Goal: Feedback & Contribution: Submit feedback/report problem

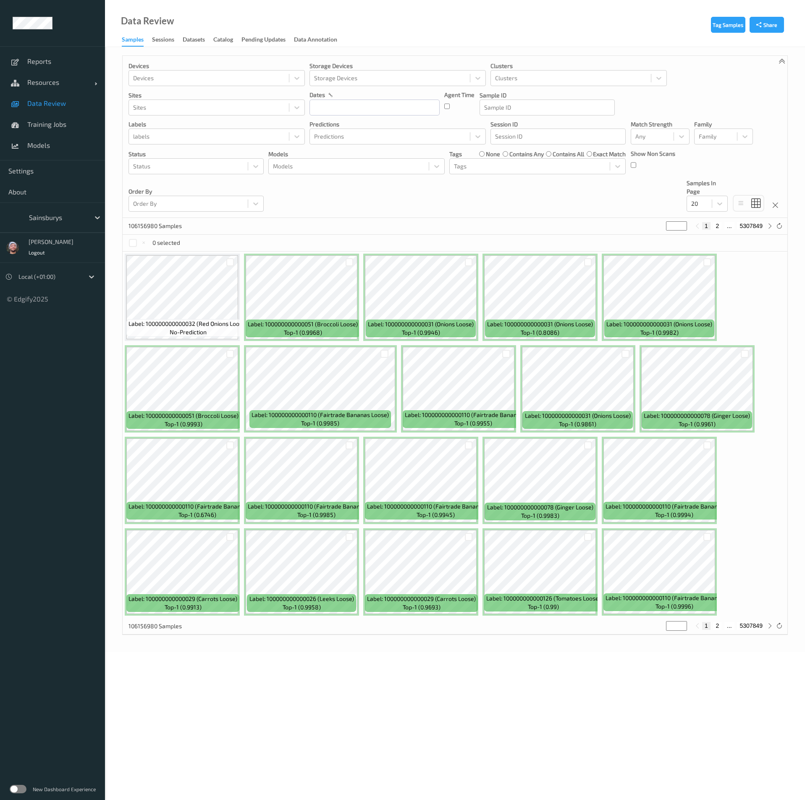
click at [48, 218] on div at bounding box center [57, 218] width 57 height 10
type input "bonu"
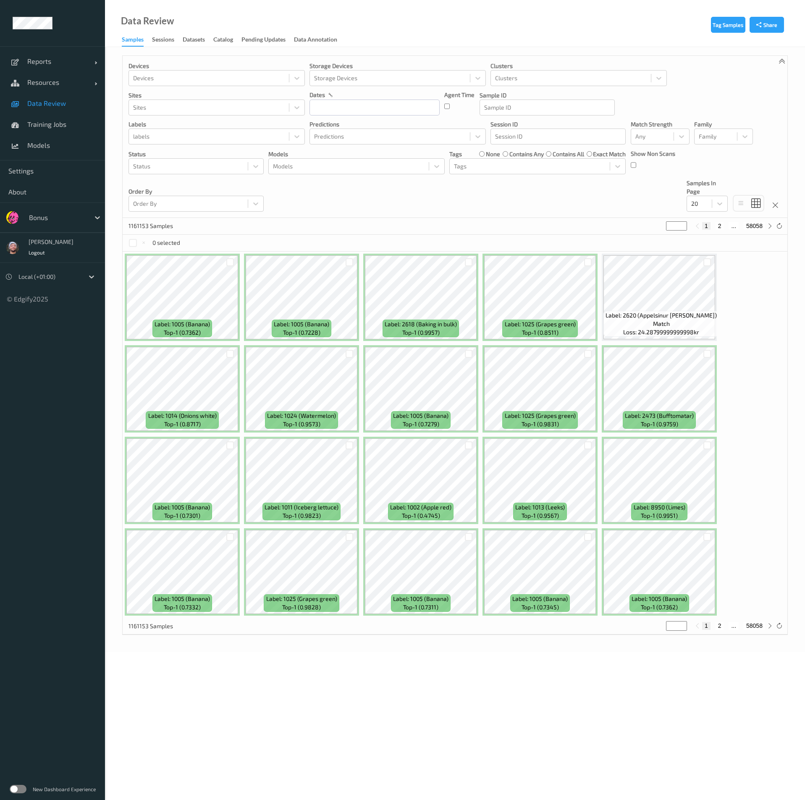
click at [344, 214] on div "Devices Devices Storage Devices Storage Devices Clusters Clusters Sites Sites d…" at bounding box center [455, 137] width 665 height 162
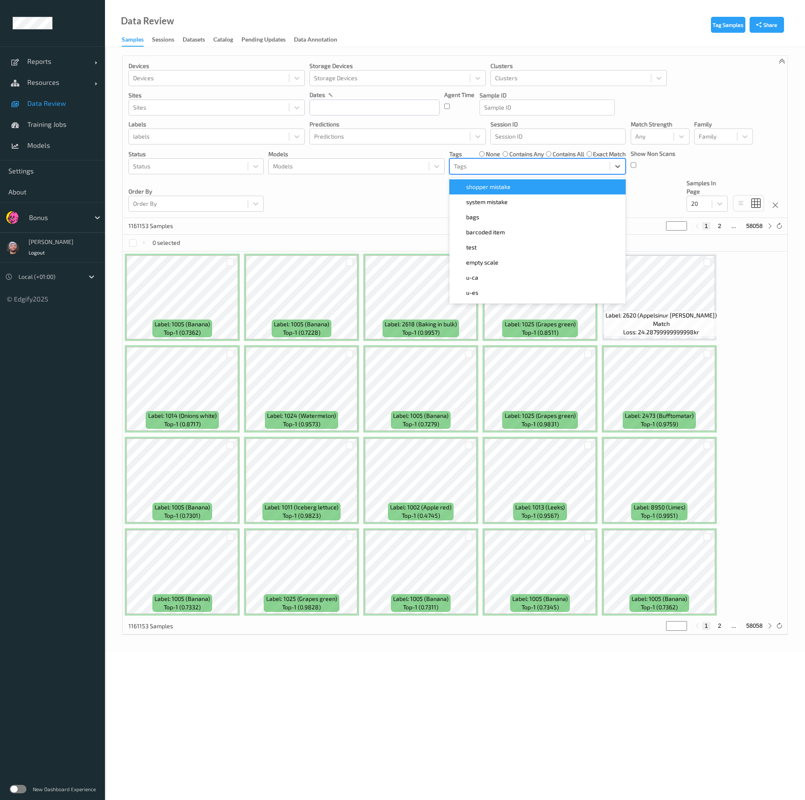
click at [474, 161] on div at bounding box center [530, 166] width 152 height 10
click at [478, 188] on span "shopper mistake" at bounding box center [488, 187] width 45 height 8
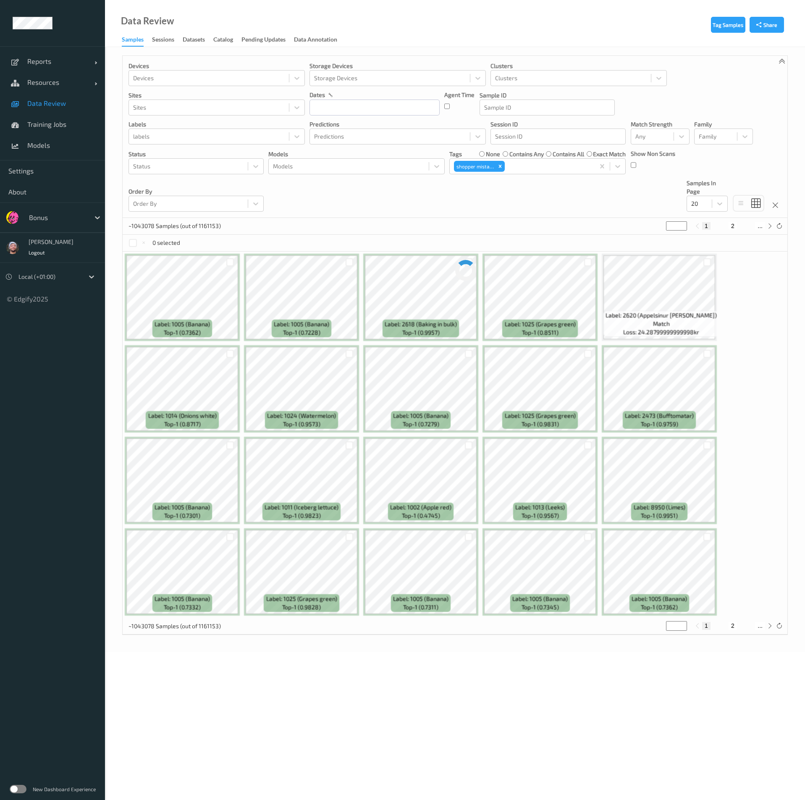
click at [370, 202] on div "Devices Devices Storage Devices Storage Devices Clusters Clusters Sites Sites d…" at bounding box center [455, 137] width 665 height 162
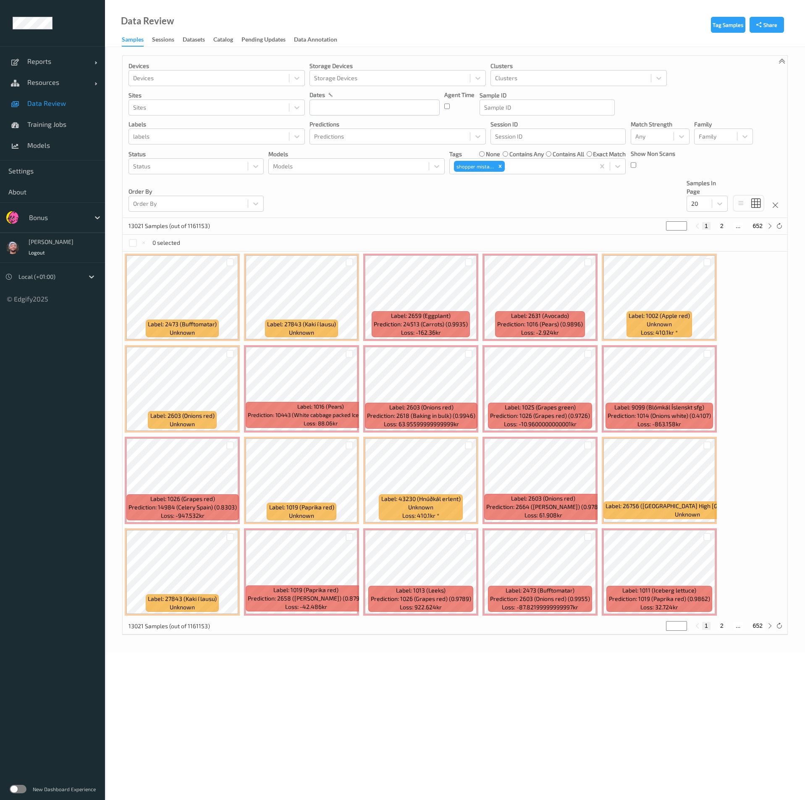
click at [411, 218] on div "13021 Samples (out of 1161153) * 1 2 ... 652" at bounding box center [455, 226] width 665 height 17
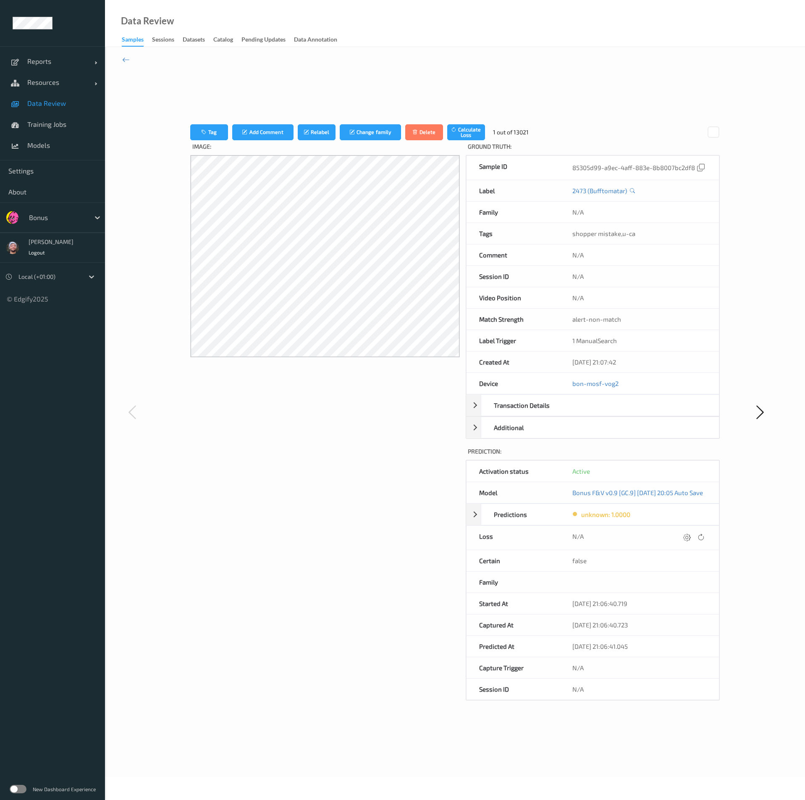
click at [69, 104] on span "Data Review" at bounding box center [61, 103] width 69 height 8
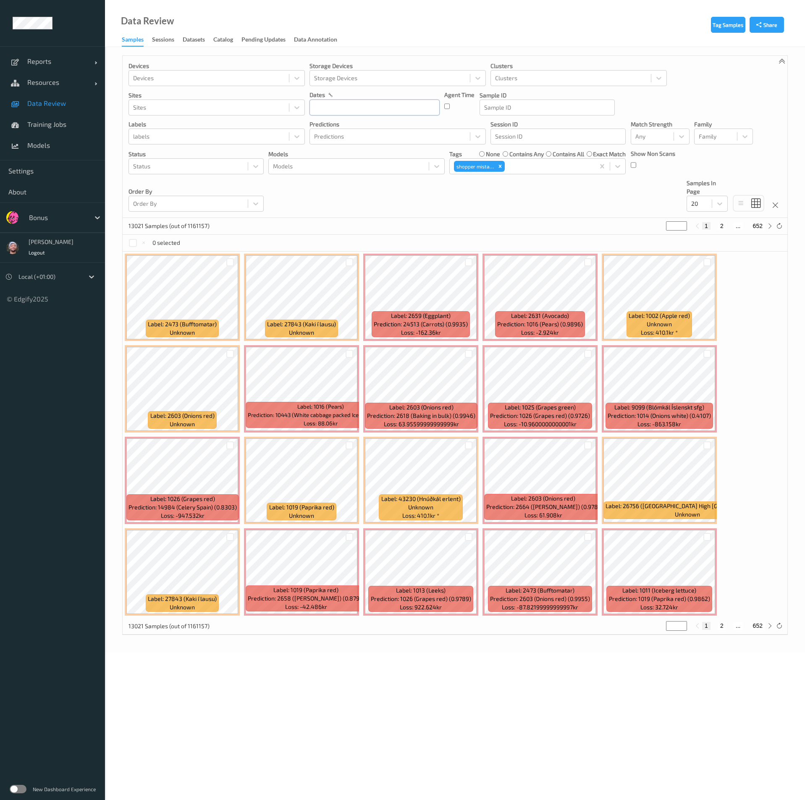
click at [362, 113] on input "text" at bounding box center [375, 108] width 130 height 16
click at [397, 192] on span "19" at bounding box center [392, 192] width 12 height 12
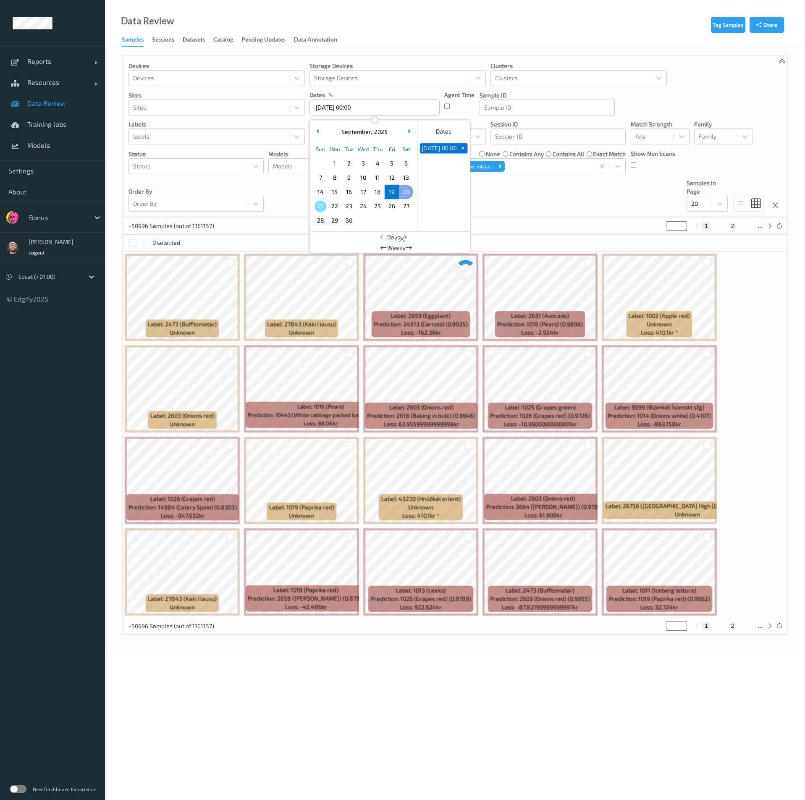
click at [404, 191] on span "20" at bounding box center [406, 192] width 12 height 12
type input "[DATE] 00:00 -> [DATE] 23:59"
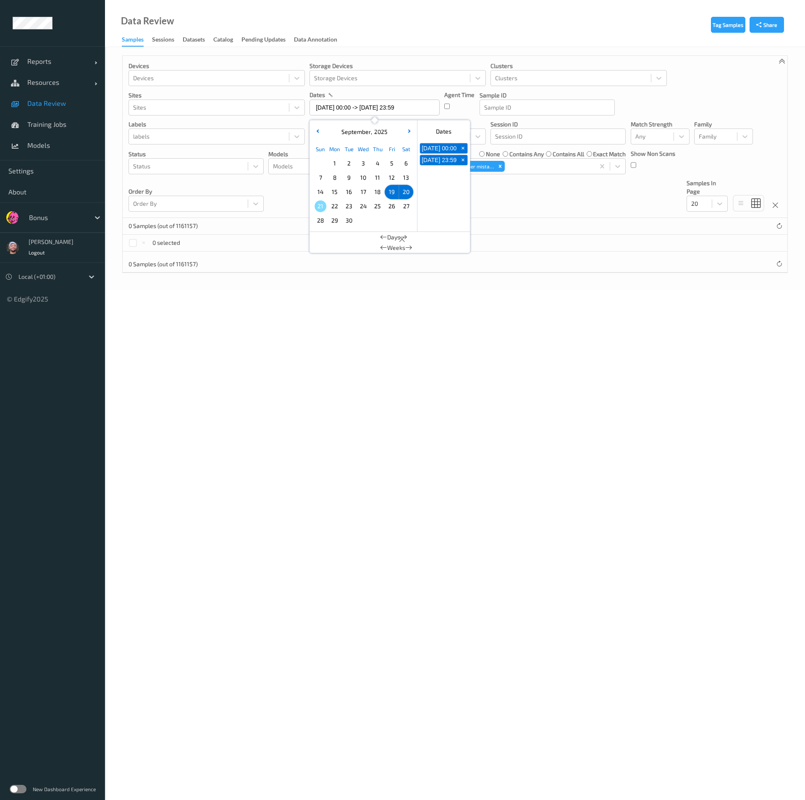
click at [487, 214] on div "Devices Devices Storage Devices Storage Devices Clusters Clusters Sites Sites d…" at bounding box center [455, 137] width 665 height 162
click at [502, 167] on icon "Remove shopper mistake" at bounding box center [500, 166] width 6 height 6
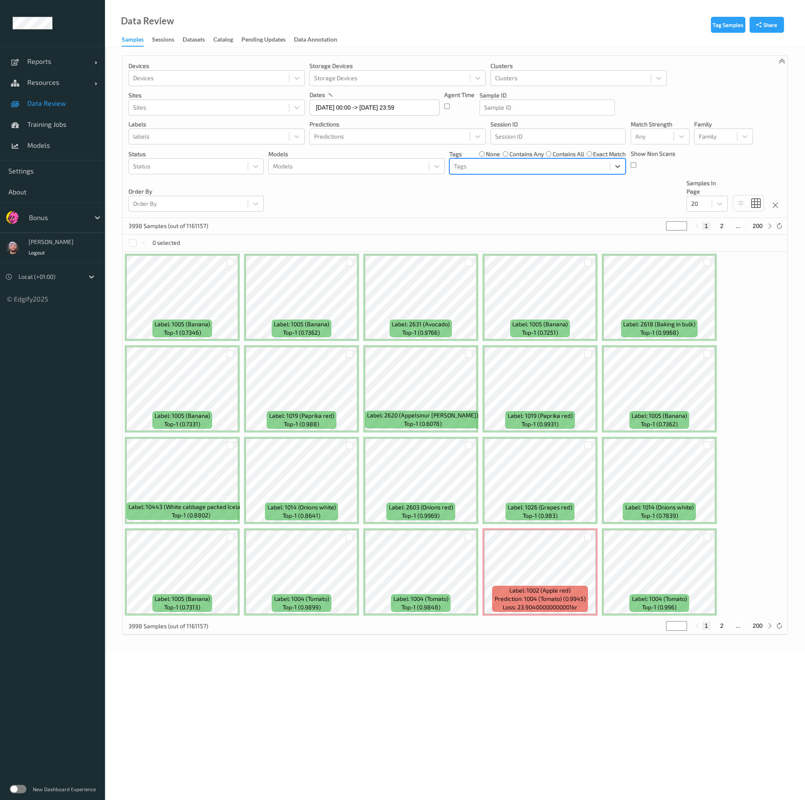
click at [407, 213] on div "Devices Devices Storage Devices Storage Devices Clusters Clusters Sites Sites d…" at bounding box center [455, 137] width 665 height 162
click at [645, 139] on div at bounding box center [652, 136] width 34 height 10
click at [662, 176] on span "Alert non-match" at bounding box center [666, 176] width 37 height 17
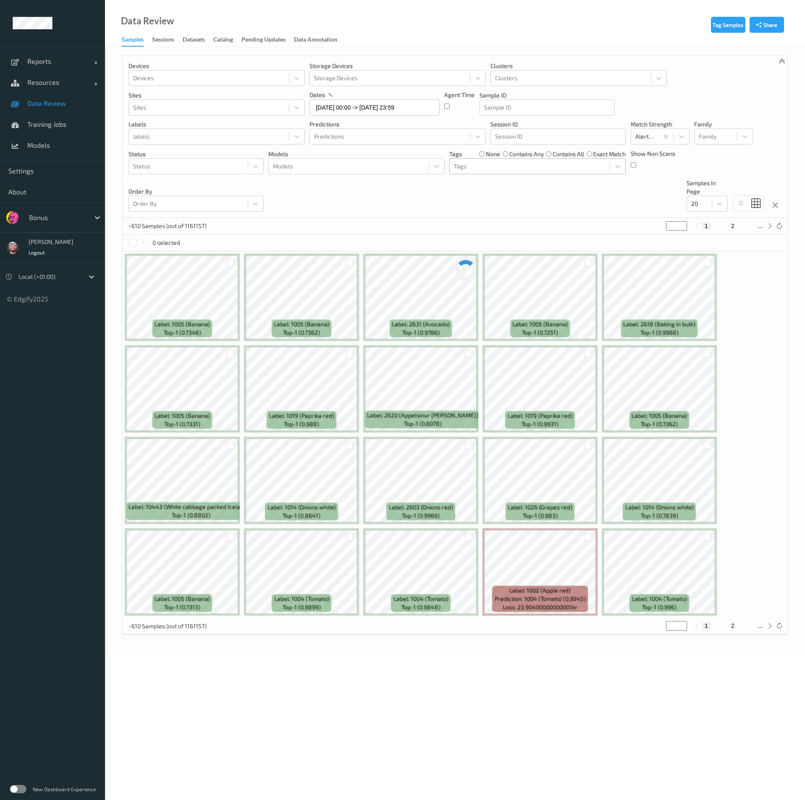
click at [545, 202] on div "Devices Devices Storage Devices Storage Devices Clusters Clusters Sites Sites d…" at bounding box center [455, 137] width 665 height 162
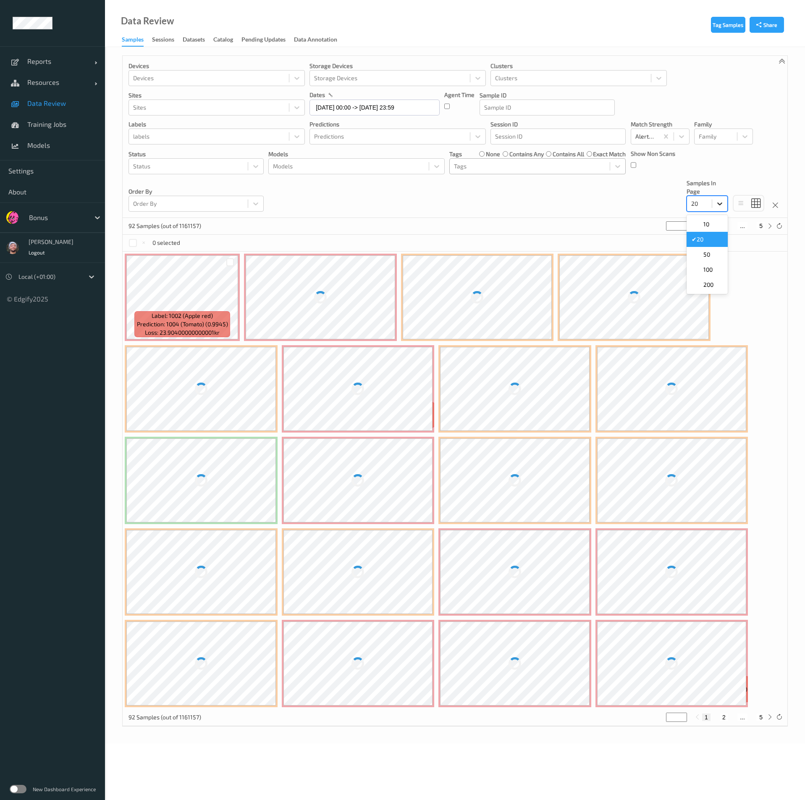
click at [712, 203] on div at bounding box center [719, 203] width 15 height 15
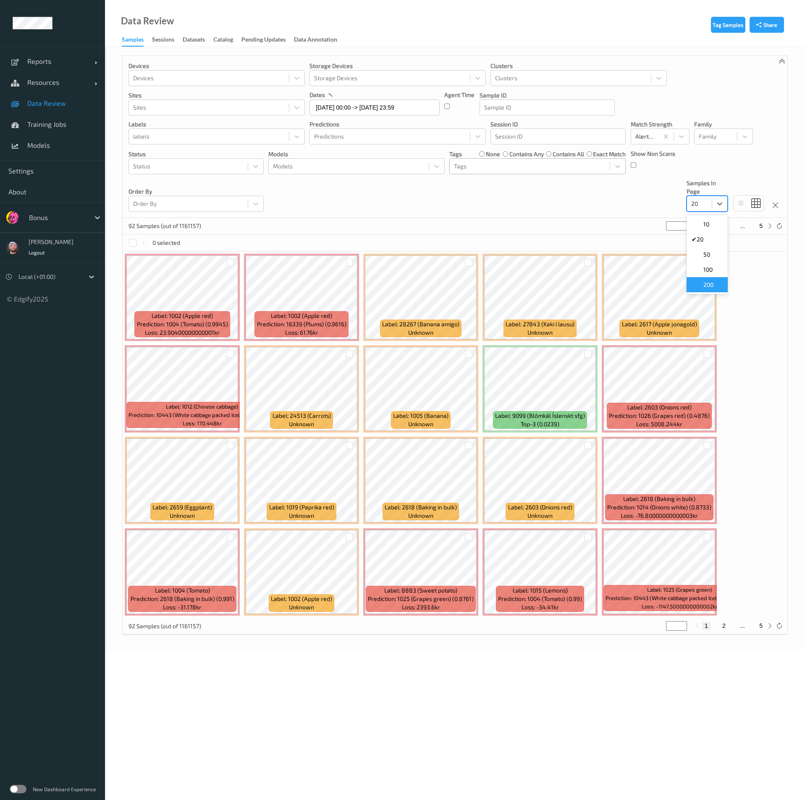
click at [710, 281] on span "200" at bounding box center [709, 285] width 10 height 8
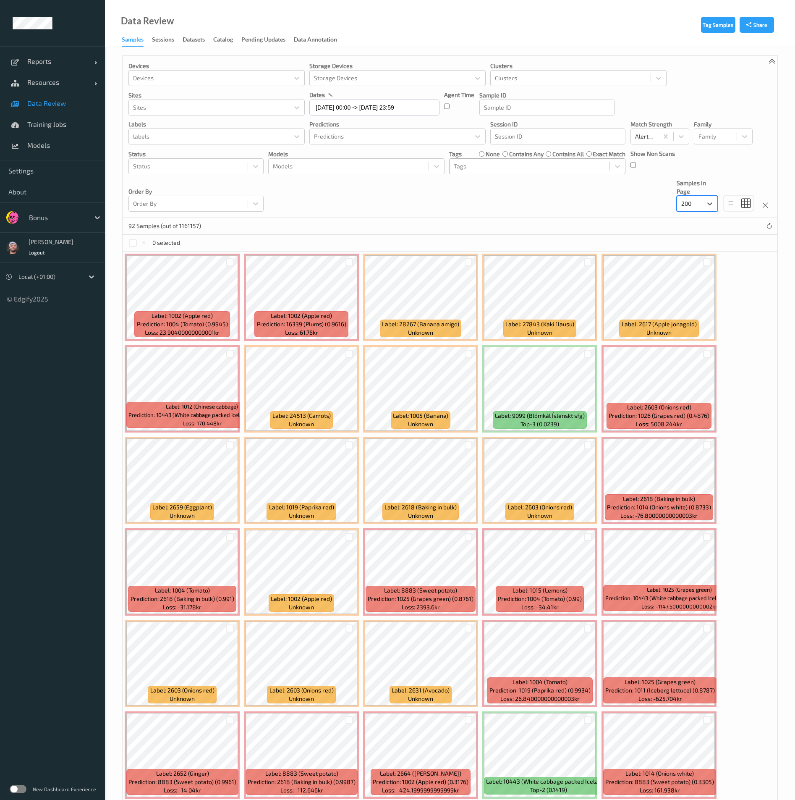
click at [321, 198] on div "Devices Devices Storage Devices Storage Devices Clusters Clusters Sites Sites d…" at bounding box center [450, 137] width 655 height 162
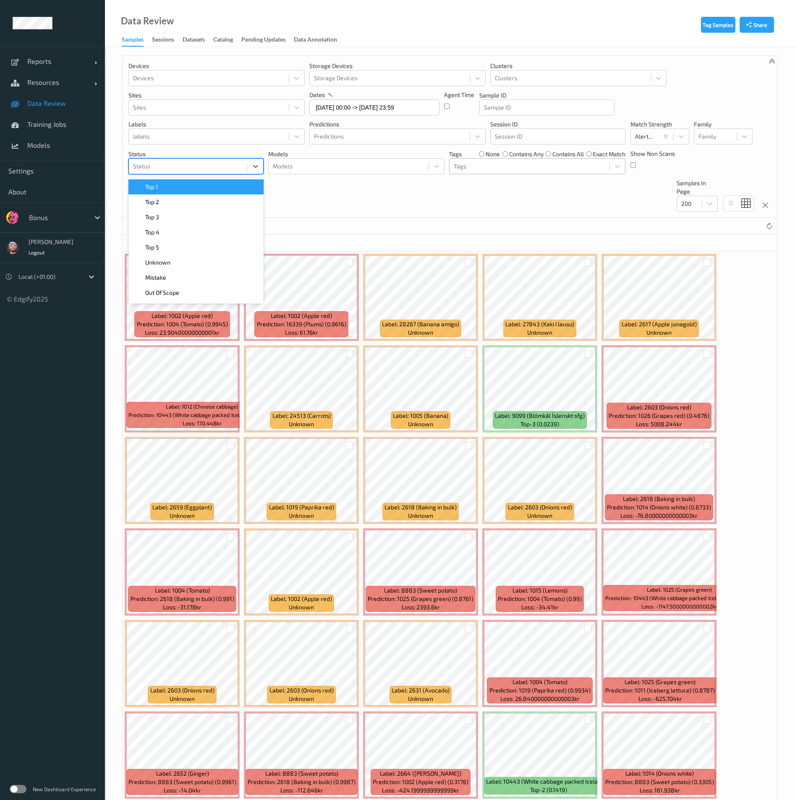
click at [223, 171] on div at bounding box center [188, 166] width 110 height 10
click at [201, 191] on div "Top 1" at bounding box center [196, 187] width 125 height 8
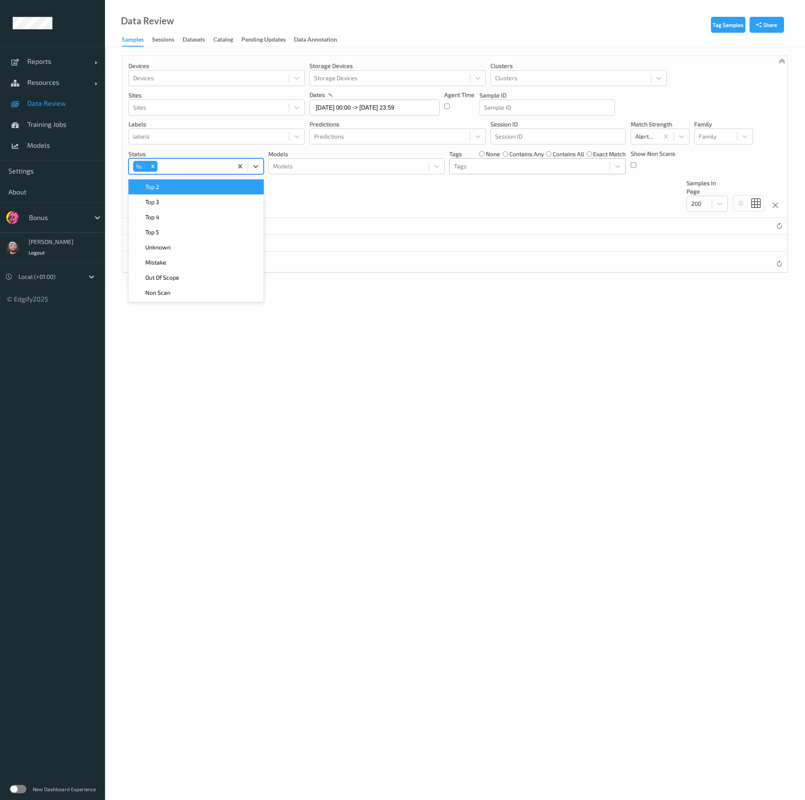
click at [201, 185] on div "Top 2" at bounding box center [196, 187] width 125 height 8
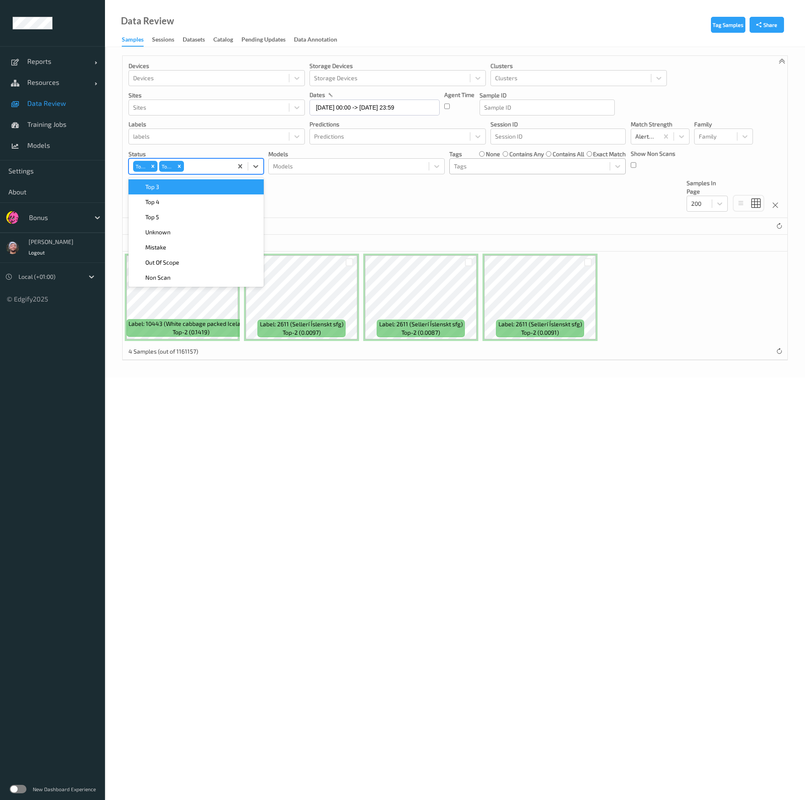
click at [242, 190] on div "Top 3" at bounding box center [196, 187] width 125 height 8
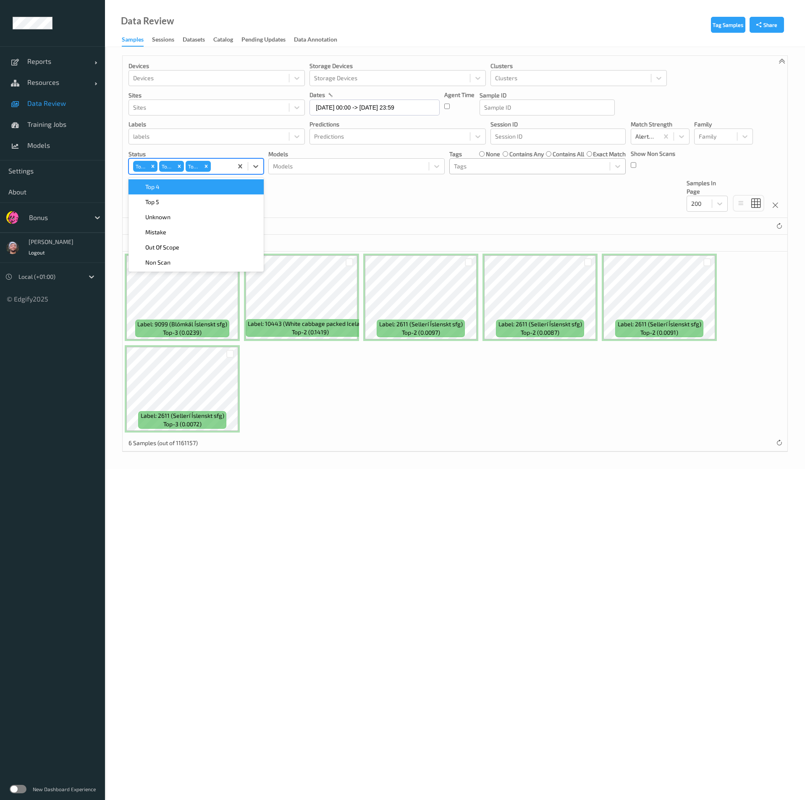
click at [411, 208] on div "Devices Devices Storage Devices Storage Devices Clusters Clusters Sites Sites d…" at bounding box center [455, 137] width 665 height 162
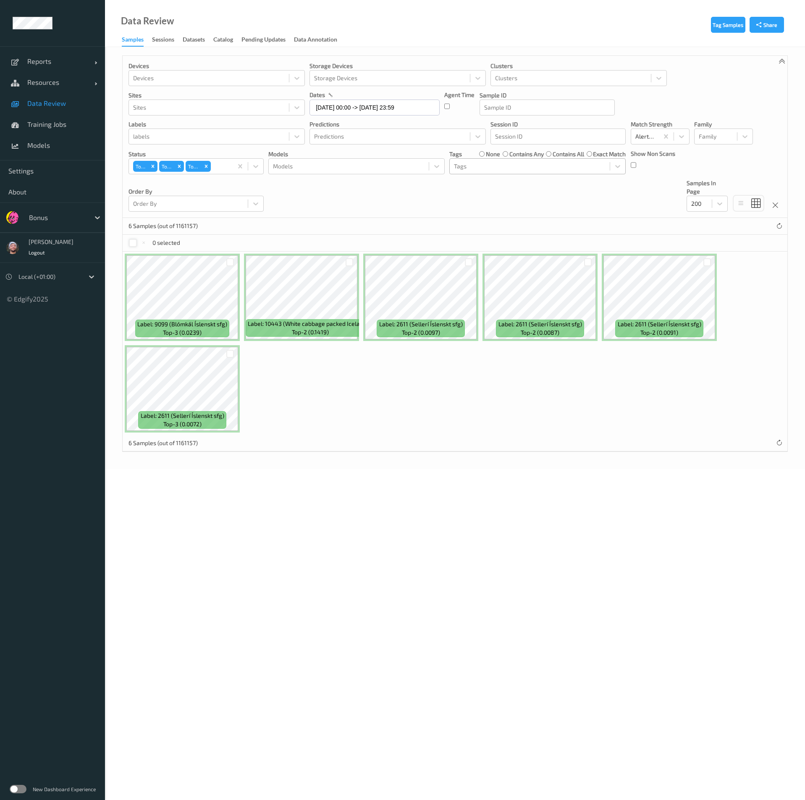
click at [135, 244] on div at bounding box center [133, 243] width 8 height 8
click at [204, 245] on button "Tag" at bounding box center [200, 243] width 29 height 12
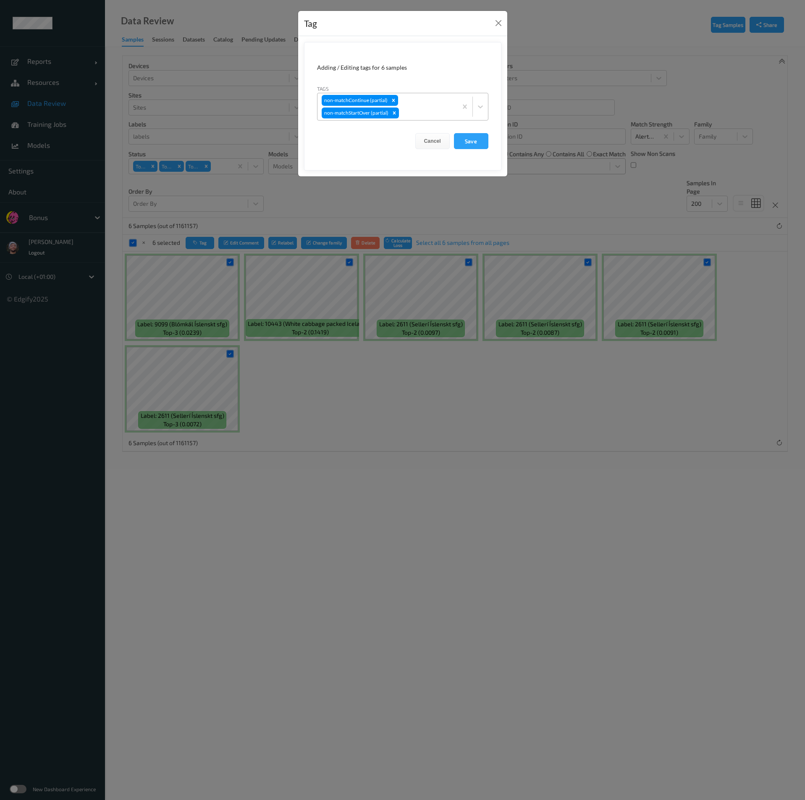
click at [412, 104] on div "non-matchContinue (partial) non-matchStartOver (partial)" at bounding box center [388, 106] width 140 height 27
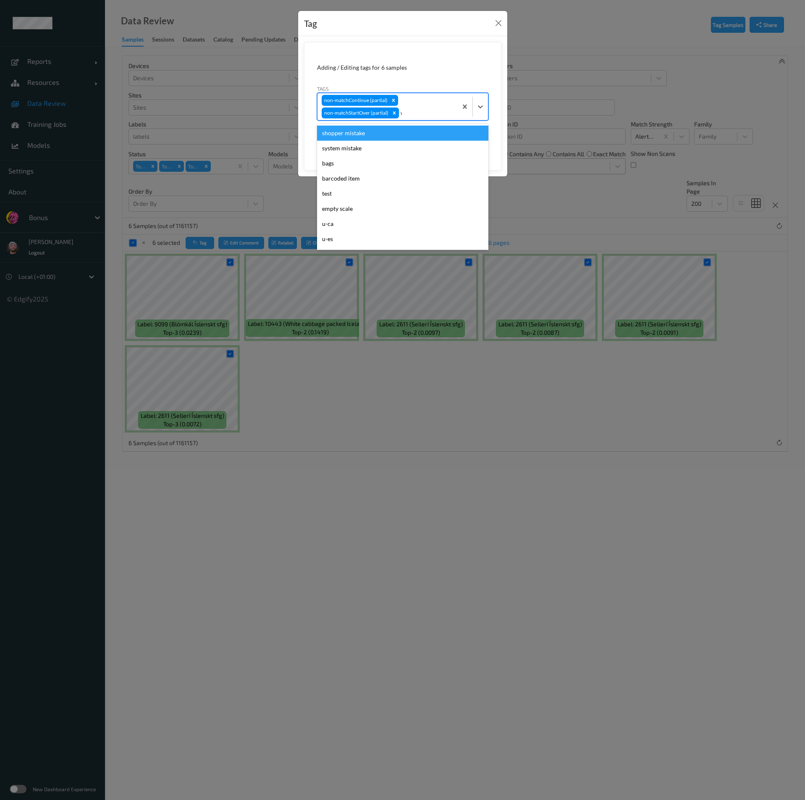
type input "wa"
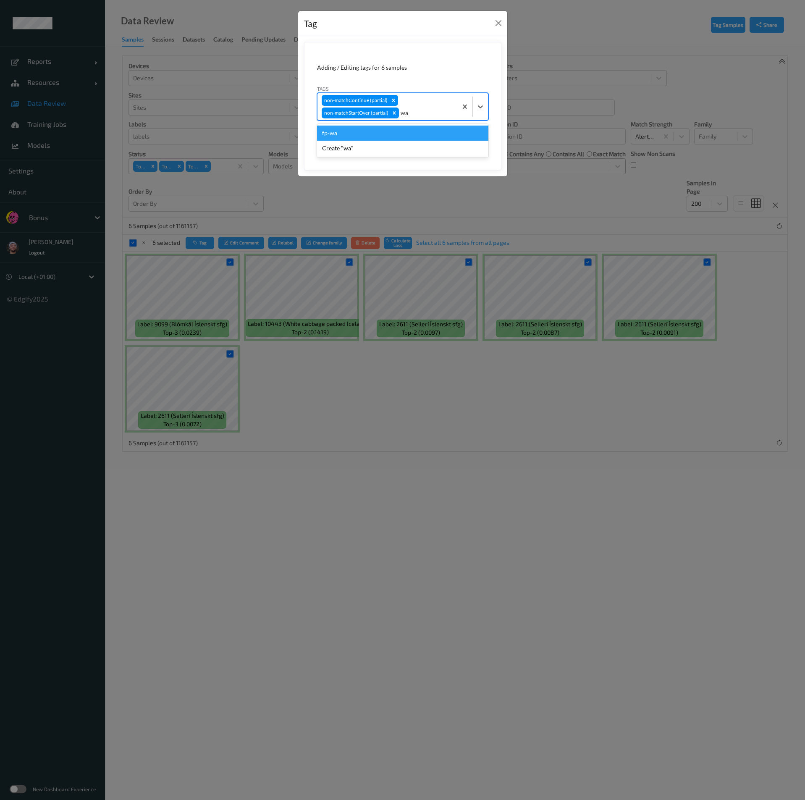
click at [406, 136] on div "fp-wa" at bounding box center [402, 133] width 171 height 15
click at [471, 141] on button "Save" at bounding box center [471, 141] width 34 height 16
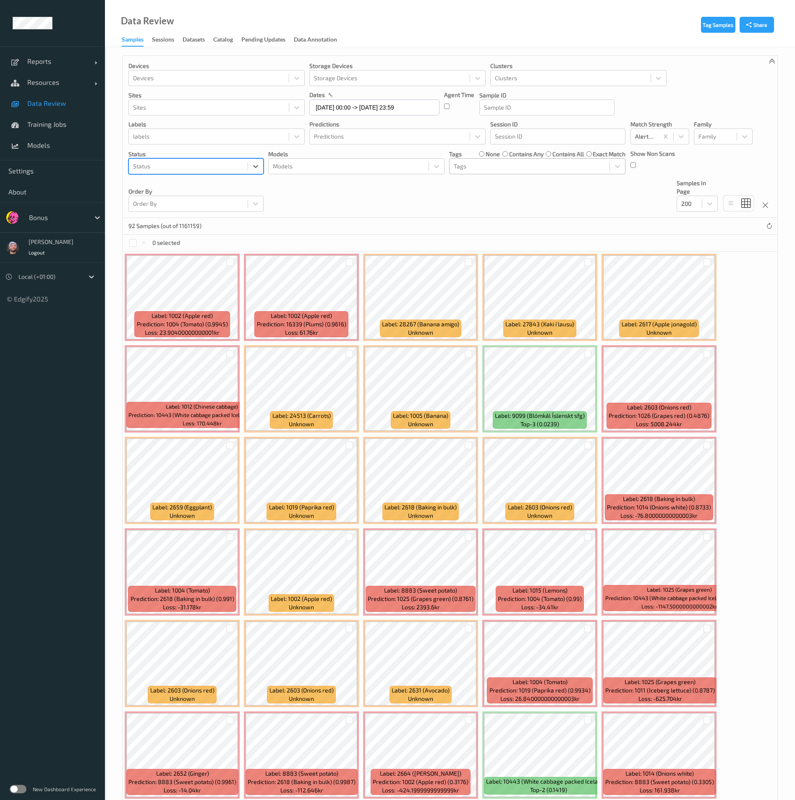
click at [195, 167] on div at bounding box center [188, 166] width 110 height 10
click at [178, 276] on div "Mistake" at bounding box center [196, 277] width 125 height 8
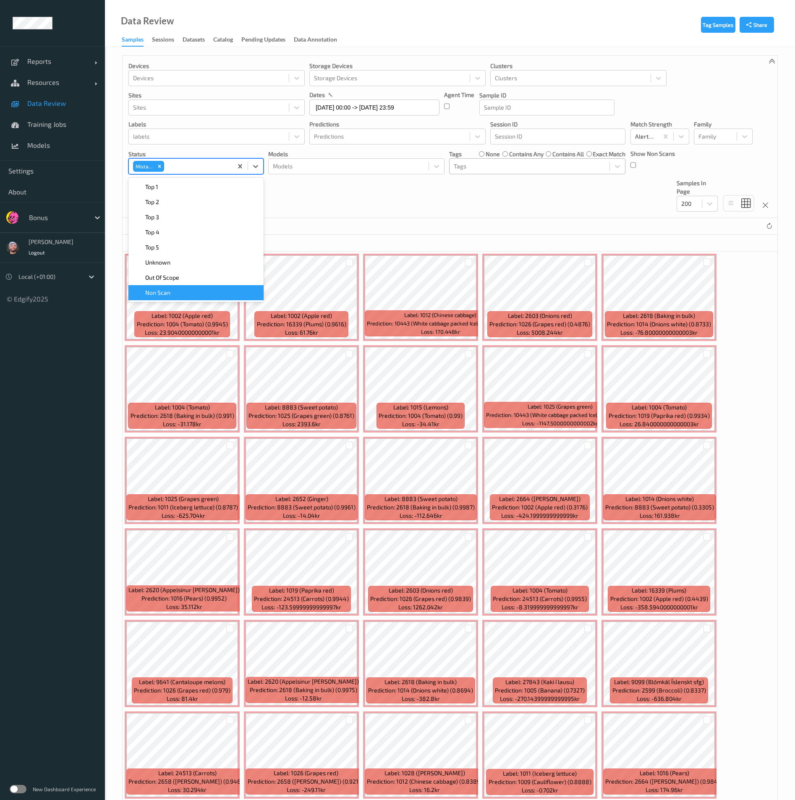
click at [340, 218] on div "54 Samples (out of 1161159)" at bounding box center [450, 226] width 655 height 17
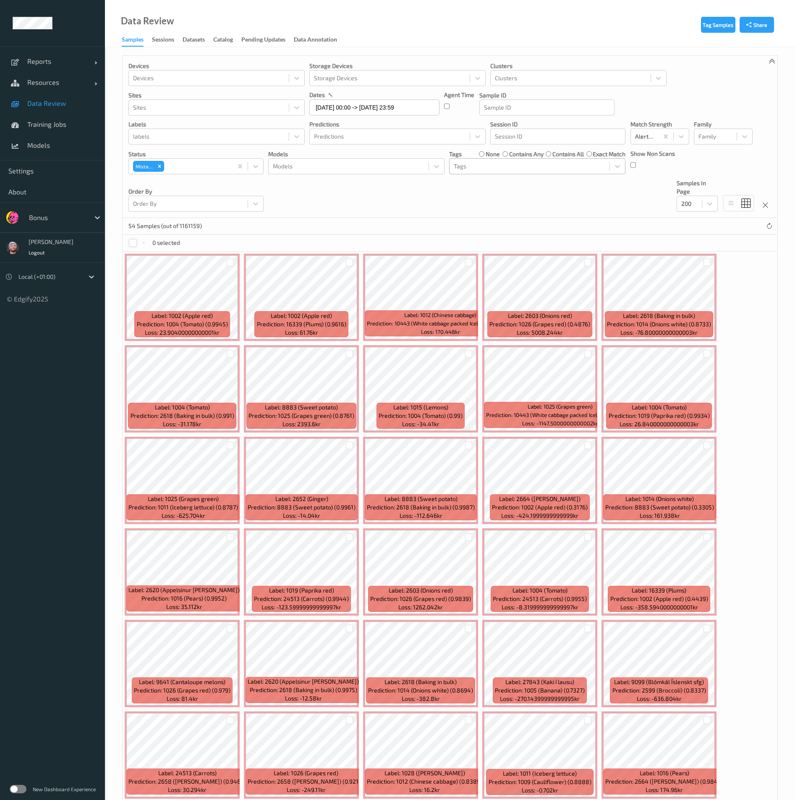
click at [131, 244] on div at bounding box center [133, 243] width 8 height 8
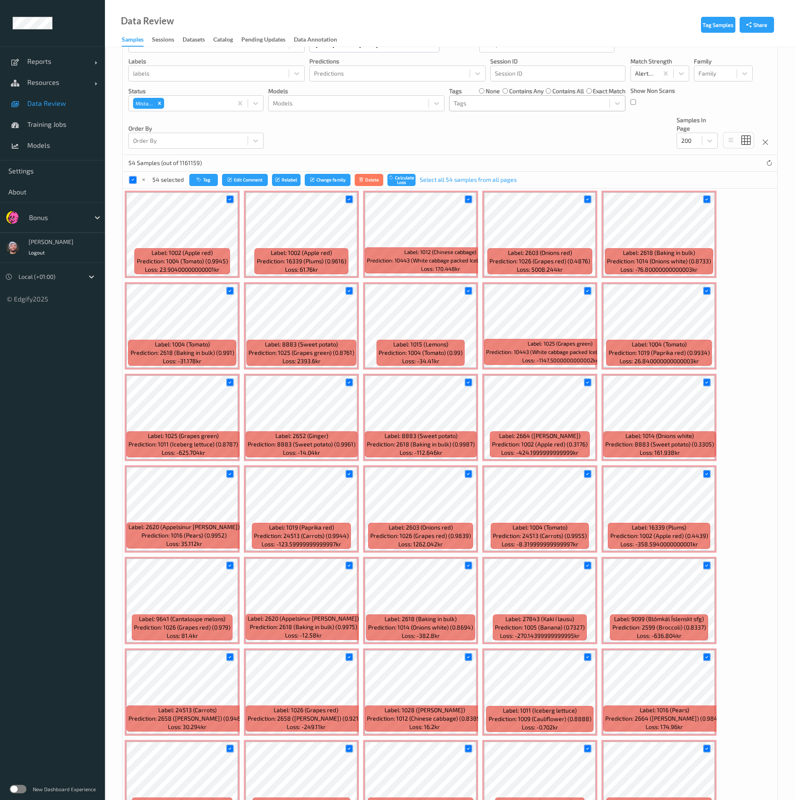
scroll to position [126, 0]
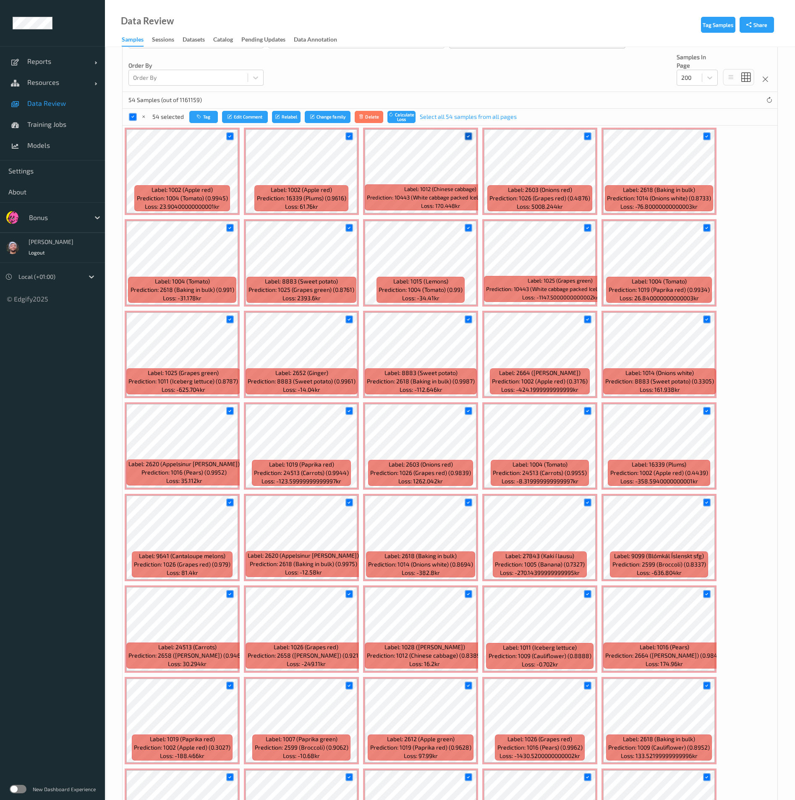
click at [467, 136] on icon at bounding box center [468, 136] width 5 height 5
click at [591, 137] on icon at bounding box center [587, 136] width 5 height 5
click at [700, 137] on div at bounding box center [707, 136] width 16 height 14
click at [703, 135] on div at bounding box center [707, 136] width 16 height 14
click at [705, 135] on icon at bounding box center [706, 136] width 5 height 5
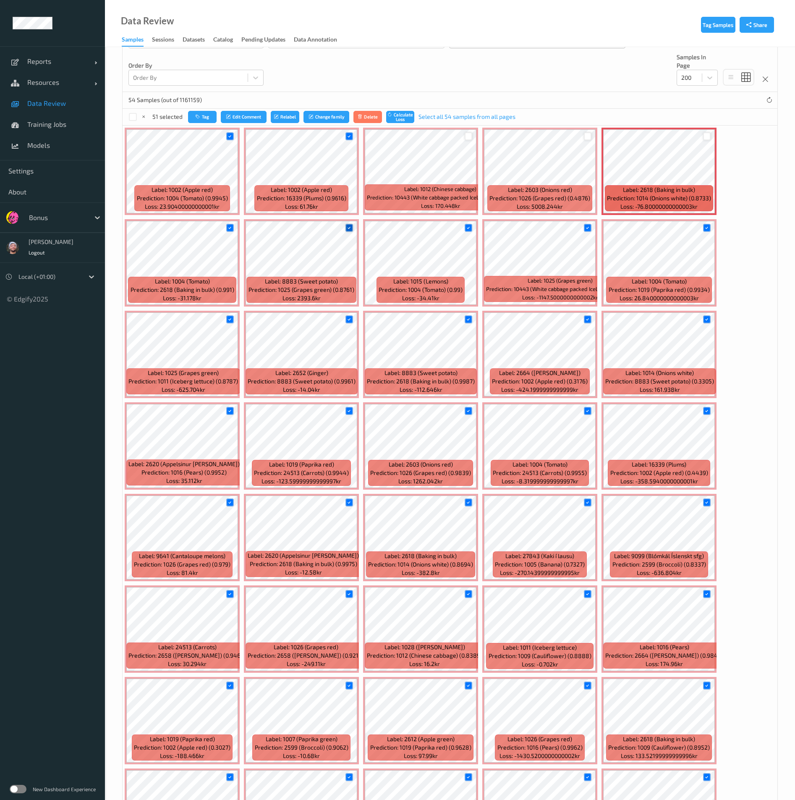
click at [351, 229] on icon at bounding box center [349, 227] width 5 height 5
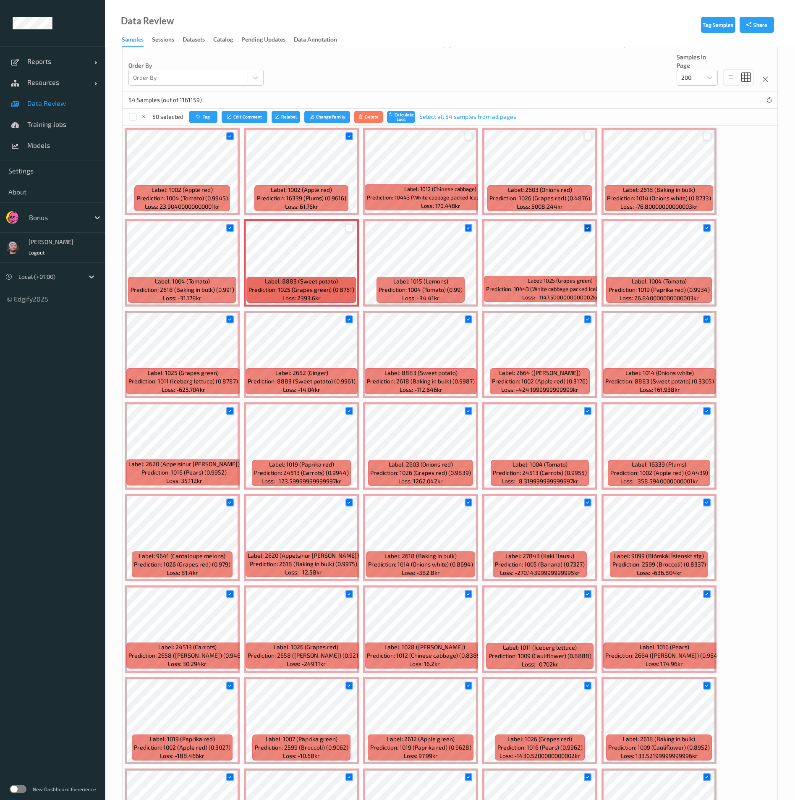
click at [589, 231] on div at bounding box center [588, 228] width 8 height 8
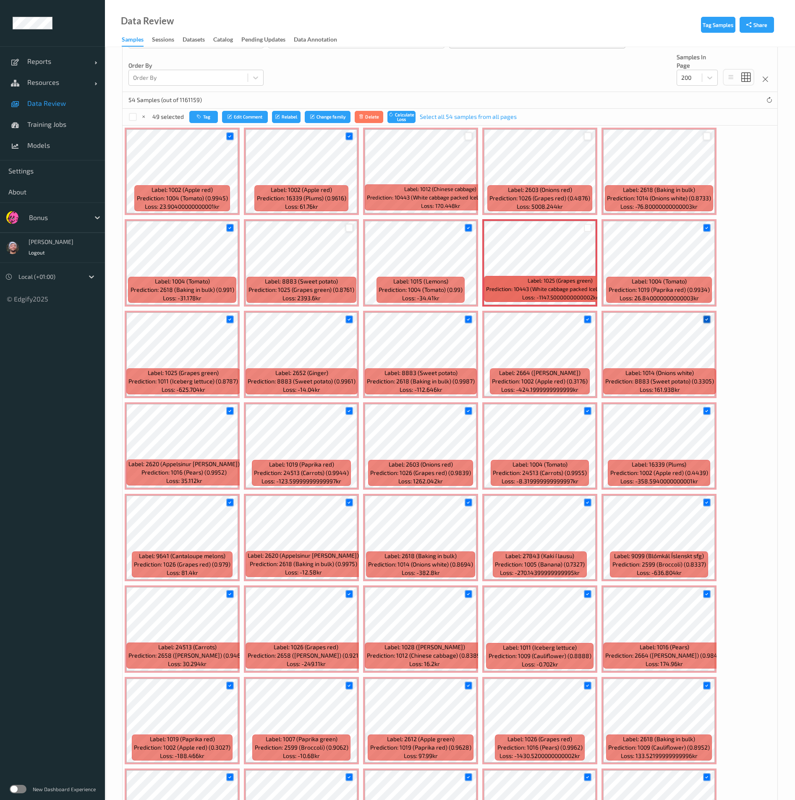
click at [706, 318] on icon at bounding box center [706, 319] width 5 height 5
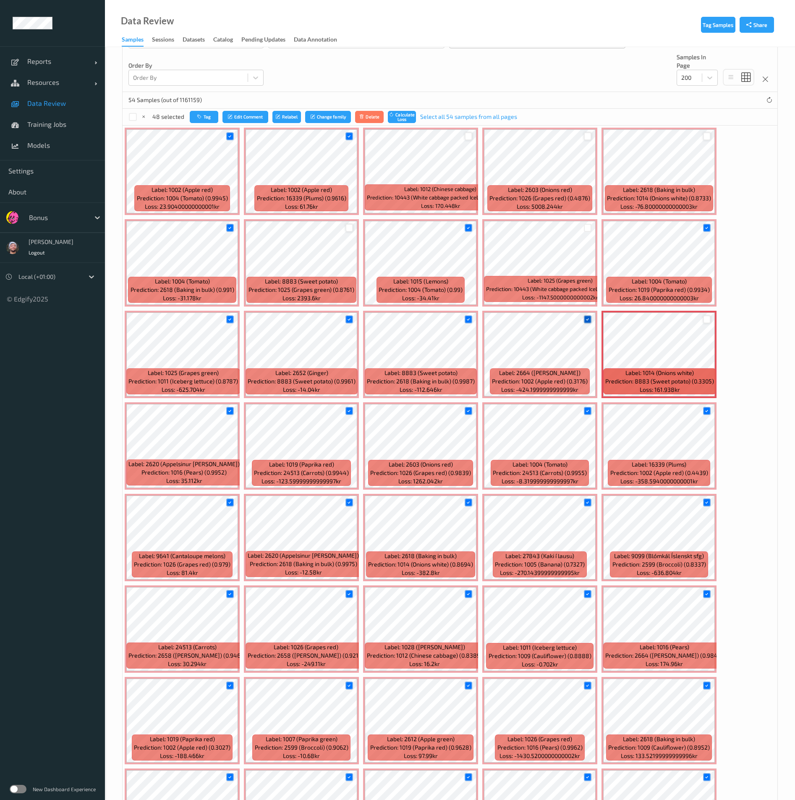
click at [591, 321] on icon at bounding box center [587, 319] width 5 height 5
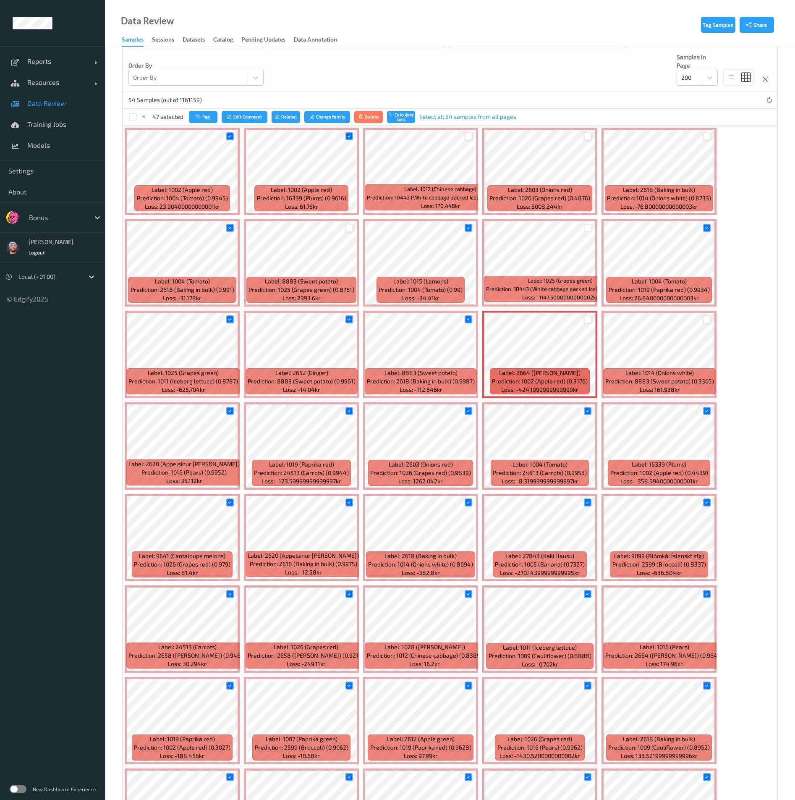
scroll to position [189, 0]
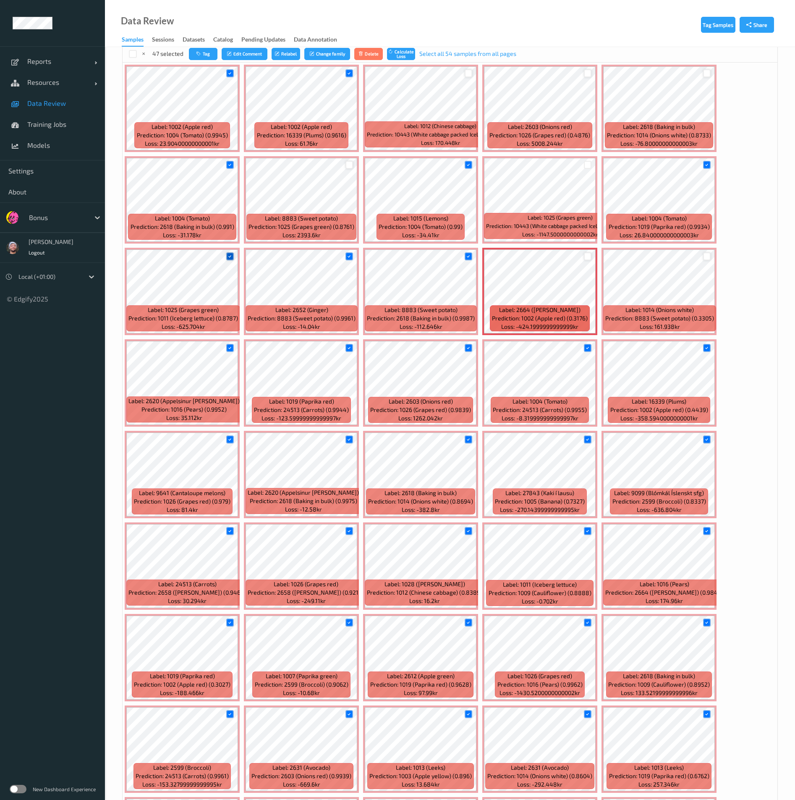
click at [234, 256] on div at bounding box center [230, 256] width 8 height 8
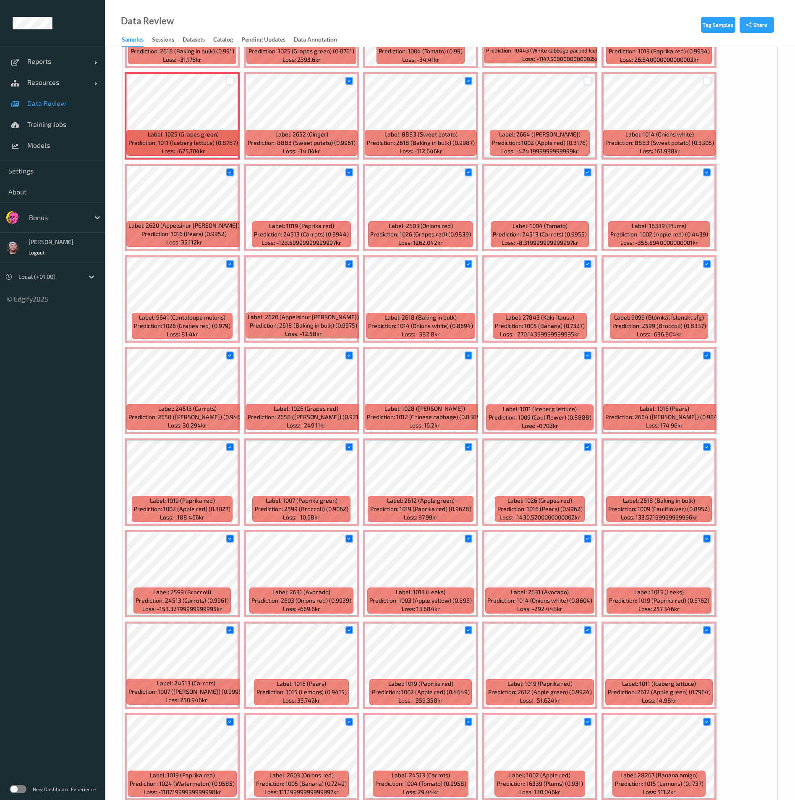
scroll to position [378, 0]
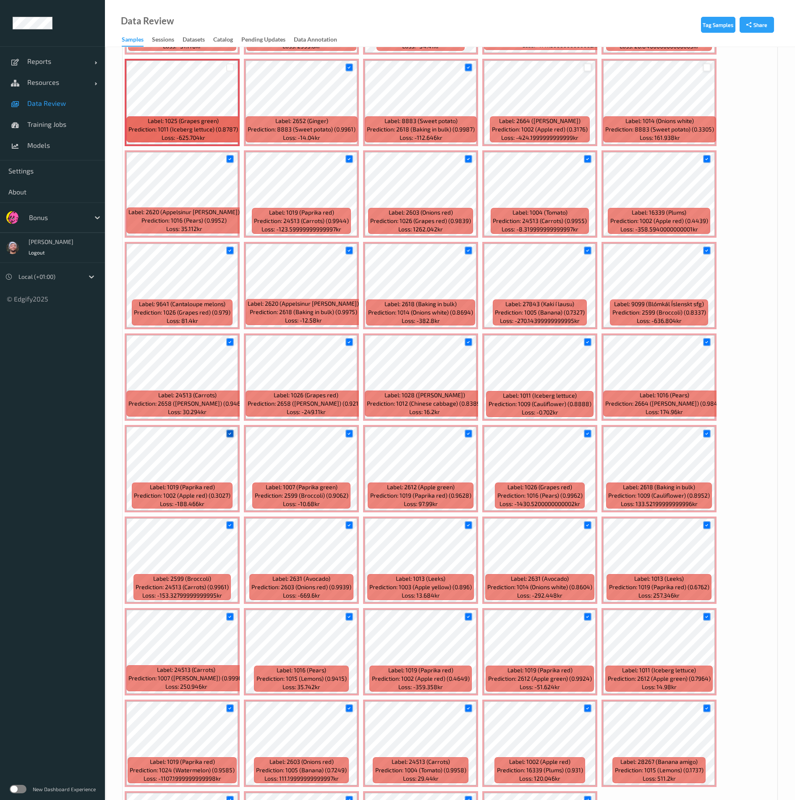
click at [230, 437] on div at bounding box center [230, 434] width 8 height 8
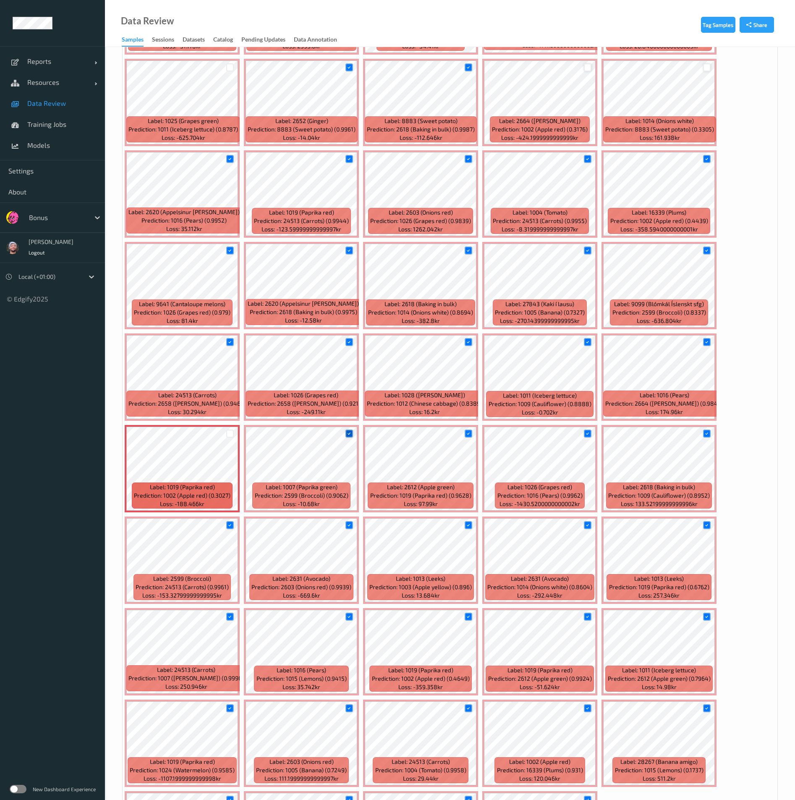
click at [350, 435] on icon at bounding box center [349, 433] width 5 height 5
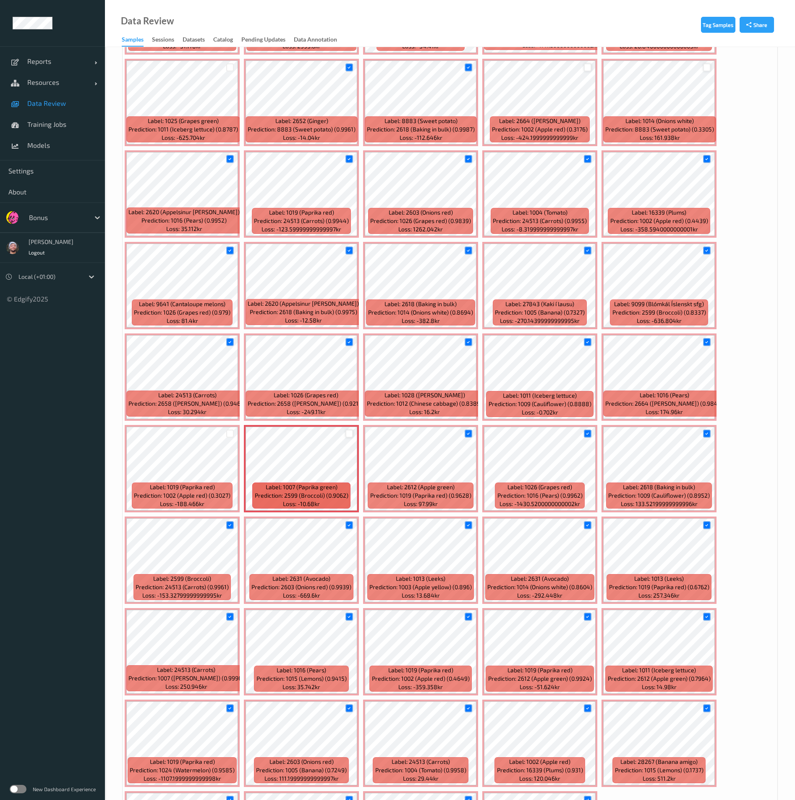
click at [346, 252] on div at bounding box center [350, 251] width 8 height 8
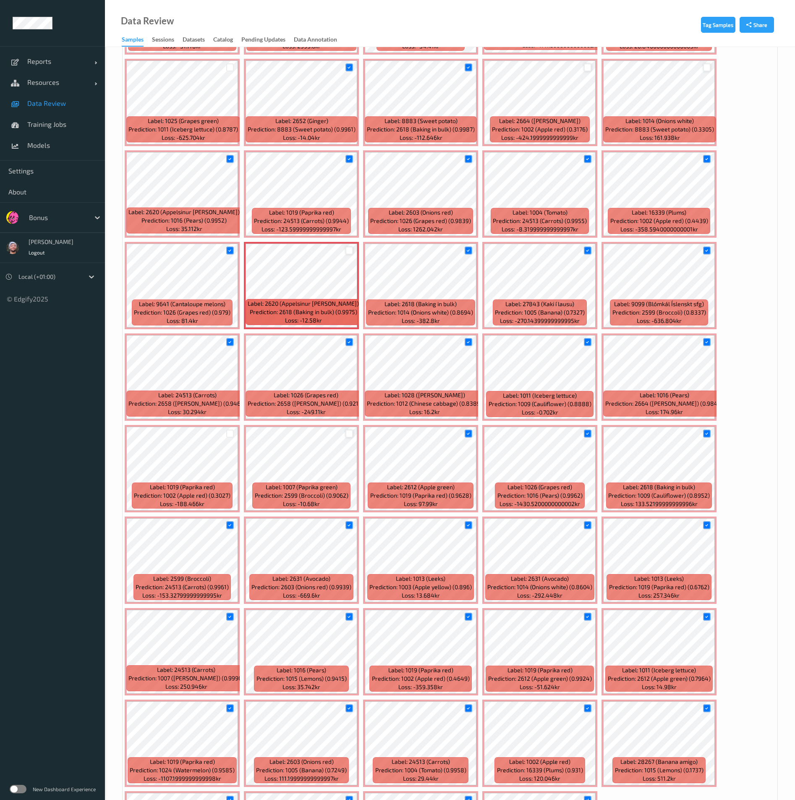
click at [347, 250] on div at bounding box center [350, 251] width 8 height 8
click at [347, 250] on icon at bounding box center [349, 250] width 5 height 5
click at [469, 250] on icon at bounding box center [468, 250] width 5 height 5
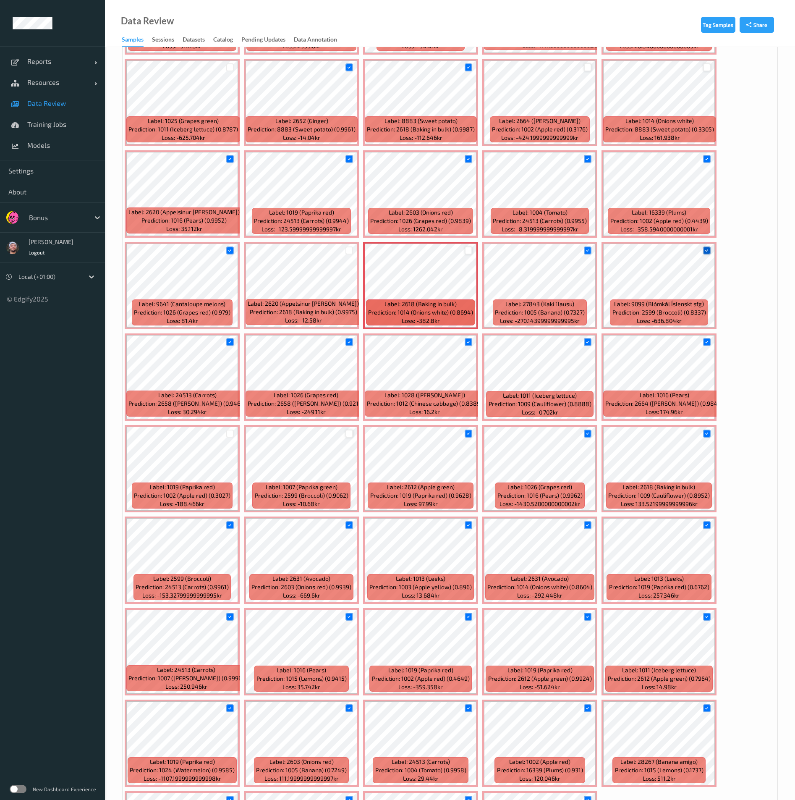
click at [707, 248] on icon at bounding box center [706, 250] width 5 height 5
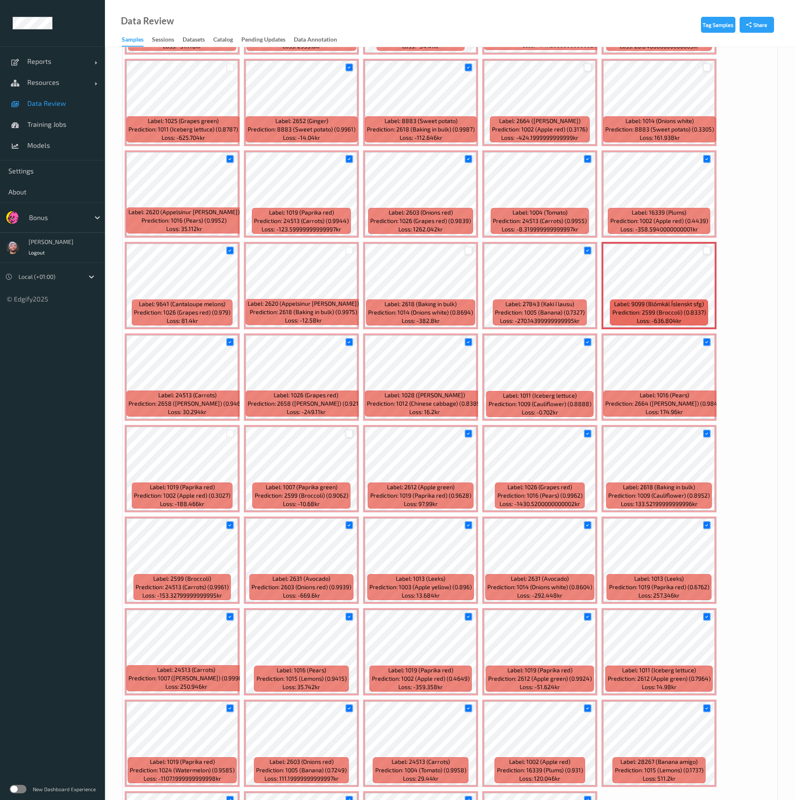
click at [586, 347] on div at bounding box center [588, 342] width 16 height 14
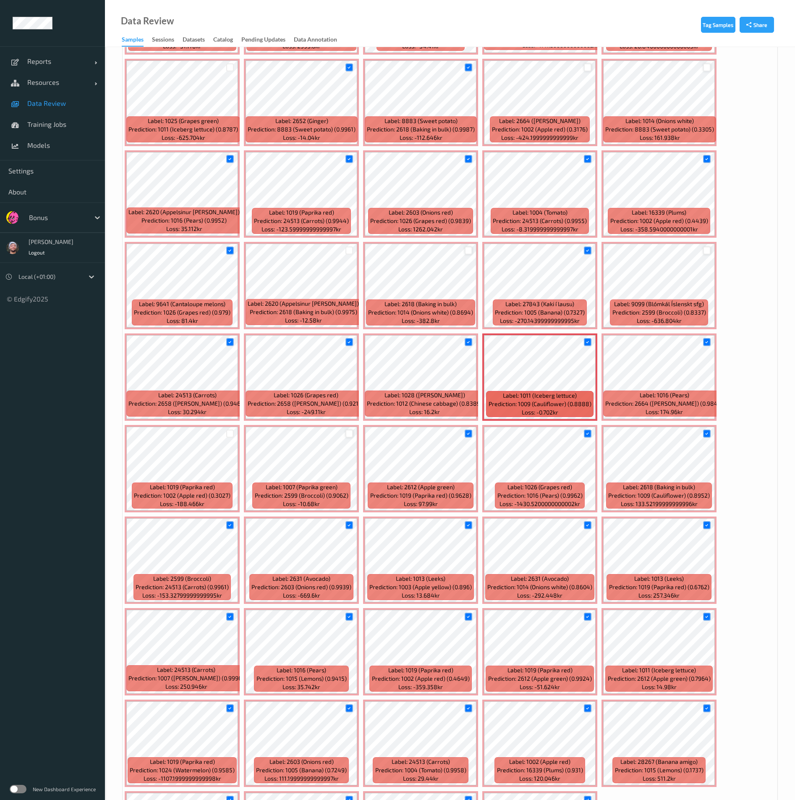
click at [587, 334] on div "Label: 1011 (Iceberg lettuce) Prediction: 1009 (Cauliflower) (0.8888) Loss: -0.…" at bounding box center [540, 376] width 115 height 87
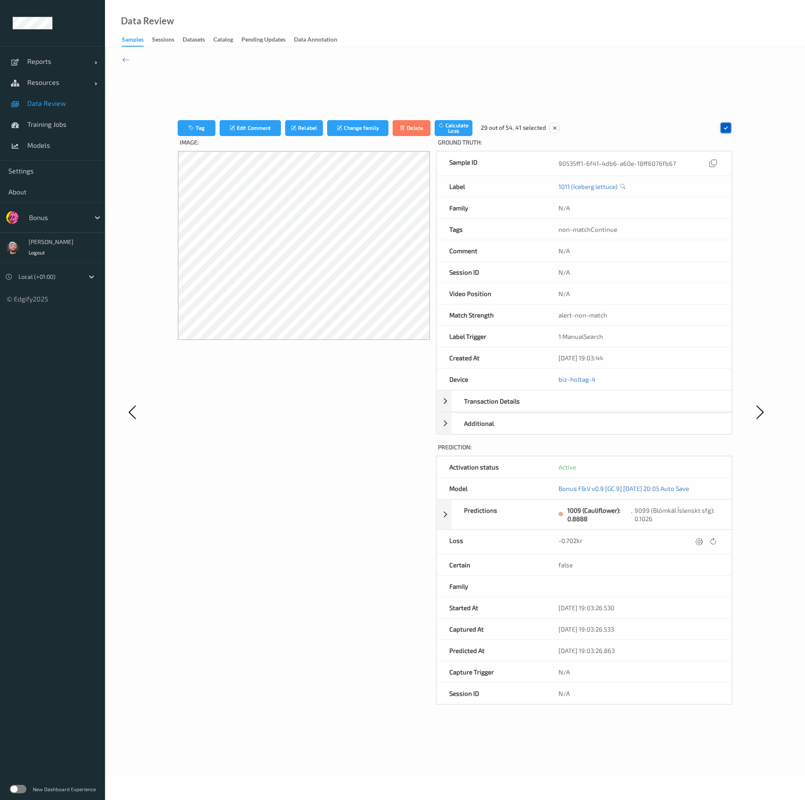
click at [724, 126] on icon at bounding box center [726, 128] width 8 height 8
click at [126, 59] on icon at bounding box center [126, 59] width 8 height 9
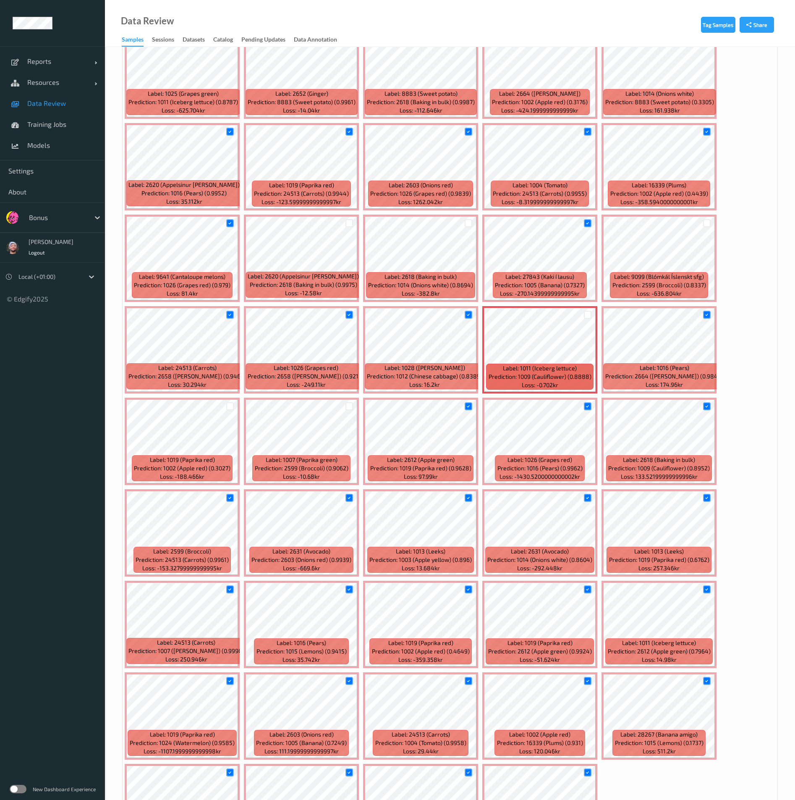
scroll to position [493, 0]
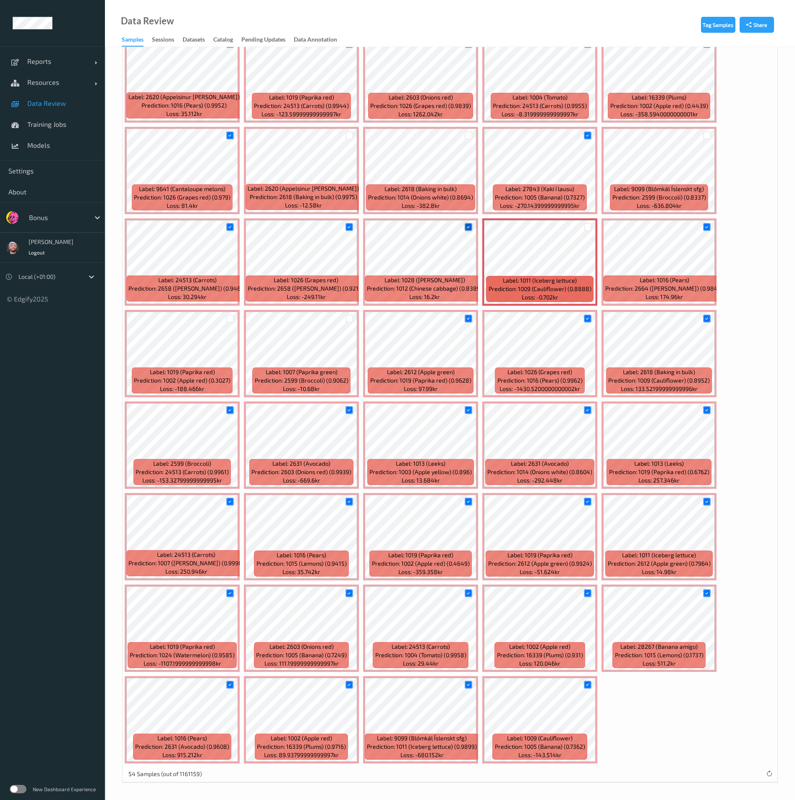
click at [470, 228] on icon at bounding box center [468, 226] width 5 height 5
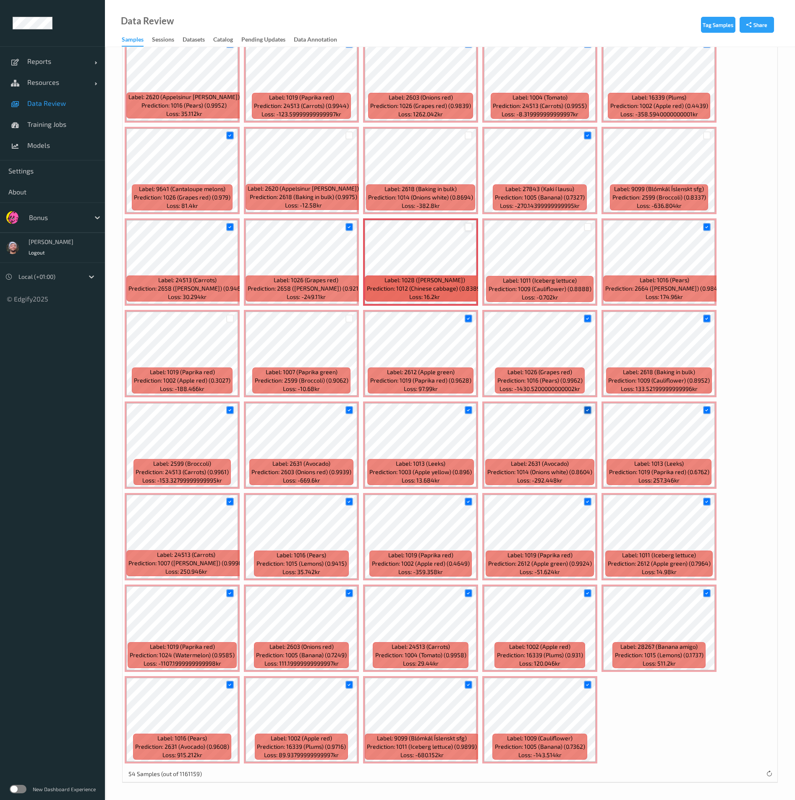
click at [586, 408] on icon at bounding box center [587, 409] width 5 height 5
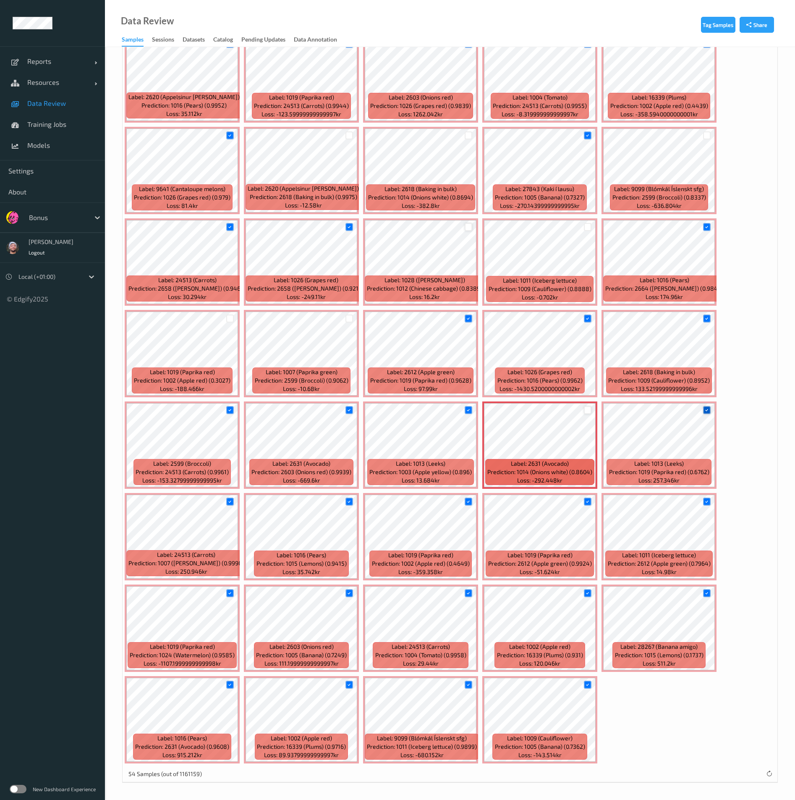
click at [706, 412] on icon at bounding box center [706, 409] width 5 height 5
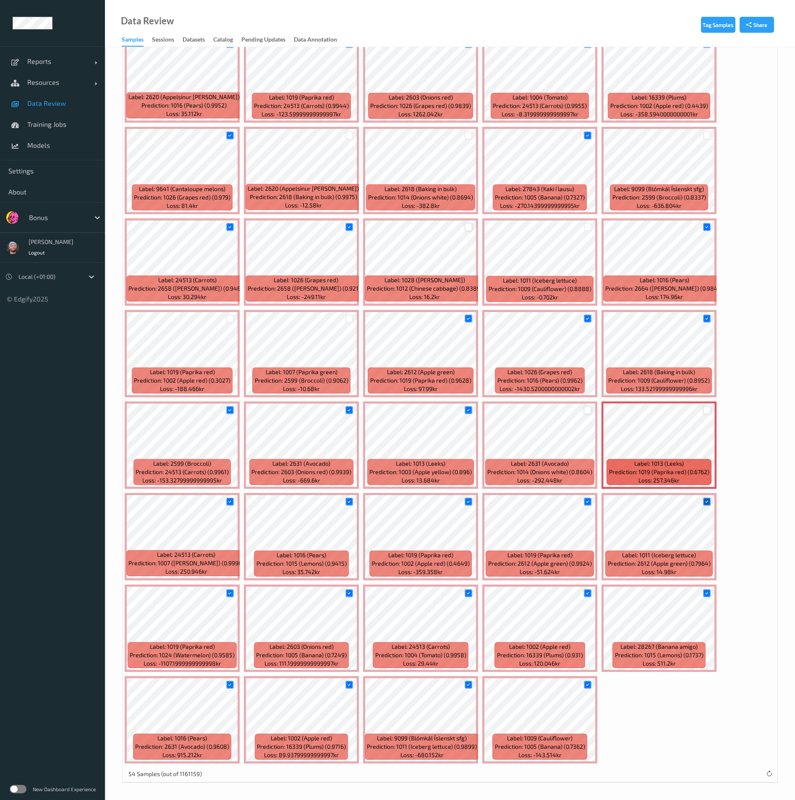
click at [706, 502] on icon at bounding box center [706, 501] width 5 height 5
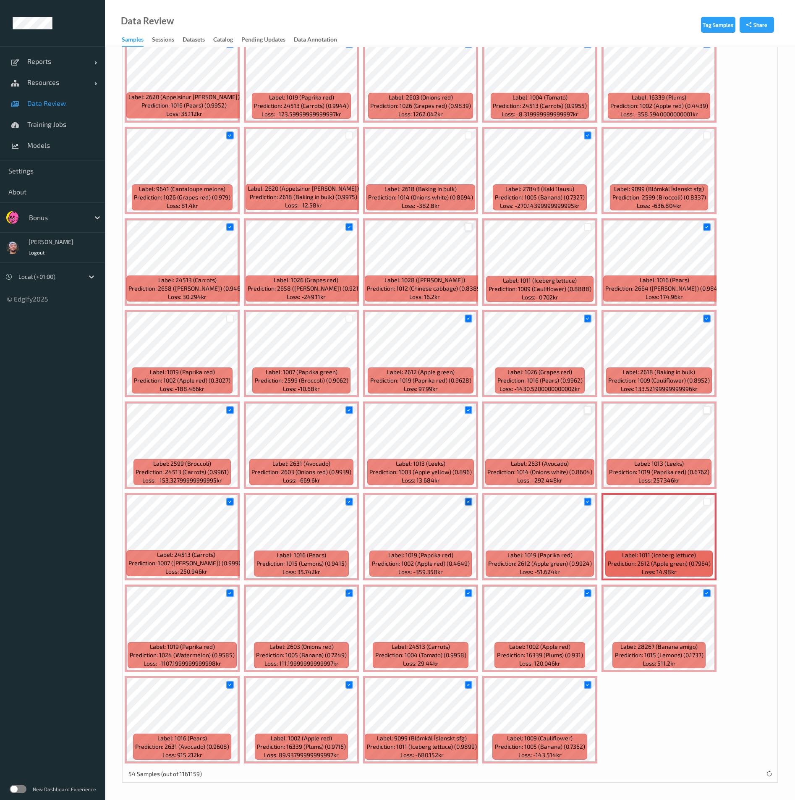
click at [468, 501] on icon at bounding box center [468, 501] width 5 height 5
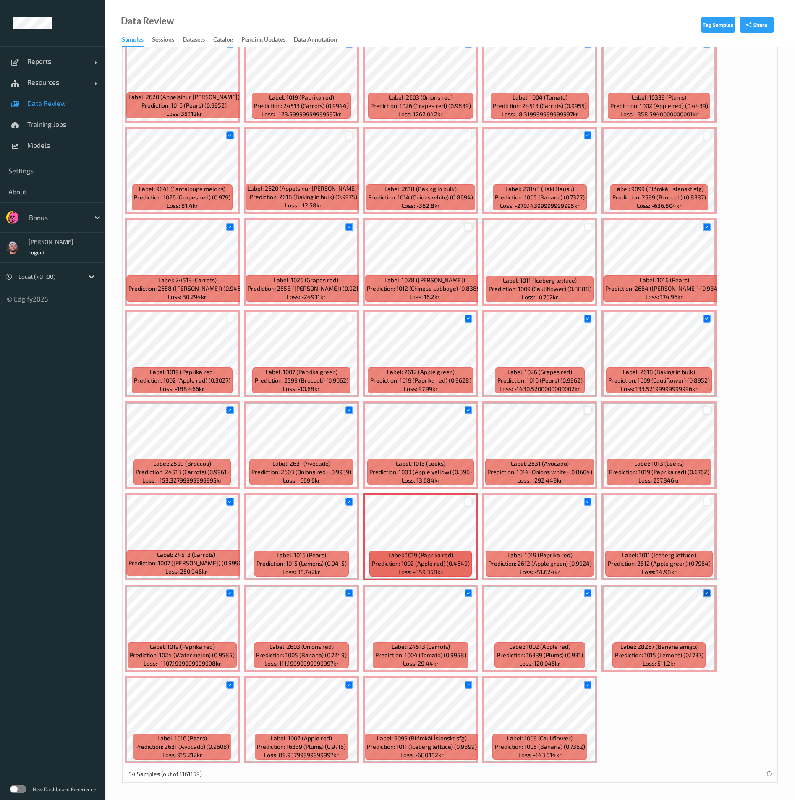
click at [706, 596] on icon at bounding box center [706, 593] width 5 height 5
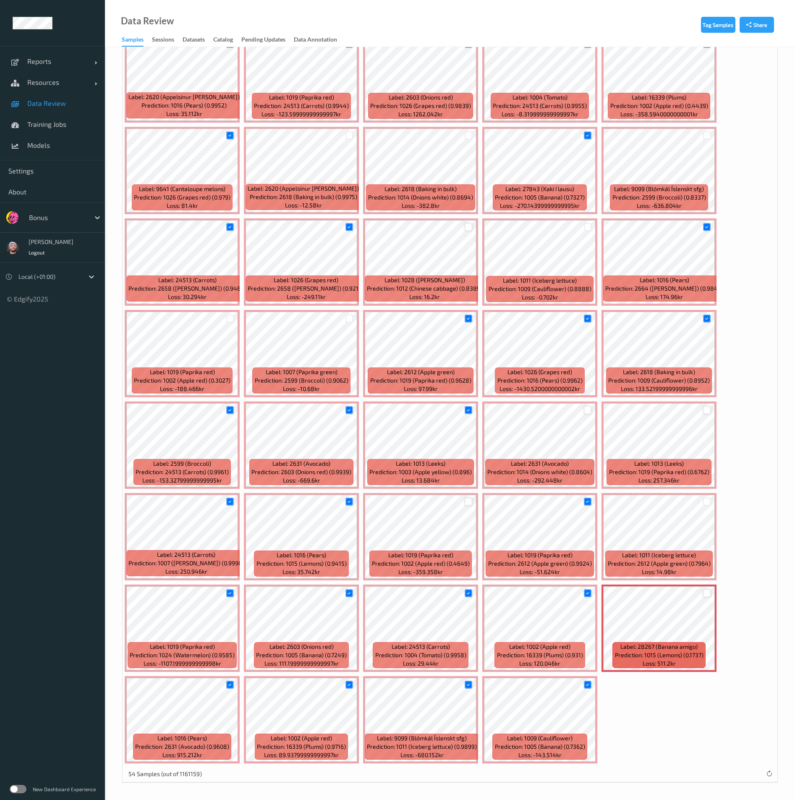
click at [467, 689] on div at bounding box center [469, 685] width 16 height 14
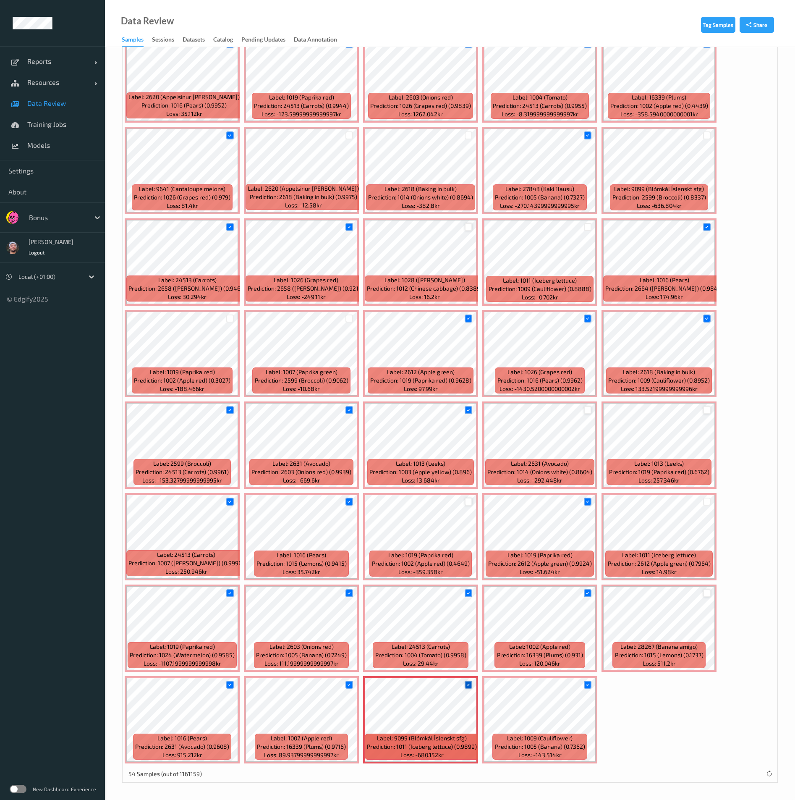
click at [465, 684] on div at bounding box center [469, 685] width 8 height 8
click at [351, 686] on icon at bounding box center [349, 684] width 5 height 5
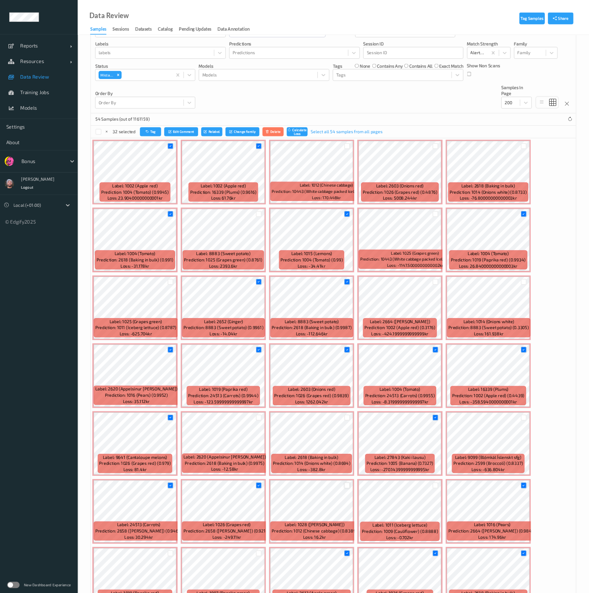
scroll to position [0, 0]
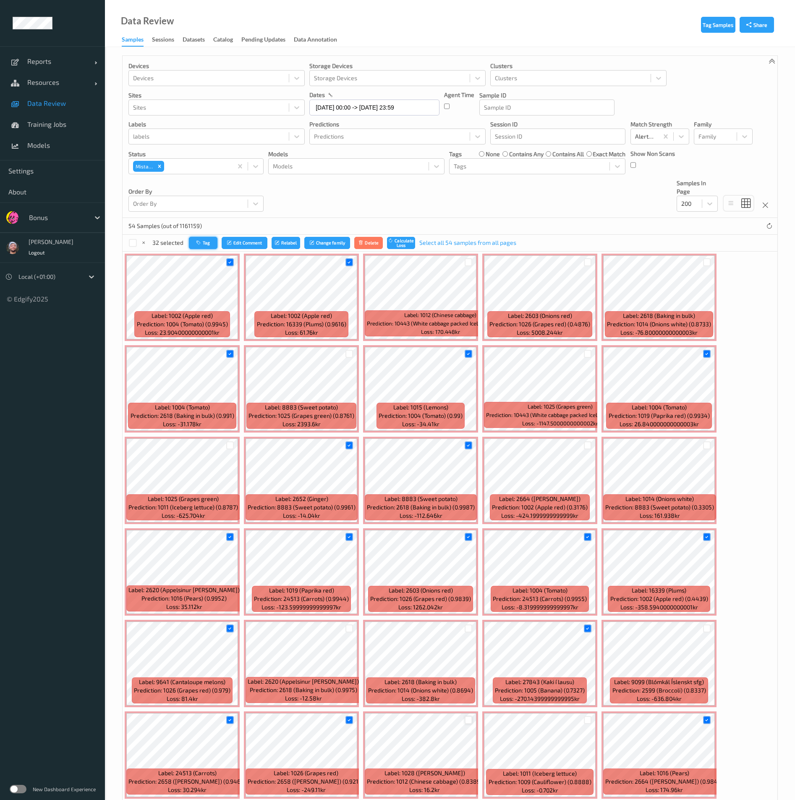
click at [206, 247] on button "Tag" at bounding box center [203, 243] width 29 height 12
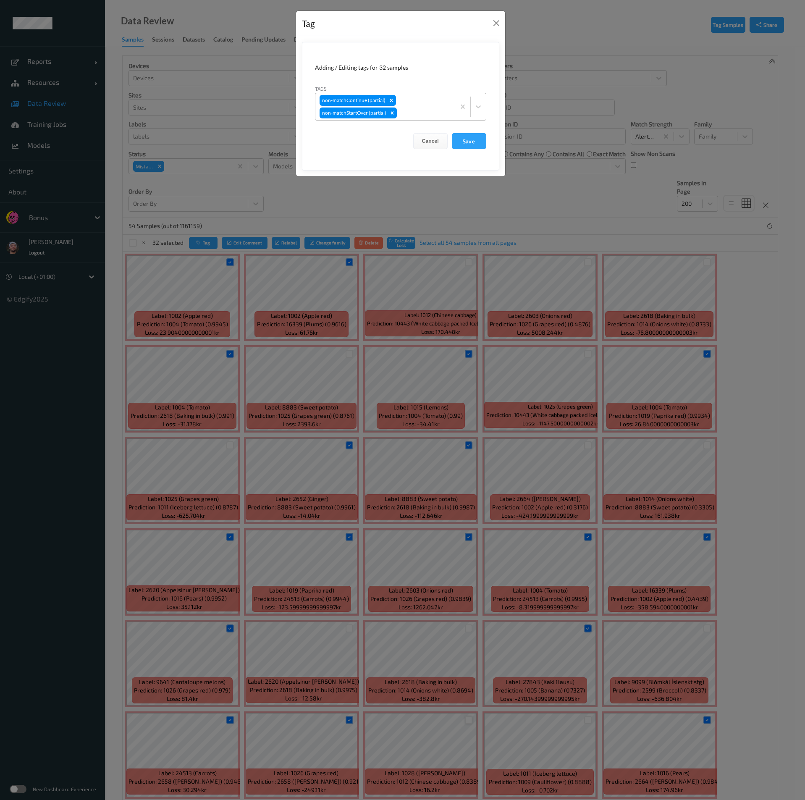
click at [411, 100] on div "non-matchContinue (partial) non-matchStartOver (partial)" at bounding box center [385, 106] width 140 height 27
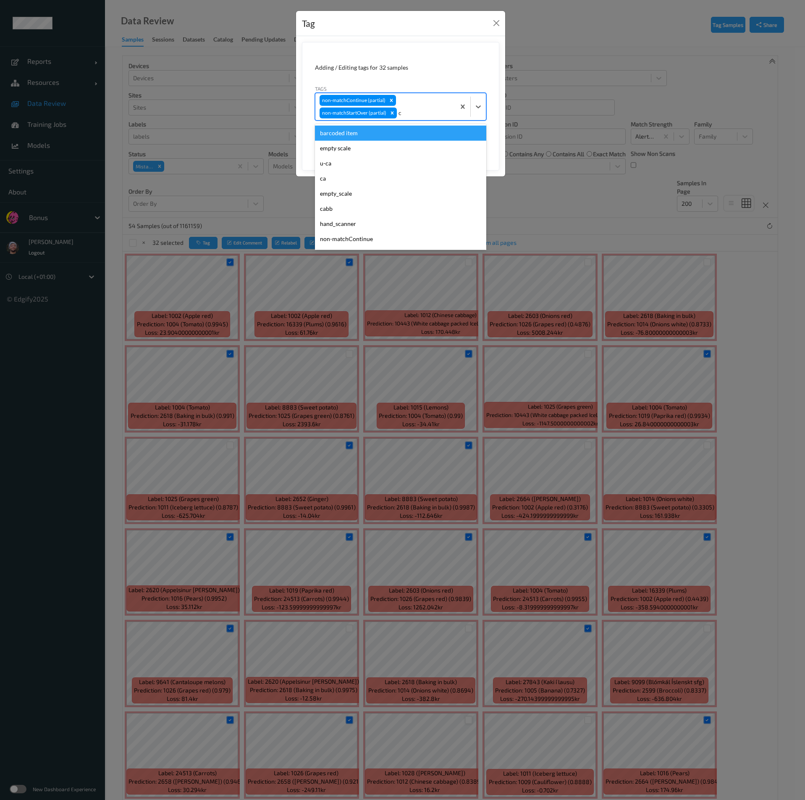
type input "ca"
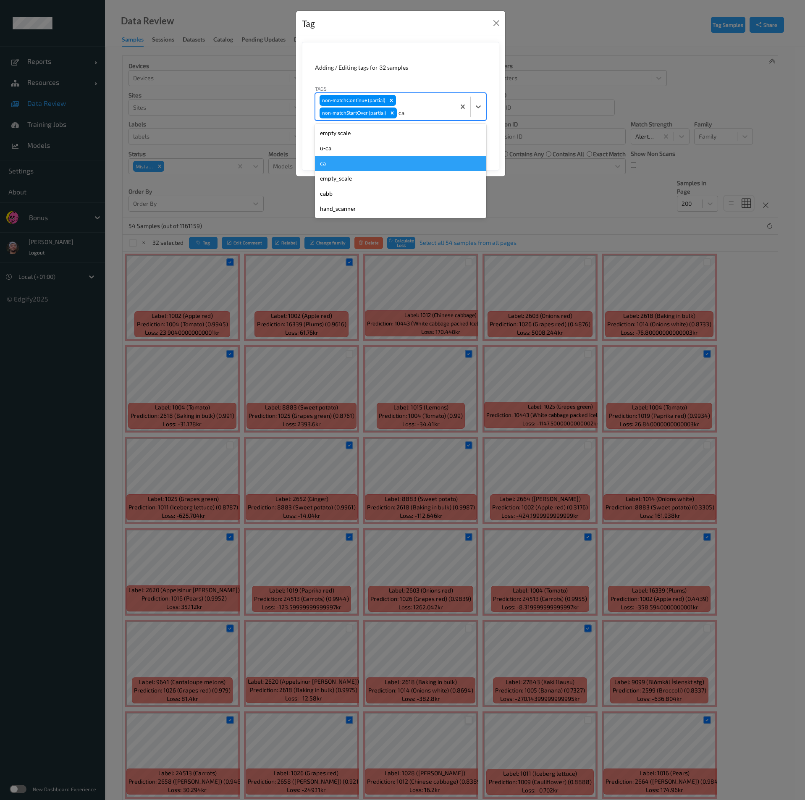
click at [356, 165] on div "ca" at bounding box center [400, 163] width 171 height 15
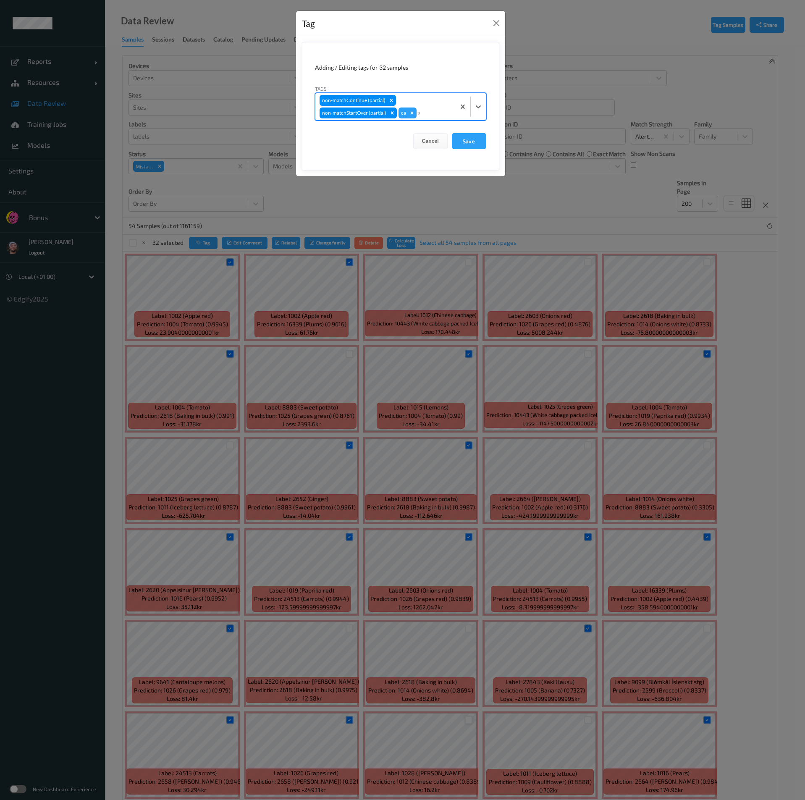
type input "sh"
click at [382, 133] on div "shopper mistake" at bounding box center [400, 133] width 171 height 15
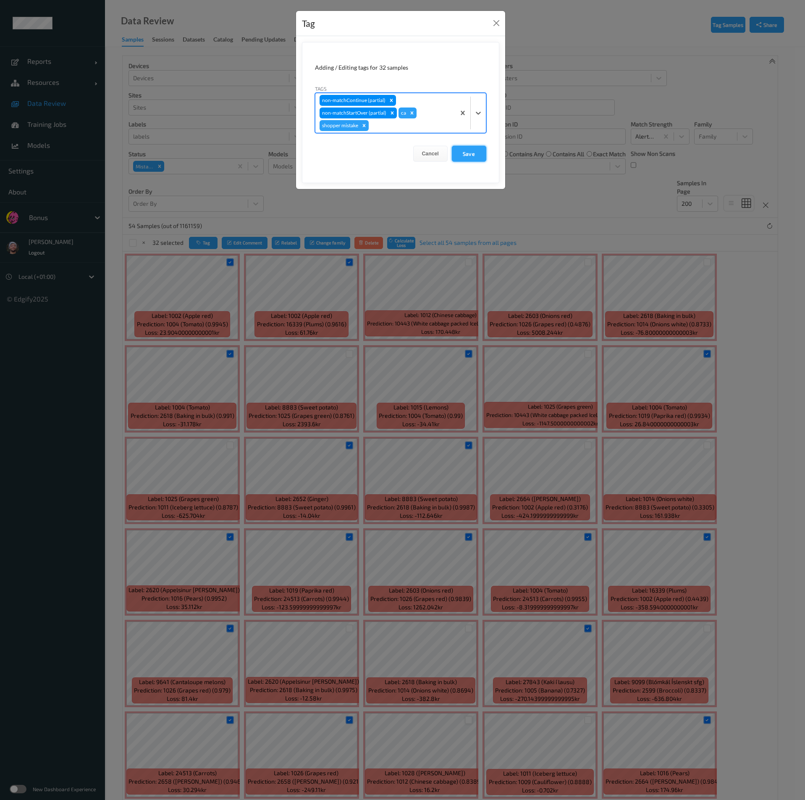
click at [470, 149] on button "Save" at bounding box center [469, 154] width 34 height 16
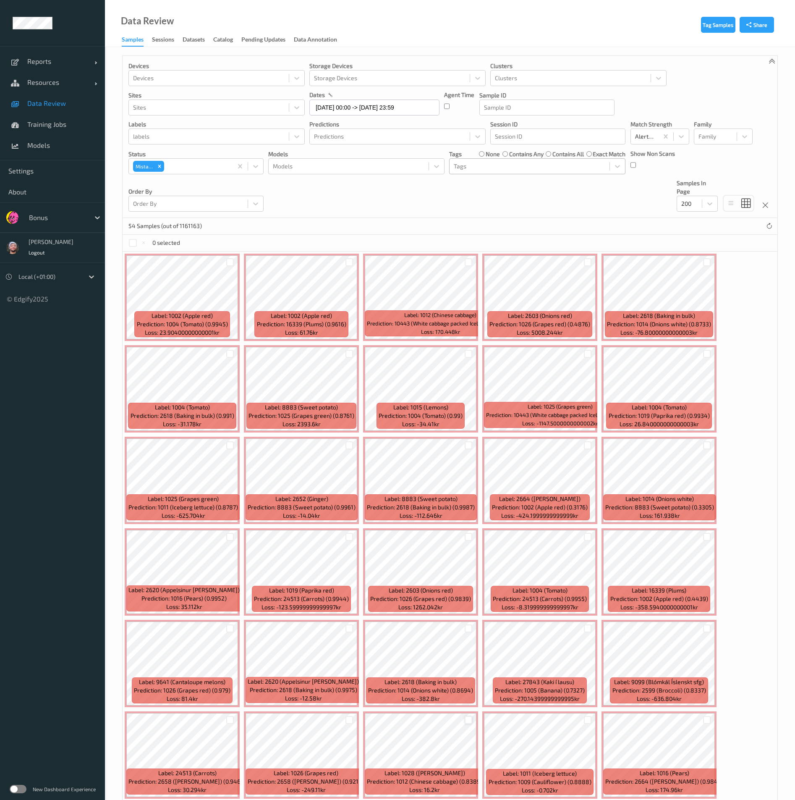
click at [494, 167] on div at bounding box center [530, 166] width 152 height 10
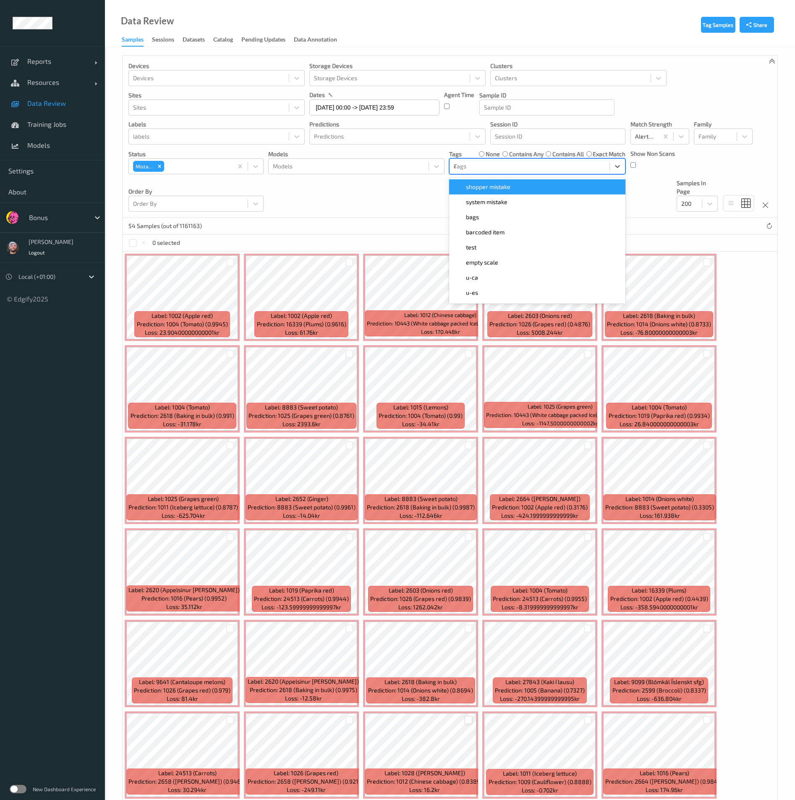
type input "ca"
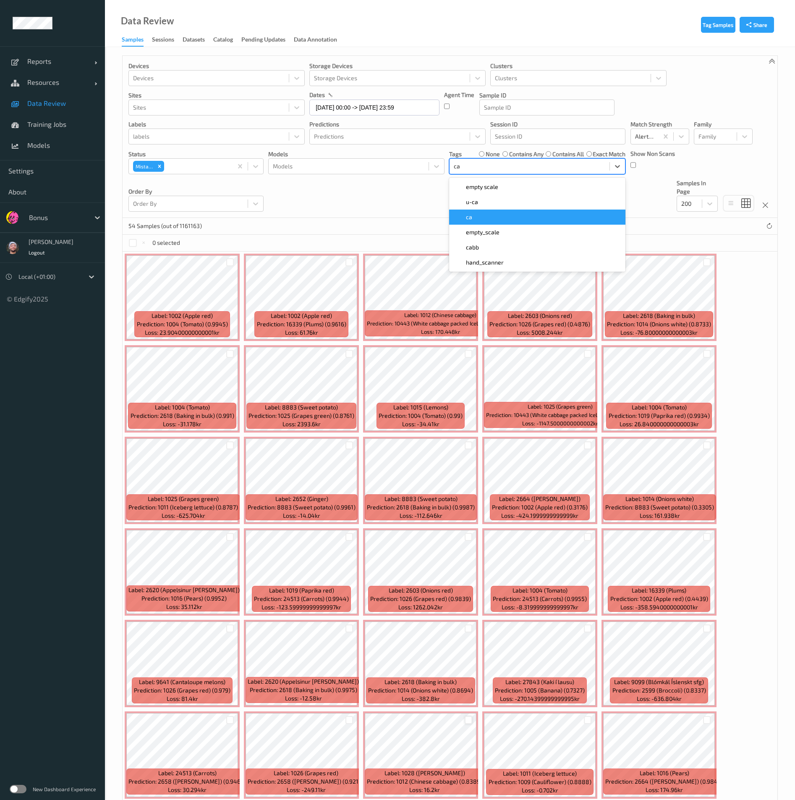
click at [478, 217] on div "ca" at bounding box center [537, 217] width 166 height 8
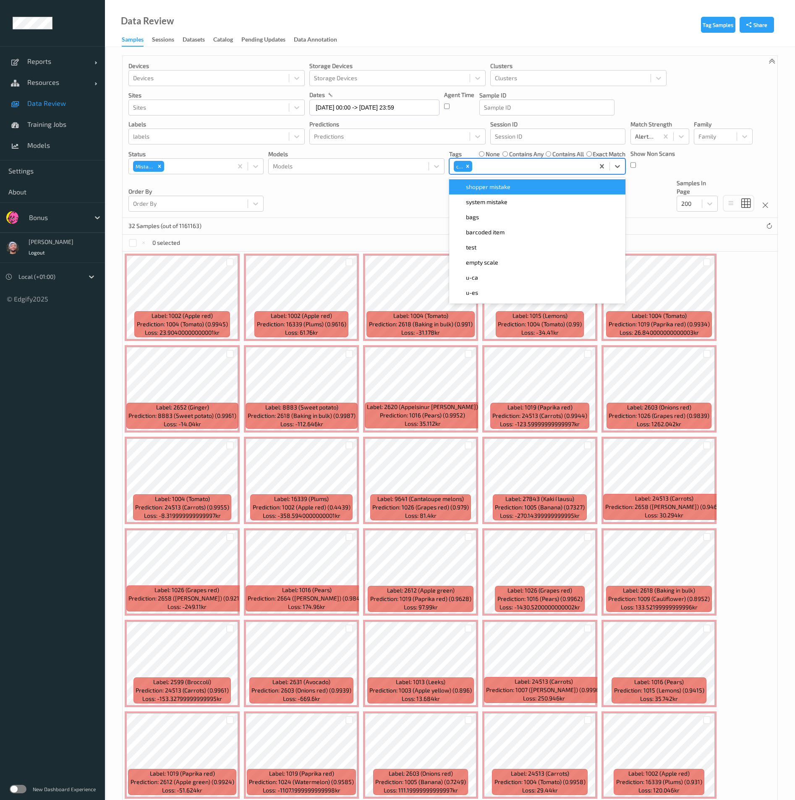
click at [495, 156] on label "none" at bounding box center [493, 154] width 14 height 8
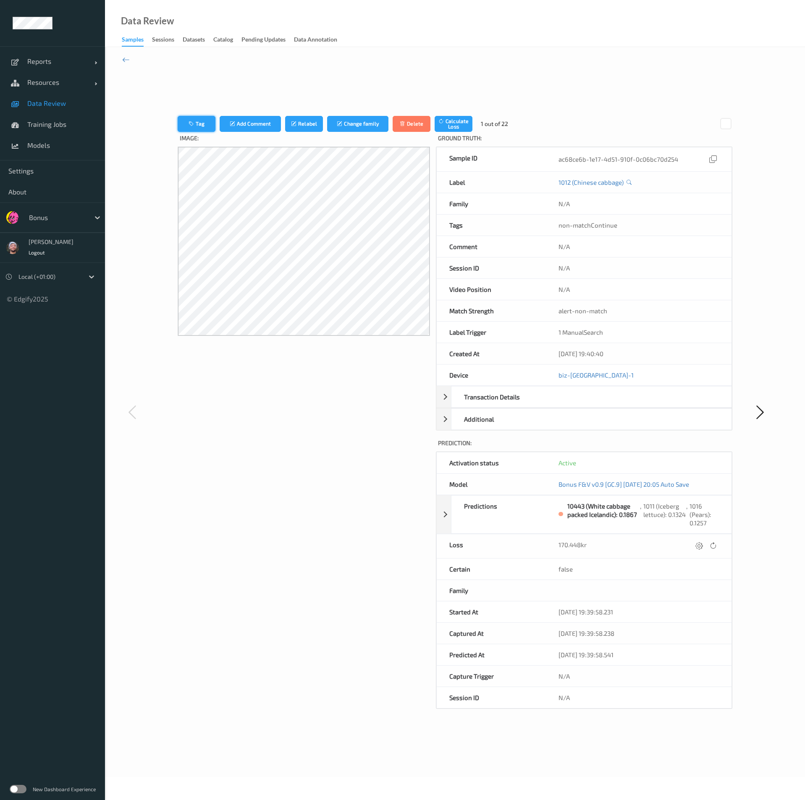
click at [207, 129] on button "Tag" at bounding box center [197, 124] width 38 height 16
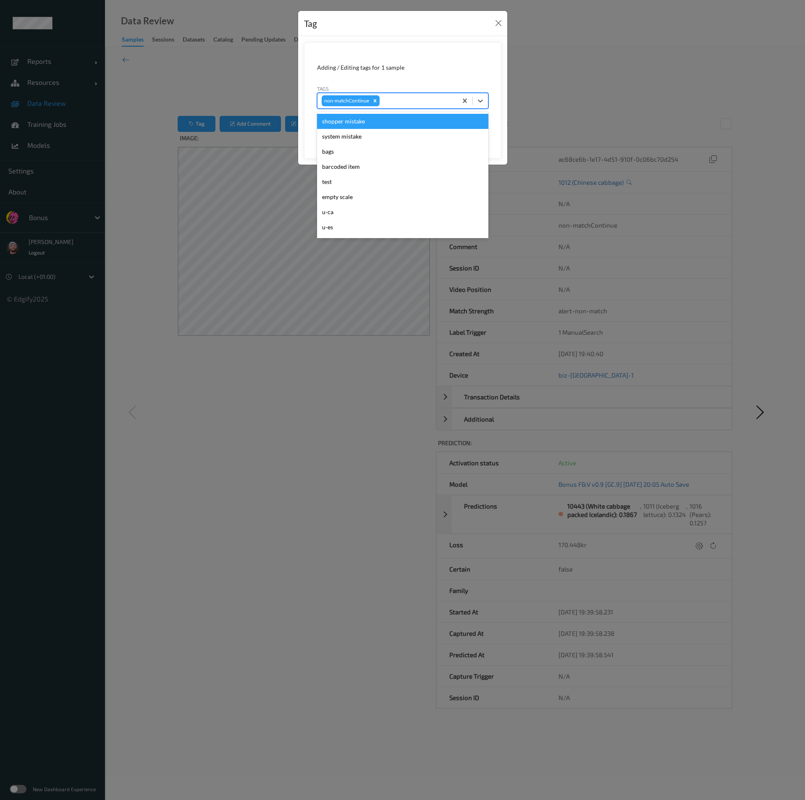
click at [405, 99] on div at bounding box center [417, 101] width 72 height 10
type input "pi"
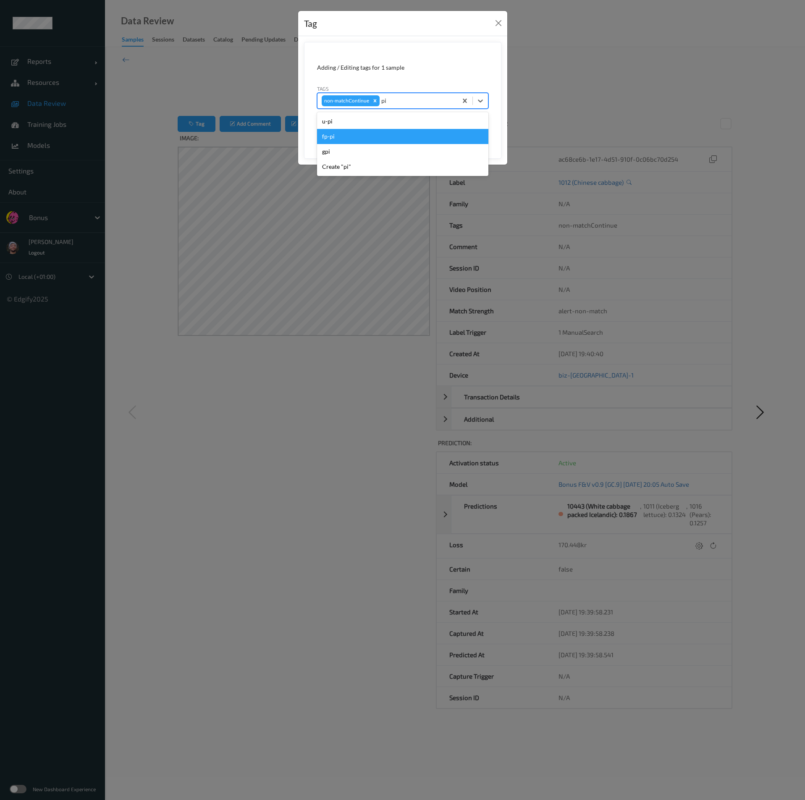
click at [371, 138] on div "fp-pi" at bounding box center [402, 136] width 171 height 15
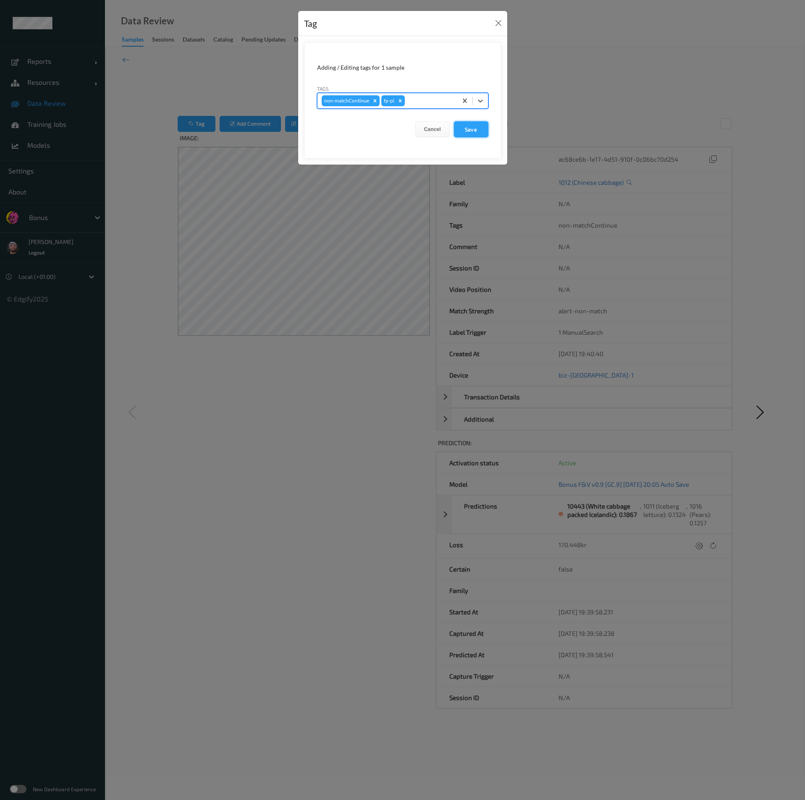
click at [480, 130] on button "Save" at bounding box center [471, 129] width 34 height 16
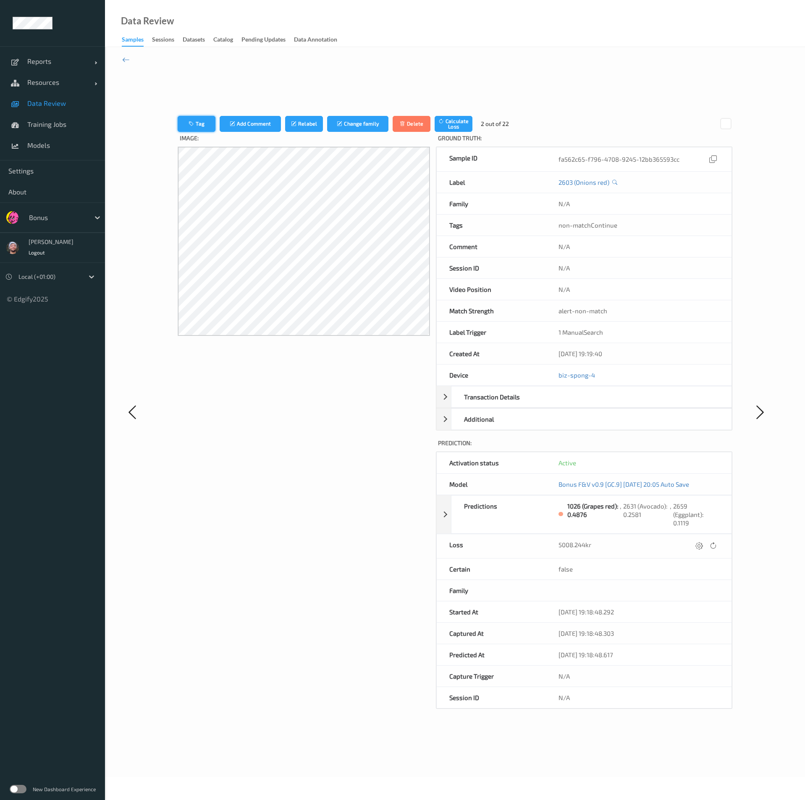
click at [213, 130] on button "Tag" at bounding box center [197, 124] width 38 height 16
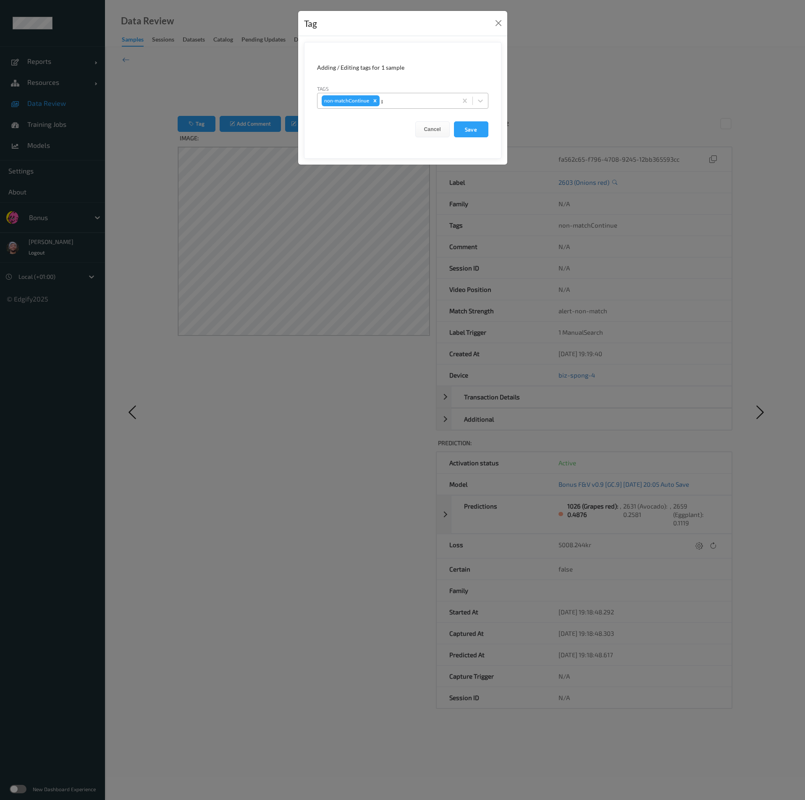
click at [389, 98] on div "p" at bounding box center [417, 101] width 72 height 10
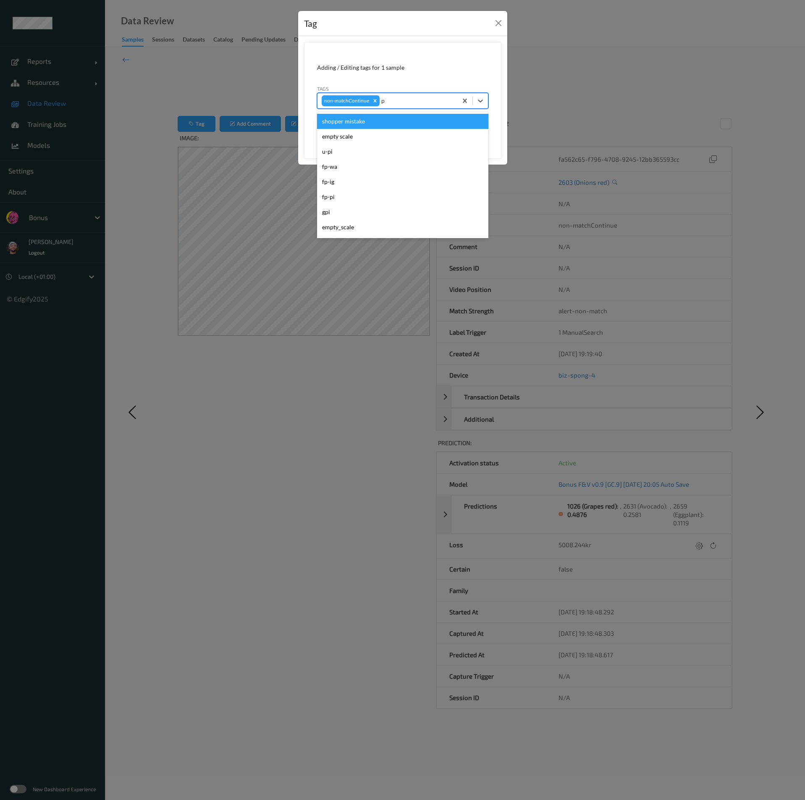
type input "pi"
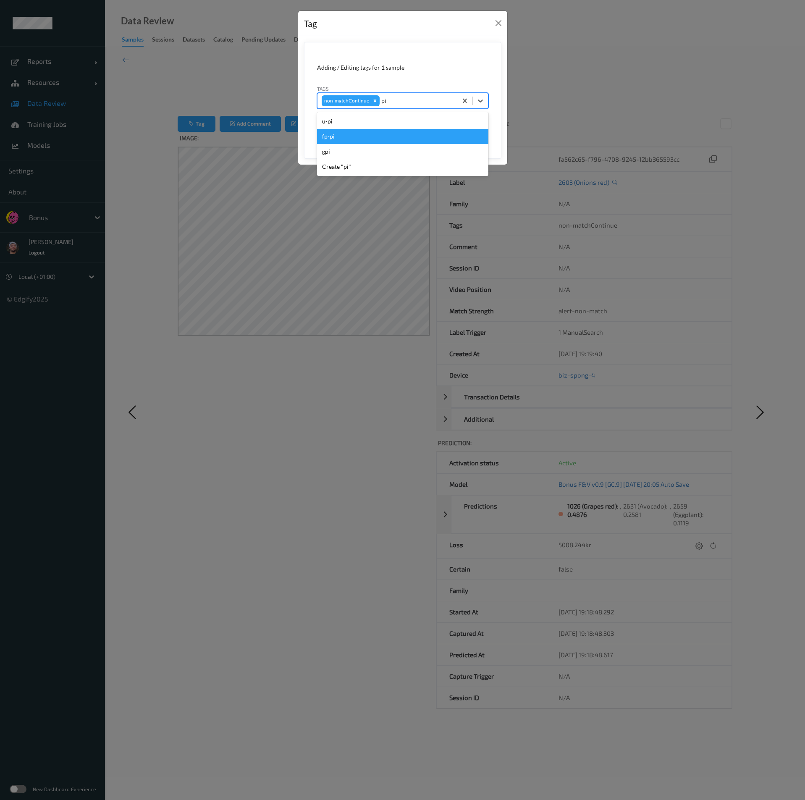
click at [353, 139] on div "fp-pi" at bounding box center [402, 136] width 171 height 15
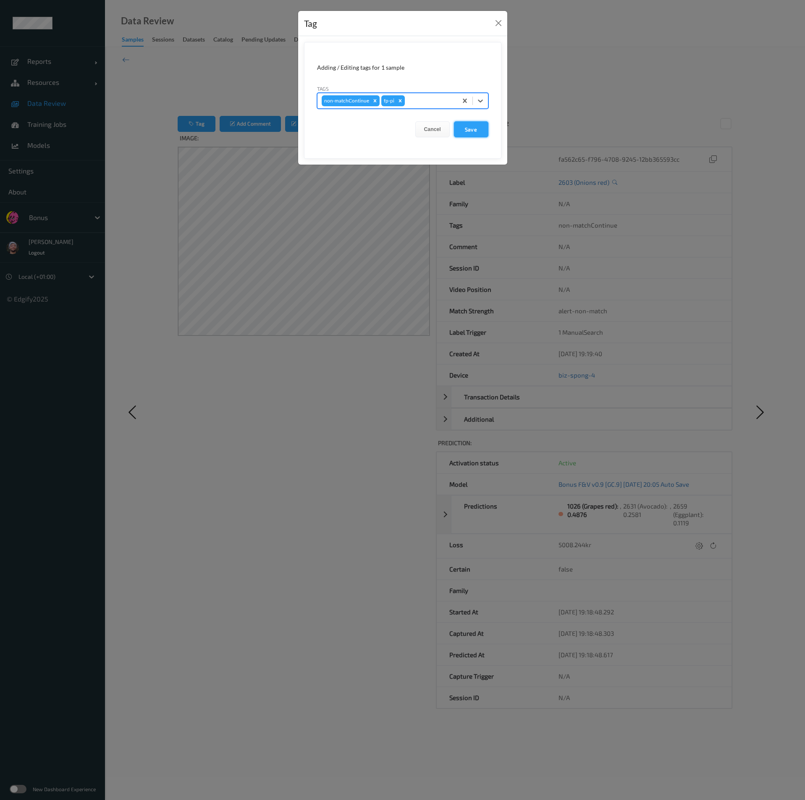
click at [473, 131] on button "Save" at bounding box center [471, 129] width 34 height 16
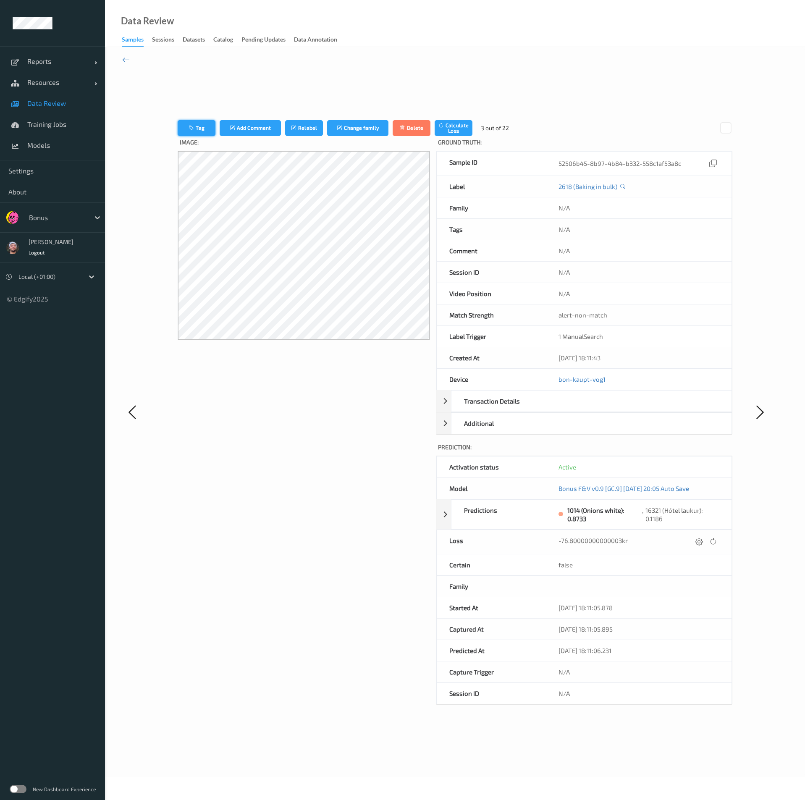
click at [209, 132] on button "Tag" at bounding box center [197, 128] width 38 height 16
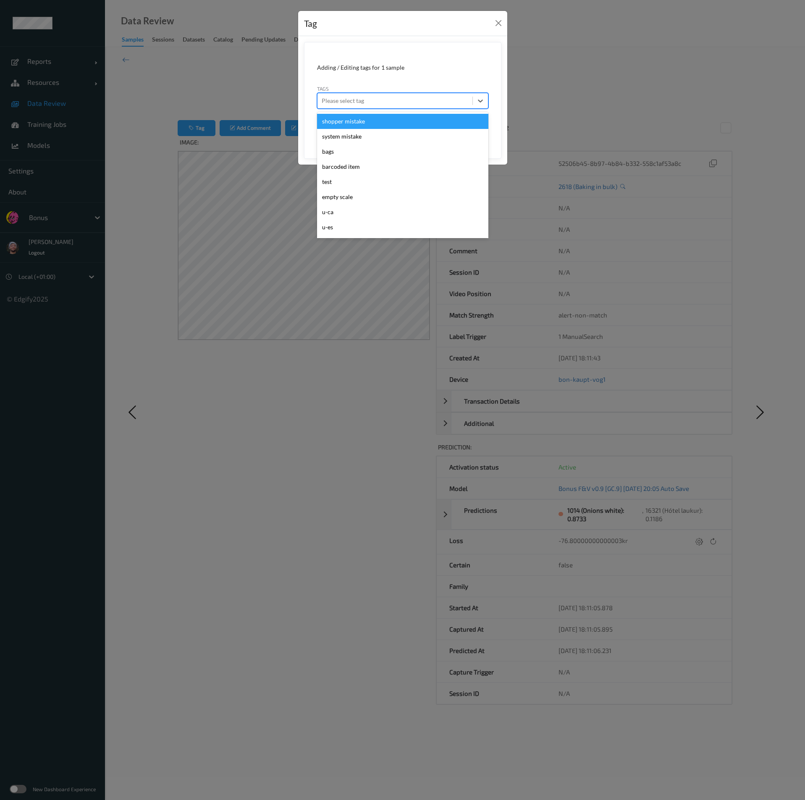
click at [352, 100] on div at bounding box center [395, 101] width 147 height 10
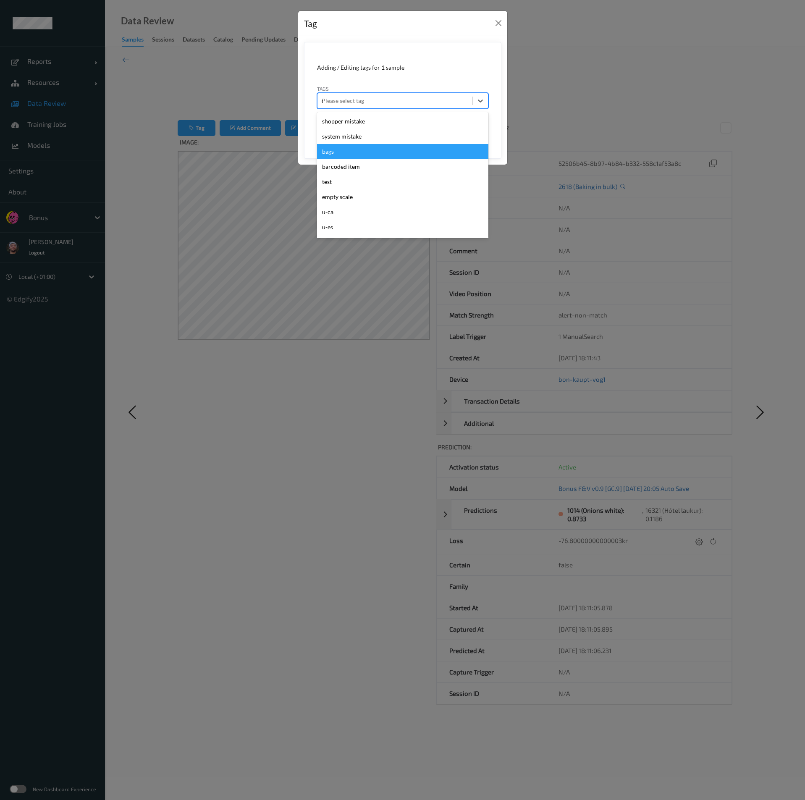
type input "ca"
click at [358, 150] on div "ca" at bounding box center [402, 151] width 171 height 15
type input "s"
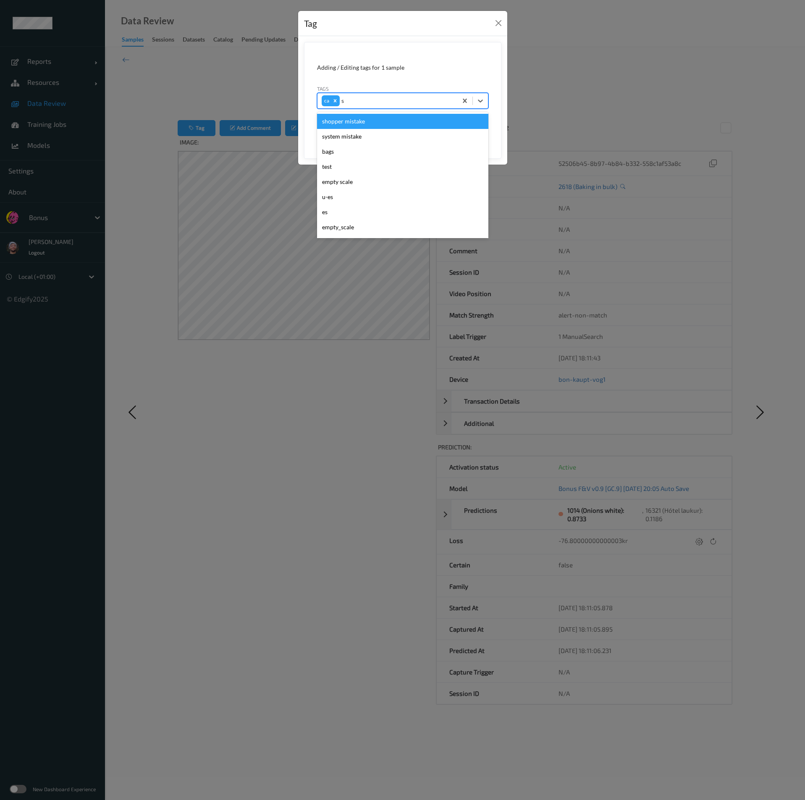
click at [362, 126] on div "shopper mistake" at bounding box center [402, 121] width 171 height 15
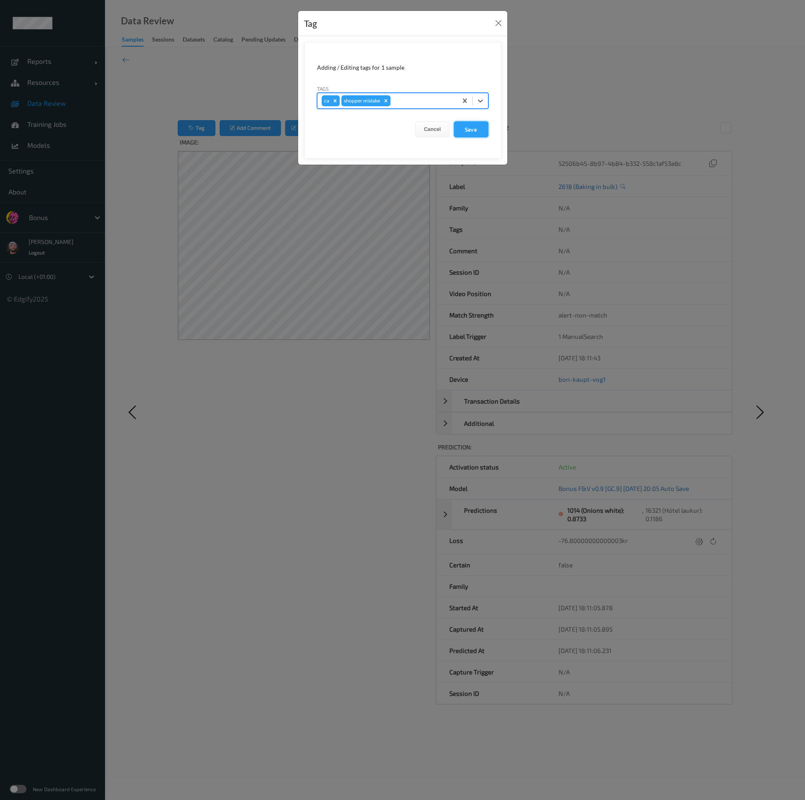
click at [486, 132] on button "Save" at bounding box center [471, 129] width 34 height 16
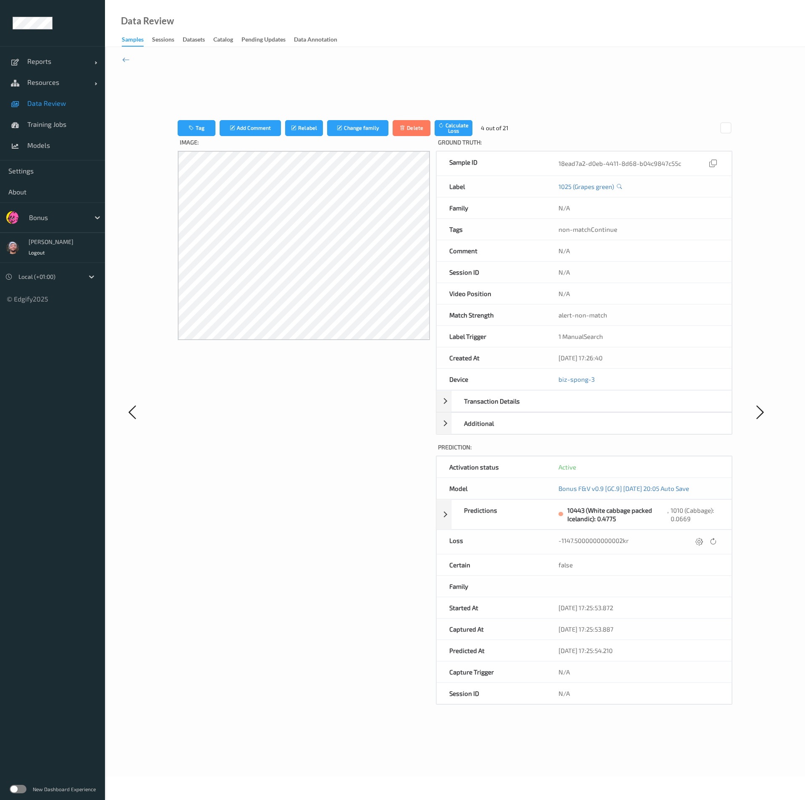
click at [578, 113] on div "Tag Add Comment Relabel Change family Delete Calculate Loss 4 out of 21 Image: …" at bounding box center [455, 412] width 555 height 695
click at [120, 59] on div "Tag Add Comment Relabel Change family Delete Calculate Loss 4 out of 21 Image: …" at bounding box center [455, 412] width 700 height 730
click at [126, 60] on icon at bounding box center [126, 59] width 8 height 9
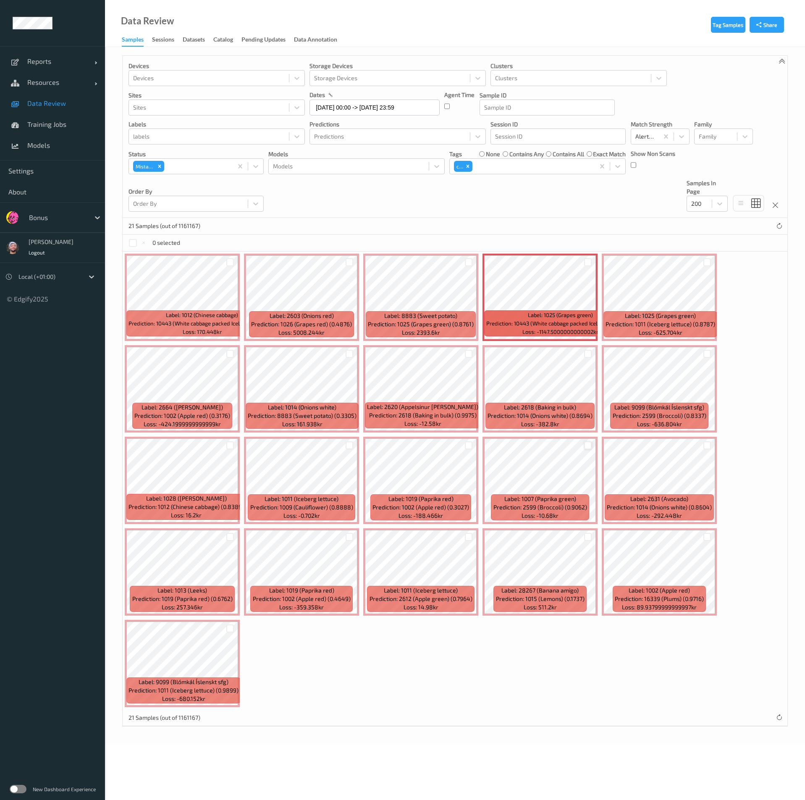
click at [589, 445] on div at bounding box center [588, 445] width 8 height 8
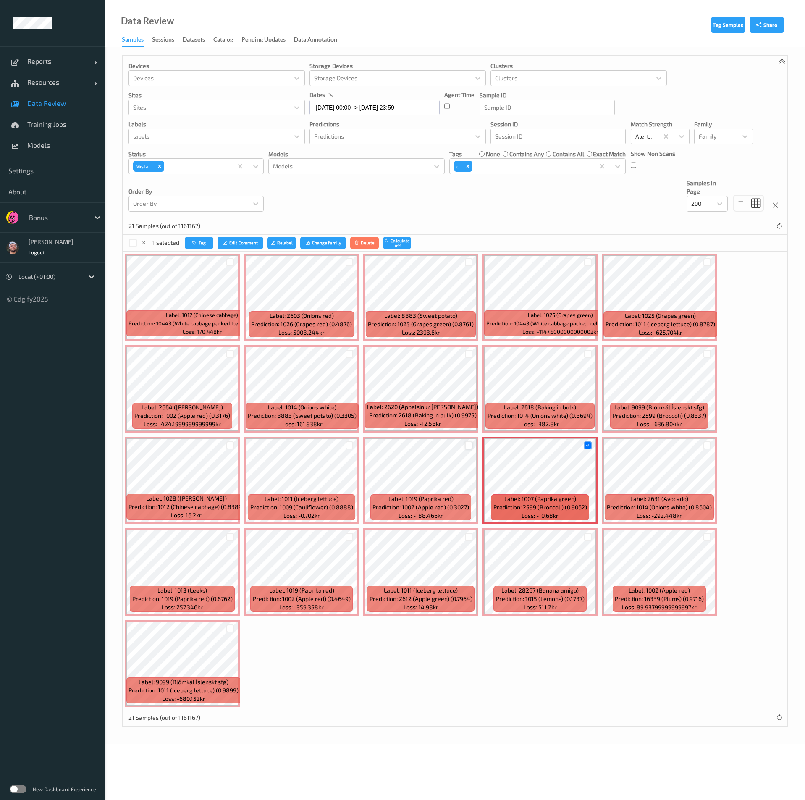
click at [471, 443] on div at bounding box center [469, 445] width 8 height 8
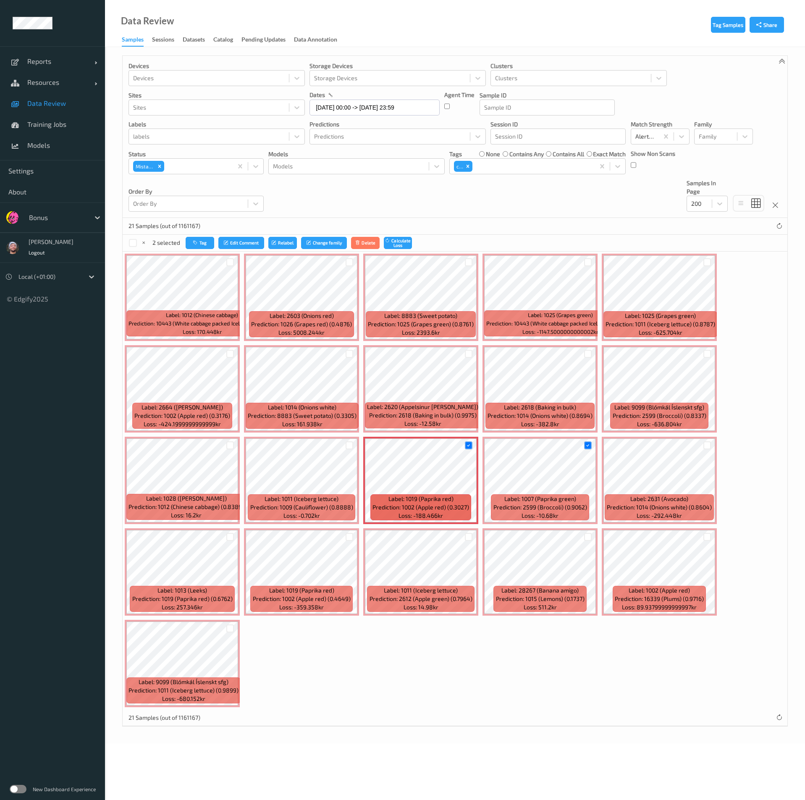
click at [717, 538] on div "Label: 1012 (Chinese cabbage) Prediction: 10443 (White cabbage packed Icelandic…" at bounding box center [455, 481] width 665 height 458
click at [705, 538] on div at bounding box center [708, 537] width 8 height 8
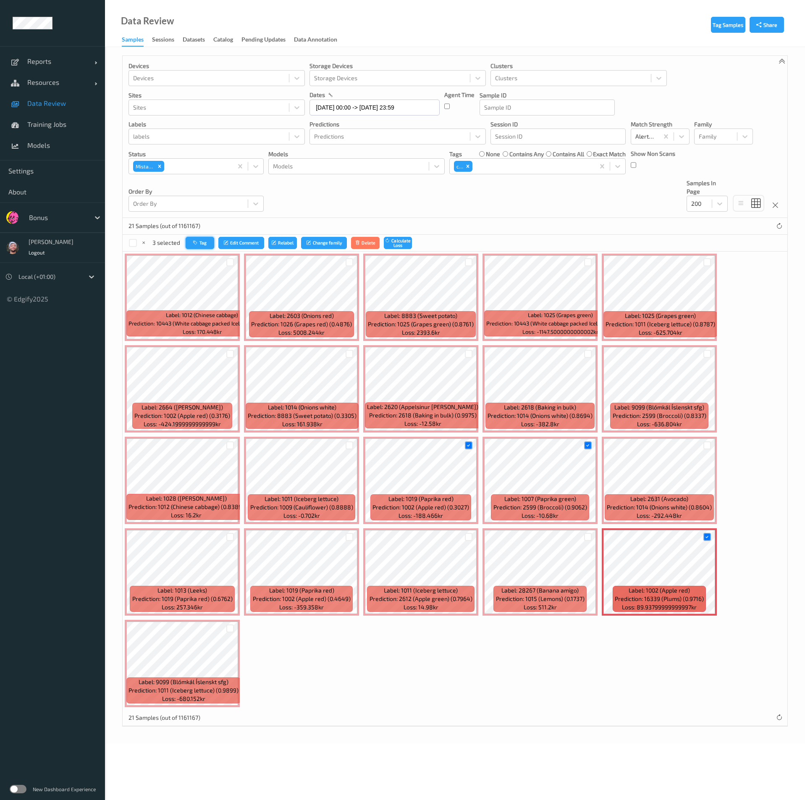
click at [211, 237] on button "Tag" at bounding box center [200, 243] width 29 height 12
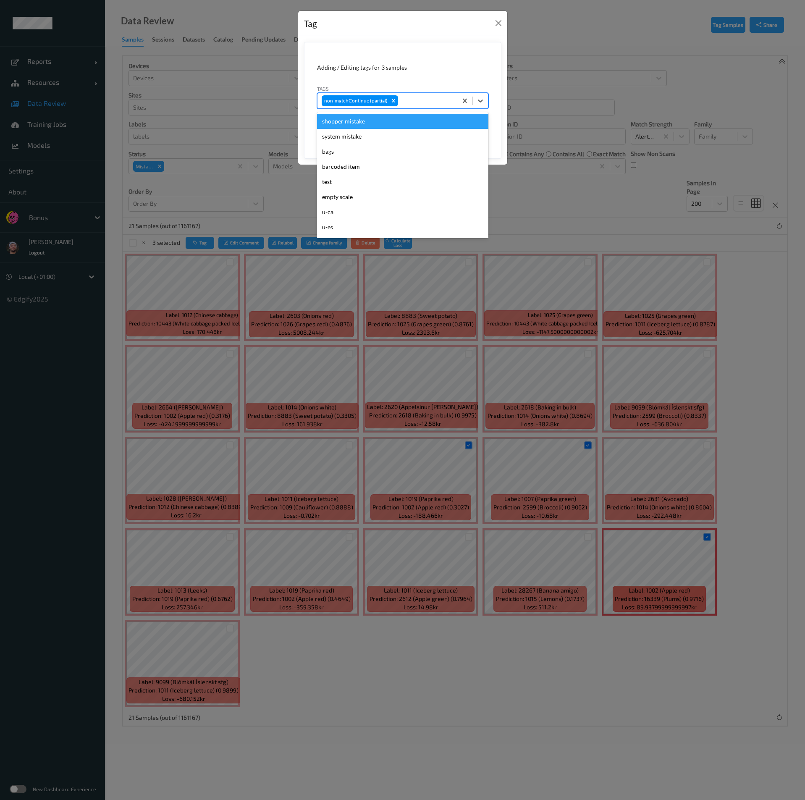
click at [402, 96] on div at bounding box center [426, 101] width 53 height 10
type input "ca"
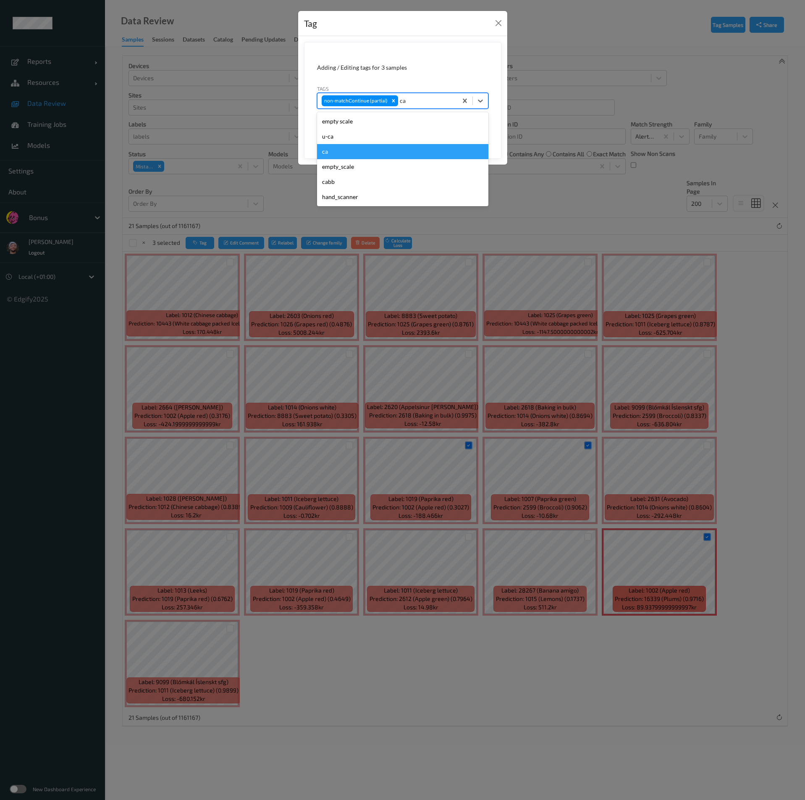
click at [347, 148] on div "ca" at bounding box center [402, 151] width 171 height 15
type input "s"
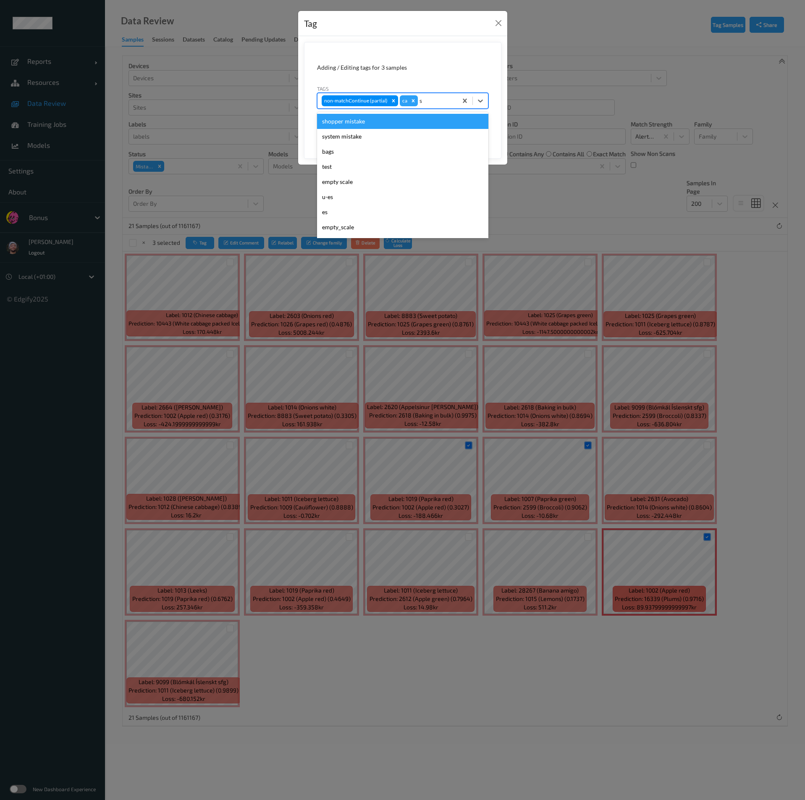
click at [358, 120] on div "shopper mistake" at bounding box center [402, 121] width 171 height 15
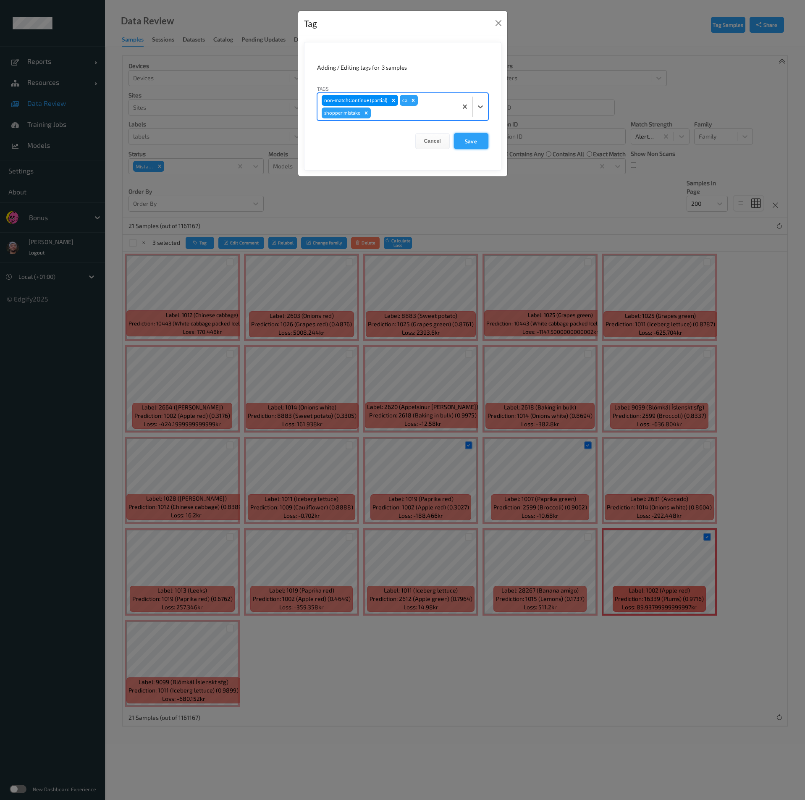
click at [459, 137] on button "Save" at bounding box center [471, 141] width 34 height 16
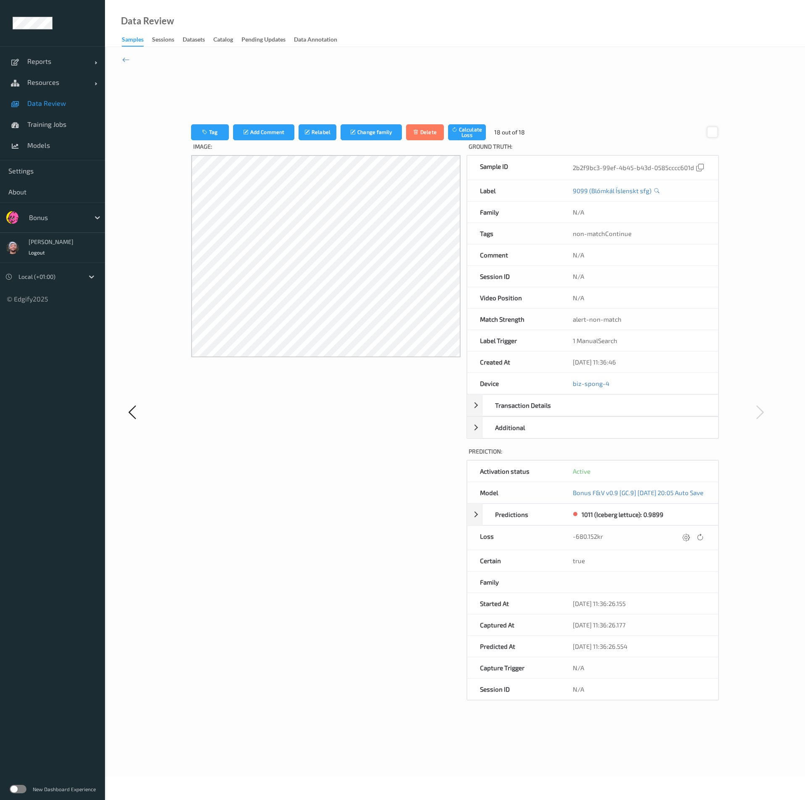
click at [718, 129] on div at bounding box center [712, 131] width 11 height 11
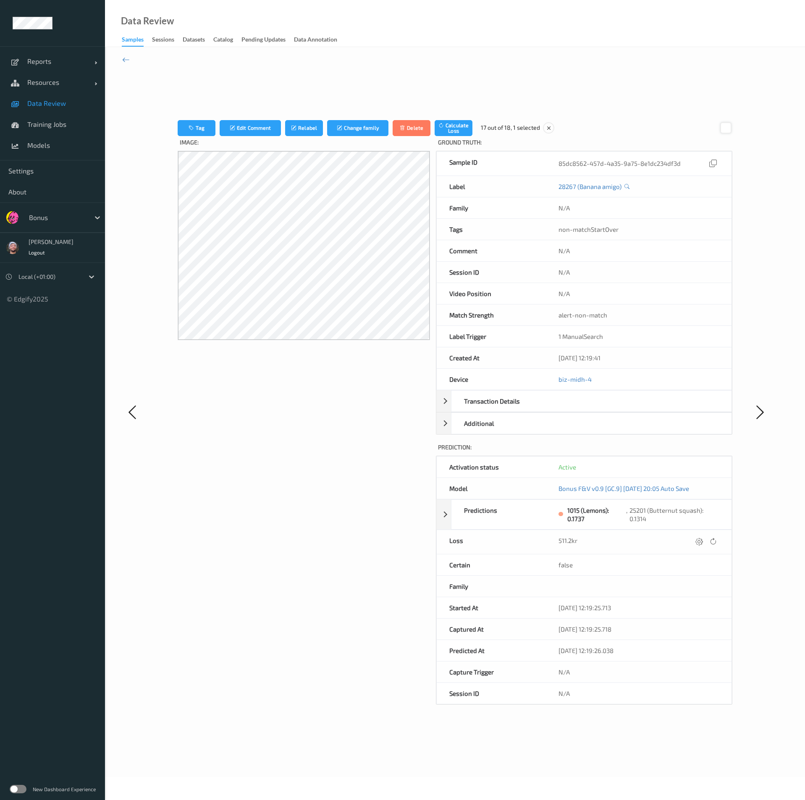
click at [720, 129] on div at bounding box center [725, 127] width 11 height 11
click at [726, 126] on div at bounding box center [725, 127] width 11 height 11
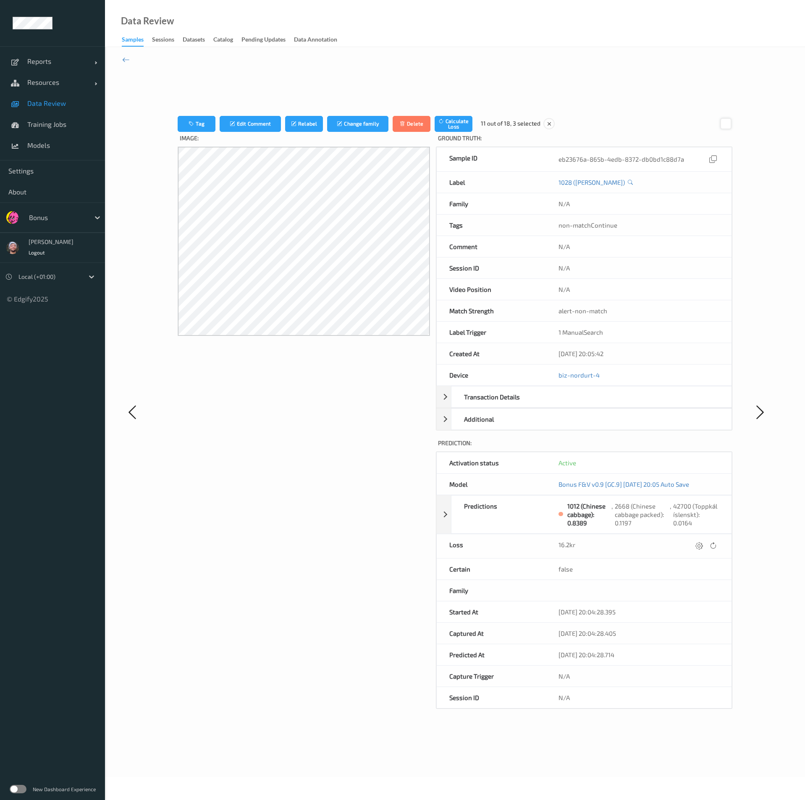
click at [726, 126] on div at bounding box center [725, 123] width 11 height 11
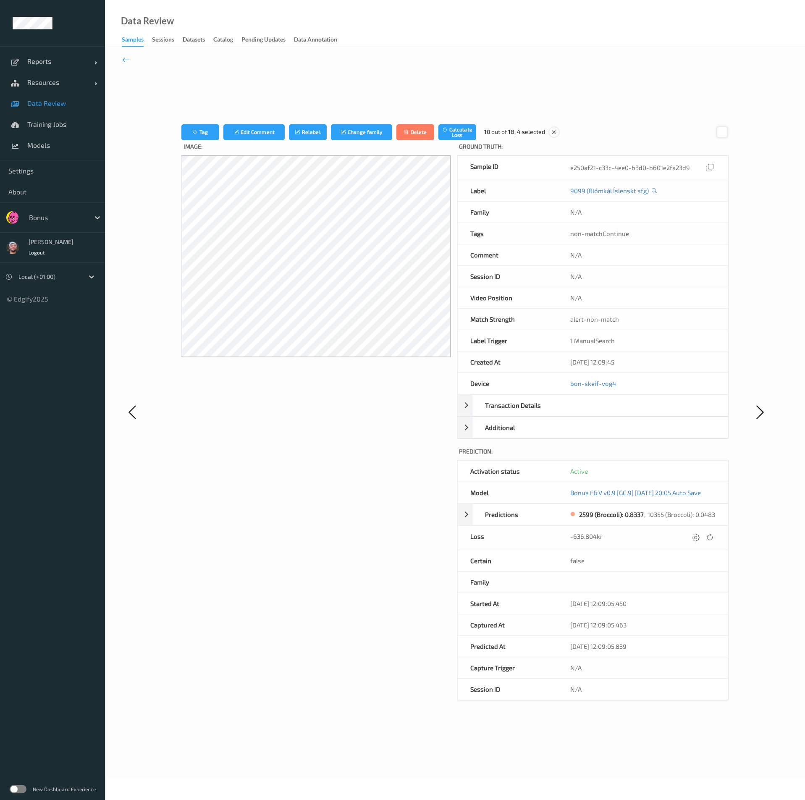
click at [726, 126] on div at bounding box center [722, 131] width 11 height 11
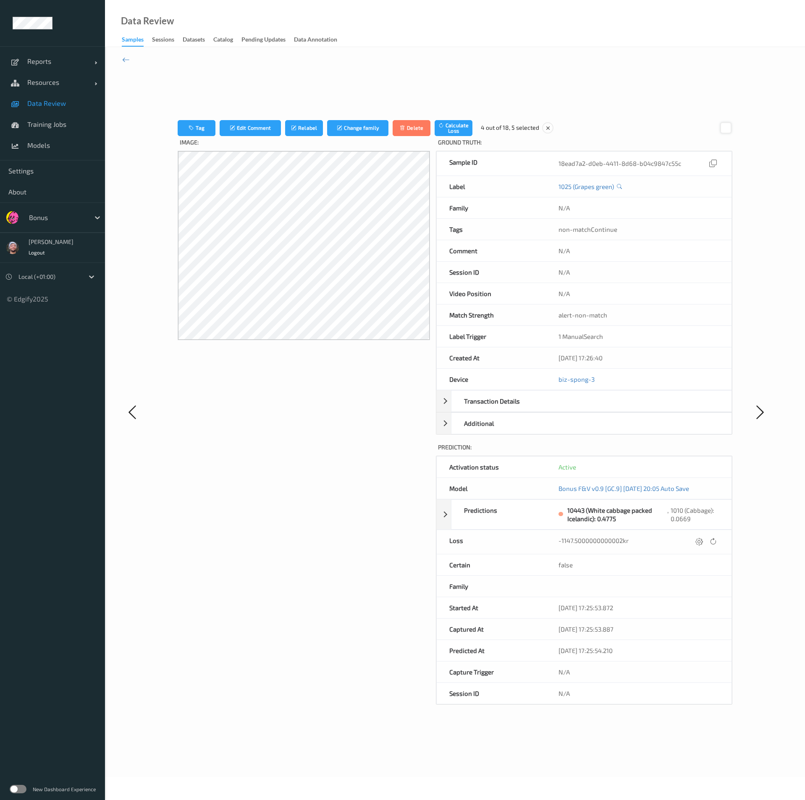
click at [722, 131] on div at bounding box center [725, 127] width 11 height 11
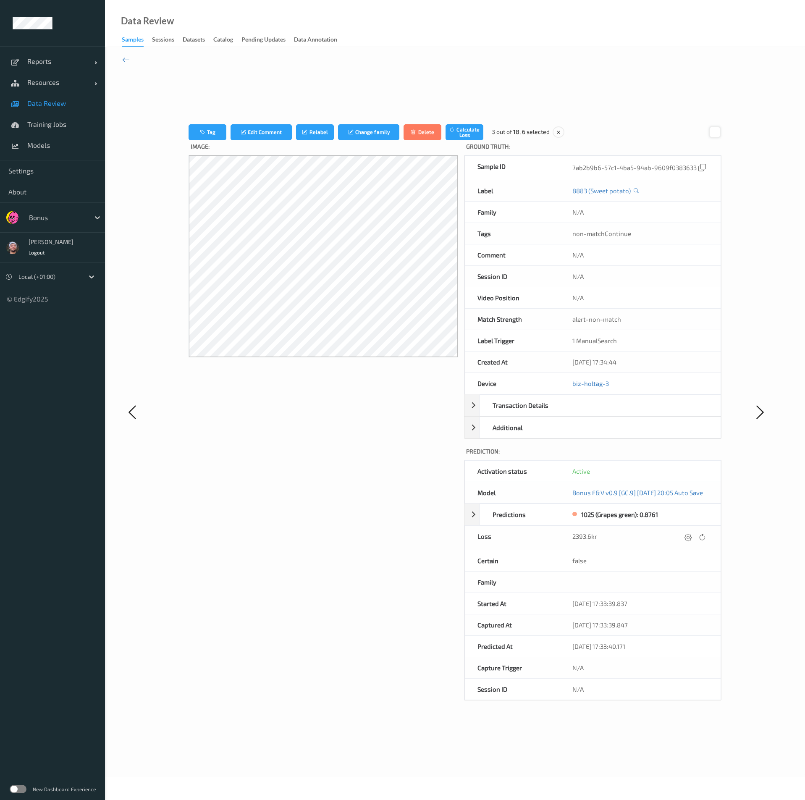
click at [721, 131] on div at bounding box center [714, 131] width 11 height 11
click at [126, 57] on icon at bounding box center [126, 59] width 8 height 9
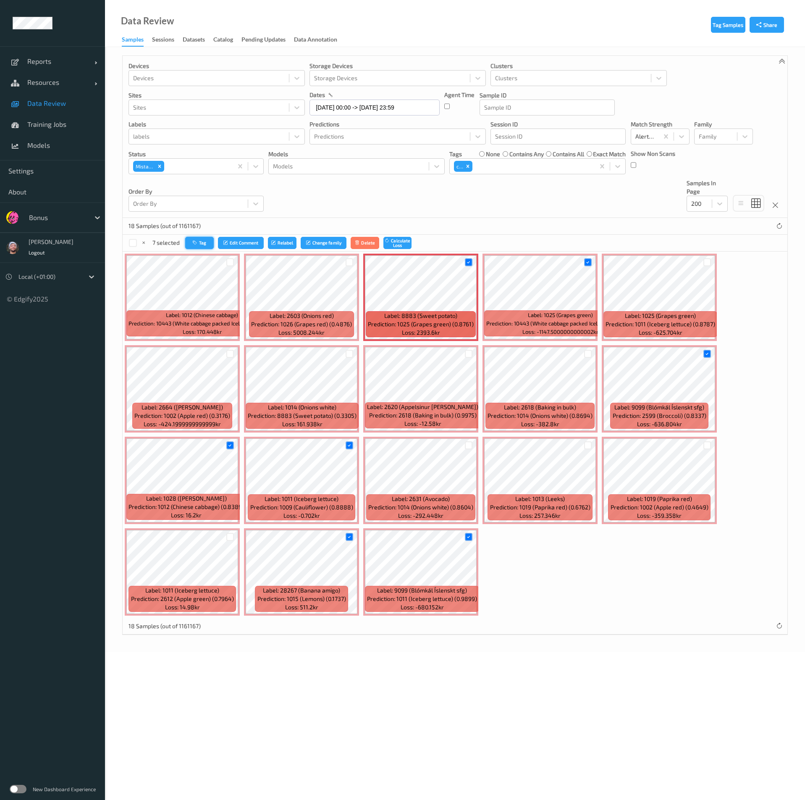
click at [204, 242] on button "Tag" at bounding box center [199, 243] width 29 height 12
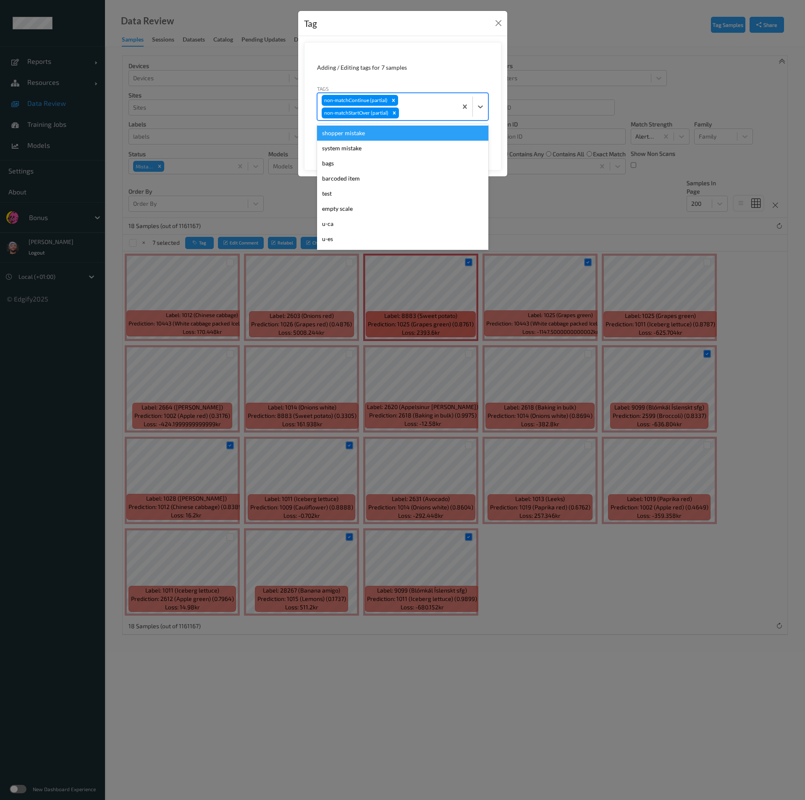
click at [425, 100] on div "non-matchContinue (partial) non-matchStartOver (partial)" at bounding box center [388, 106] width 140 height 27
type input "ig"
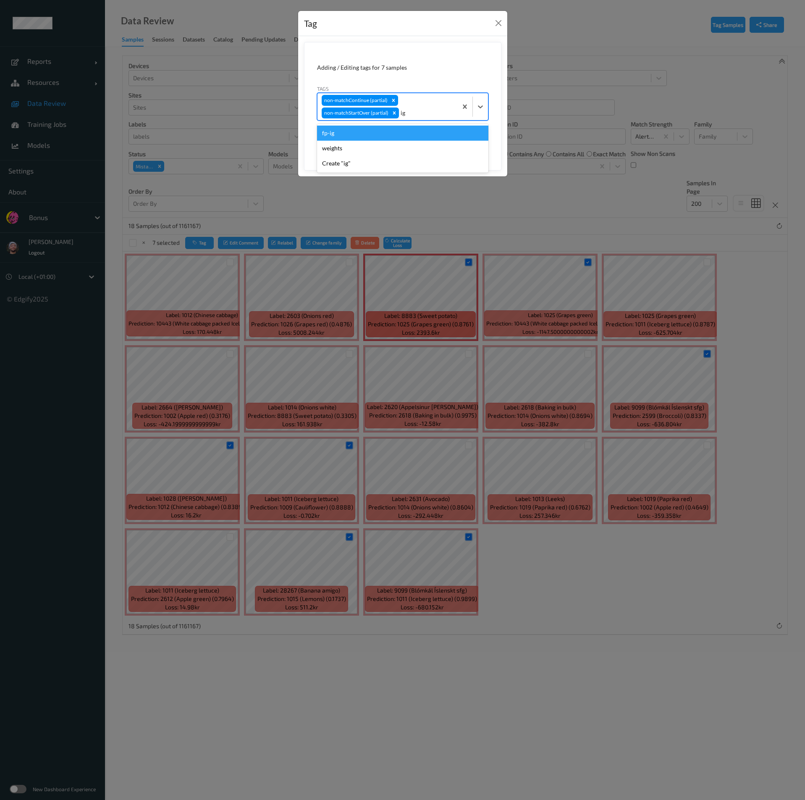
click at [389, 138] on div "fp-ig" at bounding box center [402, 133] width 171 height 15
click at [235, 449] on div "Tag Adding / Editing tags for 7 samples Tags non-matchContinue (partial) non-ma…" at bounding box center [402, 400] width 805 height 800
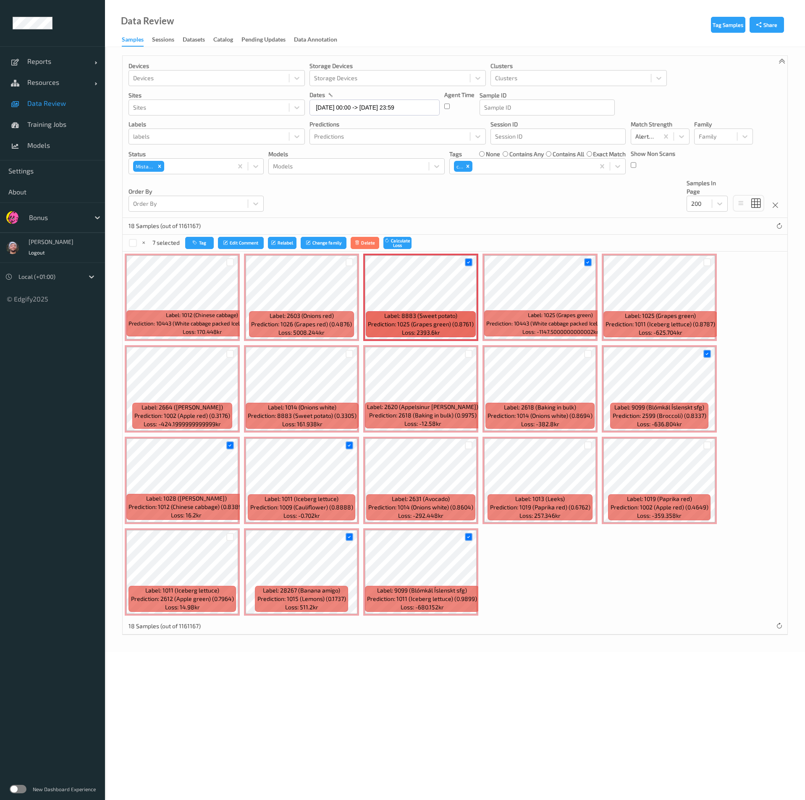
click at [231, 449] on div at bounding box center [230, 445] width 8 height 8
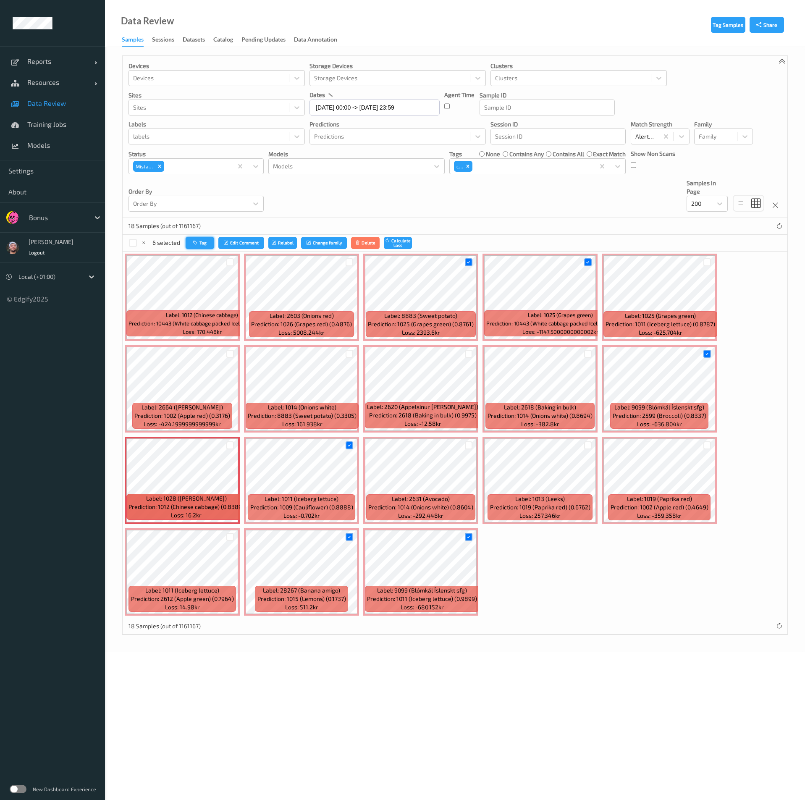
click at [198, 238] on button "Tag" at bounding box center [200, 243] width 29 height 12
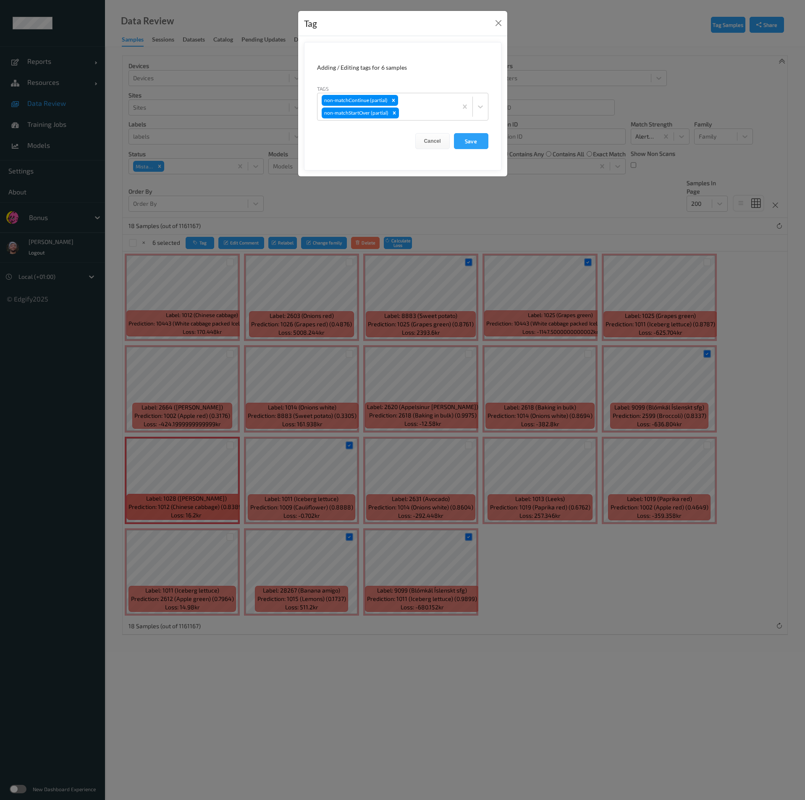
click at [429, 87] on div "Tags non-matchContinue (partial) non-matchStartOver (partial)" at bounding box center [402, 102] width 171 height 36
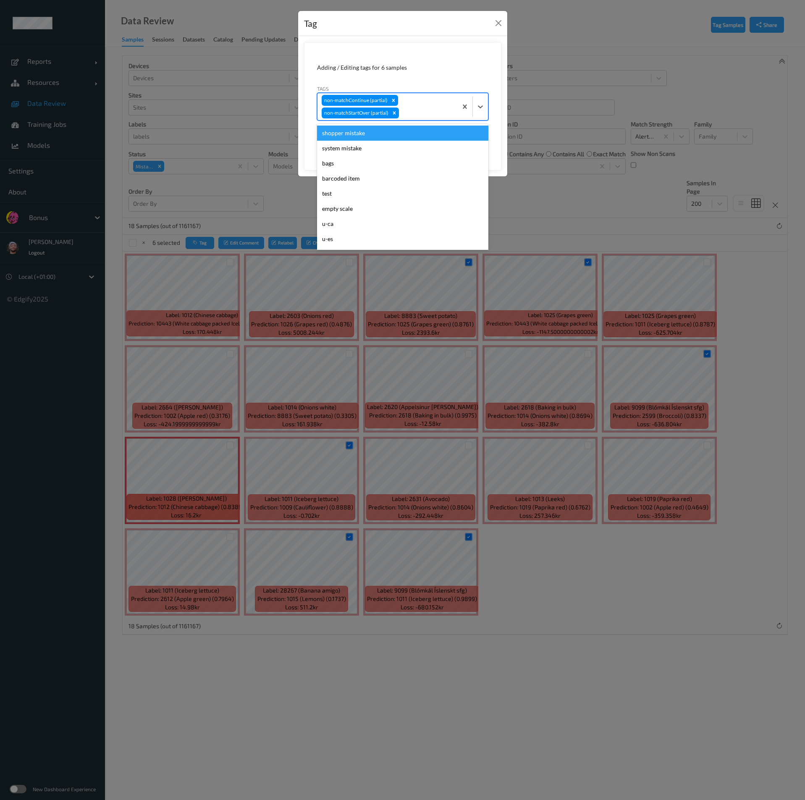
click at [422, 115] on div at bounding box center [427, 113] width 53 height 10
type input "ig"
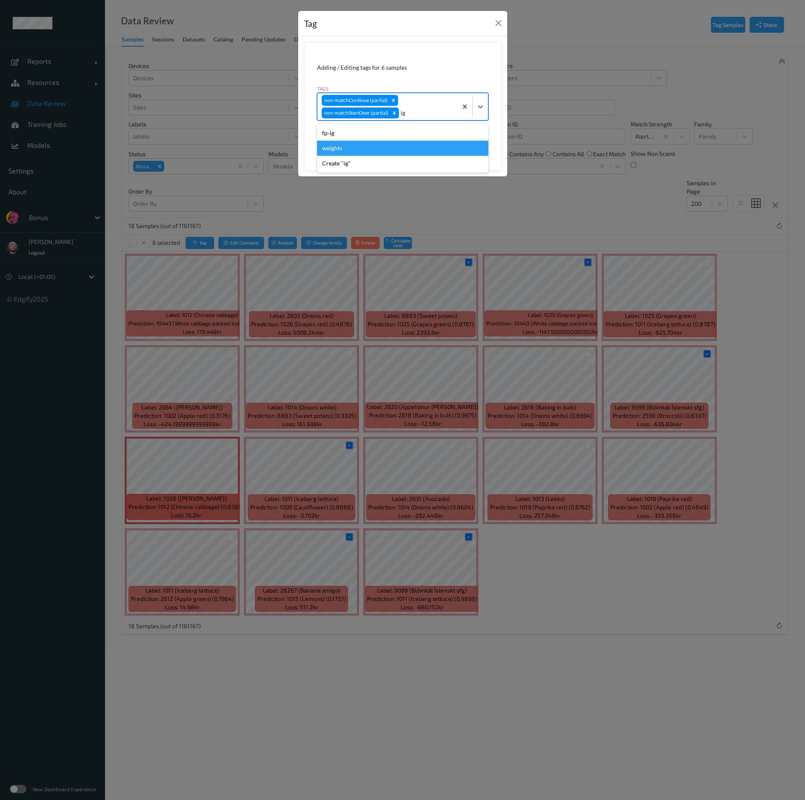
click at [361, 133] on div "fp-ig" at bounding box center [402, 133] width 171 height 15
click at [461, 143] on button "Save" at bounding box center [471, 141] width 34 height 16
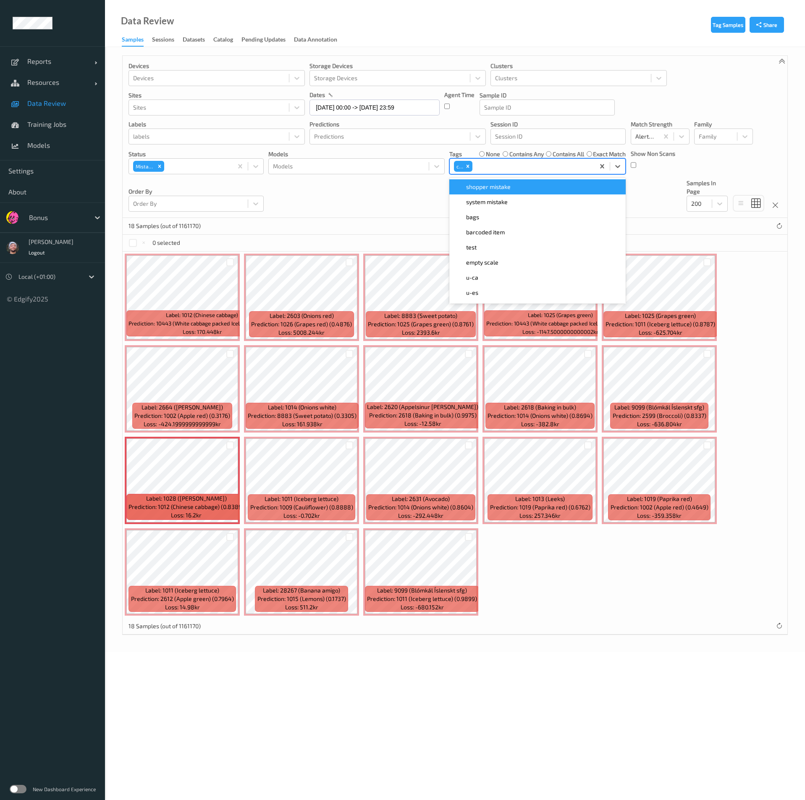
click at [518, 169] on div at bounding box center [532, 166] width 117 height 10
type input "ig"
click at [486, 182] on div "fp-ig" at bounding box center [537, 186] width 176 height 15
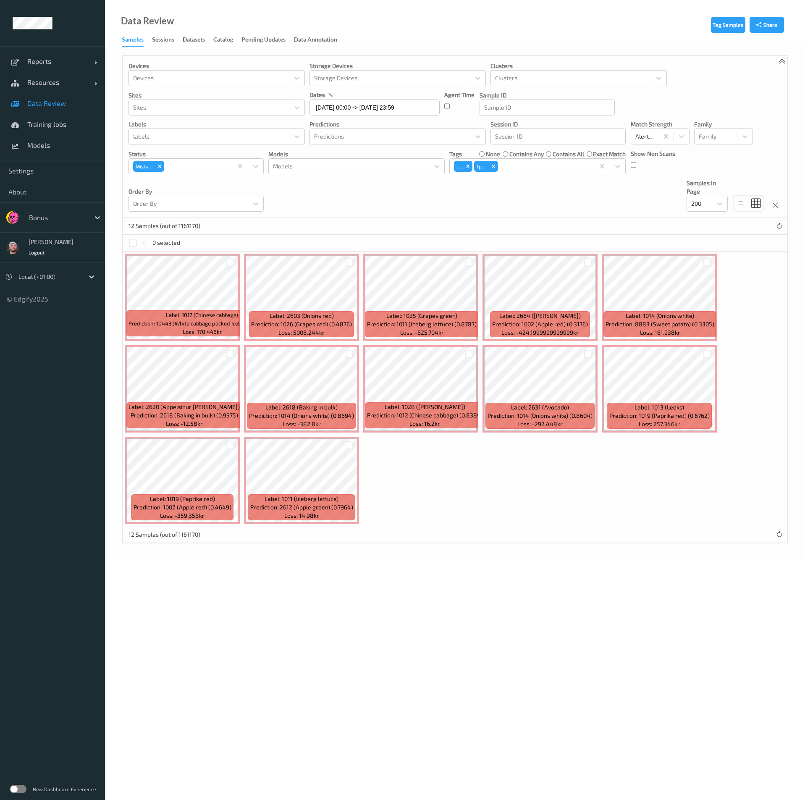
click at [297, 218] on div "12 Samples (out of 1161170)" at bounding box center [455, 226] width 665 height 17
click at [351, 264] on div at bounding box center [350, 262] width 8 height 8
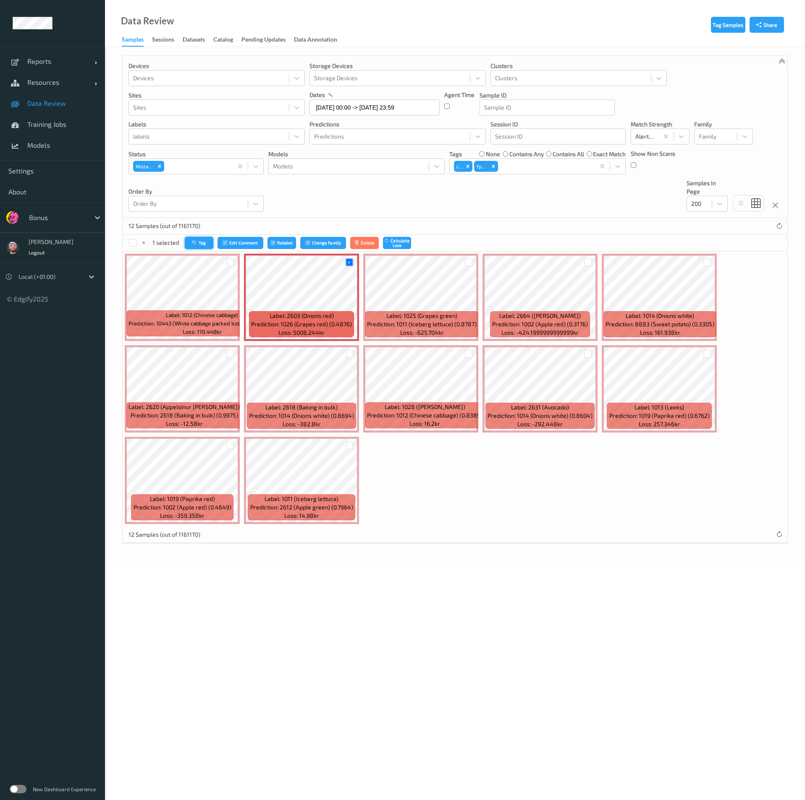
click at [200, 240] on button "Tag" at bounding box center [199, 243] width 29 height 12
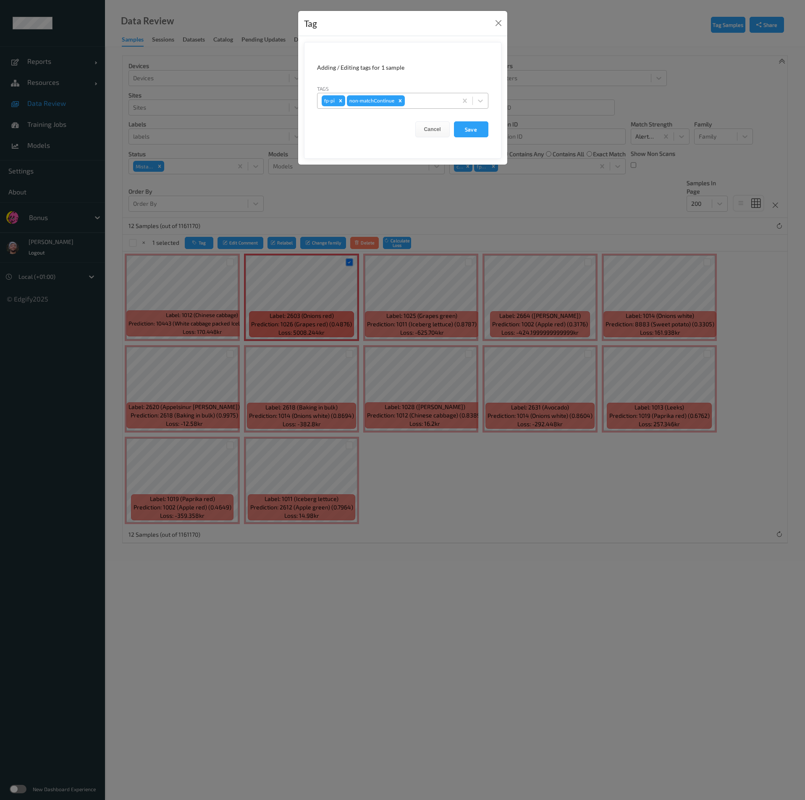
click at [421, 97] on div at bounding box center [430, 101] width 47 height 10
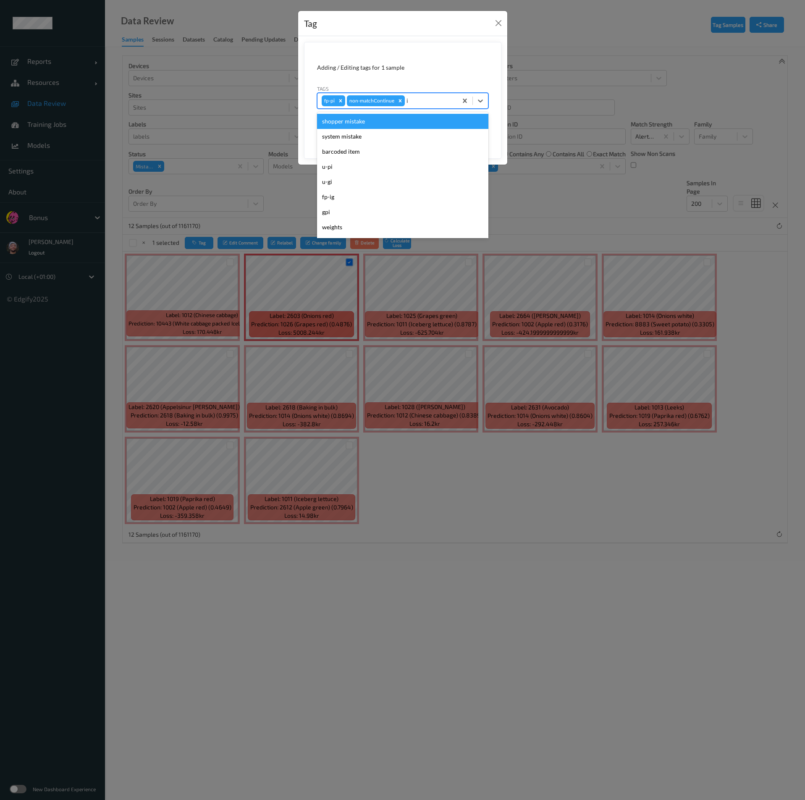
type input "ig"
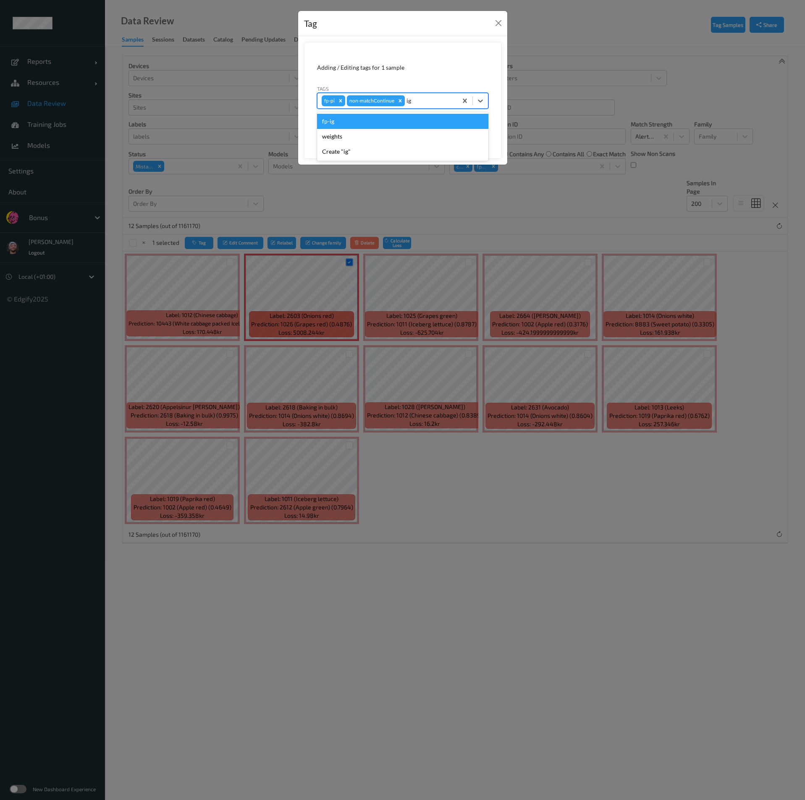
click at [368, 123] on div "fp-ig" at bounding box center [402, 121] width 171 height 15
click at [339, 99] on icon "Remove fp-pi" at bounding box center [340, 100] width 3 height 3
click at [474, 125] on button "Save" at bounding box center [471, 129] width 34 height 16
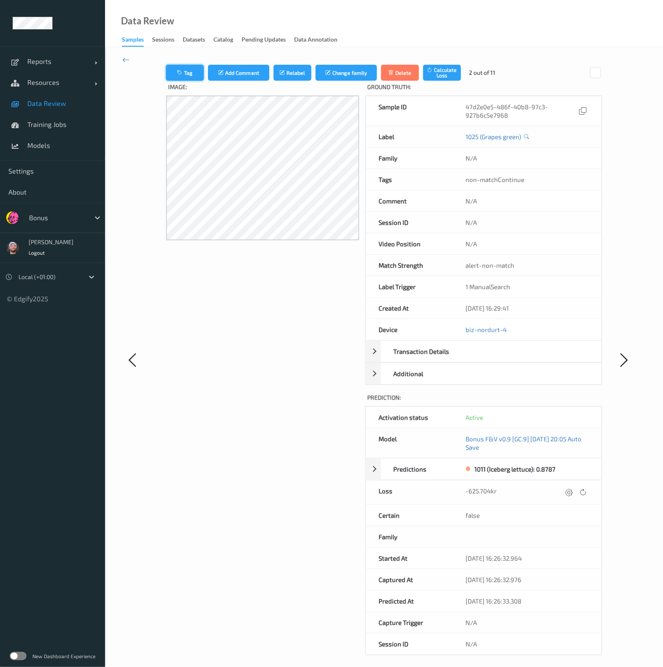
click at [197, 74] on button "Tag" at bounding box center [185, 73] width 38 height 16
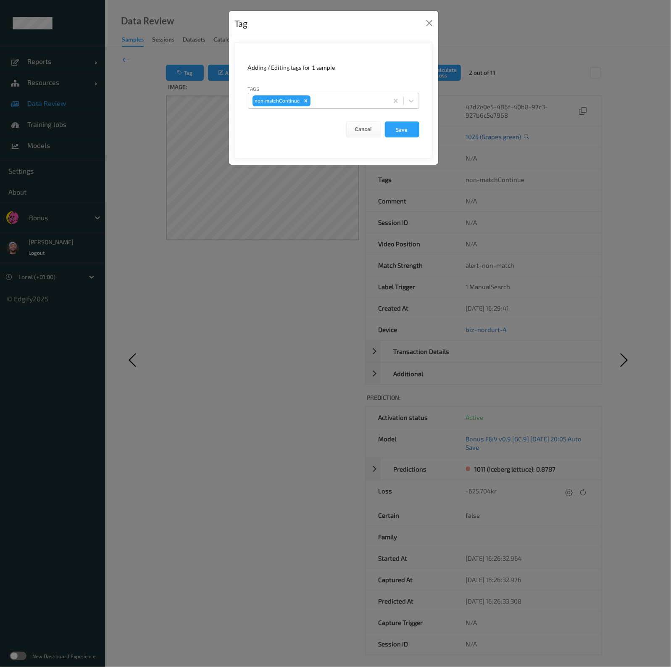
click at [320, 97] on div at bounding box center [348, 101] width 72 height 10
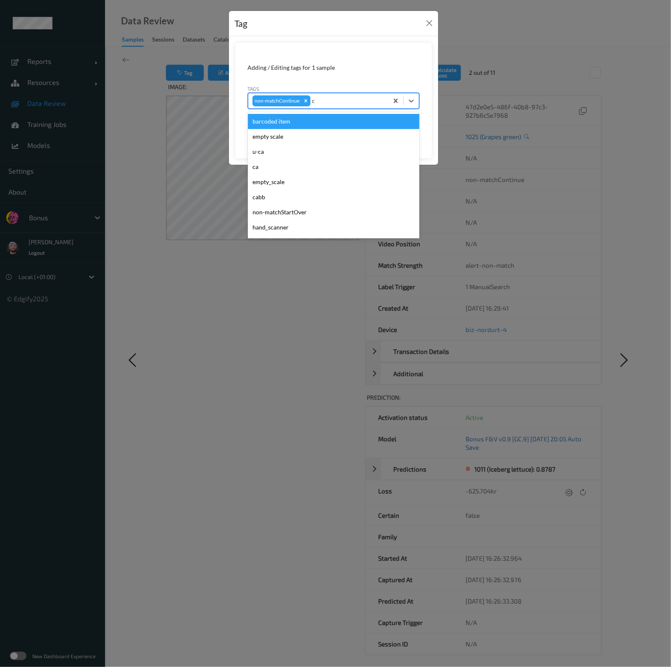
type input "ca"
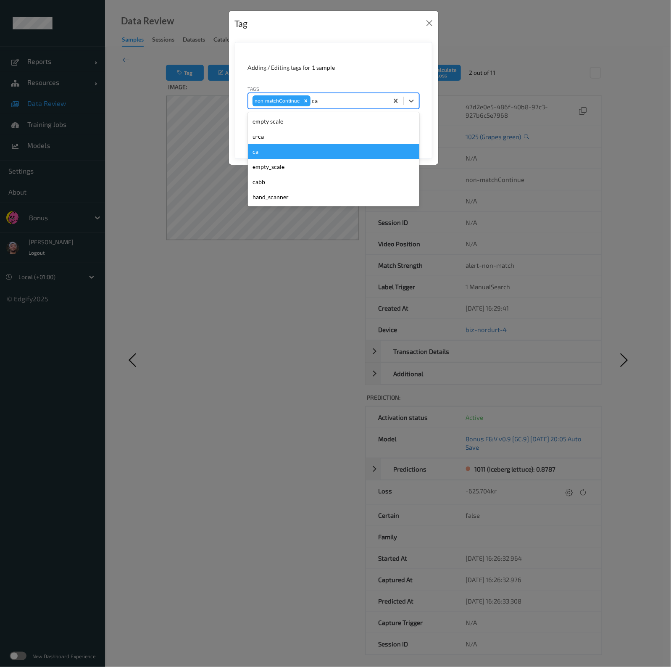
click at [278, 150] on div "ca" at bounding box center [333, 151] width 171 height 15
type input "s"
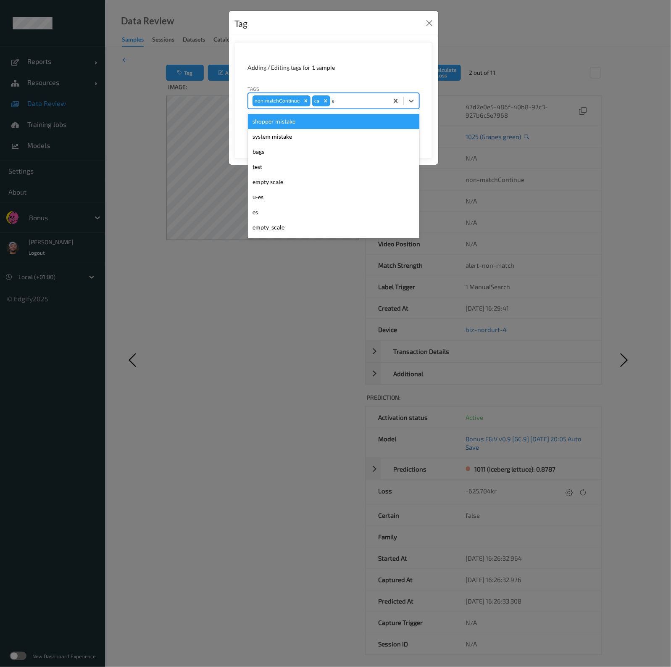
click at [291, 123] on div "shopper mistake" at bounding box center [333, 121] width 171 height 15
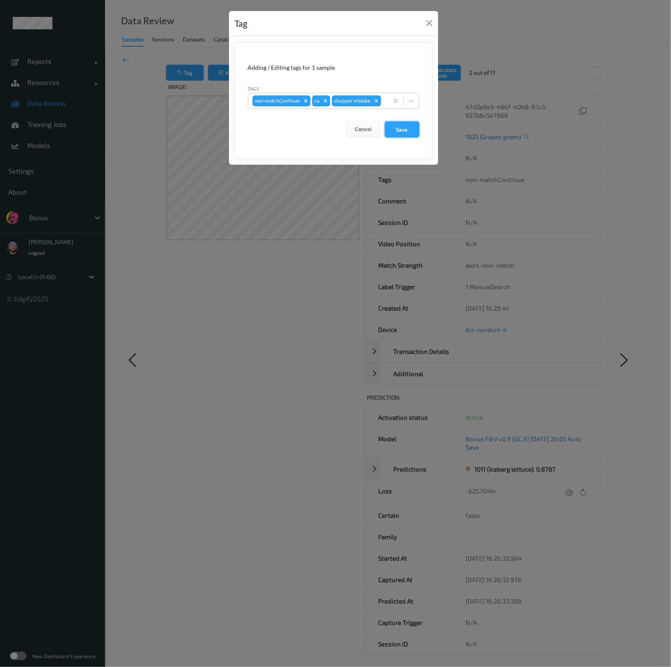
click at [415, 133] on button "Save" at bounding box center [402, 129] width 34 height 16
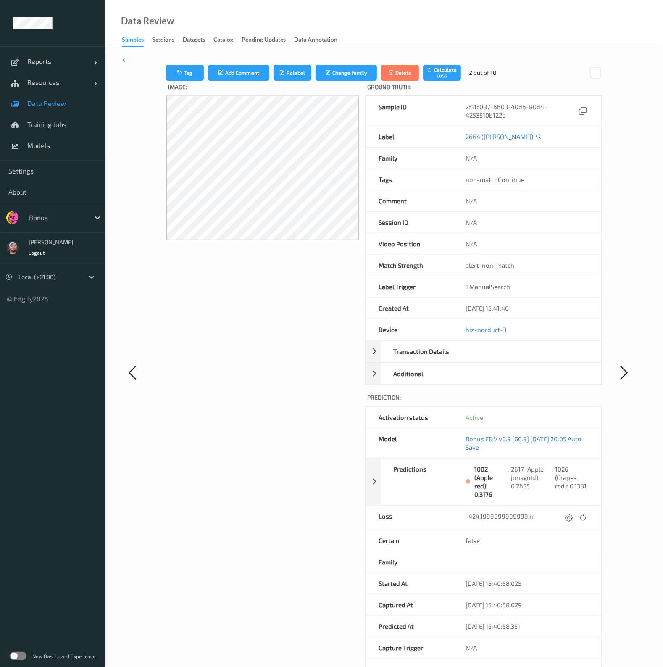
click at [128, 53] on div "Tag Add Comment Relabel Change family Delete Calculate Loss 2 out of 10 Image: …" at bounding box center [384, 372] width 558 height 650
click at [126, 58] on icon at bounding box center [126, 59] width 8 height 9
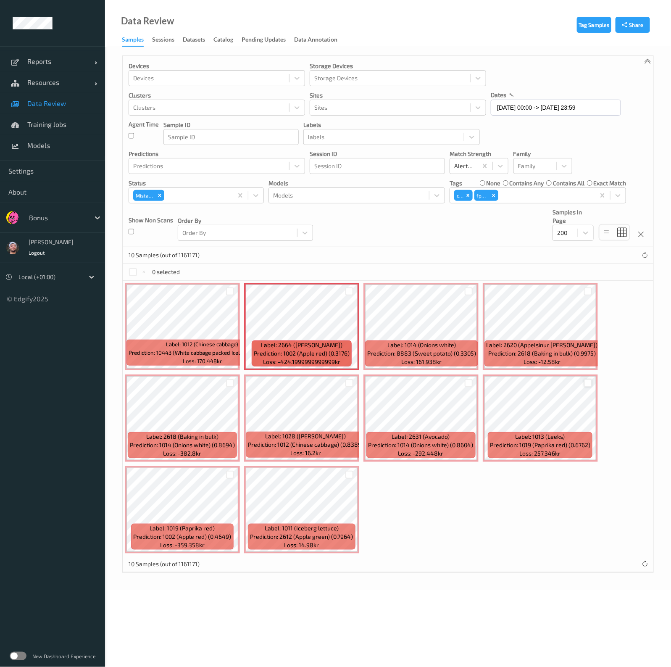
click at [584, 380] on div at bounding box center [588, 383] width 8 height 8
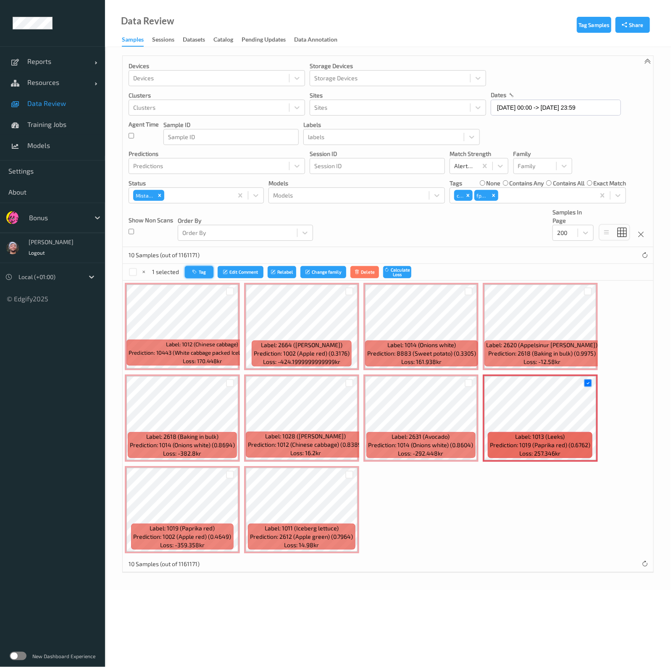
click at [205, 270] on button "Tag" at bounding box center [199, 272] width 29 height 12
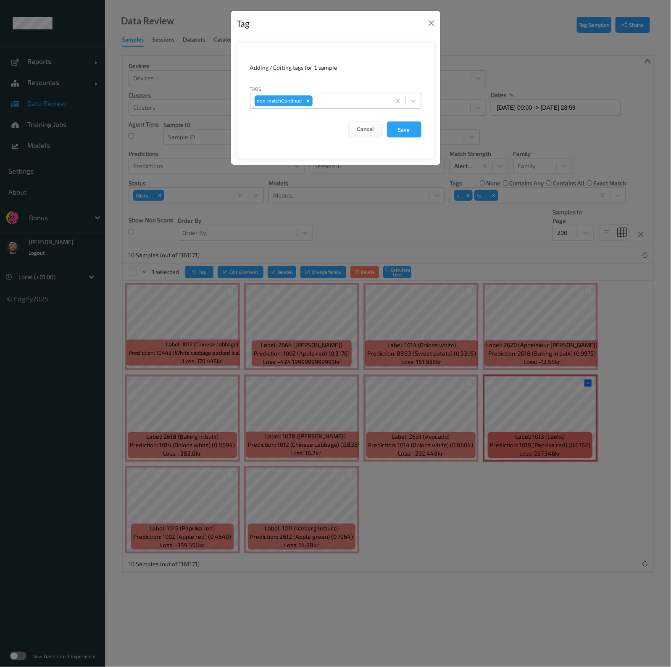
click at [325, 98] on div at bounding box center [350, 101] width 72 height 10
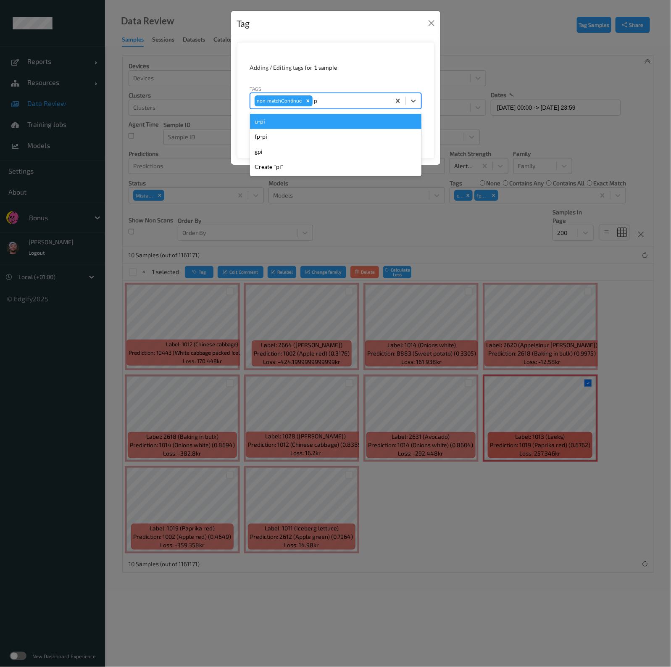
type input "pi"
click at [308, 134] on div "fp-pi" at bounding box center [335, 136] width 171 height 15
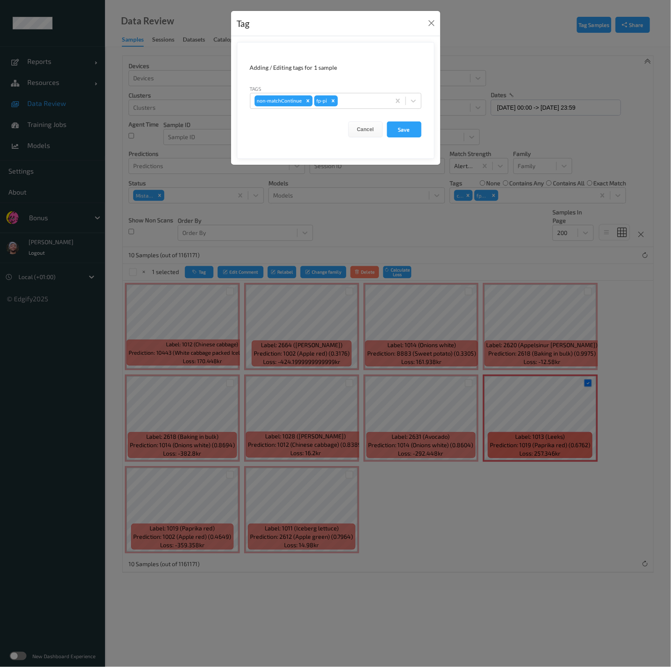
click at [422, 134] on form "Adding / Editing tags for 1 sample Tags non-matchContinue fp-pi Cancel Save" at bounding box center [335, 100] width 197 height 117
click at [401, 127] on button "Save" at bounding box center [404, 129] width 34 height 16
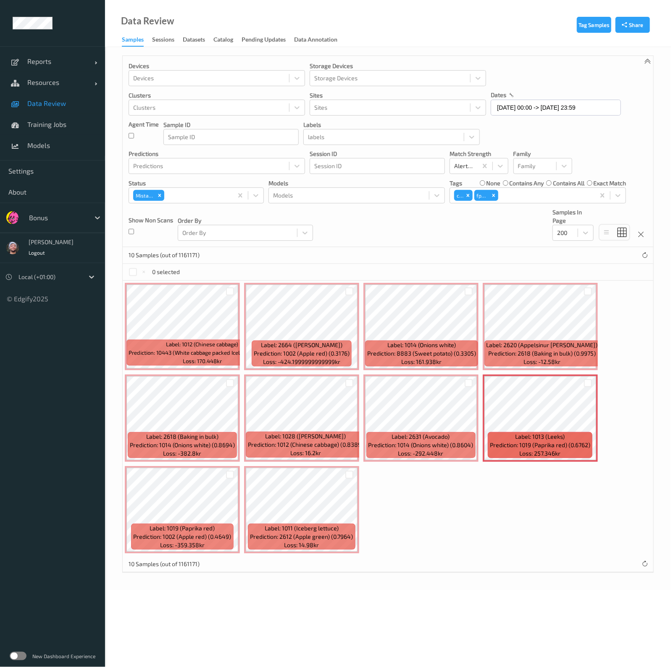
click at [517, 191] on div at bounding box center [545, 195] width 91 height 10
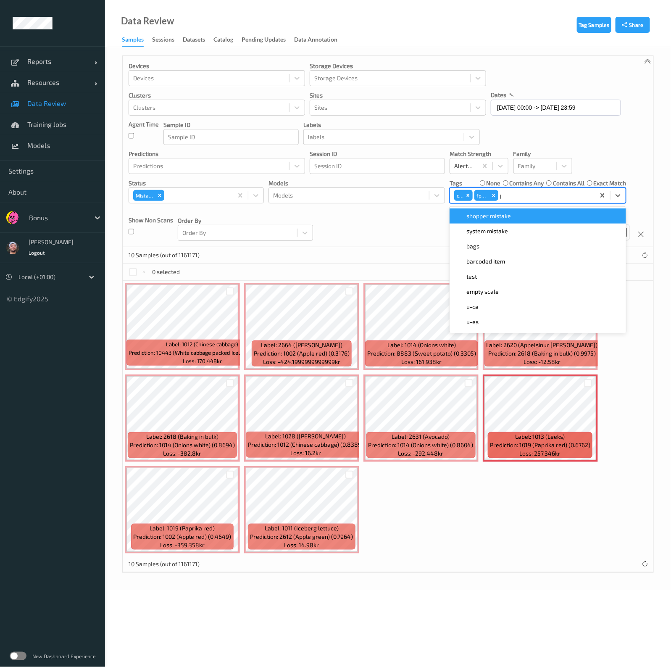
type input "pi"
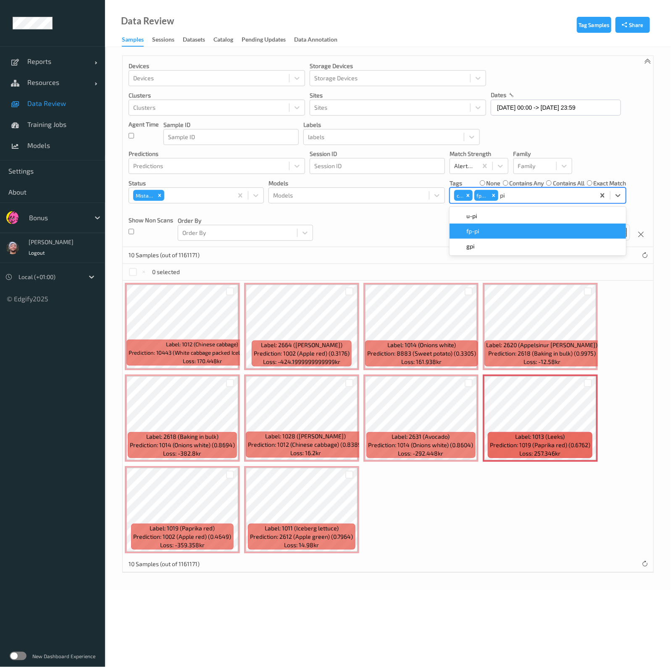
click at [489, 228] on div "fp-pi" at bounding box center [537, 231] width 166 height 8
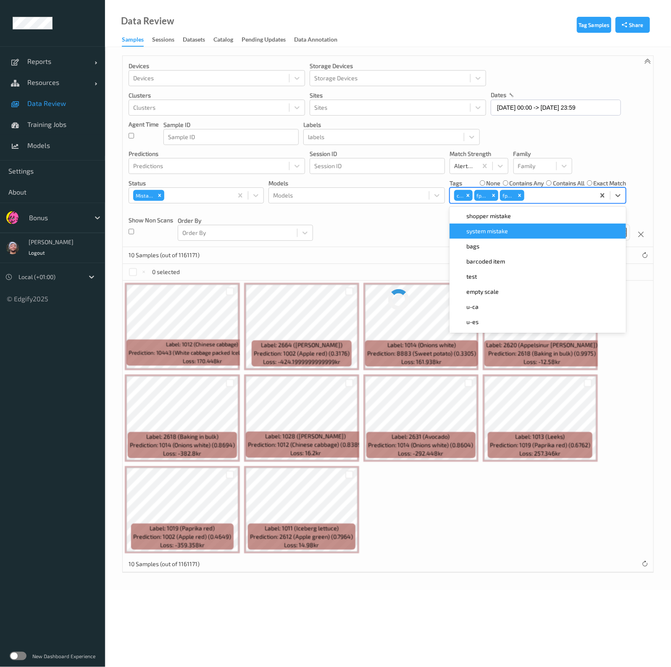
click at [403, 249] on div "10 Samples (out of 1161171)" at bounding box center [388, 255] width 530 height 17
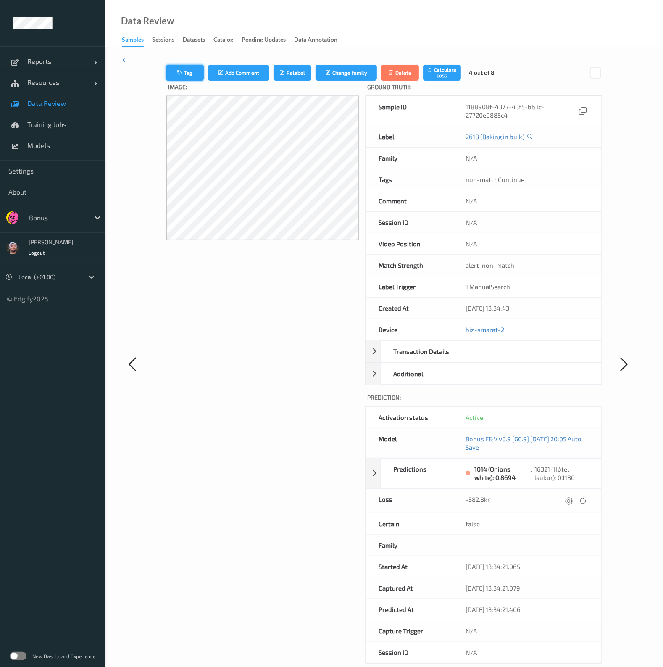
click at [187, 72] on button "Tag" at bounding box center [185, 73] width 38 height 16
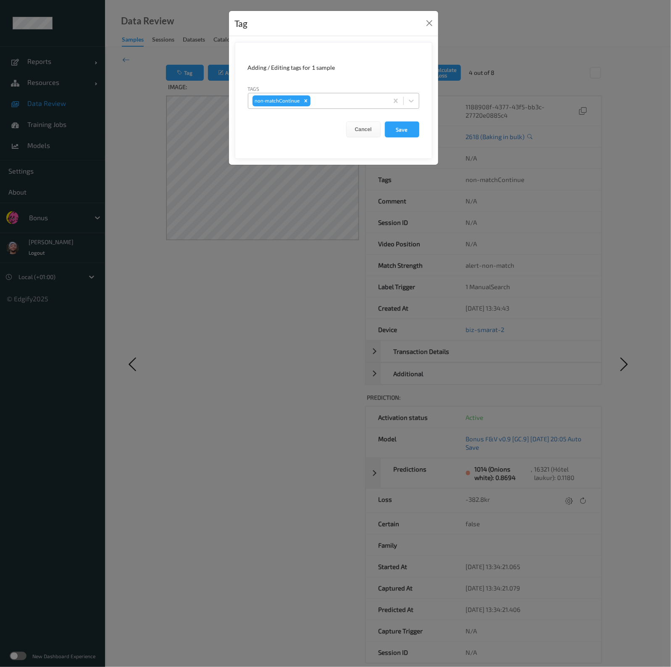
click at [330, 102] on div at bounding box center [348, 101] width 72 height 10
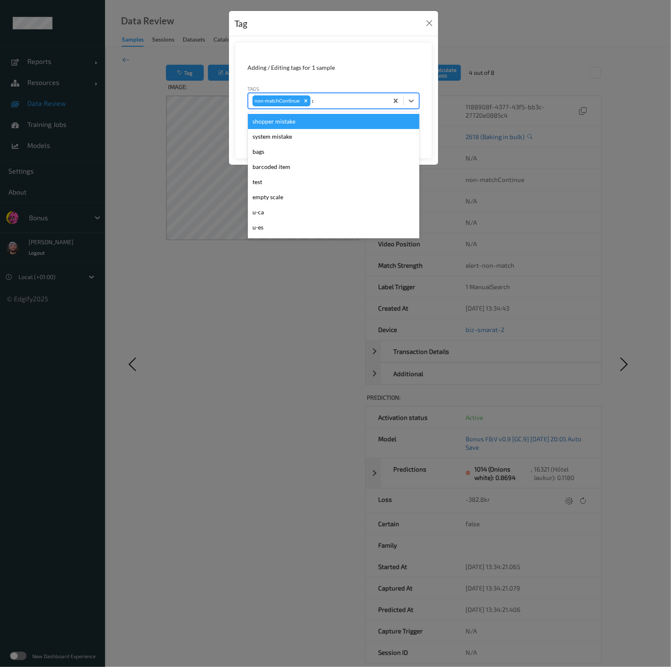
type input "ca"
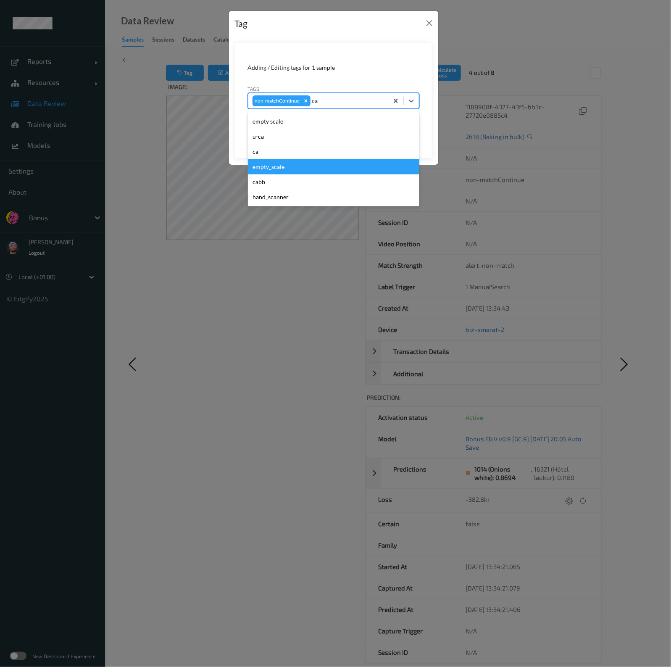
click at [280, 147] on div "ca" at bounding box center [333, 151] width 171 height 15
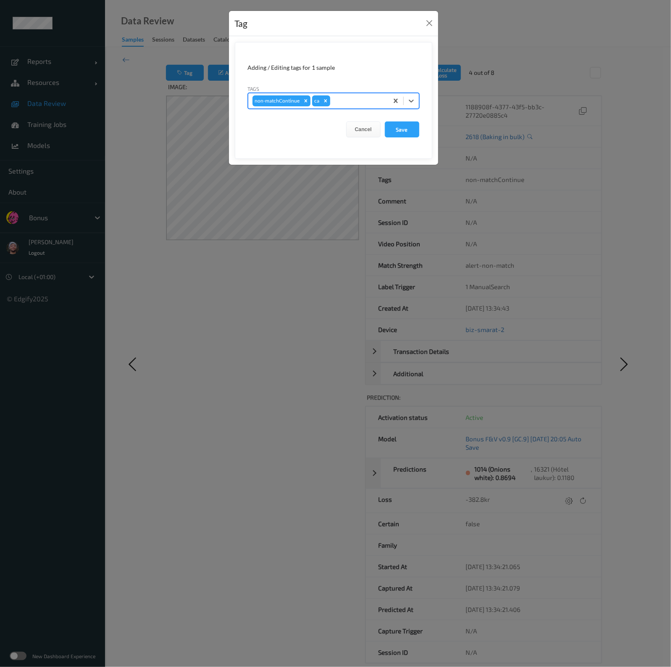
type input "s"
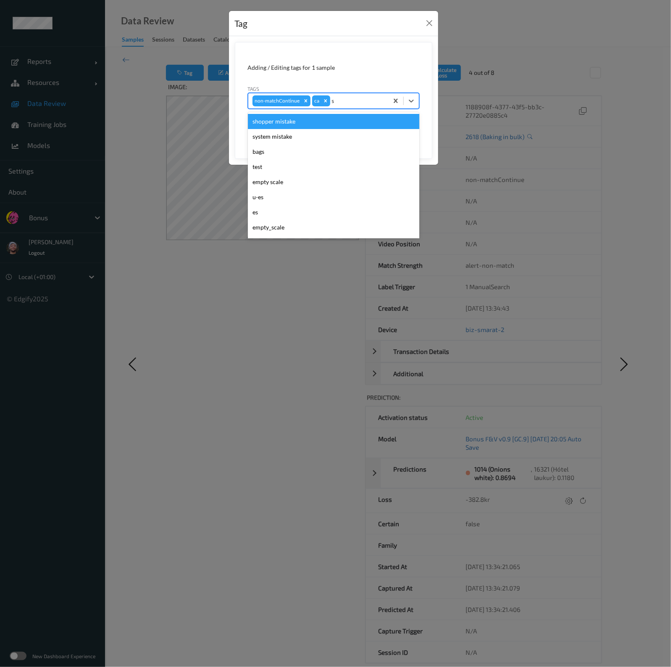
click at [284, 124] on div "shopper mistake" at bounding box center [333, 121] width 171 height 15
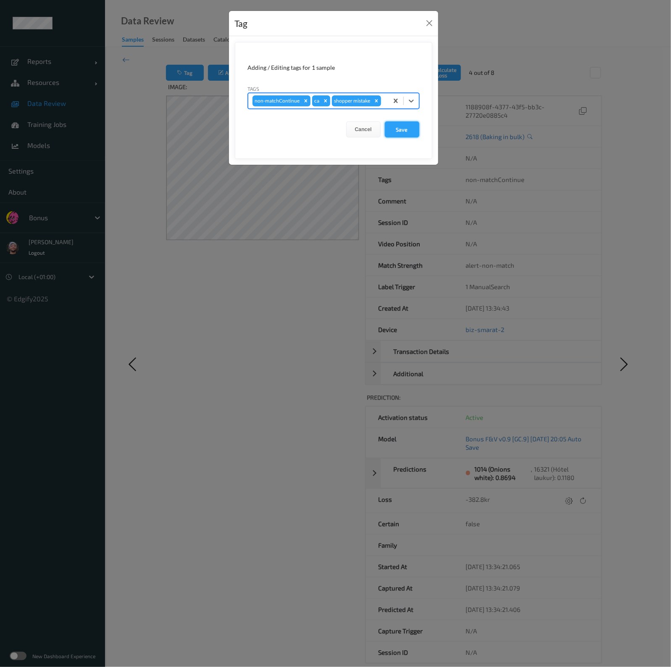
click at [393, 135] on button "Save" at bounding box center [402, 129] width 34 height 16
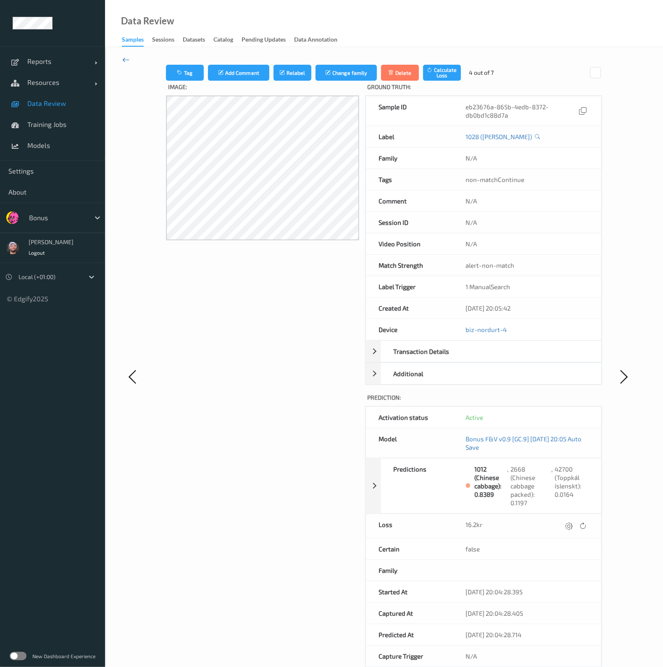
click at [128, 62] on icon at bounding box center [126, 59] width 8 height 9
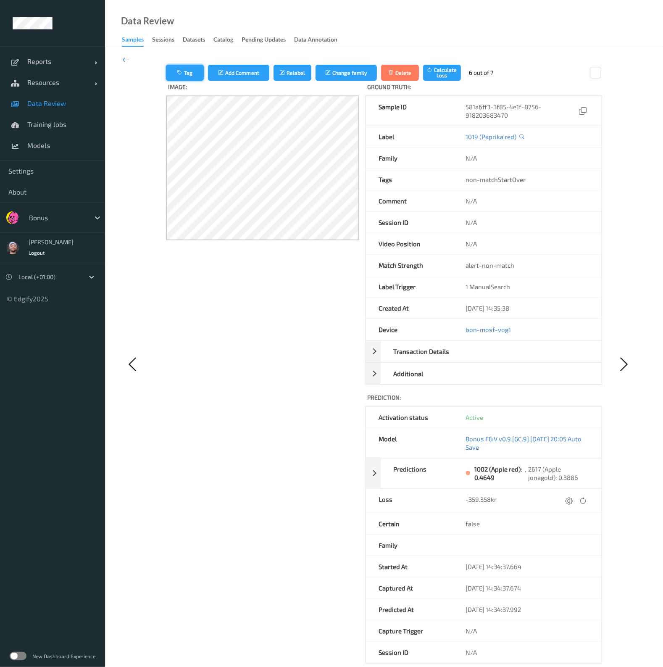
click at [179, 68] on button "Tag" at bounding box center [185, 73] width 38 height 16
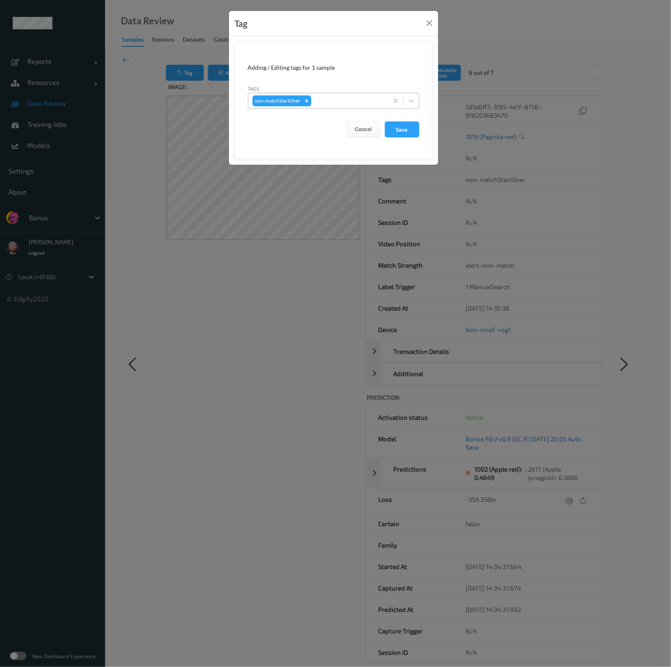
click at [321, 103] on div at bounding box center [348, 101] width 71 height 10
type input "ca"
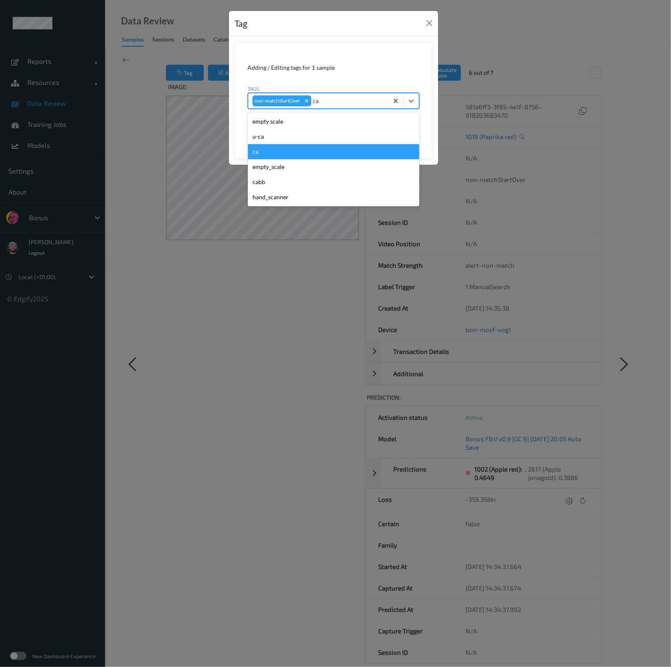
click at [272, 150] on div "ca" at bounding box center [333, 151] width 171 height 15
type input "s"
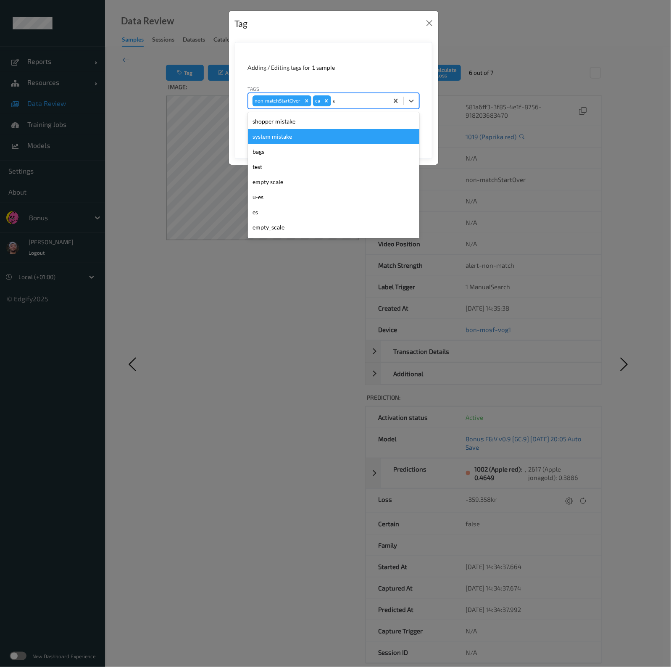
click at [282, 125] on div "shopper mistake" at bounding box center [333, 121] width 171 height 15
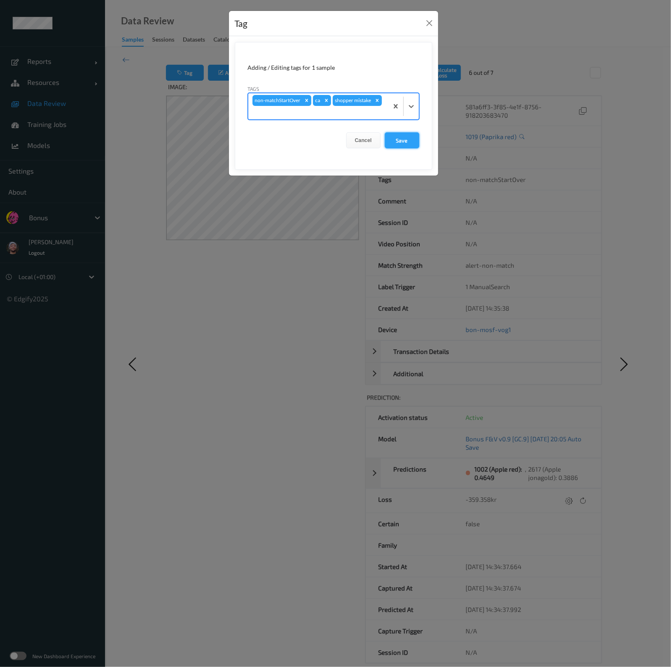
click at [402, 132] on button "Save" at bounding box center [402, 140] width 34 height 16
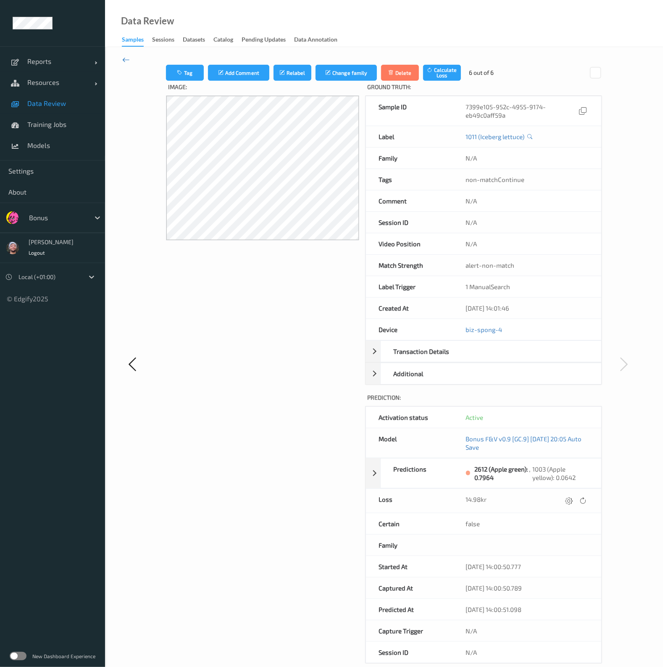
click at [122, 60] on icon at bounding box center [126, 59] width 8 height 9
click at [183, 65] on button "Tag" at bounding box center [185, 73] width 38 height 16
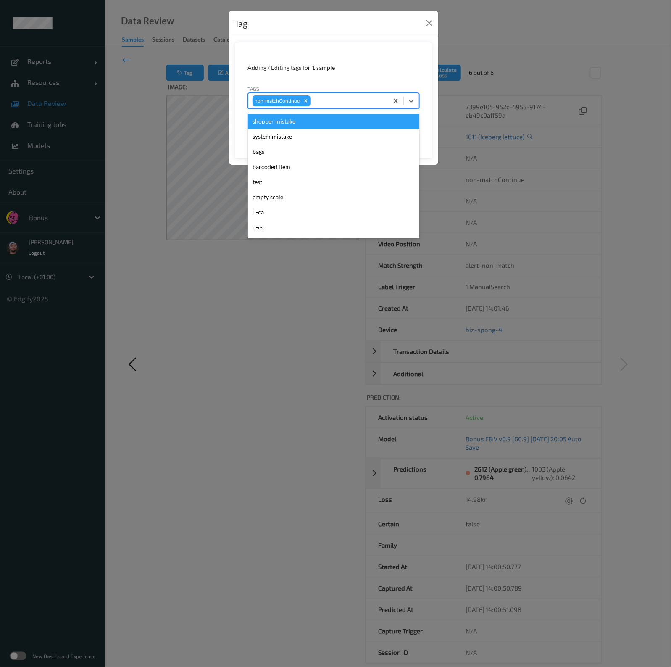
click at [333, 101] on div at bounding box center [348, 101] width 72 height 10
type input "pi"
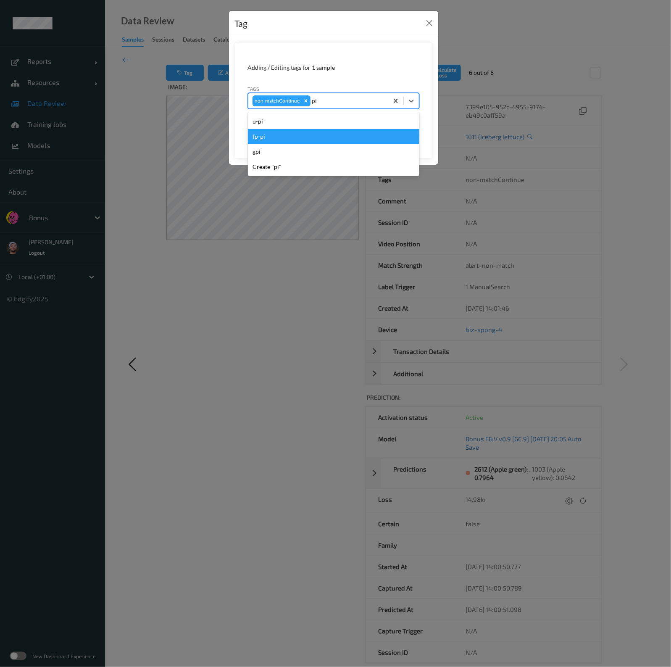
click at [321, 137] on div "fp-pi" at bounding box center [333, 136] width 171 height 15
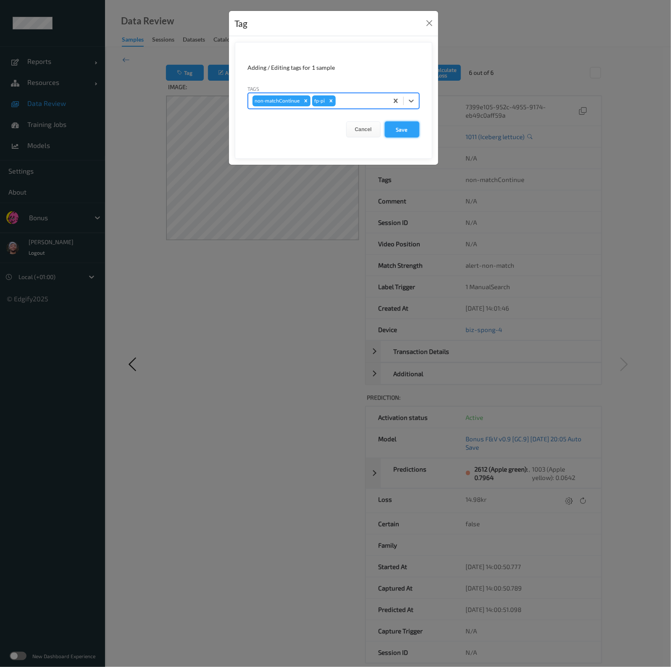
click at [394, 127] on button "Save" at bounding box center [402, 129] width 34 height 16
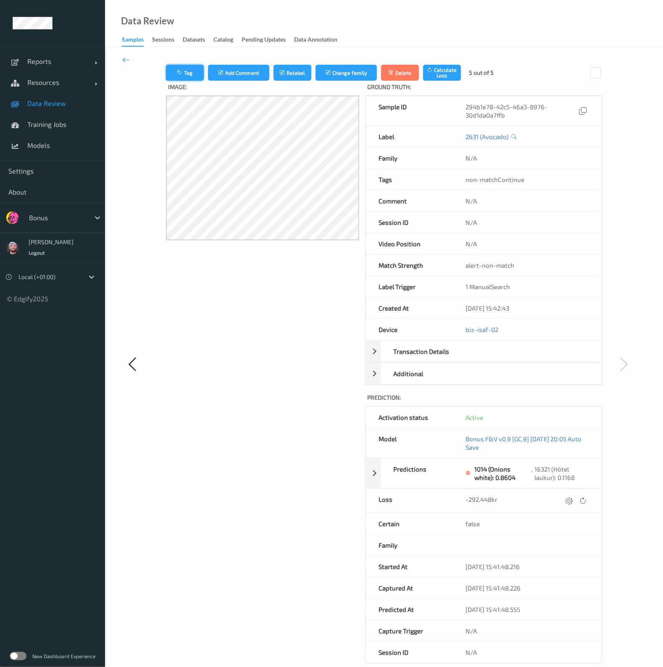
click at [187, 80] on button "Tag" at bounding box center [185, 73] width 38 height 16
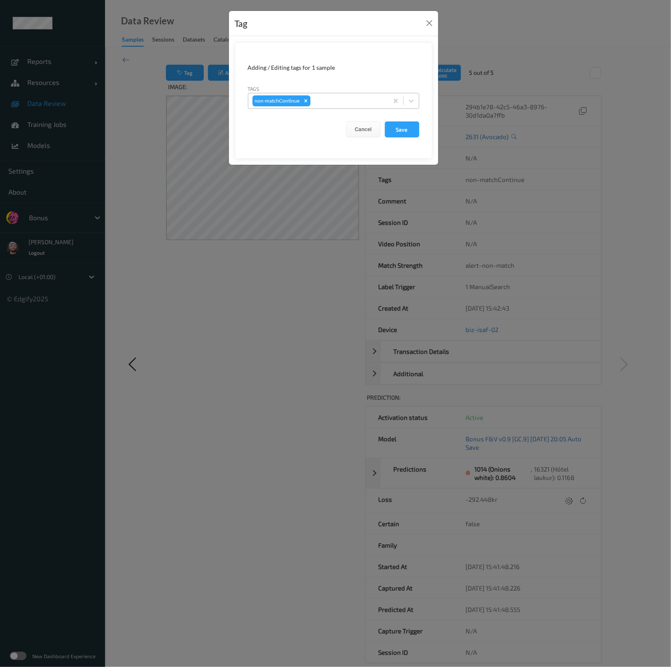
click at [327, 101] on div at bounding box center [348, 101] width 72 height 10
type input "ca"
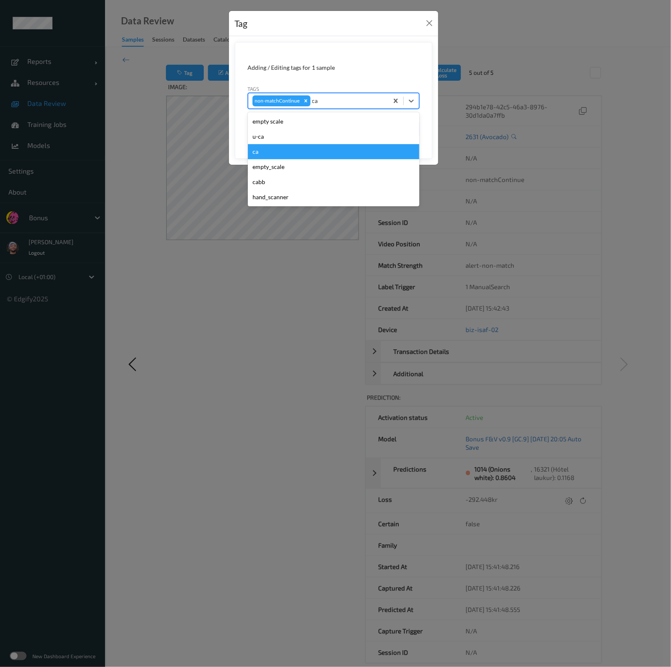
click at [280, 151] on div "ca" at bounding box center [333, 151] width 171 height 15
type input "s"
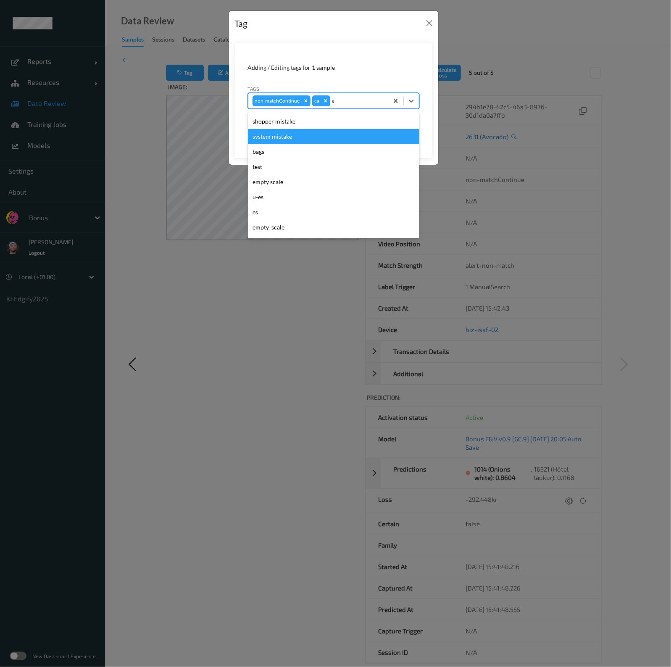
click at [302, 124] on div "shopper mistake" at bounding box center [333, 121] width 171 height 15
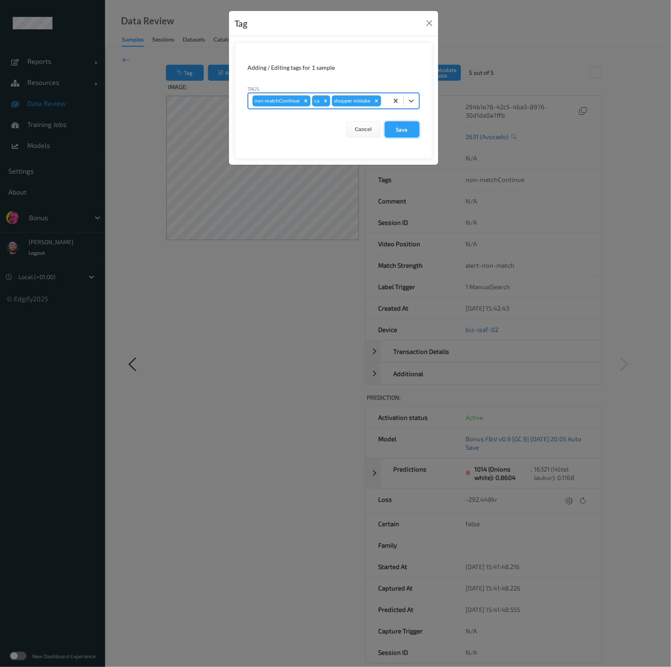
click at [394, 134] on button "Save" at bounding box center [402, 129] width 34 height 16
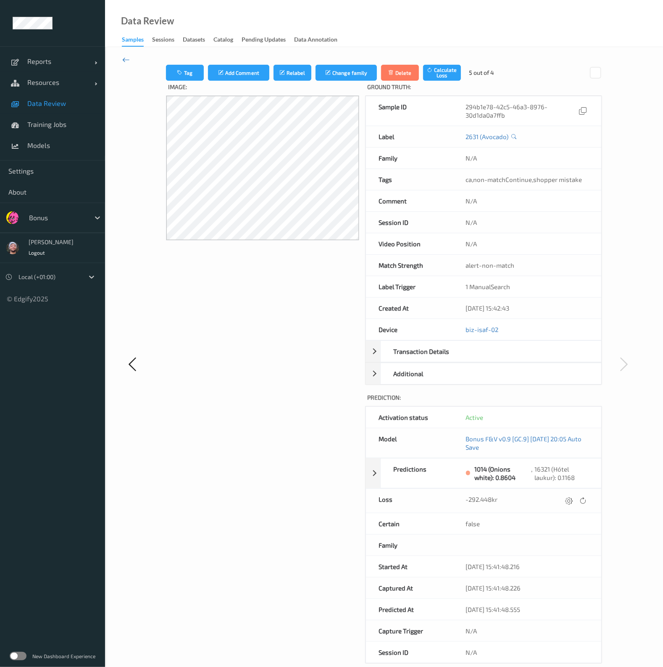
click at [127, 60] on icon at bounding box center [126, 59] width 8 height 9
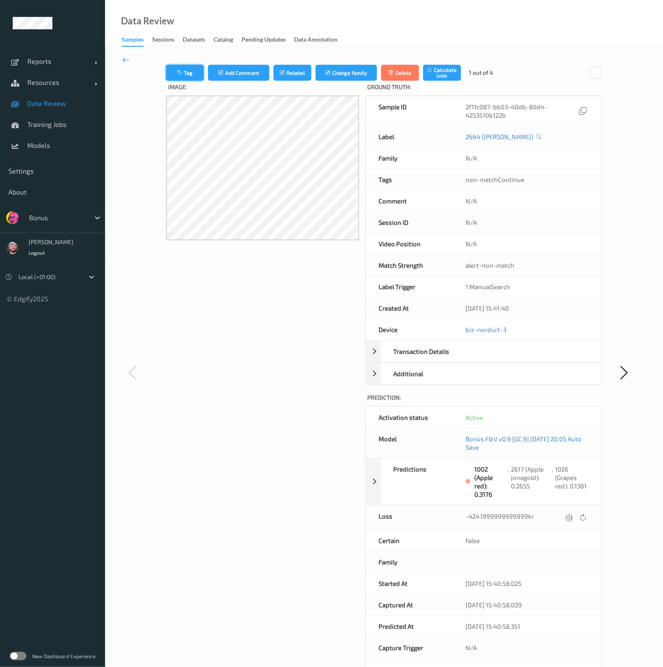
click at [182, 71] on icon "button" at bounding box center [180, 73] width 7 height 6
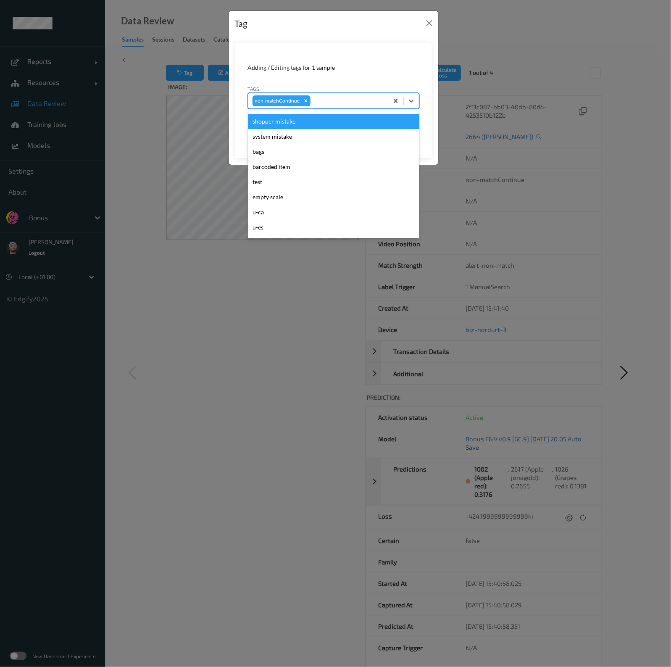
click at [313, 100] on div at bounding box center [348, 101] width 72 height 10
type input "ca"
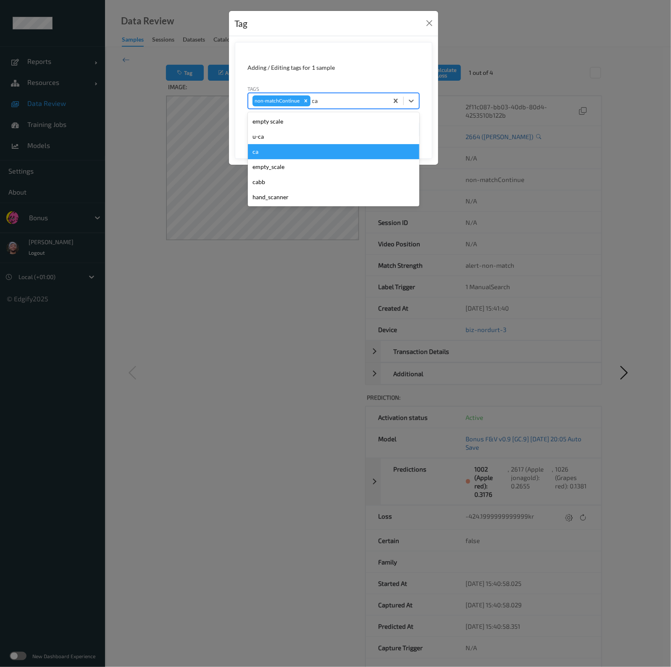
click at [264, 158] on div "ca" at bounding box center [333, 151] width 171 height 15
type input "s"
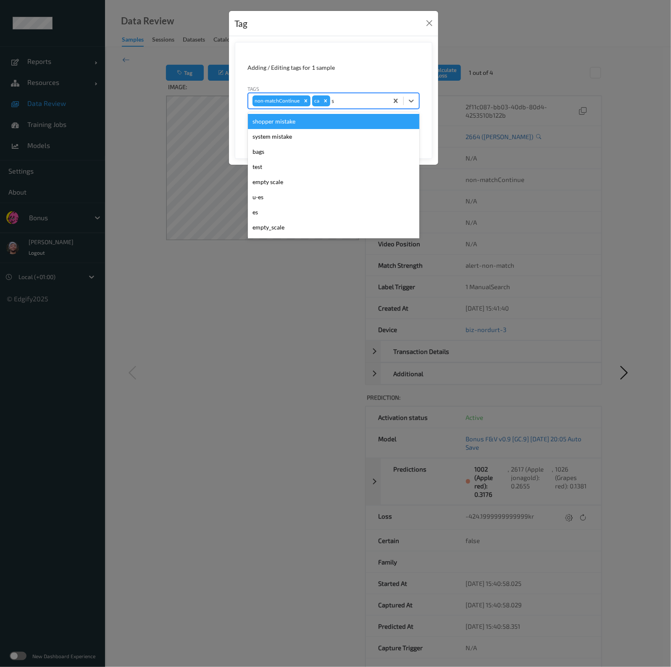
click at [282, 126] on div "shopper mistake" at bounding box center [333, 121] width 171 height 15
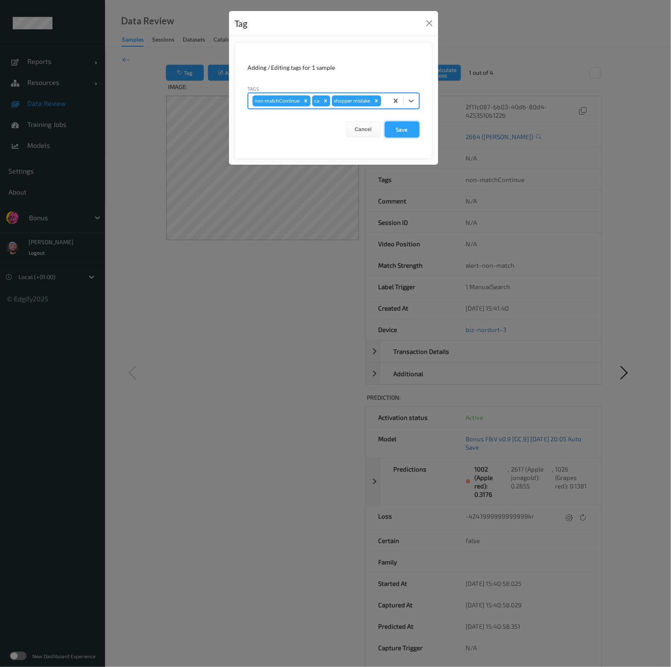
click at [397, 128] on button "Save" at bounding box center [402, 129] width 34 height 16
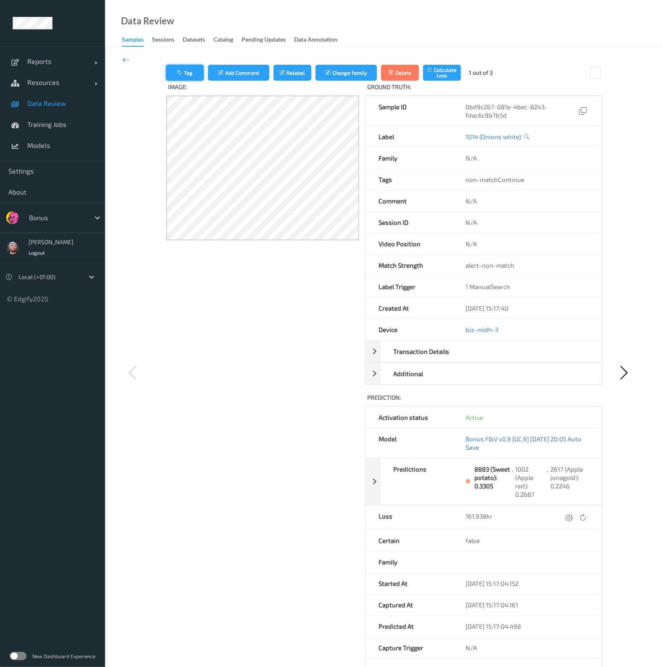
click at [176, 75] on button "Tag" at bounding box center [185, 73] width 38 height 16
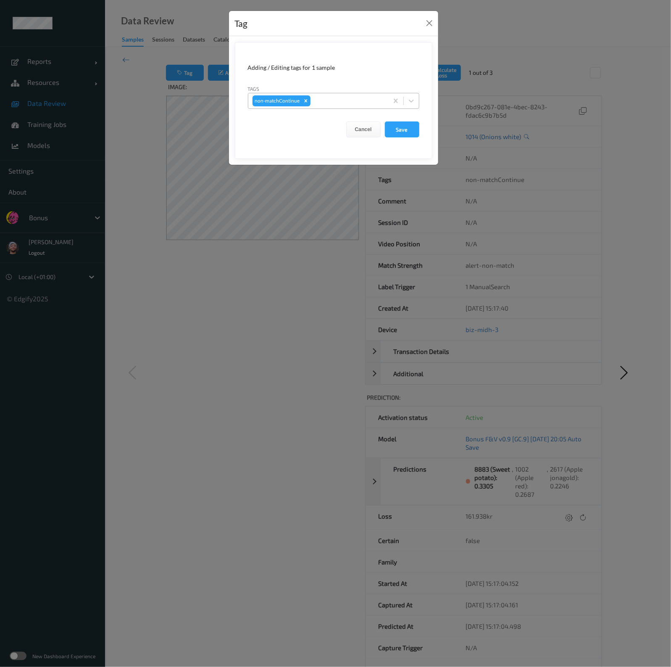
click at [320, 94] on div "non-matchContinue" at bounding box center [318, 101] width 140 height 14
type input "pi"
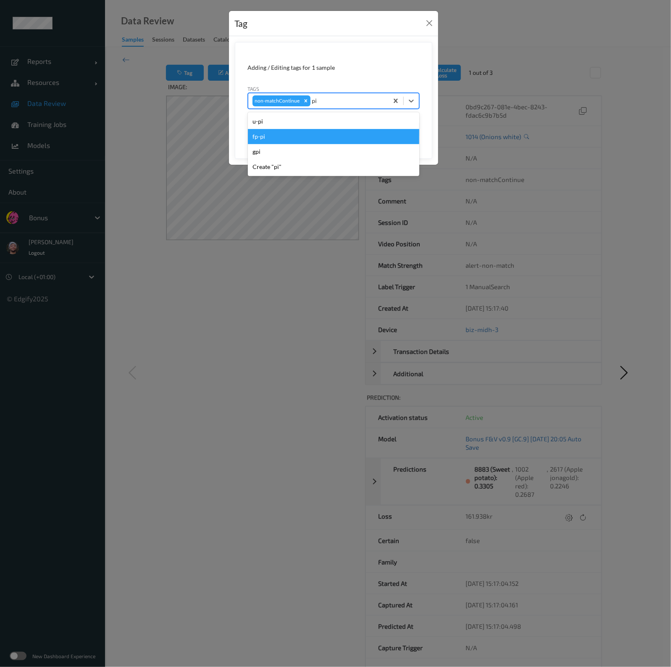
click at [294, 135] on div "fp-pi" at bounding box center [333, 136] width 171 height 15
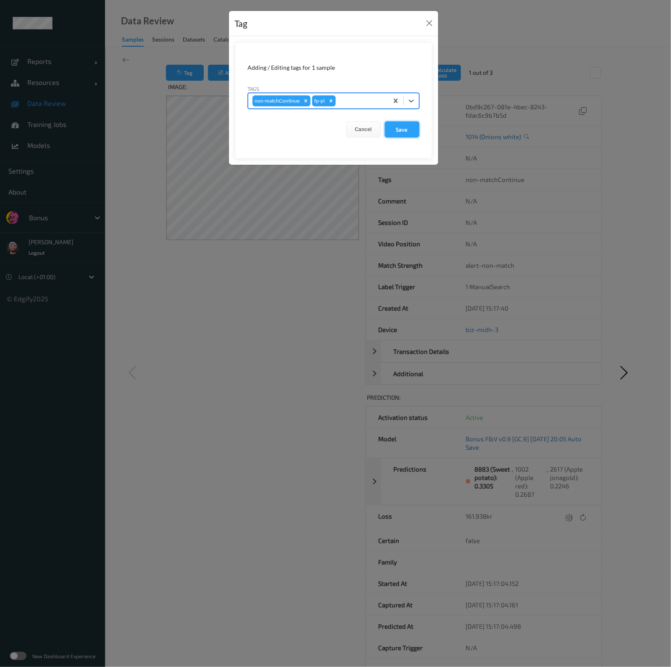
click at [405, 132] on button "Save" at bounding box center [402, 129] width 34 height 16
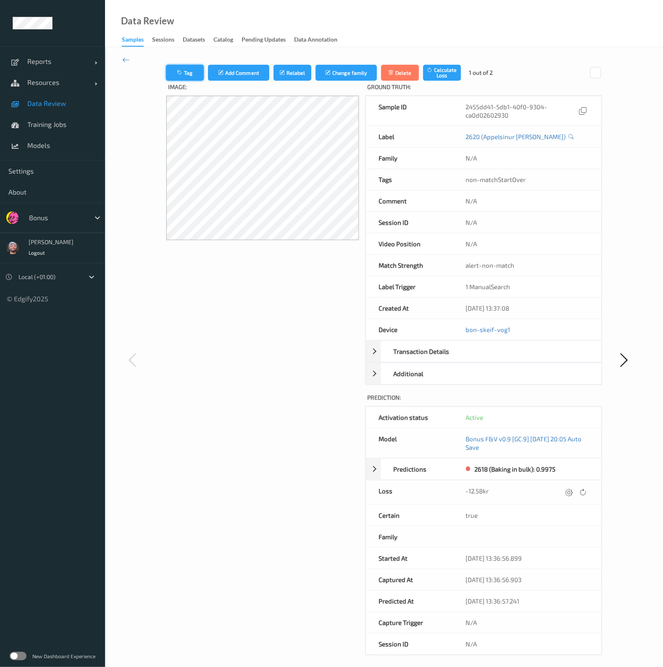
click at [182, 68] on button "Tag" at bounding box center [185, 73] width 38 height 16
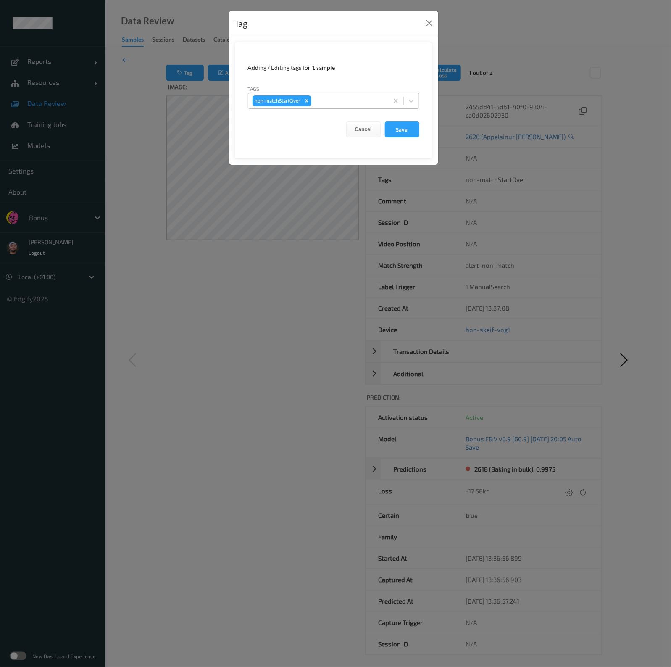
click at [329, 96] on div at bounding box center [348, 101] width 71 height 10
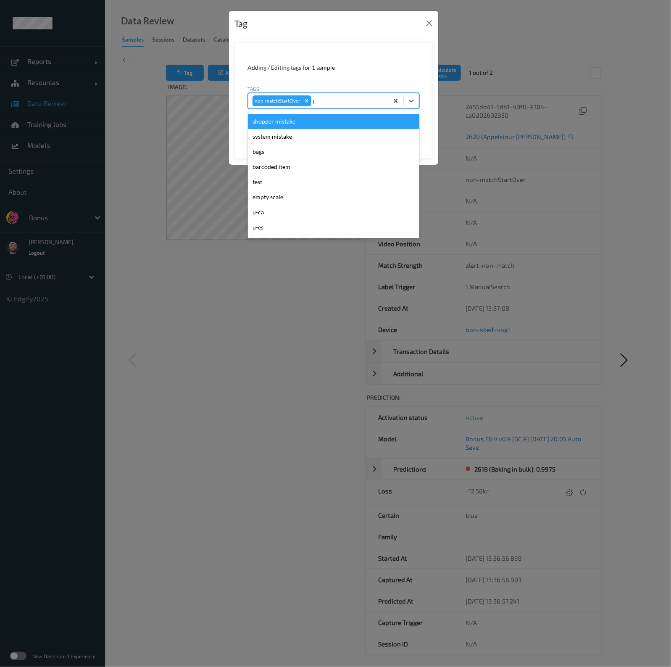
type input "pi"
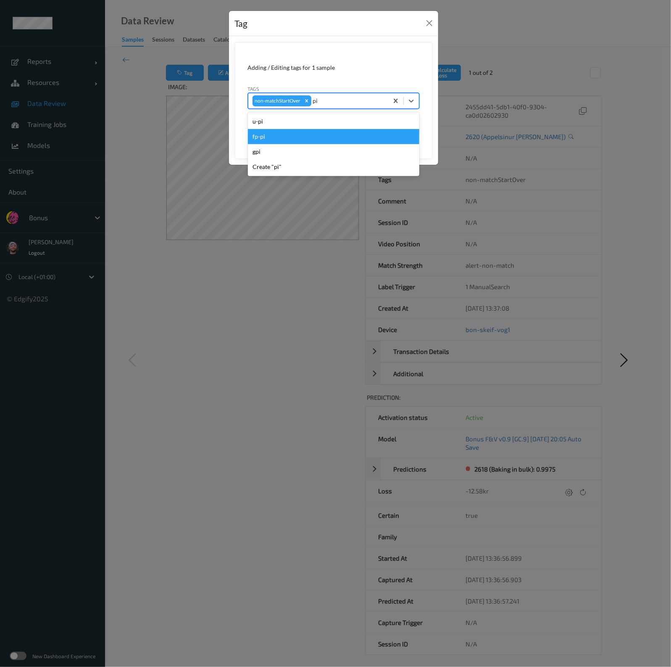
click at [304, 137] on div "fp-pi" at bounding box center [333, 136] width 171 height 15
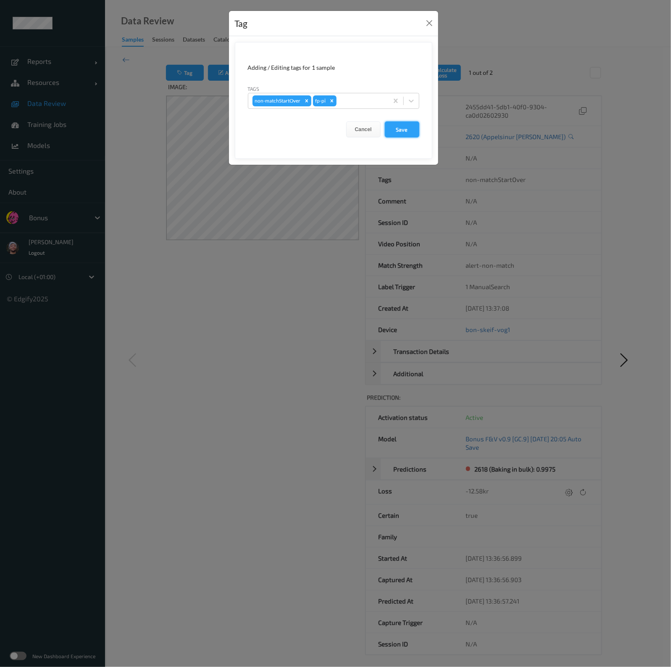
click at [400, 130] on button "Save" at bounding box center [402, 129] width 34 height 16
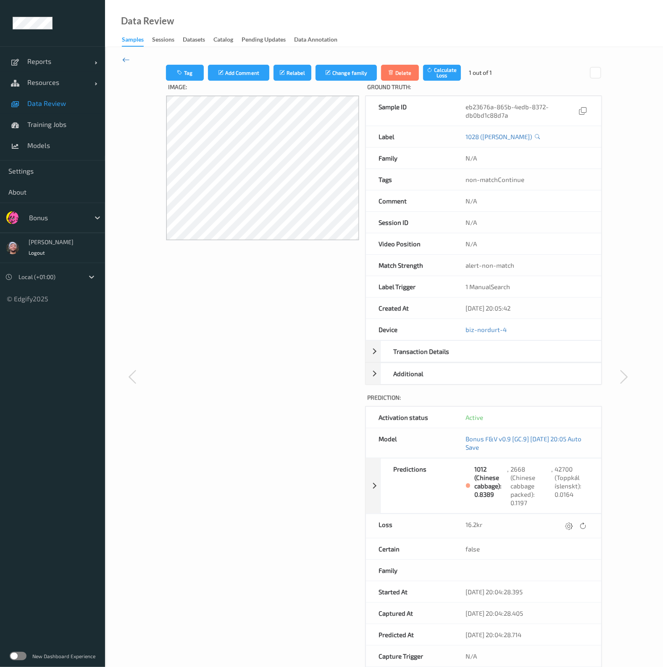
click at [125, 58] on icon at bounding box center [126, 59] width 8 height 9
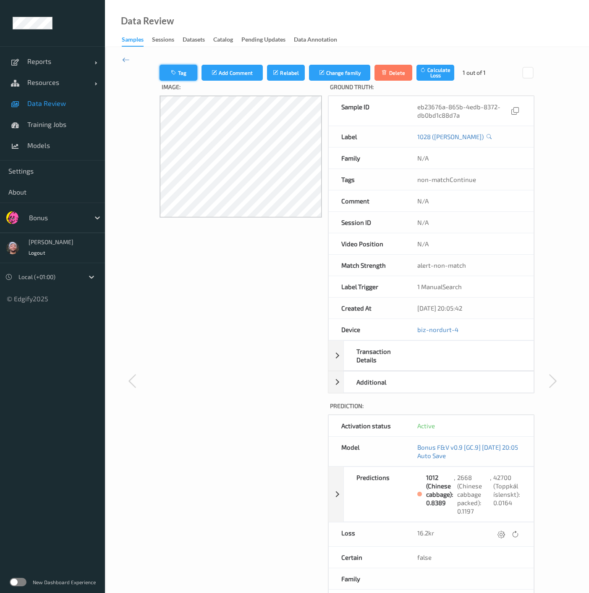
click at [186, 74] on button "Tag" at bounding box center [179, 73] width 38 height 16
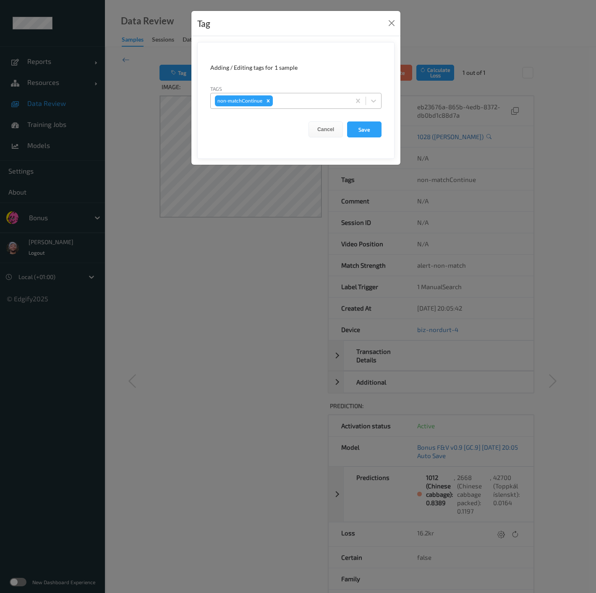
click at [302, 98] on div at bounding box center [311, 101] width 72 height 10
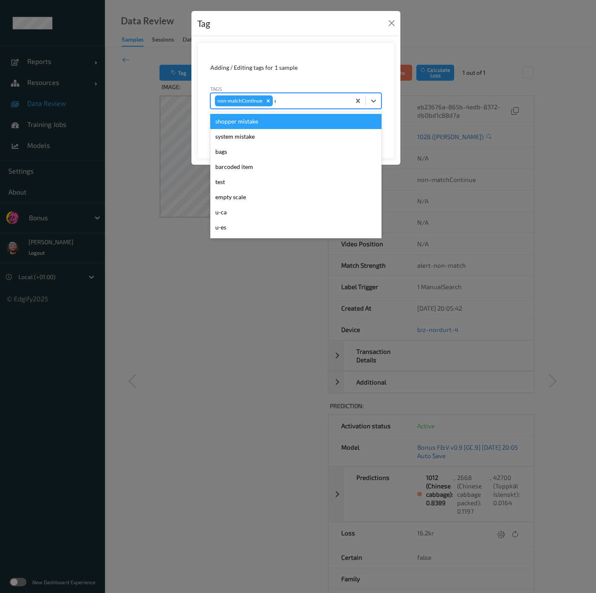
type input "ca"
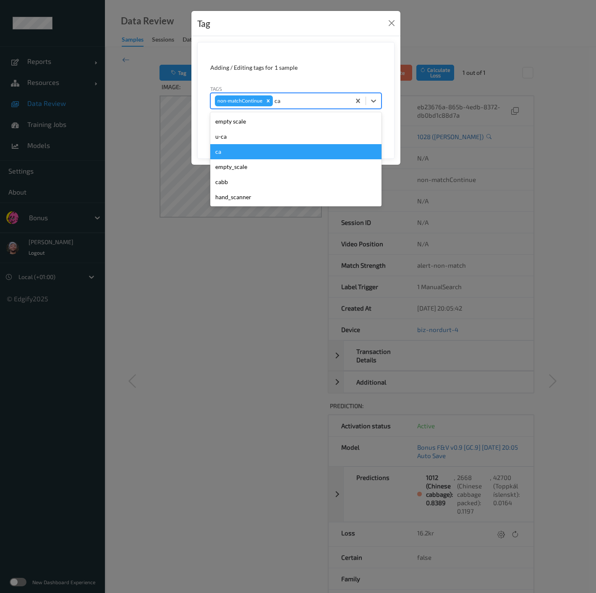
click at [234, 146] on div "ca" at bounding box center [295, 151] width 171 height 15
type input "s"
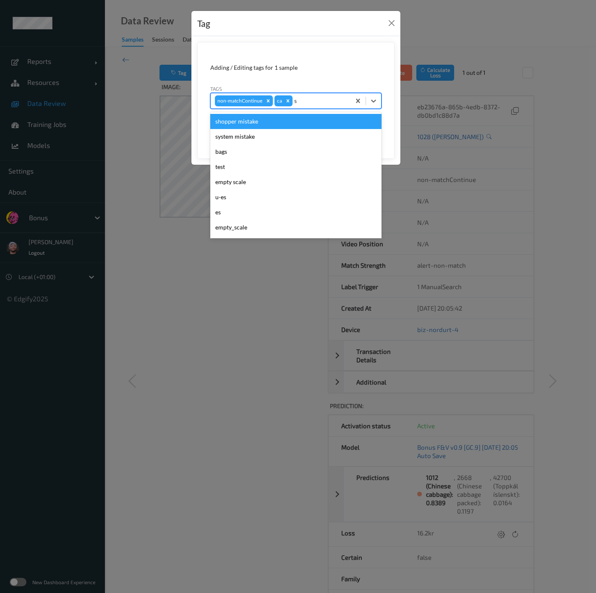
click at [252, 121] on div "shopper mistake" at bounding box center [295, 121] width 171 height 15
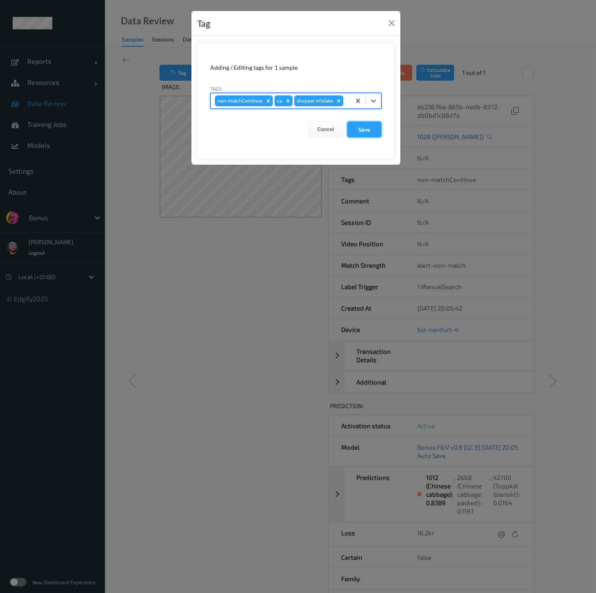
click at [370, 126] on button "Save" at bounding box center [364, 129] width 34 height 16
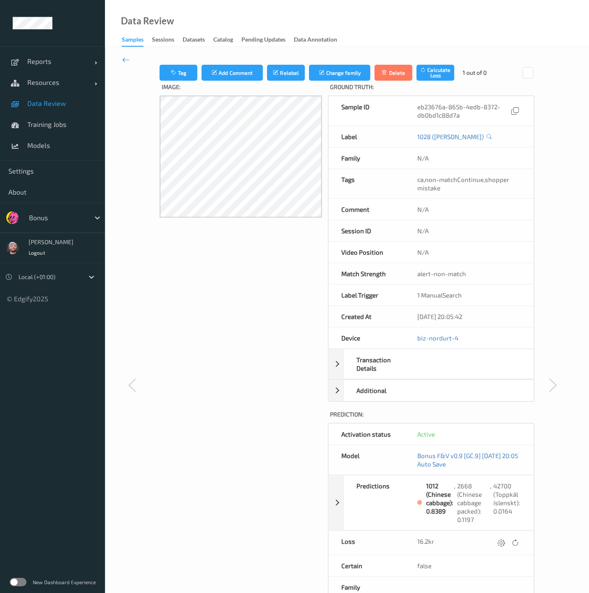
click at [342, 13] on div "Data Review Samples Sessions Datasets Catalog Pending Updates Data Annotation" at bounding box center [347, 23] width 484 height 47
click at [130, 61] on div "Tag Add Comment Relabel Change family Delete Calculate Loss 1 out of 0 Image: G…" at bounding box center [347, 384] width 484 height 675
click at [127, 59] on icon at bounding box center [126, 59] width 8 height 9
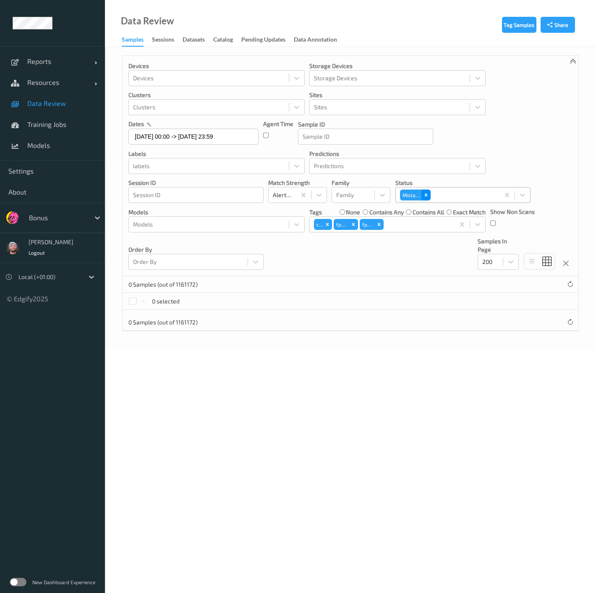
click at [427, 192] on icon "Remove Mistake" at bounding box center [426, 195] width 6 height 6
click at [437, 188] on div "Mistake" at bounding box center [455, 195] width 119 height 14
click at [436, 194] on div at bounding box center [455, 195] width 110 height 10
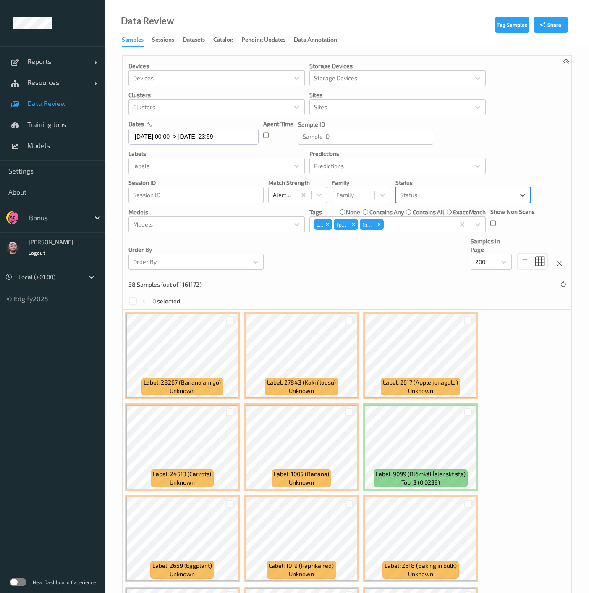
click at [436, 191] on div at bounding box center [455, 195] width 110 height 10
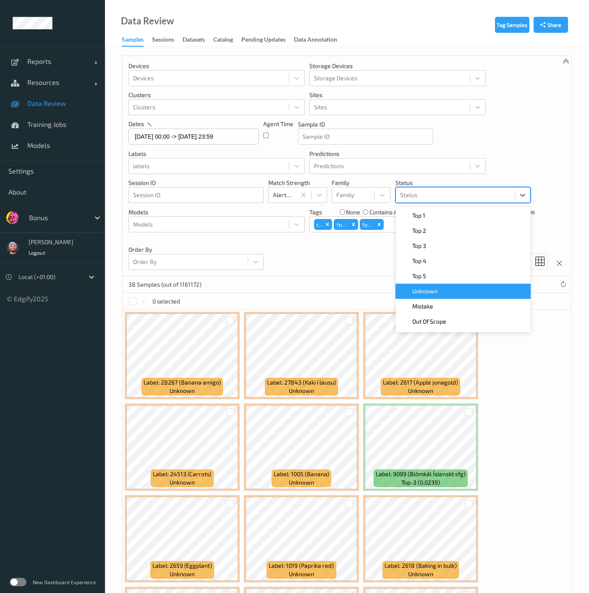
click at [436, 287] on span "Unknown" at bounding box center [424, 291] width 25 height 8
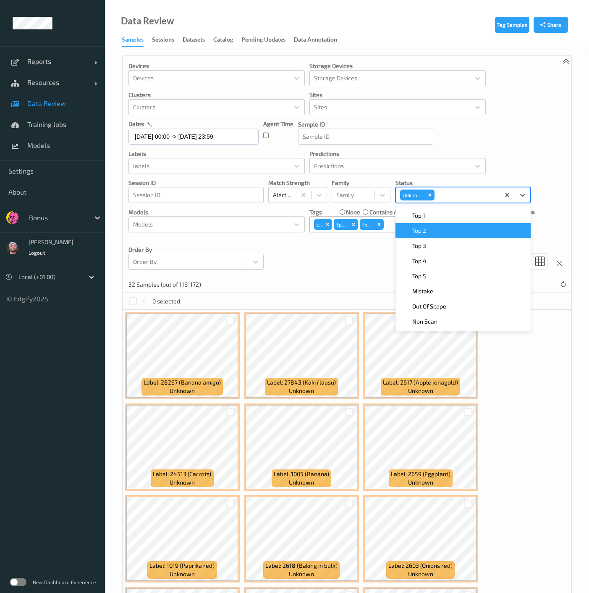
click at [379, 265] on div "Devices Devices Storage Devices Storage Devices Clusters Clusters Sites Sites d…" at bounding box center [347, 166] width 449 height 220
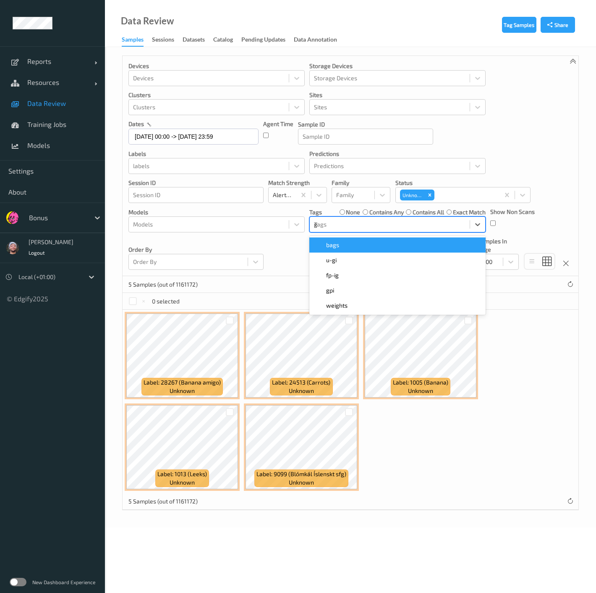
type input "gi"
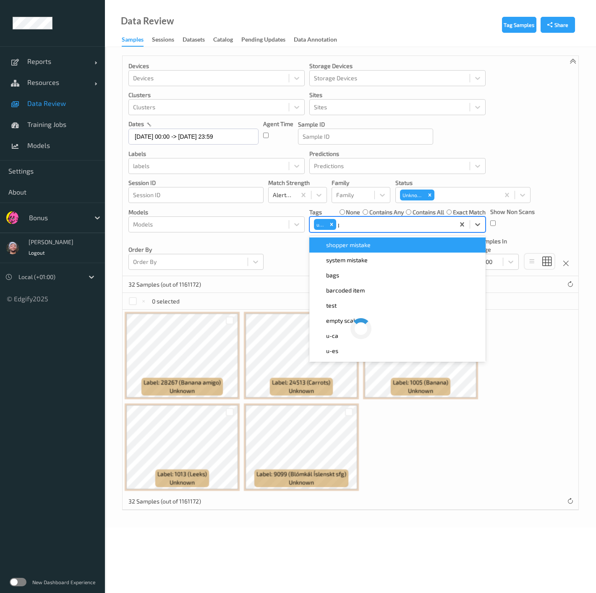
type input "pi"
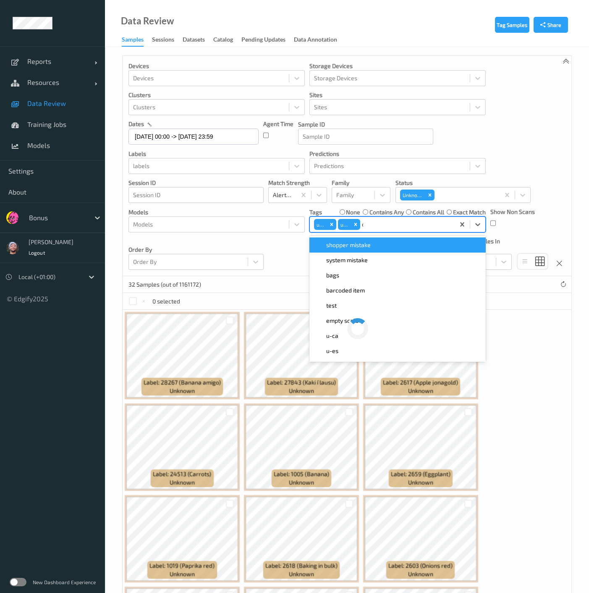
type input "ca"
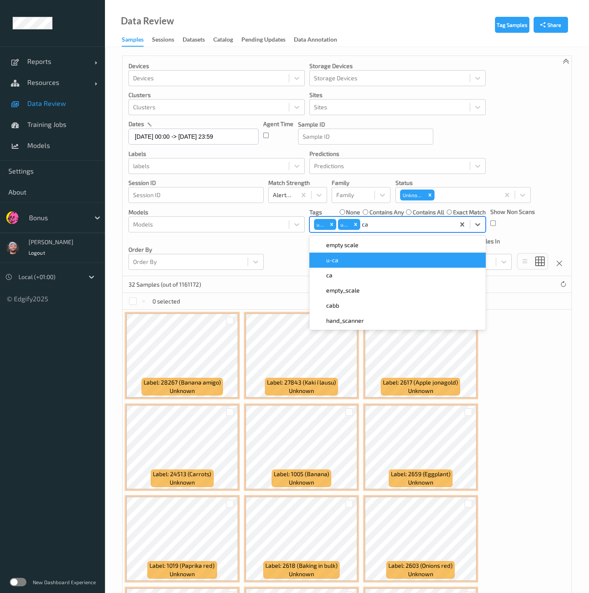
click at [370, 256] on div "u-ca" at bounding box center [398, 260] width 166 height 8
click at [274, 268] on div "Devices Devices Storage Devices Storage Devices Clusters Clusters Sites Sites d…" at bounding box center [347, 166] width 449 height 220
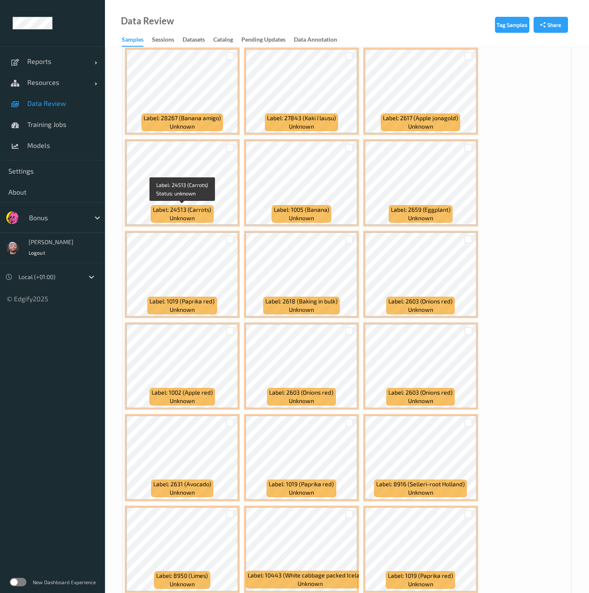
scroll to position [186, 0]
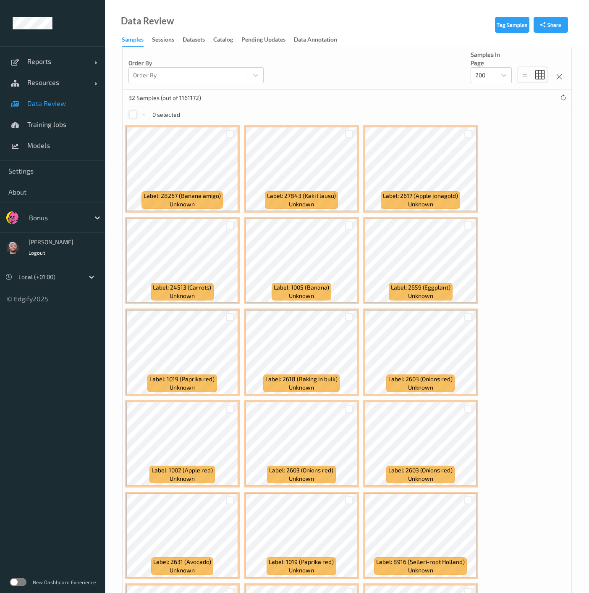
click at [132, 113] on div at bounding box center [133, 114] width 8 height 8
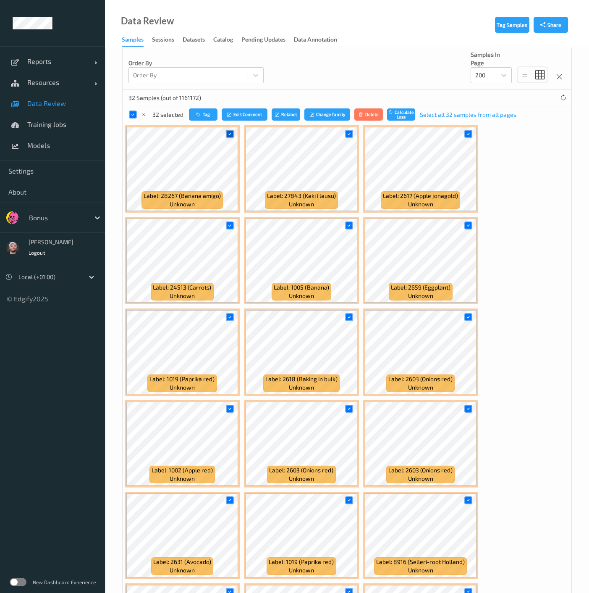
click at [233, 131] on div at bounding box center [230, 134] width 8 height 8
click at [469, 226] on icon at bounding box center [468, 225] width 5 height 5
click at [467, 314] on icon at bounding box center [468, 316] width 5 height 5
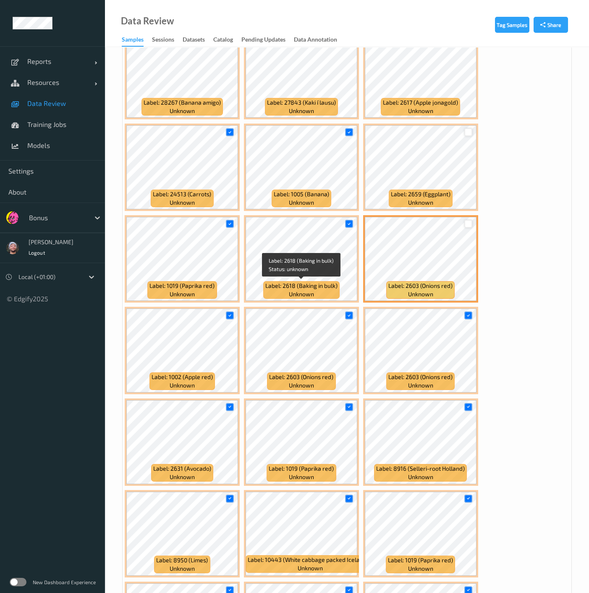
scroll to position [373, 0]
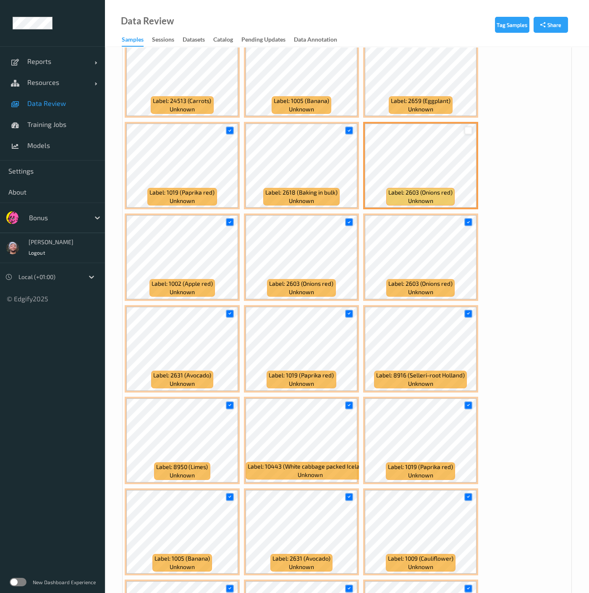
click at [522, 301] on div "Label: 28267 (Banana amigo) unknown Label: 27843 (Kaki í lausu) unknown Label: …" at bounding box center [347, 440] width 449 height 1007
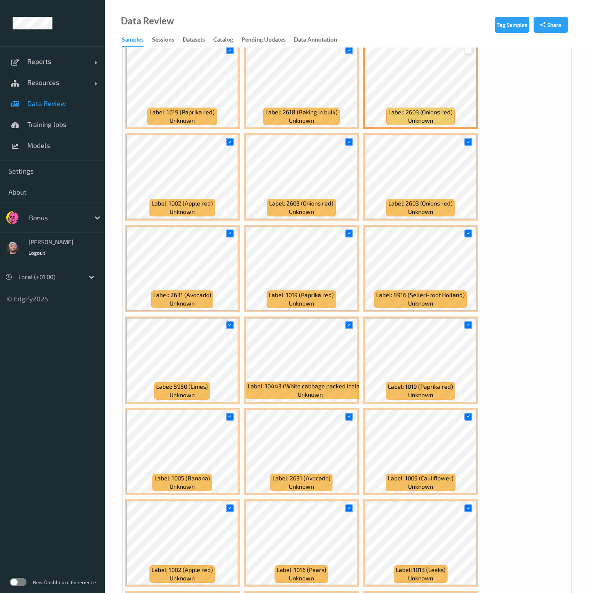
scroll to position [513, 0]
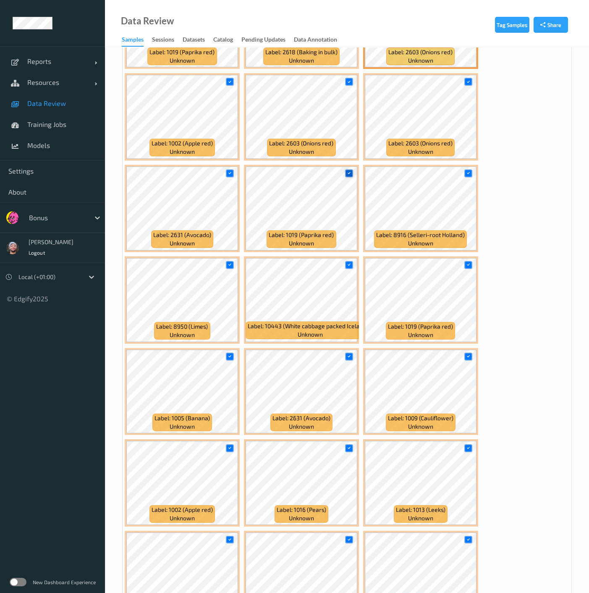
click at [350, 171] on icon at bounding box center [349, 173] width 5 height 5
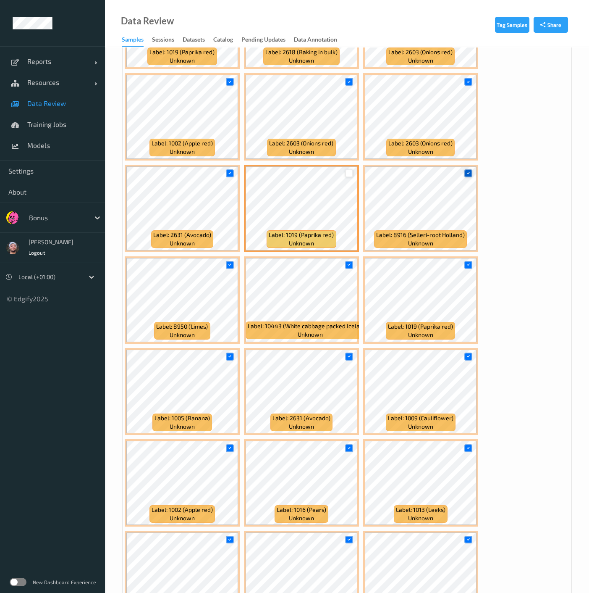
click at [469, 172] on icon at bounding box center [468, 173] width 5 height 5
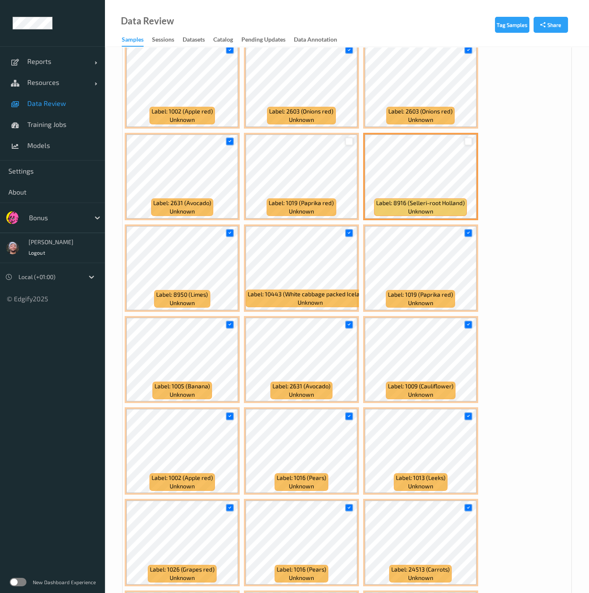
scroll to position [560, 0]
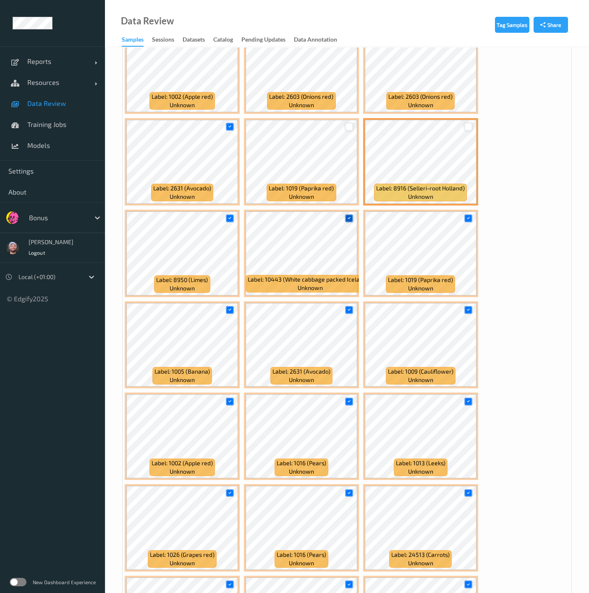
click at [349, 215] on icon at bounding box center [349, 217] width 5 height 5
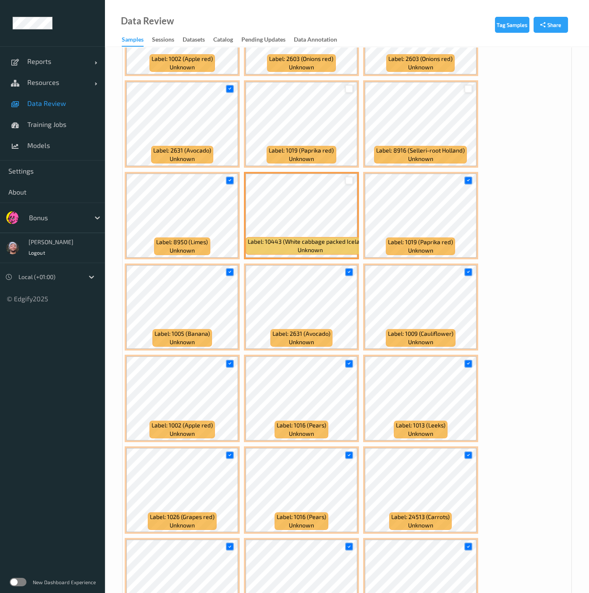
scroll to position [653, 0]
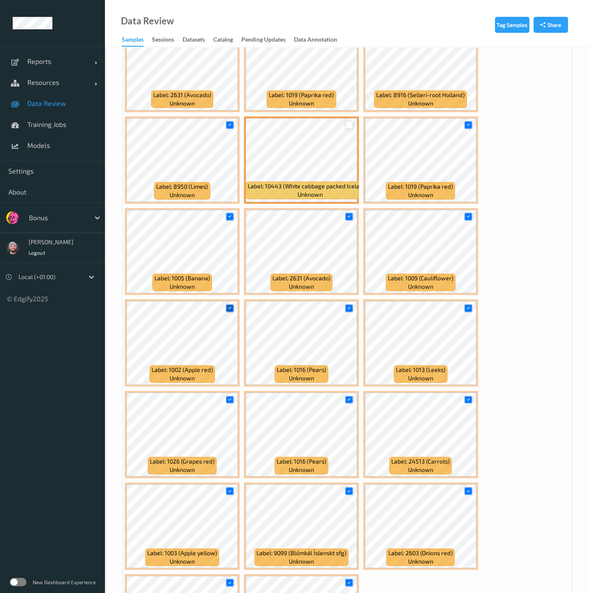
click at [231, 307] on icon at bounding box center [229, 307] width 5 height 5
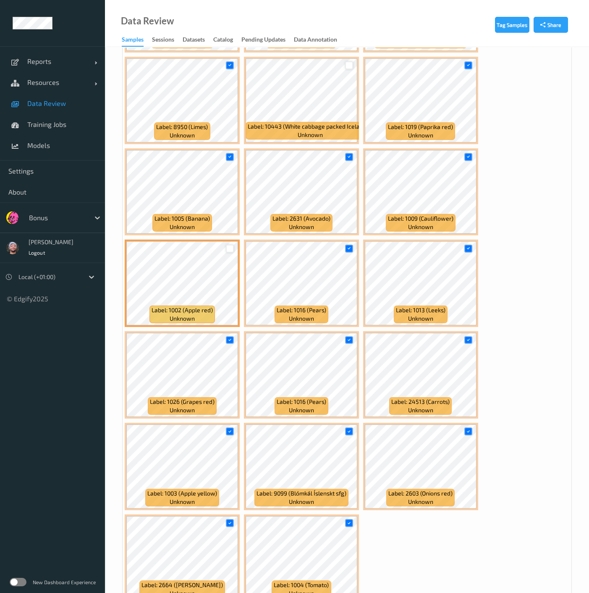
scroll to position [746, 0]
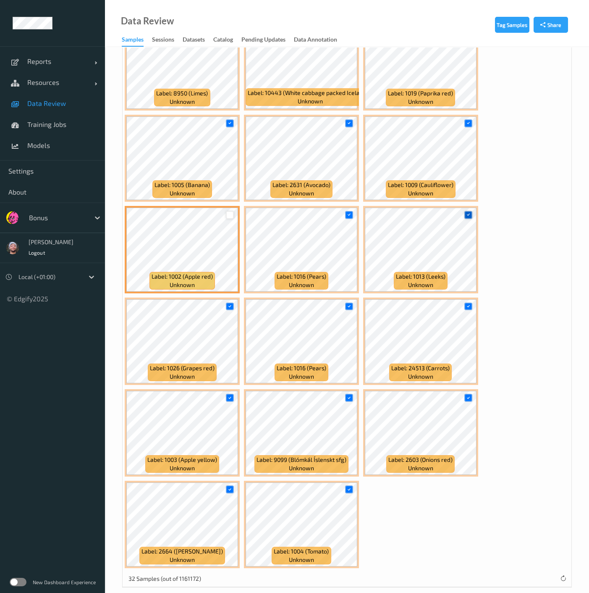
click at [466, 212] on icon at bounding box center [468, 214] width 5 height 5
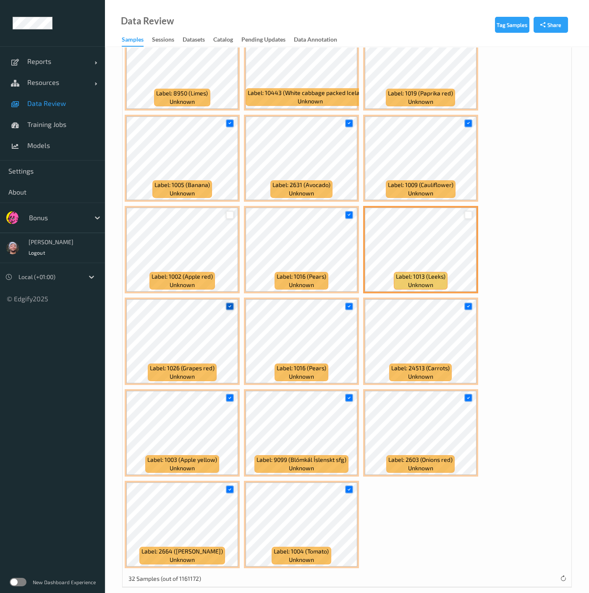
click at [228, 303] on icon at bounding box center [229, 305] width 5 height 5
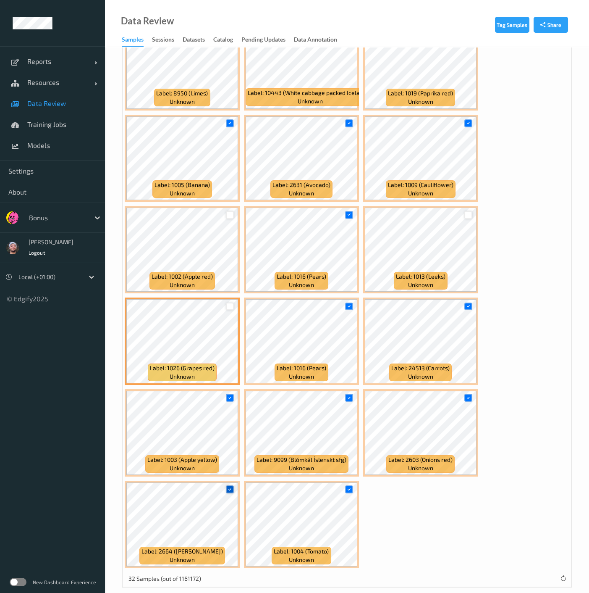
click at [228, 486] on icon at bounding box center [229, 488] width 5 height 5
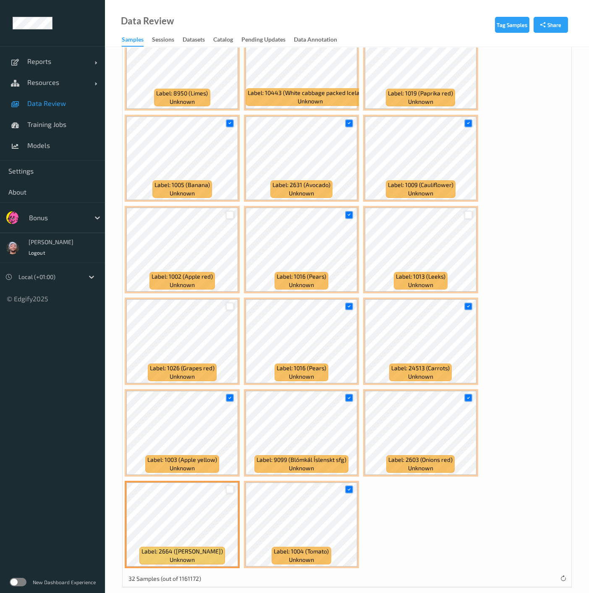
click at [501, 430] on div "Label: 28267 (Banana amigo) unknown Label: 27843 (Kaki í lausu) unknown Label: …" at bounding box center [347, 66] width 449 height 1007
click at [350, 396] on icon at bounding box center [349, 397] width 5 height 5
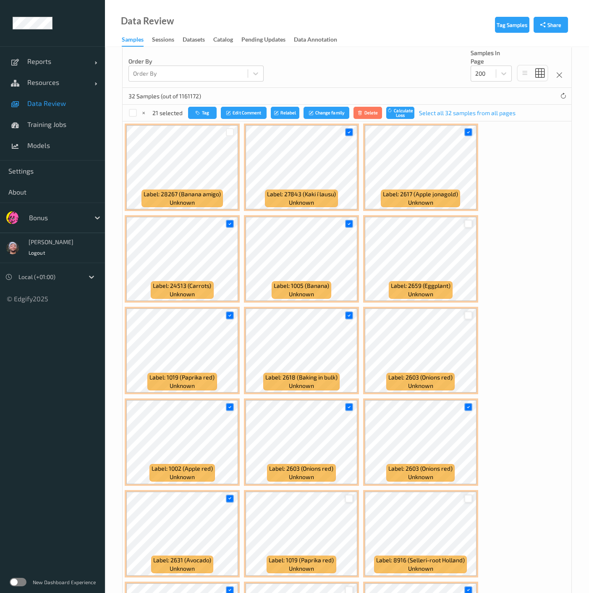
scroll to position [93, 0]
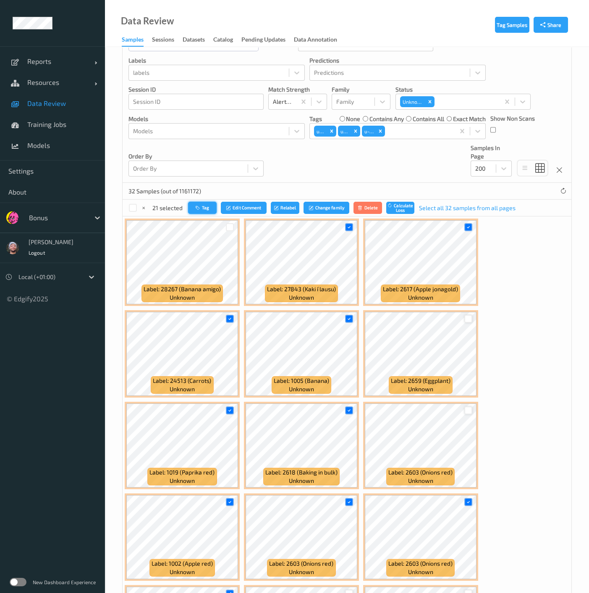
click at [199, 209] on icon "button" at bounding box center [199, 207] width 6 height 5
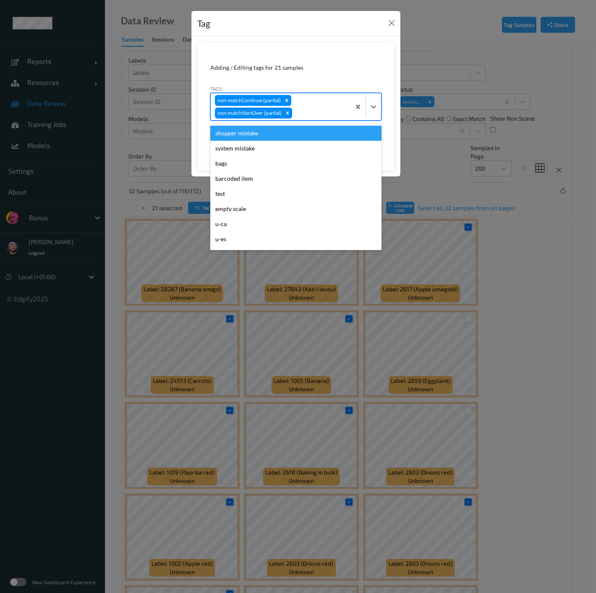
click at [315, 97] on div "non-matchContinue (partial) non-matchStartOver (partial)" at bounding box center [281, 106] width 140 height 27
type input "ca"
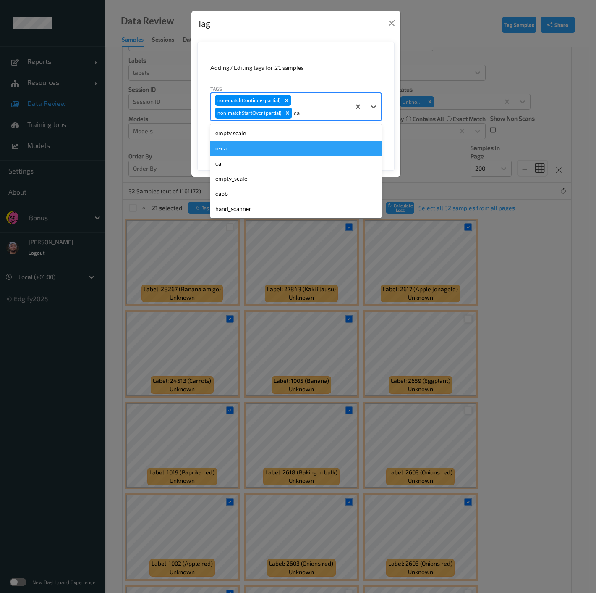
drag, startPoint x: 237, startPoint y: 163, endPoint x: 237, endPoint y: 146, distance: 16.8
click at [237, 146] on div "empty scale u-ca ca empty_scale cabb hand_scanner" at bounding box center [295, 171] width 171 height 94
click at [237, 146] on div "u-ca" at bounding box center [295, 148] width 171 height 15
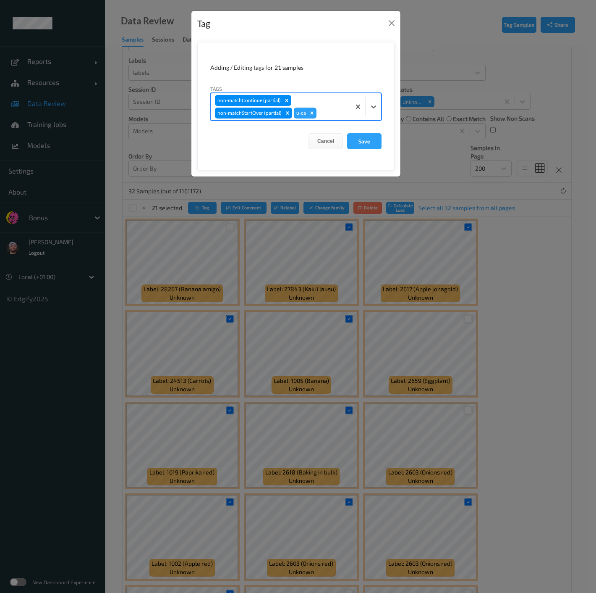
type input "s"
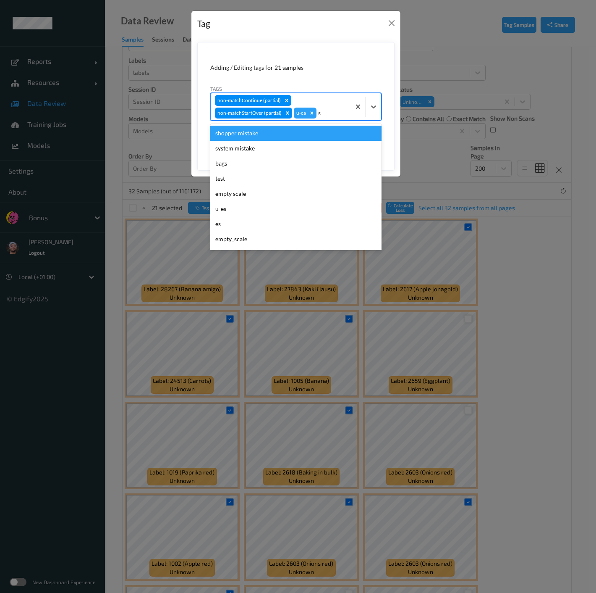
click at [260, 132] on div "shopper mistake" at bounding box center [295, 133] width 171 height 15
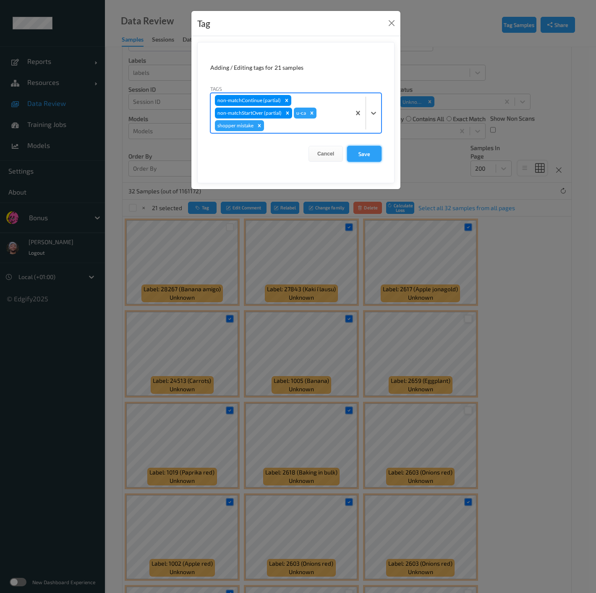
click at [357, 152] on button "Save" at bounding box center [364, 154] width 34 height 16
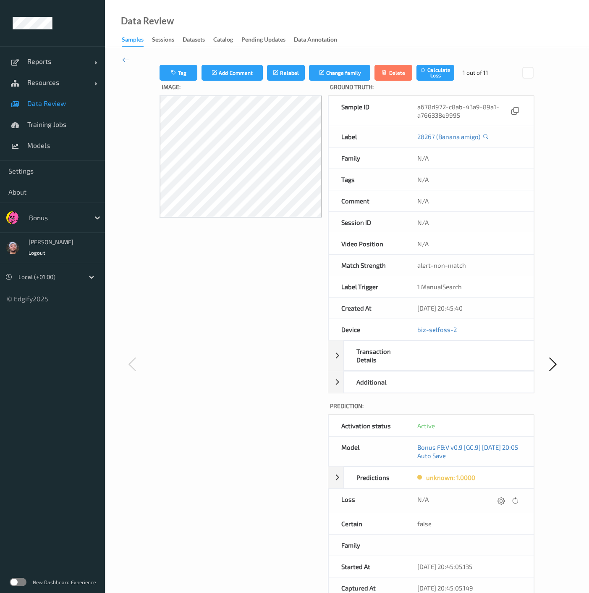
click at [120, 57] on div "Tag Add Comment Relabel Change family Delete Calculate Loss 1 out of 11 Image: …" at bounding box center [347, 363] width 484 height 633
click at [123, 62] on icon at bounding box center [126, 59] width 8 height 9
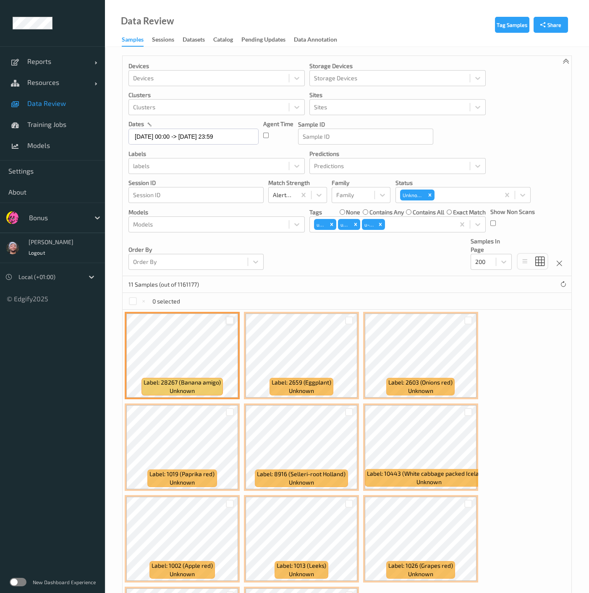
click at [227, 318] on div at bounding box center [230, 320] width 8 height 8
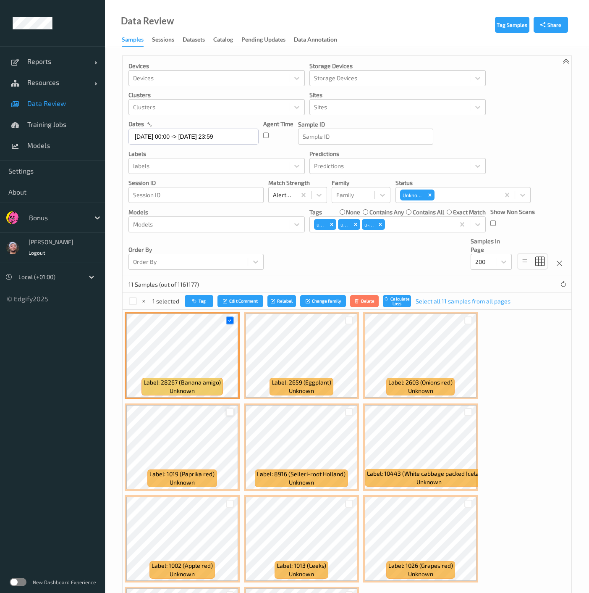
click at [229, 411] on div at bounding box center [230, 412] width 8 height 8
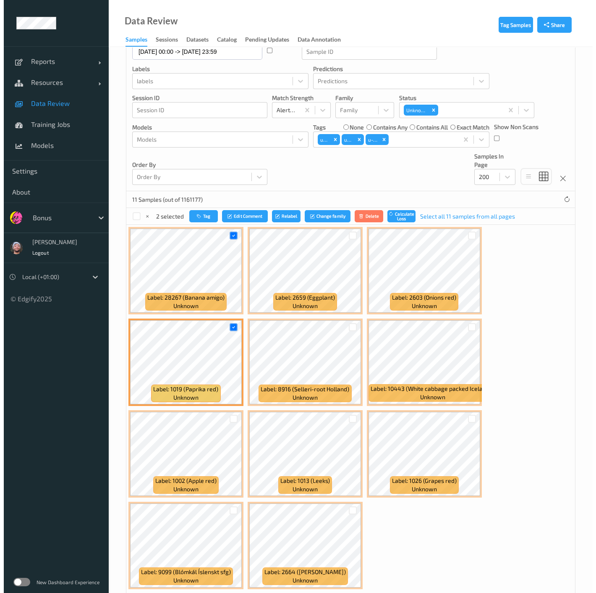
scroll to position [93, 0]
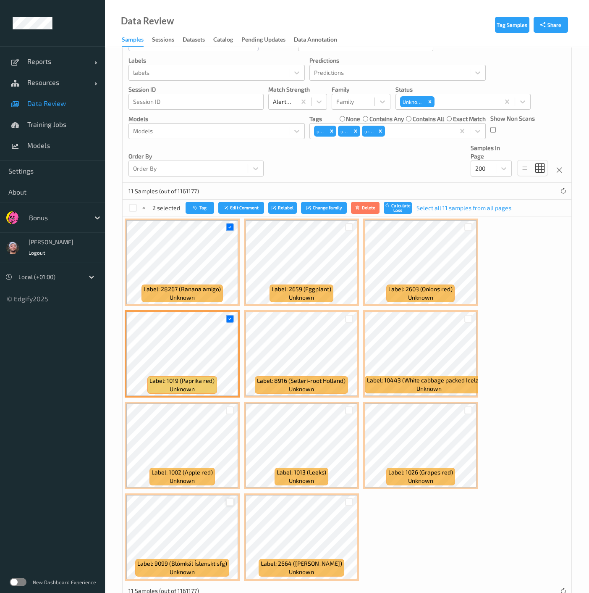
click at [230, 499] on div at bounding box center [230, 502] width 8 height 8
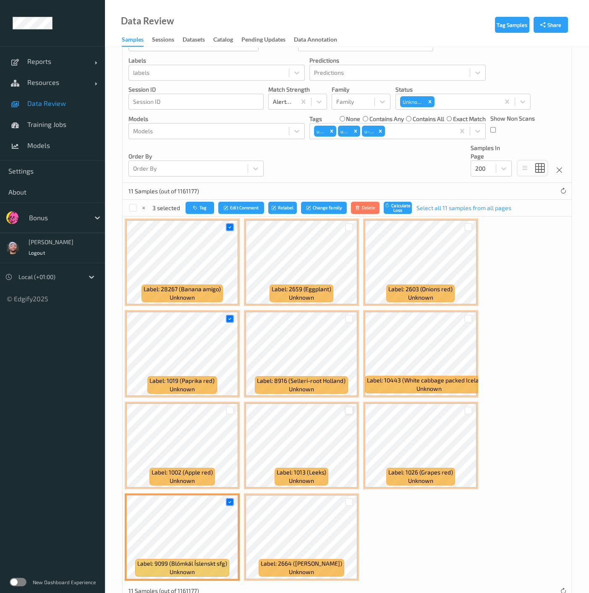
click at [347, 410] on div at bounding box center [349, 410] width 8 height 8
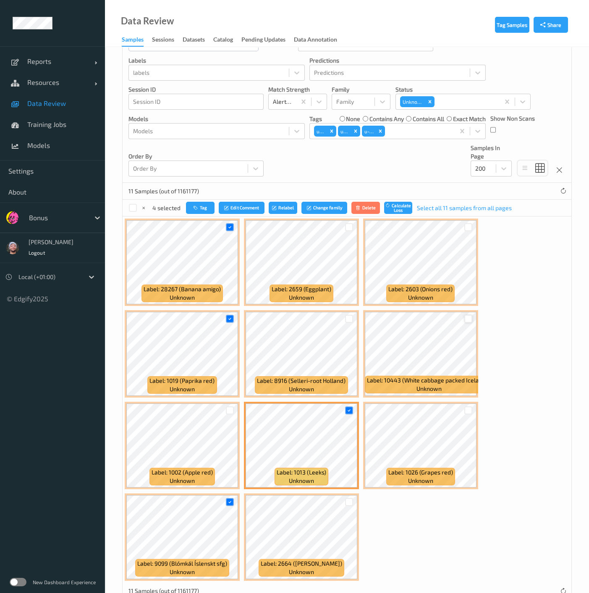
click at [469, 318] on div at bounding box center [469, 319] width 8 height 8
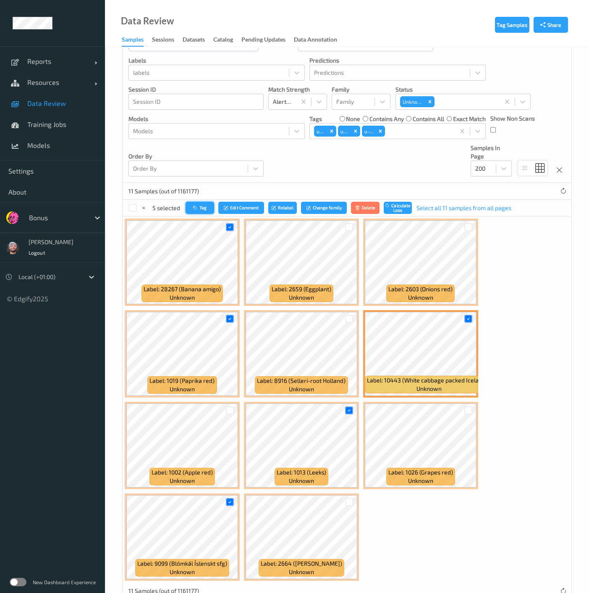
click at [204, 210] on button "Tag" at bounding box center [200, 208] width 29 height 12
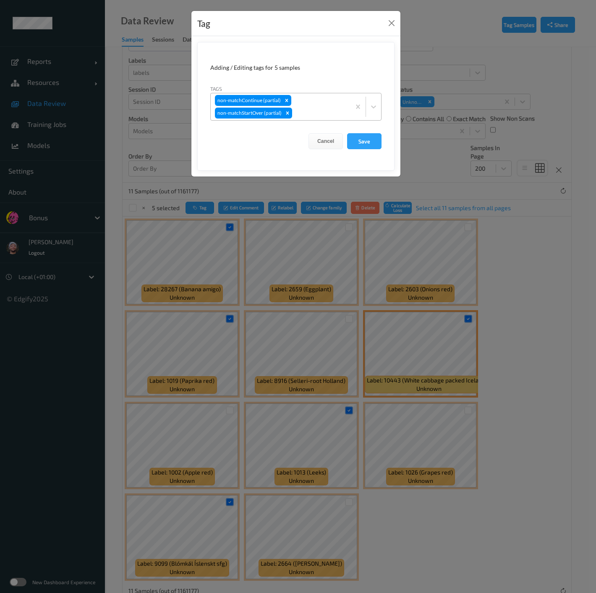
click at [319, 108] on div at bounding box center [320, 113] width 53 height 10
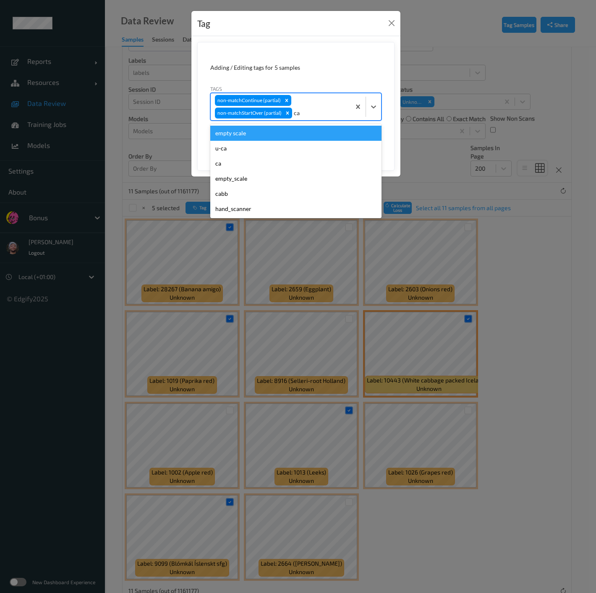
type input "ca"
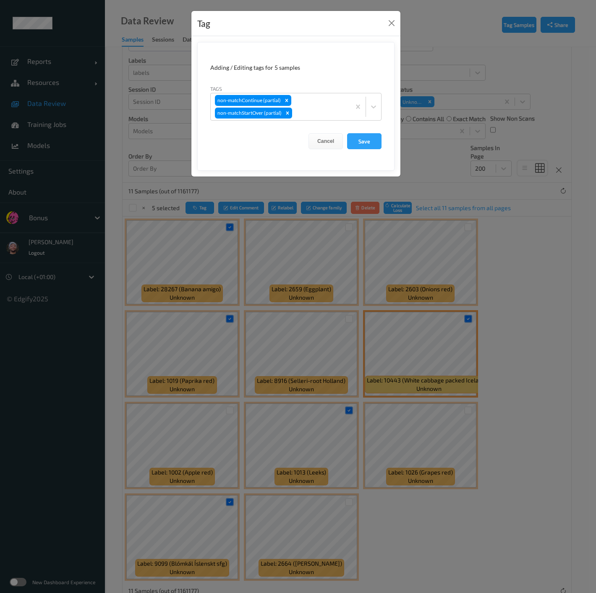
click at [397, 130] on div "Adding / Editing tags for 5 samples Tags non-matchContinue (partial) non-matchS…" at bounding box center [296, 106] width 209 height 140
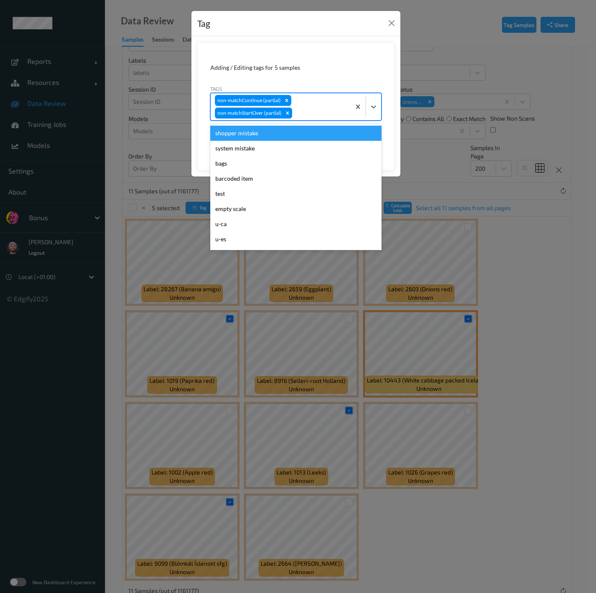
click at [326, 106] on div "non-matchContinue (partial) non-matchStartOver (partial)" at bounding box center [281, 106] width 140 height 27
type input "gi"
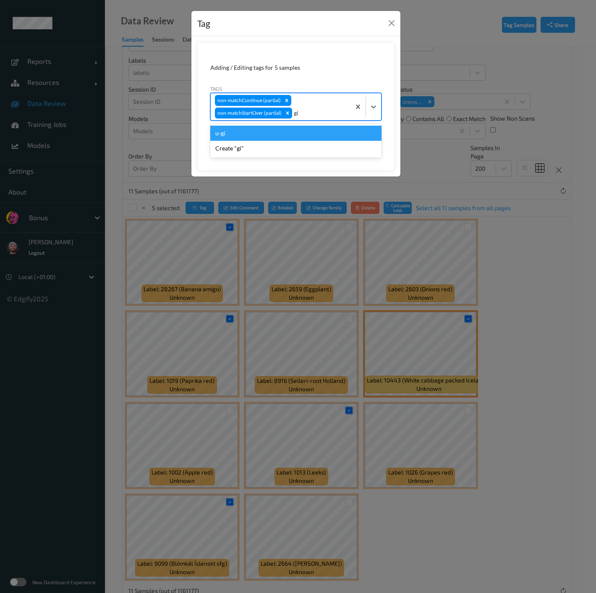
click at [316, 134] on div "u-gi" at bounding box center [295, 133] width 171 height 15
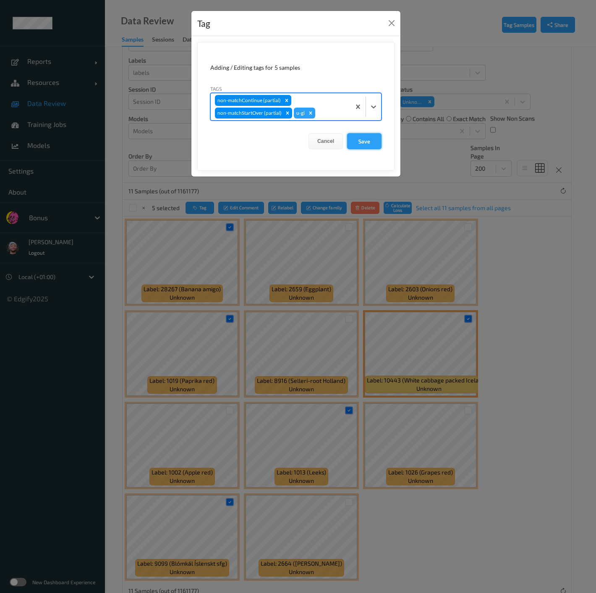
click at [370, 145] on button "Save" at bounding box center [364, 141] width 34 height 16
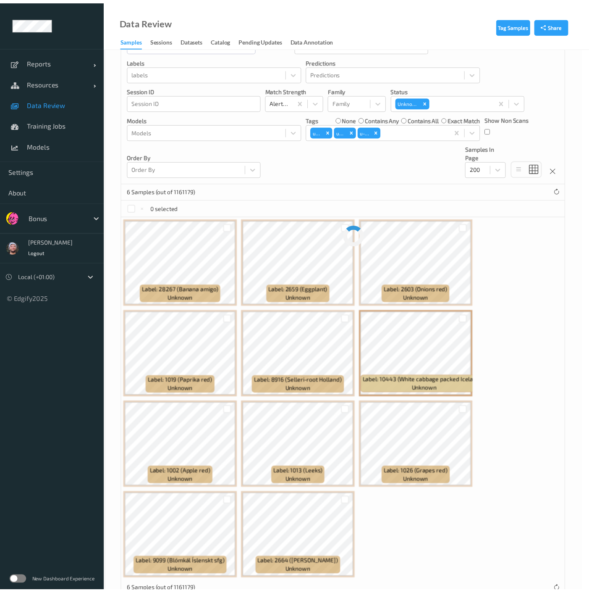
scroll to position [0, 0]
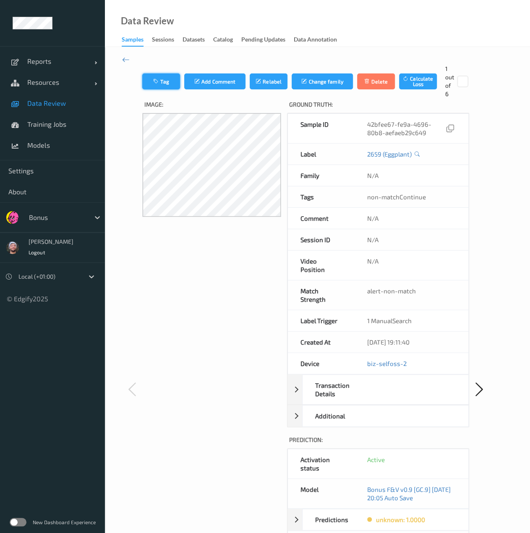
click at [159, 75] on button "Tag" at bounding box center [161, 82] width 38 height 16
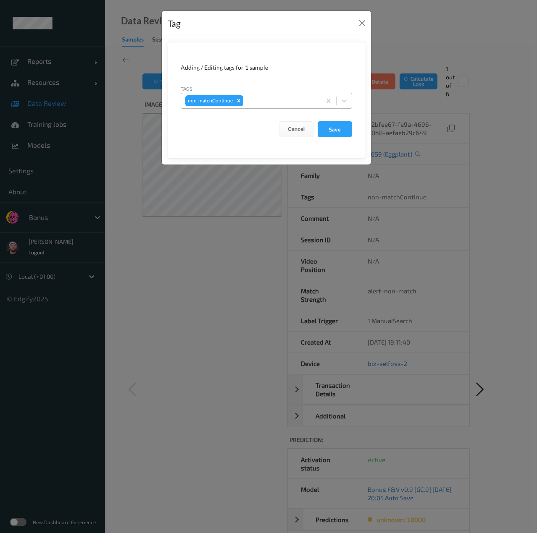
click at [257, 106] on div "non-matchContinue" at bounding box center [251, 101] width 140 height 14
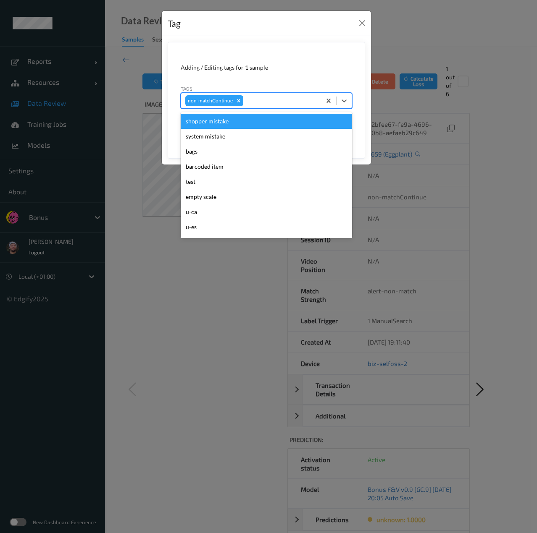
click at [238, 256] on div "Tag Adding / Editing tags for 1 sample Tags option shopper mistake focused, 1 o…" at bounding box center [268, 266] width 537 height 533
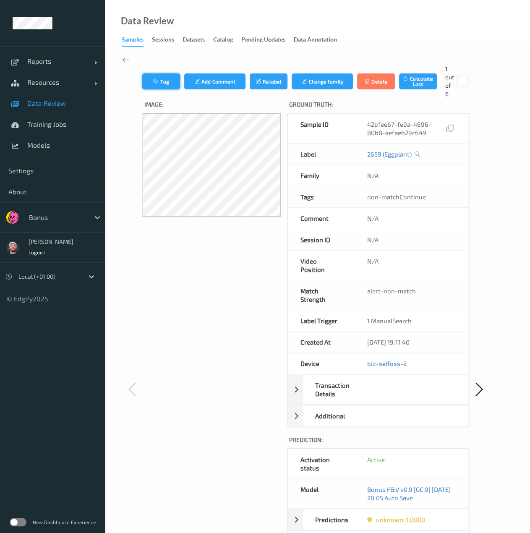
click at [165, 85] on button "Tag" at bounding box center [161, 82] width 38 height 16
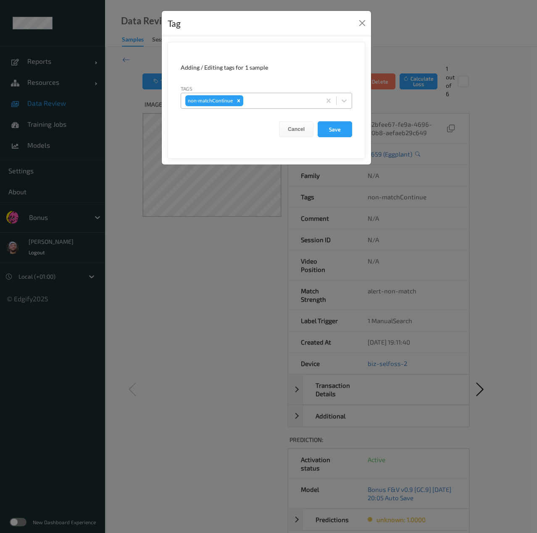
click at [260, 105] on div at bounding box center [281, 101] width 72 height 10
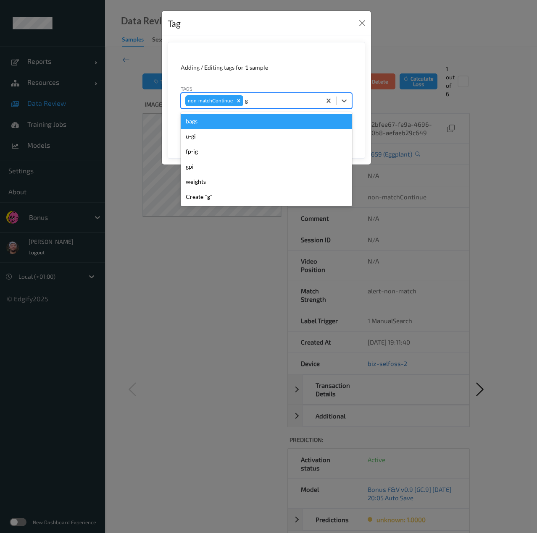
type input "gi"
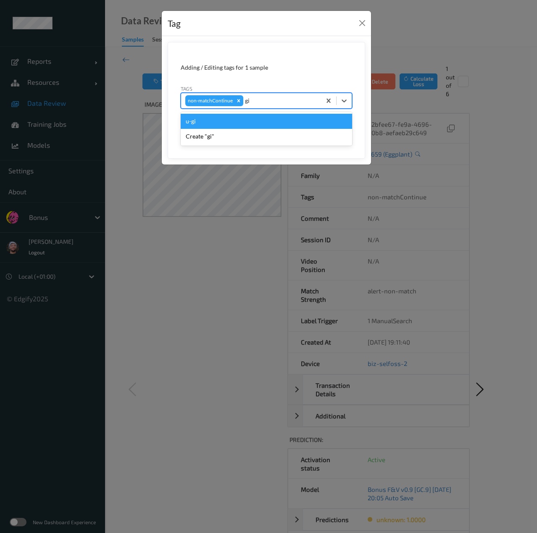
click at [221, 122] on div "u-gi" at bounding box center [266, 121] width 171 height 15
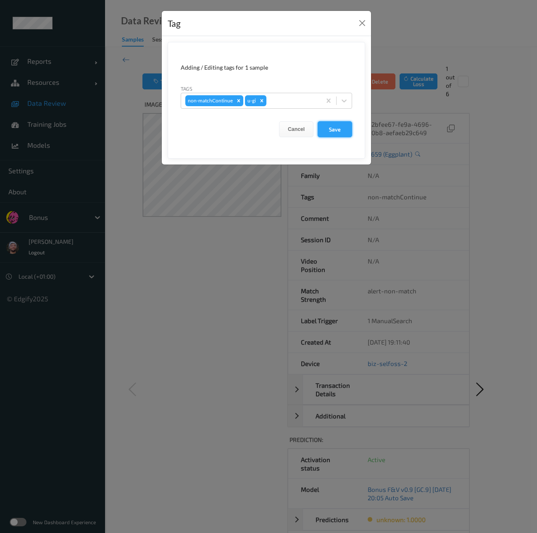
click at [329, 129] on button "Save" at bounding box center [335, 129] width 34 height 16
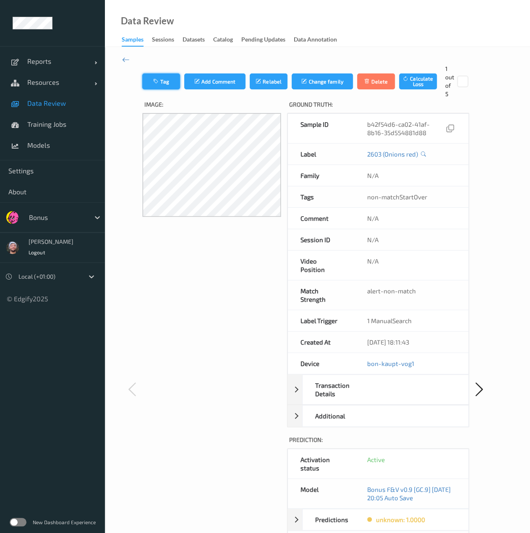
click at [165, 79] on button "Tag" at bounding box center [161, 82] width 38 height 16
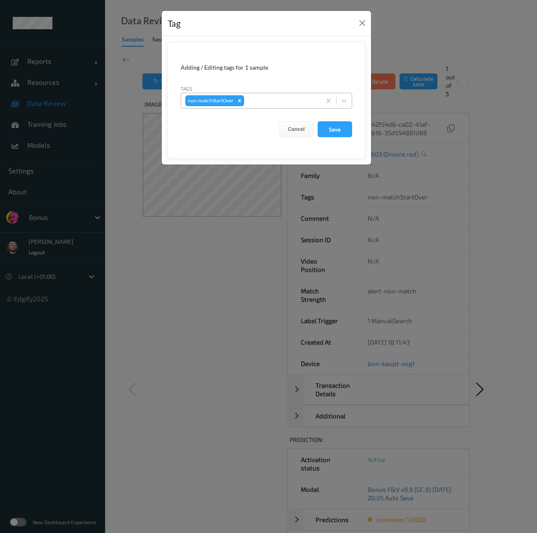
click at [258, 103] on div at bounding box center [281, 101] width 71 height 10
type input "ca"
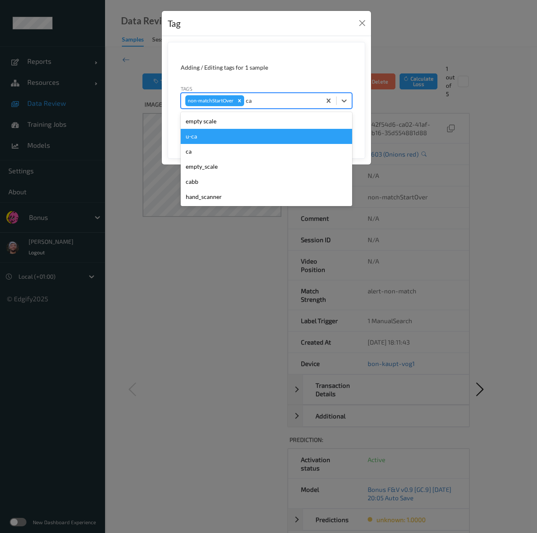
click at [218, 137] on div "u-ca" at bounding box center [266, 136] width 171 height 15
type input "s"
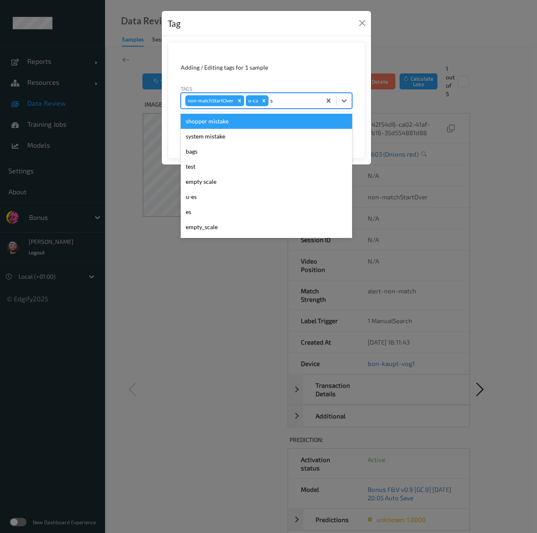
click at [231, 122] on div "shopper mistake" at bounding box center [266, 121] width 171 height 15
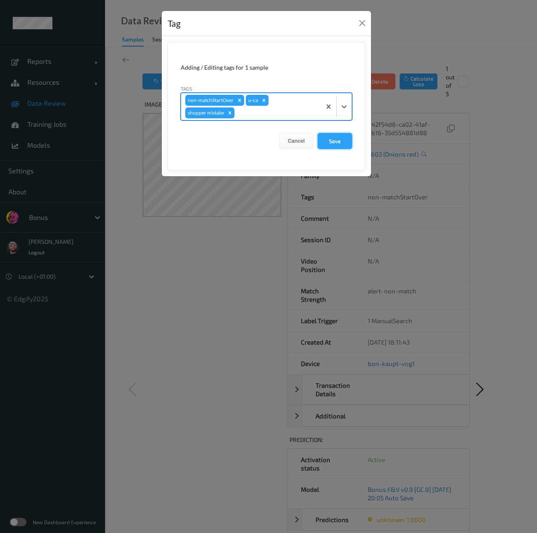
click at [331, 137] on button "Save" at bounding box center [335, 141] width 34 height 16
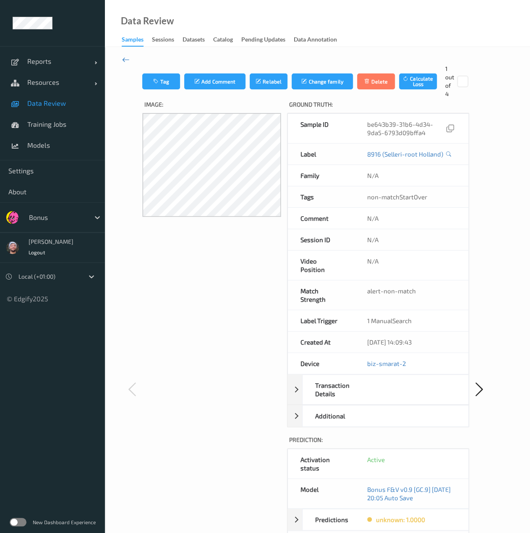
click at [125, 58] on icon at bounding box center [126, 59] width 8 height 9
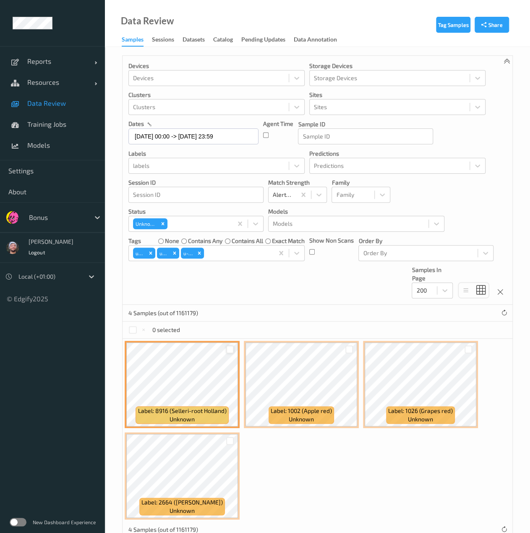
click at [229, 352] on div at bounding box center [230, 350] width 8 height 8
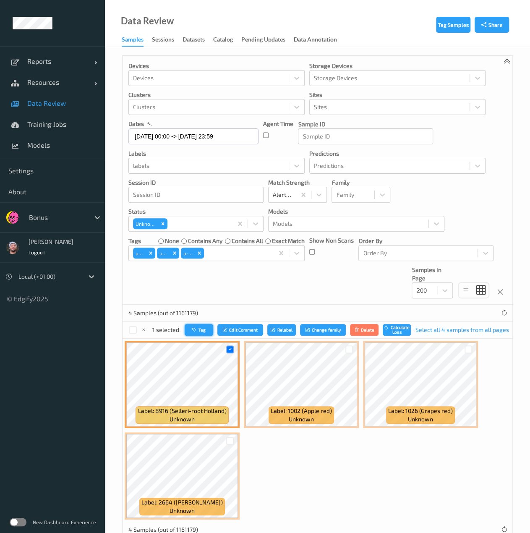
click at [196, 331] on icon "button" at bounding box center [195, 330] width 6 height 5
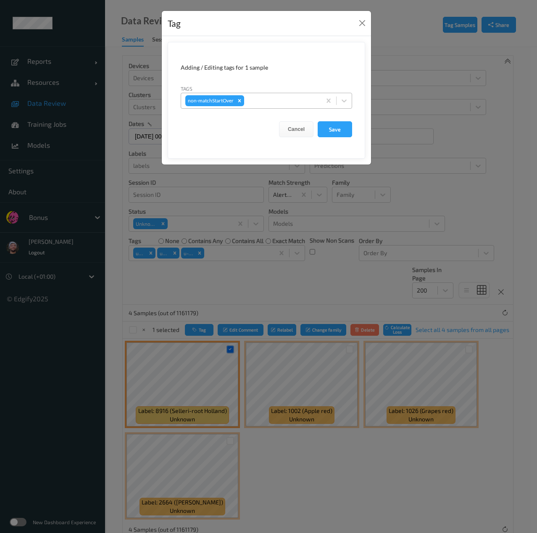
click at [280, 103] on div at bounding box center [281, 101] width 71 height 10
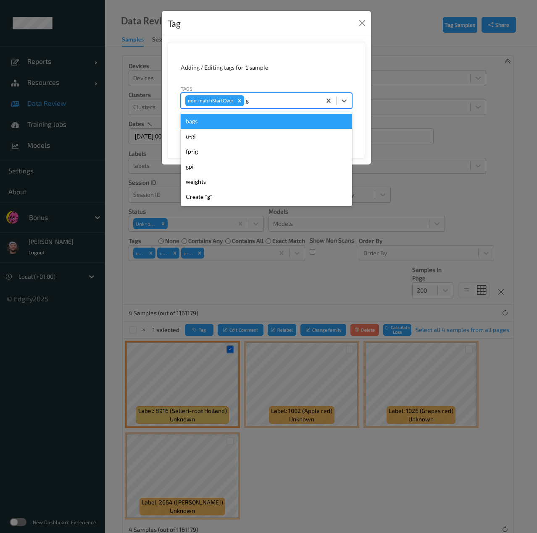
type input "gi"
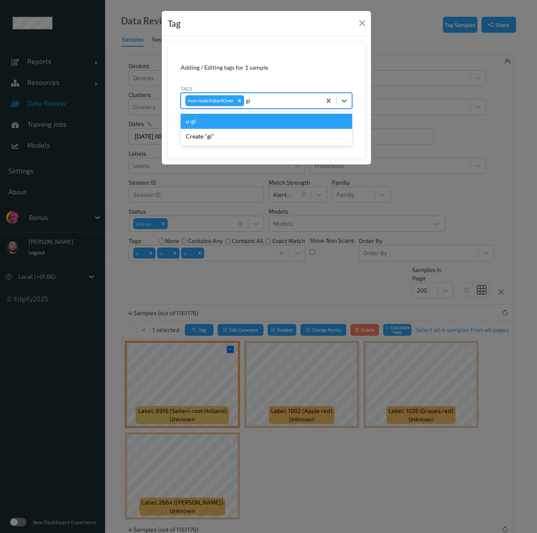
click at [229, 120] on div "u-gi" at bounding box center [266, 121] width 171 height 15
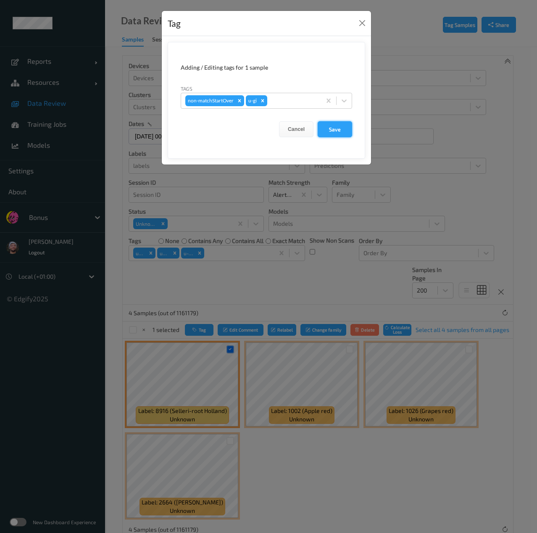
click at [331, 126] on button "Save" at bounding box center [335, 129] width 34 height 16
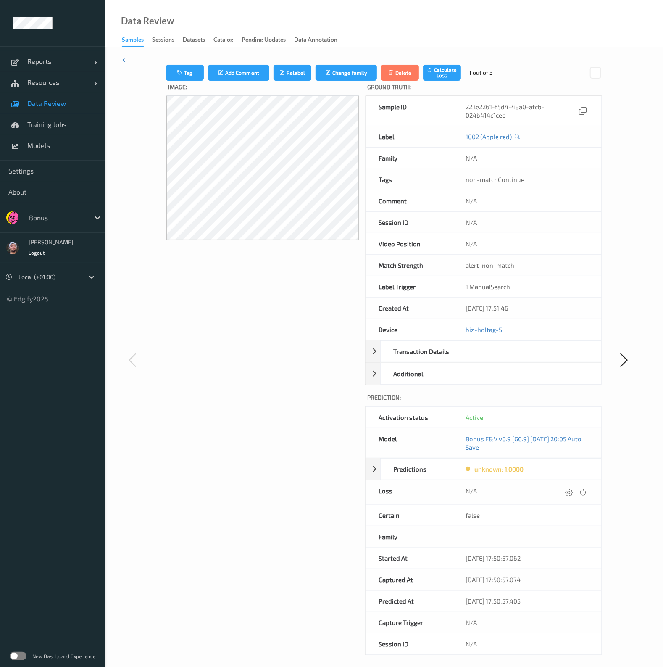
click at [189, 83] on label "Image:" at bounding box center [262, 88] width 193 height 15
click at [188, 73] on button "Tag" at bounding box center [185, 73] width 38 height 16
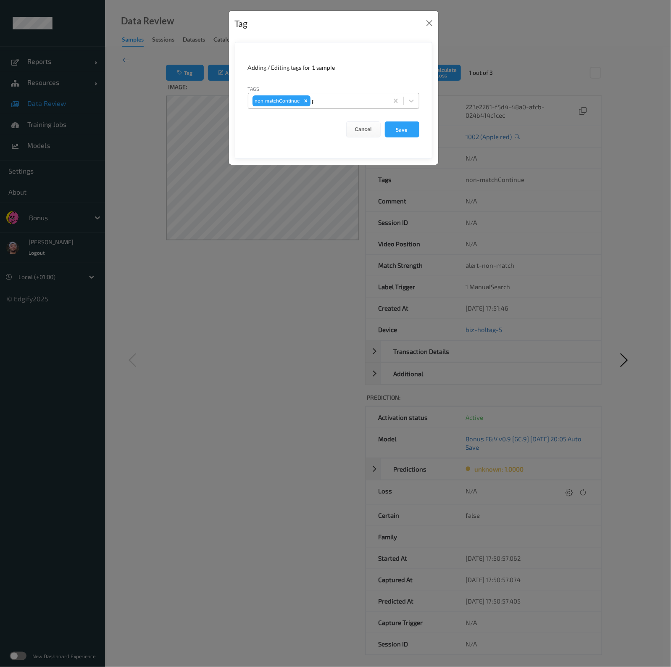
click at [366, 104] on div "p" at bounding box center [348, 101] width 72 height 10
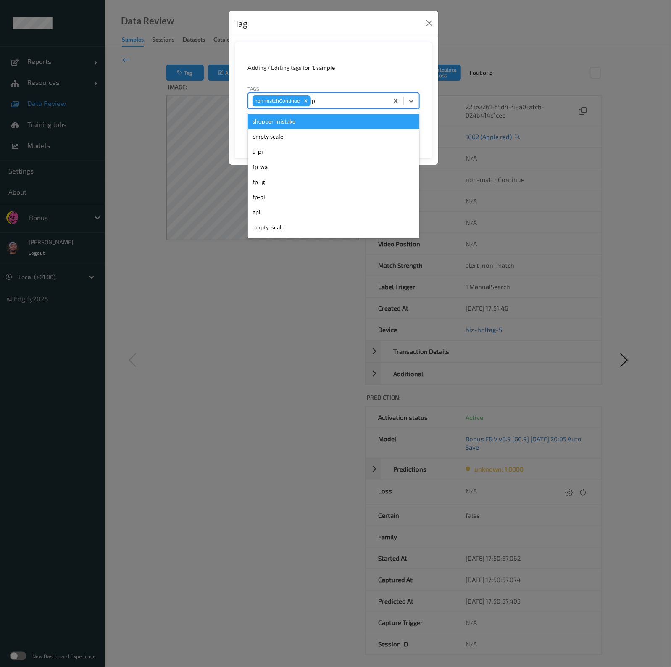
type input "pi"
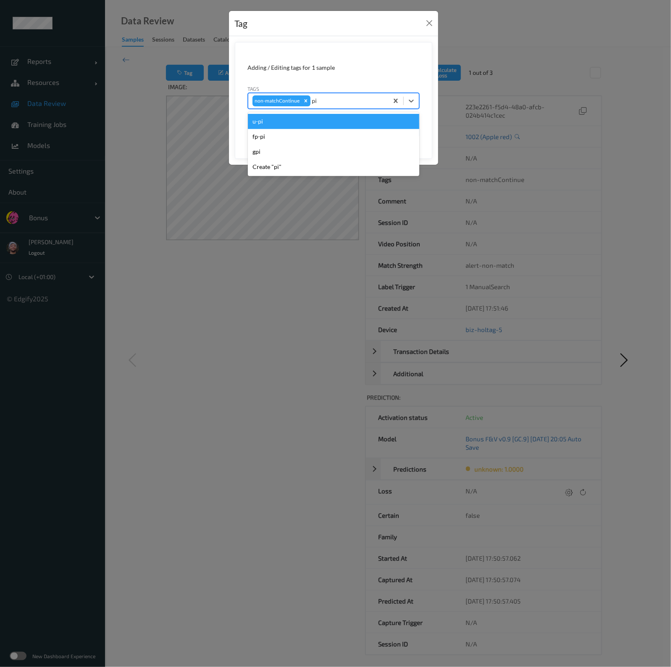
click at [306, 121] on div "u-pi" at bounding box center [333, 121] width 171 height 15
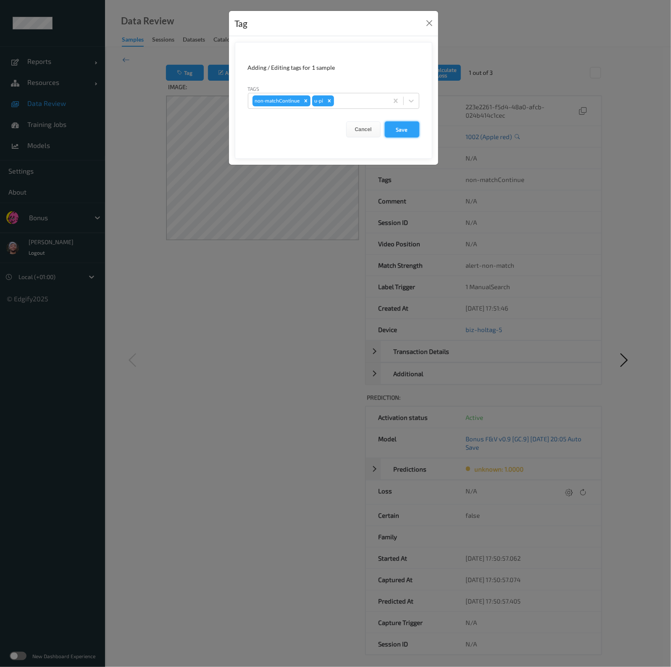
click at [415, 124] on button "Save" at bounding box center [402, 129] width 34 height 16
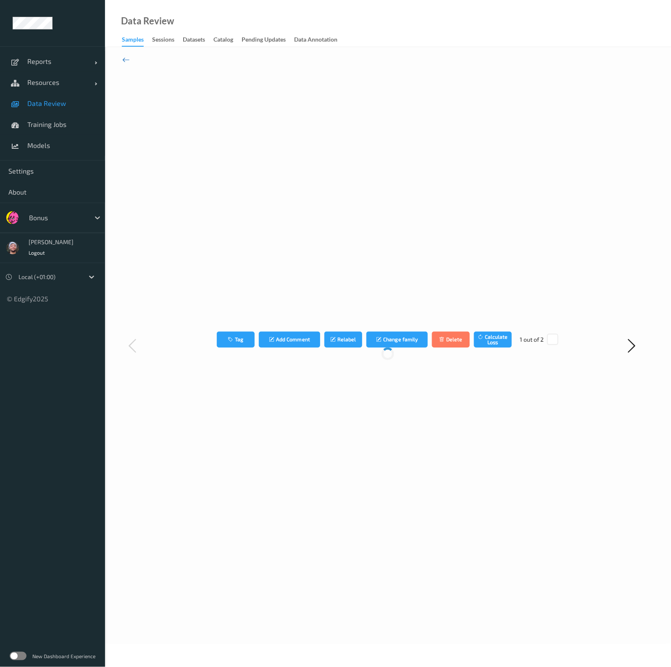
click at [127, 63] on icon at bounding box center [126, 59] width 8 height 9
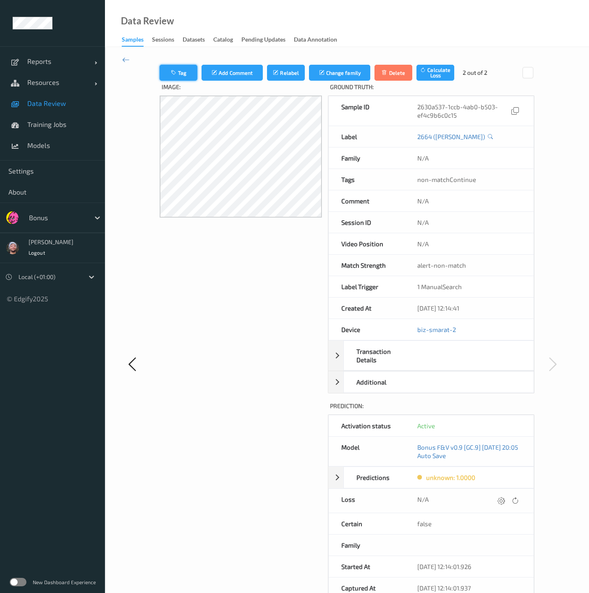
click at [176, 74] on icon "button" at bounding box center [174, 73] width 7 height 6
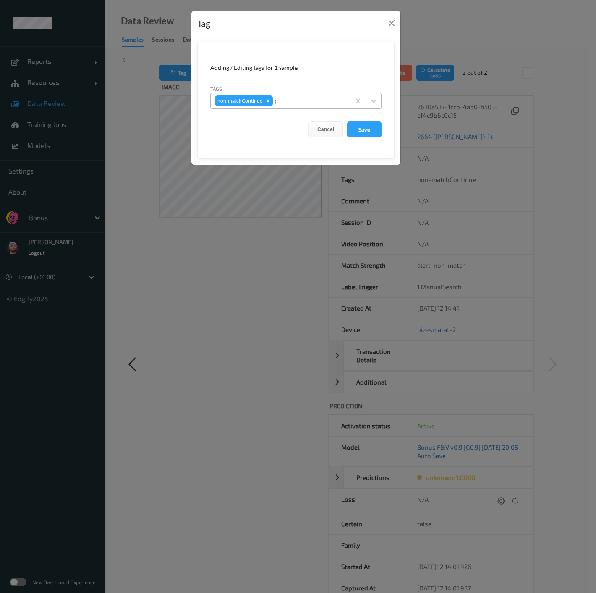
click at [301, 104] on div "p" at bounding box center [311, 101] width 72 height 10
type input "pi"
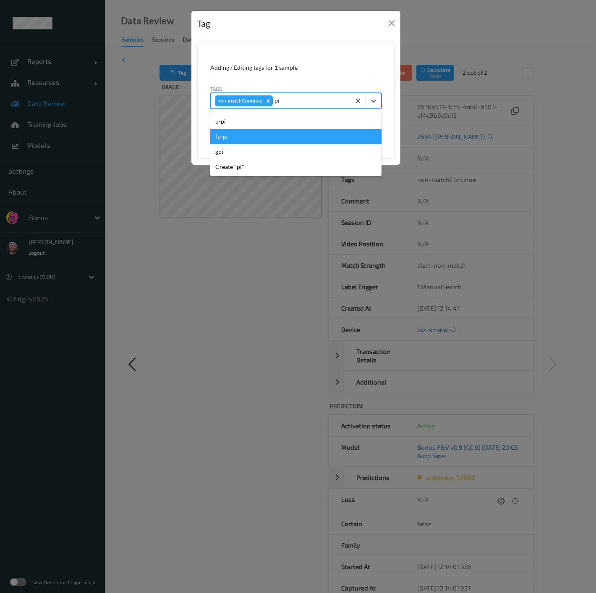
drag, startPoint x: 245, startPoint y: 129, endPoint x: 242, endPoint y: 135, distance: 6.6
click at [245, 129] on div "fp-pi" at bounding box center [295, 136] width 171 height 15
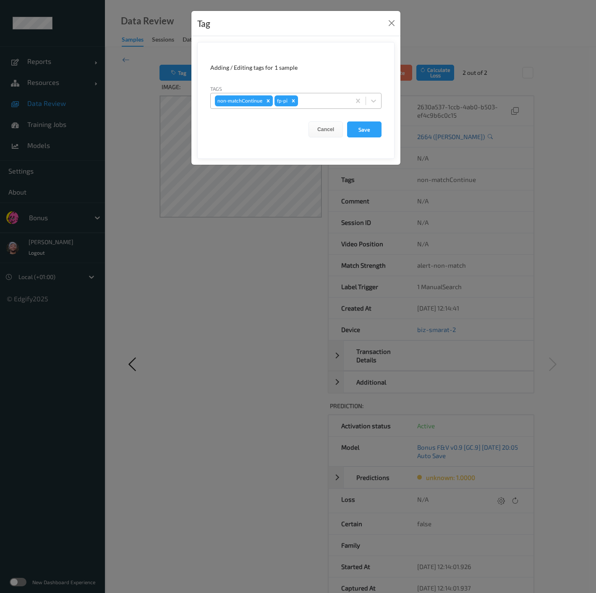
drag, startPoint x: 242, startPoint y: 135, endPoint x: 266, endPoint y: 104, distance: 38.9
click at [247, 118] on form "Adding / Editing tags for 1 sample Tags non-matchContinue fp-pi Cancel Save" at bounding box center [295, 100] width 197 height 117
click at [291, 99] on icon "Remove fp-pi" at bounding box center [294, 101] width 6 height 6
type input "pi"
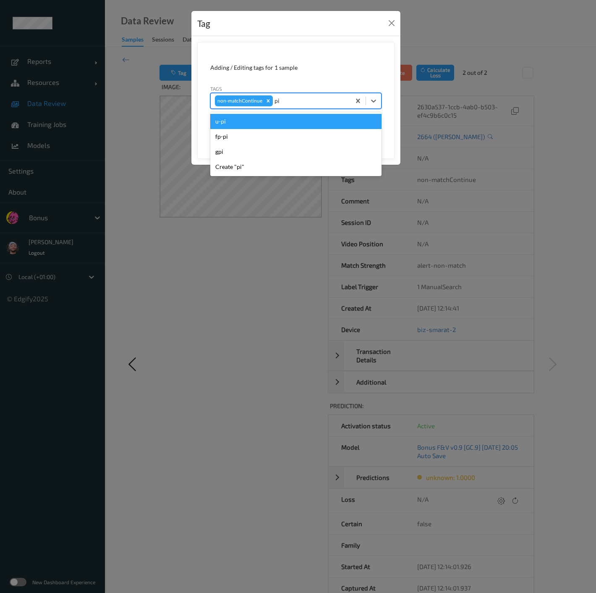
click at [281, 123] on div "u-pi" at bounding box center [295, 121] width 171 height 15
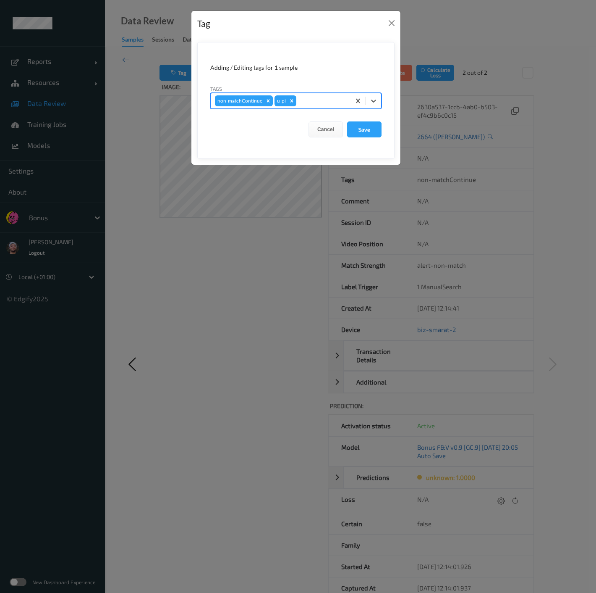
click at [356, 121] on form "Adding / Editing tags for 1 sample Tags option u-pi, selected. Select is focuse…" at bounding box center [295, 100] width 197 height 117
click at [355, 126] on button "Save" at bounding box center [364, 129] width 34 height 16
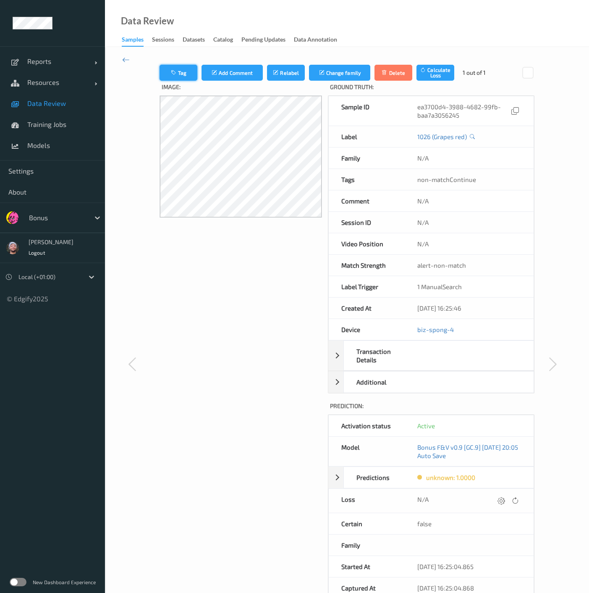
click at [172, 68] on button "Tag" at bounding box center [179, 73] width 38 height 16
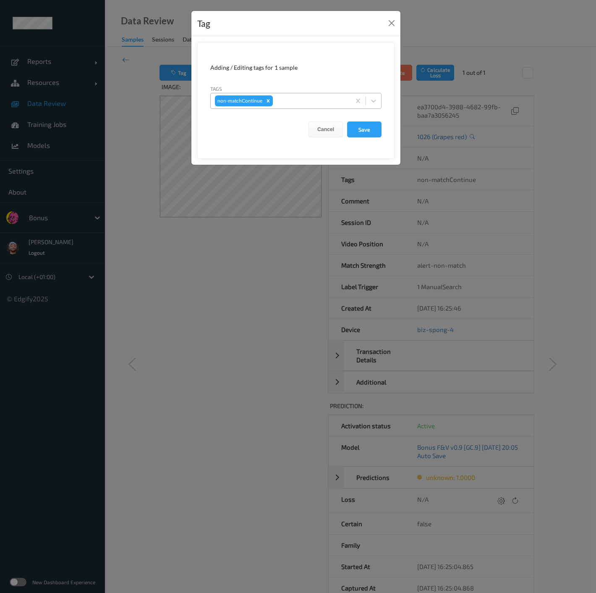
click at [301, 102] on div "non-matchContinue" at bounding box center [281, 101] width 140 height 14
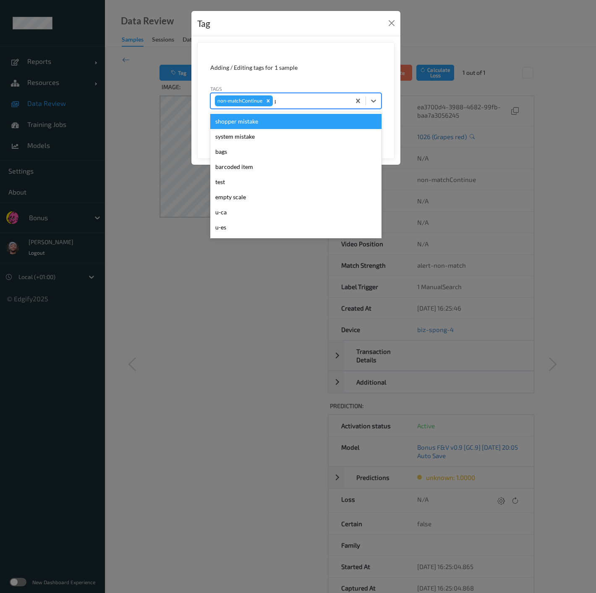
type input "pi"
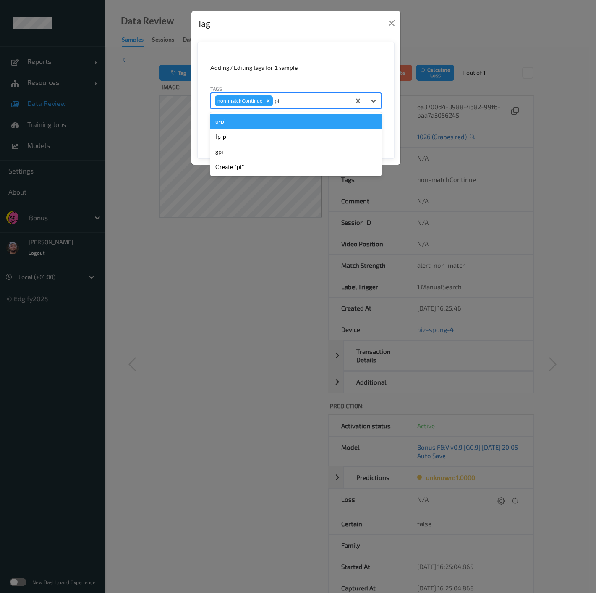
click at [257, 124] on div "u-pi" at bounding box center [295, 121] width 171 height 15
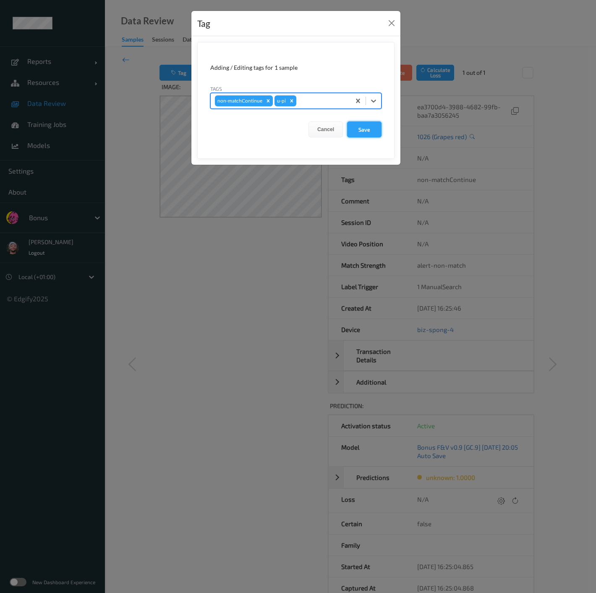
click at [370, 123] on button "Save" at bounding box center [364, 129] width 34 height 16
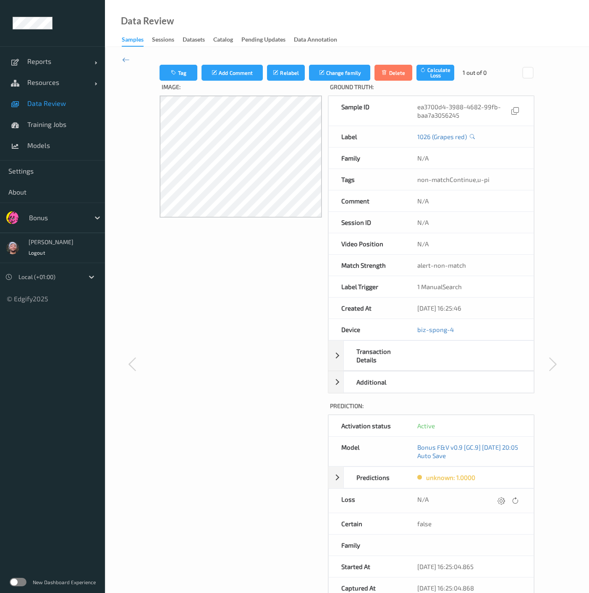
click at [53, 107] on span "Data Review" at bounding box center [61, 103] width 69 height 8
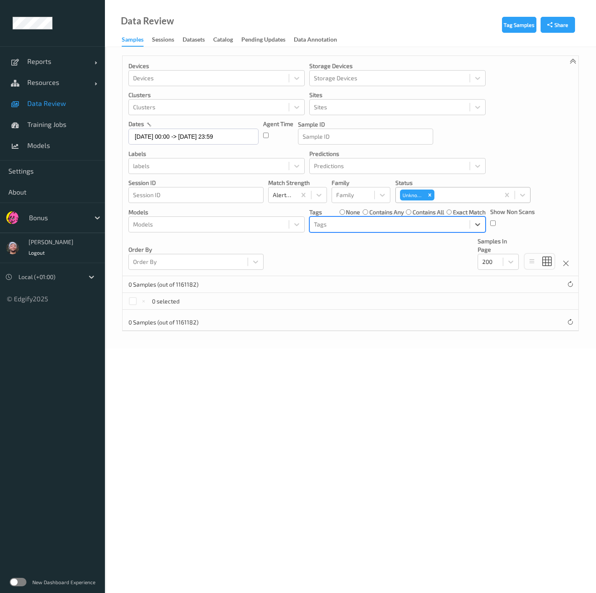
drag, startPoint x: 431, startPoint y: 195, endPoint x: 423, endPoint y: 202, distance: 9.8
click at [431, 195] on icon "Remove Unknown" at bounding box center [430, 195] width 6 height 6
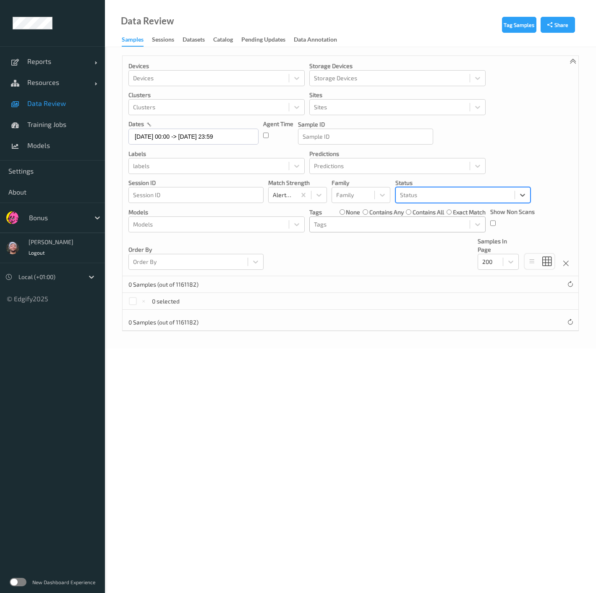
click at [383, 213] on label "contains any" at bounding box center [387, 212] width 34 height 8
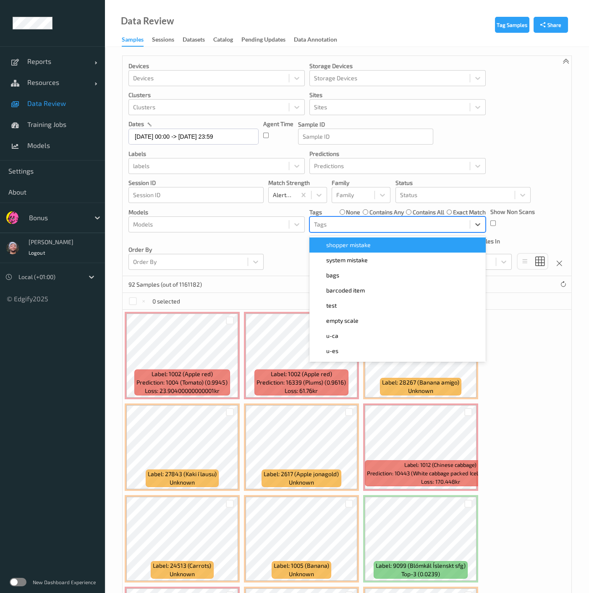
click at [344, 219] on div at bounding box center [390, 224] width 152 height 10
click at [342, 248] on span "shopper mistake" at bounding box center [348, 245] width 45 height 8
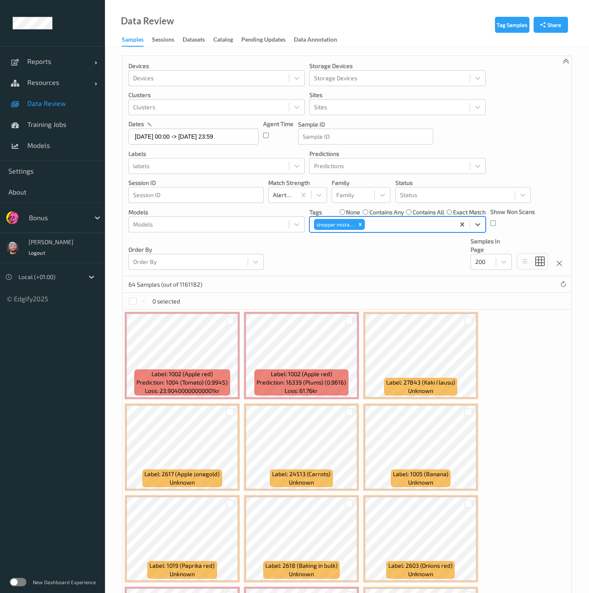
click at [353, 243] on div "Devices Devices Storage Devices Storage Devices Clusters Clusters Sites Sites d…" at bounding box center [347, 166] width 449 height 220
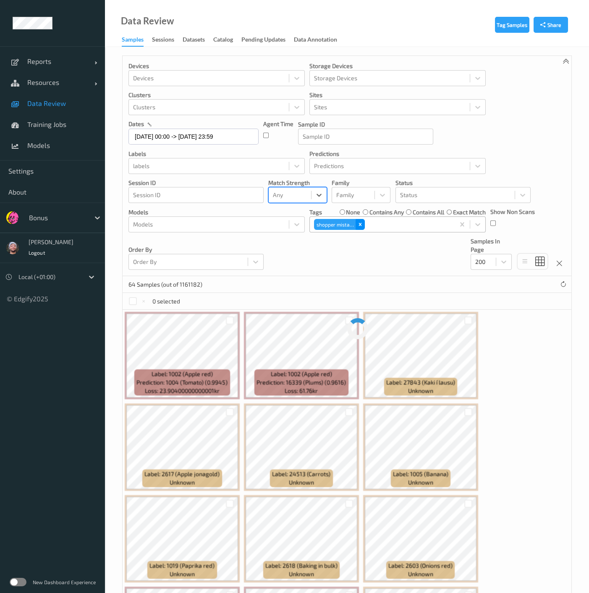
click at [363, 227] on div "Remove shopper mistake" at bounding box center [360, 224] width 9 height 11
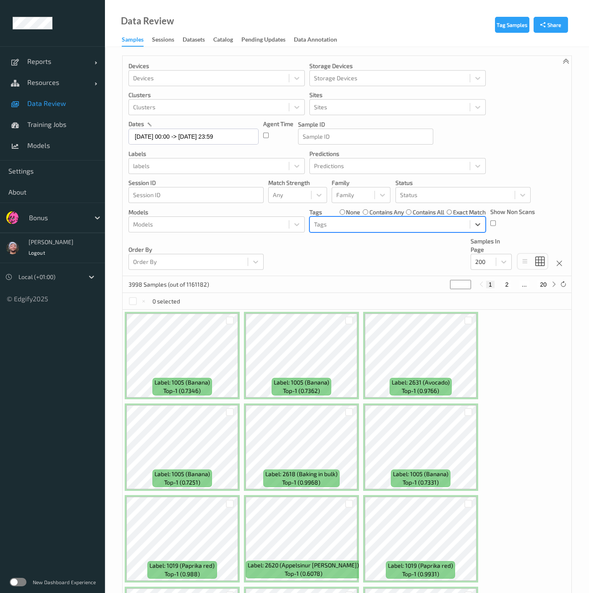
click at [343, 270] on div "Devices Devices Storage Devices Storage Devices Clusters Clusters Sites Sites d…" at bounding box center [347, 166] width 449 height 220
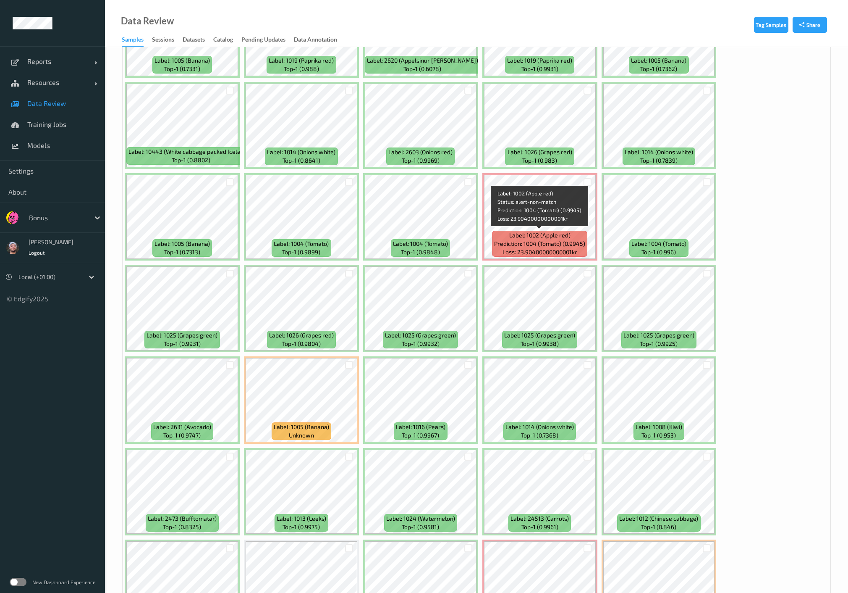
scroll to position [373, 0]
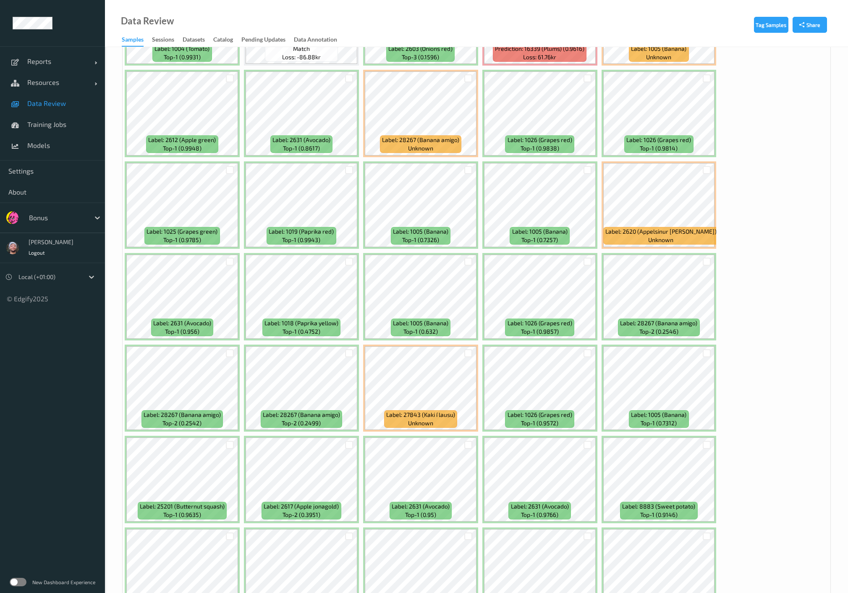
scroll to position [1073, 0]
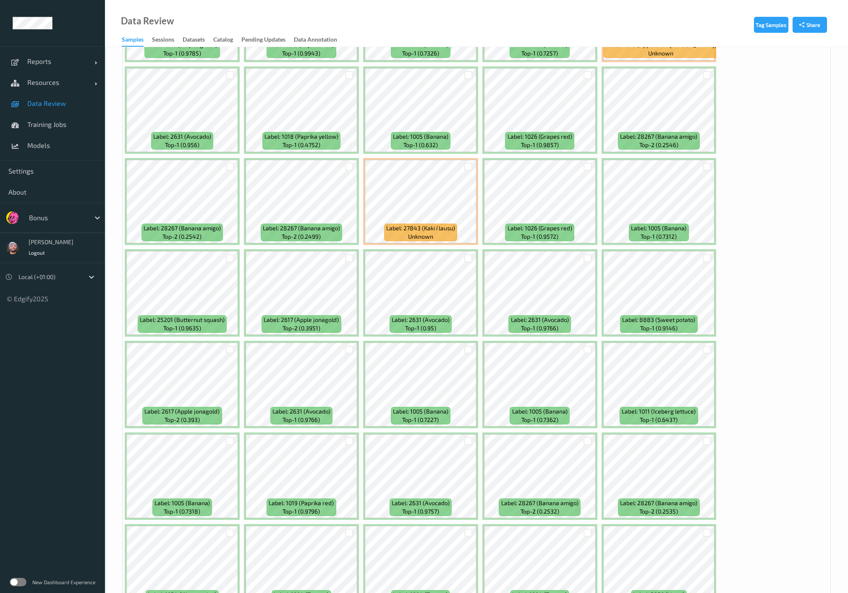
drag, startPoint x: 466, startPoint y: 253, endPoint x: 482, endPoint y: 243, distance: 19.1
click at [465, 254] on div at bounding box center [469, 258] width 8 height 8
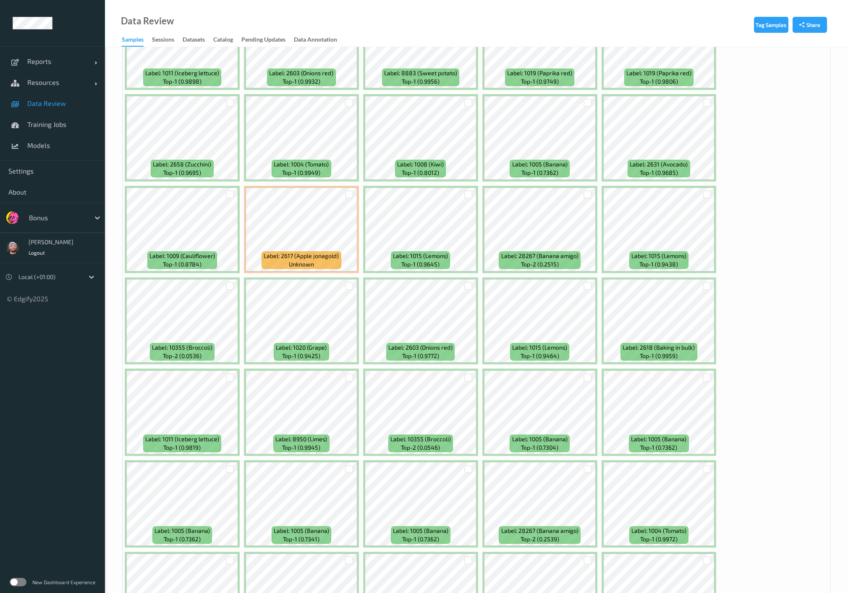
scroll to position [1866, 0]
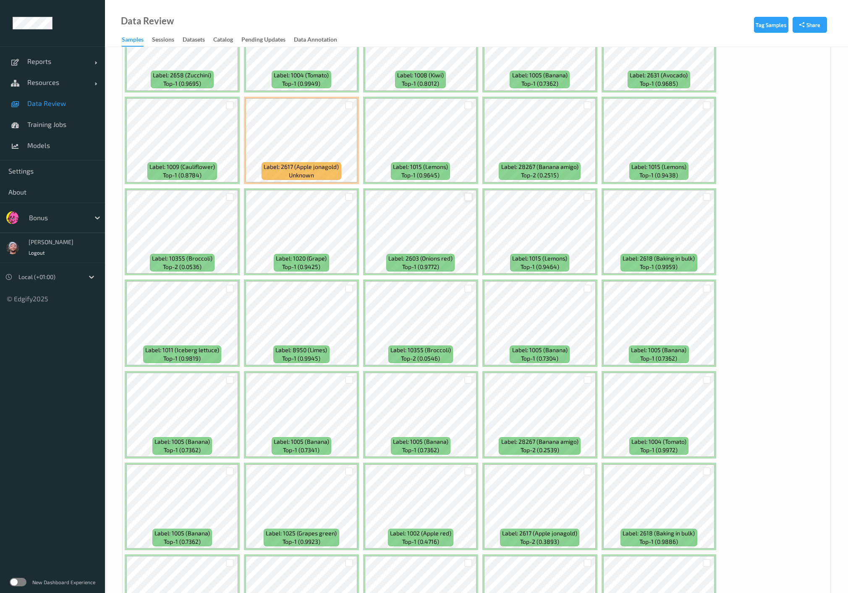
click at [467, 193] on div at bounding box center [469, 197] width 8 height 8
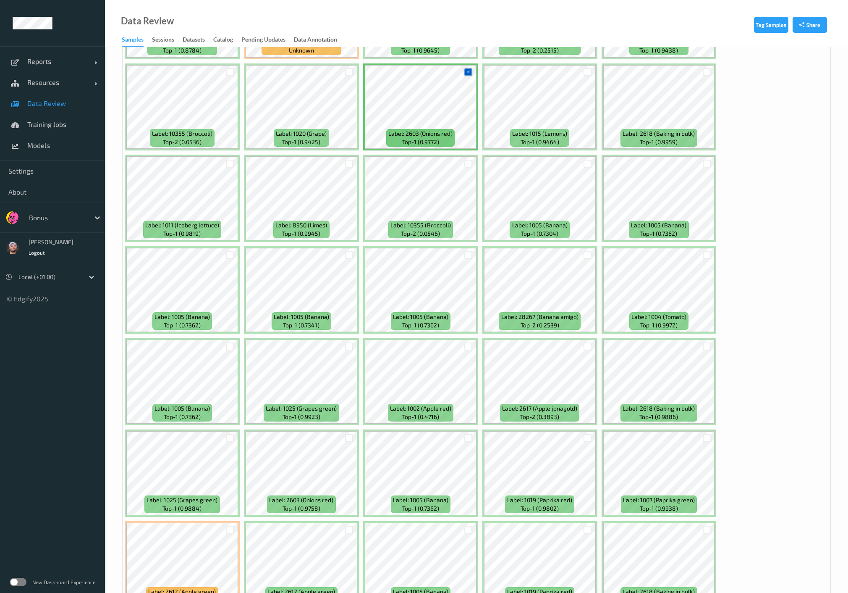
scroll to position [2053, 0]
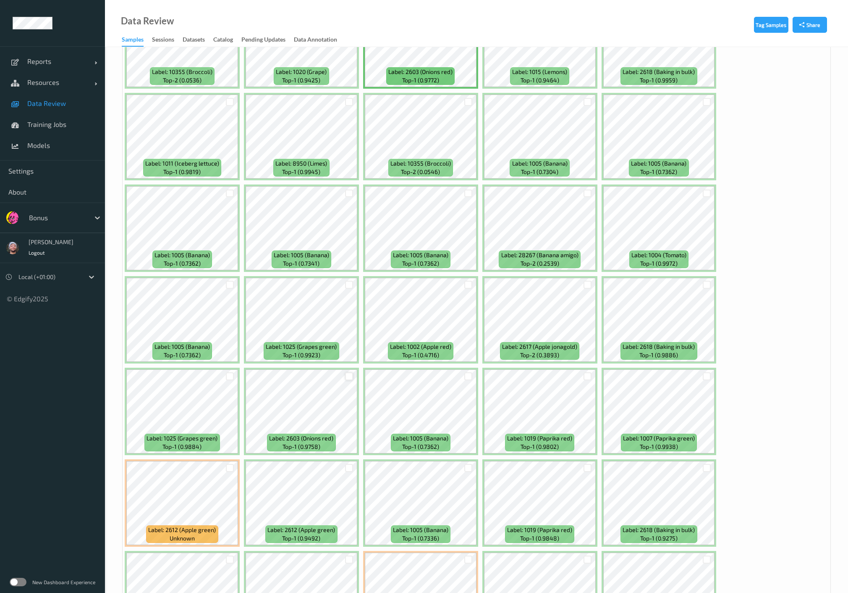
click at [348, 372] on div at bounding box center [349, 376] width 8 height 8
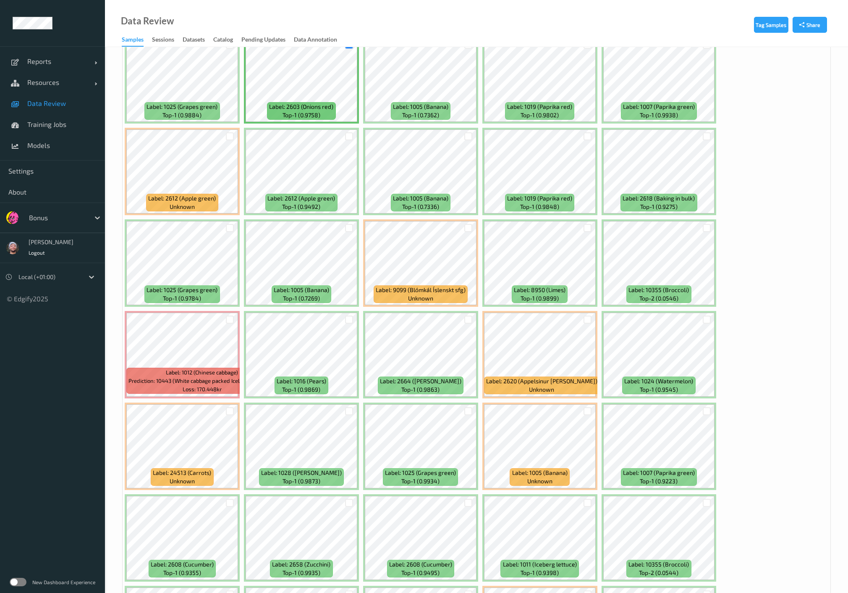
scroll to position [2473, 0]
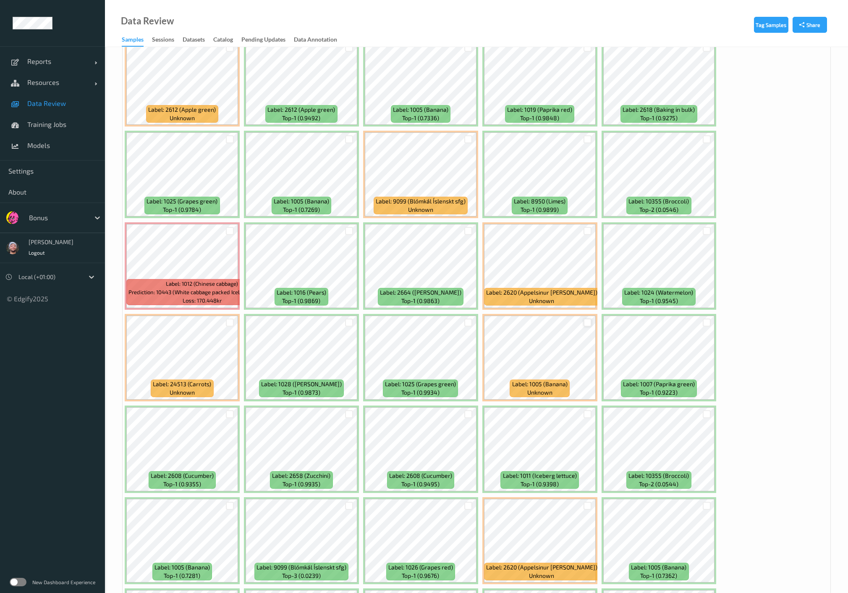
click at [585, 318] on div at bounding box center [588, 322] width 8 height 8
click at [706, 318] on div at bounding box center [707, 322] width 8 height 8
click at [230, 318] on div at bounding box center [230, 322] width 8 height 8
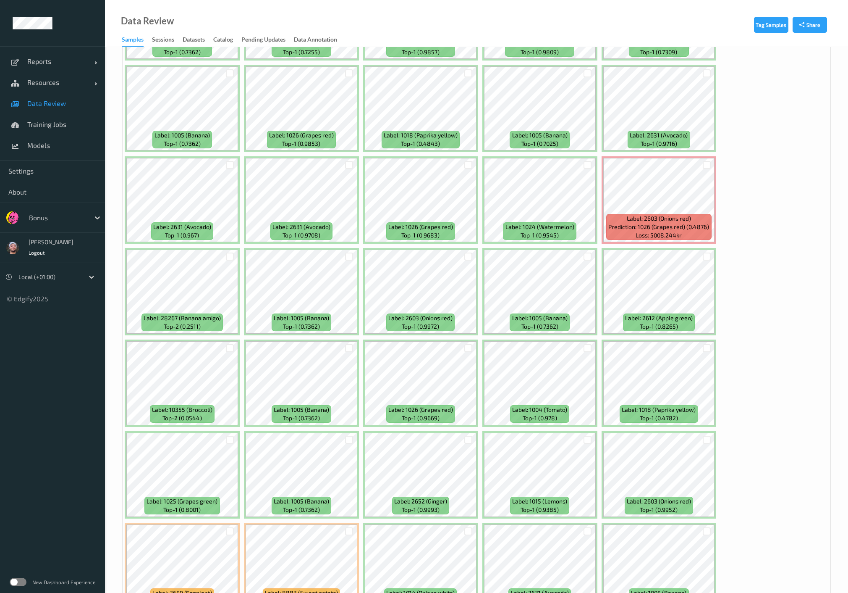
scroll to position [3316, 0]
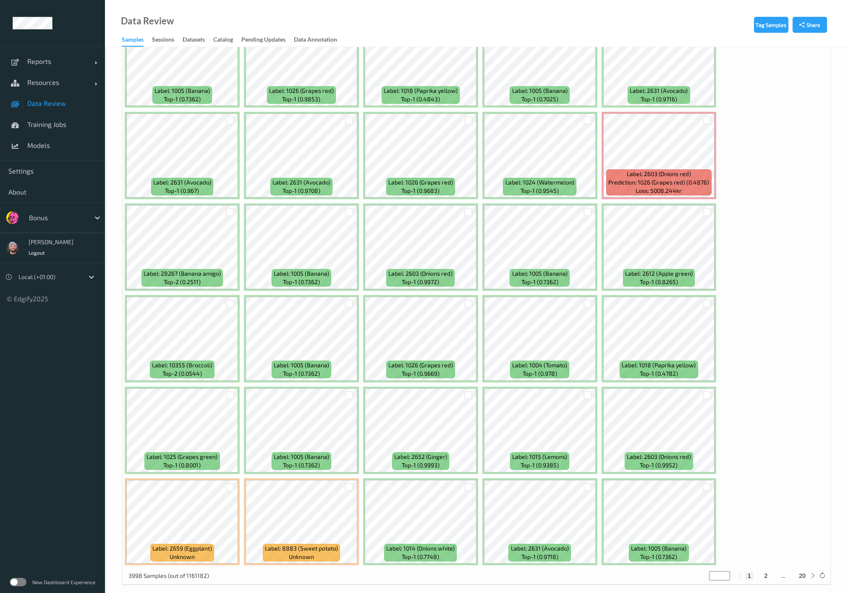
click at [766, 572] on button "2" at bounding box center [766, 576] width 8 height 8
type input "*"
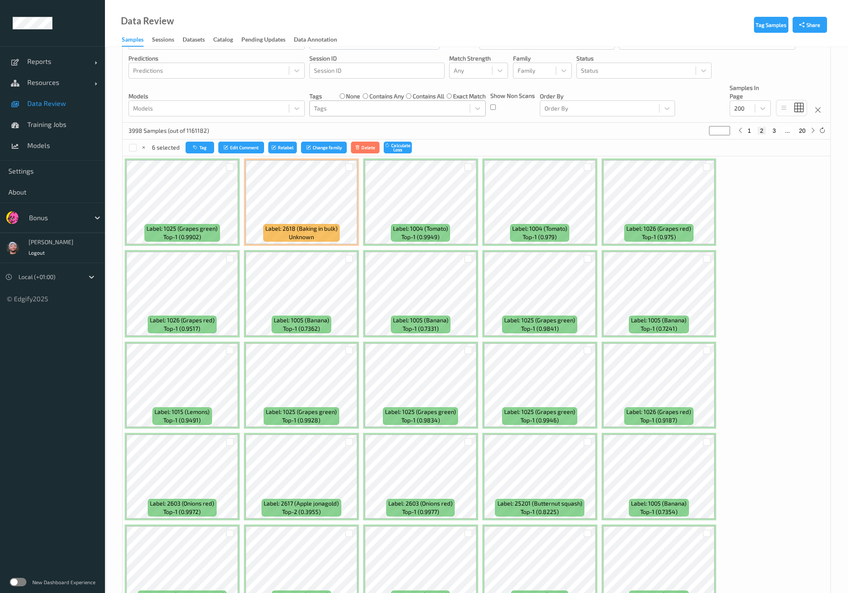
scroll to position [233, 0]
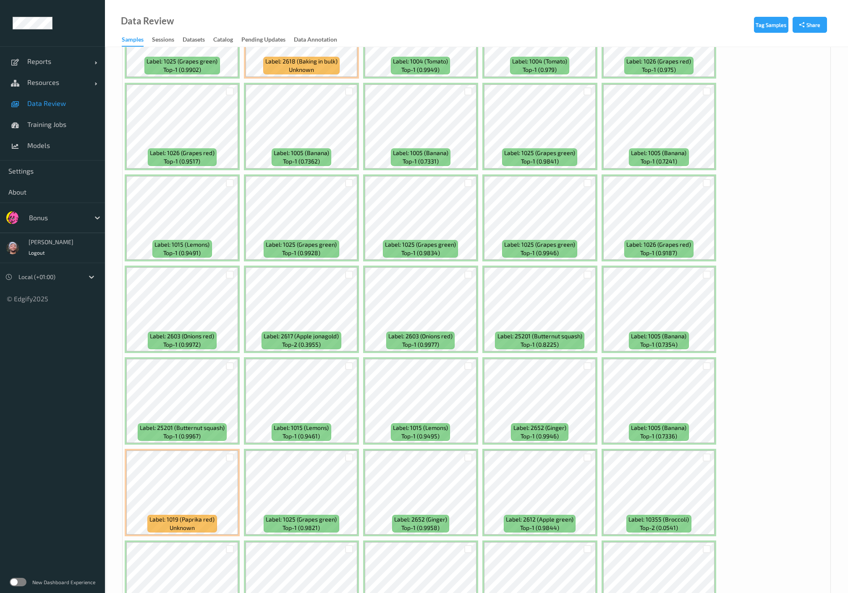
click at [230, 277] on div at bounding box center [230, 274] width 16 height 14
click at [230, 274] on div at bounding box center [230, 274] width 8 height 8
click at [230, 458] on div at bounding box center [230, 457] width 8 height 8
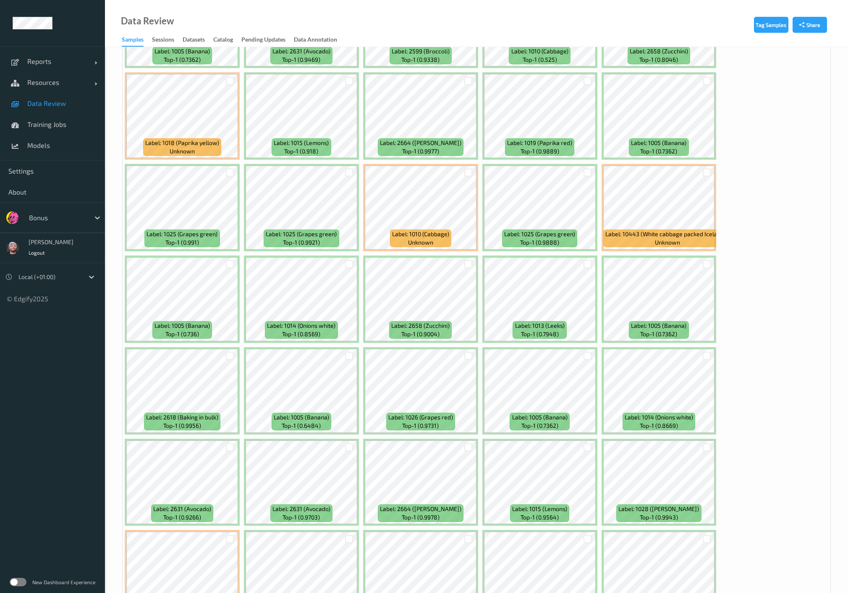
scroll to position [793, 0]
click at [465, 171] on div at bounding box center [469, 172] width 8 height 8
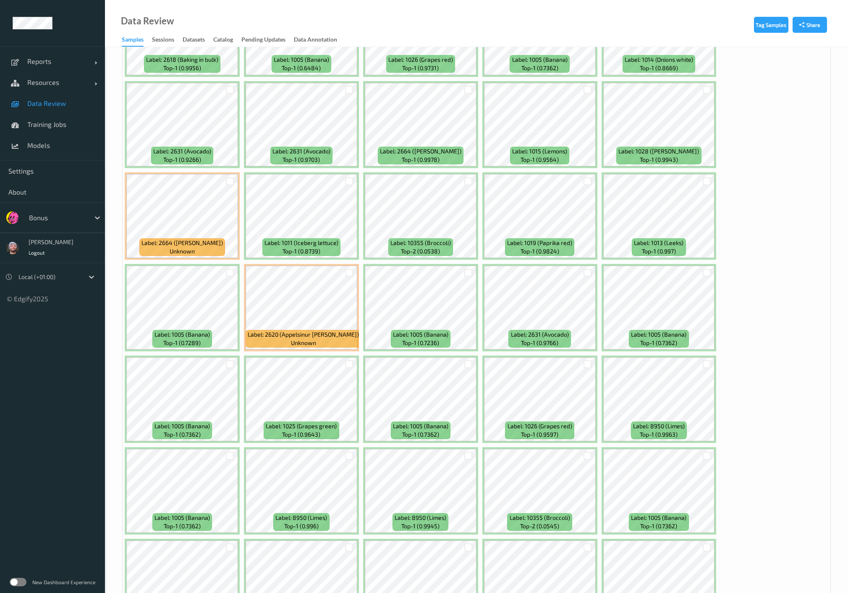
scroll to position [1166, 0]
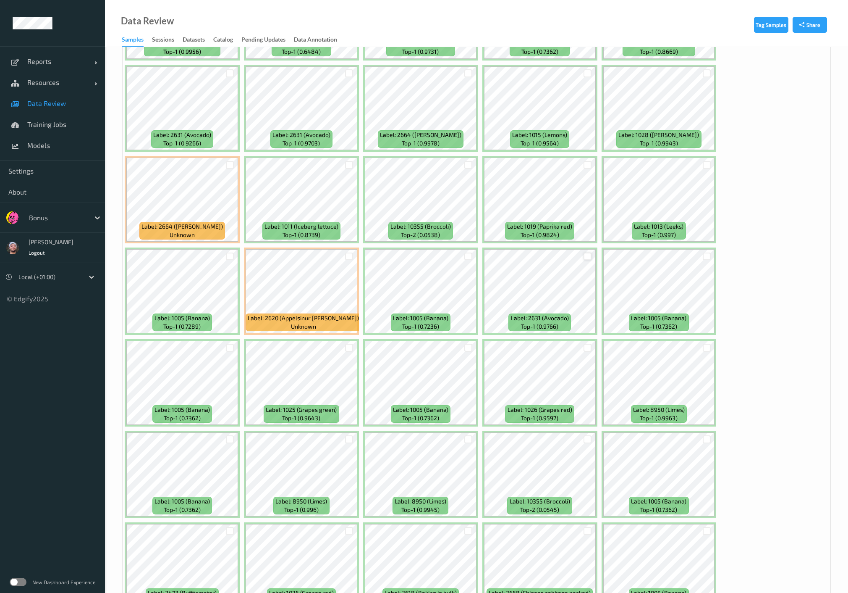
click at [585, 253] on div at bounding box center [588, 256] width 8 height 8
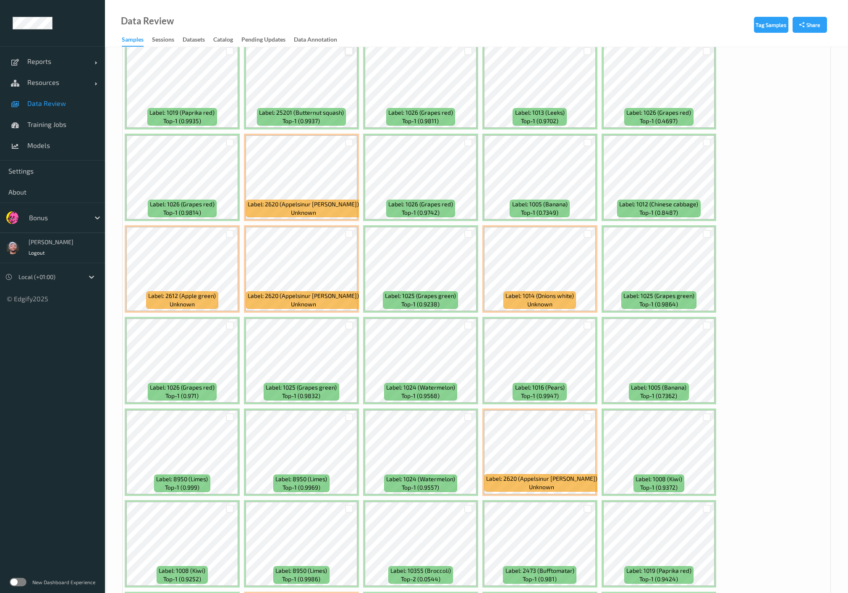
scroll to position [2147, 0]
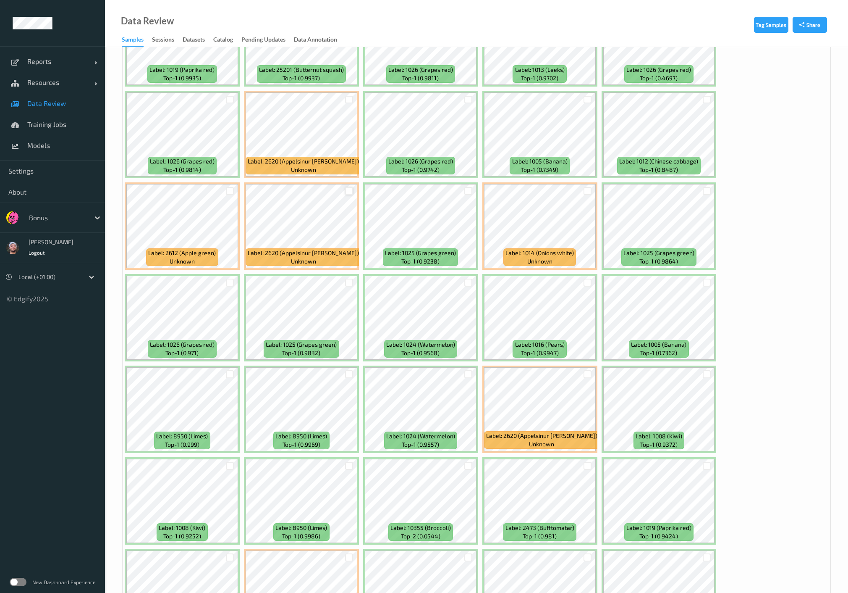
click at [349, 189] on div at bounding box center [349, 191] width 8 height 8
click at [584, 278] on div at bounding box center [588, 282] width 8 height 8
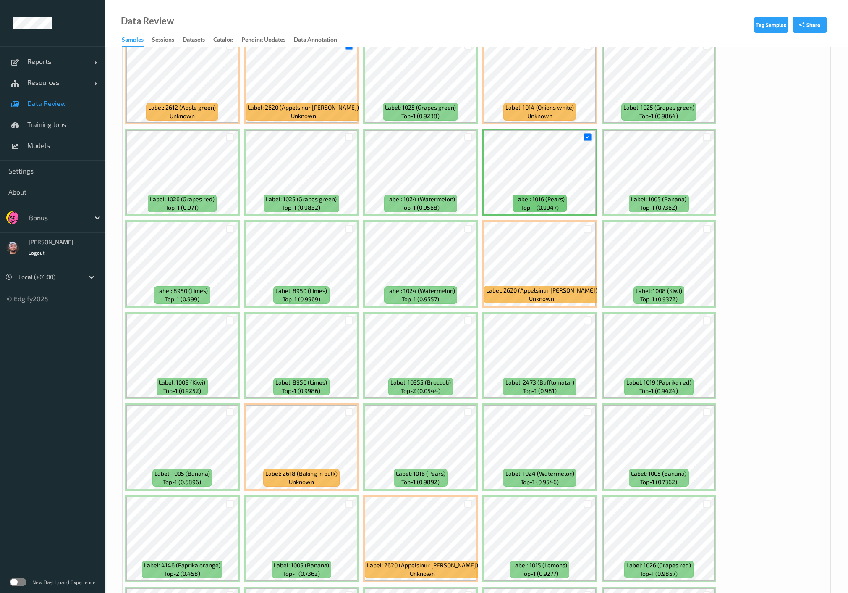
scroll to position [2333, 0]
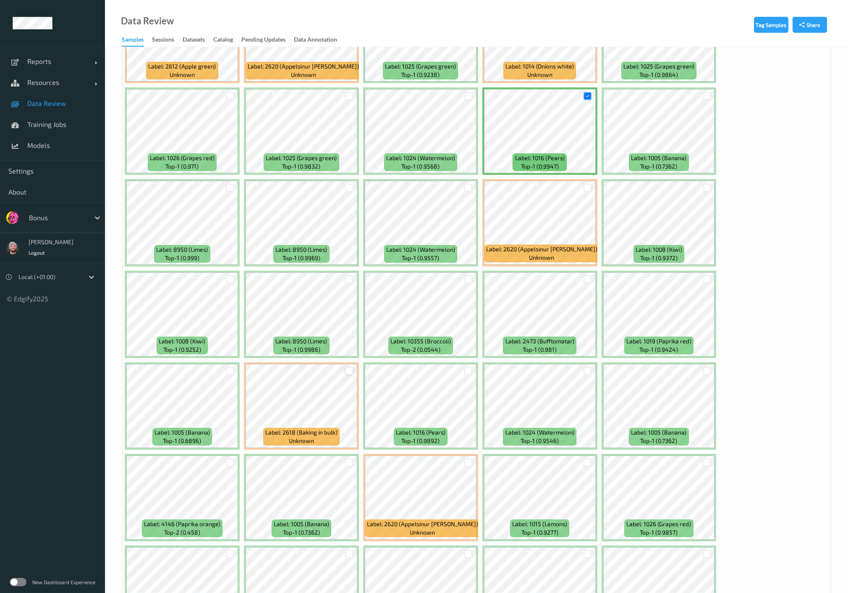
click at [350, 367] on div at bounding box center [349, 371] width 8 height 8
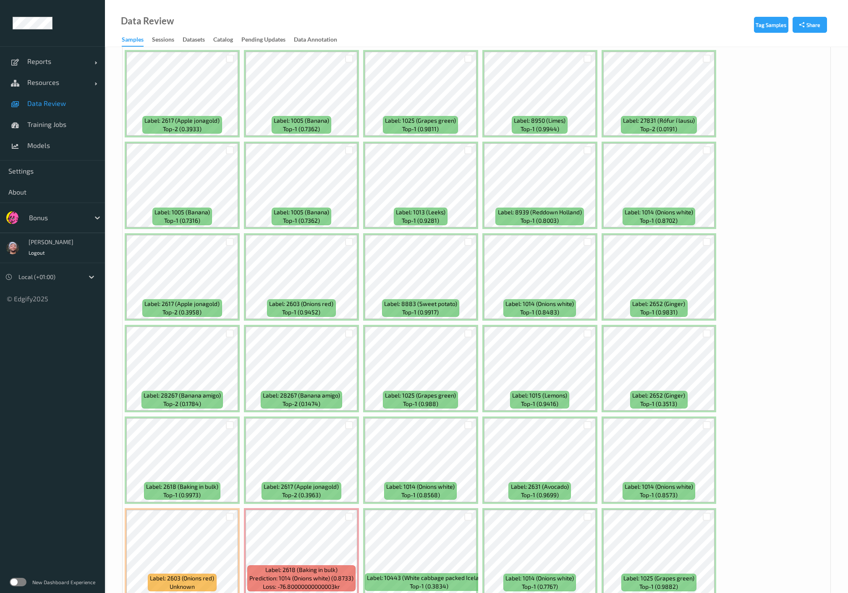
scroll to position [3183, 0]
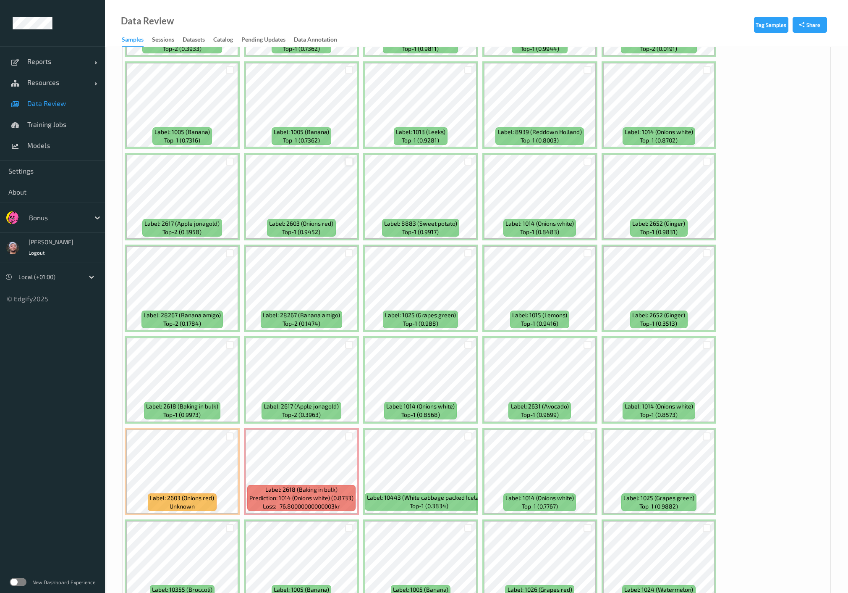
click at [348, 158] on div at bounding box center [349, 162] width 8 height 8
click at [705, 158] on div at bounding box center [707, 162] width 8 height 8
click at [704, 249] on div at bounding box center [707, 253] width 8 height 8
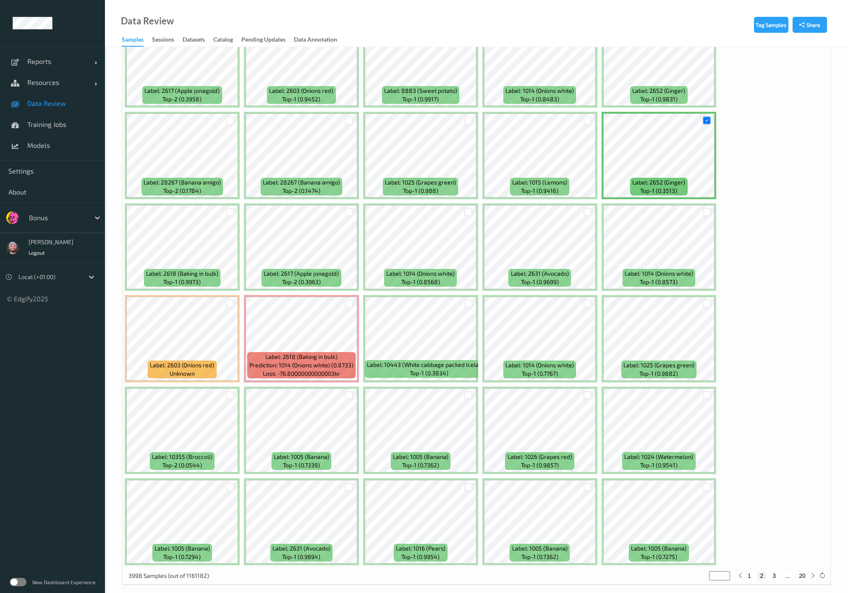
click at [777, 572] on button "3" at bounding box center [774, 576] width 8 height 8
type input "*"
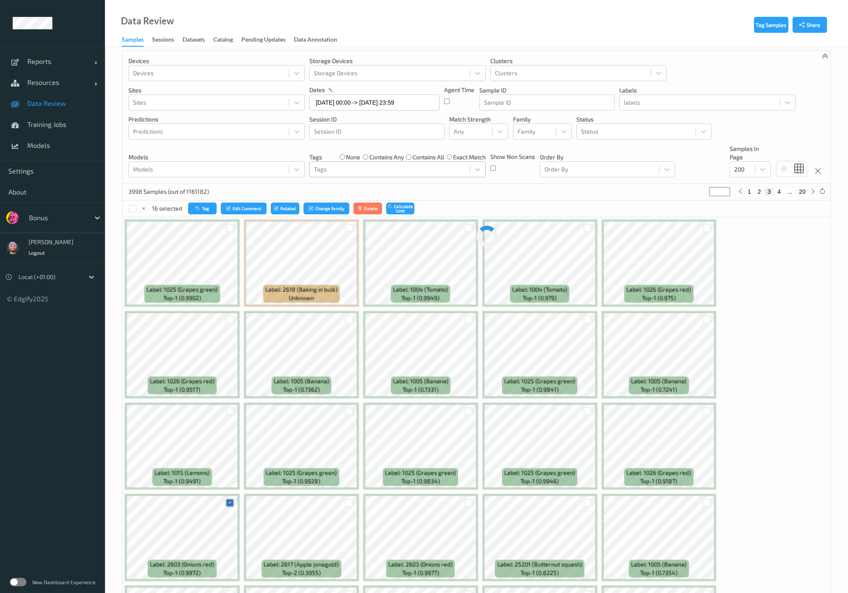
scroll to position [0, 0]
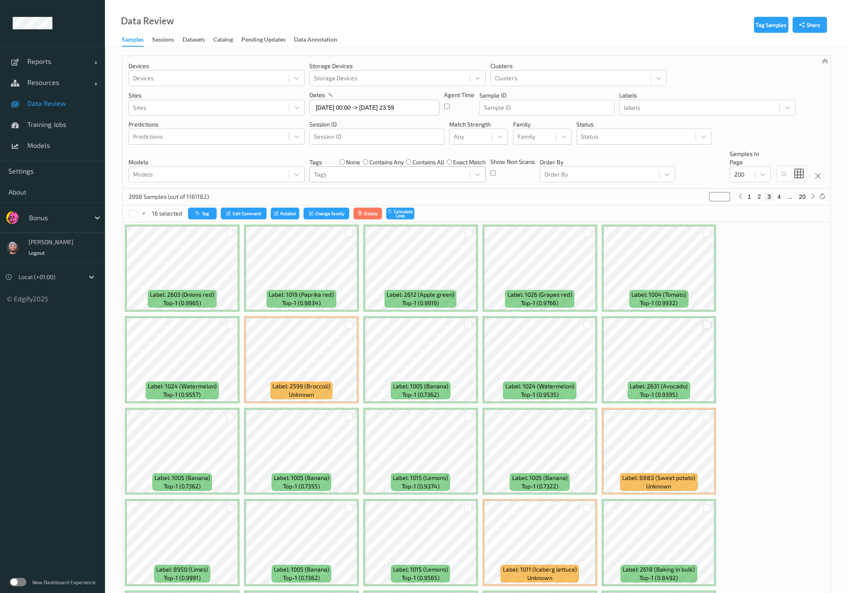
click at [704, 326] on div at bounding box center [707, 324] width 8 height 8
click at [516, 202] on div "3998 Samples (out of 1161182) * 1 2 3 4 ... 20" at bounding box center [477, 197] width 708 height 17
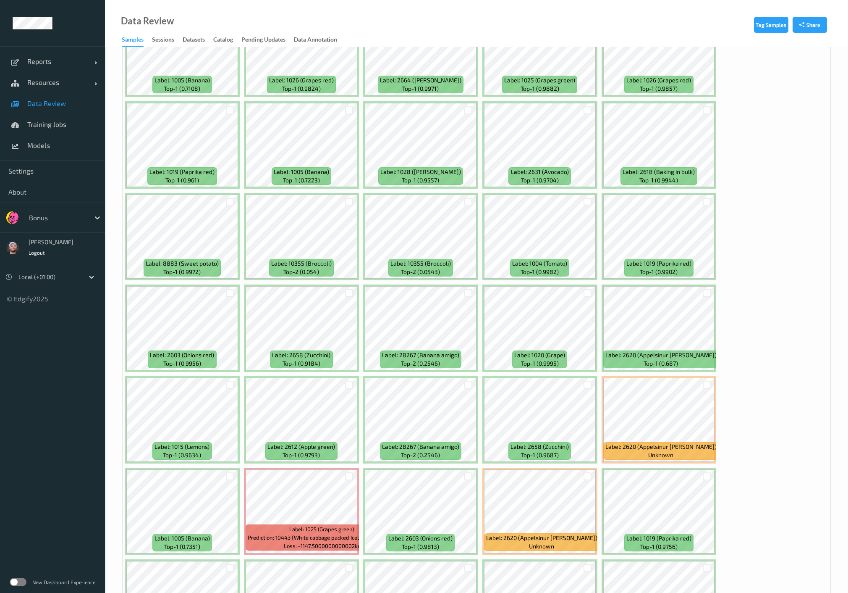
scroll to position [2091, 0]
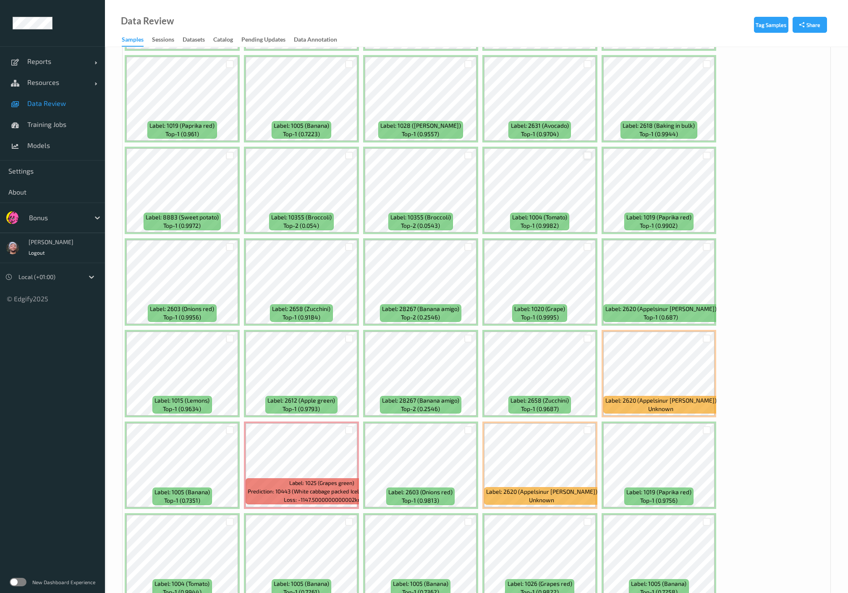
click at [586, 152] on div at bounding box center [588, 156] width 8 height 8
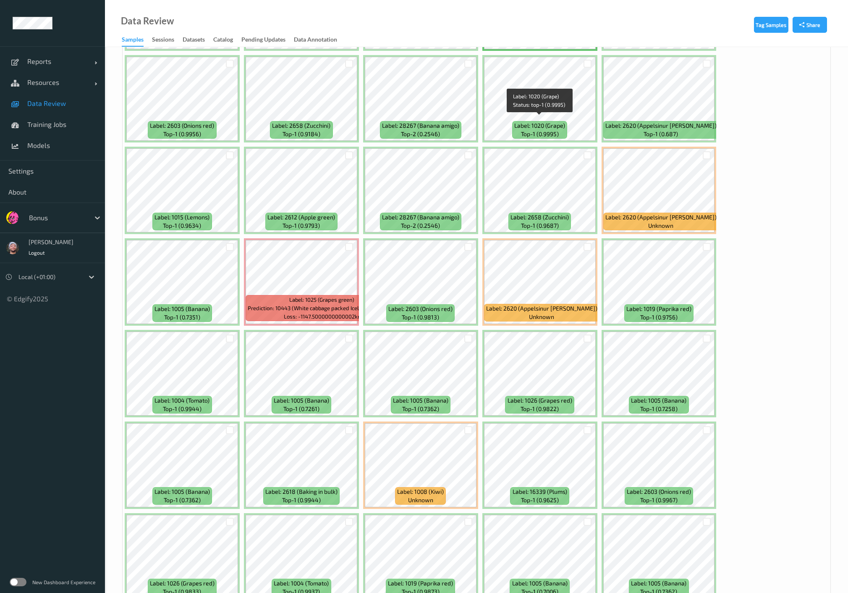
scroll to position [2371, 0]
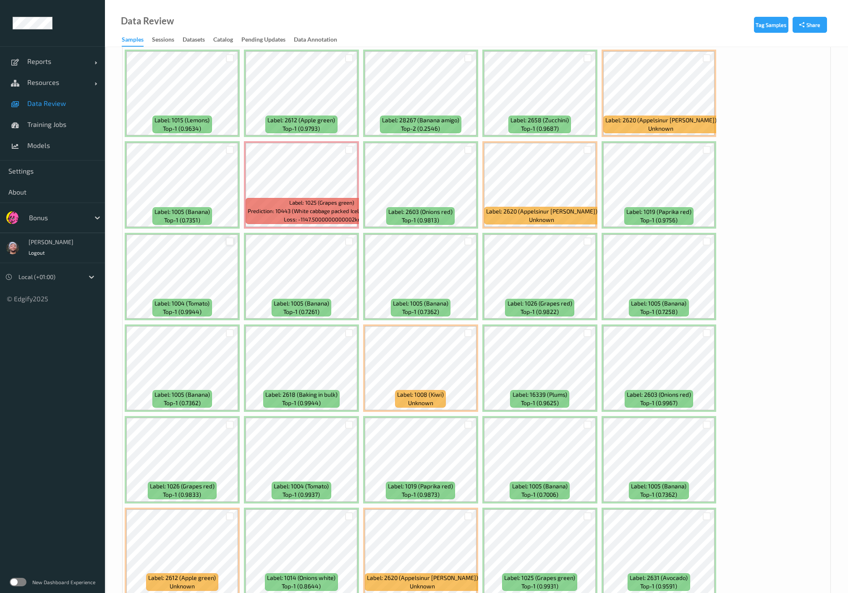
click at [228, 237] on div at bounding box center [230, 241] width 8 height 8
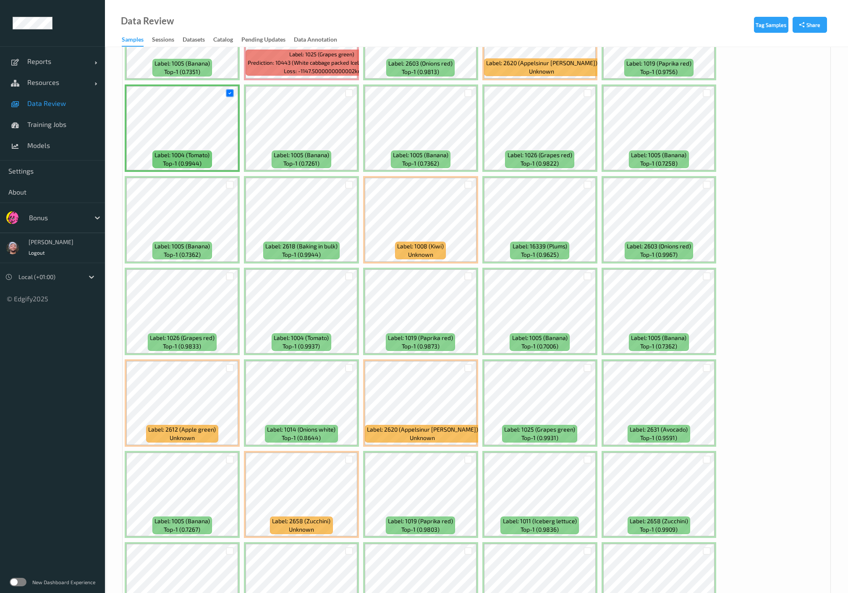
scroll to position [2557, 0]
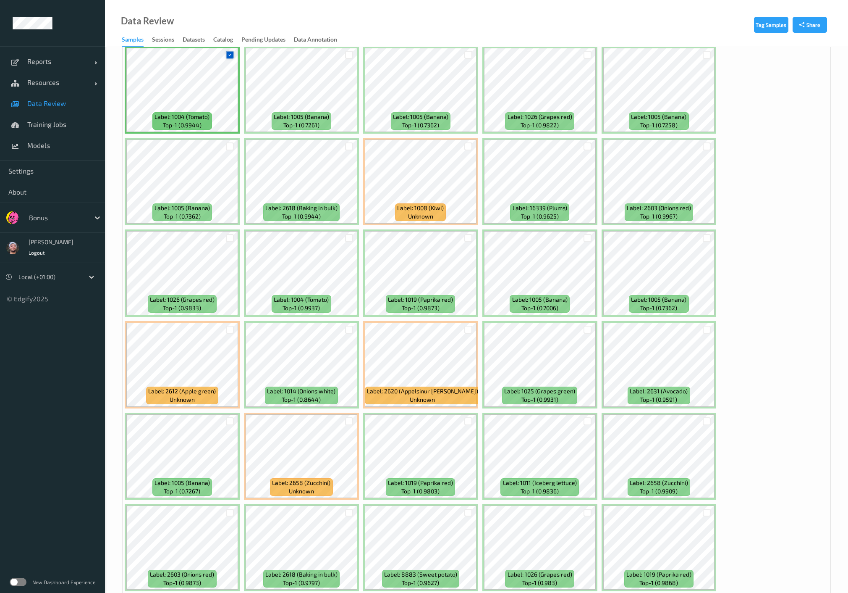
click at [227, 52] on icon at bounding box center [229, 54] width 5 height 5
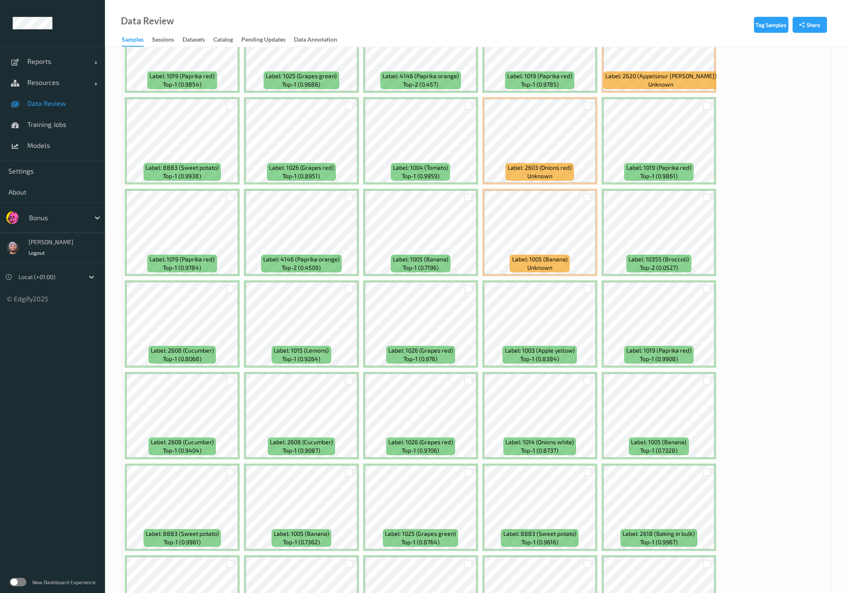
scroll to position [3316, 0]
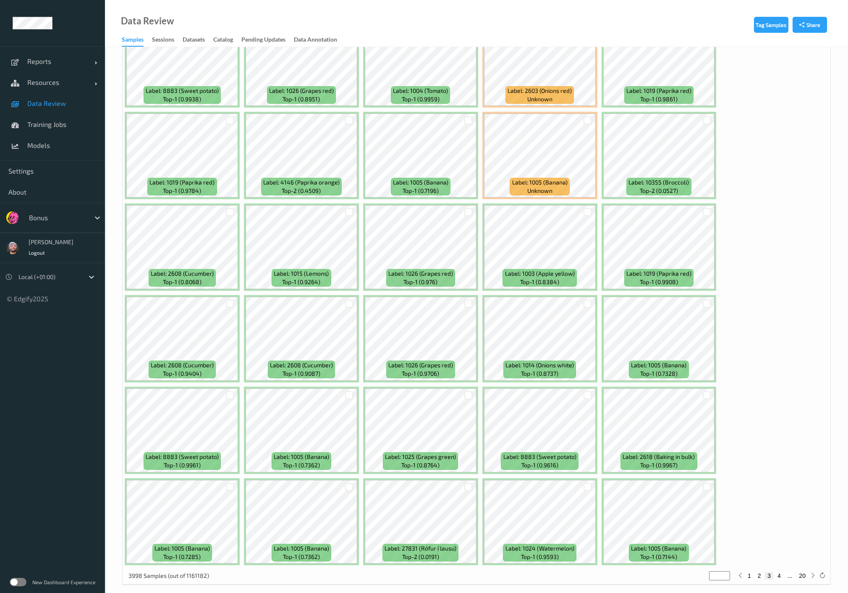
click at [782, 572] on button "4" at bounding box center [779, 576] width 8 height 8
type input "*"
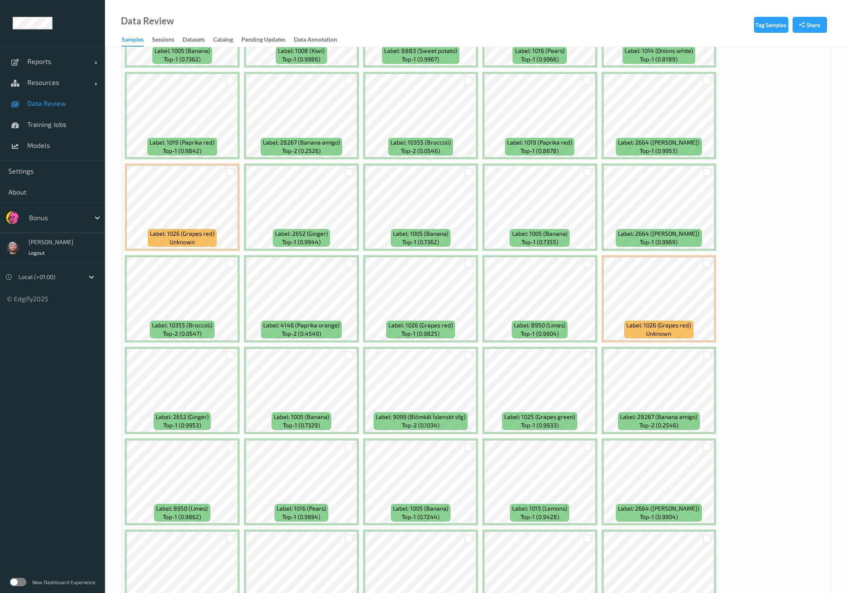
scroll to position [933, 0]
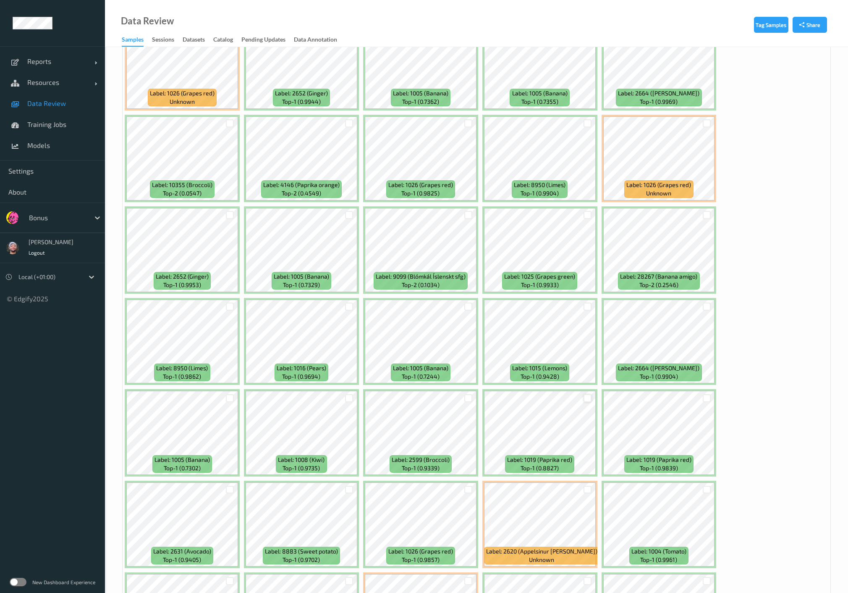
click at [585, 396] on div at bounding box center [588, 398] width 8 height 8
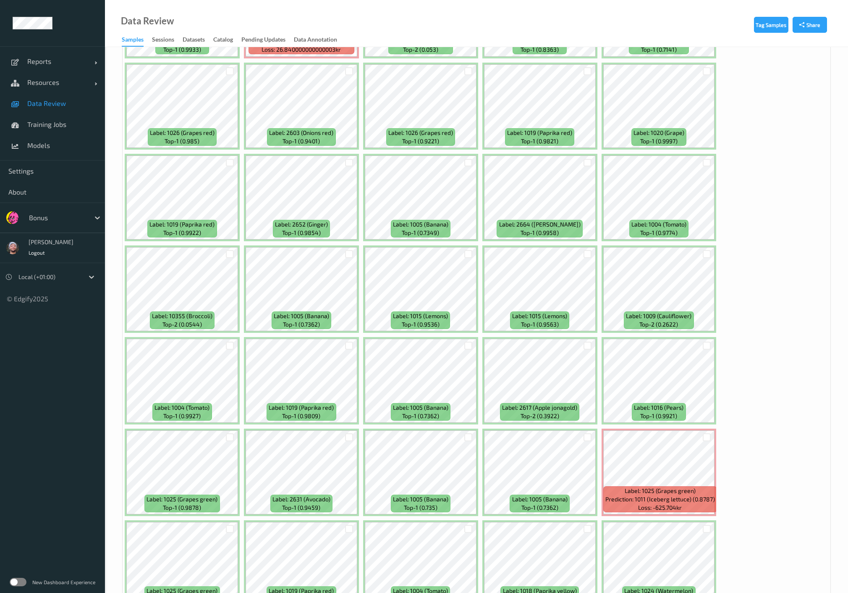
scroll to position [2893, 0]
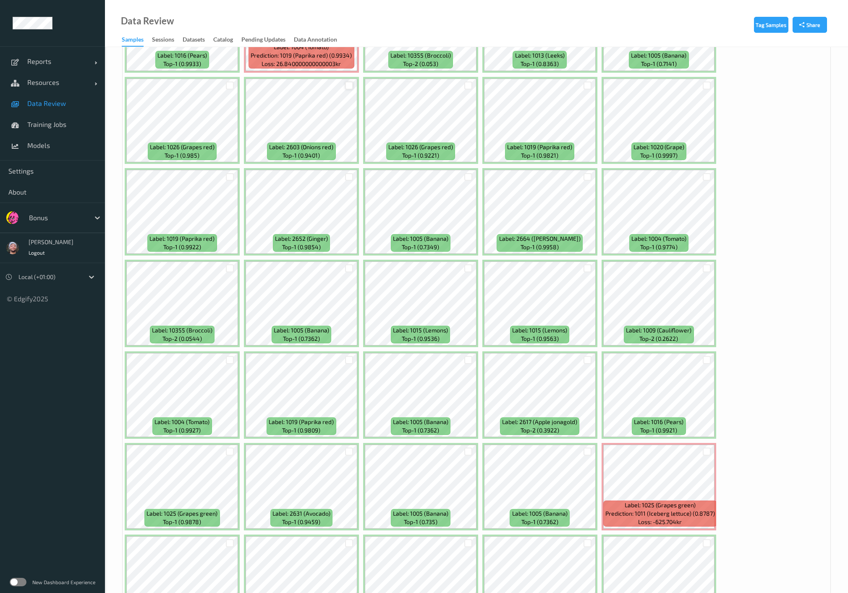
click at [349, 81] on div at bounding box center [349, 85] width 8 height 8
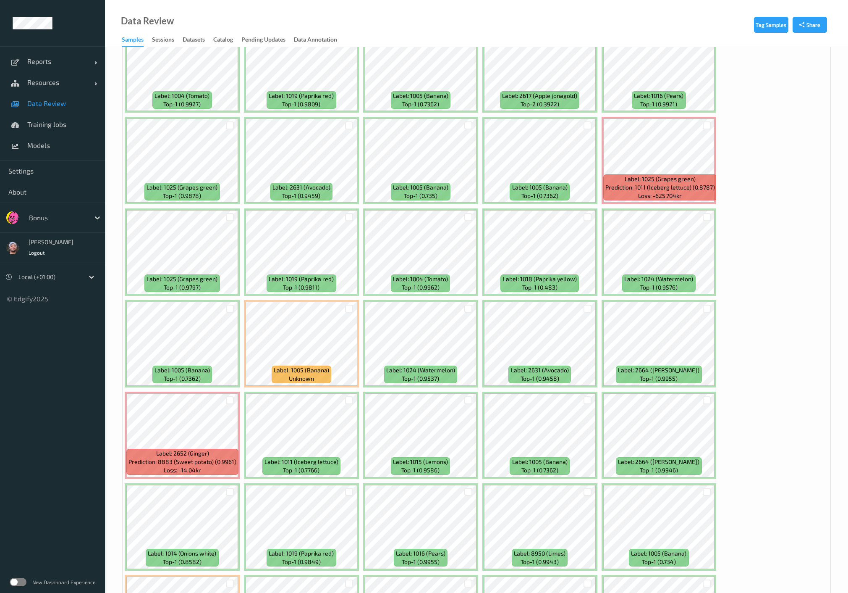
scroll to position [3220, 0]
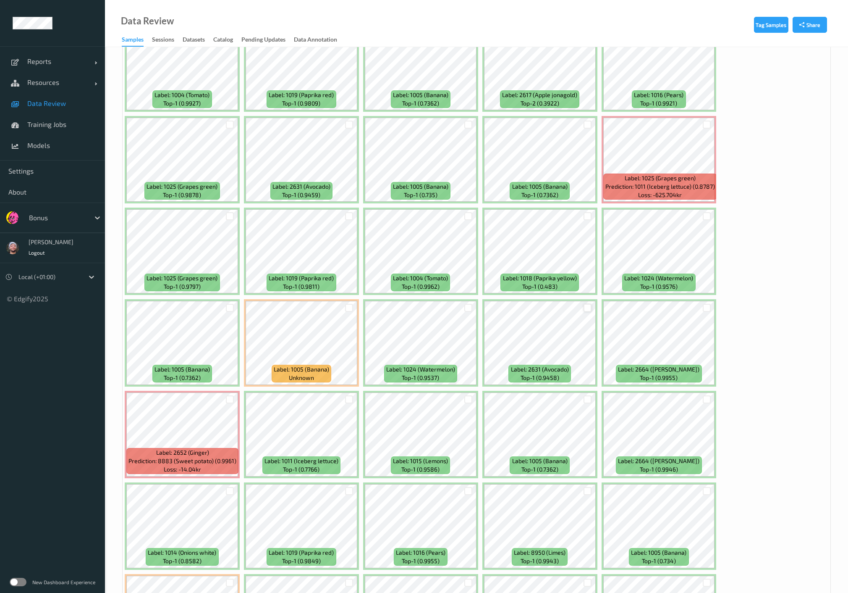
click at [588, 304] on div at bounding box center [588, 308] width 8 height 8
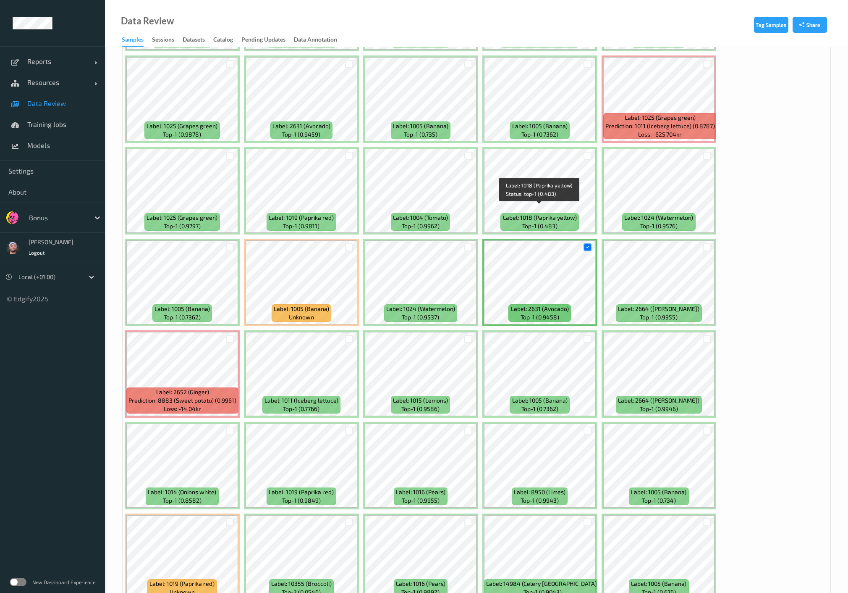
scroll to position [3316, 0]
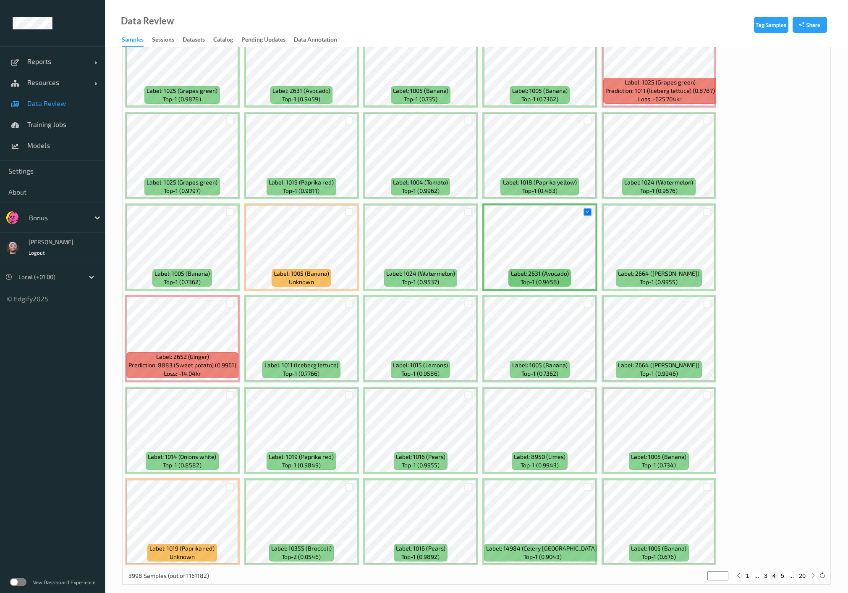
click at [784, 572] on button "5" at bounding box center [783, 576] width 8 height 8
type input "*"
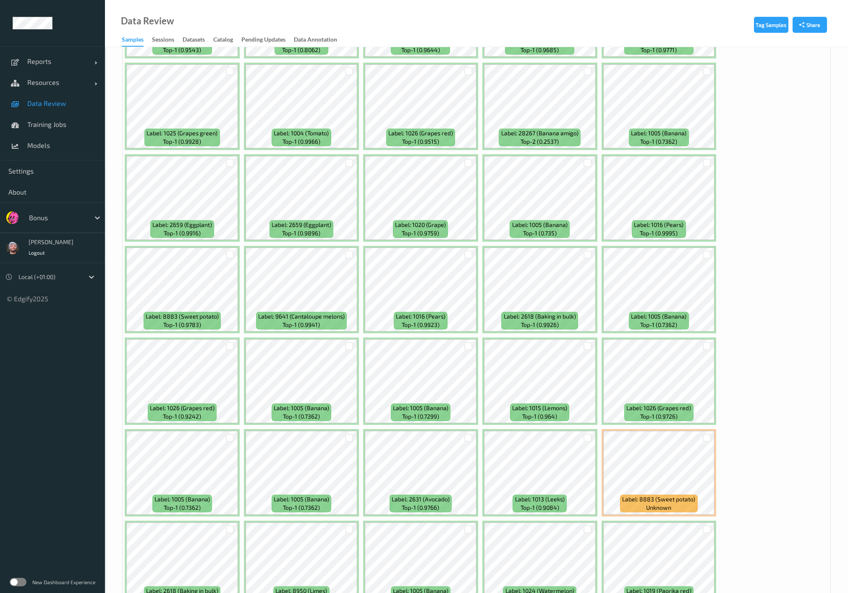
scroll to position [2426, 0]
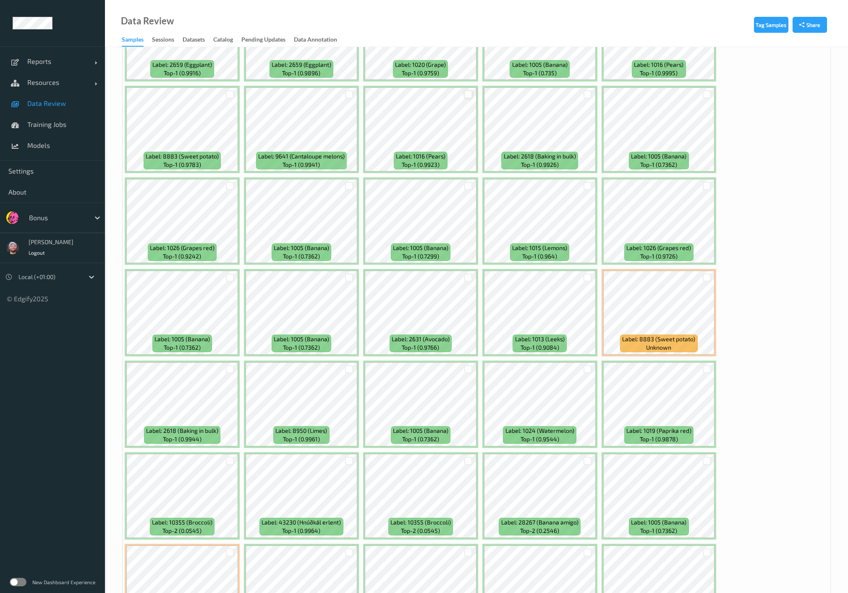
click at [468, 90] on div at bounding box center [469, 94] width 8 height 8
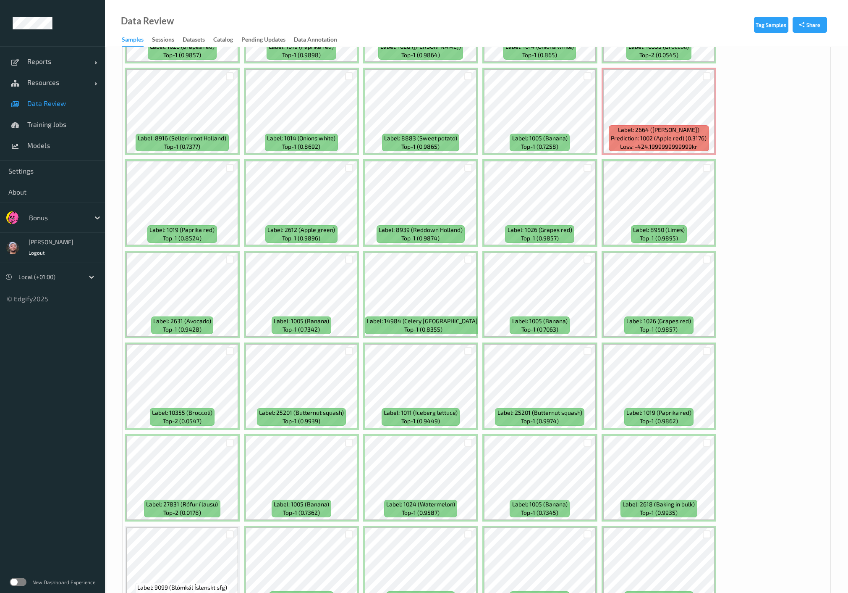
scroll to position [3316, 0]
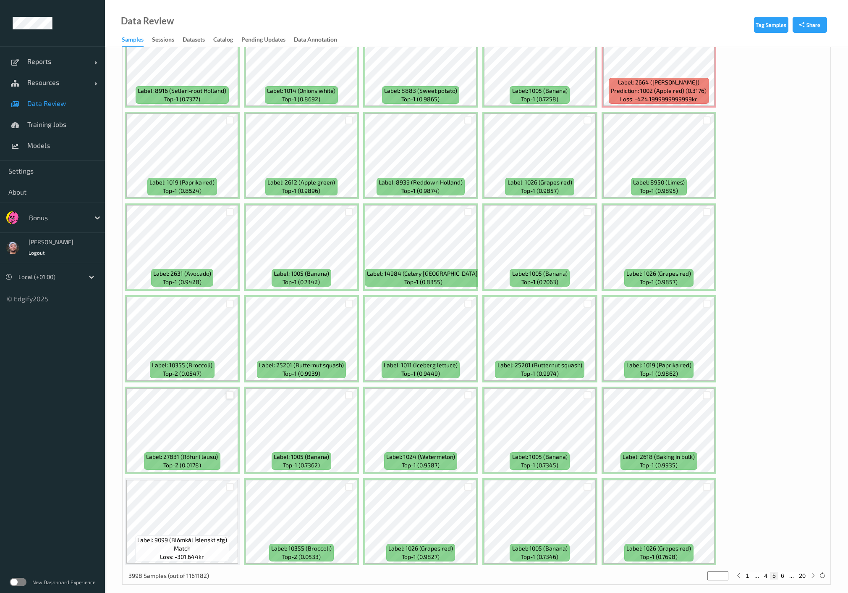
click at [229, 391] on div at bounding box center [230, 395] width 8 height 8
click at [785, 572] on button "6" at bounding box center [783, 576] width 8 height 8
type input "*"
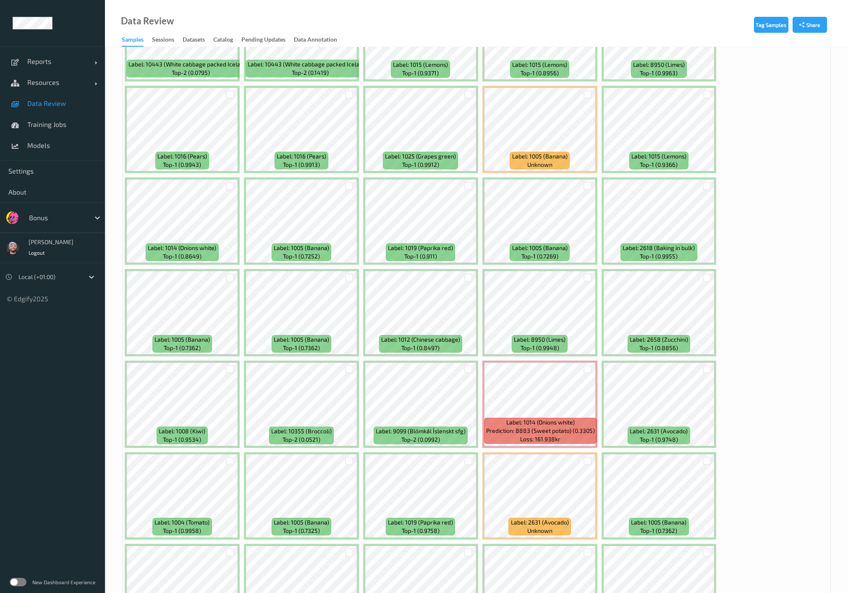
scroll to position [1540, 0]
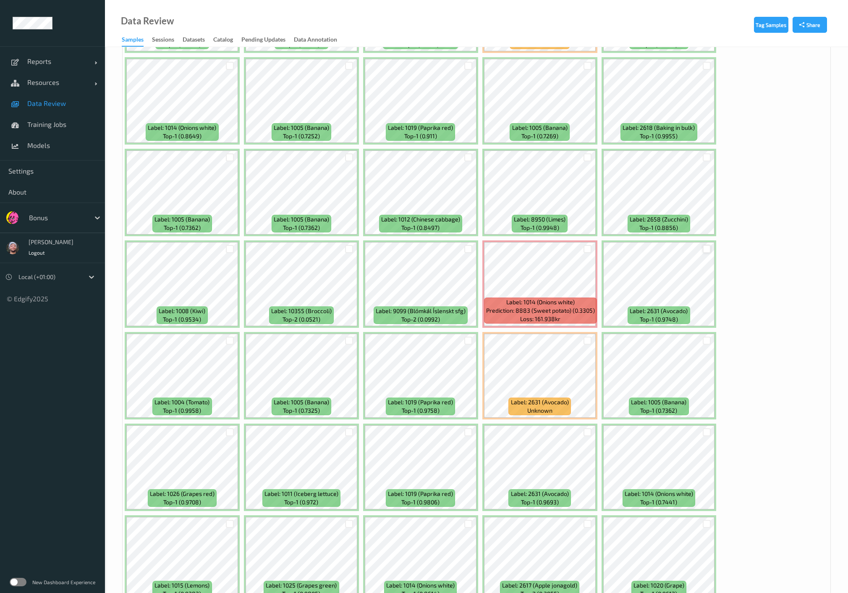
click at [704, 245] on div at bounding box center [707, 249] width 8 height 8
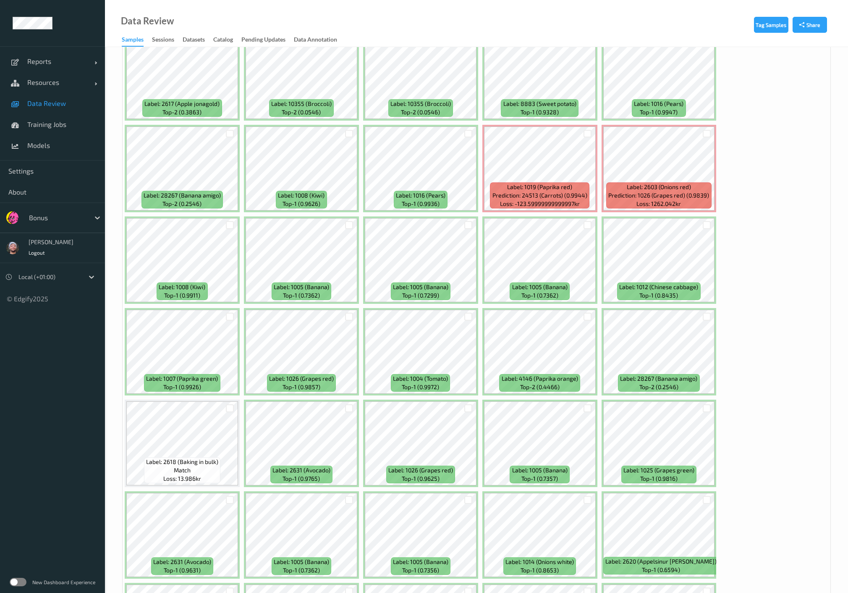
scroll to position [3033, 0]
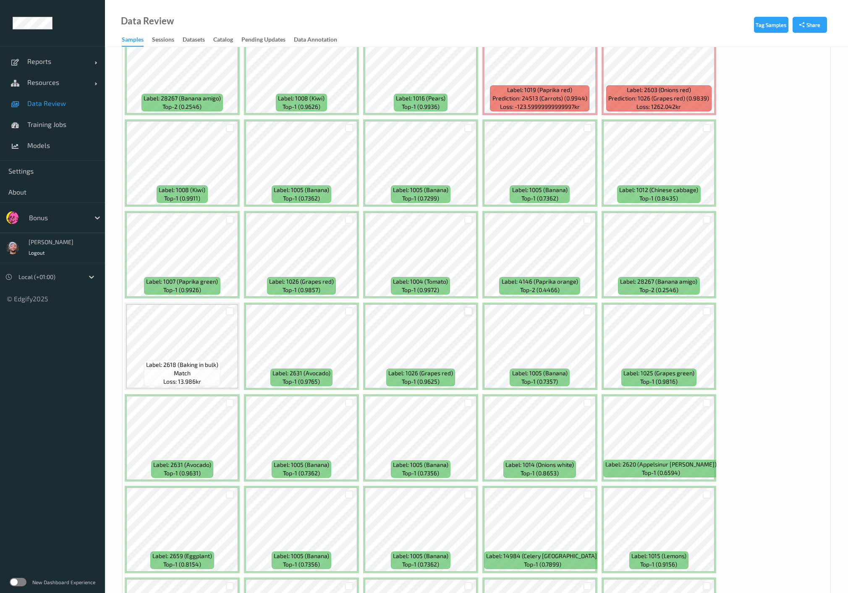
click at [470, 307] on div at bounding box center [469, 311] width 8 height 8
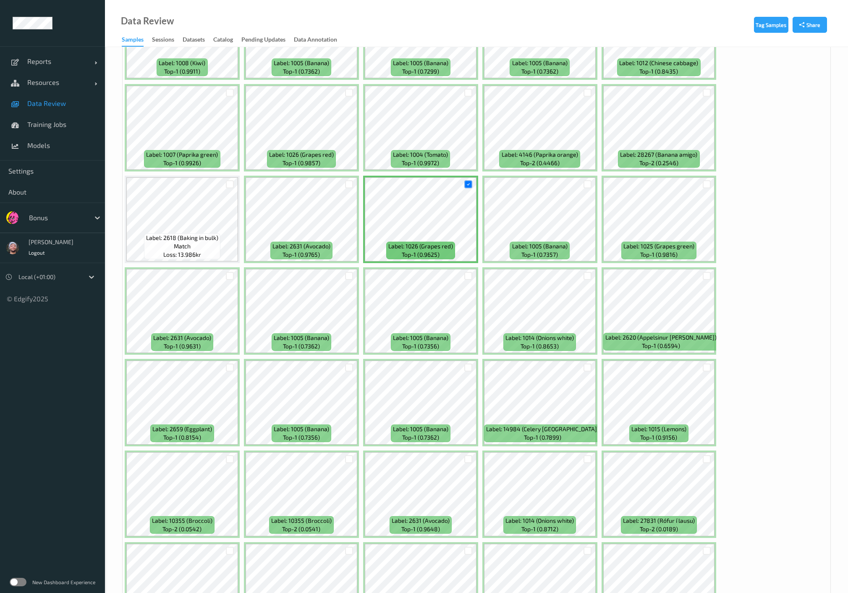
scroll to position [3173, 0]
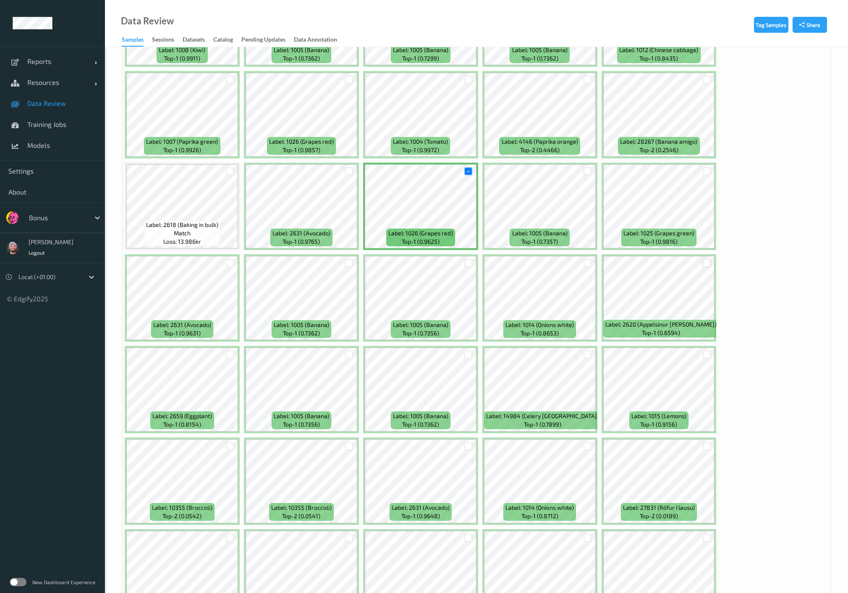
click at [709, 259] on div at bounding box center [707, 263] width 8 height 8
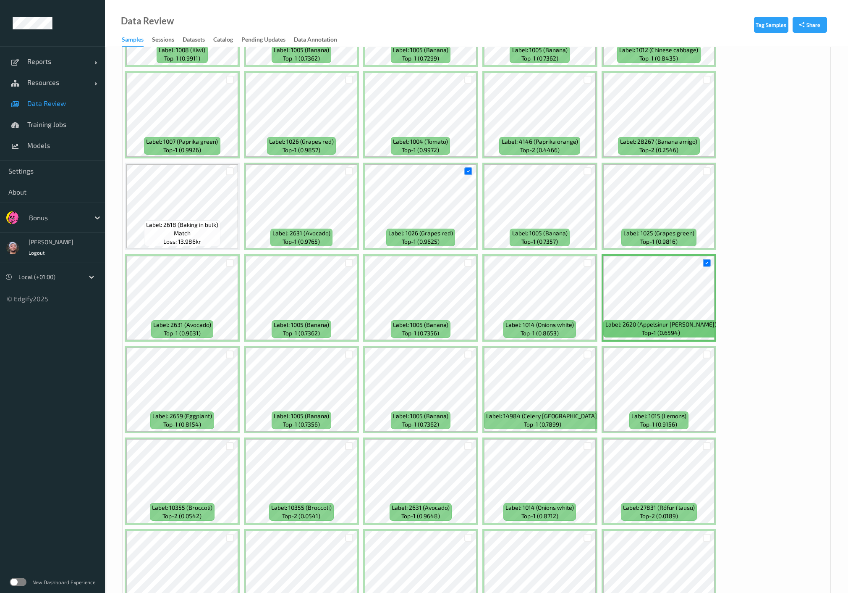
scroll to position [3316, 0]
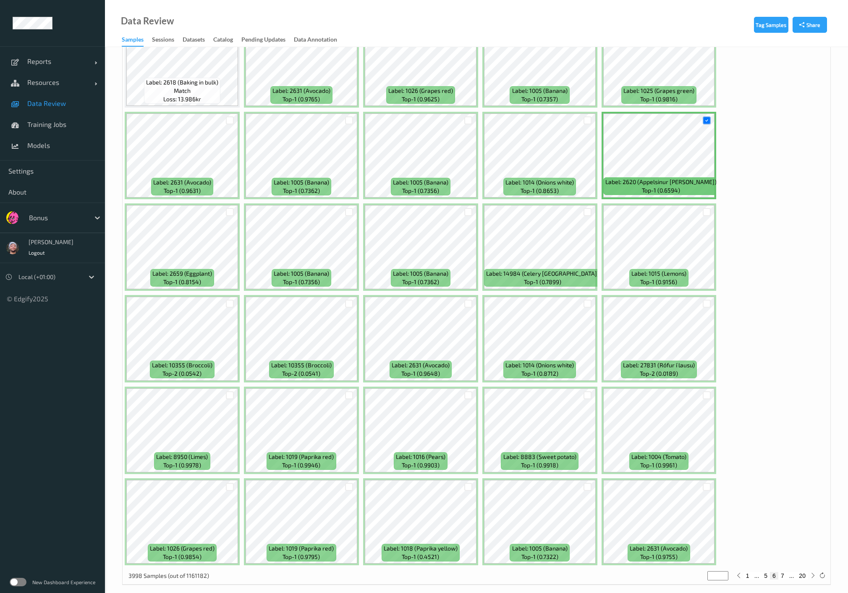
click at [784, 572] on button "7" at bounding box center [783, 576] width 8 height 8
type input "*"
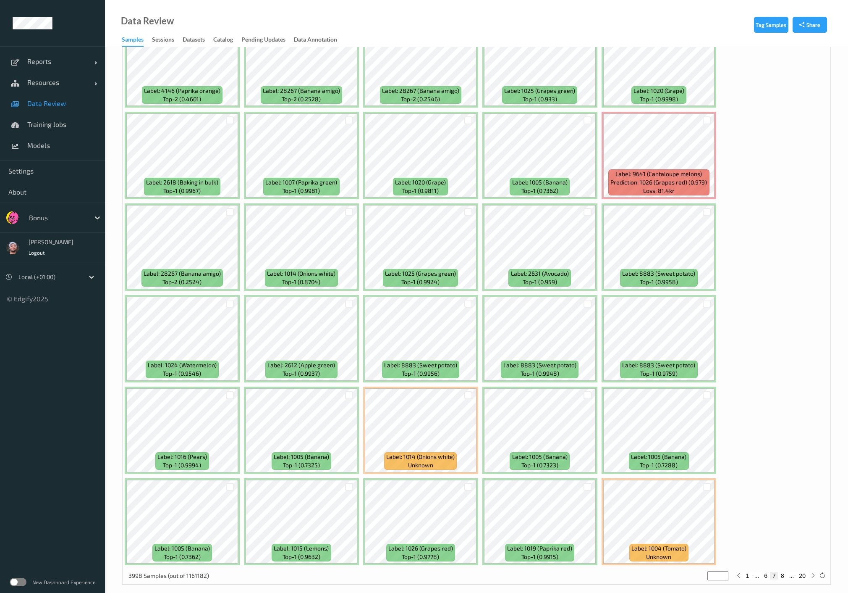
click at [786, 572] on button "8" at bounding box center [783, 576] width 8 height 8
type input "*"
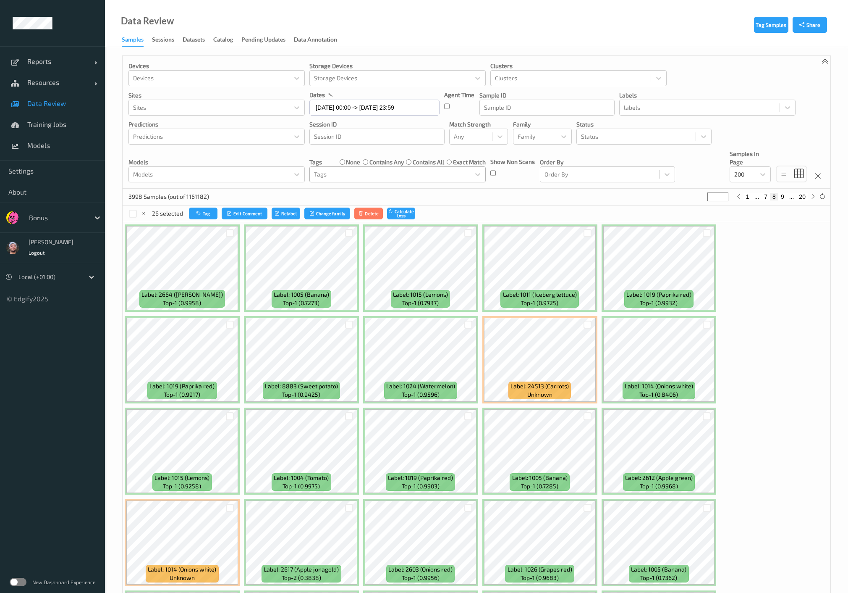
scroll to position [186, 0]
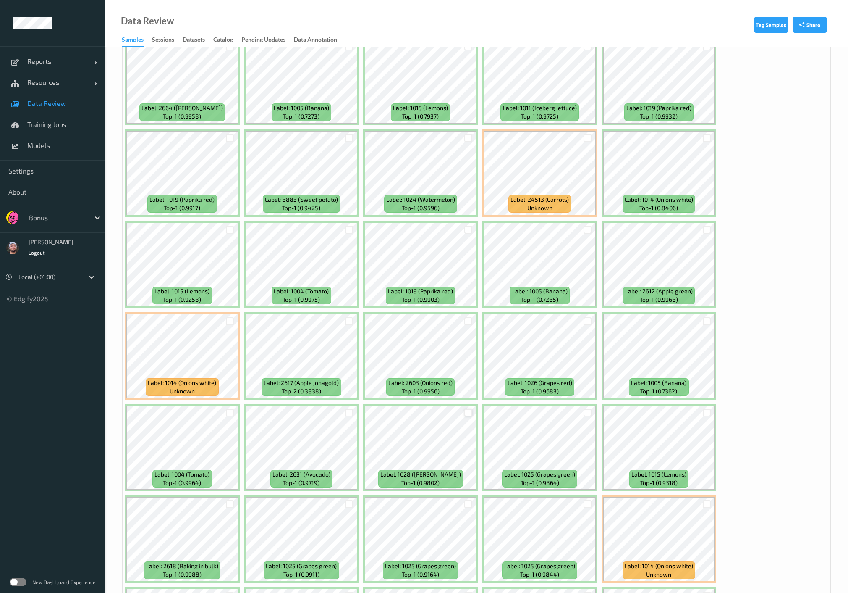
click at [465, 410] on div at bounding box center [469, 413] width 8 height 8
click at [706, 136] on div at bounding box center [707, 138] width 8 height 8
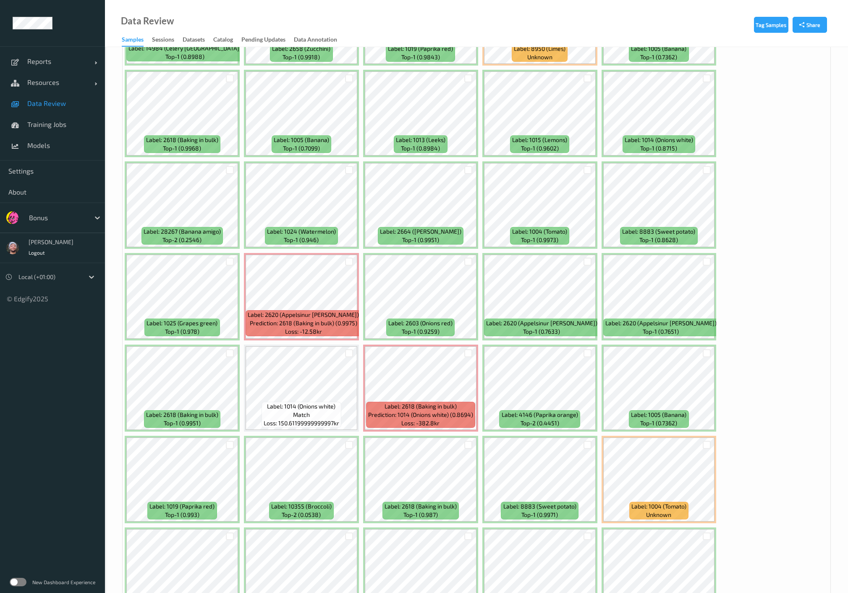
scroll to position [1026, 0]
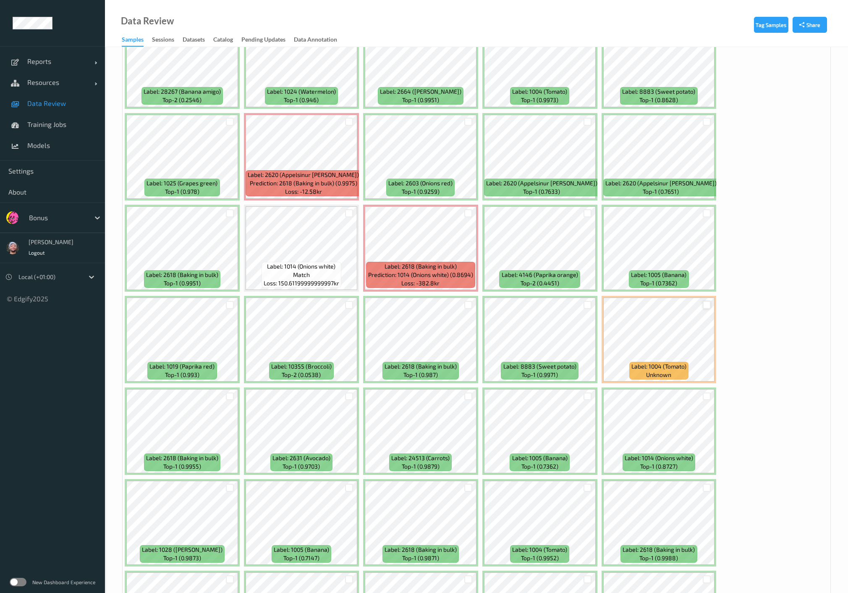
click at [706, 302] on div at bounding box center [707, 305] width 8 height 8
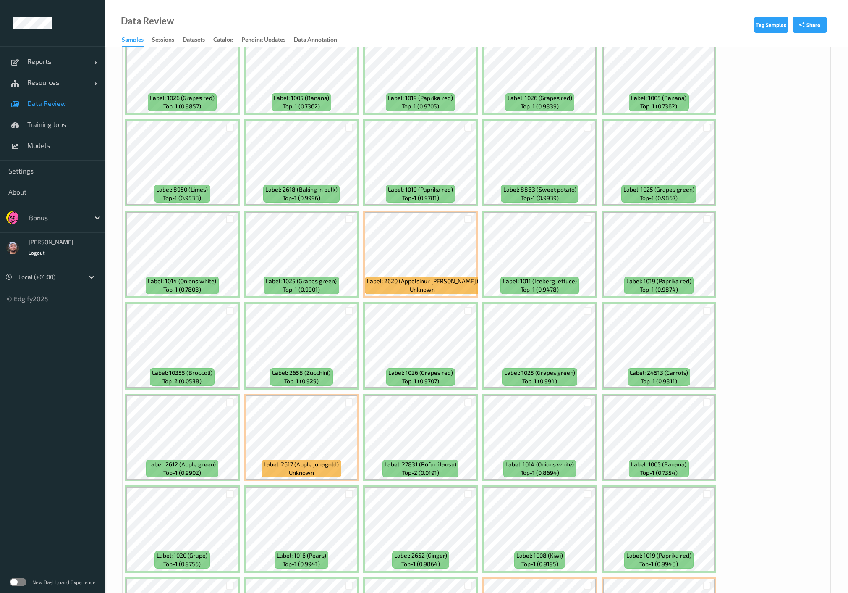
scroll to position [2312, 0]
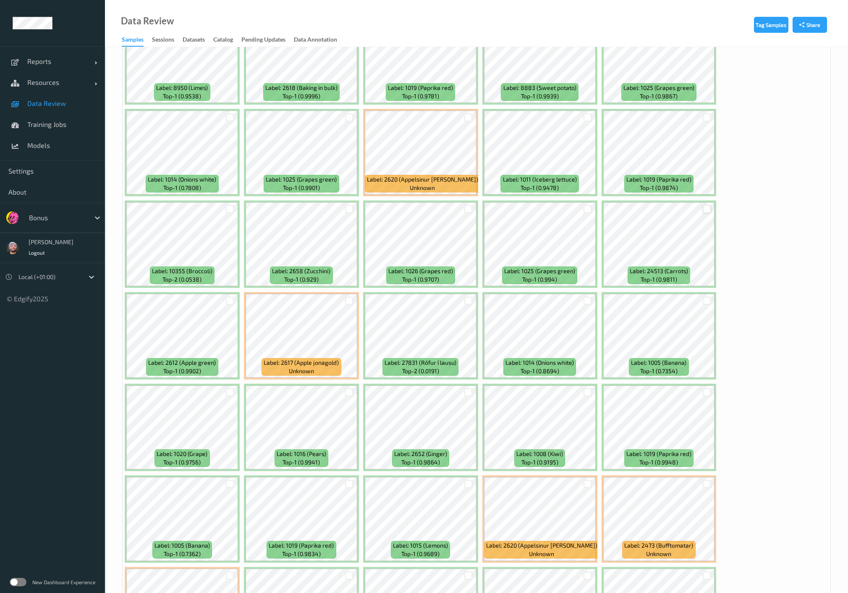
click at [704, 205] on div at bounding box center [707, 209] width 8 height 8
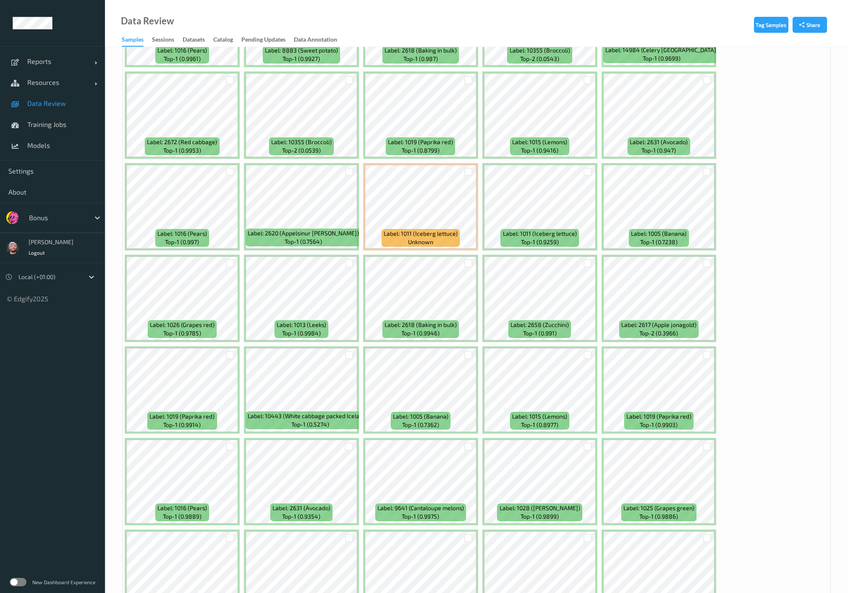
scroll to position [3316, 0]
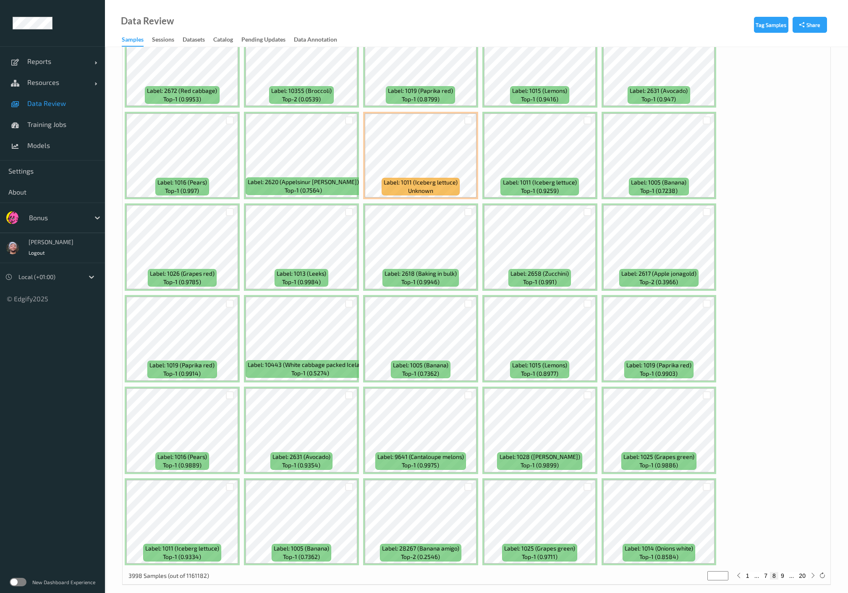
click at [786, 572] on button "9" at bounding box center [783, 576] width 8 height 8
type input "*"
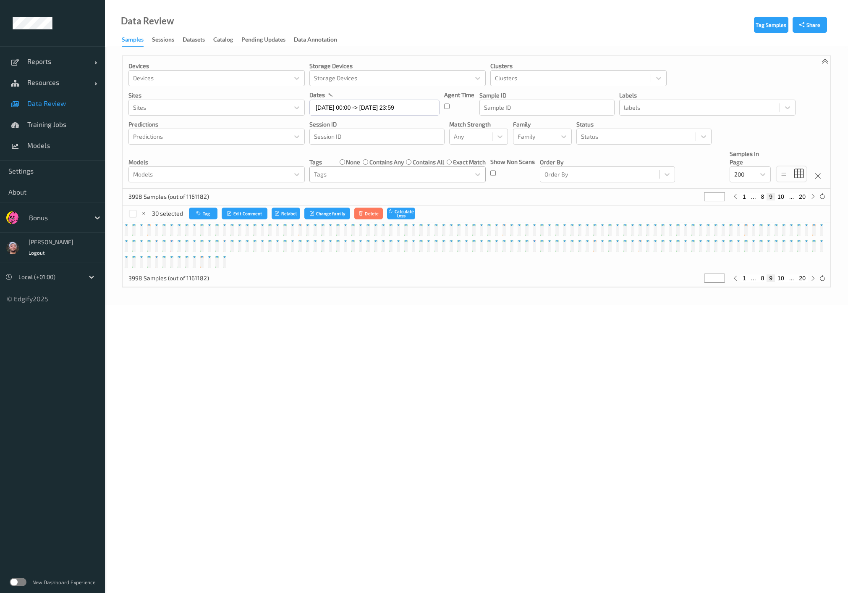
scroll to position [0, 0]
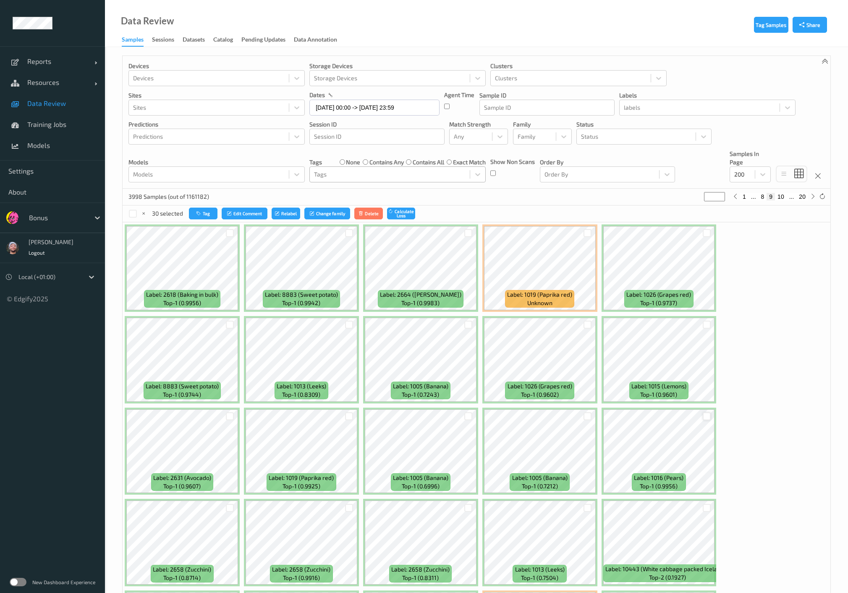
click at [703, 412] on div at bounding box center [707, 416] width 8 height 8
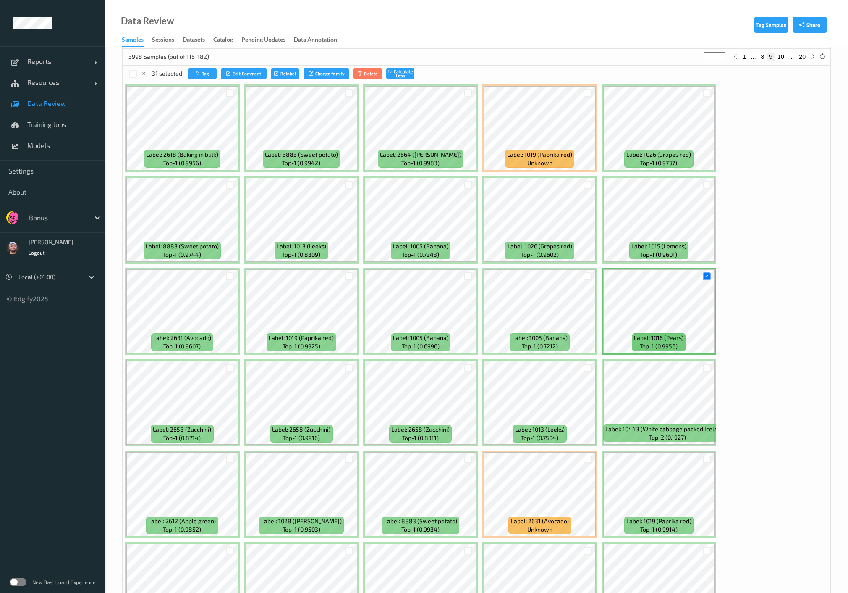
scroll to position [280, 0]
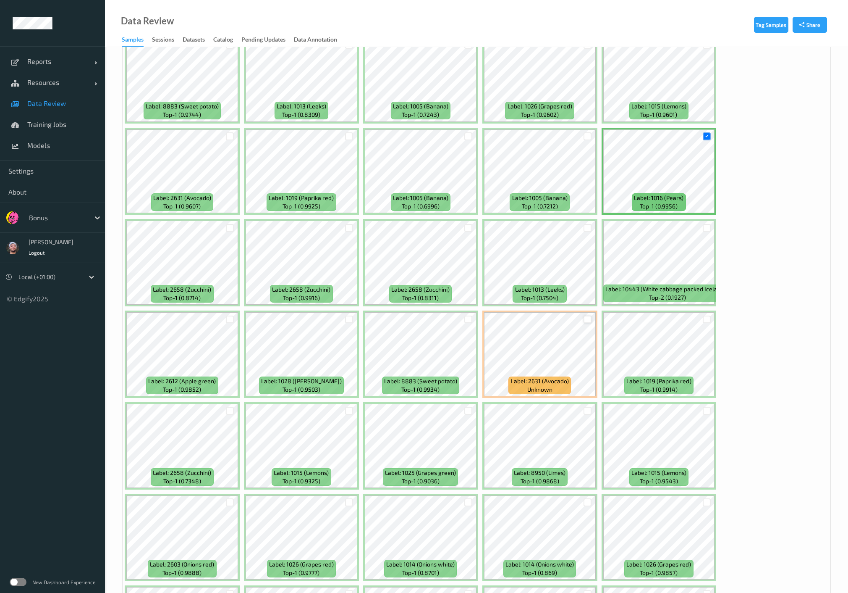
click at [587, 315] on div at bounding box center [588, 319] width 8 height 8
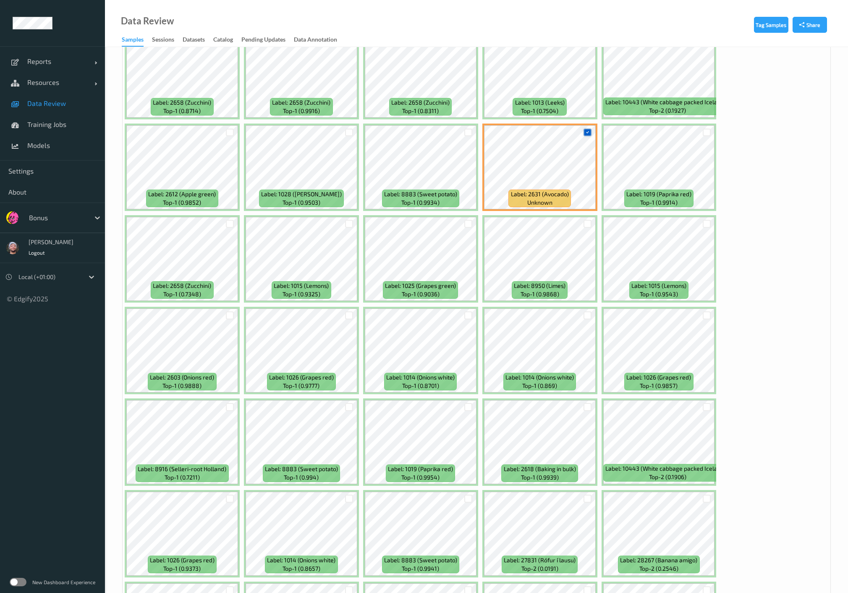
scroll to position [606, 0]
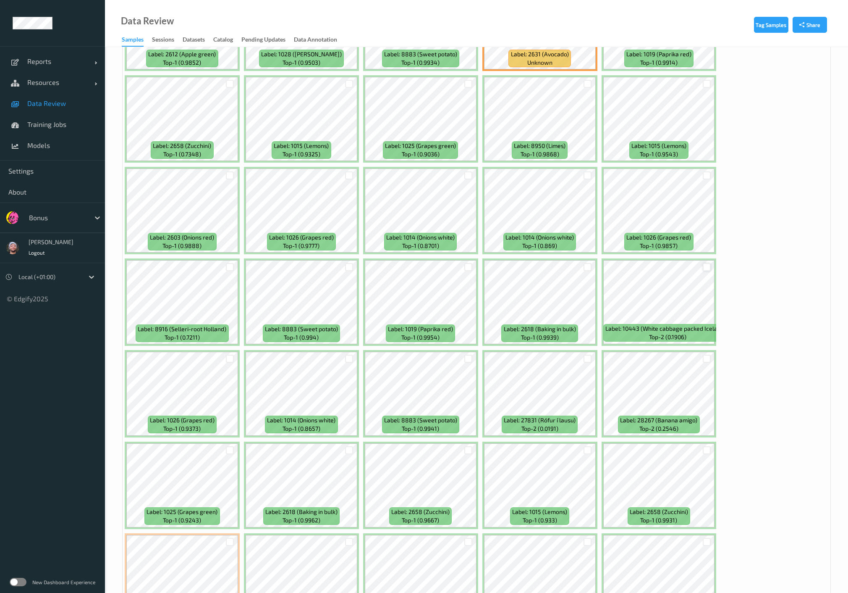
click at [704, 265] on div at bounding box center [707, 267] width 8 height 8
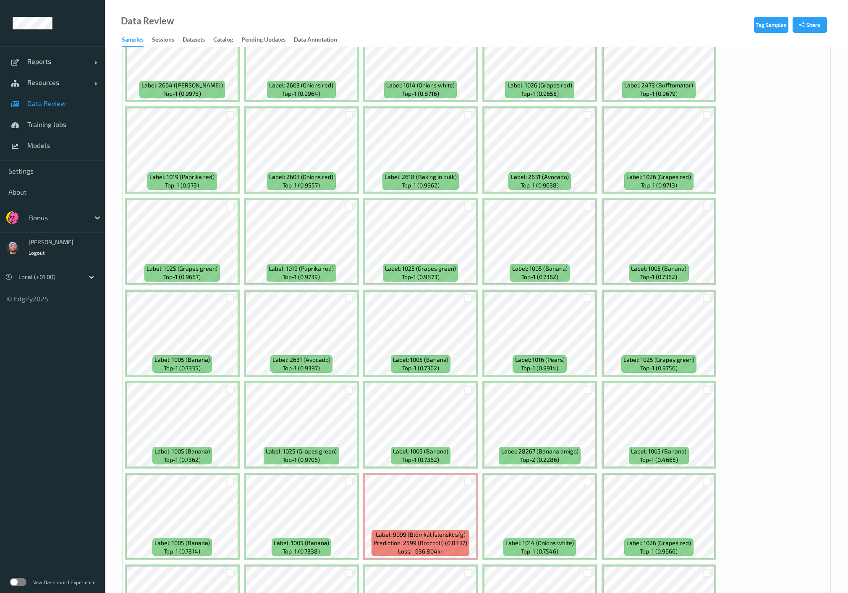
scroll to position [2426, 0]
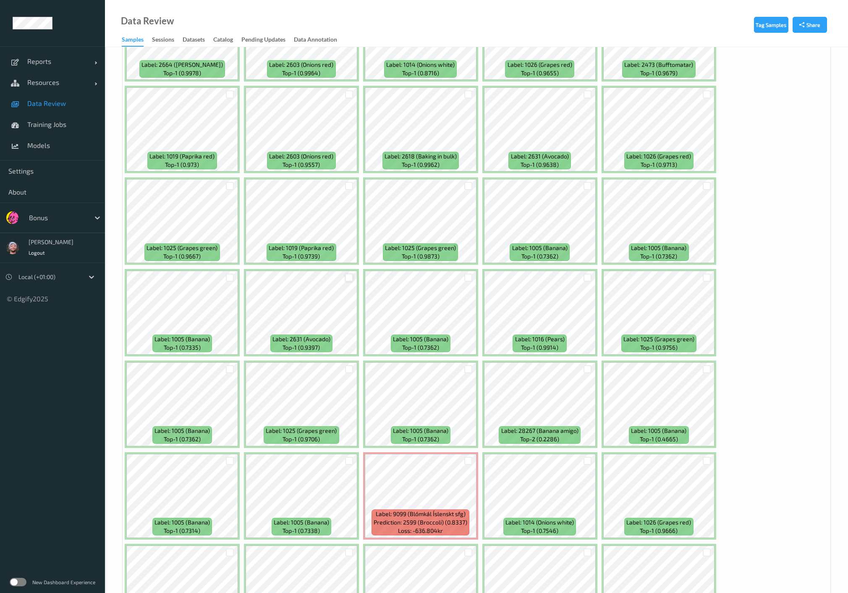
click at [349, 273] on div at bounding box center [349, 277] width 8 height 8
click at [349, 275] on icon at bounding box center [349, 277] width 5 height 5
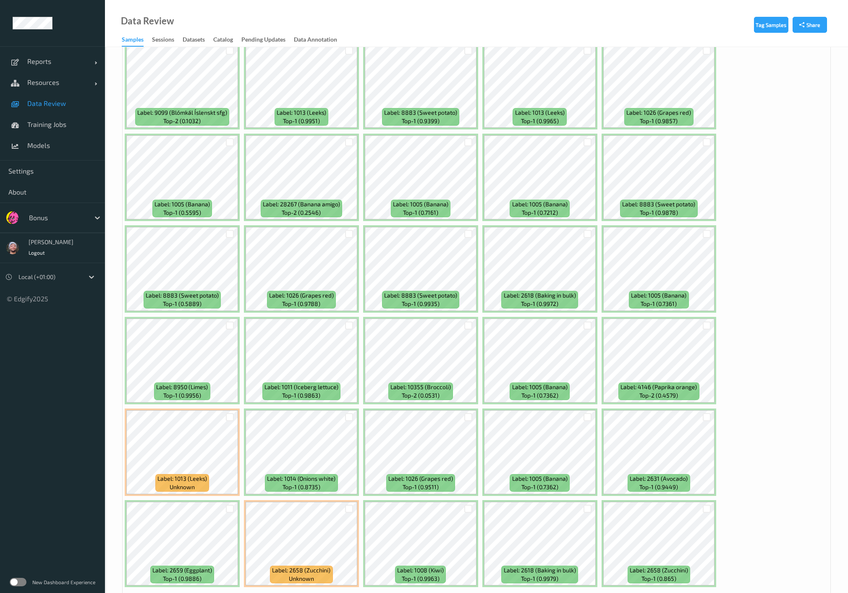
scroll to position [3316, 0]
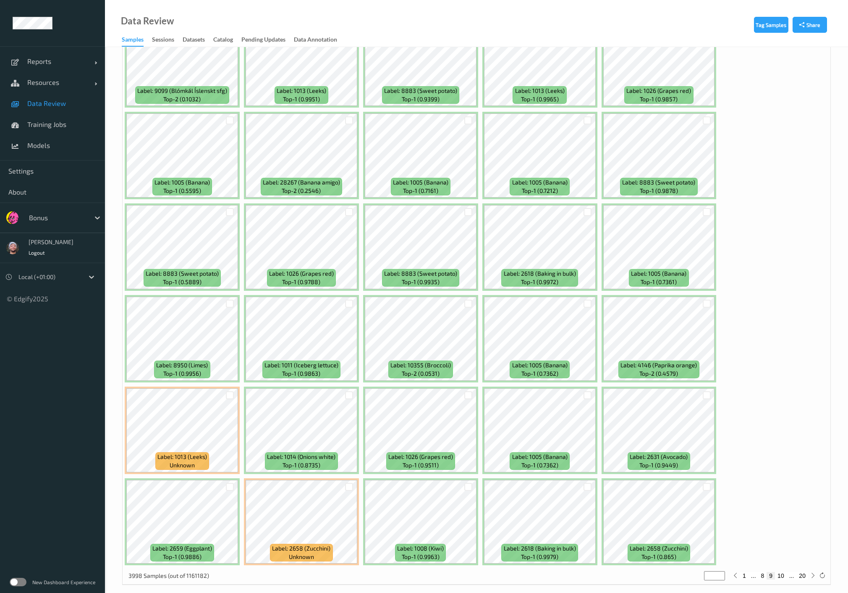
drag, startPoint x: 782, startPoint y: 569, endPoint x: 748, endPoint y: 586, distance: 38.1
click at [782, 572] on button "10" at bounding box center [781, 576] width 12 height 8
type input "**"
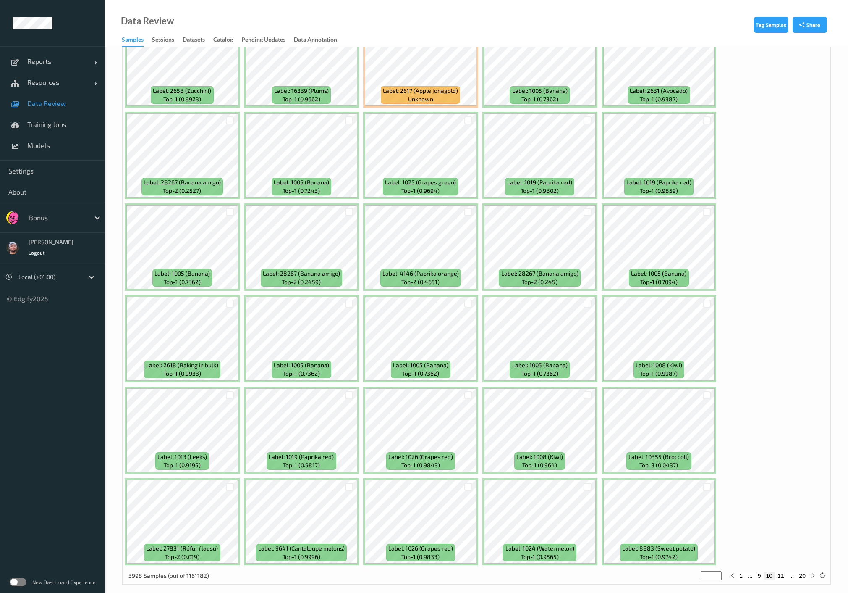
click at [782, 572] on button "11" at bounding box center [781, 576] width 12 height 8
type input "**"
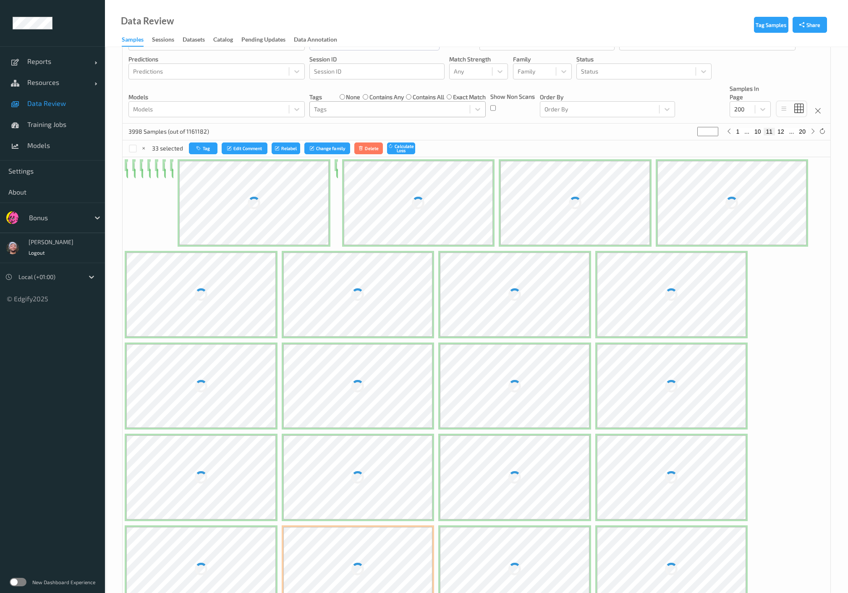
scroll to position [0, 0]
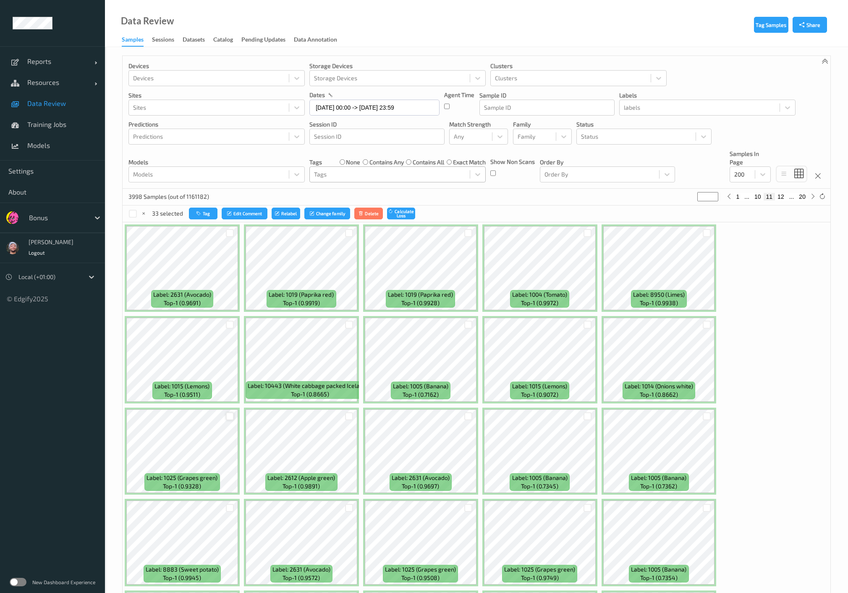
click at [228, 414] on div at bounding box center [230, 416] width 8 height 8
click at [350, 418] on div at bounding box center [349, 416] width 8 height 8
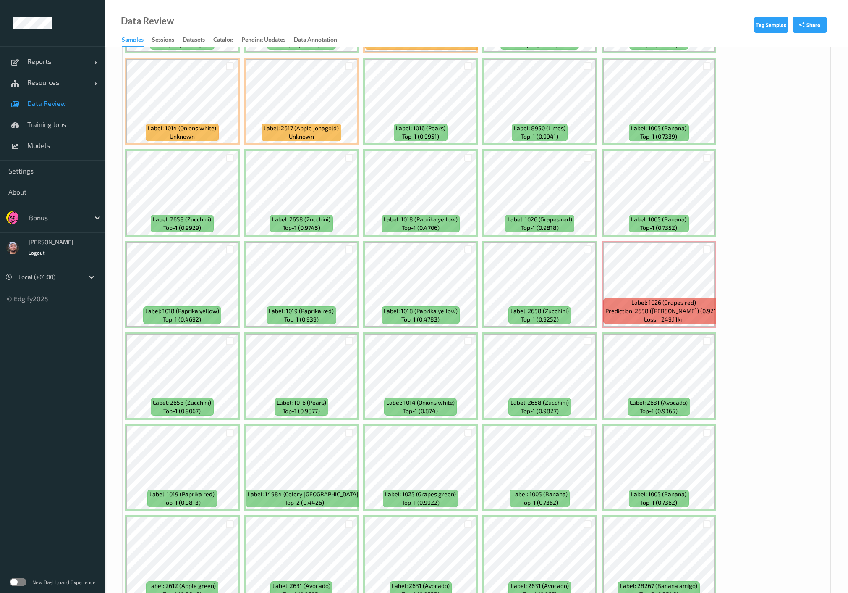
scroll to position [840, 0]
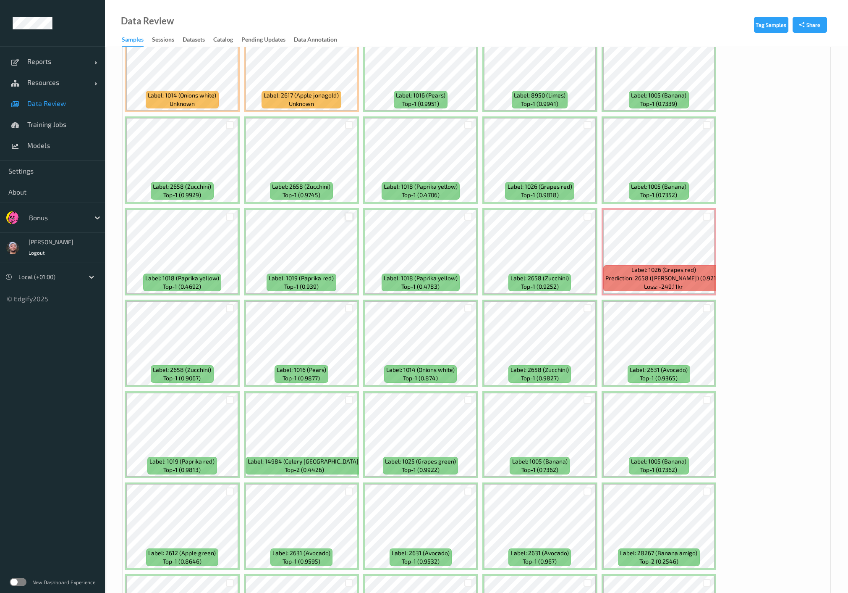
click at [348, 216] on div at bounding box center [349, 217] width 8 height 8
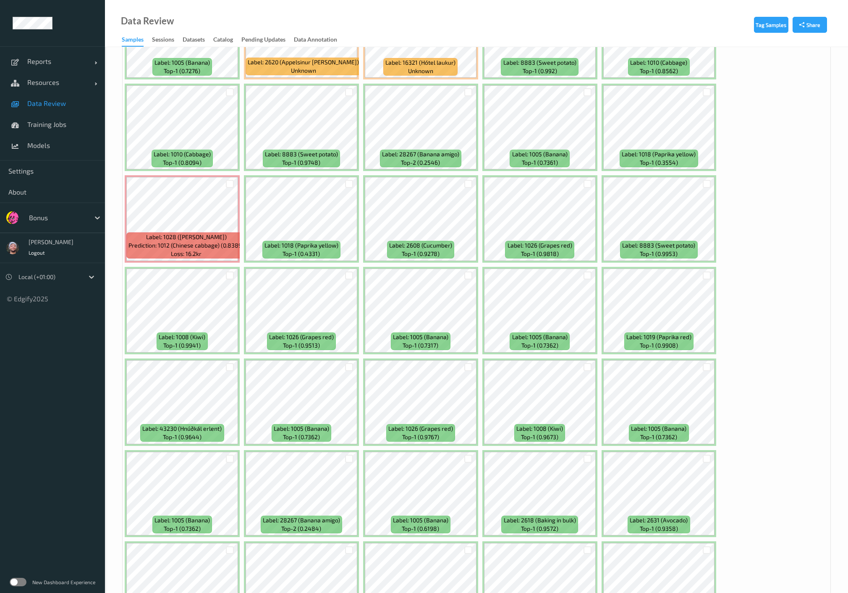
scroll to position [2706, 0]
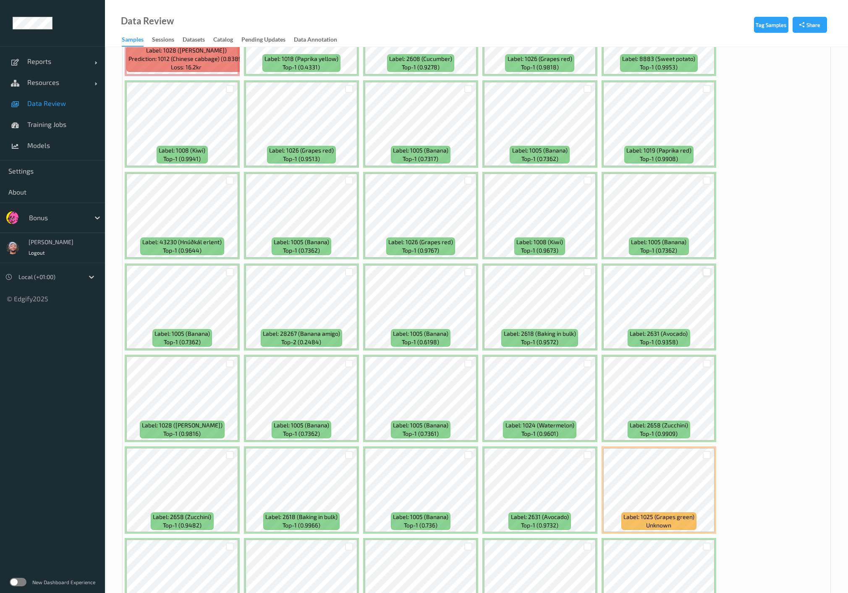
click at [704, 268] on div at bounding box center [707, 272] width 8 height 8
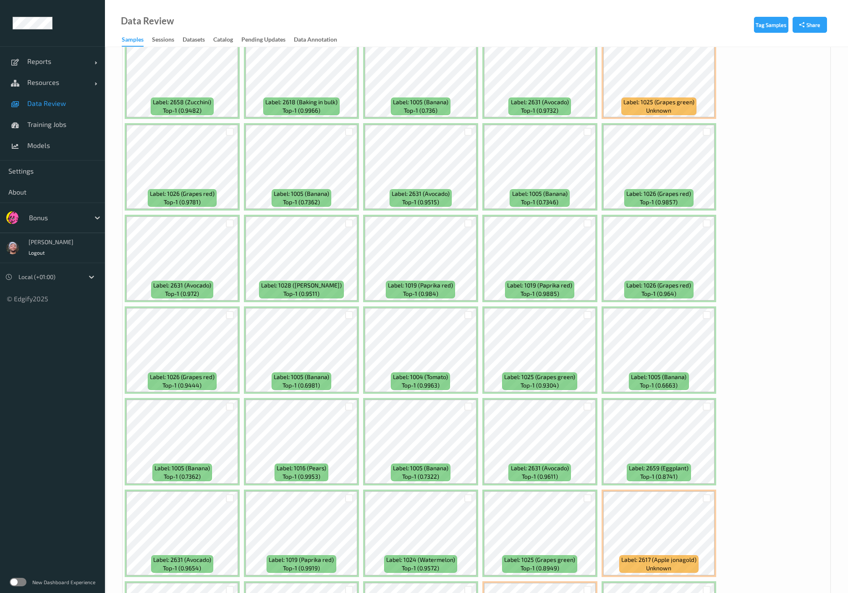
scroll to position [3173, 0]
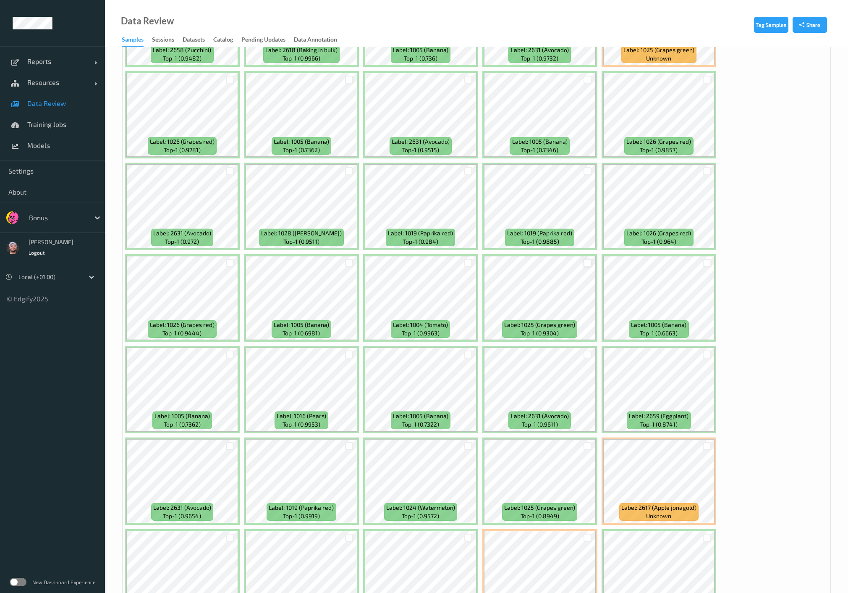
click at [584, 259] on div at bounding box center [588, 263] width 8 height 8
click at [586, 350] on div at bounding box center [588, 354] width 8 height 8
click at [581, 439] on div at bounding box center [588, 446] width 16 height 14
click at [584, 442] on div at bounding box center [588, 446] width 8 height 8
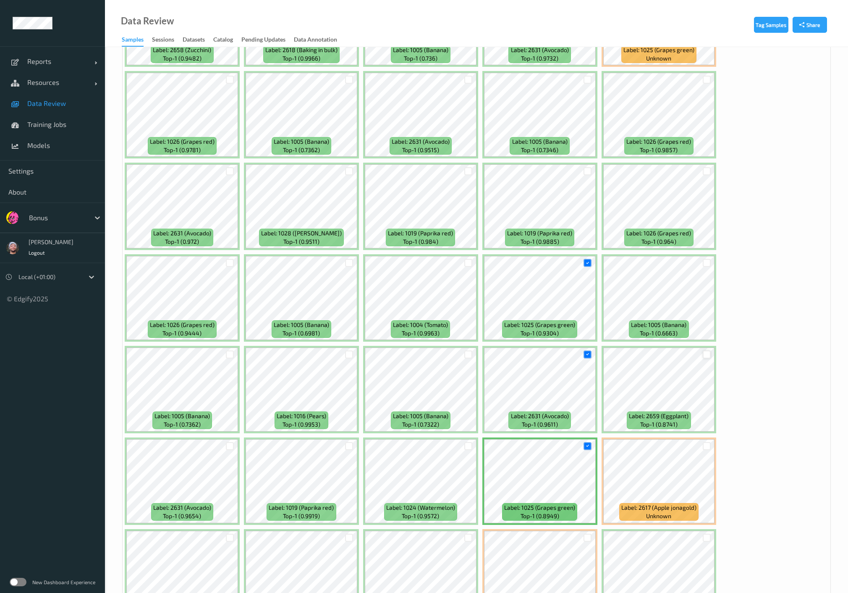
click at [708, 350] on div at bounding box center [707, 354] width 8 height 8
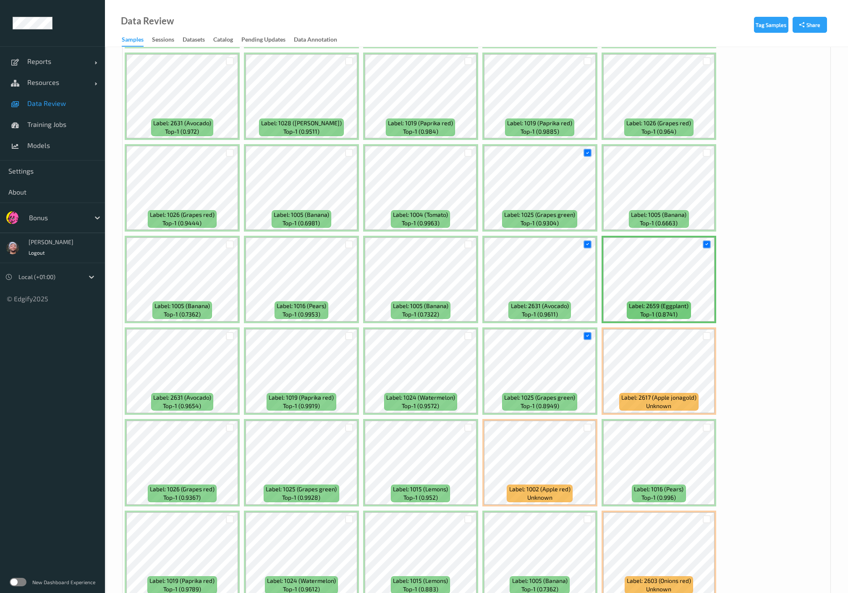
scroll to position [3316, 0]
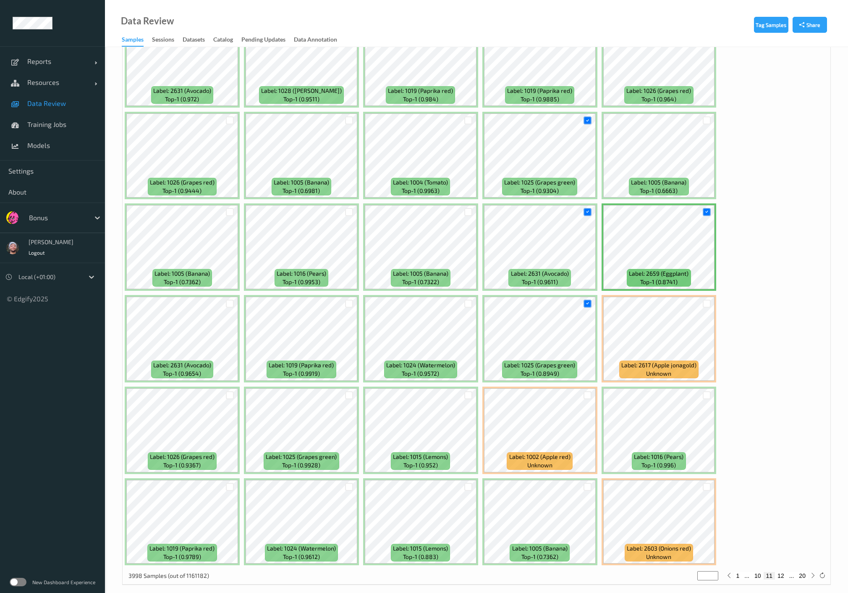
click at [780, 572] on button "12" at bounding box center [781, 576] width 12 height 8
type input "**"
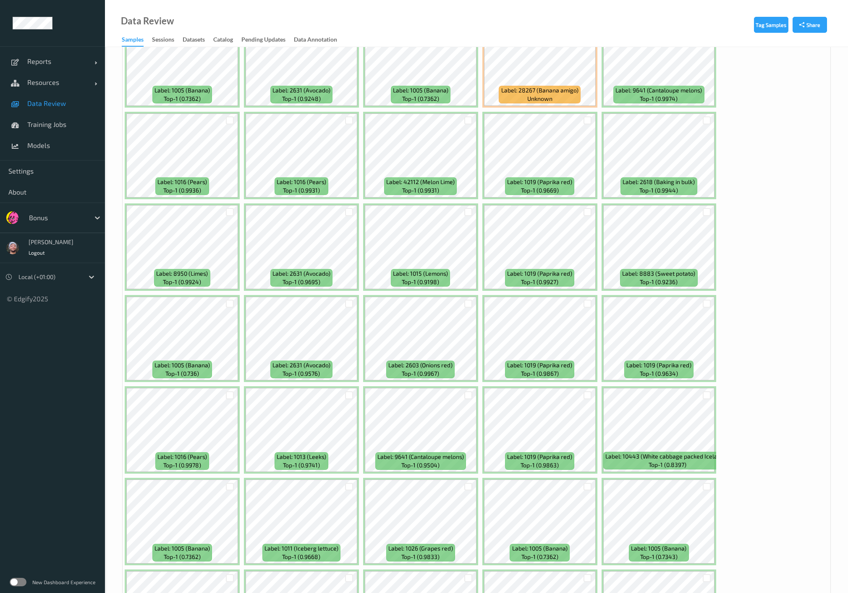
scroll to position [1026, 0]
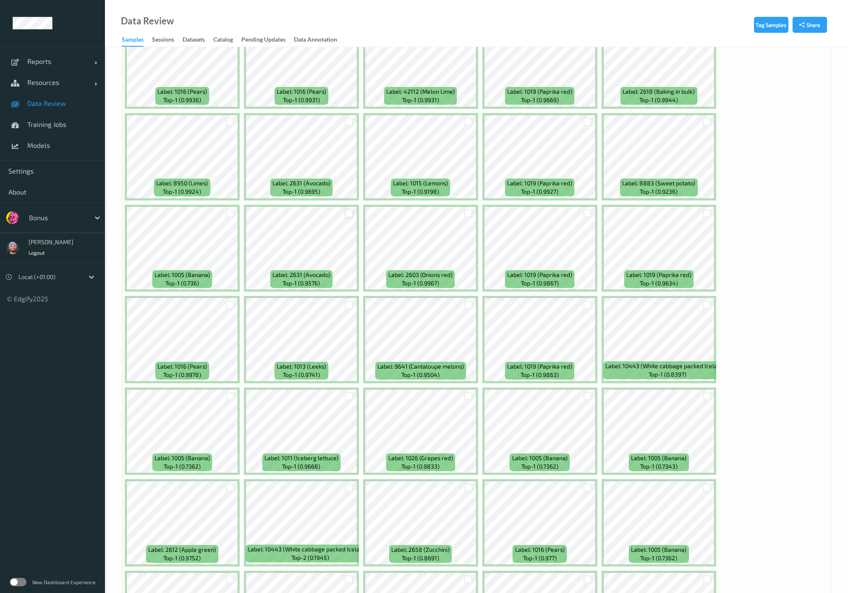
click at [350, 211] on div at bounding box center [349, 213] width 8 height 8
click at [470, 303] on div at bounding box center [469, 305] width 8 height 8
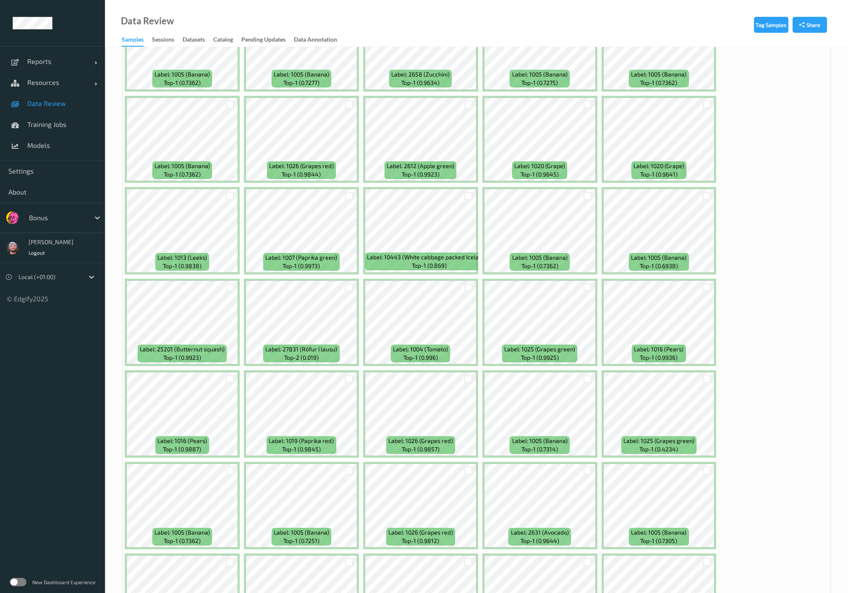
scroll to position [2100, 0]
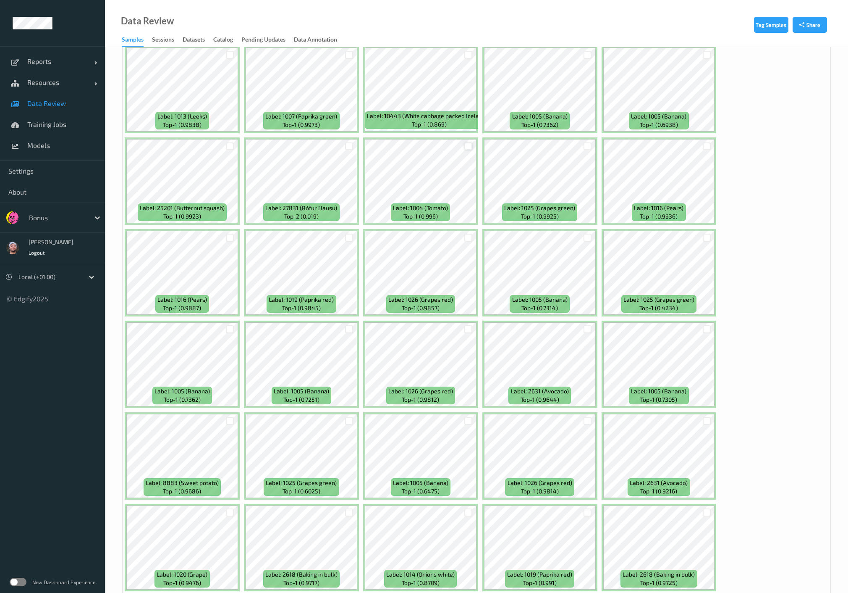
click at [470, 142] on div at bounding box center [469, 146] width 8 height 8
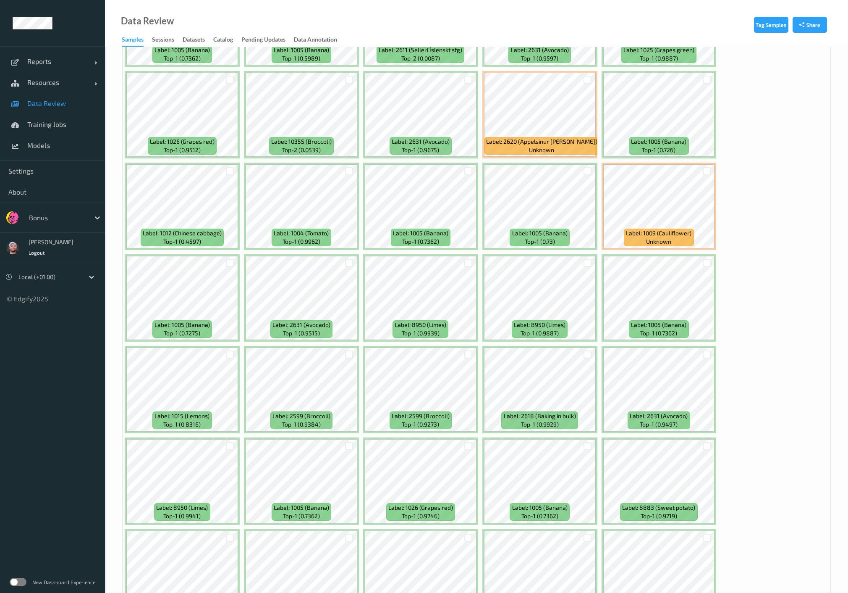
scroll to position [3316, 0]
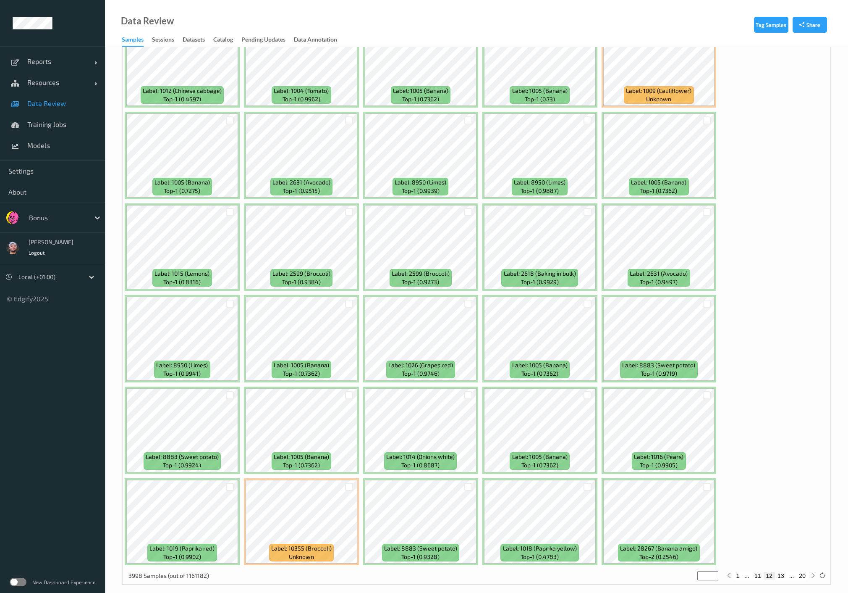
click at [785, 572] on button "13" at bounding box center [781, 576] width 12 height 8
type input "**"
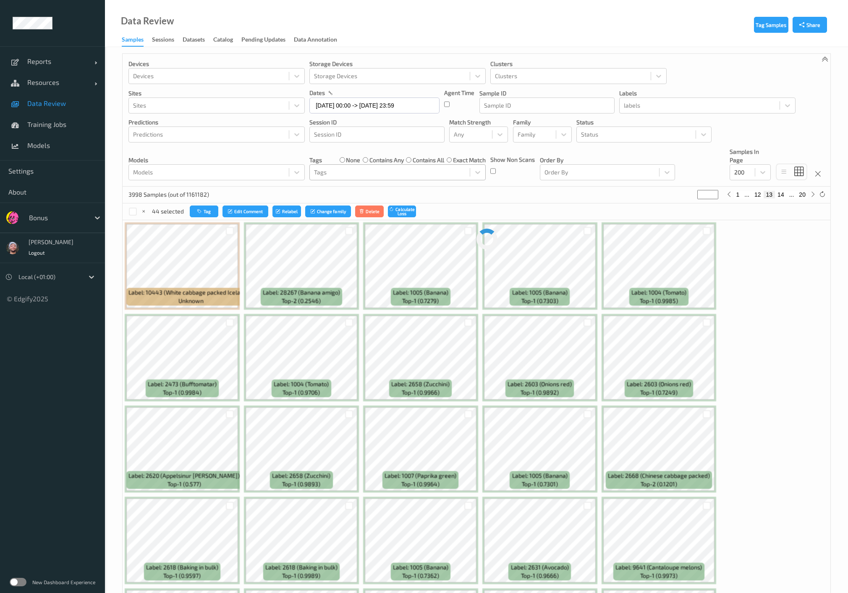
scroll to position [0, 0]
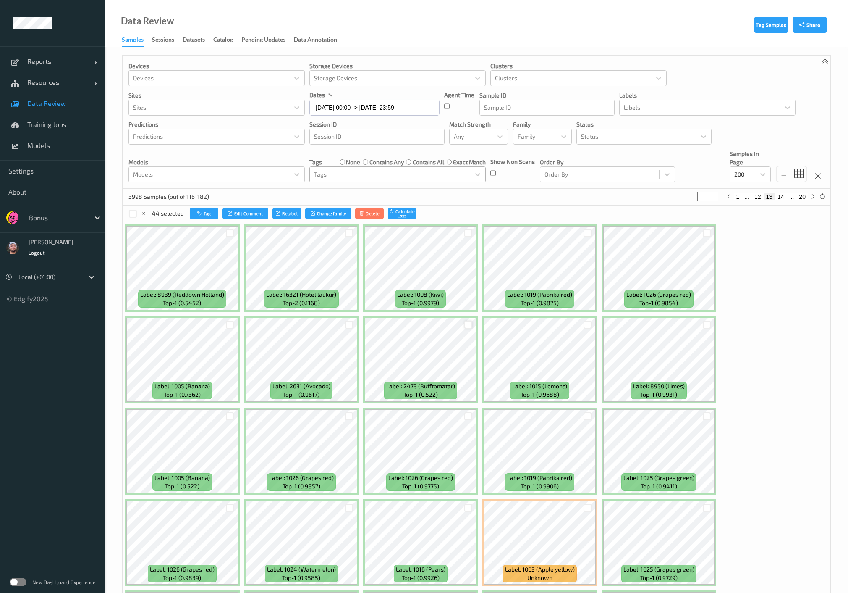
click at [468, 324] on div at bounding box center [469, 324] width 8 height 8
click at [466, 231] on div at bounding box center [469, 233] width 8 height 8
click at [349, 321] on div at bounding box center [349, 324] width 8 height 8
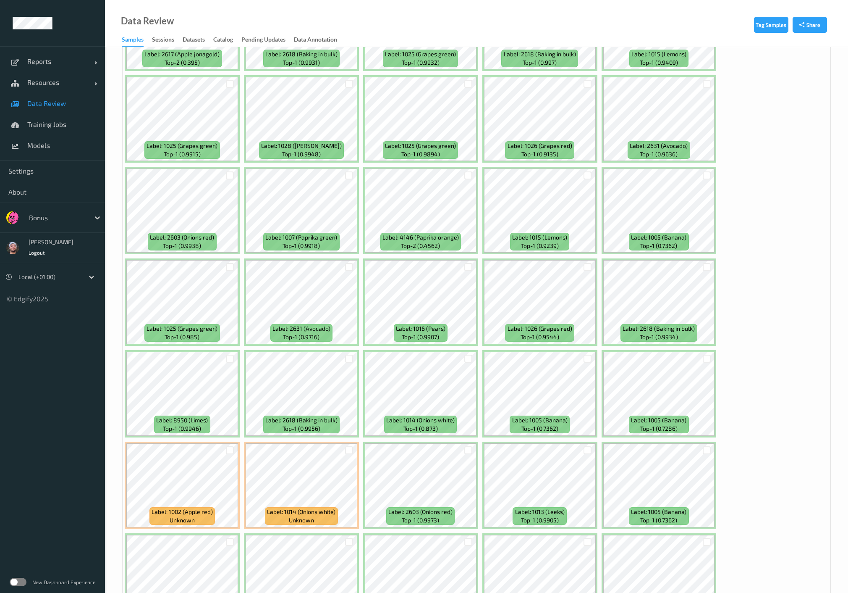
scroll to position [700, 0]
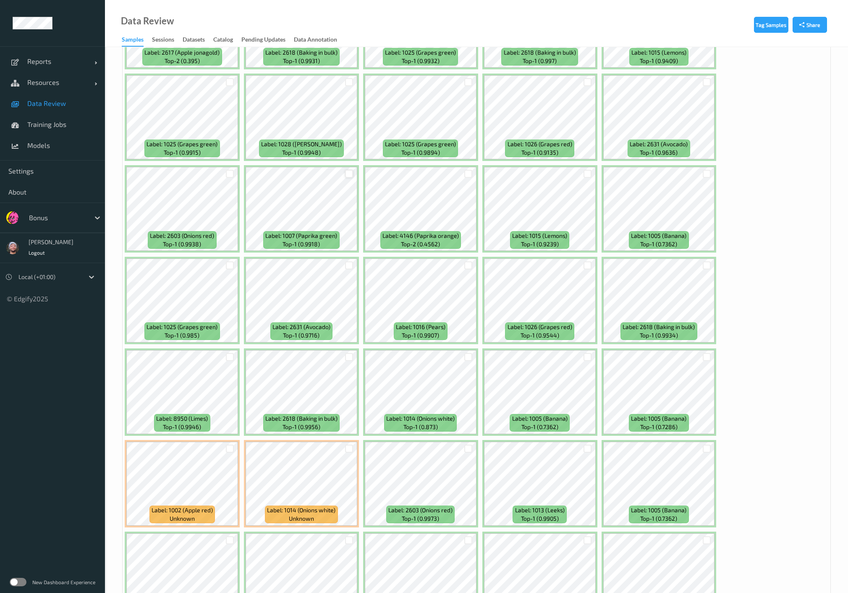
click at [347, 173] on div at bounding box center [349, 174] width 8 height 8
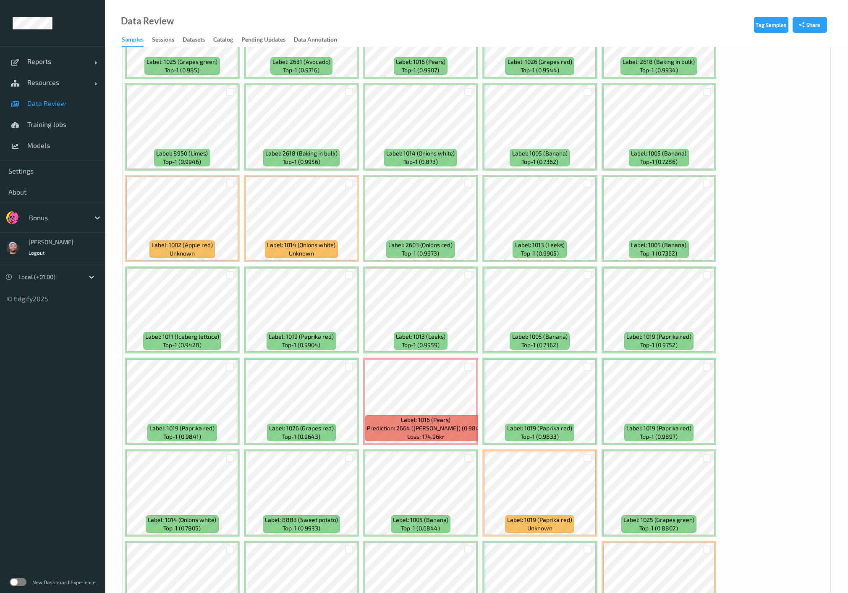
scroll to position [1026, 0]
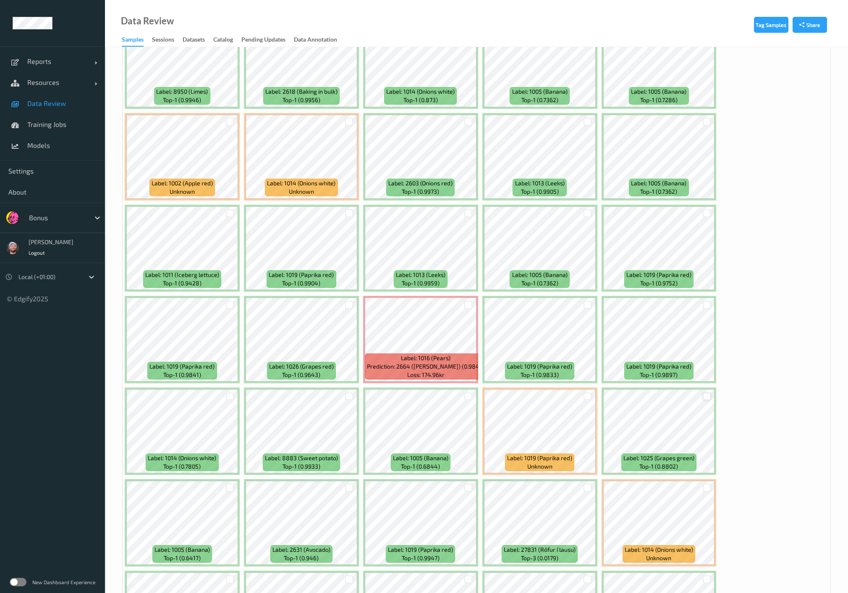
click at [707, 396] on div at bounding box center [707, 396] width 8 height 8
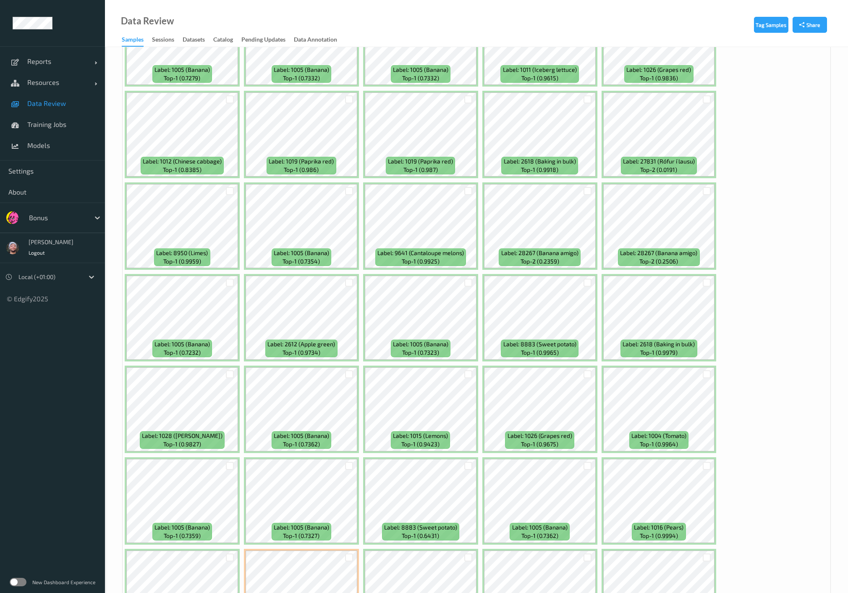
scroll to position [2380, 0]
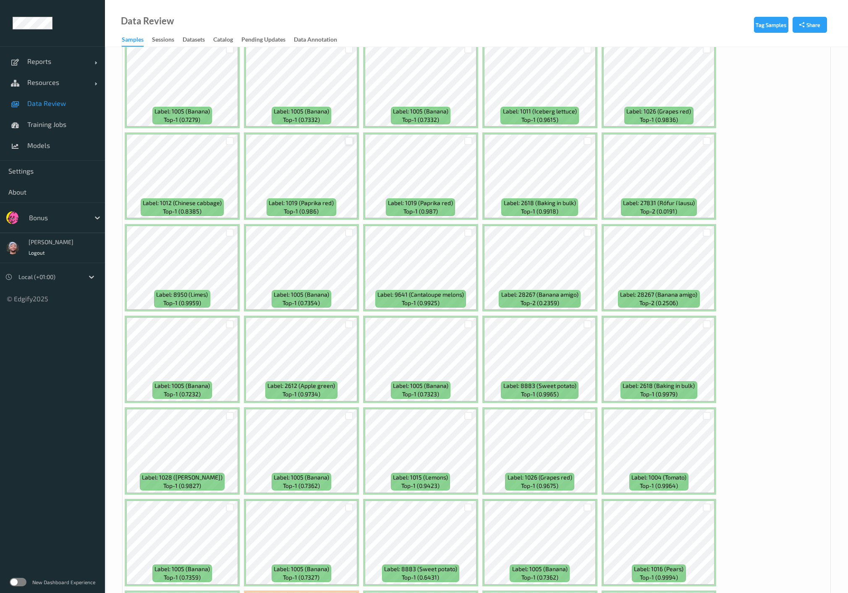
click at [346, 137] on div at bounding box center [349, 141] width 8 height 8
click at [466, 137] on div at bounding box center [469, 141] width 8 height 8
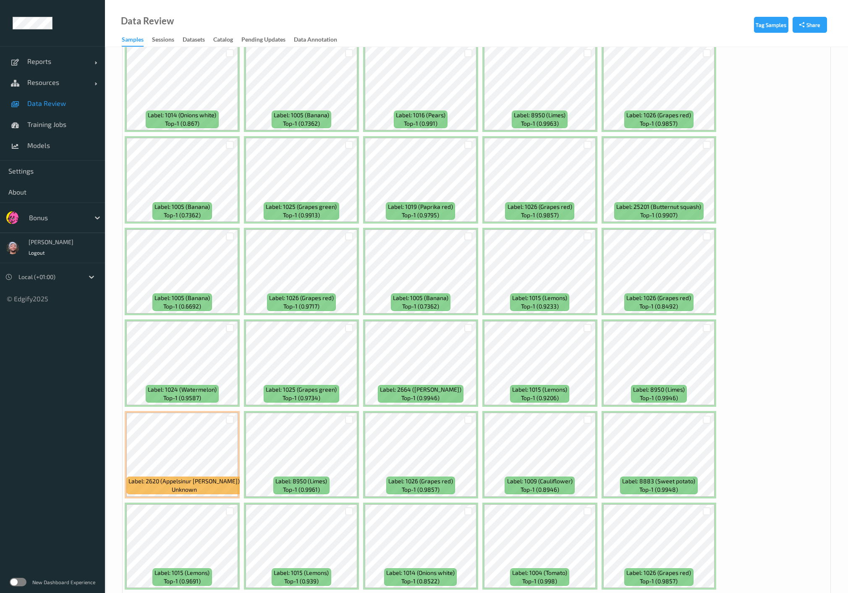
scroll to position [3316, 0]
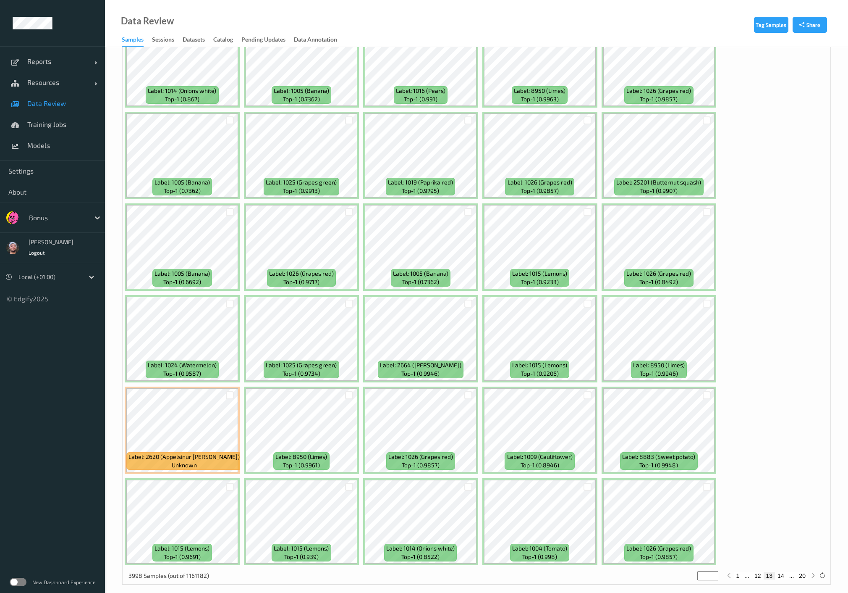
click at [785, 572] on button "14" at bounding box center [781, 576] width 12 height 8
type input "**"
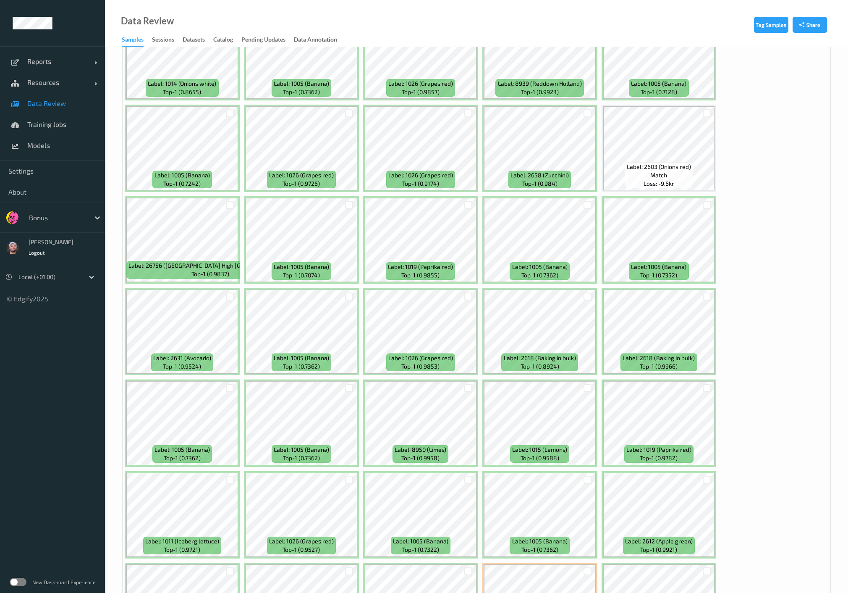
scroll to position [746, 0]
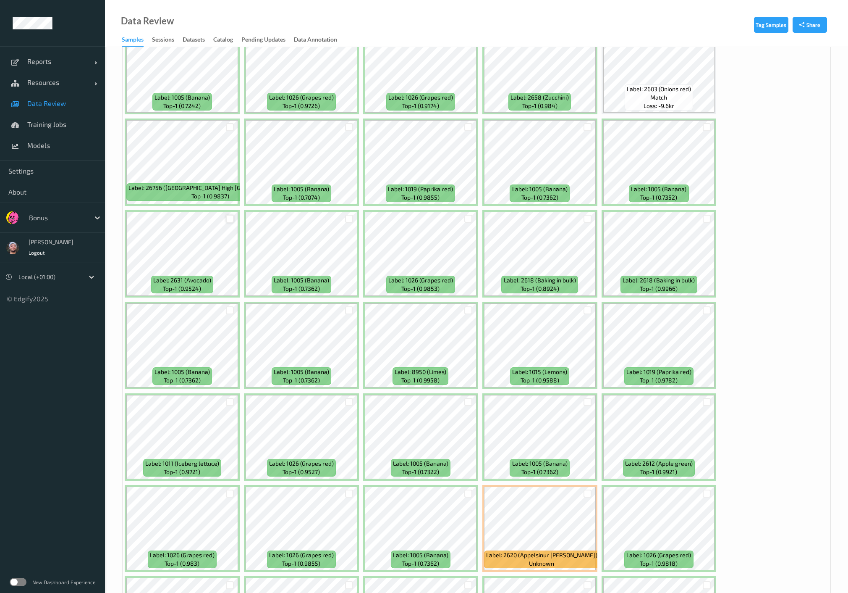
click at [231, 218] on div at bounding box center [230, 219] width 8 height 8
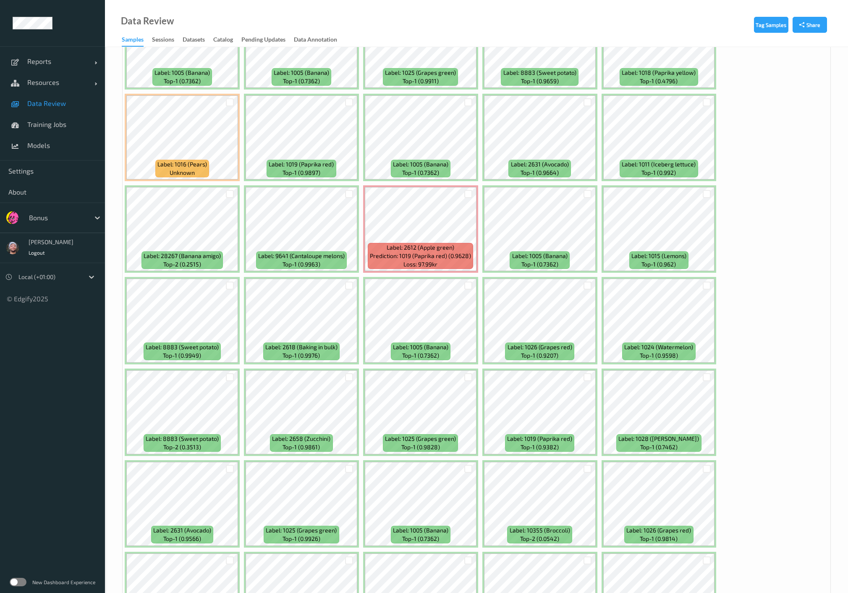
scroll to position [2380, 0]
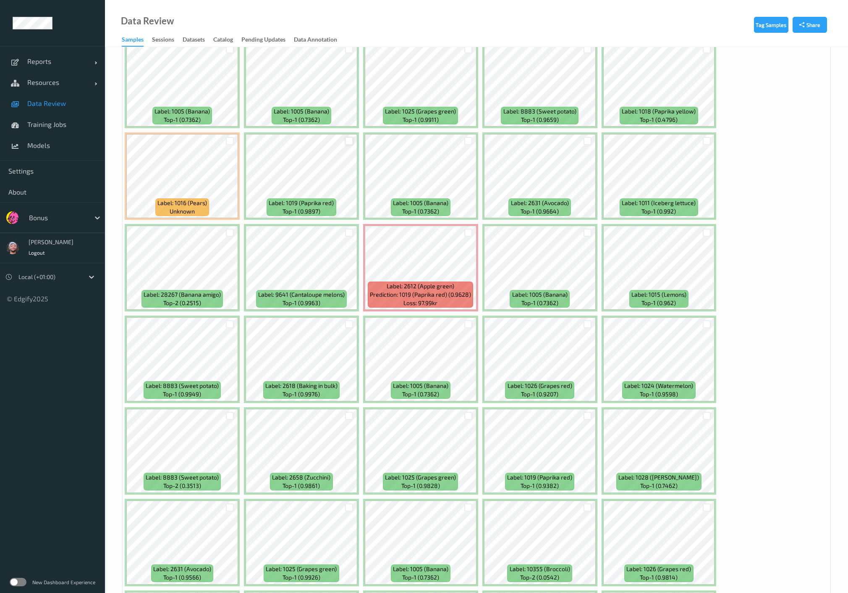
click at [348, 137] on div at bounding box center [349, 141] width 8 height 8
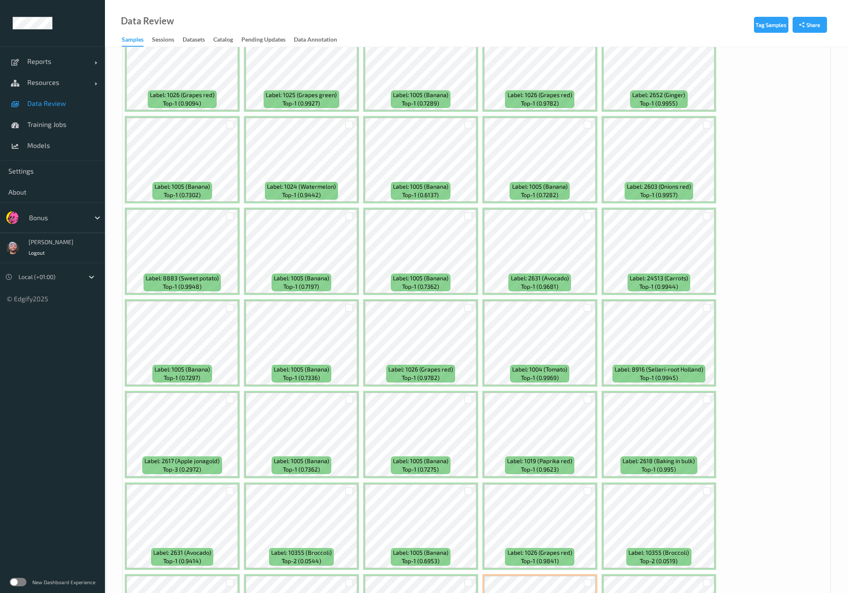
scroll to position [3316, 0]
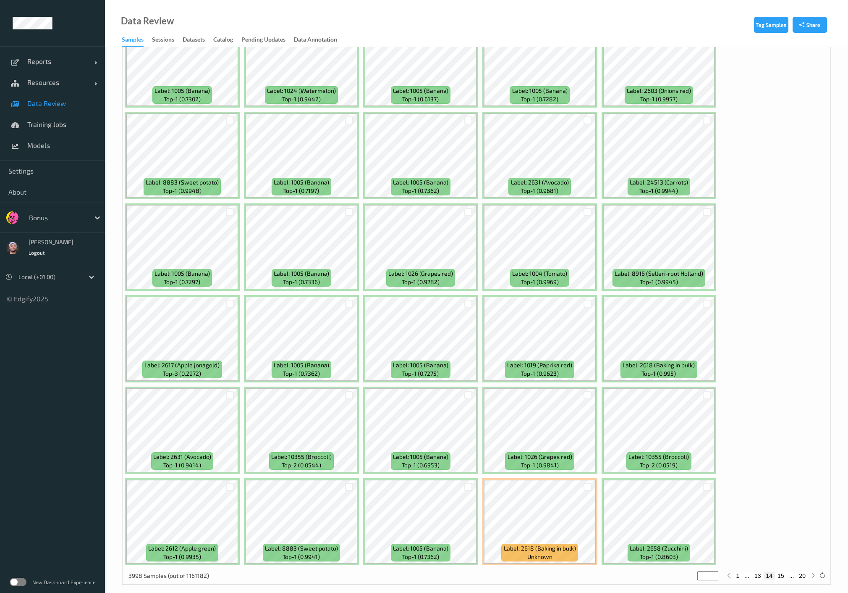
click at [785, 572] on button "15" at bounding box center [781, 576] width 12 height 8
type input "**"
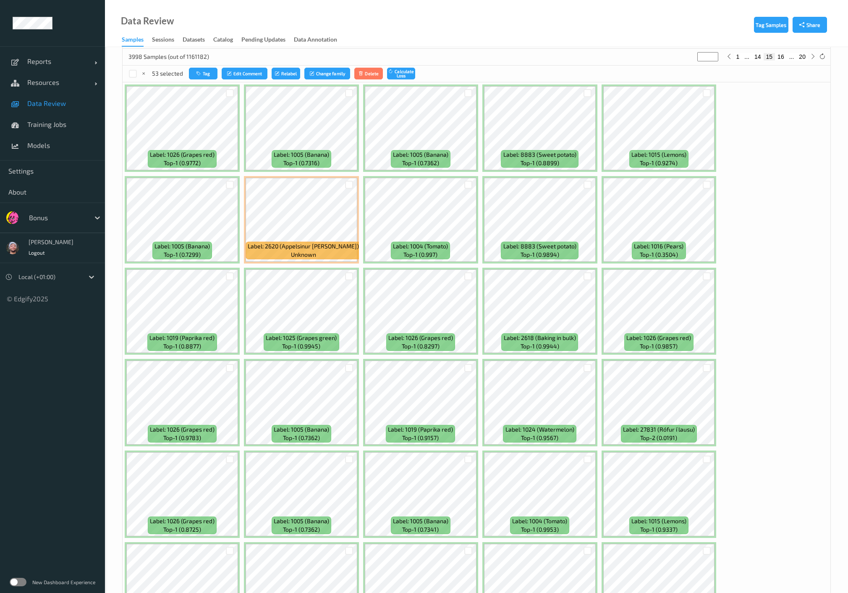
scroll to position [326, 0]
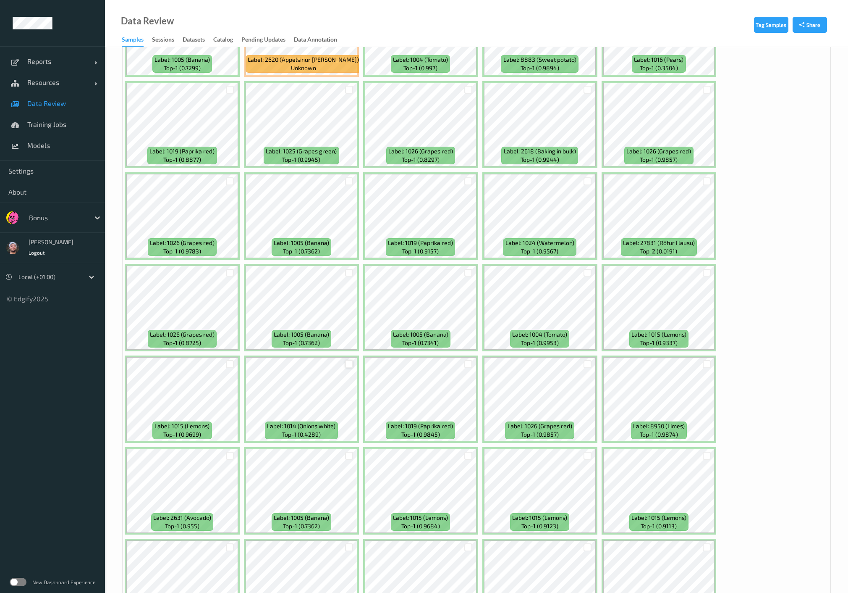
click at [352, 364] on div at bounding box center [349, 364] width 8 height 8
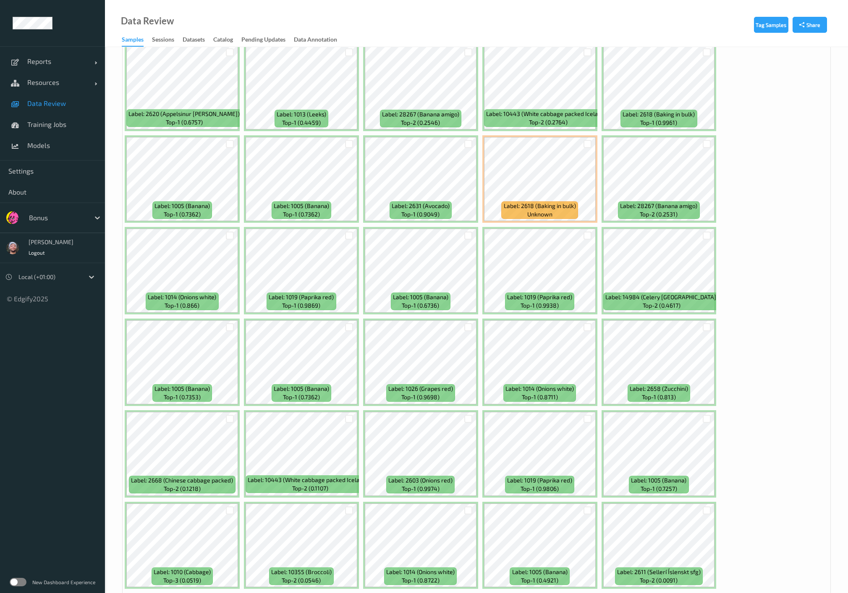
scroll to position [3316, 0]
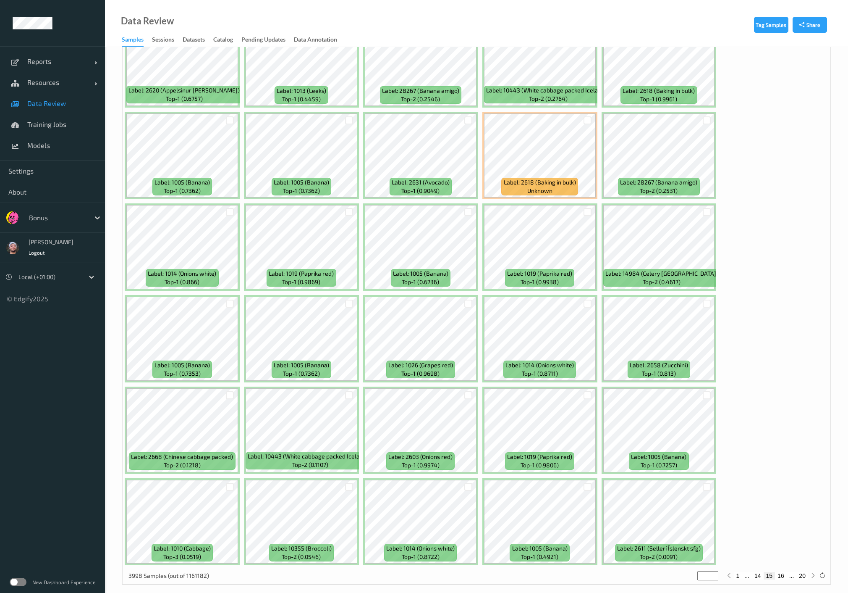
click at [784, 572] on button "16" at bounding box center [781, 576] width 12 height 8
type input "**"
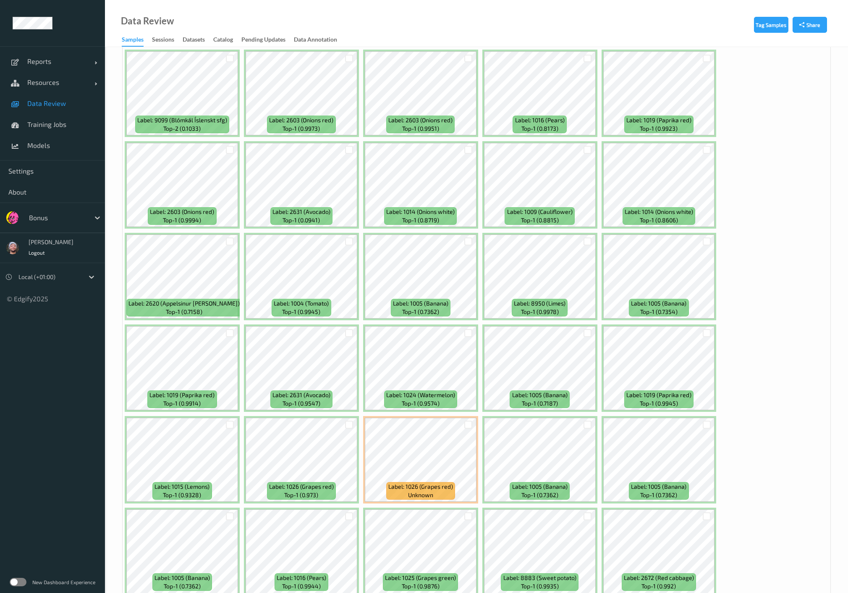
scroll to position [2286, 0]
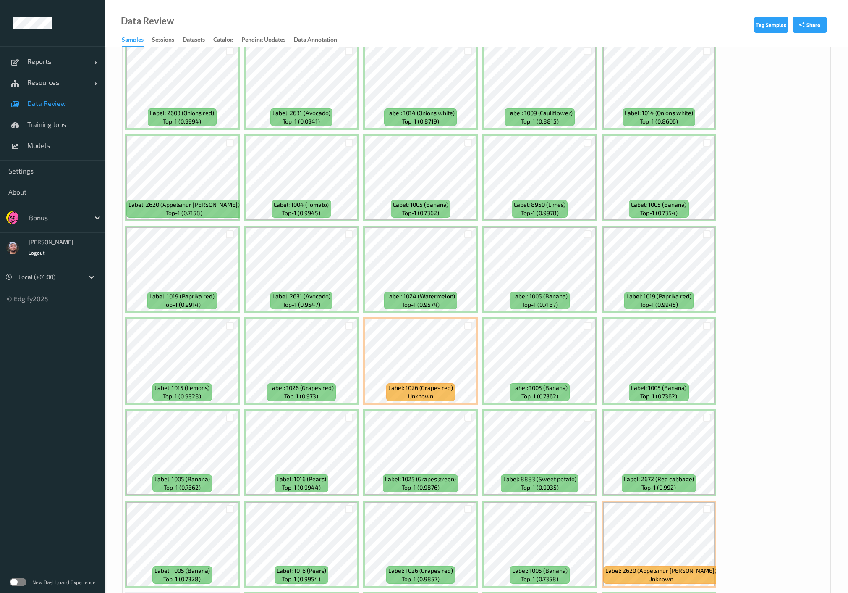
click at [344, 231] on div at bounding box center [349, 234] width 16 height 14
click at [347, 230] on div at bounding box center [349, 234] width 8 height 8
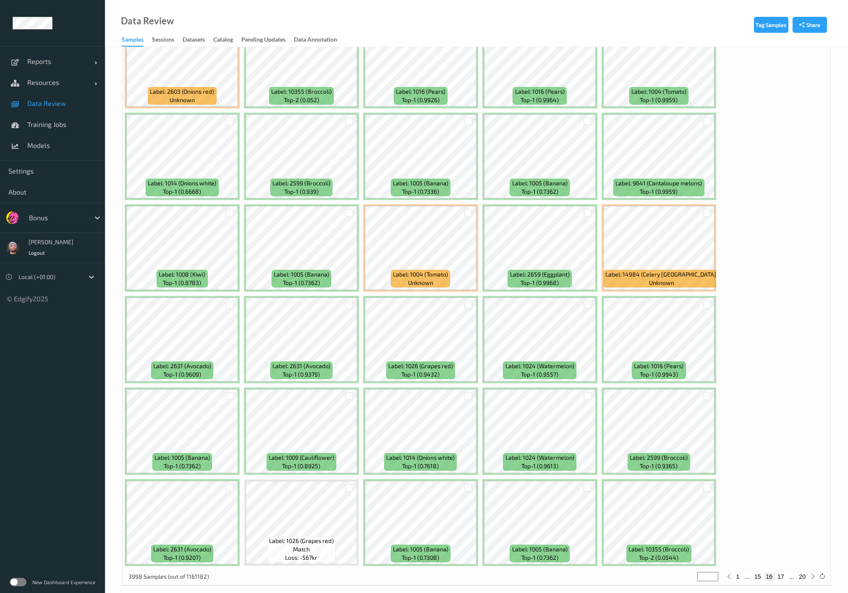
scroll to position [3316, 0]
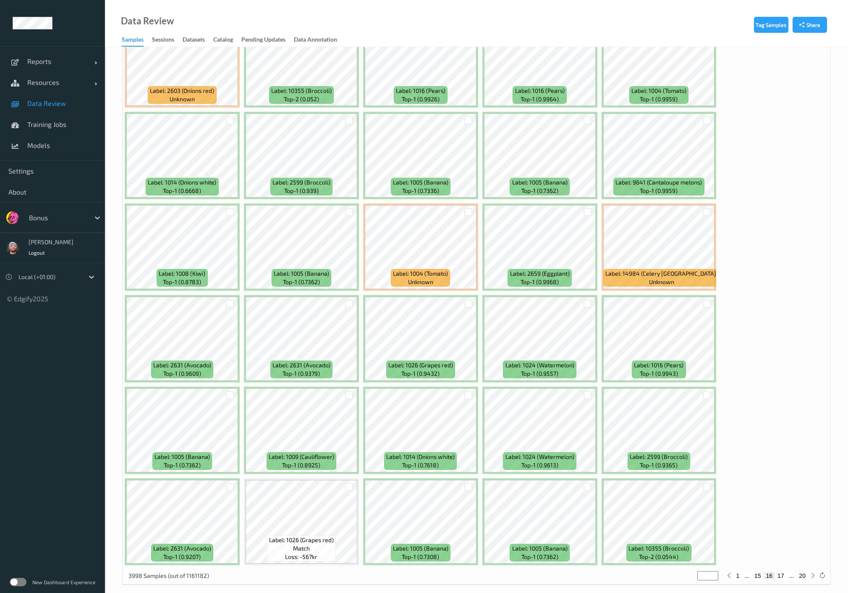
click at [780, 572] on button "17" at bounding box center [781, 576] width 12 height 8
type input "**"
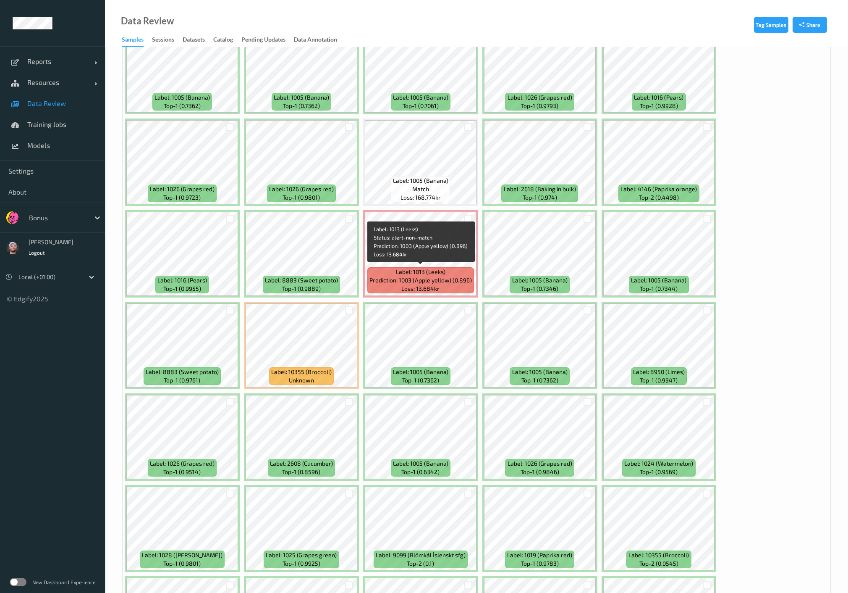
scroll to position [980, 0]
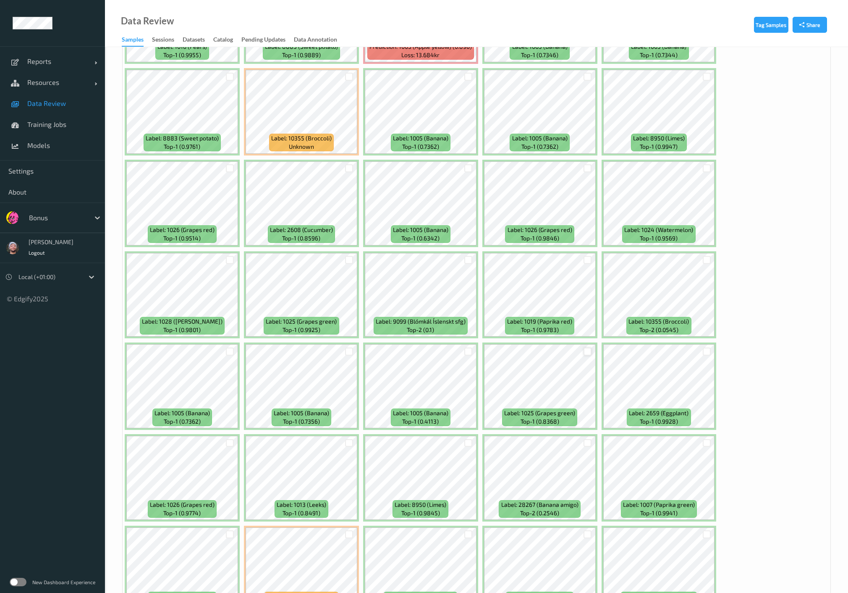
click at [587, 347] on div at bounding box center [588, 351] width 8 height 8
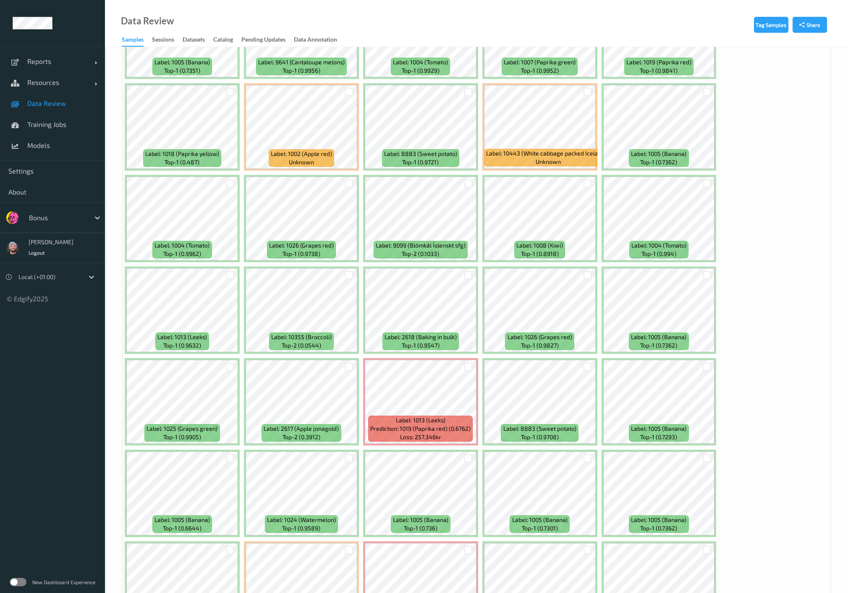
scroll to position [3127, 0]
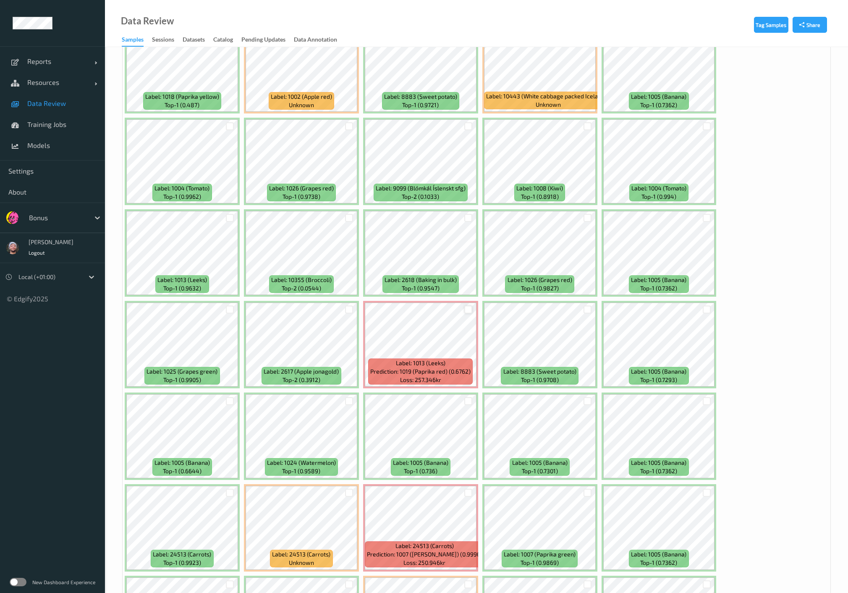
click at [465, 305] on div at bounding box center [469, 309] width 8 height 8
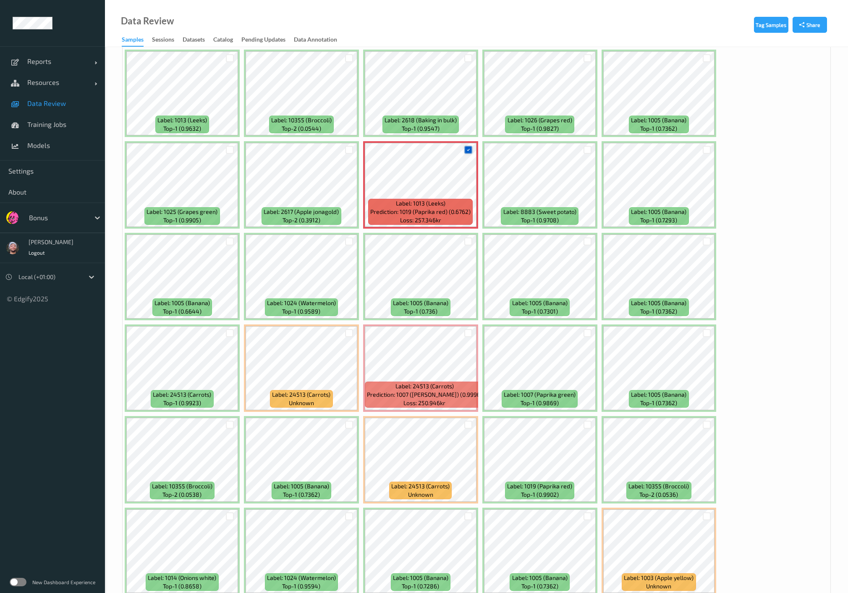
scroll to position [3316, 0]
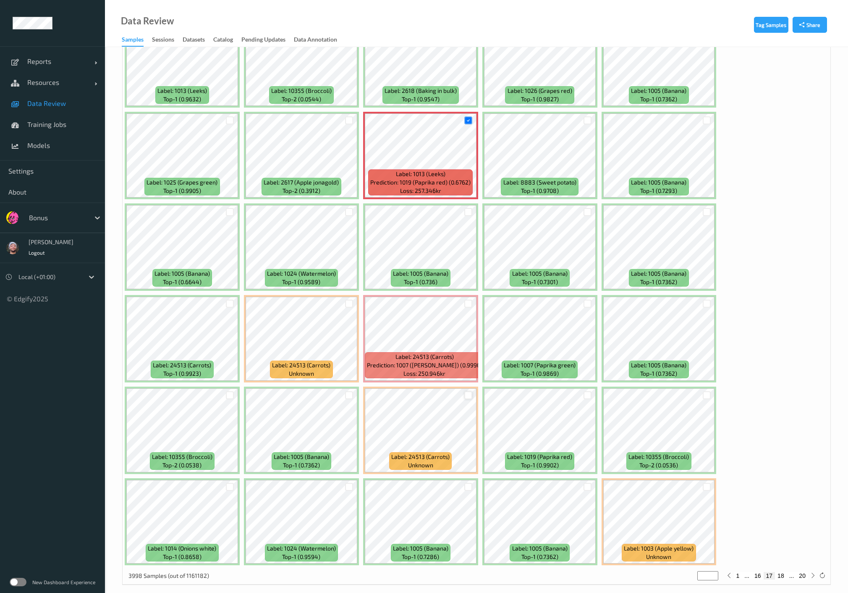
click at [467, 391] on div at bounding box center [469, 395] width 8 height 8
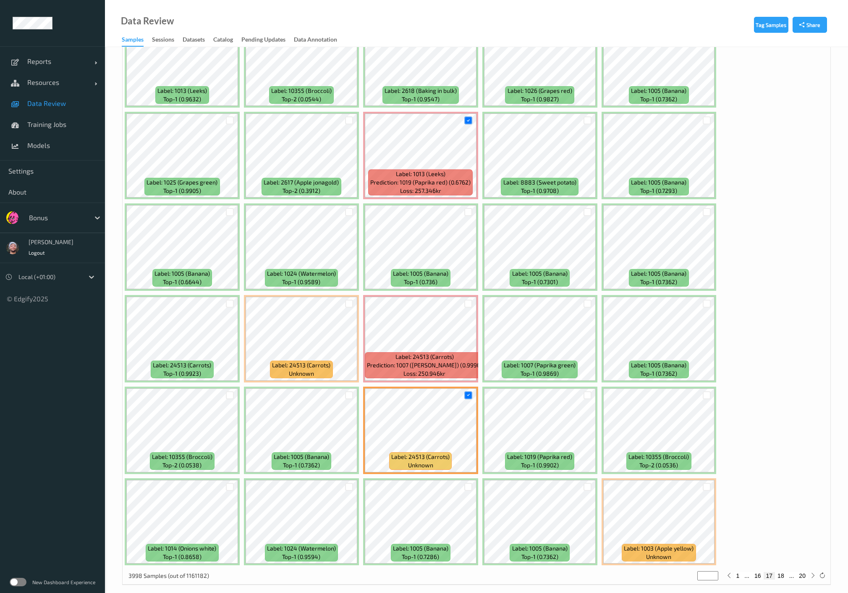
click at [782, 572] on button "18" at bounding box center [781, 576] width 12 height 8
type input "**"
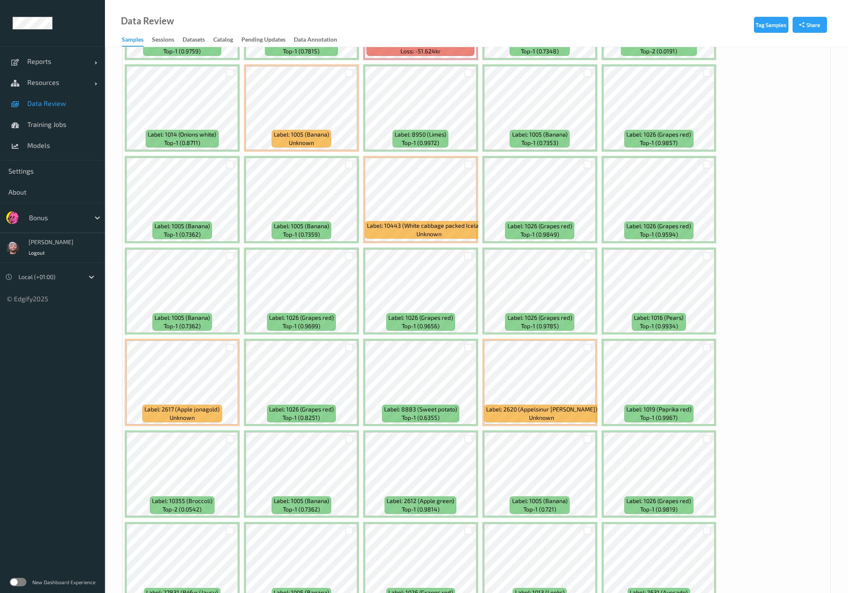
scroll to position [2753, 0]
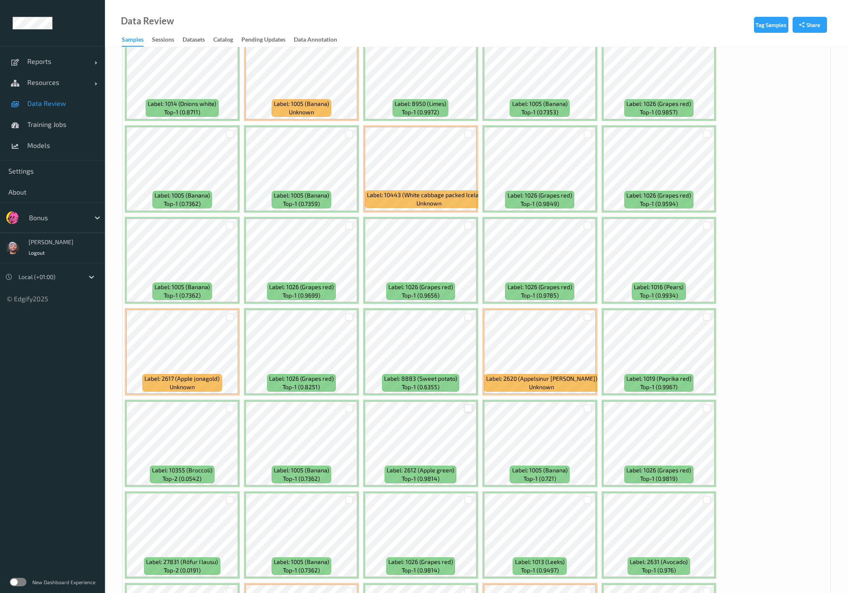
click at [468, 404] on div at bounding box center [469, 408] width 8 height 8
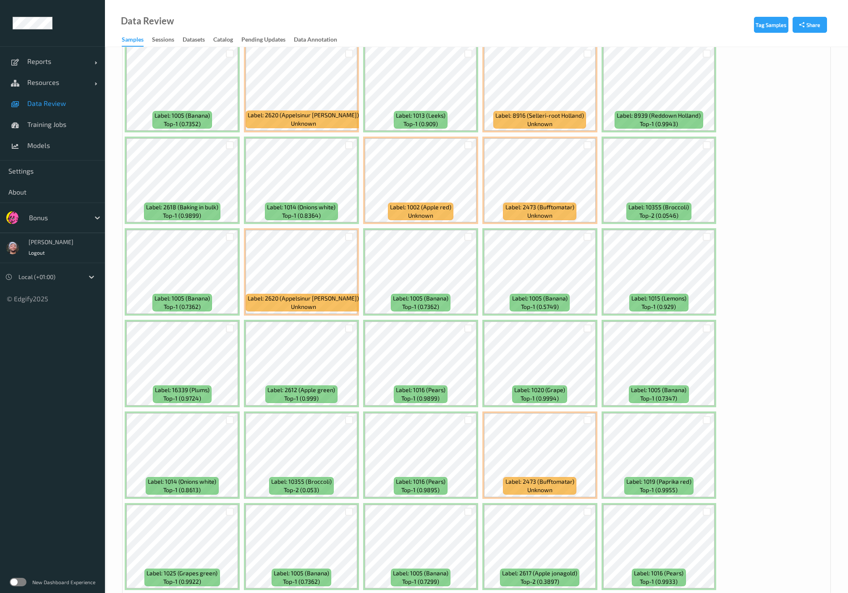
scroll to position [3316, 0]
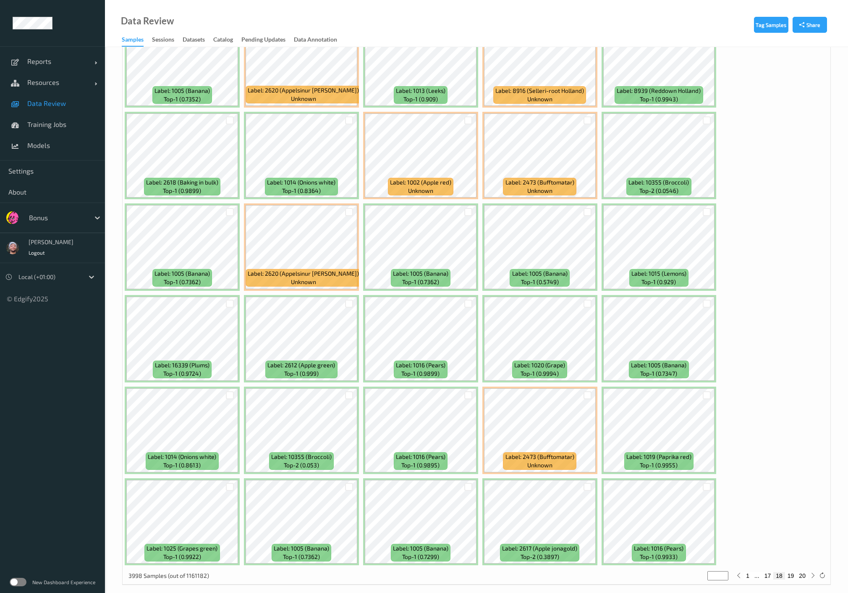
click at [793, 572] on button "19" at bounding box center [791, 576] width 12 height 8
type input "**"
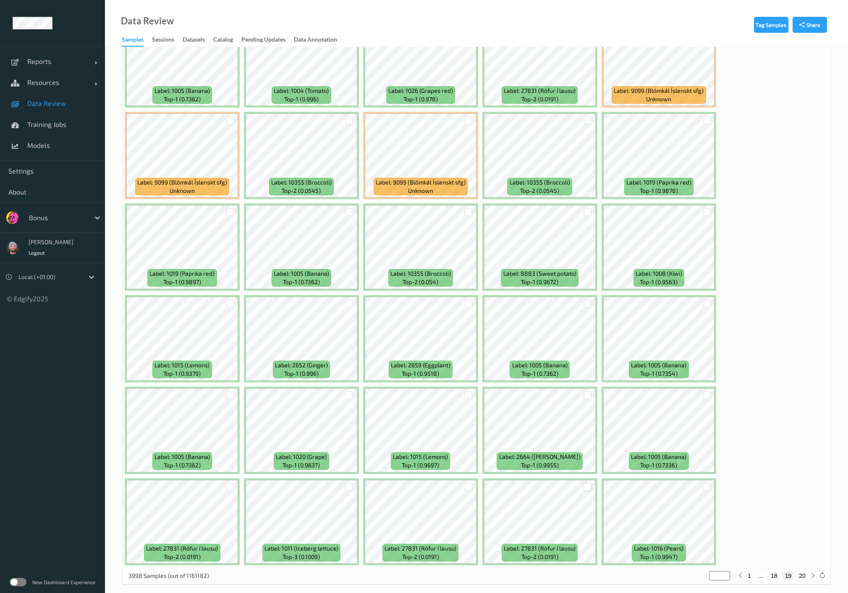
click at [586, 483] on div at bounding box center [588, 487] width 8 height 8
click at [801, 572] on button "20" at bounding box center [803, 576] width 12 height 8
type input "**"
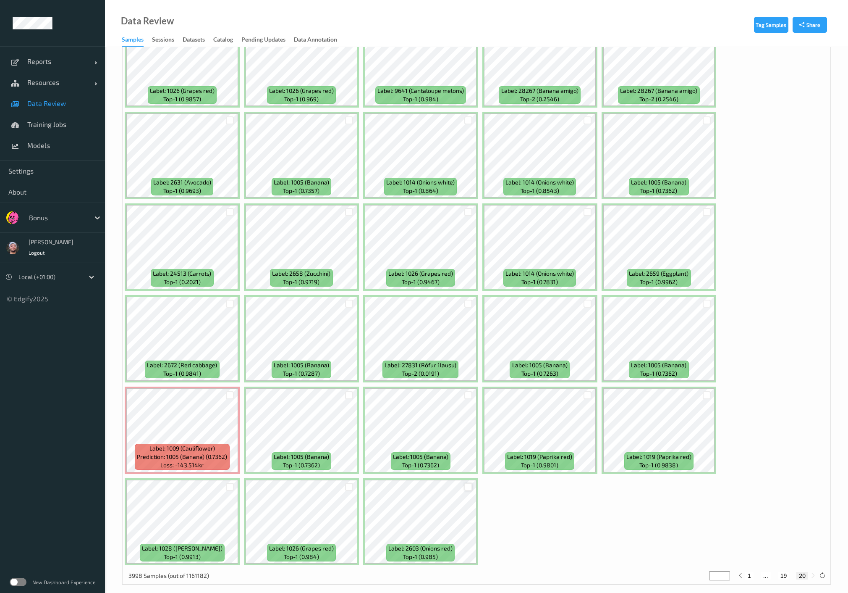
click at [469, 483] on div at bounding box center [469, 487] width 8 height 8
click at [591, 388] on div at bounding box center [588, 395] width 16 height 14
click at [587, 391] on div at bounding box center [588, 395] width 8 height 8
click at [709, 391] on div at bounding box center [707, 395] width 8 height 8
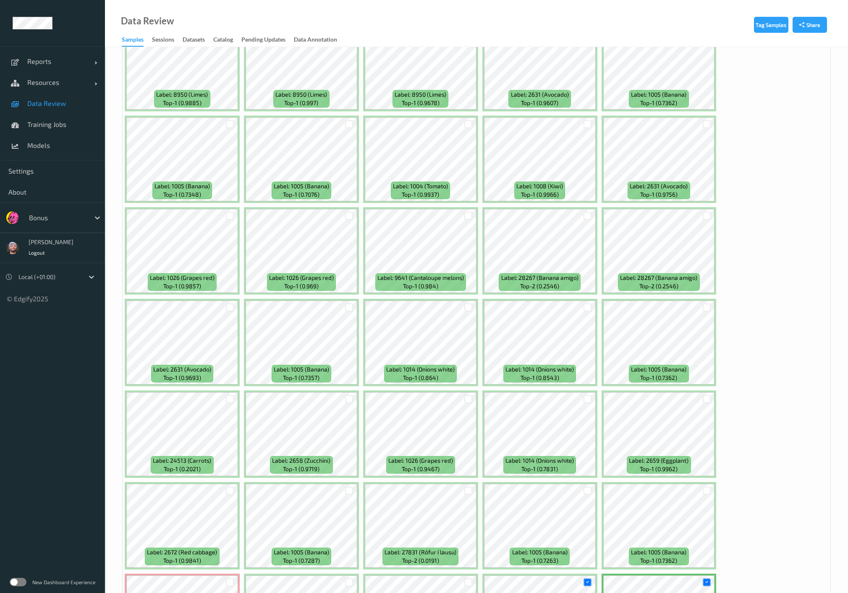
scroll to position [2989, 0]
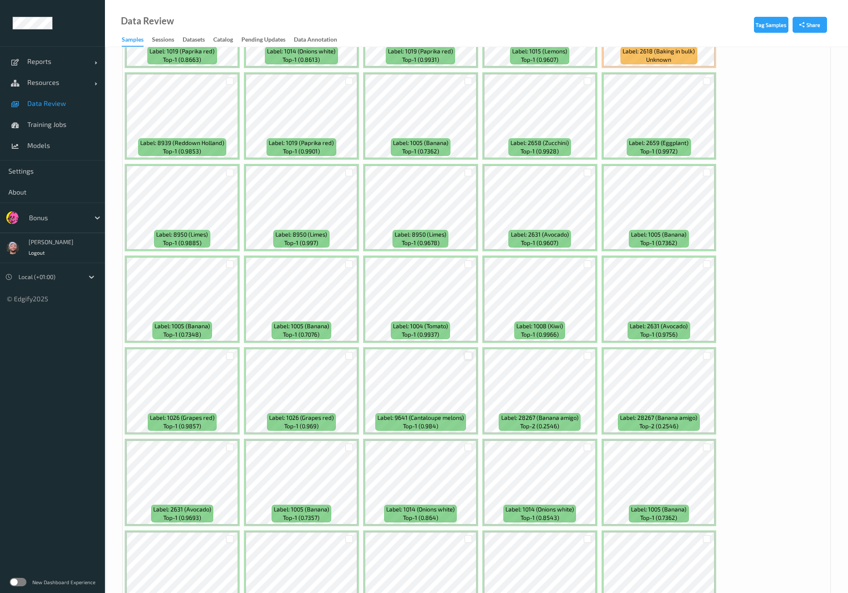
click at [469, 352] on div at bounding box center [469, 356] width 8 height 8
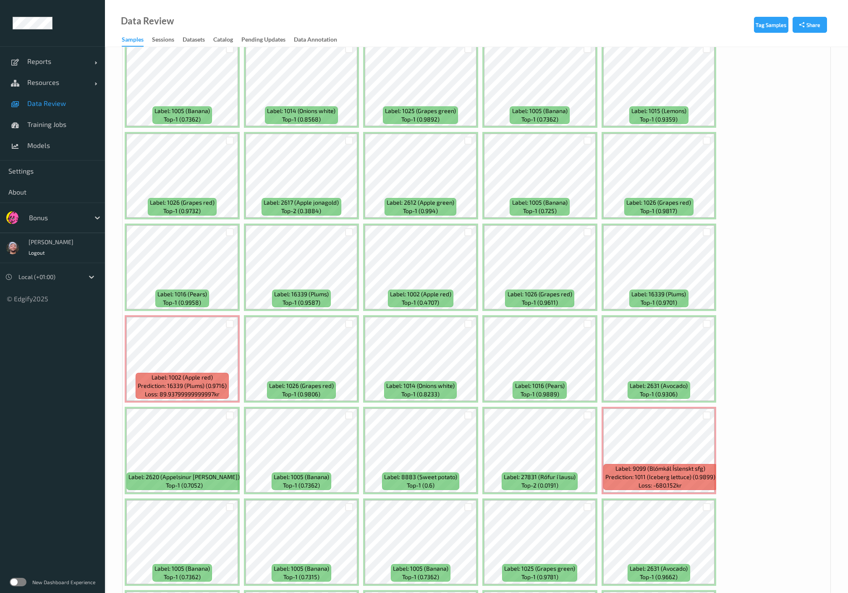
scroll to position [2055, 0]
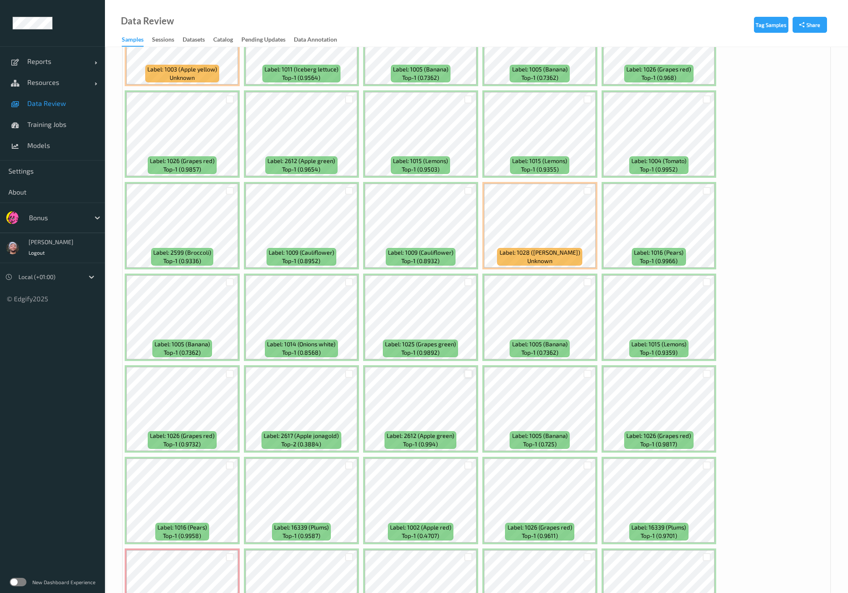
click at [466, 371] on div at bounding box center [469, 374] width 8 height 8
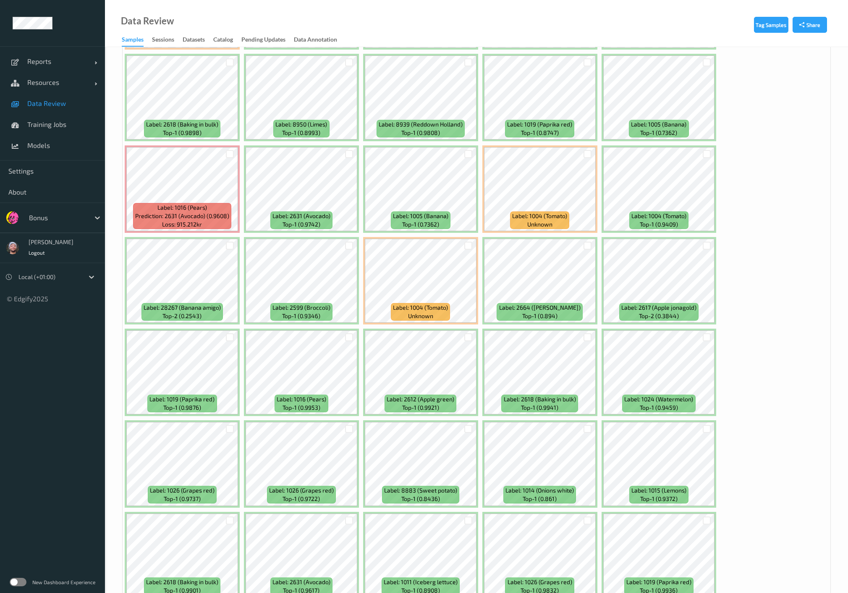
scroll to position [1402, 0]
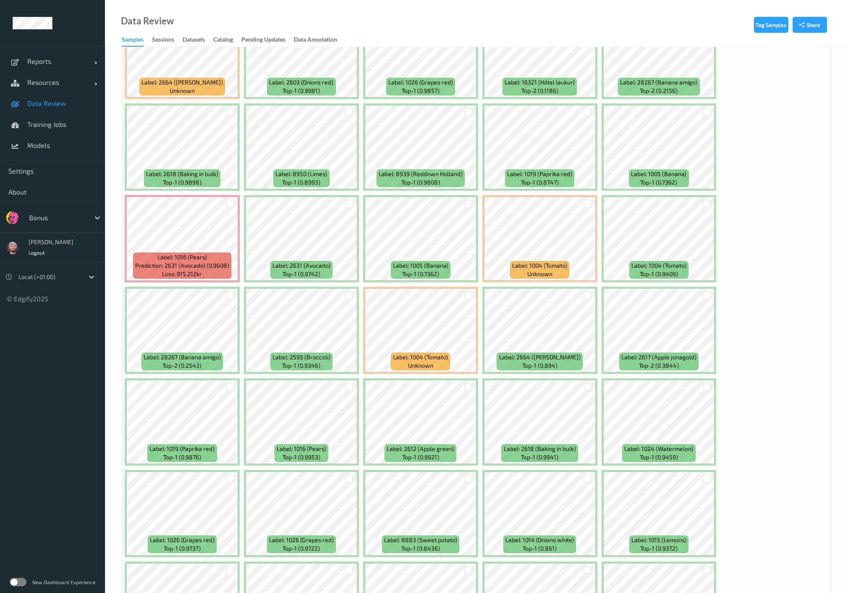
click at [466, 291] on div at bounding box center [469, 295] width 8 height 8
click at [582, 202] on div at bounding box center [588, 204] width 16 height 14
click at [585, 202] on div at bounding box center [588, 204] width 8 height 8
click at [705, 200] on div at bounding box center [707, 204] width 8 height 8
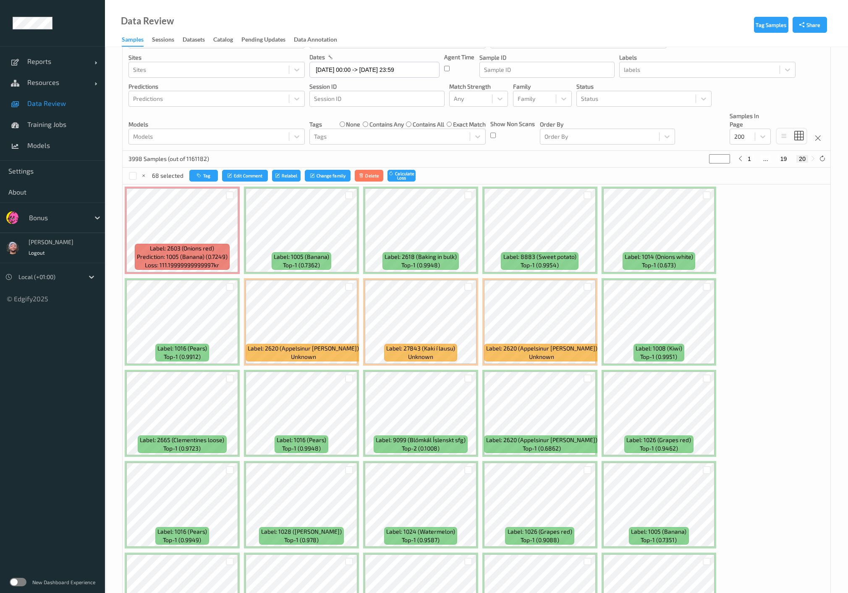
scroll to position [0, 0]
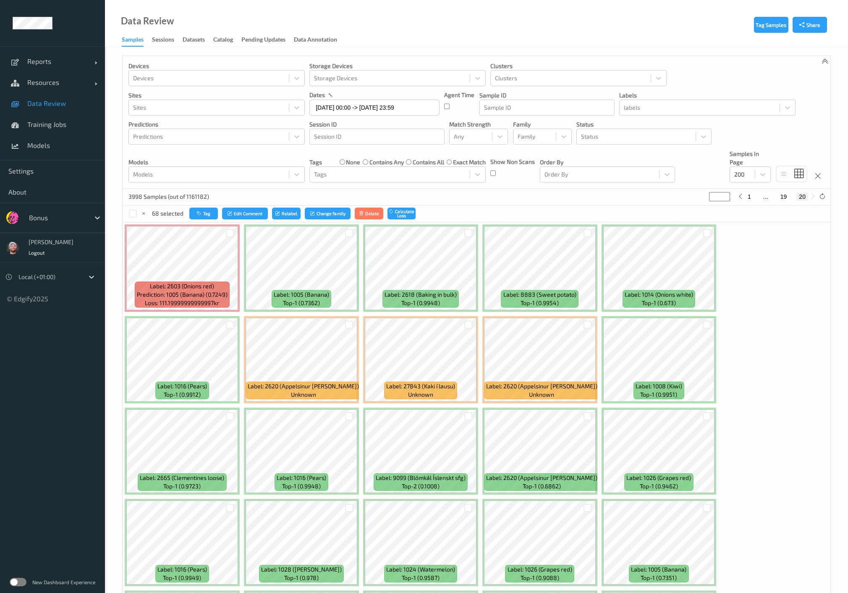
click at [228, 328] on div at bounding box center [230, 325] width 16 height 14
click at [228, 326] on div at bounding box center [230, 324] width 8 height 8
click at [206, 213] on button "Tag" at bounding box center [203, 213] width 29 height 12
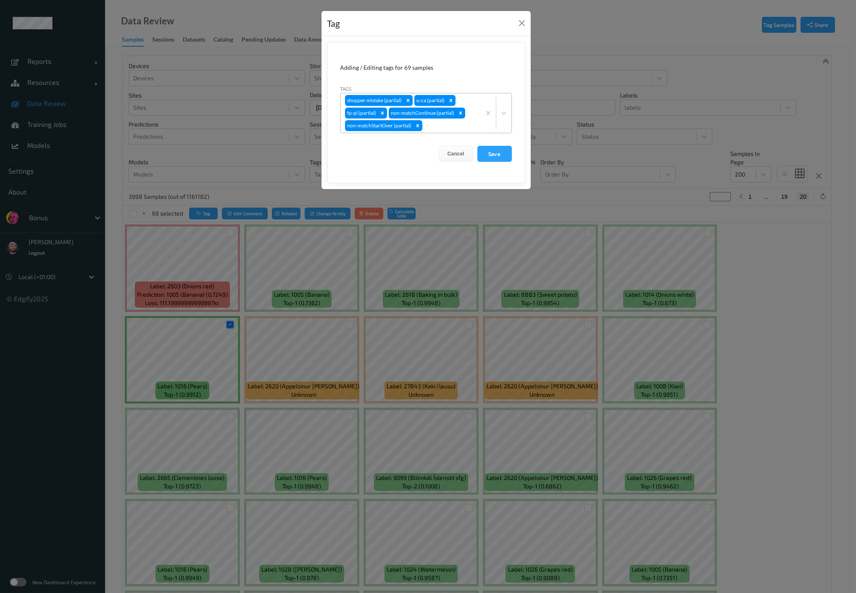
click at [437, 128] on div at bounding box center [450, 126] width 53 height 10
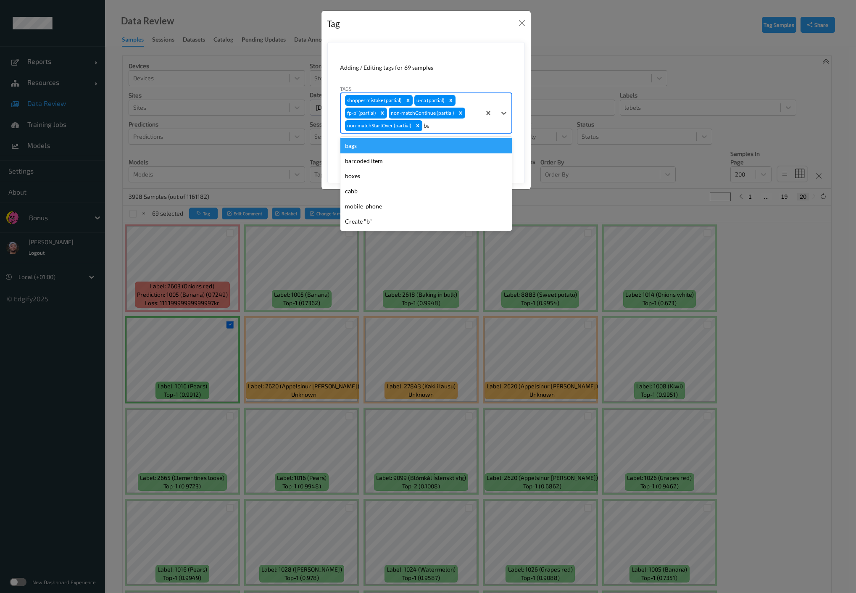
type input "bar"
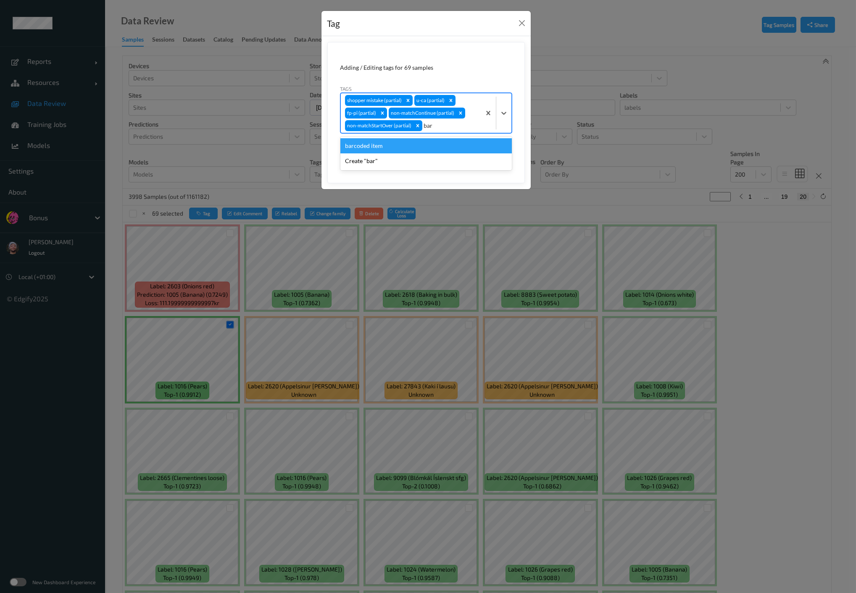
click at [435, 145] on div "barcoded item" at bounding box center [425, 145] width 171 height 15
click at [491, 152] on button "Save" at bounding box center [494, 154] width 34 height 16
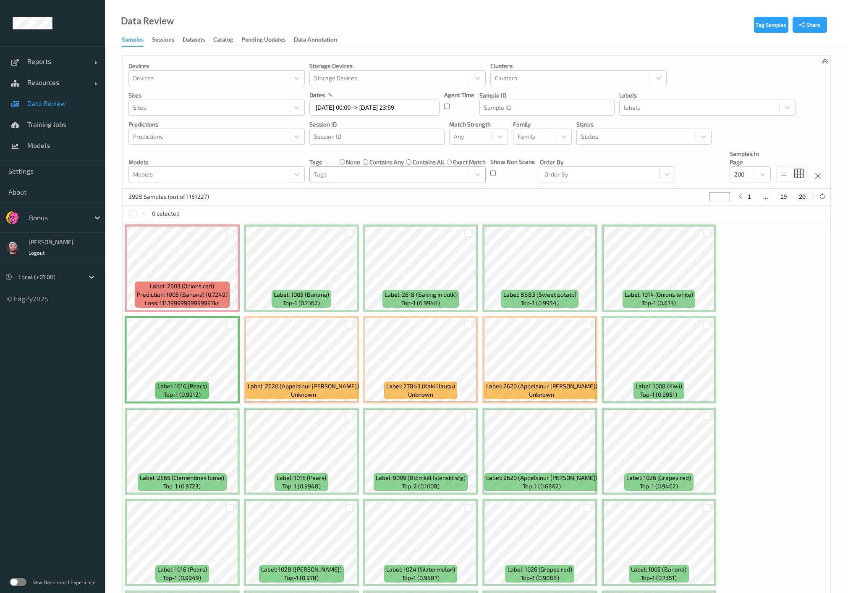
click at [331, 178] on div at bounding box center [390, 174] width 152 height 10
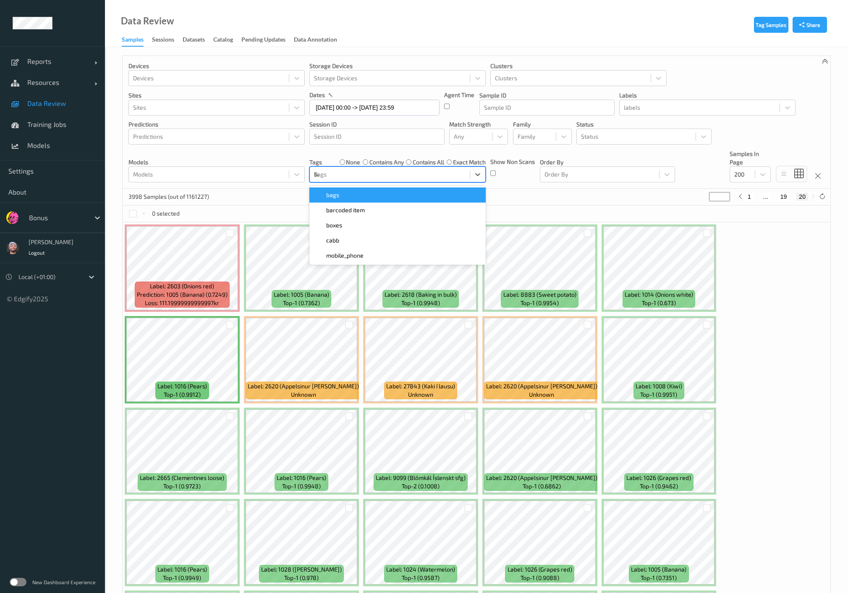
type input "bar"
click at [354, 192] on span "barcoded item" at bounding box center [345, 195] width 39 height 8
click at [268, 200] on div "3998 Samples (out of 1161227) * 1 ... 19 20" at bounding box center [477, 197] width 708 height 17
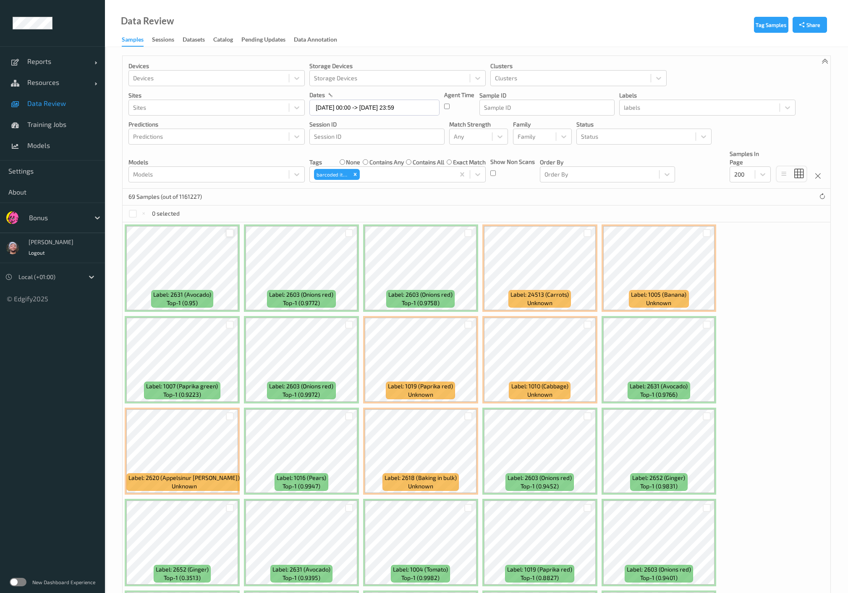
click at [227, 235] on div at bounding box center [230, 233] width 8 height 8
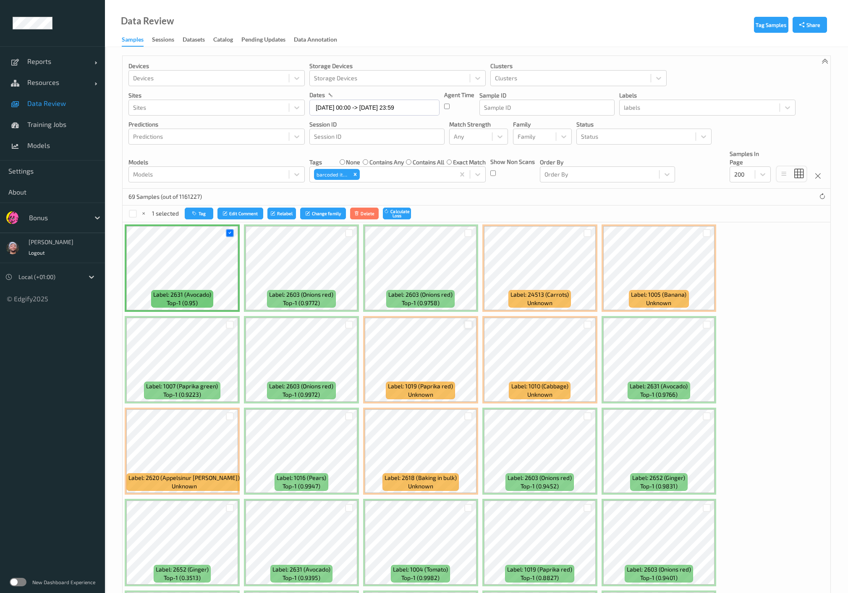
click at [465, 324] on div at bounding box center [469, 324] width 8 height 8
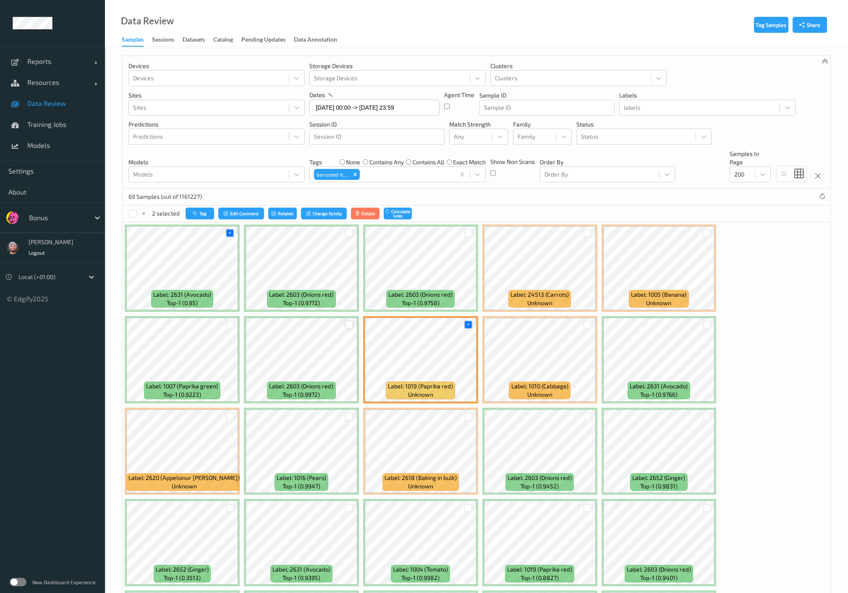
click at [349, 324] on div at bounding box center [349, 324] width 8 height 8
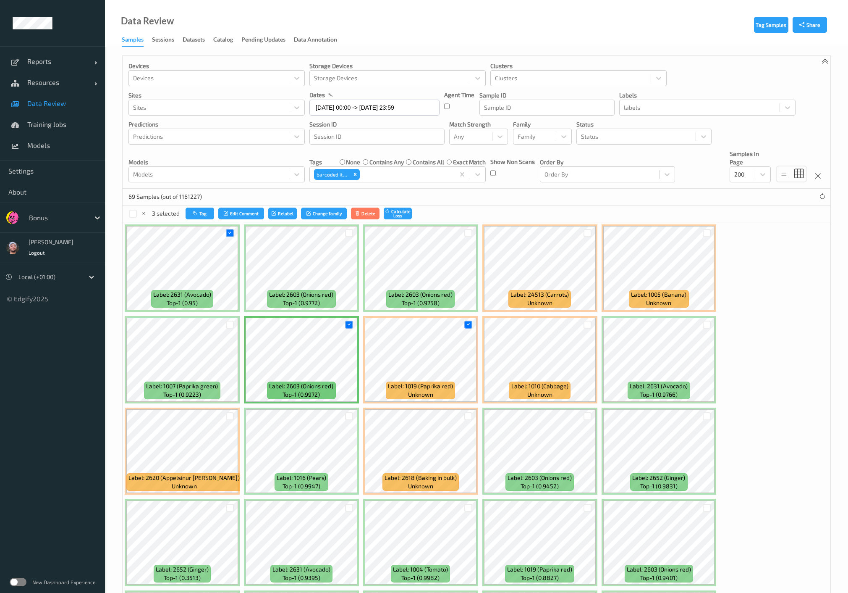
scroll to position [140, 0]
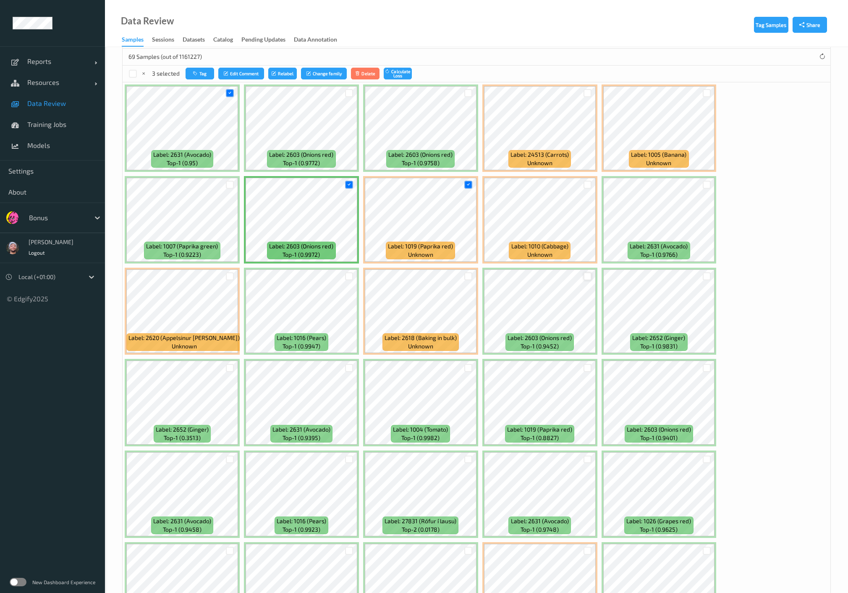
click at [587, 275] on div at bounding box center [588, 276] width 8 height 8
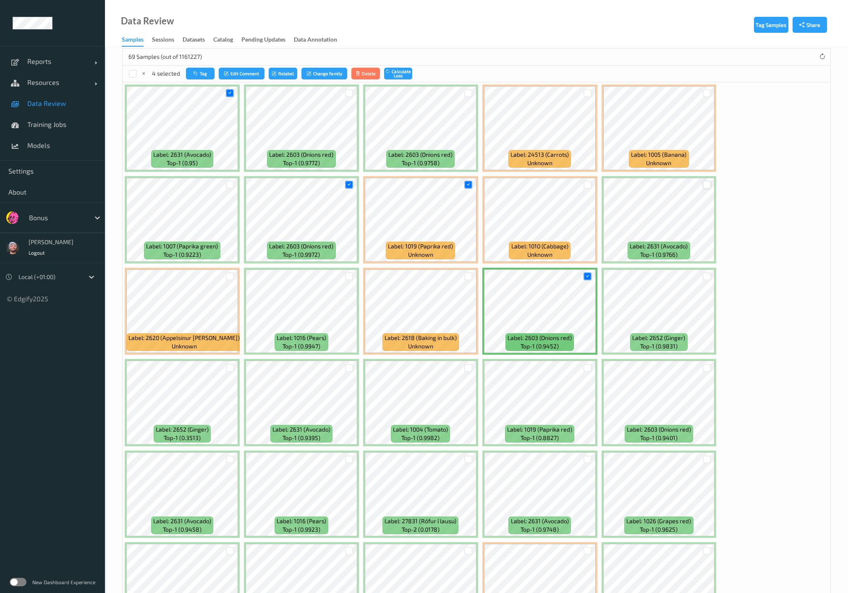
click at [706, 181] on div at bounding box center [707, 185] width 8 height 8
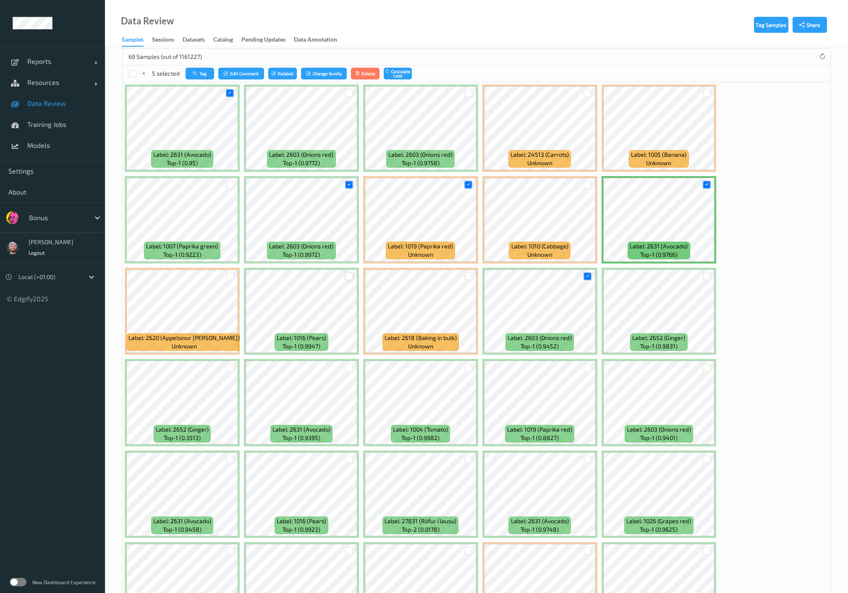
click at [347, 278] on div at bounding box center [349, 276] width 8 height 8
click at [350, 367] on div at bounding box center [349, 368] width 8 height 8
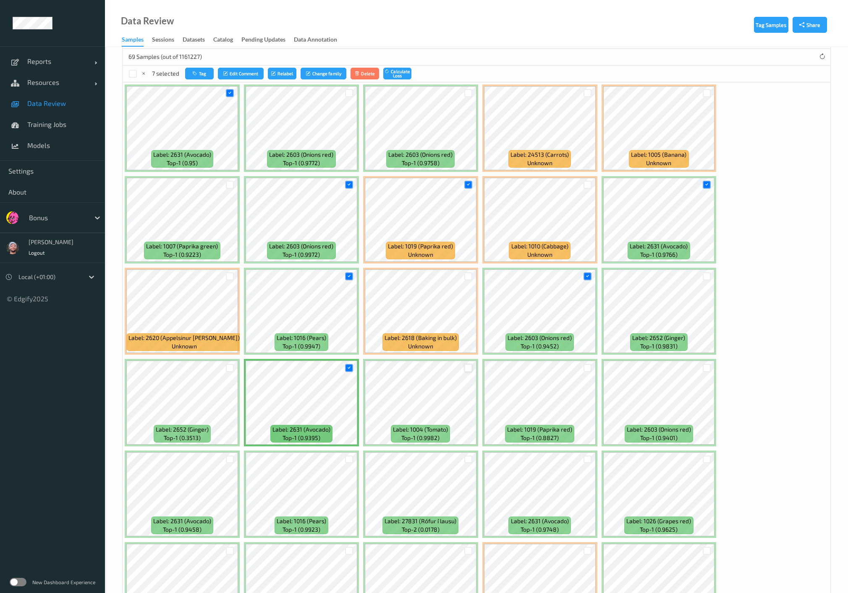
click at [470, 369] on div at bounding box center [469, 368] width 8 height 8
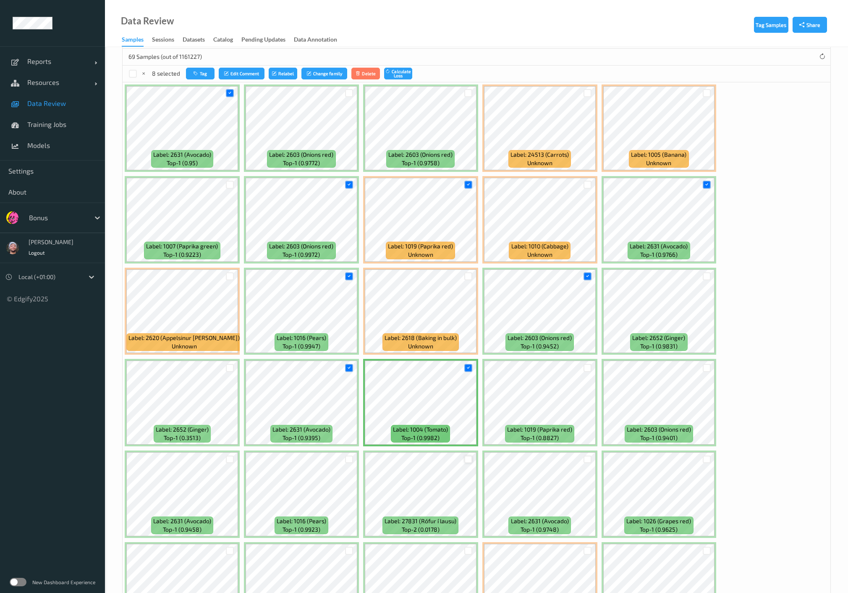
click at [467, 455] on div at bounding box center [469, 459] width 8 height 8
click at [587, 457] on div at bounding box center [588, 459] width 8 height 8
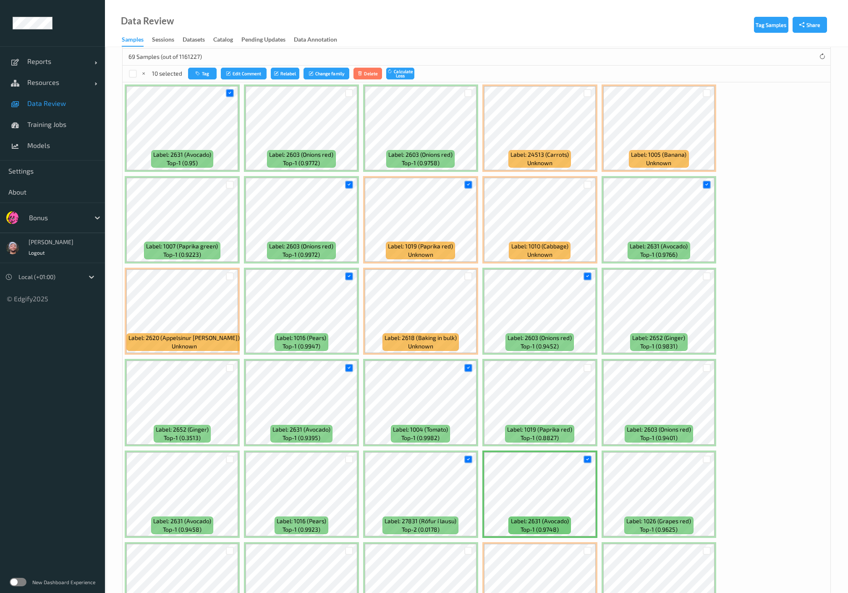
scroll to position [373, 0]
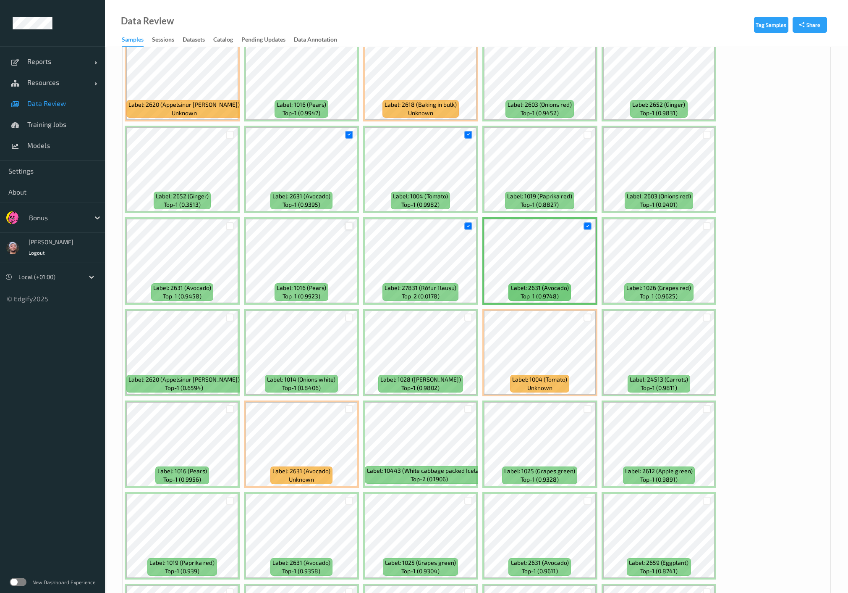
click at [348, 224] on div at bounding box center [349, 226] width 8 height 8
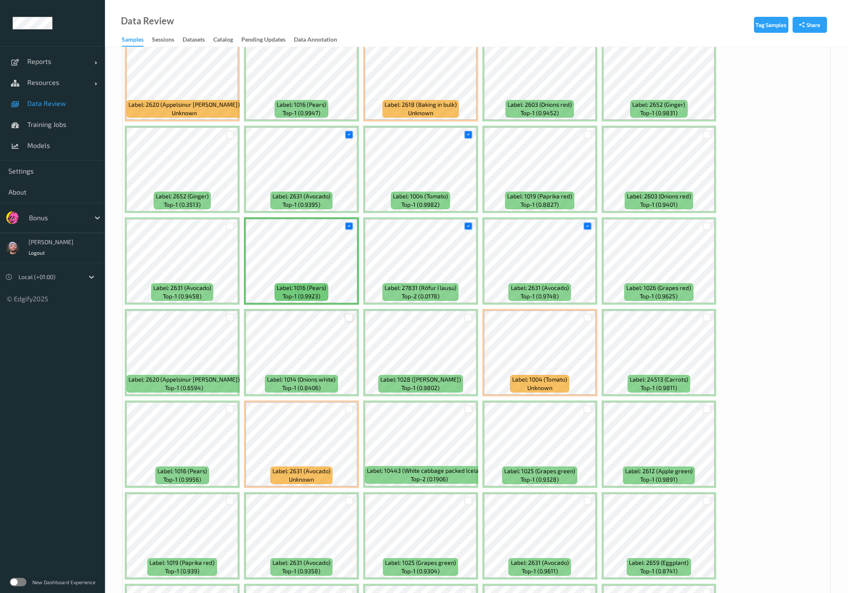
click at [347, 317] on div at bounding box center [349, 317] width 8 height 8
click at [232, 314] on div at bounding box center [230, 317] width 8 height 8
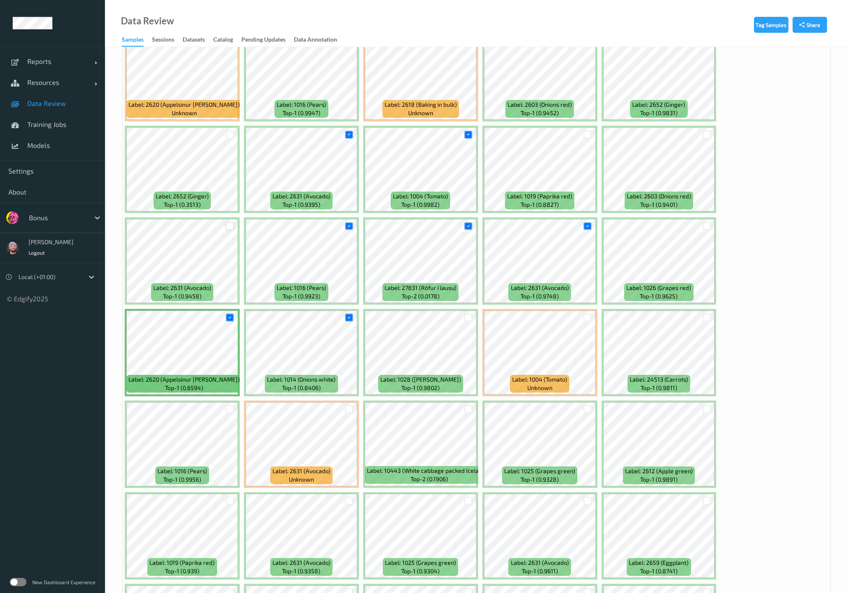
click at [229, 222] on div at bounding box center [230, 226] width 8 height 8
click at [232, 408] on div at bounding box center [230, 409] width 8 height 8
click at [228, 500] on div at bounding box center [230, 500] width 8 height 8
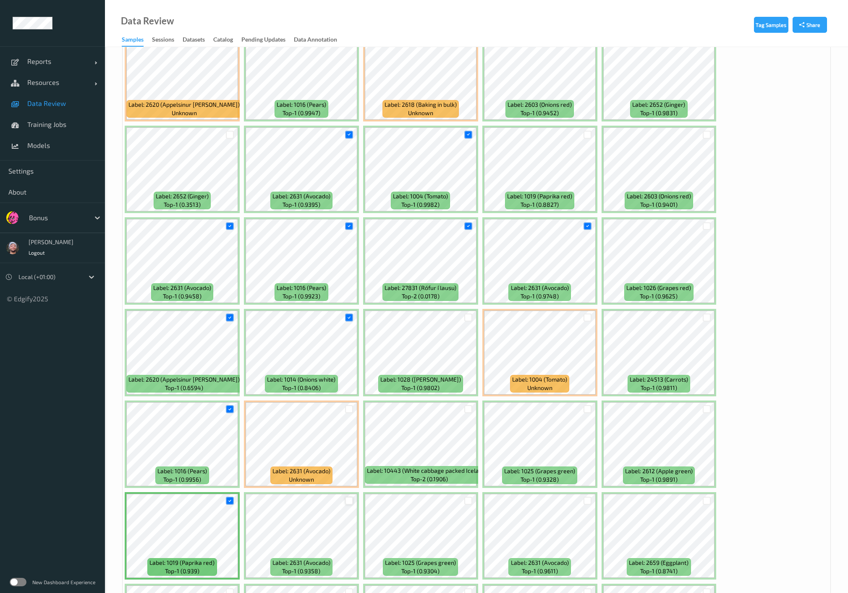
click at [351, 496] on div at bounding box center [349, 500] width 8 height 8
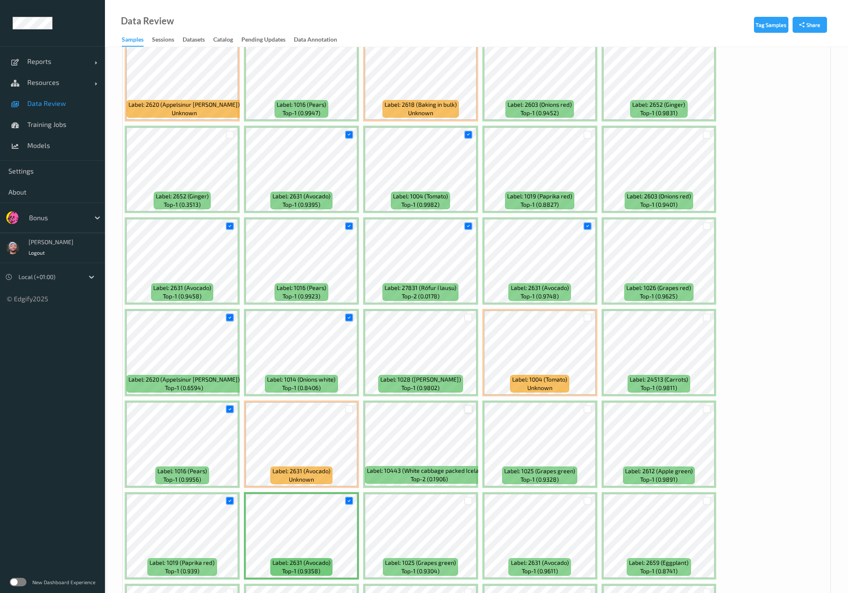
click at [468, 409] on div at bounding box center [469, 409] width 8 height 8
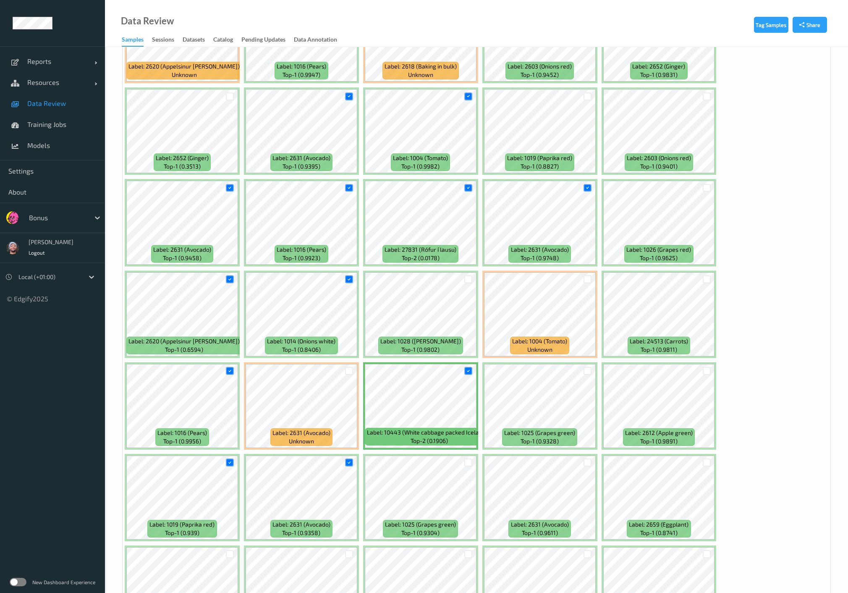
scroll to position [420, 0]
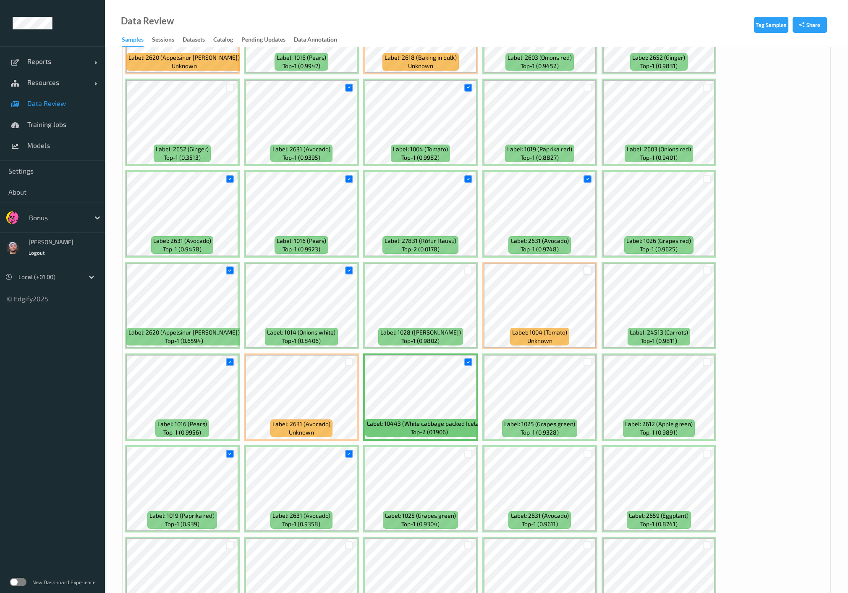
click at [588, 269] on div at bounding box center [588, 270] width 8 height 8
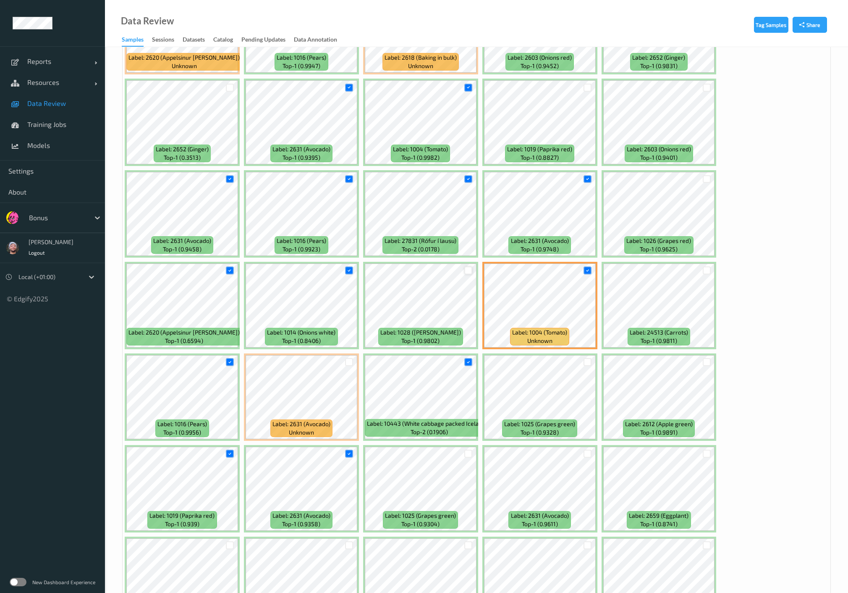
click at [469, 269] on div at bounding box center [469, 270] width 8 height 8
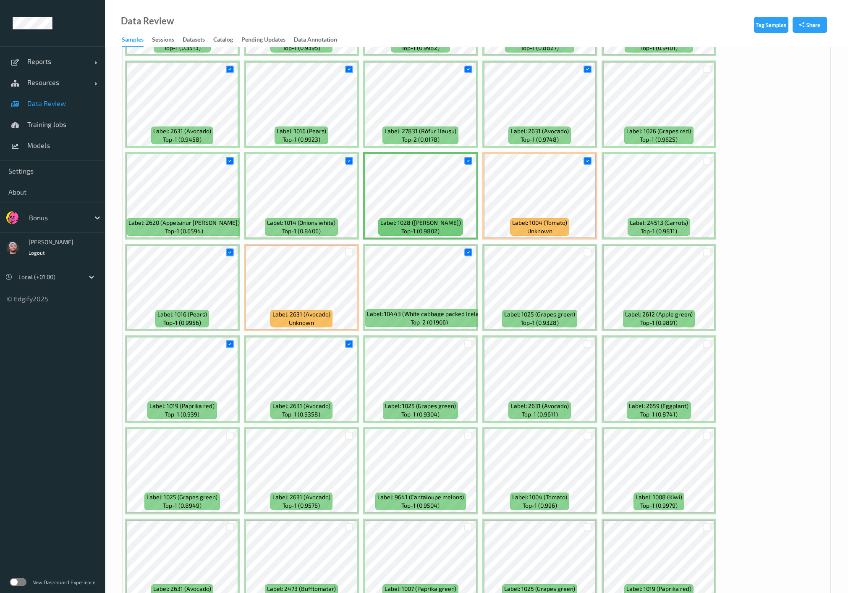
scroll to position [606, 0]
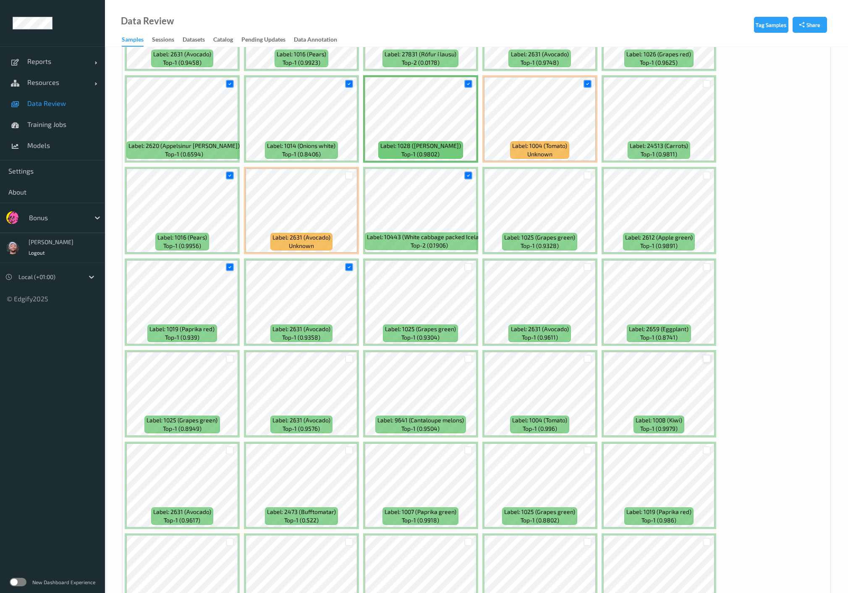
click at [707, 357] on div at bounding box center [707, 358] width 8 height 8
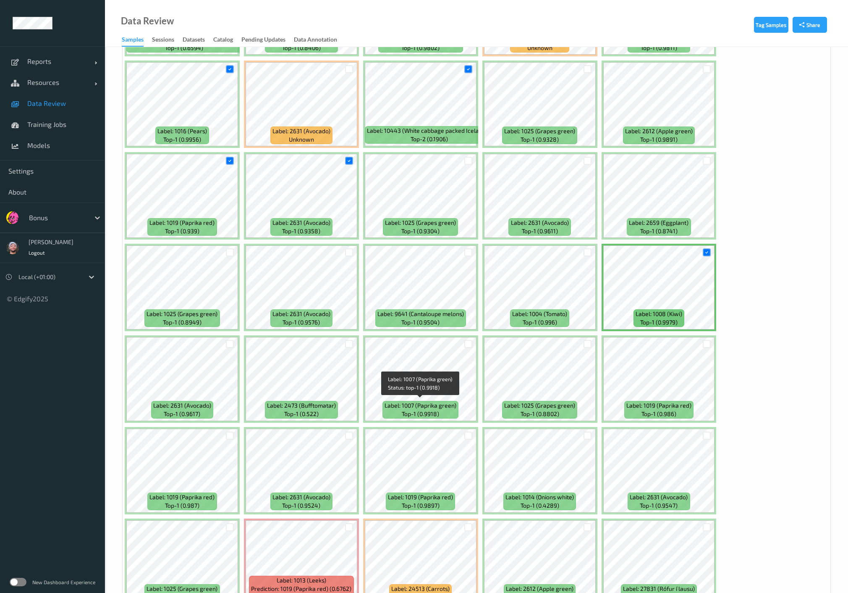
scroll to position [793, 0]
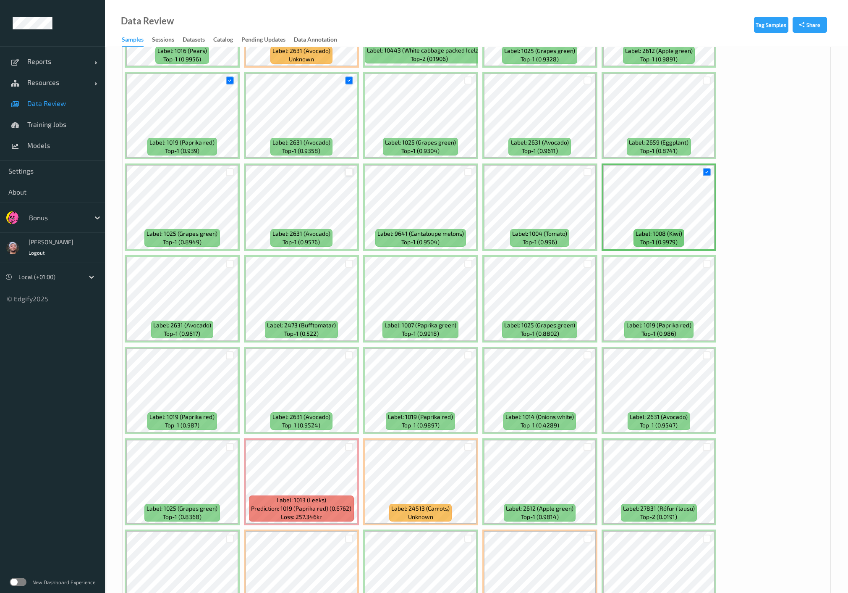
click at [348, 169] on div at bounding box center [349, 172] width 8 height 8
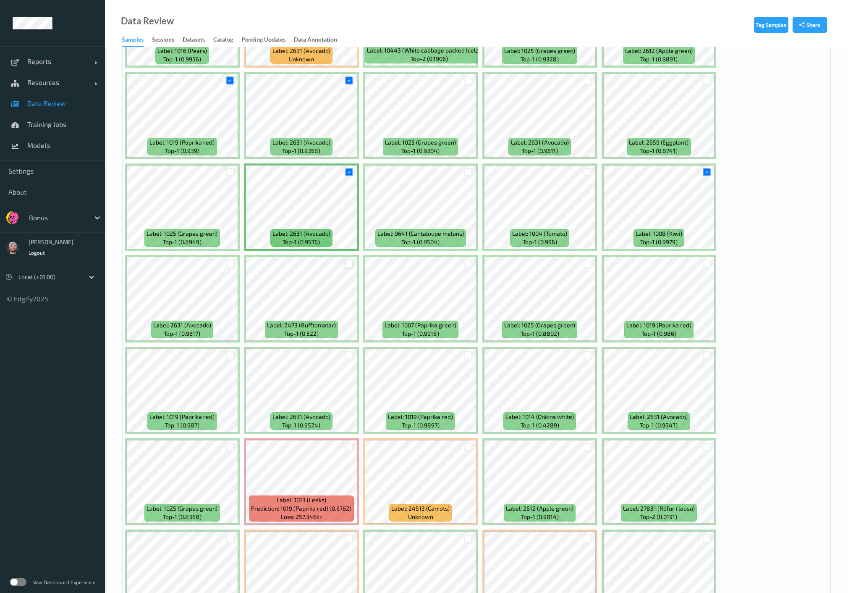
click at [348, 263] on div at bounding box center [349, 264] width 8 height 8
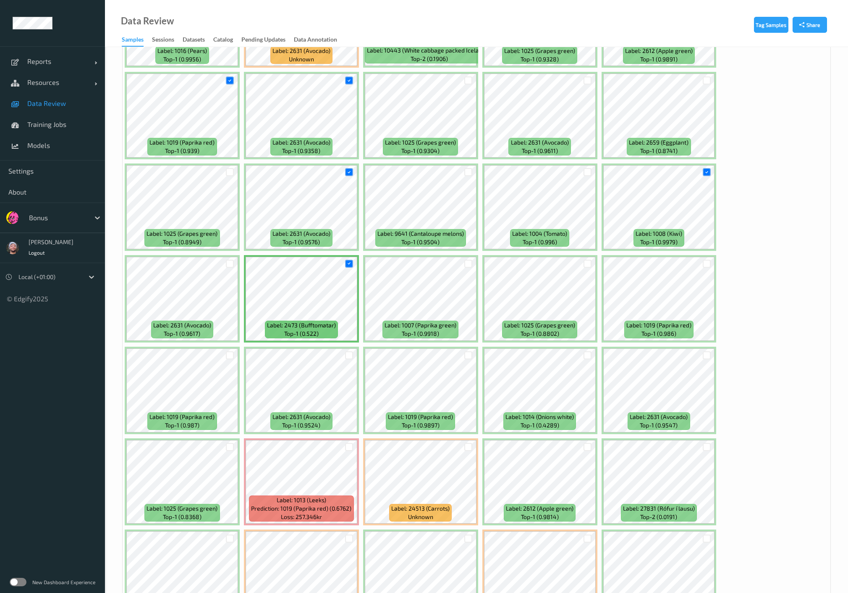
drag, startPoint x: 471, startPoint y: 352, endPoint x: 478, endPoint y: 354, distance: 6.6
click at [470, 352] on div at bounding box center [469, 355] width 8 height 8
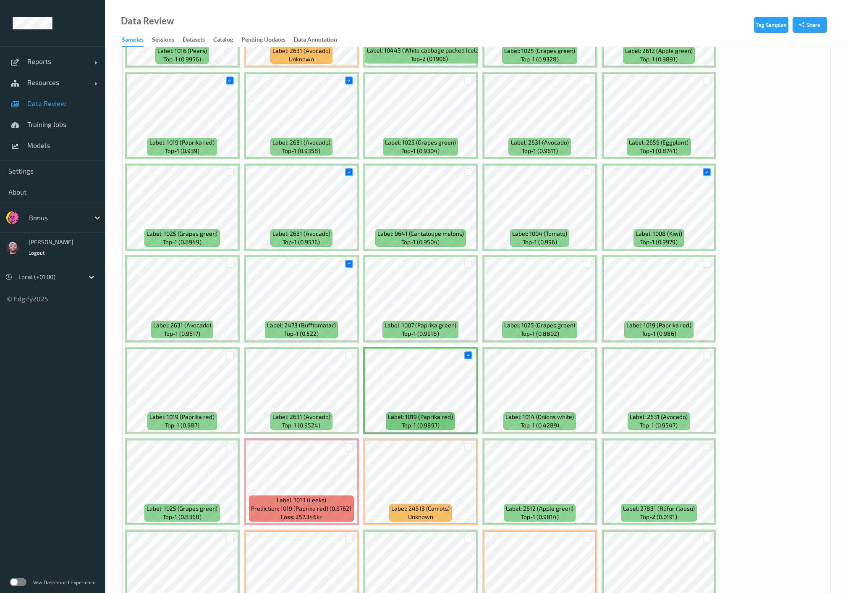
click at [594, 352] on div at bounding box center [588, 355] width 16 height 14
click at [589, 353] on div at bounding box center [588, 355] width 8 height 8
click at [706, 352] on div at bounding box center [707, 355] width 8 height 8
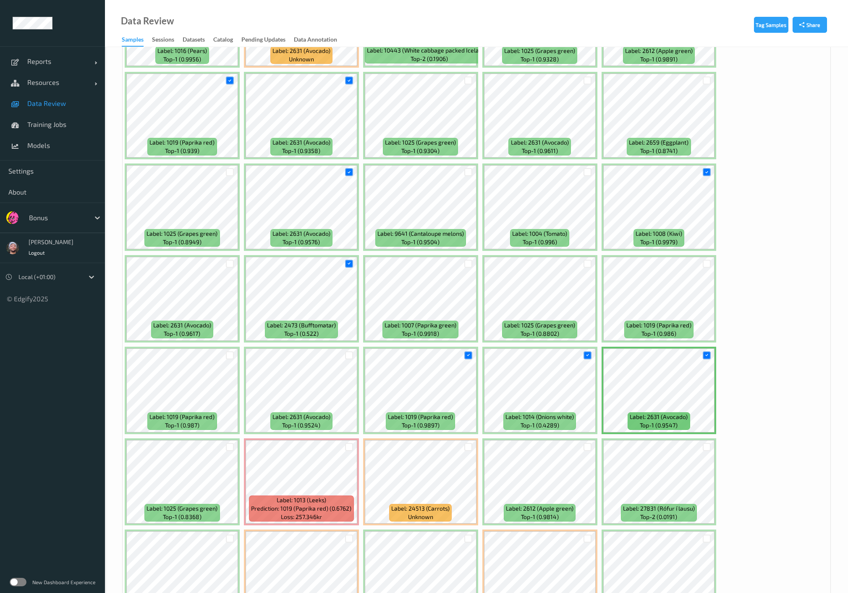
click at [590, 443] on div at bounding box center [588, 447] width 8 height 8
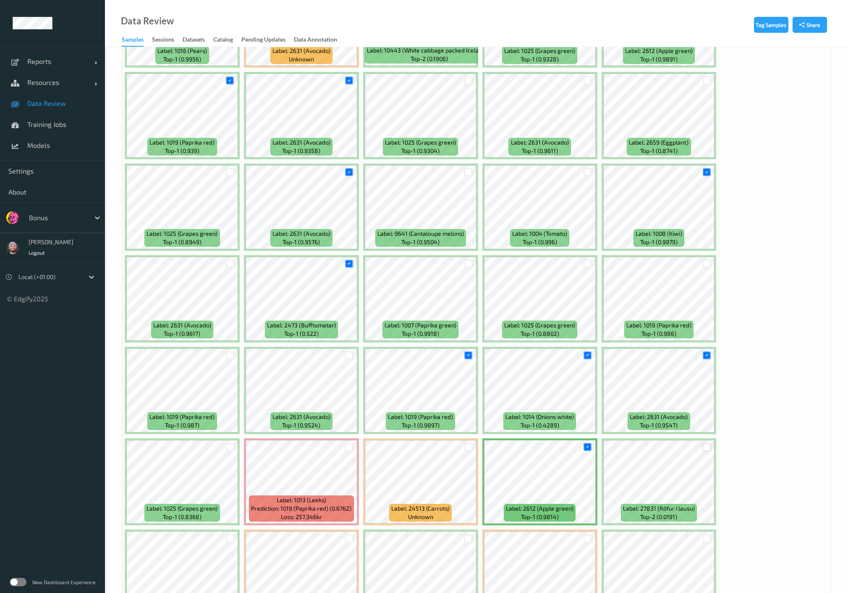
click at [706, 444] on div at bounding box center [707, 447] width 8 height 8
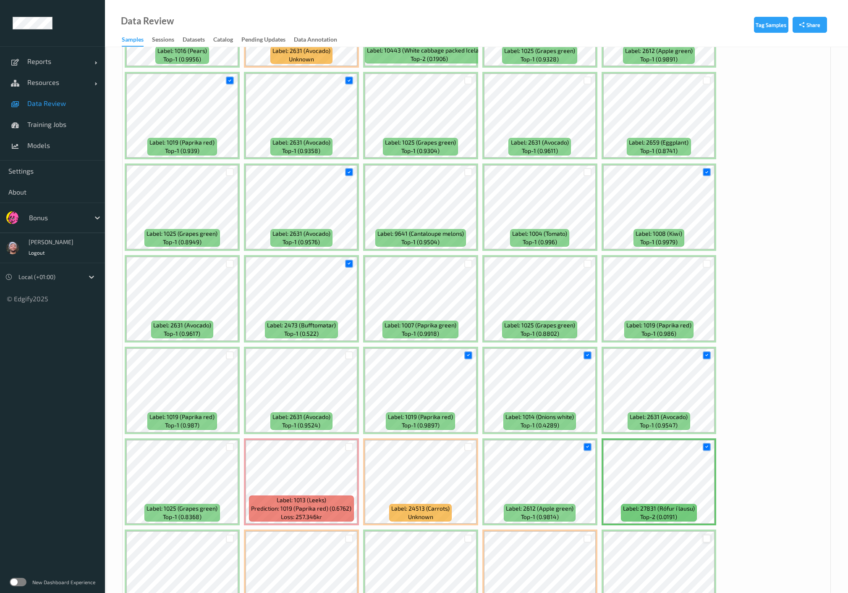
click at [703, 534] on div at bounding box center [707, 538] width 8 height 8
click at [344, 442] on div at bounding box center [349, 447] width 16 height 14
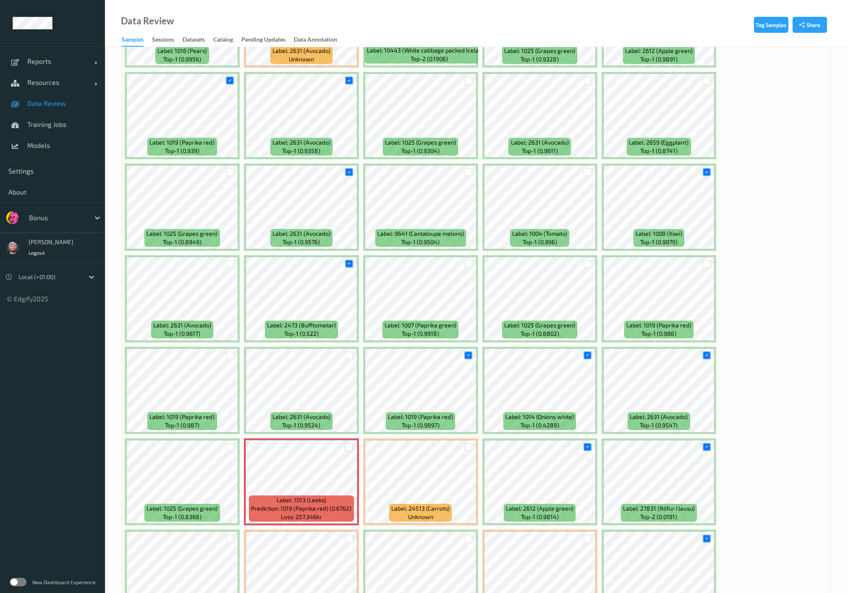
click at [348, 444] on div at bounding box center [349, 447] width 8 height 8
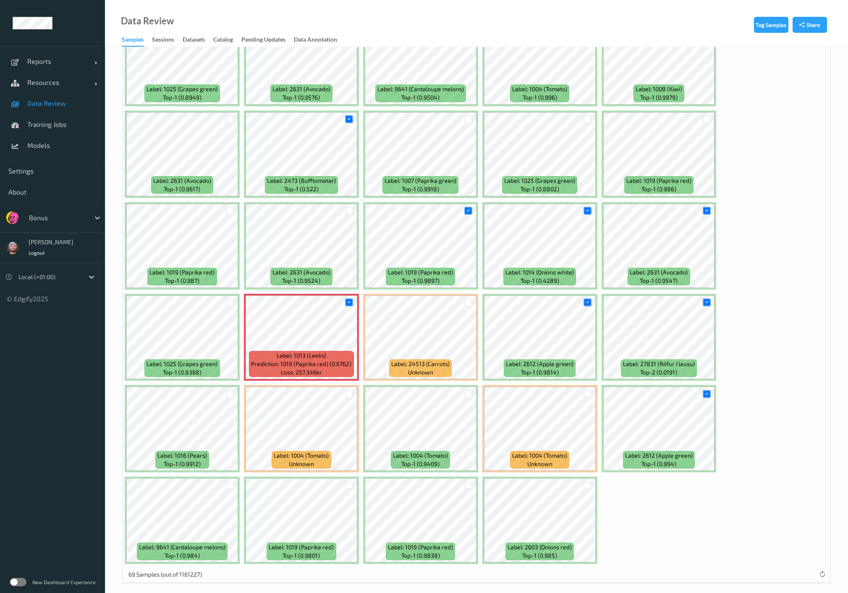
scroll to position [941, 0]
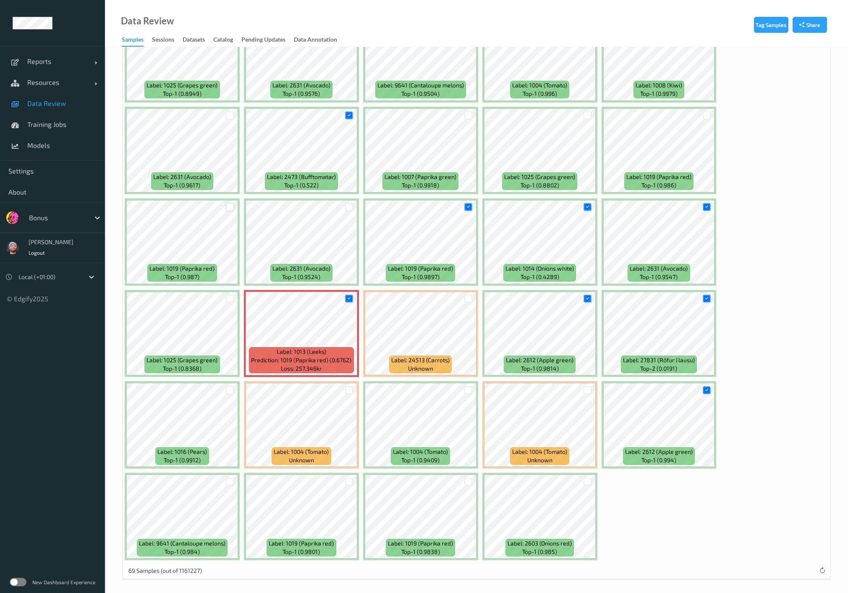
click at [230, 203] on div at bounding box center [230, 207] width 8 height 8
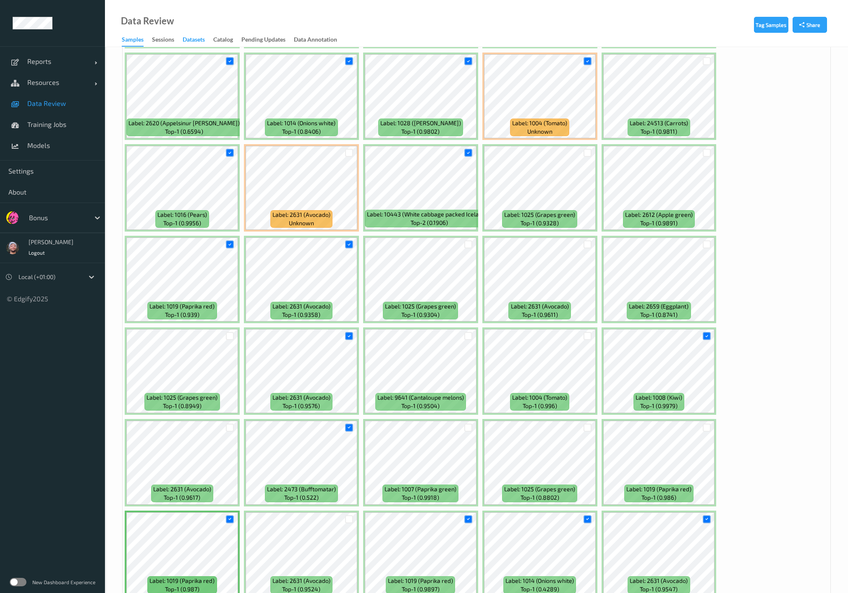
scroll to position [614, 0]
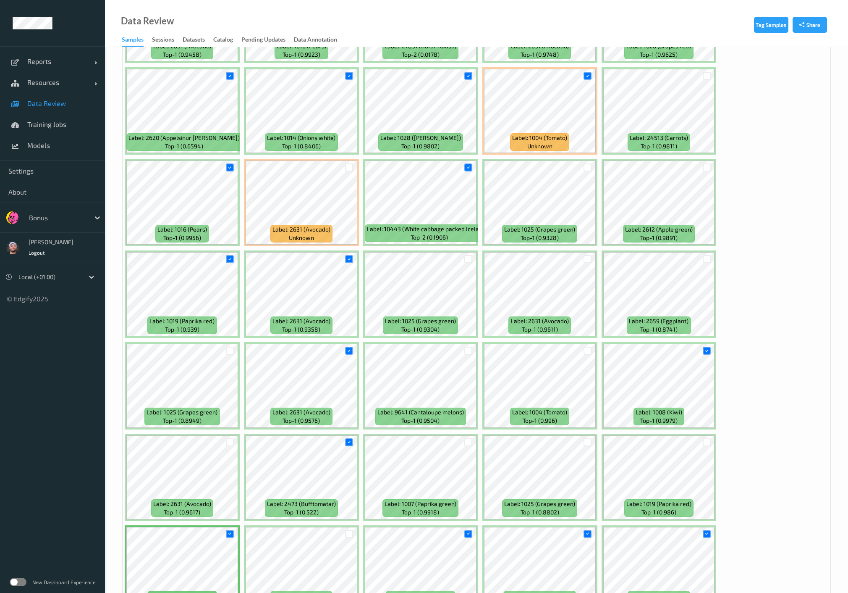
click at [591, 351] on div at bounding box center [588, 351] width 16 height 14
click at [588, 348] on div at bounding box center [588, 351] width 8 height 8
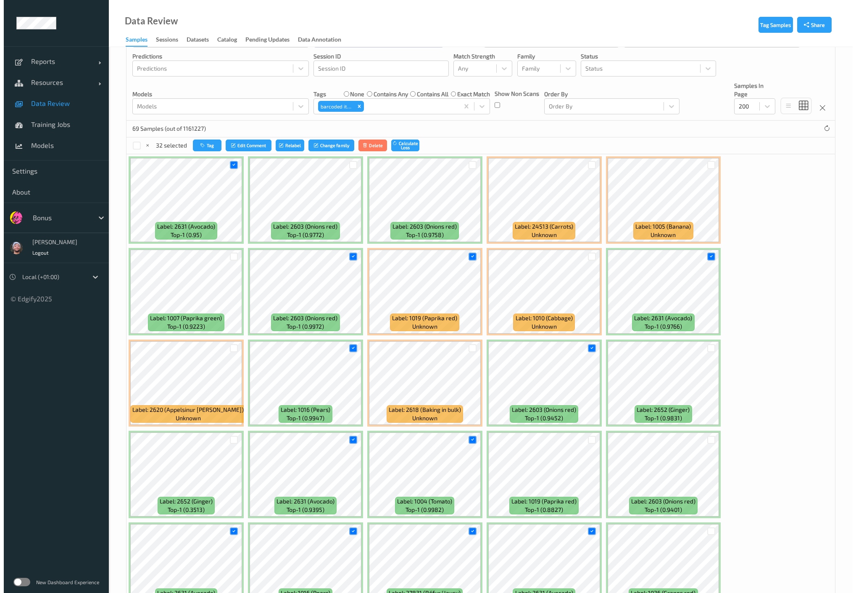
scroll to position [55, 0]
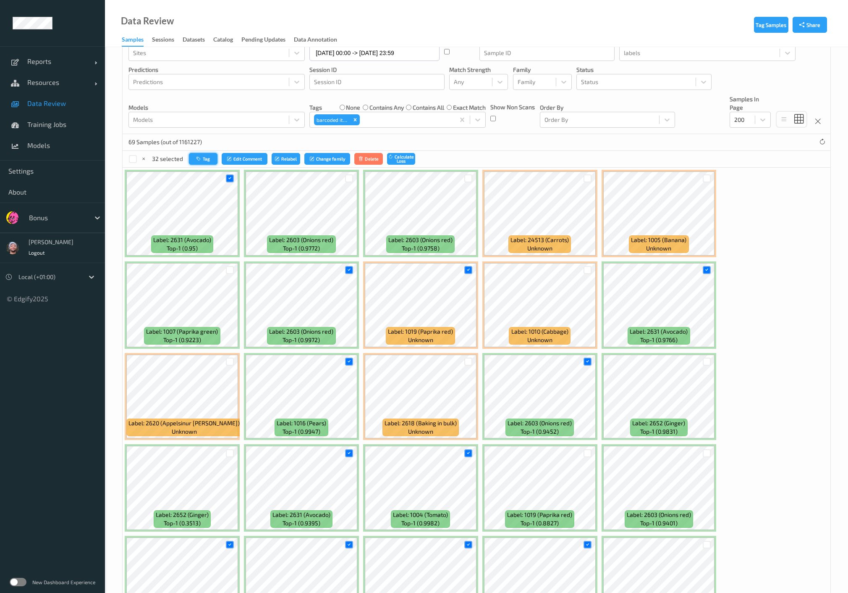
click at [206, 160] on button "Tag" at bounding box center [203, 159] width 29 height 12
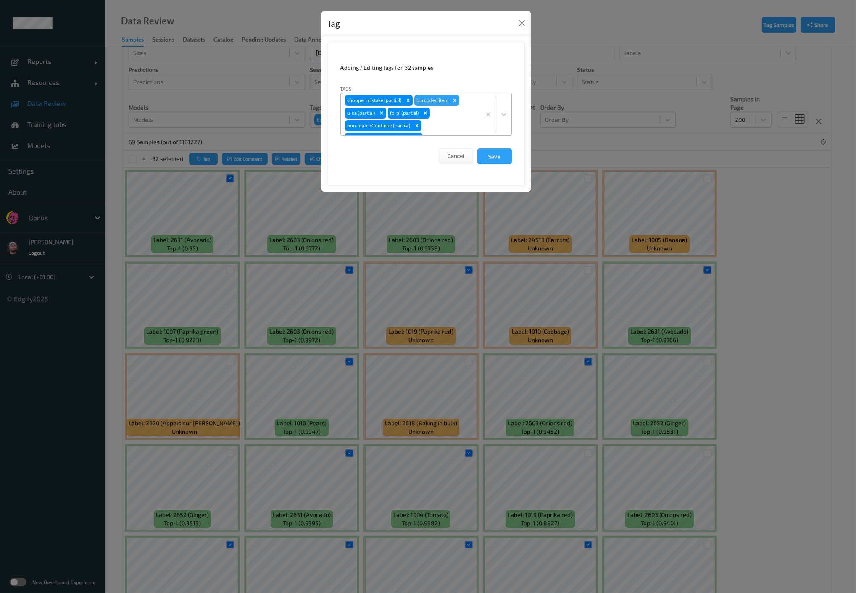
click at [436, 122] on div "shopper mistake (partial) barcoded item u-ca (partial) fp-pi (partial) non-matc…" at bounding box center [411, 114] width 140 height 42
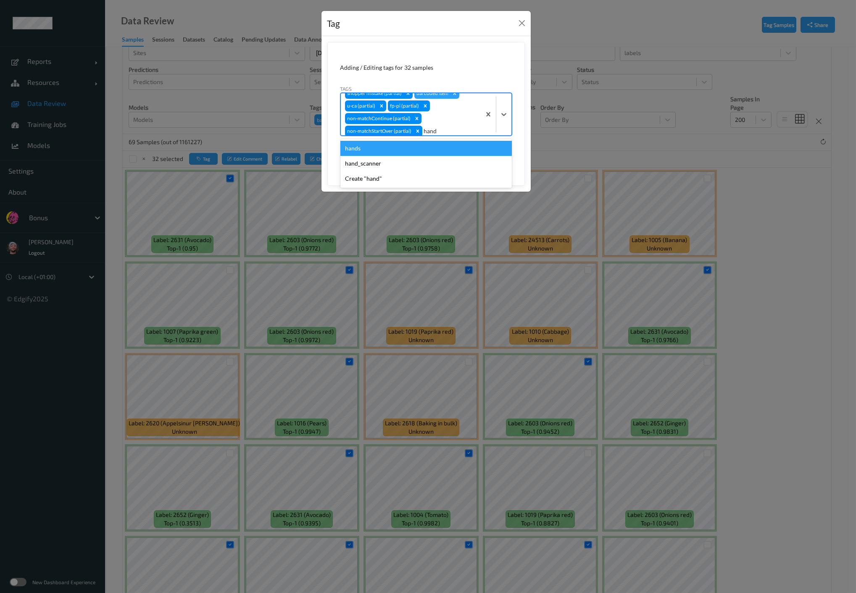
type input "hands"
click at [398, 148] on div "hands" at bounding box center [425, 148] width 171 height 15
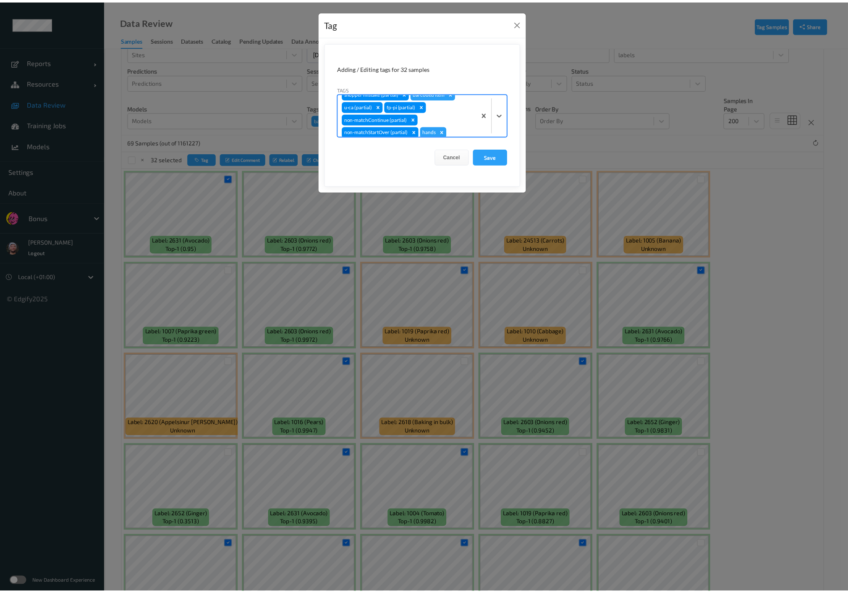
scroll to position [0, 0]
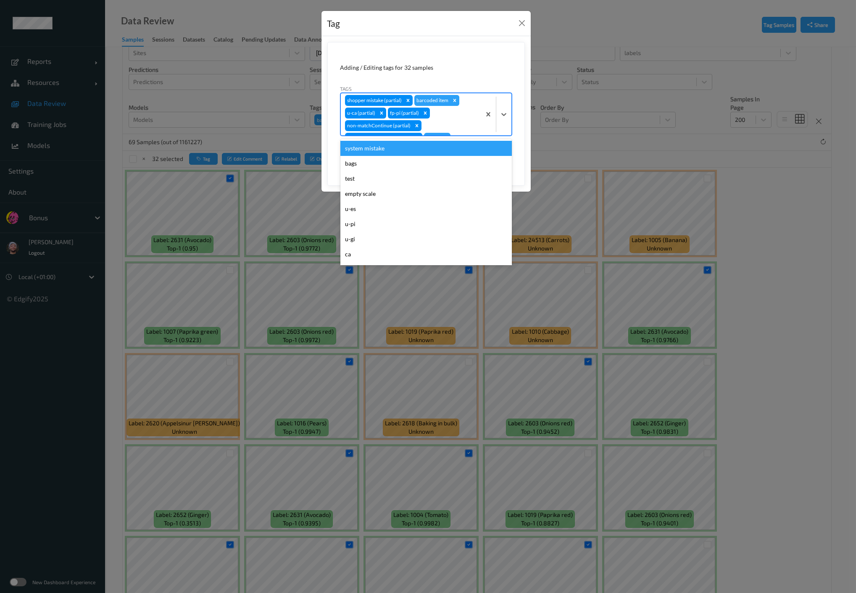
click at [449, 99] on div "barcoded item" at bounding box center [436, 100] width 45 height 11
click at [452, 99] on icon "Remove barcoded item" at bounding box center [455, 100] width 6 height 6
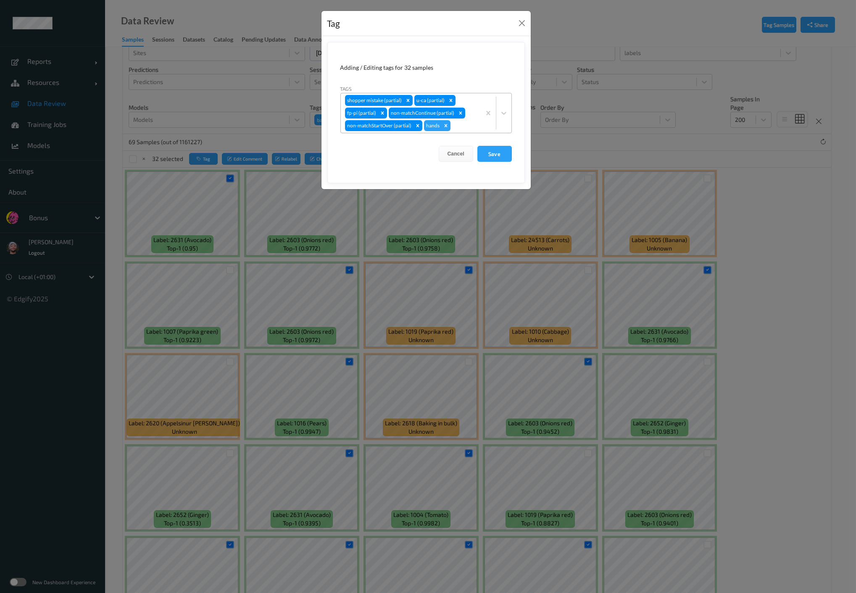
click at [516, 155] on form "Adding / Editing tags for 32 samples Tags shopper mistake (partial) u-ca (parti…" at bounding box center [425, 112] width 197 height 141
click at [486, 155] on button "Save" at bounding box center [494, 154] width 34 height 16
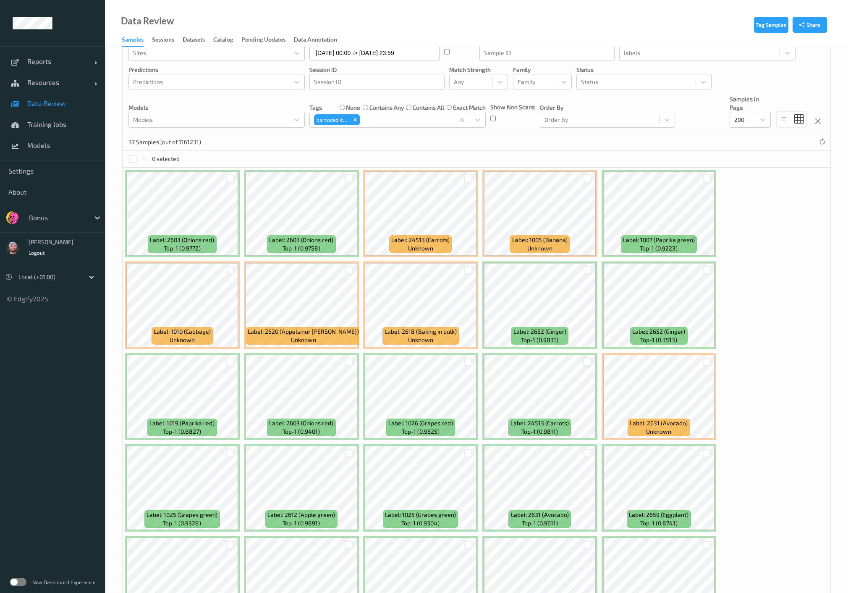
click at [588, 360] on div at bounding box center [588, 361] width 8 height 8
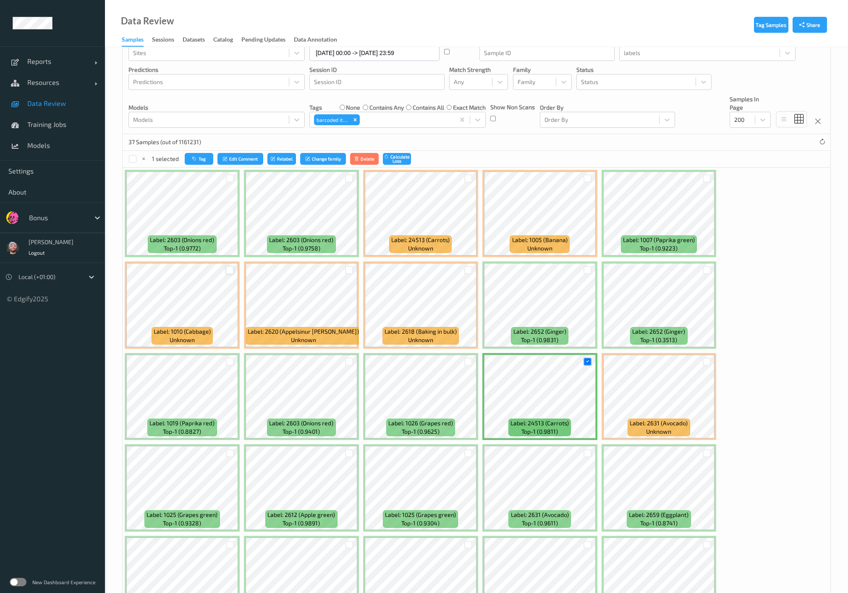
click at [226, 270] on div at bounding box center [230, 270] width 8 height 8
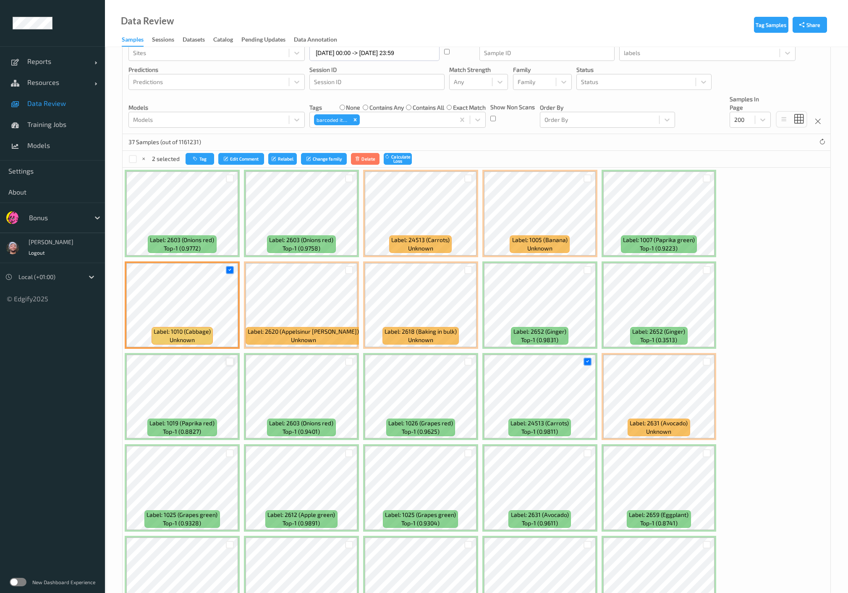
click at [232, 360] on div at bounding box center [230, 361] width 8 height 8
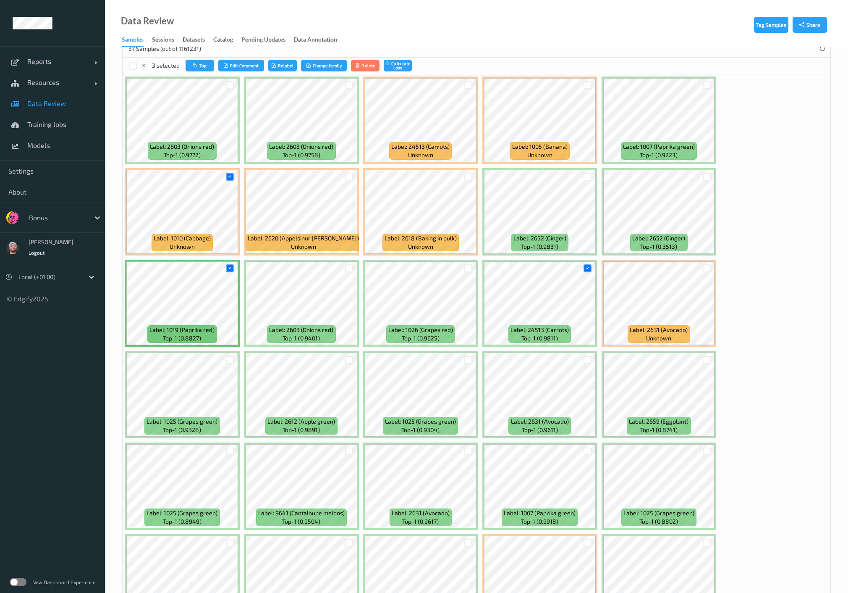
scroll to position [101, 0]
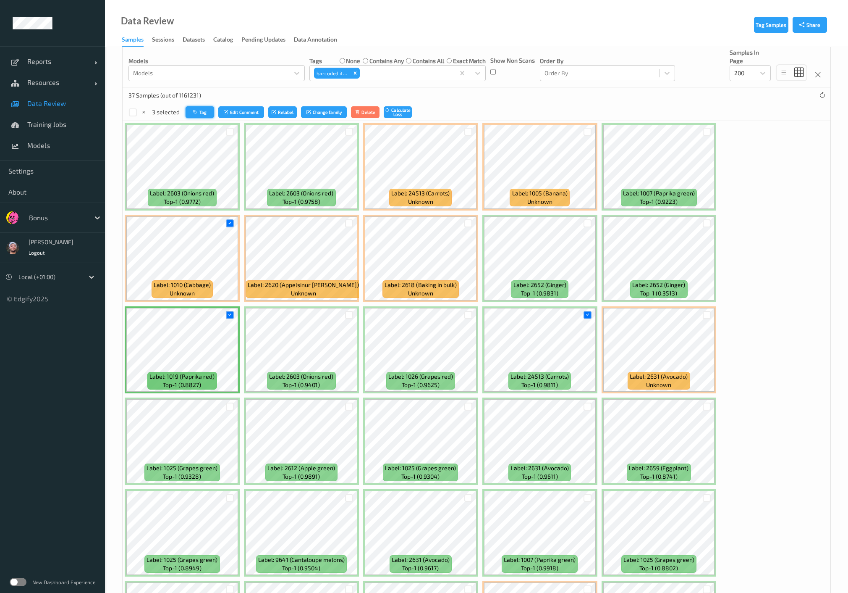
click at [208, 107] on button "Tag" at bounding box center [200, 112] width 29 height 12
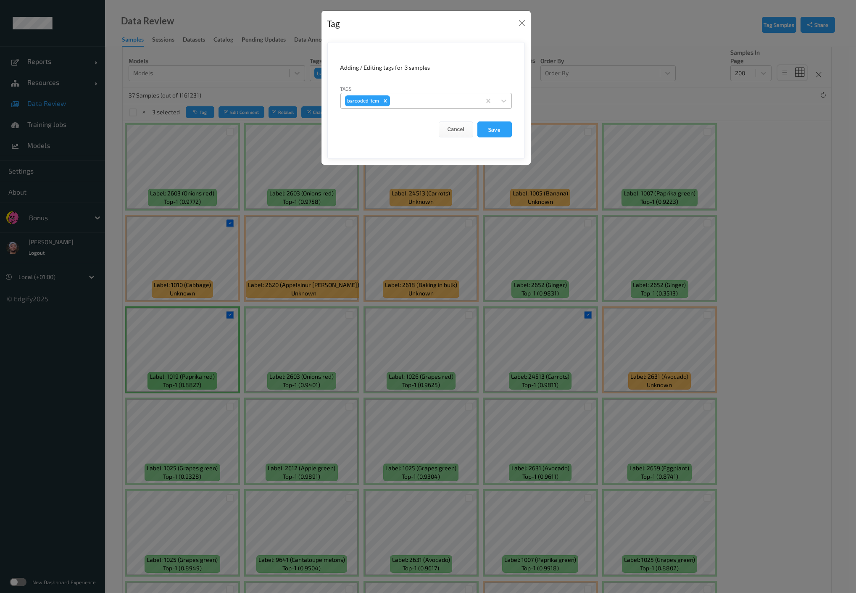
click at [400, 104] on div at bounding box center [433, 101] width 85 height 10
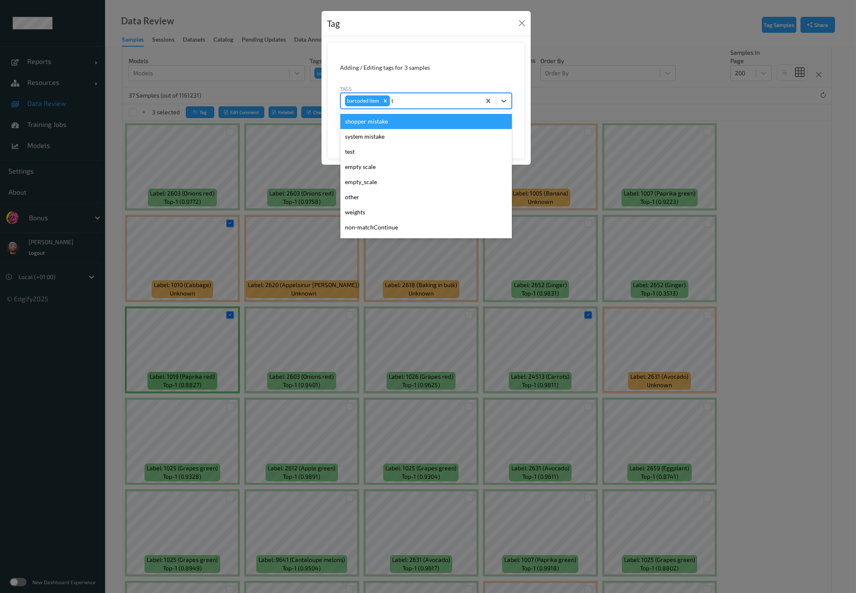
type input "th"
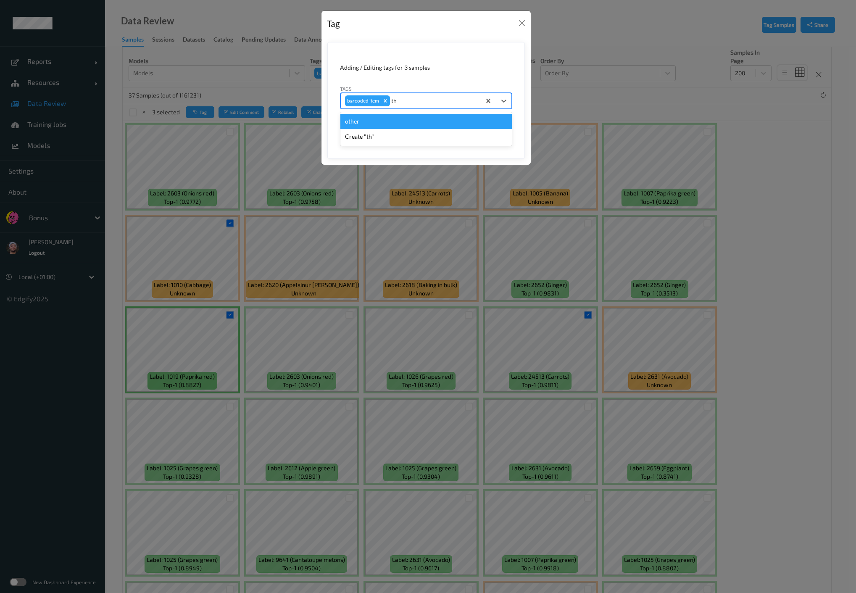
click at [376, 119] on div "other" at bounding box center [425, 121] width 171 height 15
click at [386, 100] on icon "Remove barcoded item" at bounding box center [385, 101] width 6 height 6
click at [501, 127] on button "Save" at bounding box center [494, 129] width 34 height 16
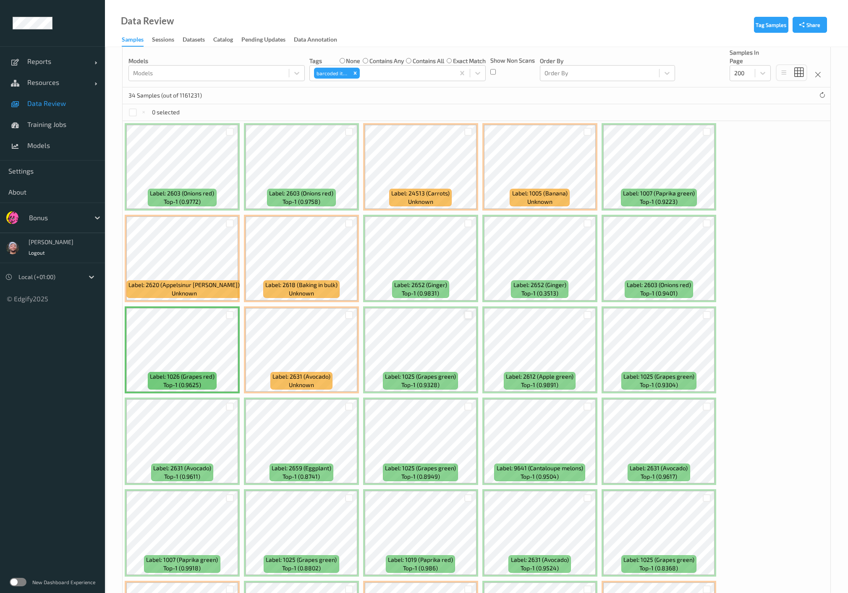
click at [470, 314] on div at bounding box center [469, 315] width 8 height 8
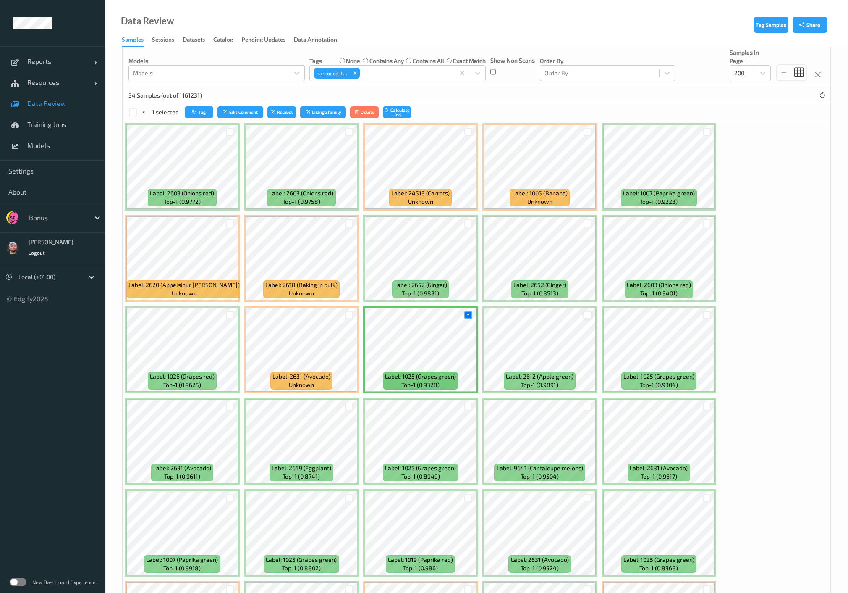
click at [588, 313] on div at bounding box center [588, 315] width 8 height 8
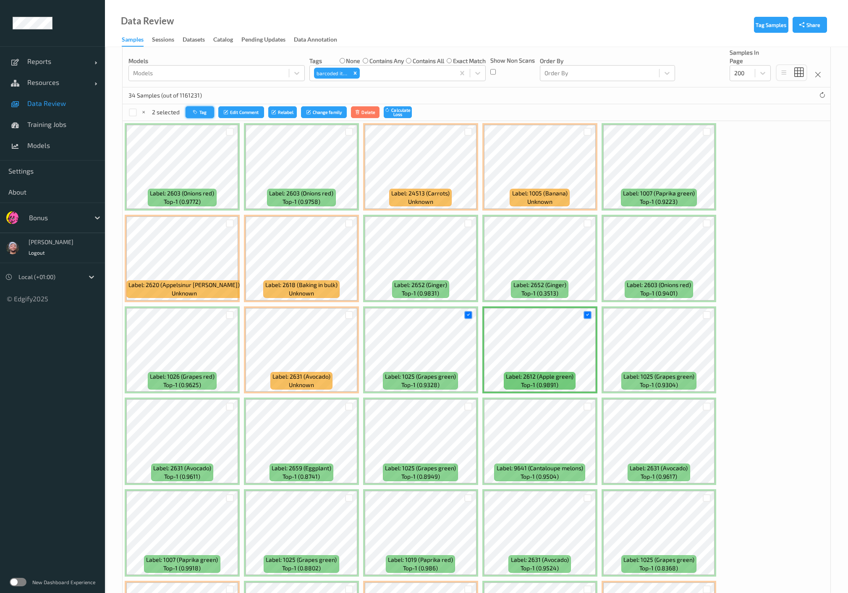
click at [191, 108] on button "Tag" at bounding box center [200, 112] width 29 height 12
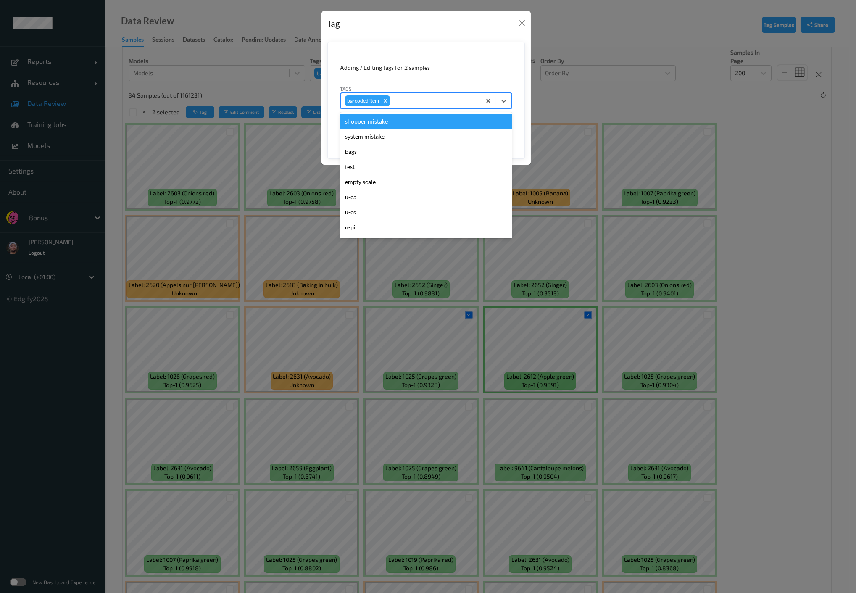
click at [411, 96] on div at bounding box center [433, 101] width 85 height 10
type input "th"
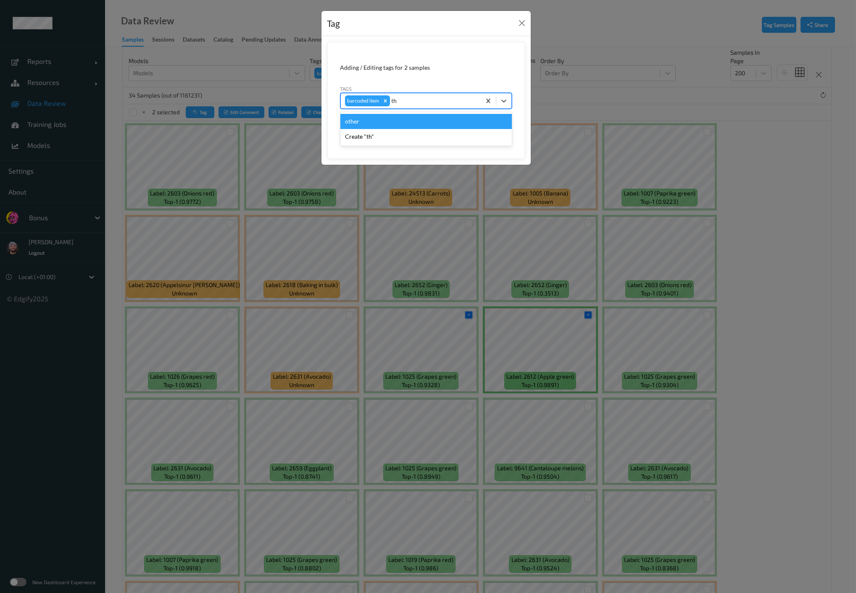
click at [377, 120] on div "other" at bounding box center [425, 121] width 171 height 15
type input "b"
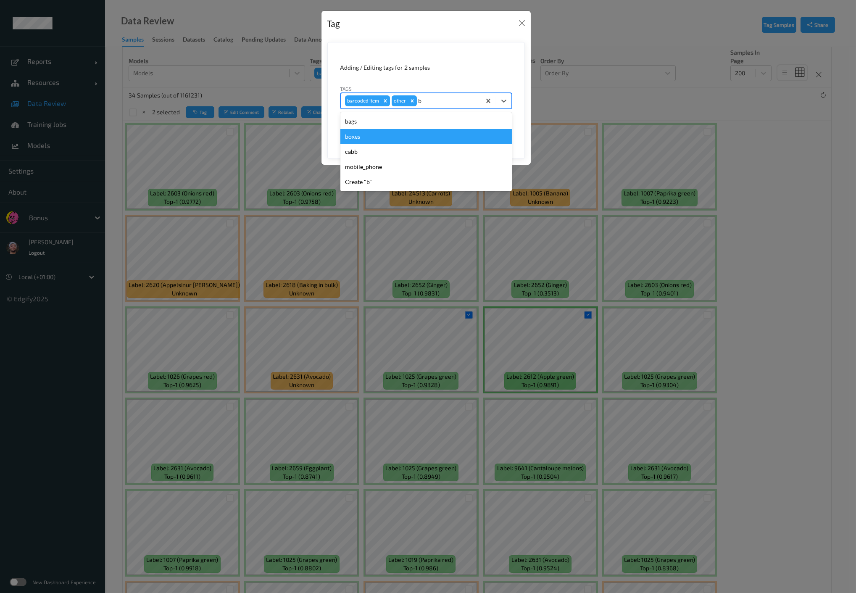
click at [367, 134] on div "boxes" at bounding box center [425, 136] width 171 height 15
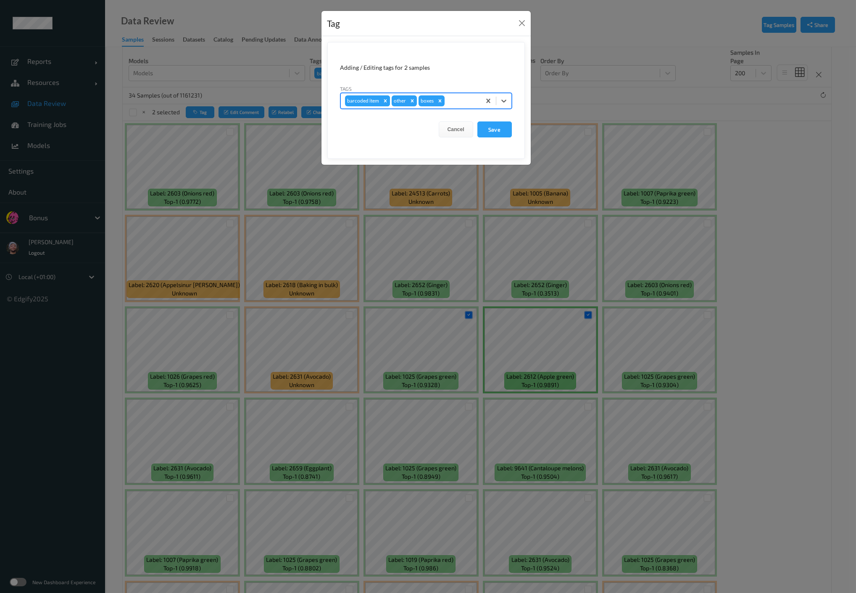
click at [385, 98] on icon "Remove barcoded item" at bounding box center [385, 101] width 6 height 6
click at [492, 125] on button "Save" at bounding box center [494, 129] width 34 height 16
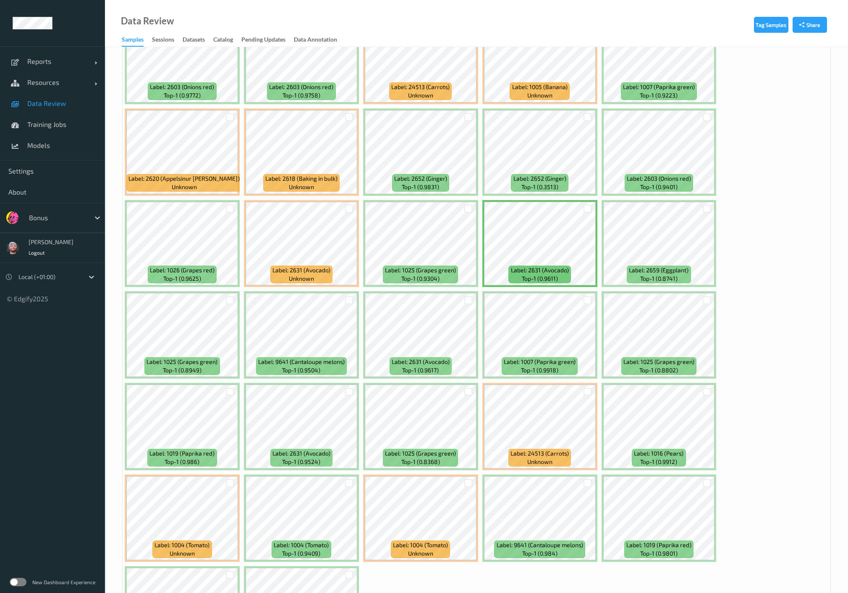
scroll to position [209, 0]
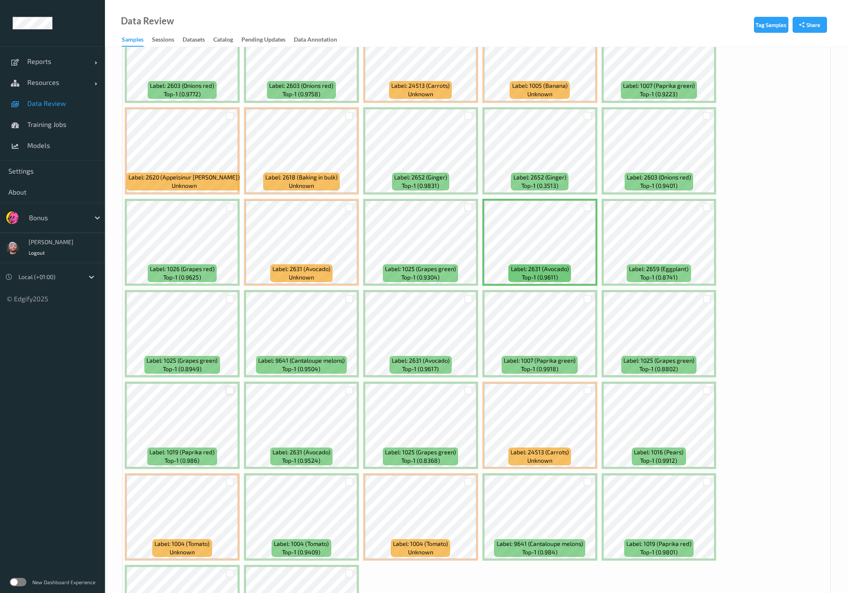
click at [231, 388] on div at bounding box center [230, 390] width 8 height 8
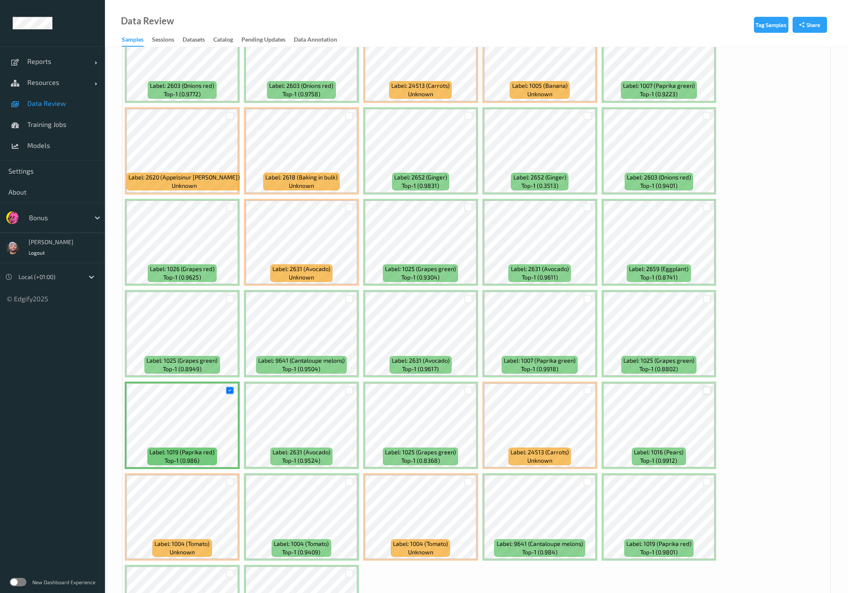
click at [706, 386] on div at bounding box center [707, 390] width 8 height 8
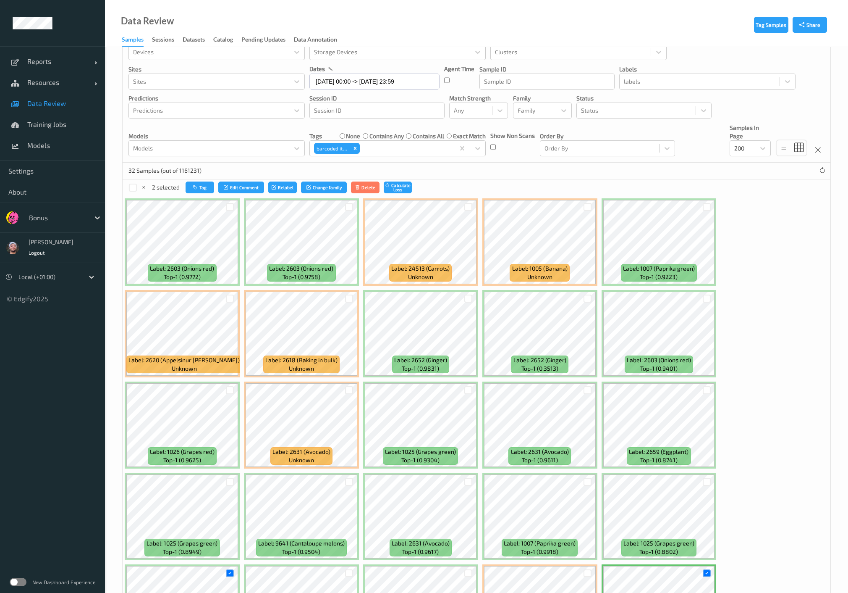
scroll to position [22, 0]
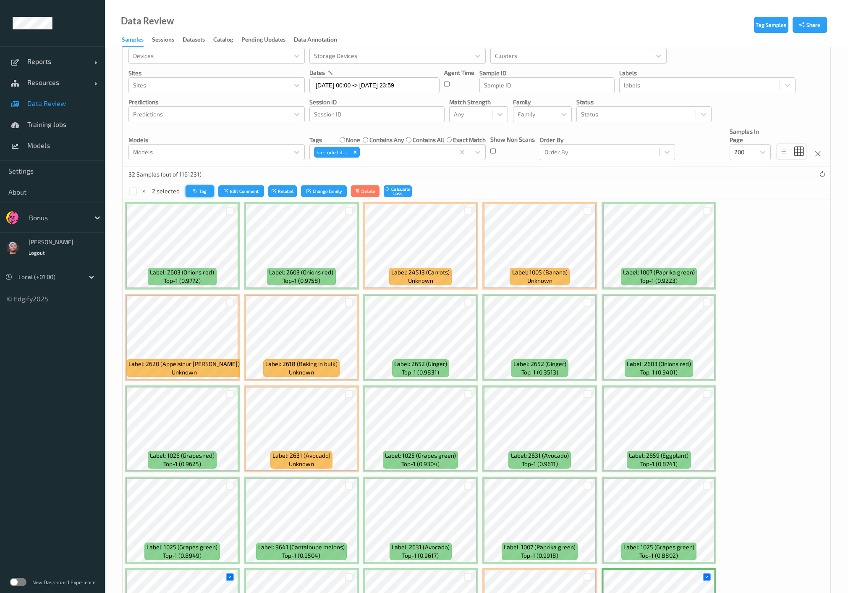
click at [210, 192] on button "Tag" at bounding box center [200, 191] width 29 height 12
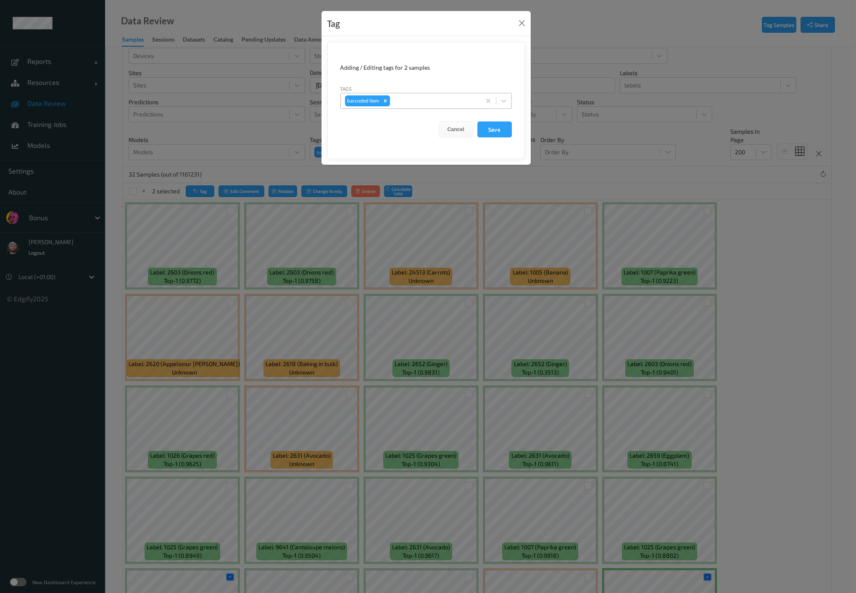
click at [382, 101] on icon "Remove barcoded item" at bounding box center [385, 101] width 6 height 6
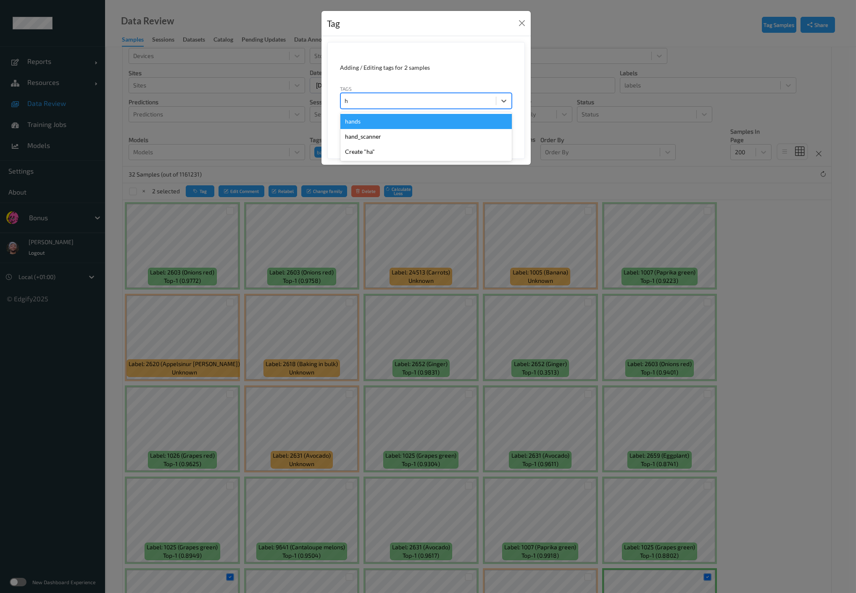
type input "ha"
click at [375, 120] on div "hands" at bounding box center [425, 121] width 171 height 15
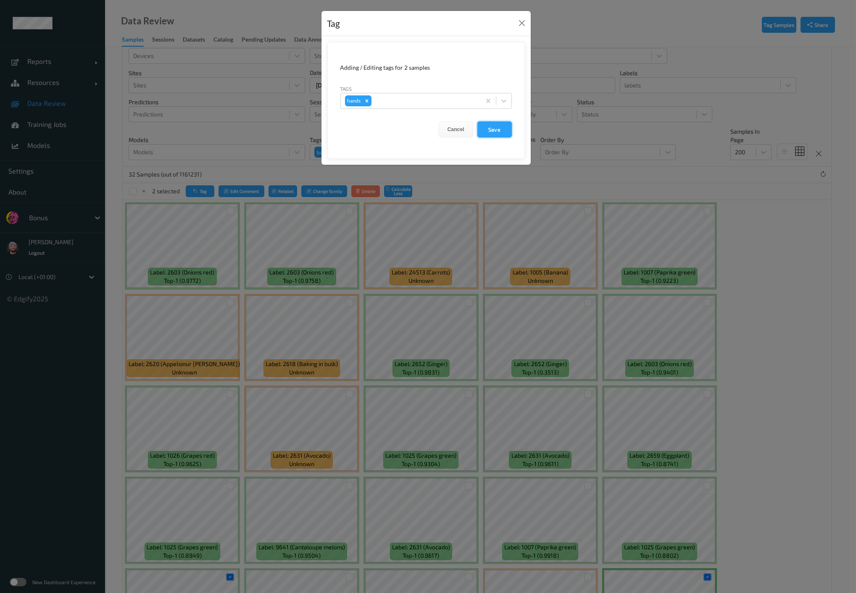
click at [497, 131] on button "Save" at bounding box center [494, 129] width 34 height 16
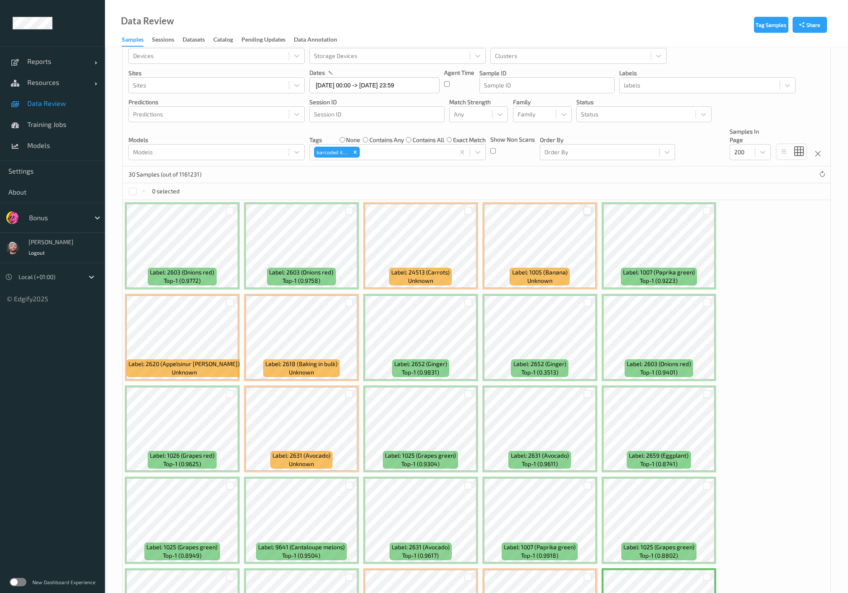
click at [587, 211] on div at bounding box center [588, 211] width 8 height 8
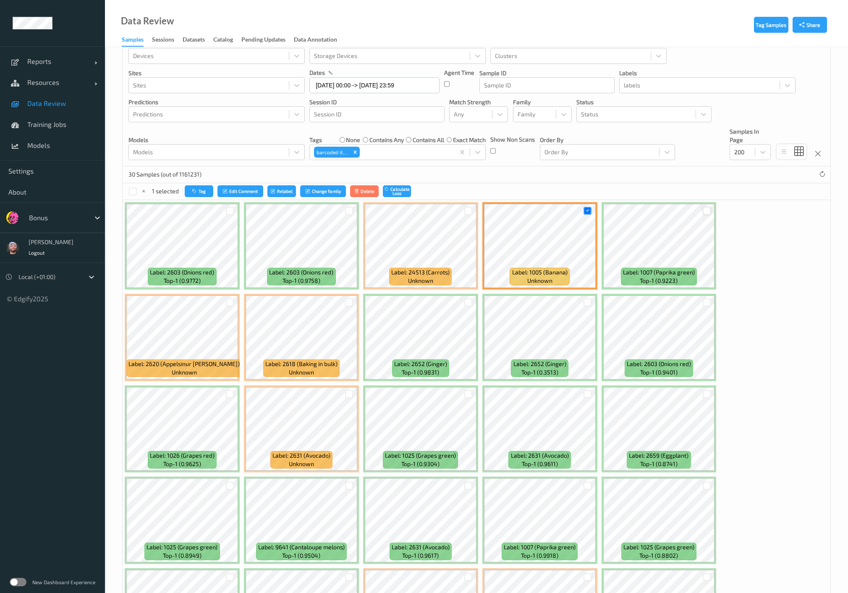
click at [704, 209] on div at bounding box center [707, 211] width 8 height 8
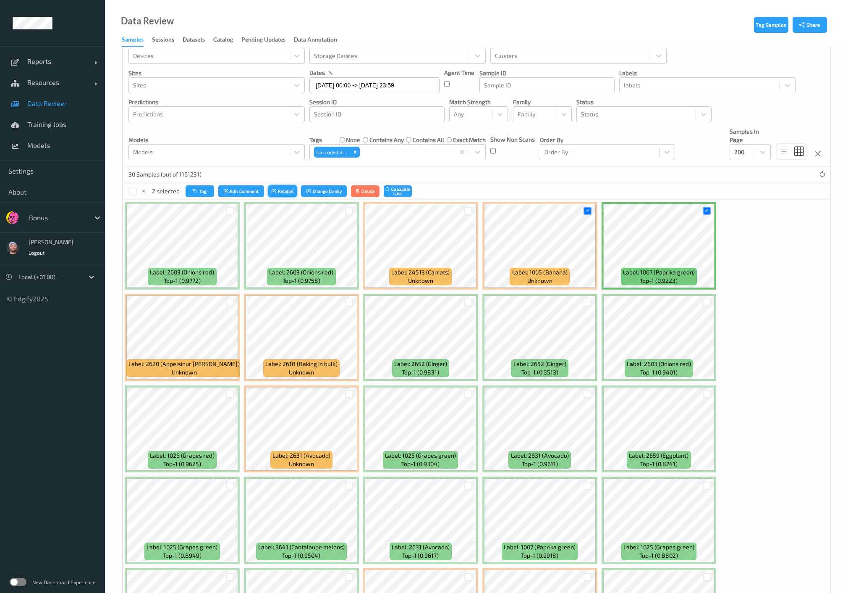
click at [282, 191] on button "Relabel" at bounding box center [282, 191] width 29 height 12
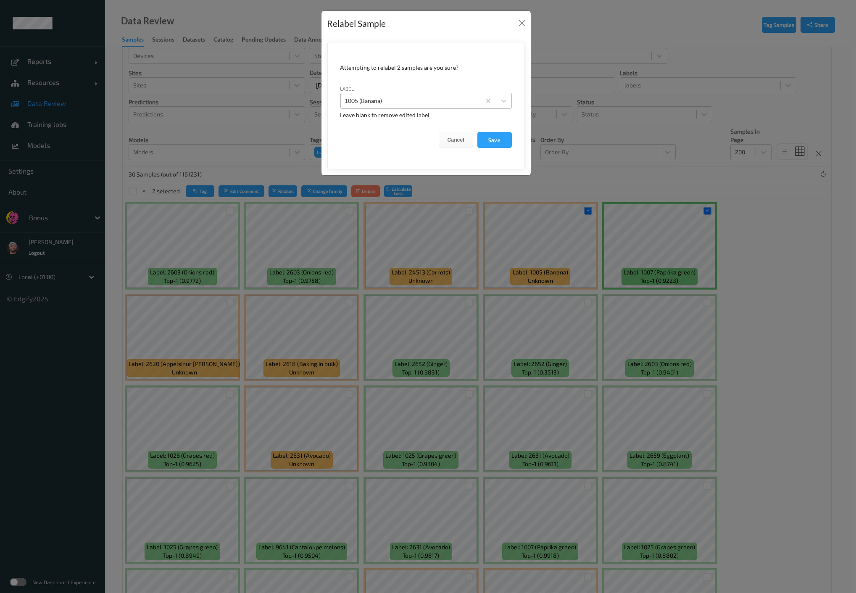
click at [416, 108] on form "Attempting to relabel 2 samples are you sure? label 1005 (Banana) Leave blank t…" at bounding box center [425, 105] width 197 height 127
click at [418, 103] on div at bounding box center [410, 101] width 131 height 10
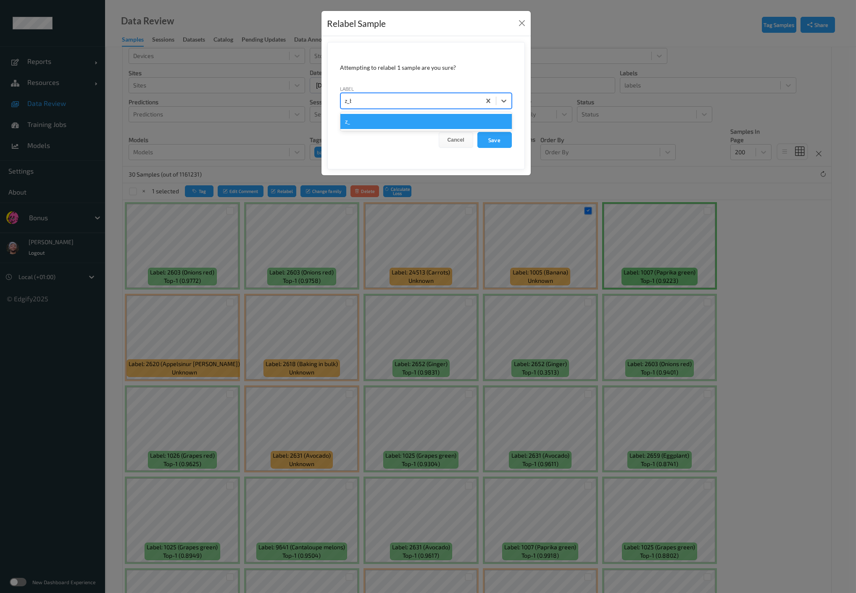
type input "z_bbt"
click at [477, 132] on button "Save" at bounding box center [494, 140] width 34 height 16
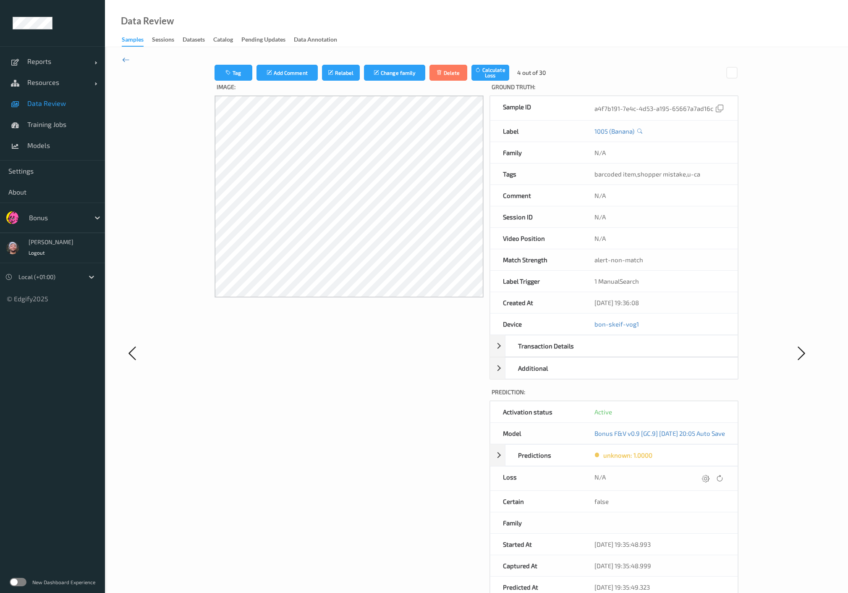
click at [128, 59] on icon at bounding box center [126, 59] width 8 height 9
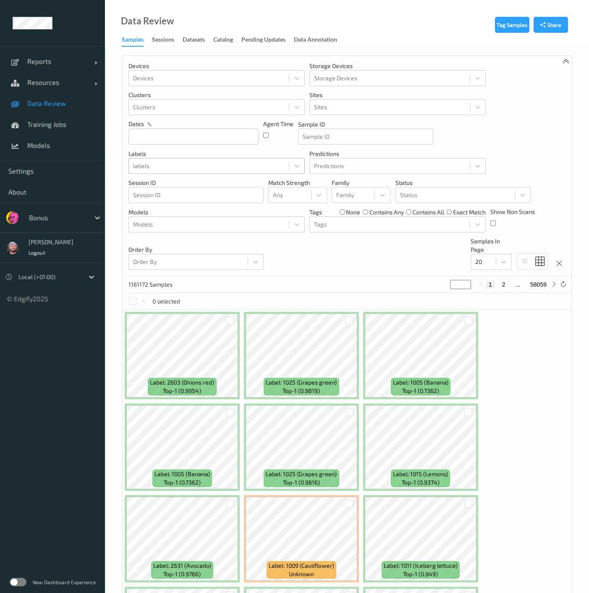
click at [203, 173] on div "labels" at bounding box center [217, 166] width 176 height 16
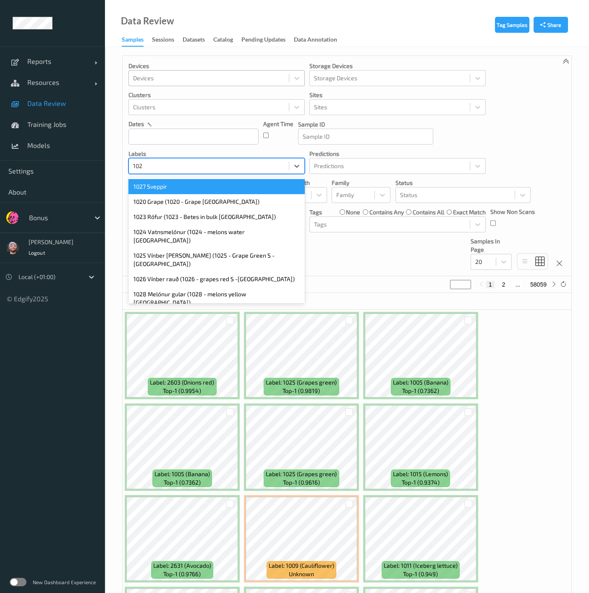
type input "1028"
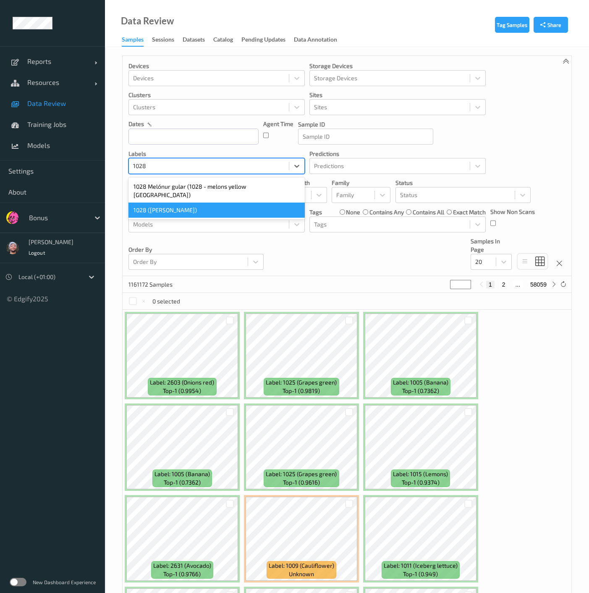
click at [196, 202] on div "1028 (Melon gul)" at bounding box center [217, 209] width 176 height 15
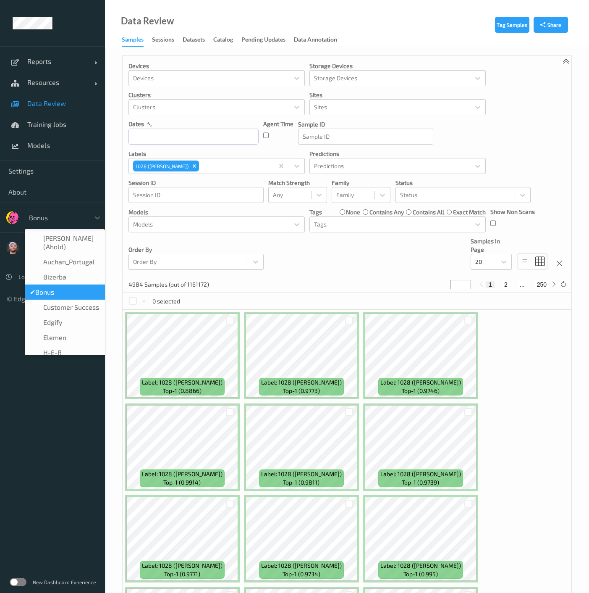
click at [41, 219] on div at bounding box center [57, 218] width 57 height 10
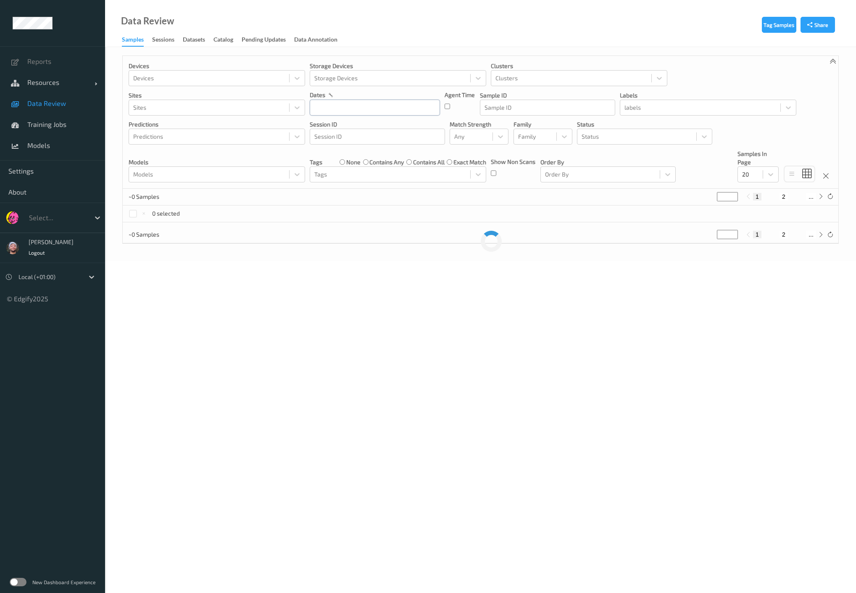
click at [397, 110] on input "text" at bounding box center [375, 108] width 130 height 16
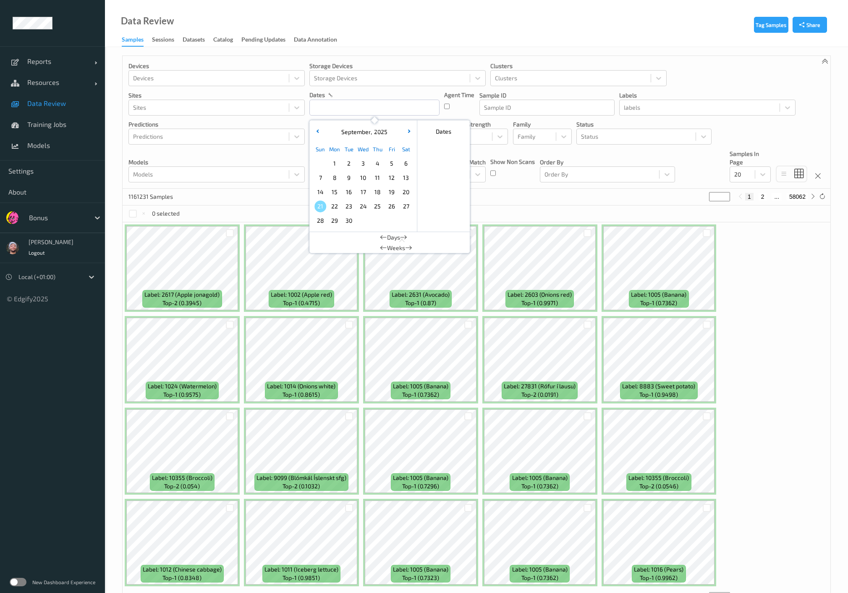
click at [394, 193] on span "19" at bounding box center [392, 192] width 12 height 12
click at [404, 192] on span "20" at bounding box center [406, 192] width 12 height 12
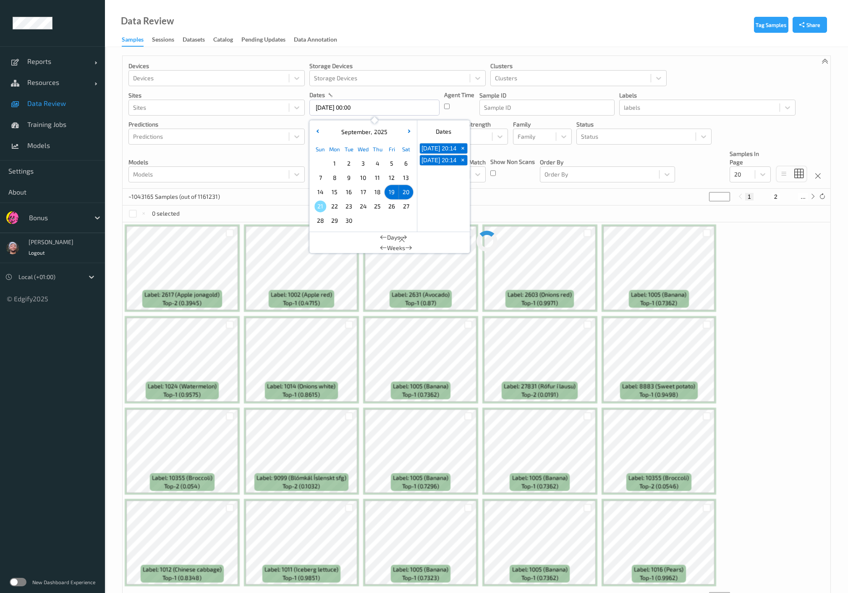
type input "[DATE] 00:00 -> [DATE] 23:59"
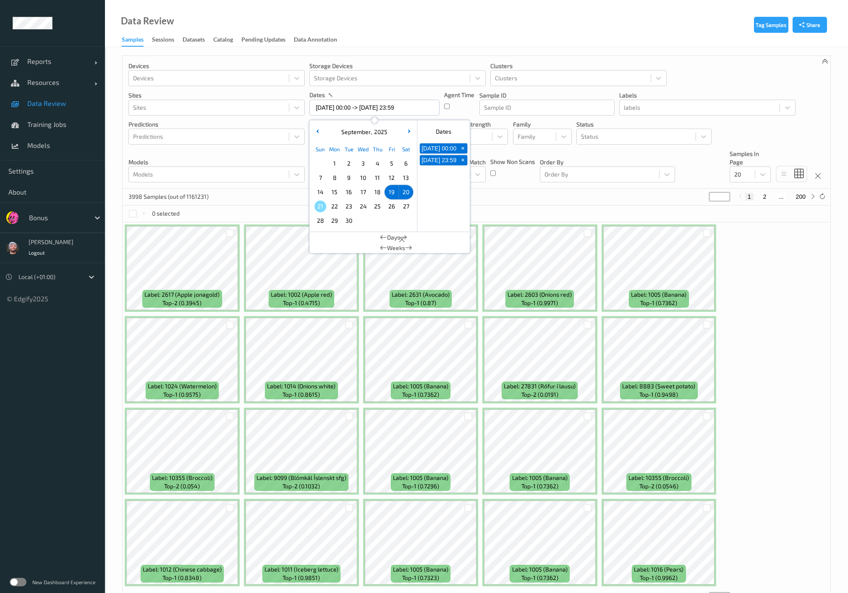
click at [496, 195] on div "3998 Samples (out of 1161231) * 1 2 ... 200" at bounding box center [477, 197] width 708 height 17
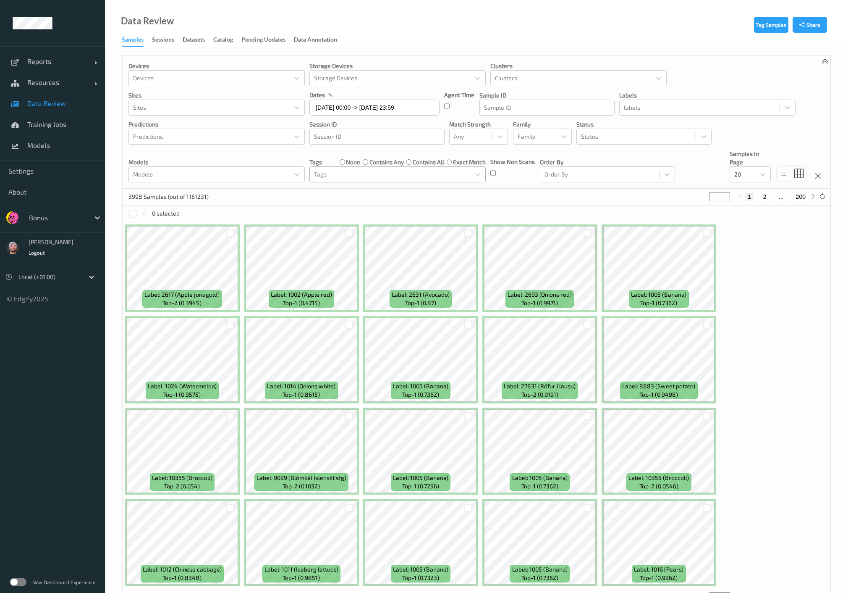
click at [336, 171] on div at bounding box center [390, 174] width 152 height 10
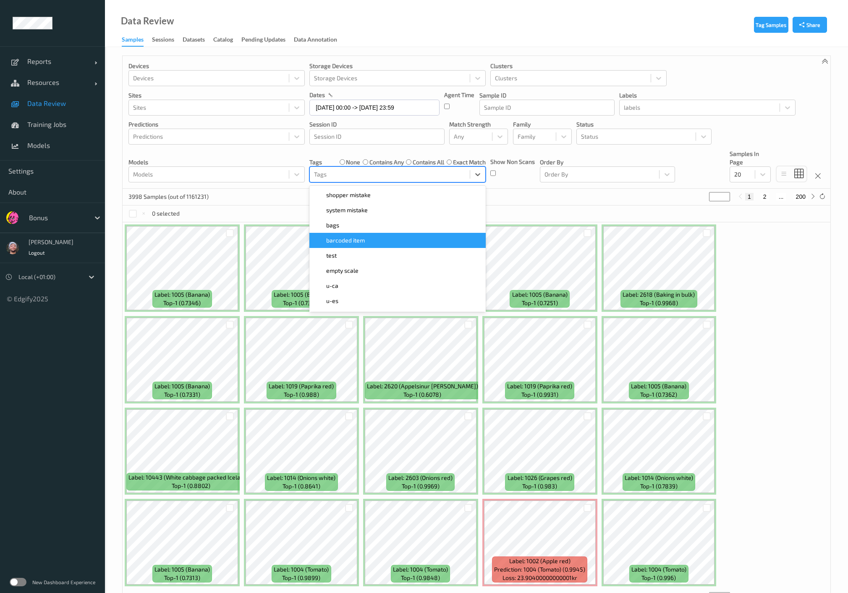
click at [358, 239] on span "barcoded item" at bounding box center [345, 240] width 39 height 8
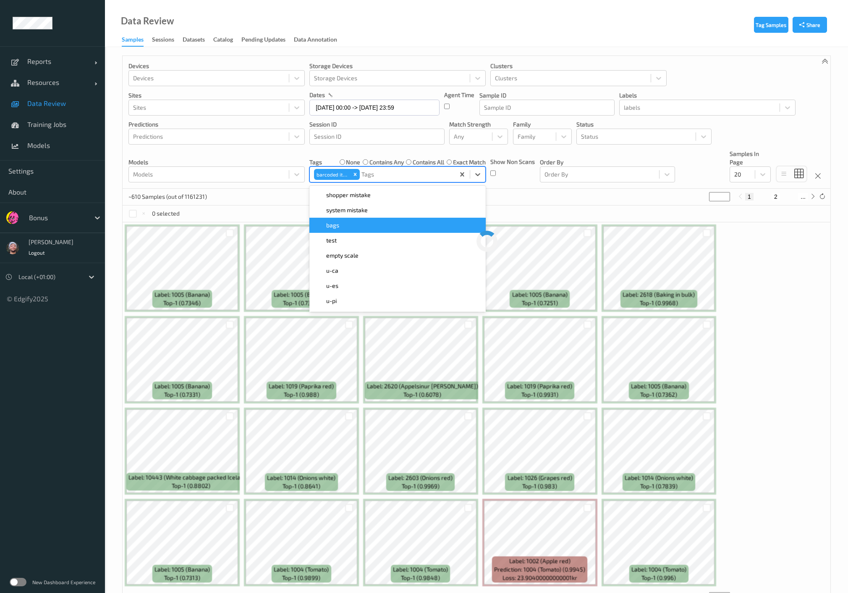
click at [521, 192] on div "~610 Samples (out of 1161231) * 1 2 ..." at bounding box center [477, 197] width 708 height 17
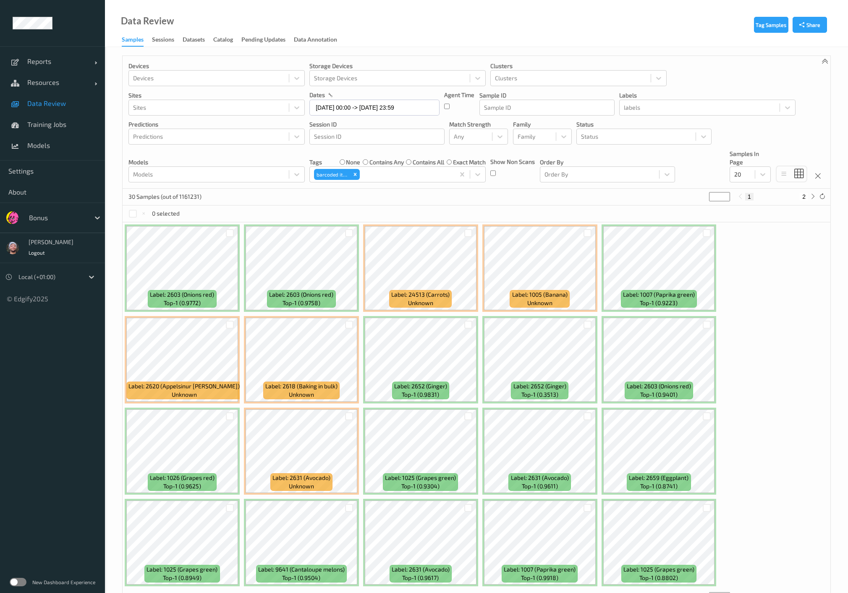
click at [583, 227] on div at bounding box center [588, 233] width 16 height 14
click at [704, 236] on div at bounding box center [707, 233] width 16 height 14
click at [589, 232] on div at bounding box center [588, 233] width 8 height 8
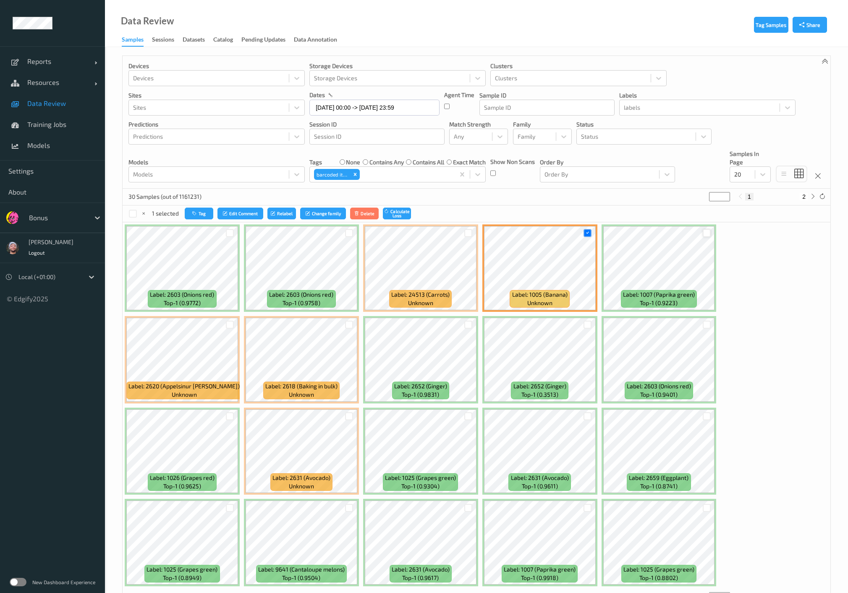
click at [703, 232] on div at bounding box center [707, 233] width 8 height 8
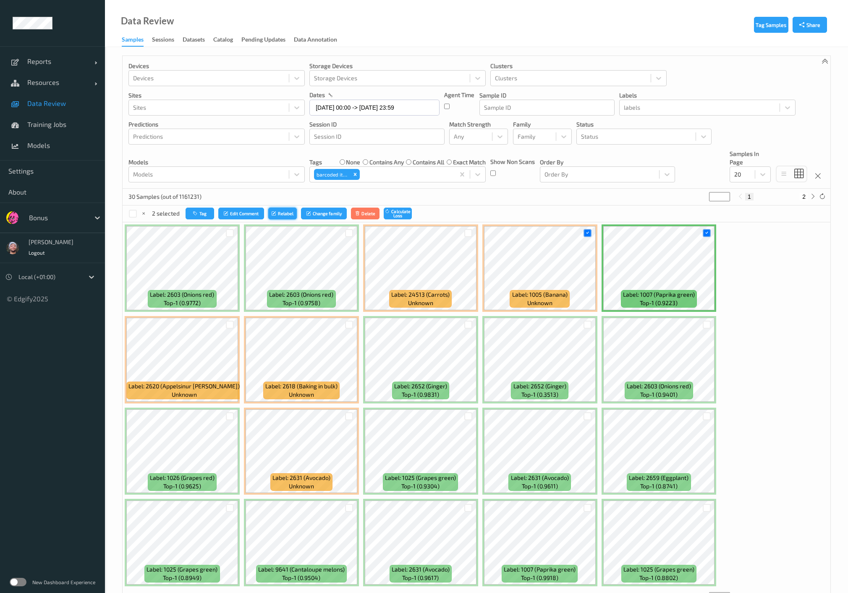
click at [291, 211] on button "Relabel" at bounding box center [282, 213] width 29 height 12
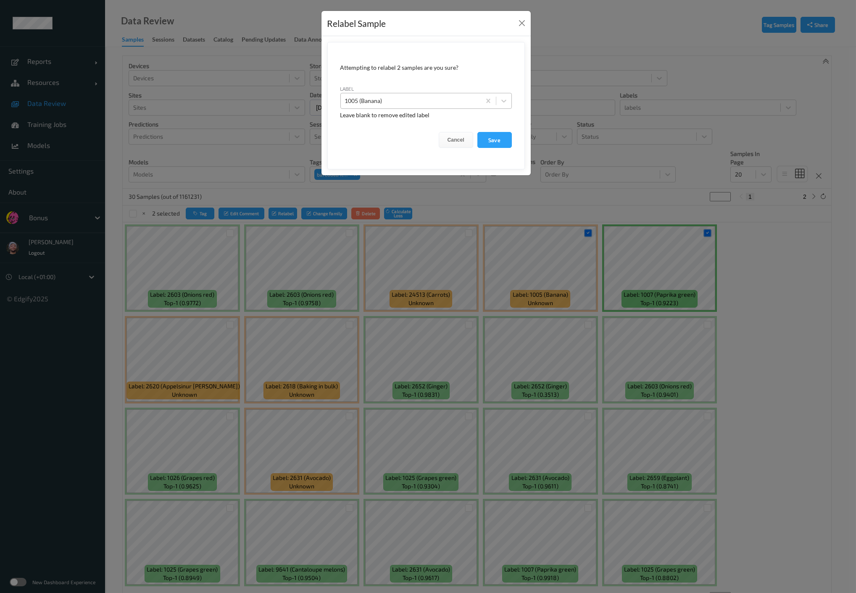
click at [432, 94] on div "1005 (Banana)" at bounding box center [411, 100] width 140 height 13
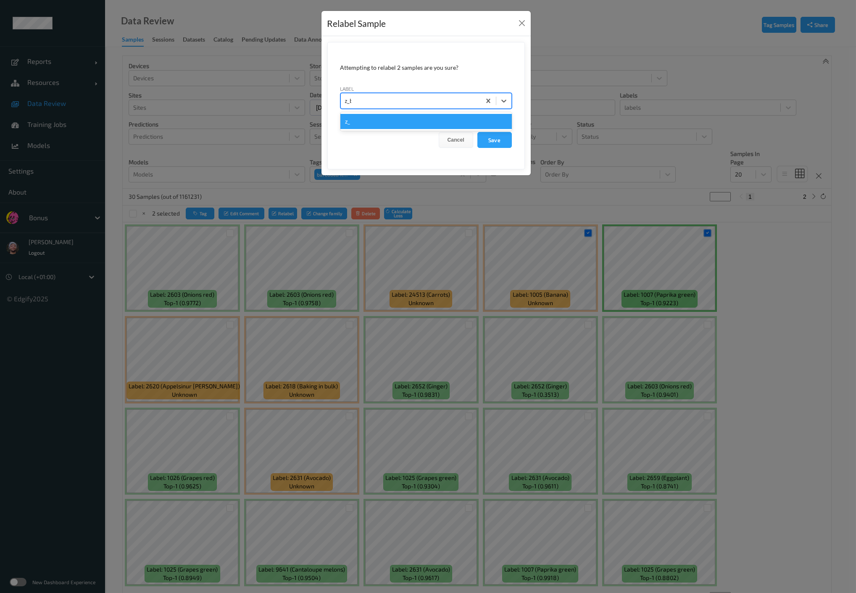
type input "z_bbt"
click at [477, 132] on button "Save" at bounding box center [494, 140] width 34 height 16
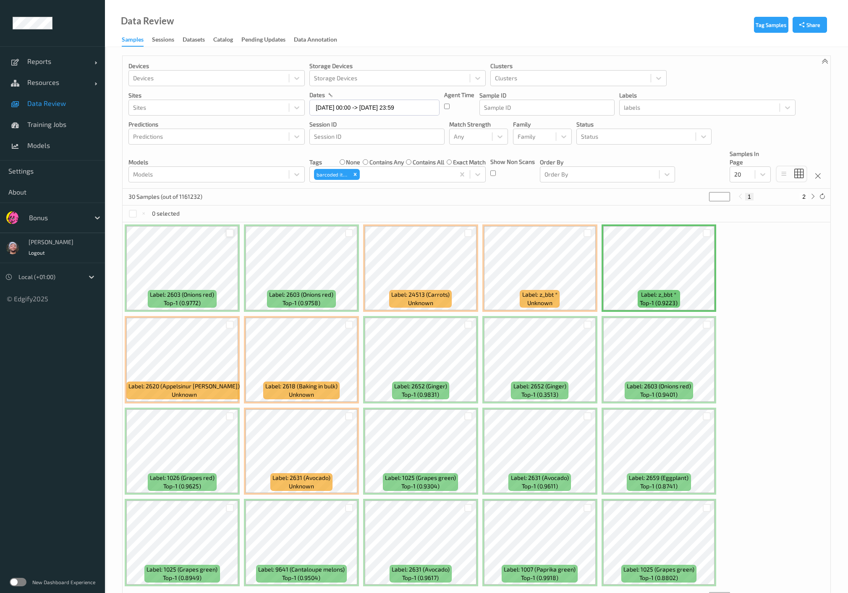
click at [229, 232] on div at bounding box center [230, 233] width 8 height 8
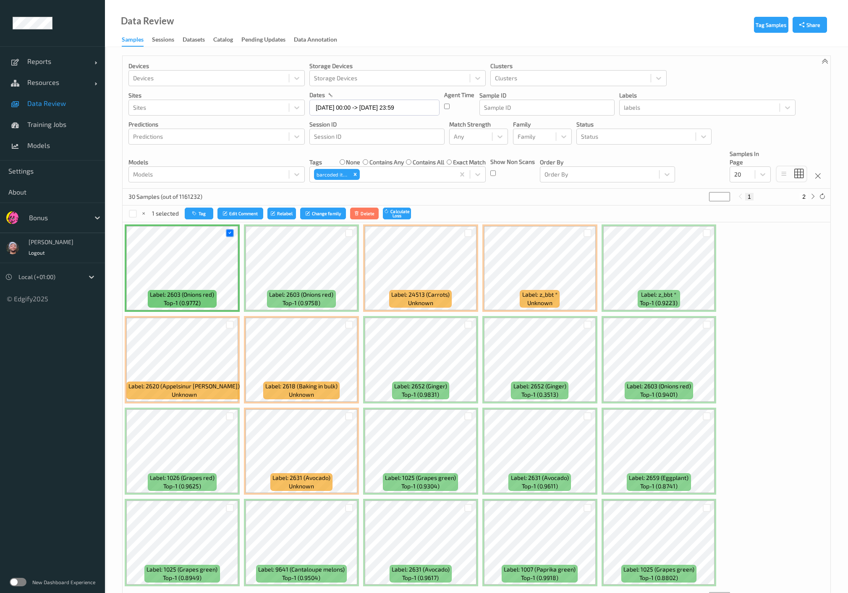
click at [347, 235] on div at bounding box center [349, 233] width 8 height 8
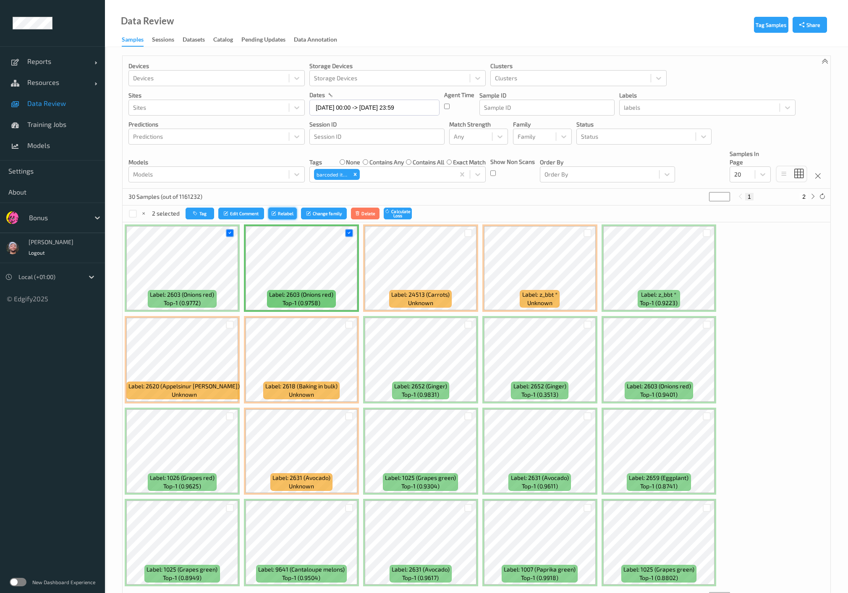
click at [272, 213] on icon "submit" at bounding box center [275, 213] width 6 height 5
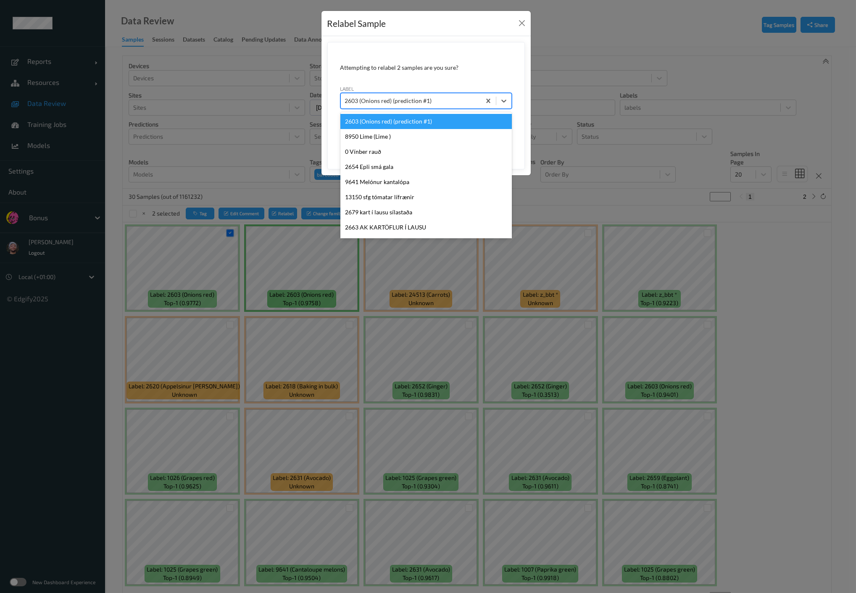
click at [376, 104] on div at bounding box center [410, 101] width 131 height 10
type input "hos"
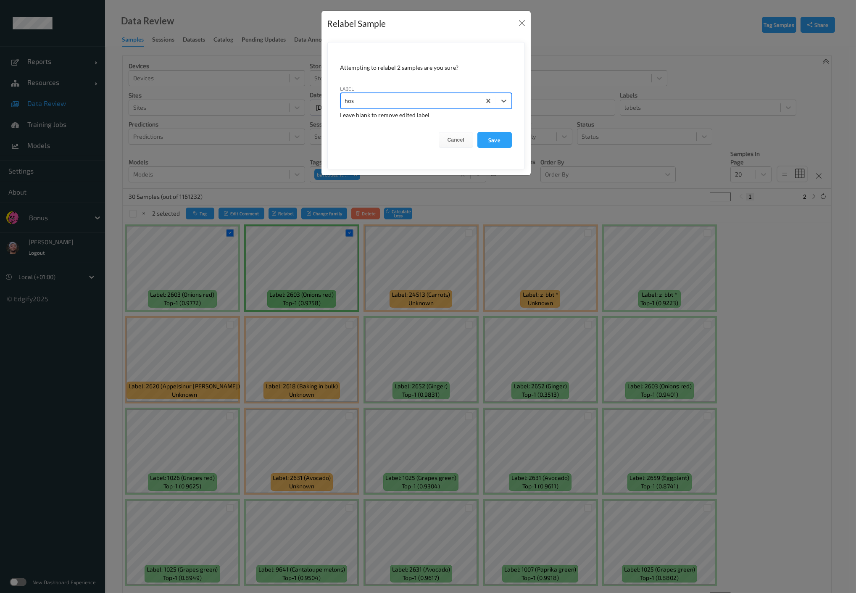
click at [477, 132] on button "Save" at bounding box center [494, 140] width 34 height 16
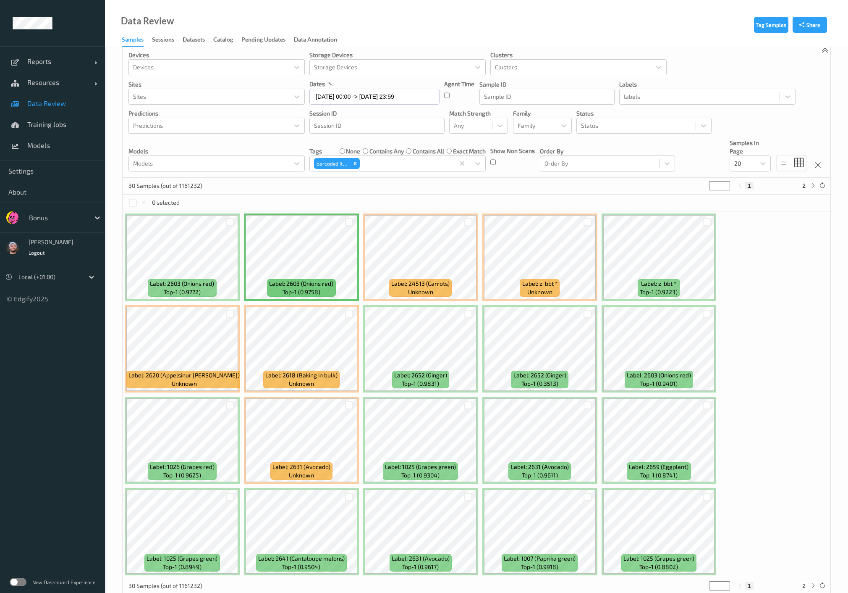
scroll to position [29, 0]
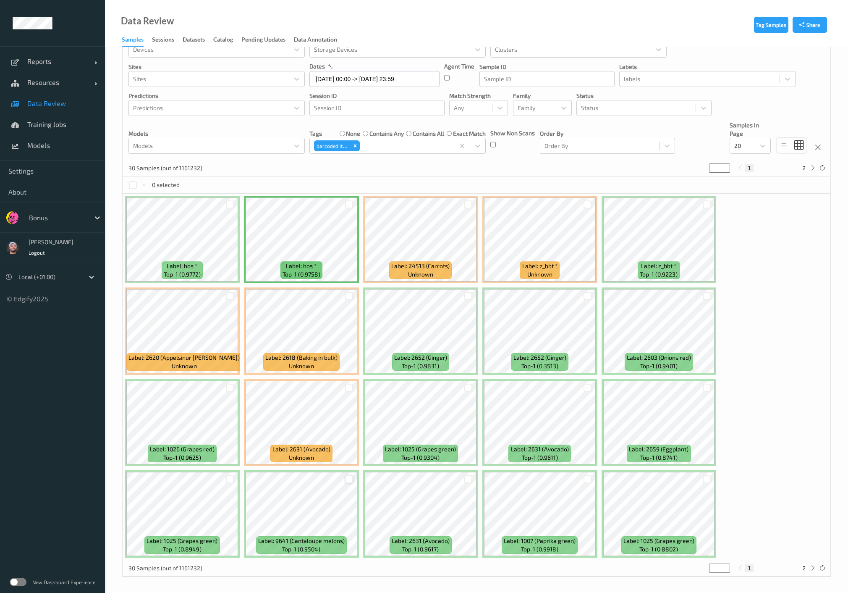
click at [348, 478] on div at bounding box center [349, 479] width 8 height 8
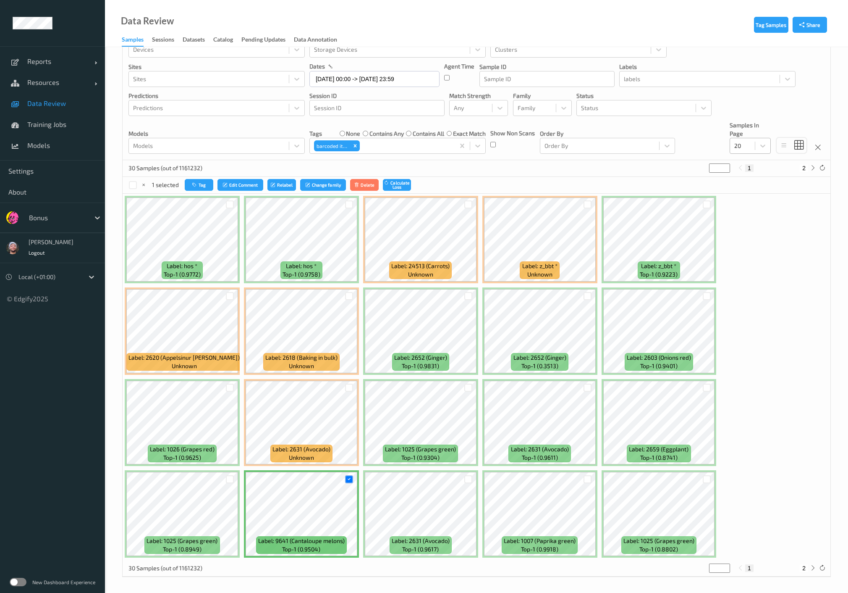
click at [746, 146] on div at bounding box center [743, 146] width 16 height 10
click at [751, 194] on span "50" at bounding box center [750, 196] width 7 height 8
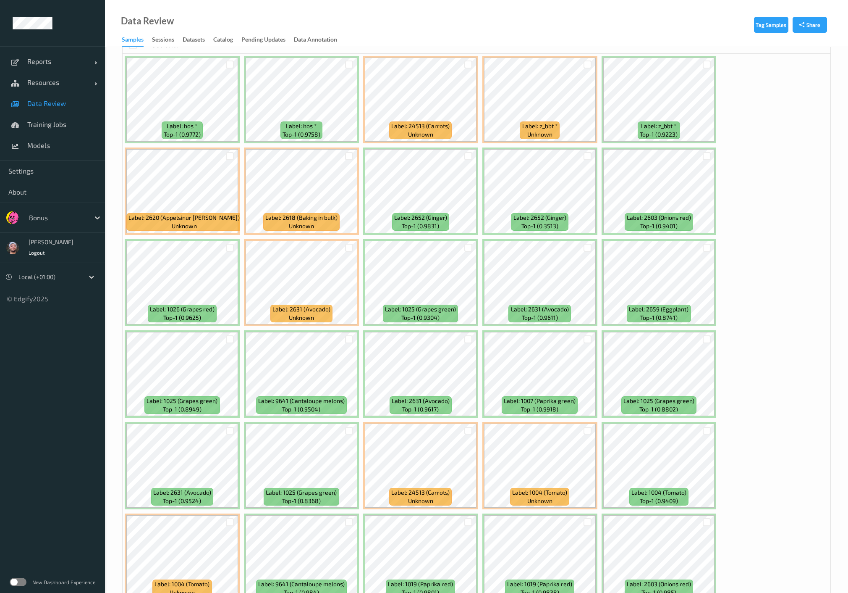
scroll to position [211, 0]
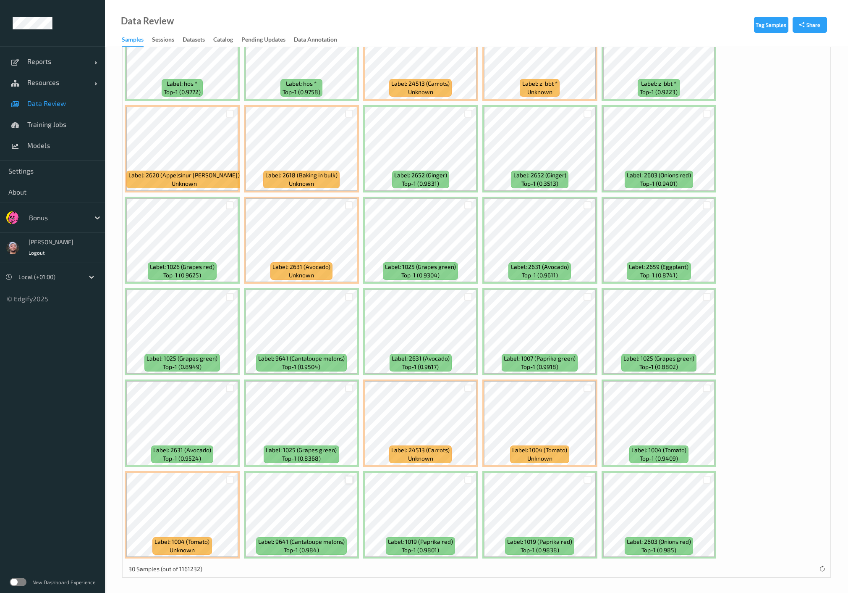
click at [346, 475] on div at bounding box center [349, 479] width 8 height 8
click at [349, 296] on div at bounding box center [349, 297] width 8 height 8
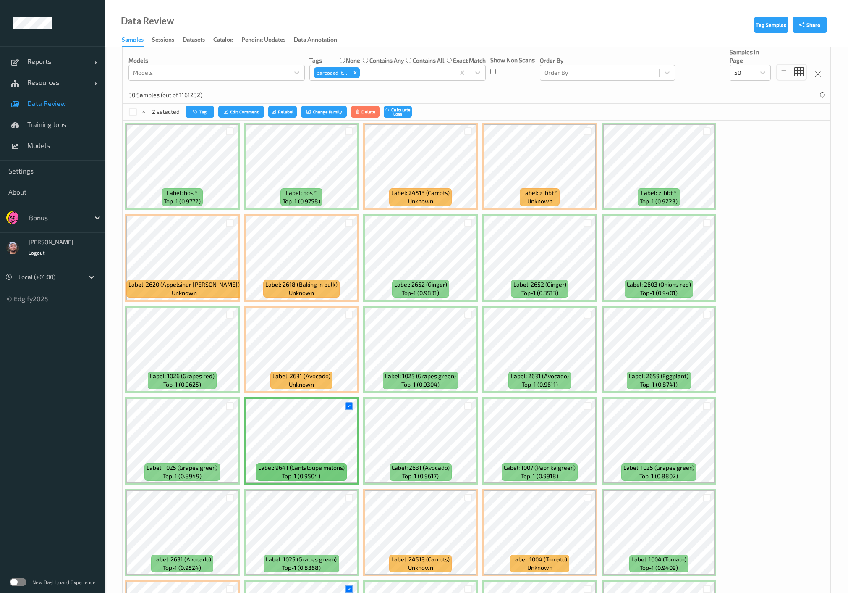
scroll to position [71, 0]
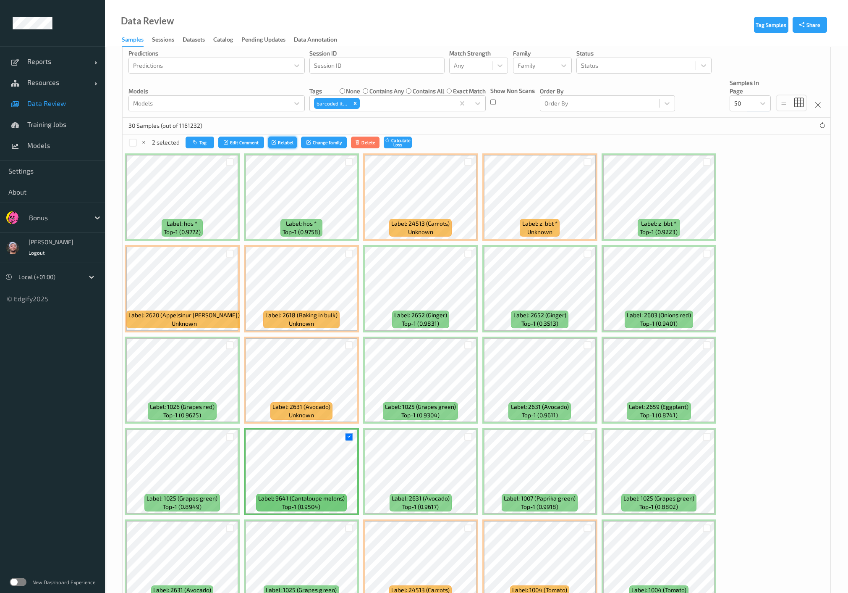
click at [284, 146] on button "Relabel" at bounding box center [282, 143] width 29 height 12
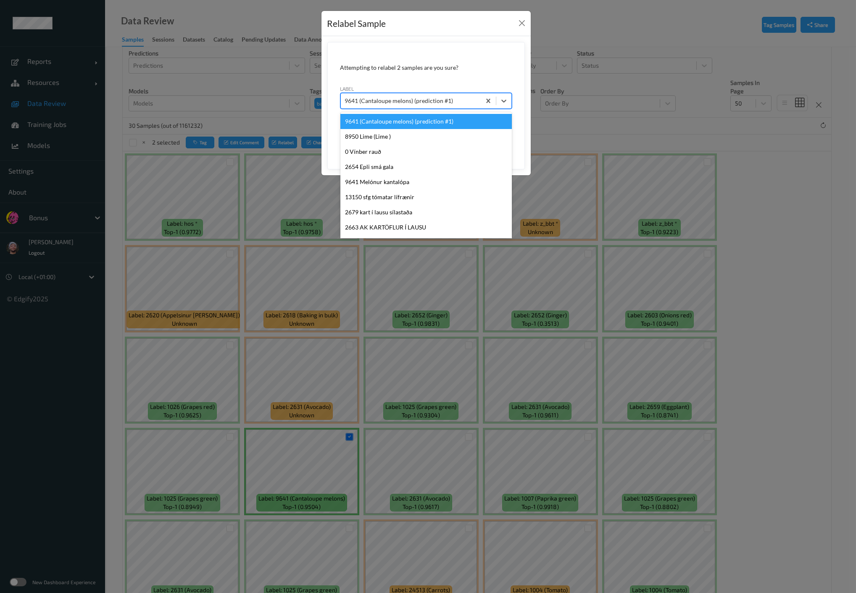
click at [411, 95] on div "9641 (Cantaloupe melons) (prediction #1)" at bounding box center [411, 100] width 140 height 13
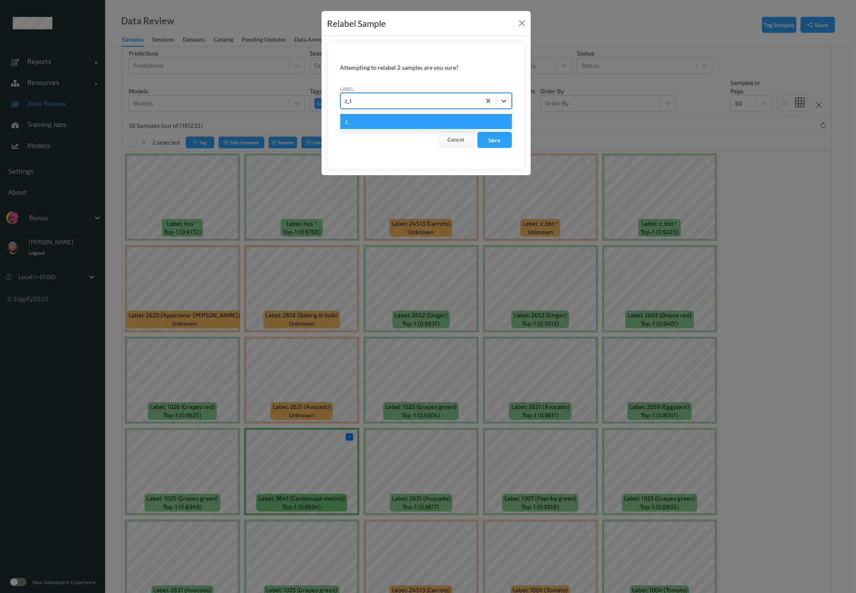
type input "z_tr"
click at [477, 132] on button "Save" at bounding box center [494, 140] width 34 height 16
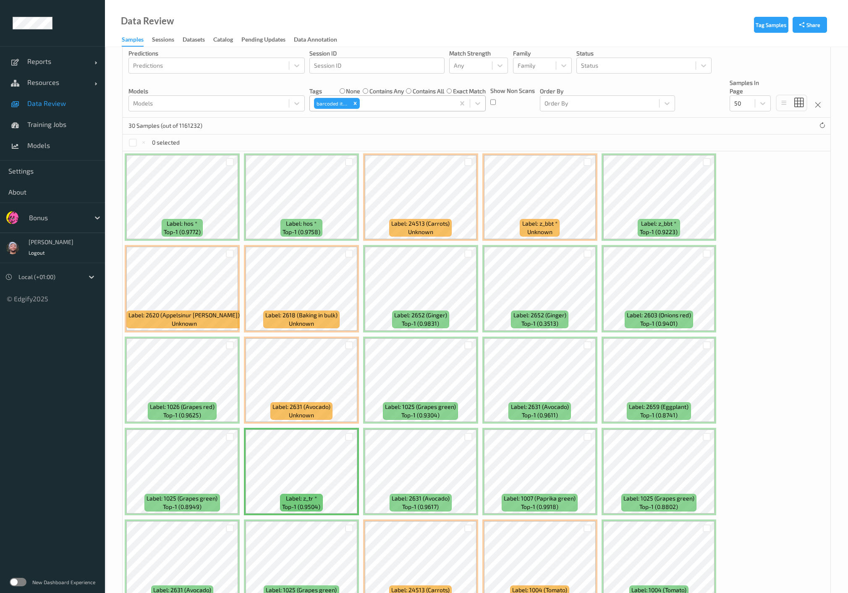
scroll to position [211, 0]
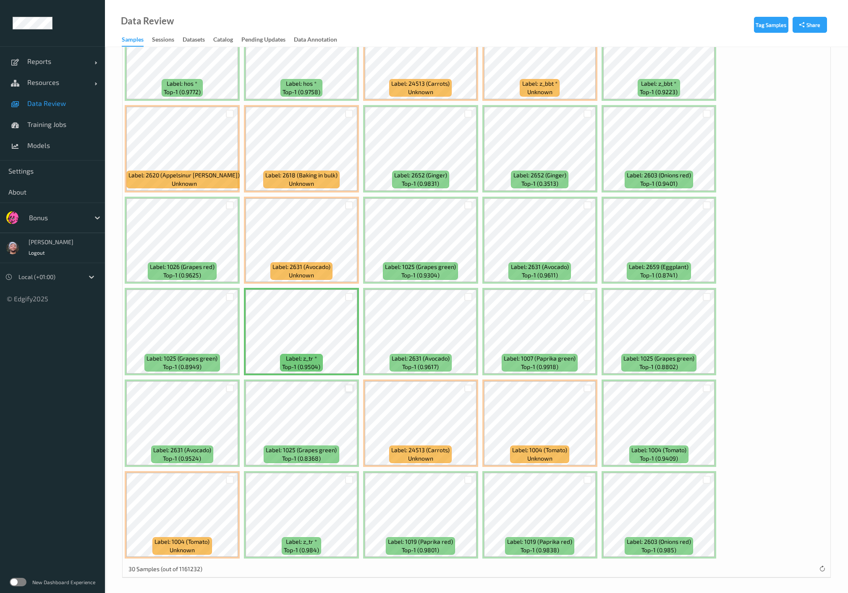
click at [348, 390] on div at bounding box center [349, 388] width 8 height 8
click at [349, 385] on icon at bounding box center [349, 387] width 5 height 5
click at [349, 477] on div at bounding box center [349, 479] width 8 height 8
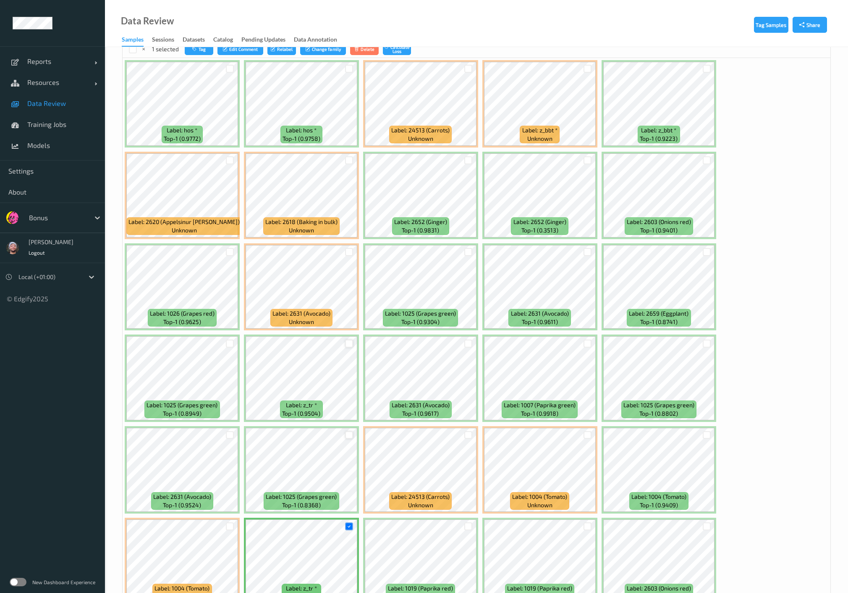
click at [346, 343] on div at bounding box center [349, 343] width 8 height 8
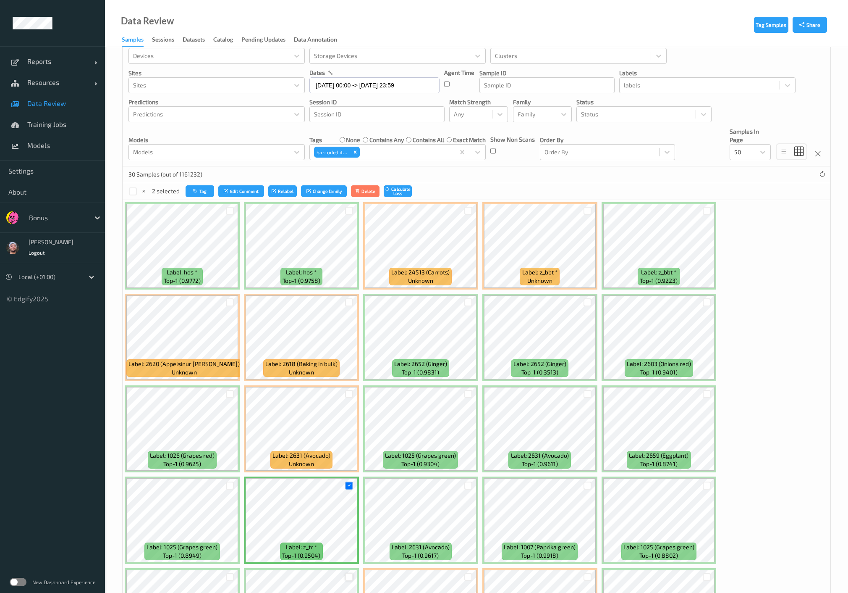
scroll to position [0, 0]
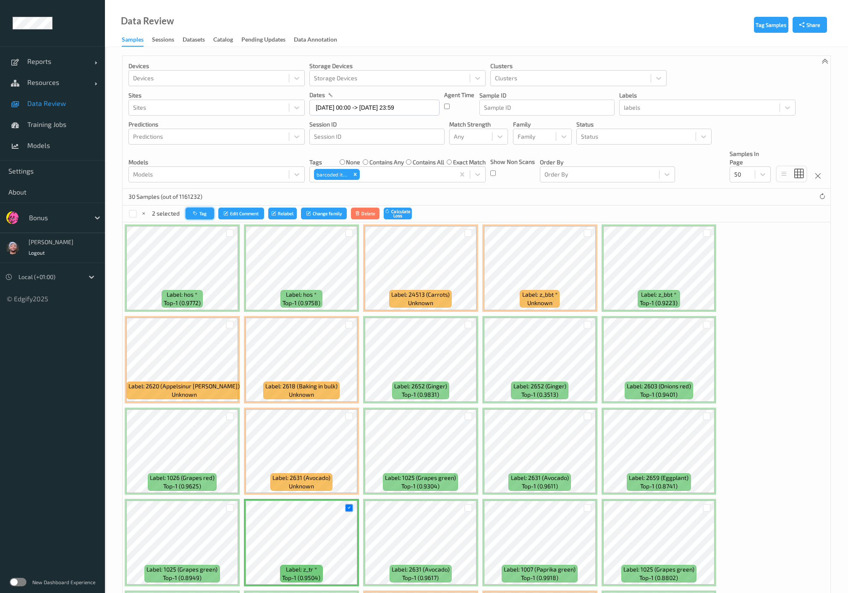
click at [210, 212] on button "Tag" at bounding box center [200, 213] width 29 height 12
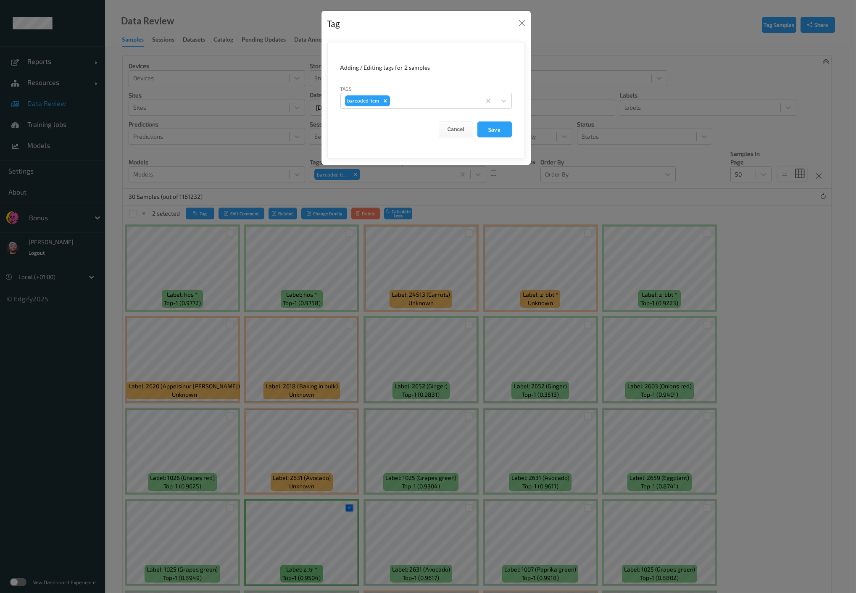
click at [337, 238] on div "Tag Adding / Editing tags for 2 samples Tags barcoded item Cancel Save" at bounding box center [428, 296] width 856 height 593
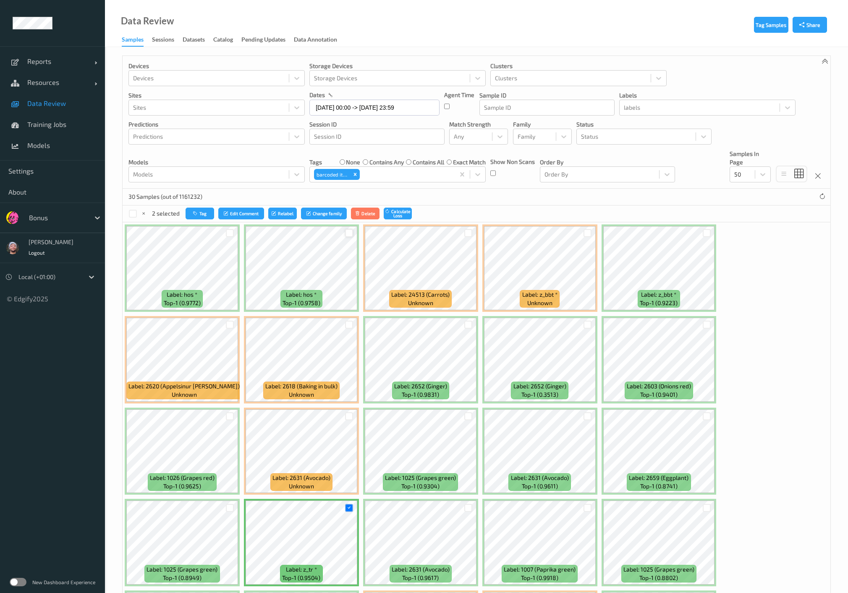
click at [347, 234] on div at bounding box center [349, 233] width 8 height 8
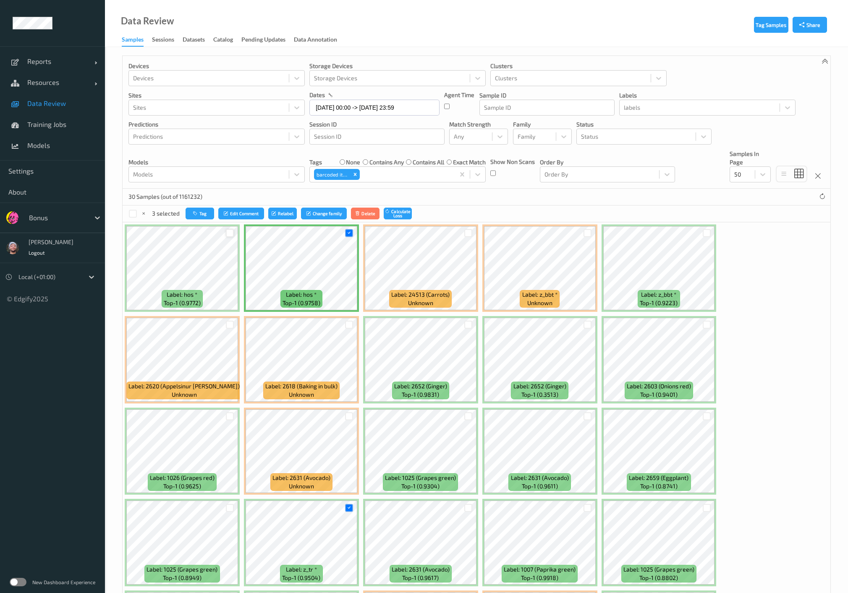
click at [232, 232] on div at bounding box center [230, 233] width 8 height 8
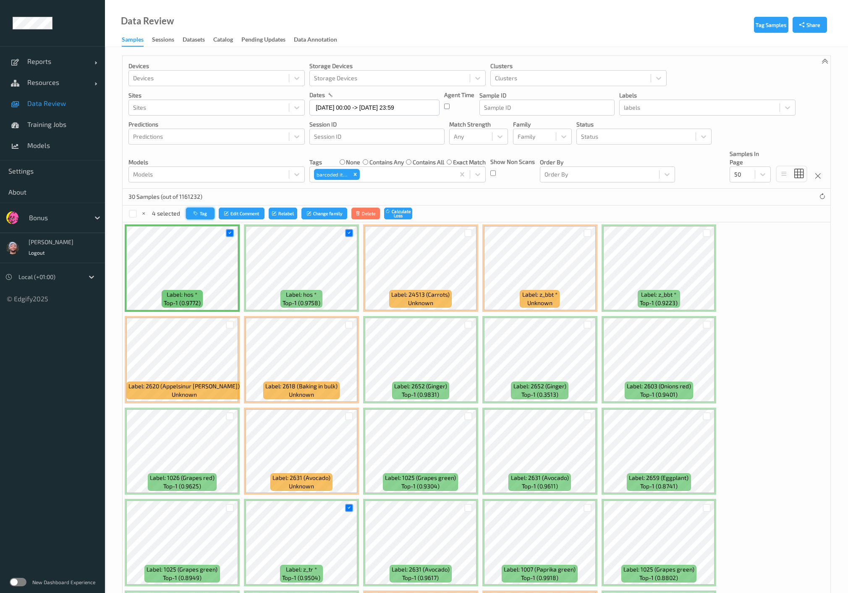
click at [203, 211] on button "Tag" at bounding box center [200, 213] width 29 height 12
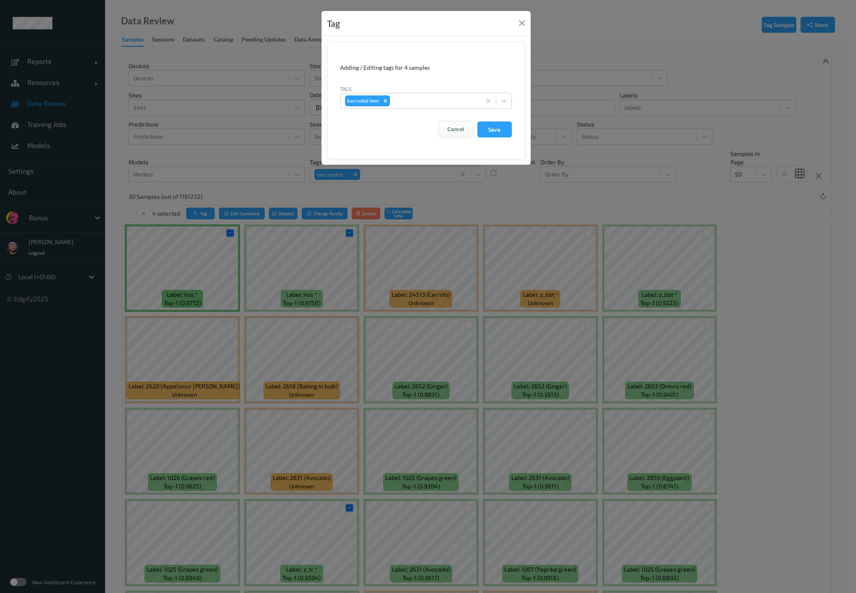
click at [447, 123] on button "Cancel" at bounding box center [455, 129] width 34 height 16
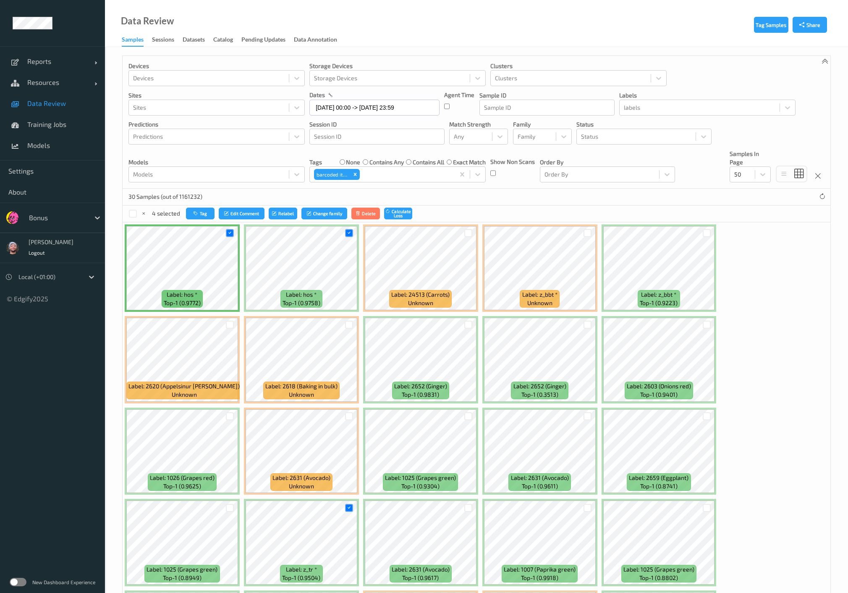
click at [230, 235] on icon at bounding box center [229, 232] width 5 height 5
click at [349, 232] on icon at bounding box center [349, 232] width 5 height 5
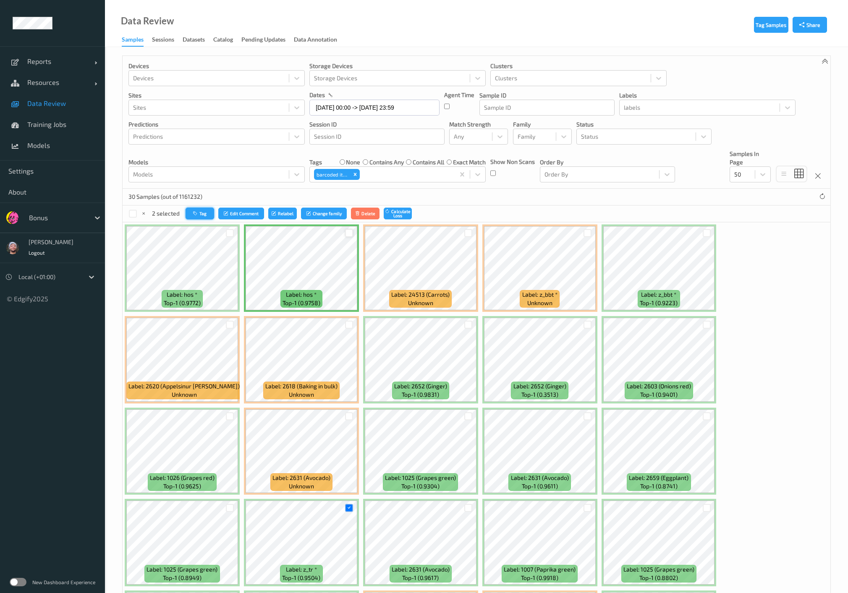
click at [210, 213] on button "Tag" at bounding box center [200, 213] width 29 height 12
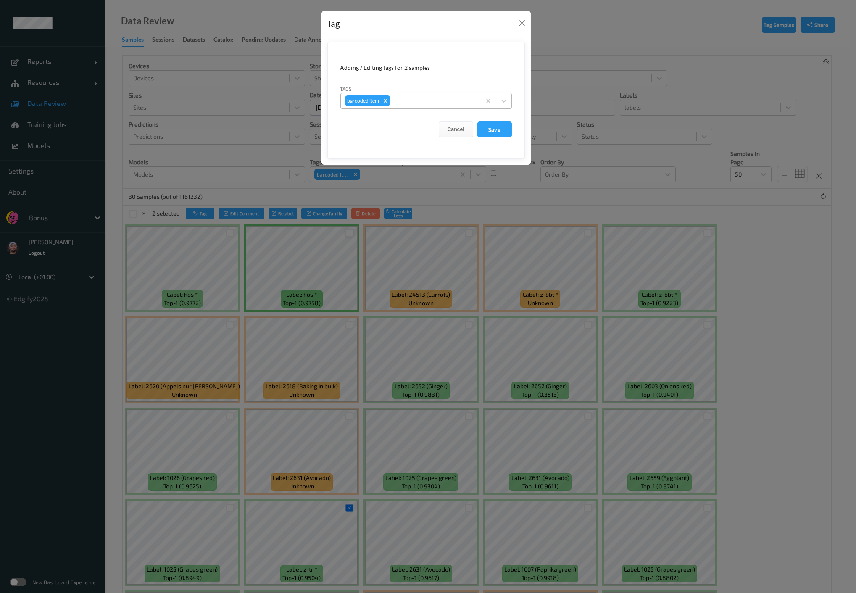
click at [383, 100] on icon "Remove barcoded item" at bounding box center [385, 101] width 6 height 6
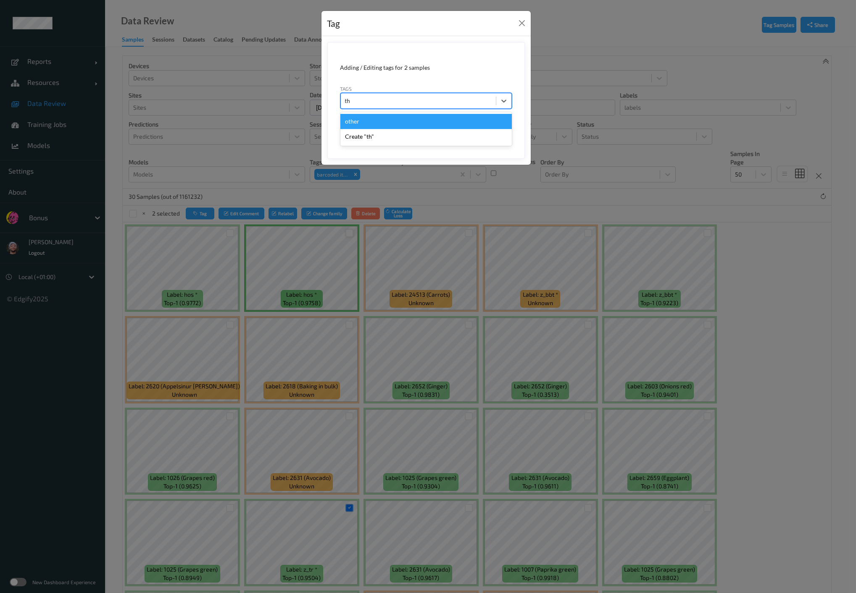
type input "the"
click at [370, 118] on div "other" at bounding box center [425, 121] width 171 height 15
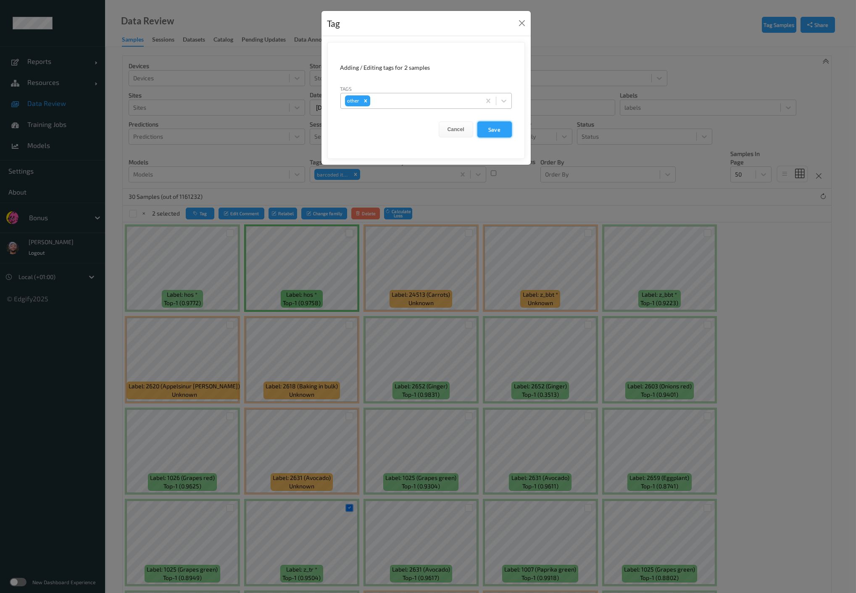
click at [499, 126] on button "Save" at bounding box center [494, 129] width 34 height 16
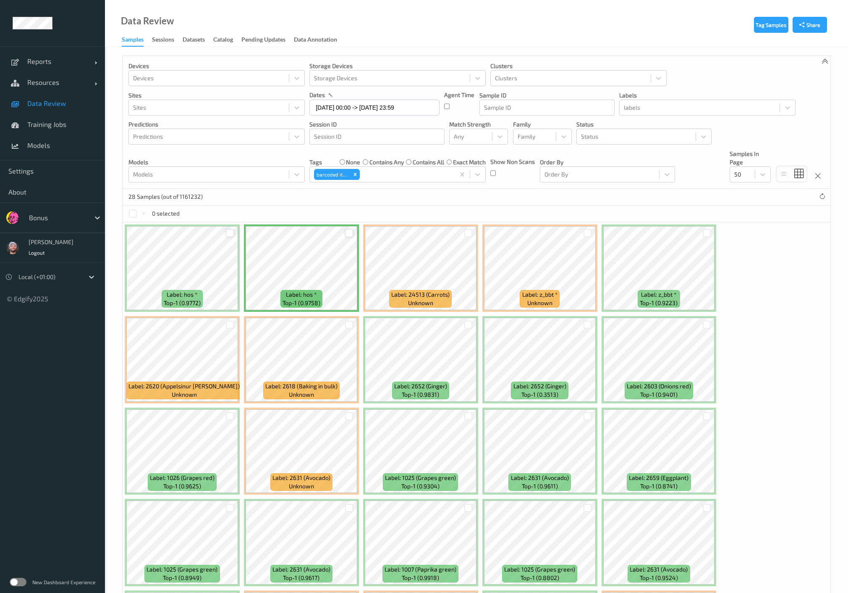
click at [228, 232] on div at bounding box center [230, 233] width 8 height 8
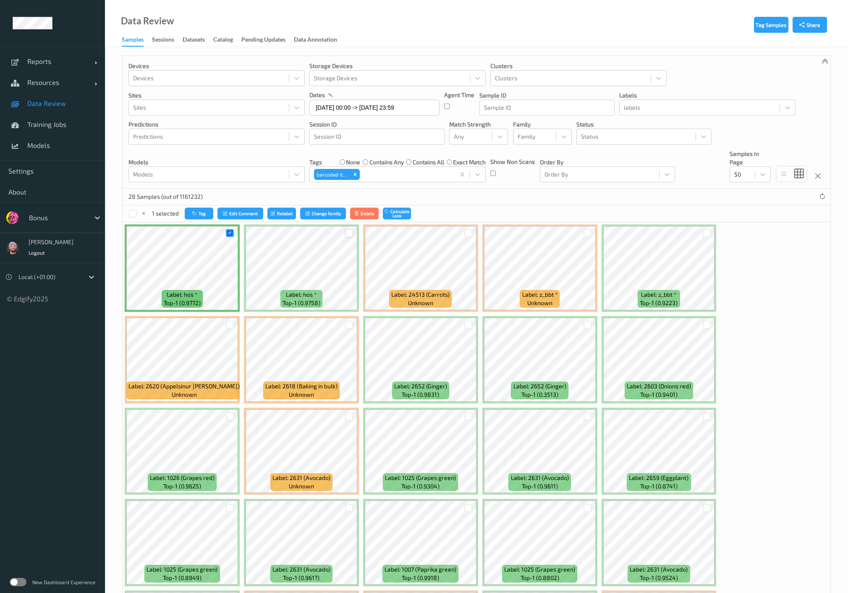
click at [345, 234] on div at bounding box center [349, 233] width 8 height 8
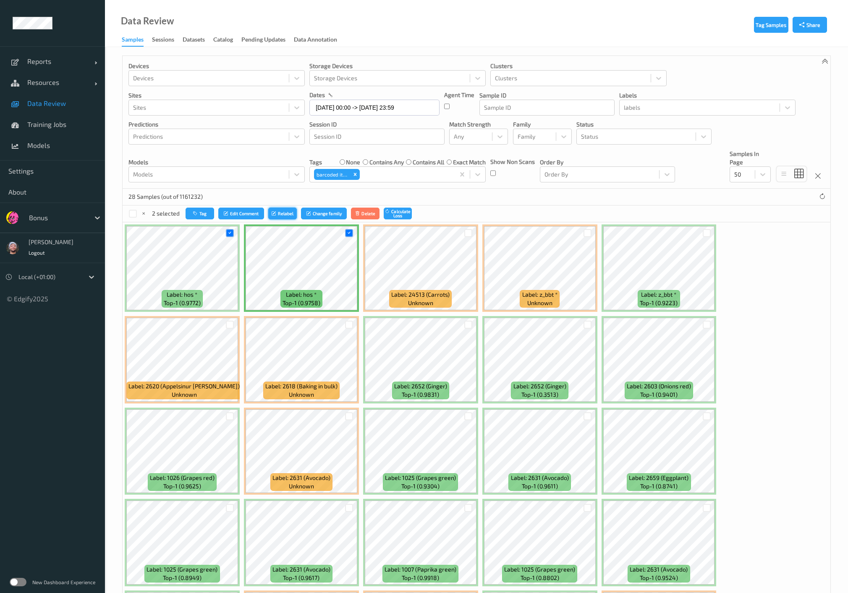
click at [286, 213] on button "Relabel" at bounding box center [282, 213] width 29 height 12
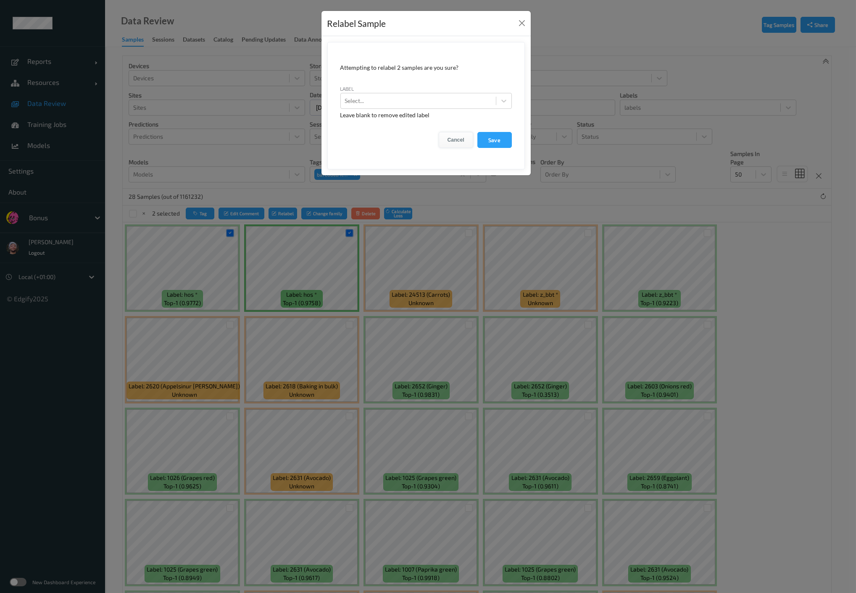
click at [463, 136] on button "Cancel" at bounding box center [455, 140] width 34 height 16
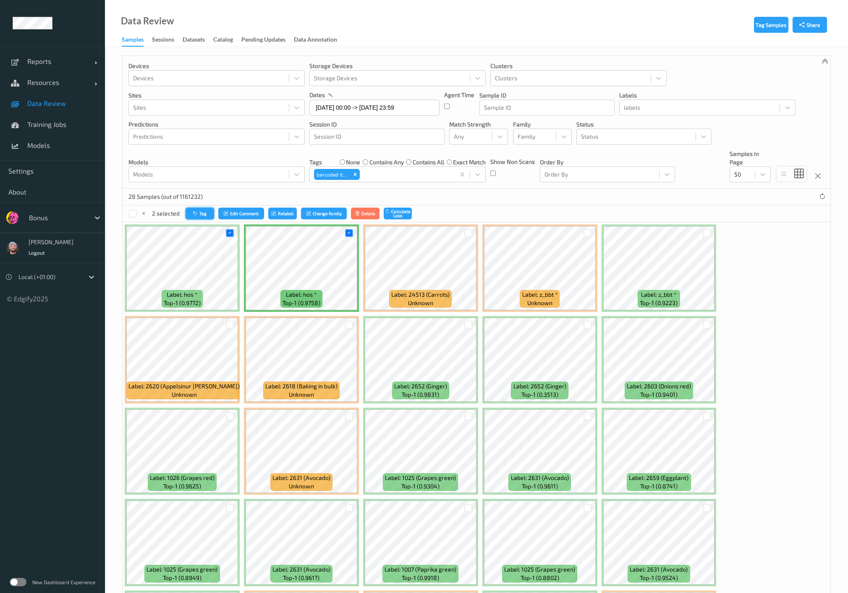
click at [193, 214] on icon "button" at bounding box center [196, 213] width 6 height 5
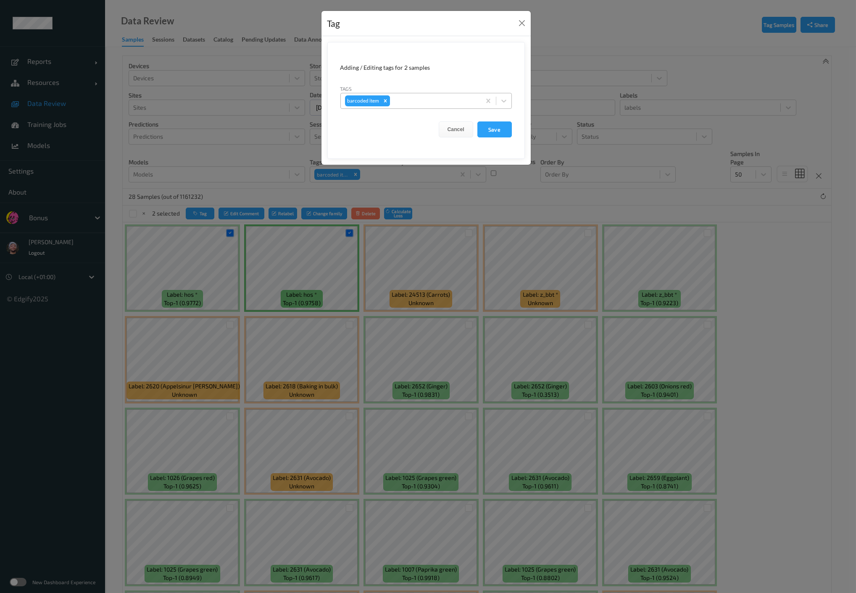
click at [385, 98] on icon "Remove barcoded item" at bounding box center [385, 101] width 6 height 6
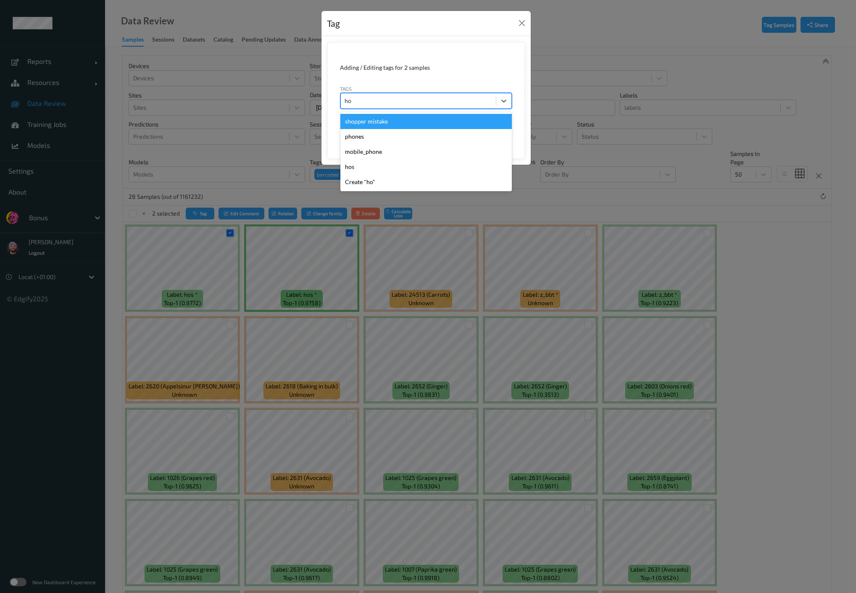
type input "hos"
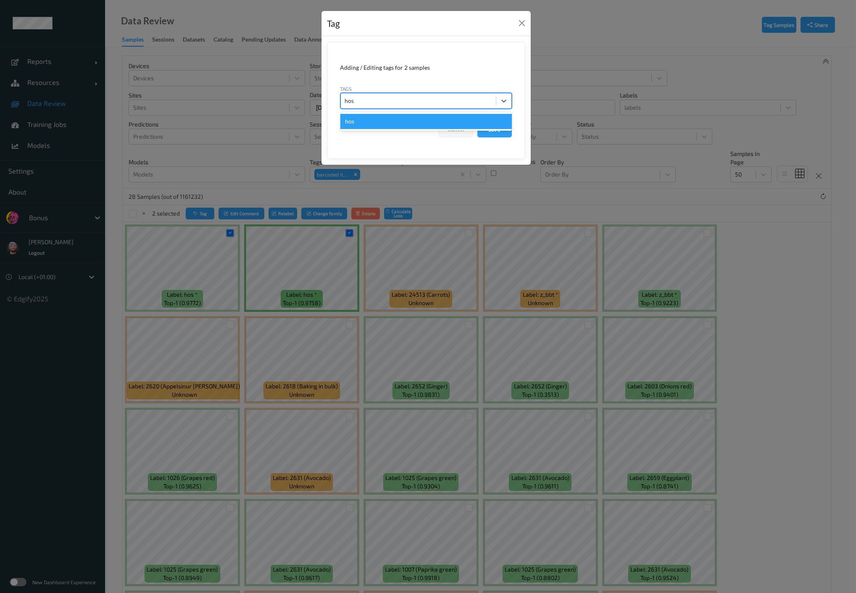
click at [372, 118] on div "hos" at bounding box center [425, 121] width 171 height 15
click at [499, 128] on button "Save" at bounding box center [494, 129] width 34 height 16
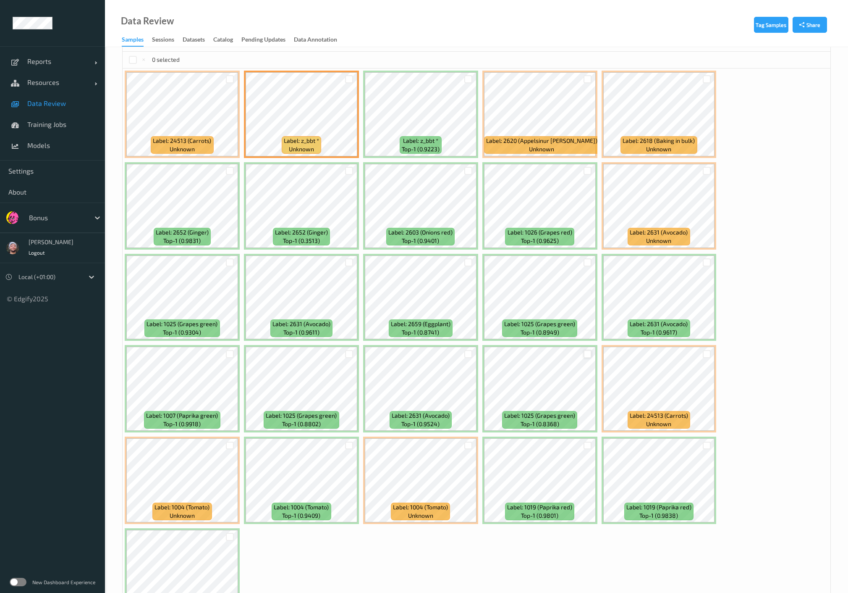
scroll to position [186, 0]
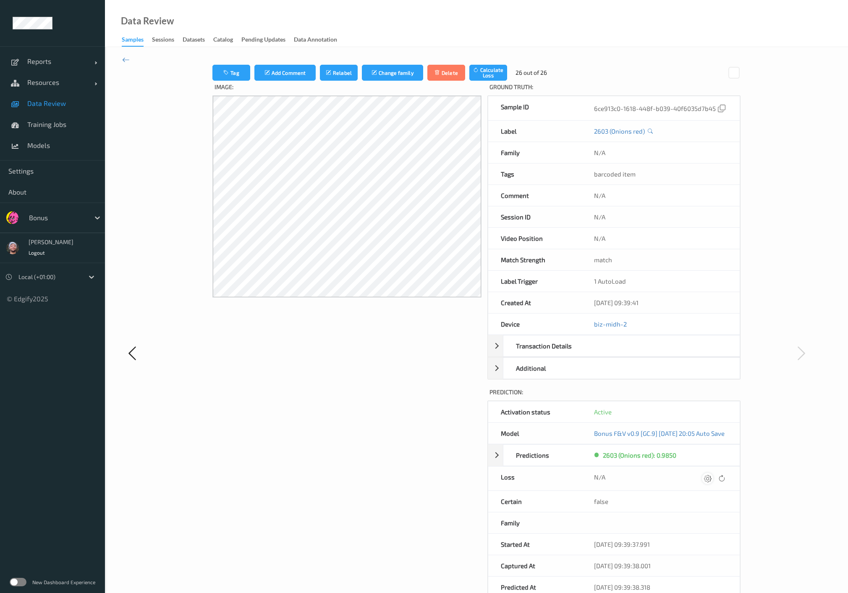
click at [714, 473] on div at bounding box center [707, 478] width 11 height 11
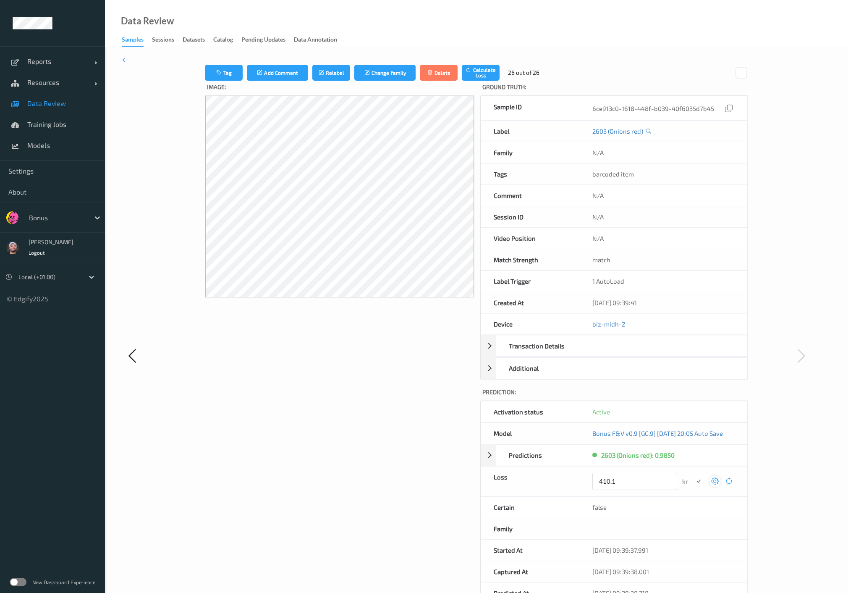
type input "410.1"
click at [693, 475] on button "submit" at bounding box center [698, 480] width 11 height 11
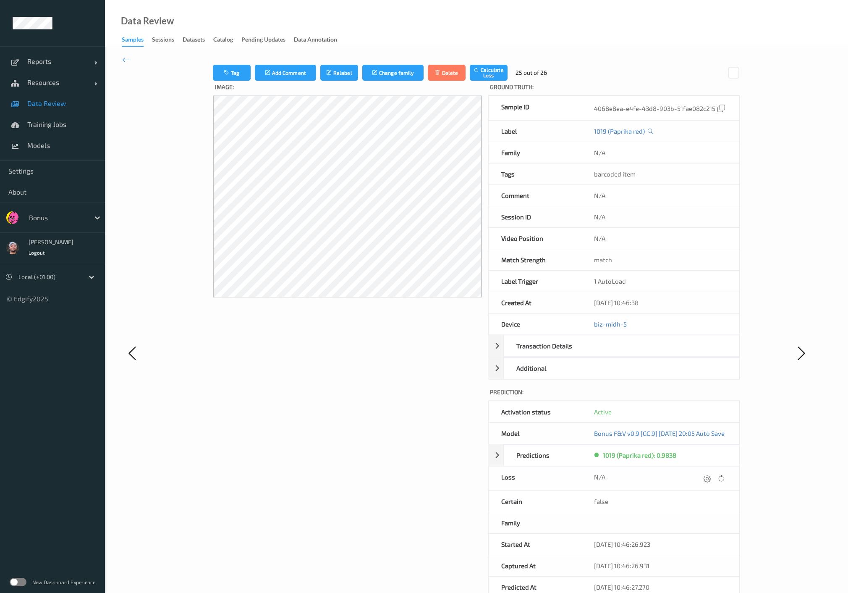
click at [711, 473] on div at bounding box center [714, 478] width 25 height 11
click at [712, 473] on div at bounding box center [707, 478] width 11 height 11
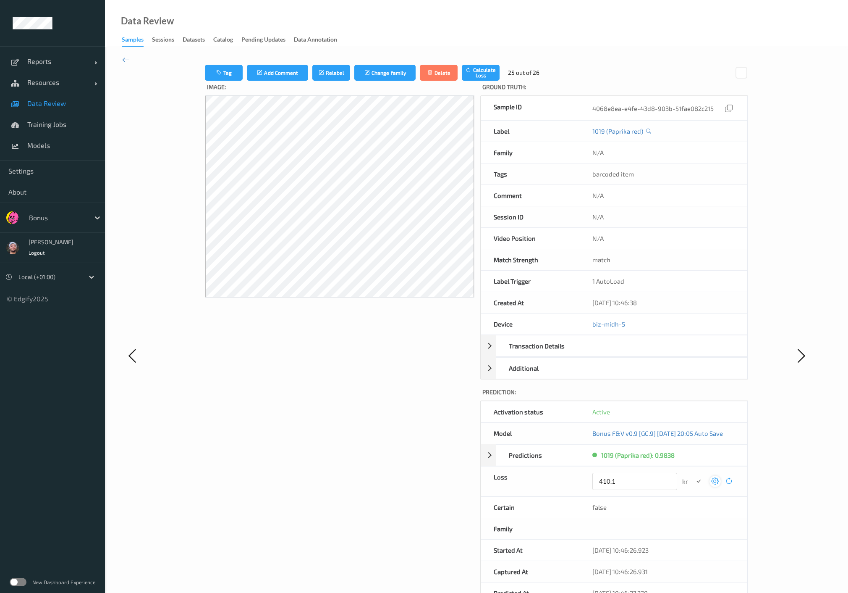
click at [715, 477] on icon at bounding box center [715, 481] width 8 height 8
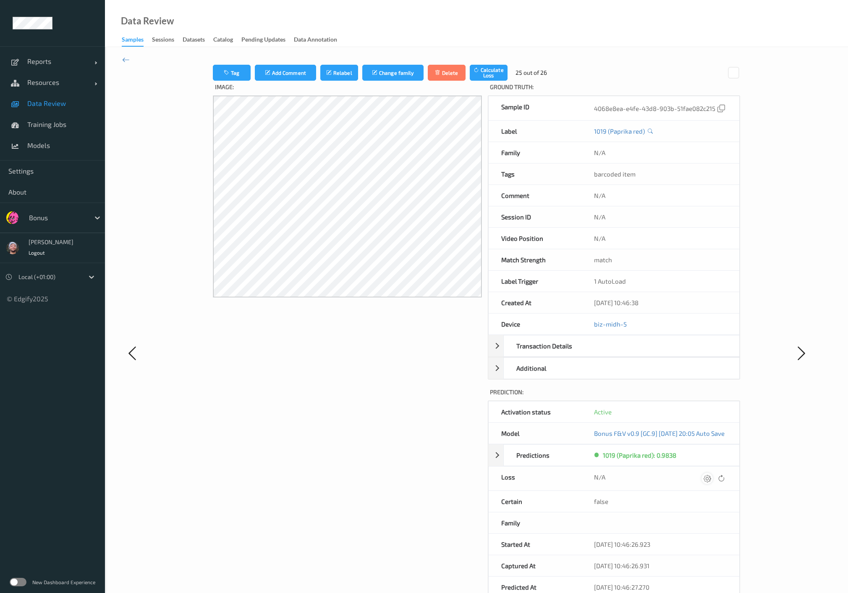
click at [713, 473] on div at bounding box center [707, 478] width 11 height 11
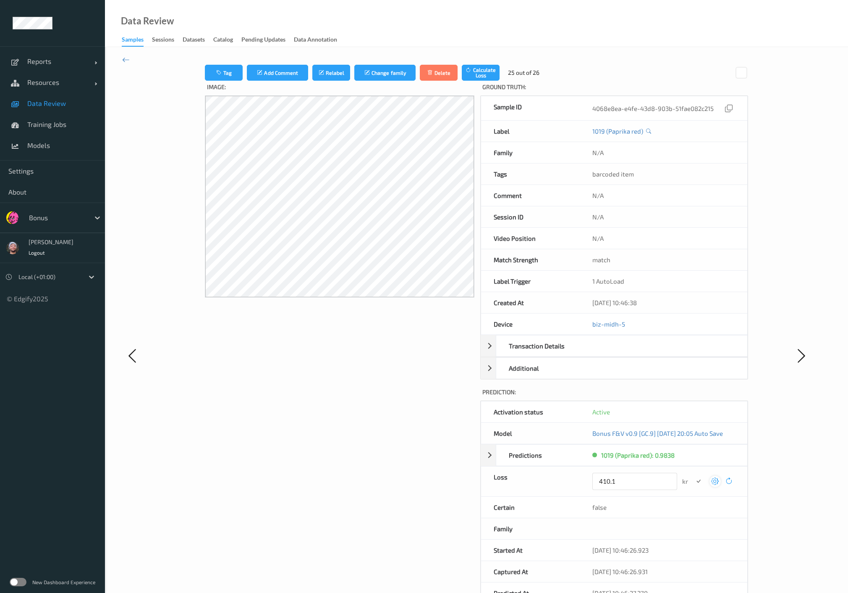
click at [693, 475] on button "submit" at bounding box center [698, 480] width 11 height 11
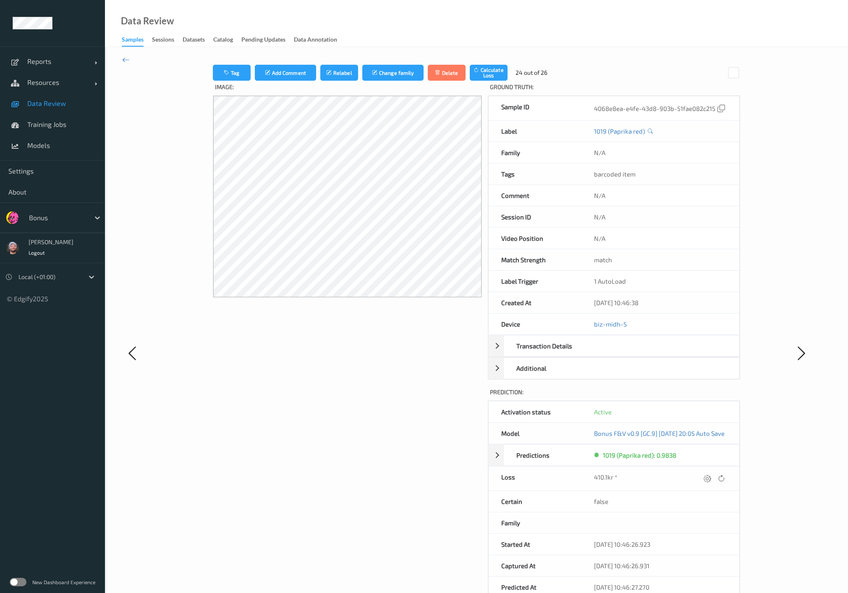
click at [312, 366] on div "Image:" at bounding box center [347, 361] width 269 height 560
click at [710, 475] on icon at bounding box center [707, 478] width 8 height 8
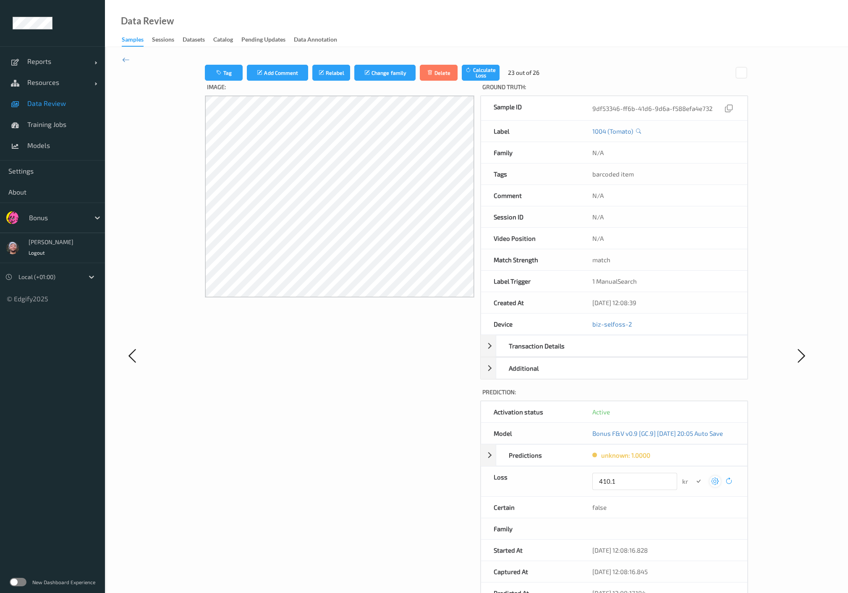
click at [693, 475] on button "submit" at bounding box center [698, 480] width 11 height 11
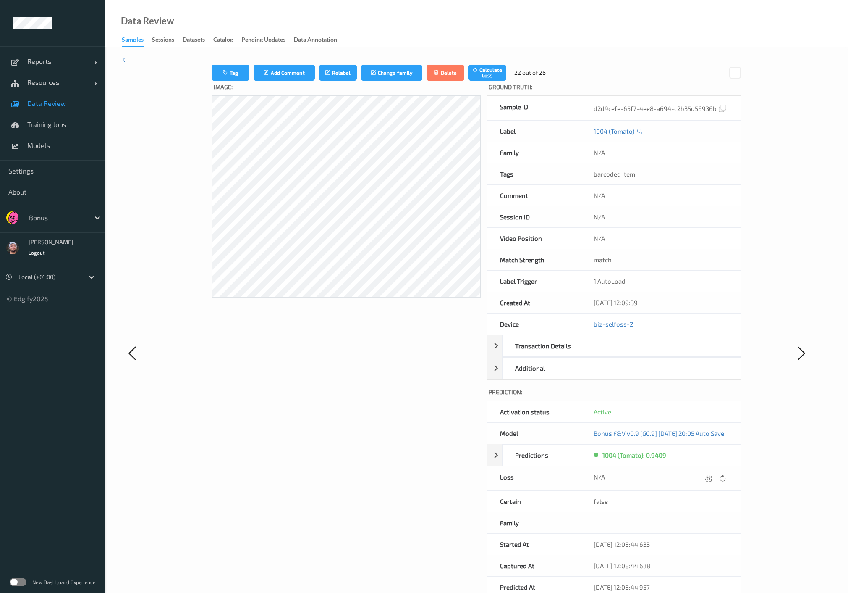
click at [713, 475] on icon at bounding box center [709, 478] width 8 height 8
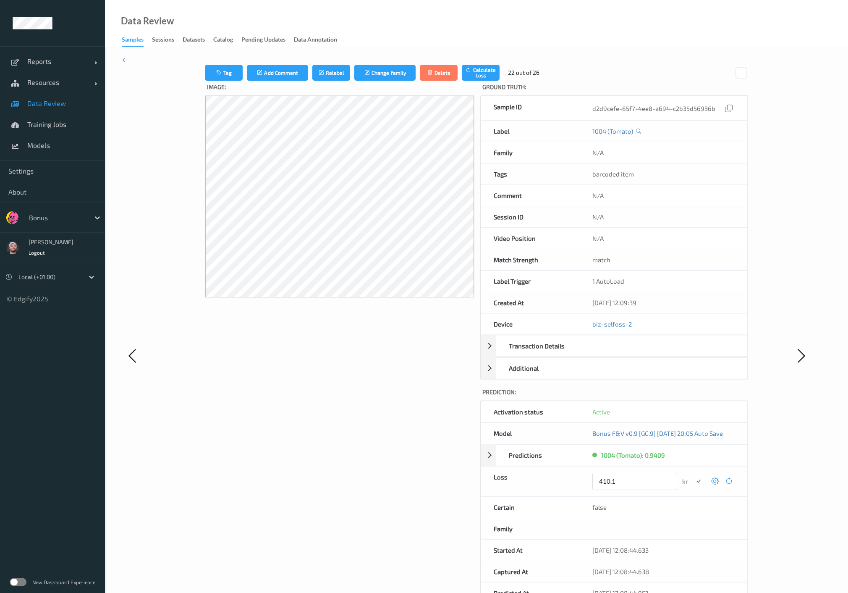
click at [693, 475] on button "submit" at bounding box center [698, 480] width 11 height 11
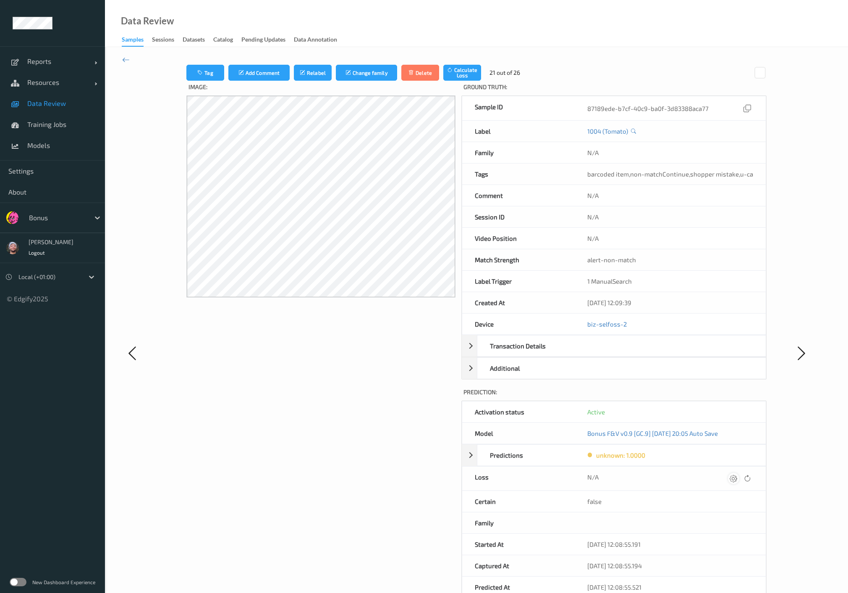
click at [730, 473] on div at bounding box center [733, 478] width 11 height 11
click at [712, 475] on button "submit" at bounding box center [717, 480] width 11 height 11
click at [731, 474] on icon at bounding box center [735, 478] width 8 height 8
click at [713, 475] on button "submit" at bounding box center [718, 480] width 11 height 11
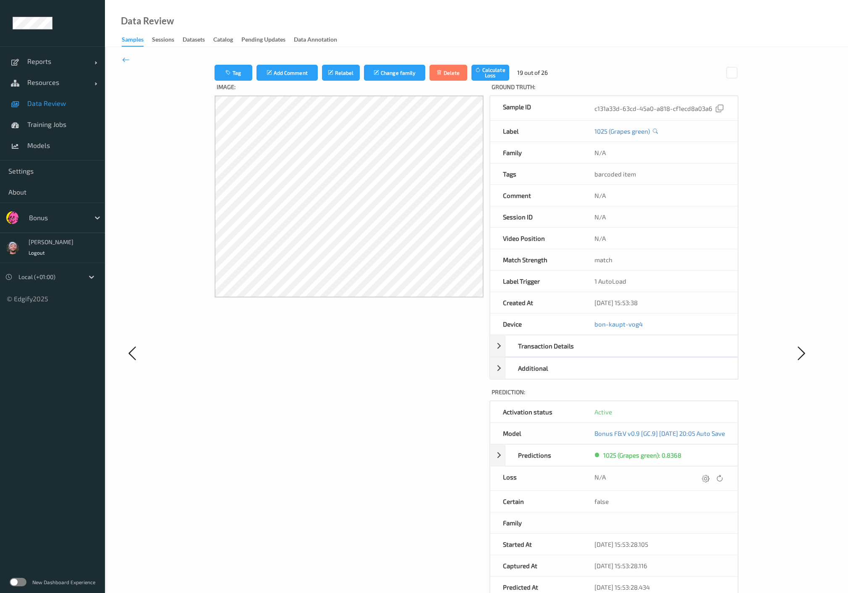
click at [719, 467] on div "N/A" at bounding box center [660, 478] width 156 height 24
click at [710, 474] on icon at bounding box center [706, 478] width 8 height 8
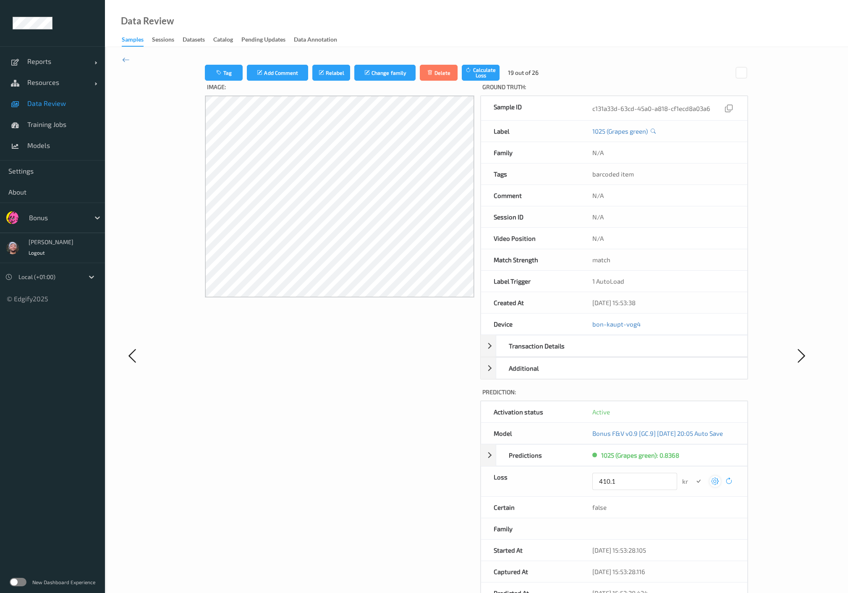
click at [693, 475] on button "submit" at bounding box center [698, 480] width 11 height 11
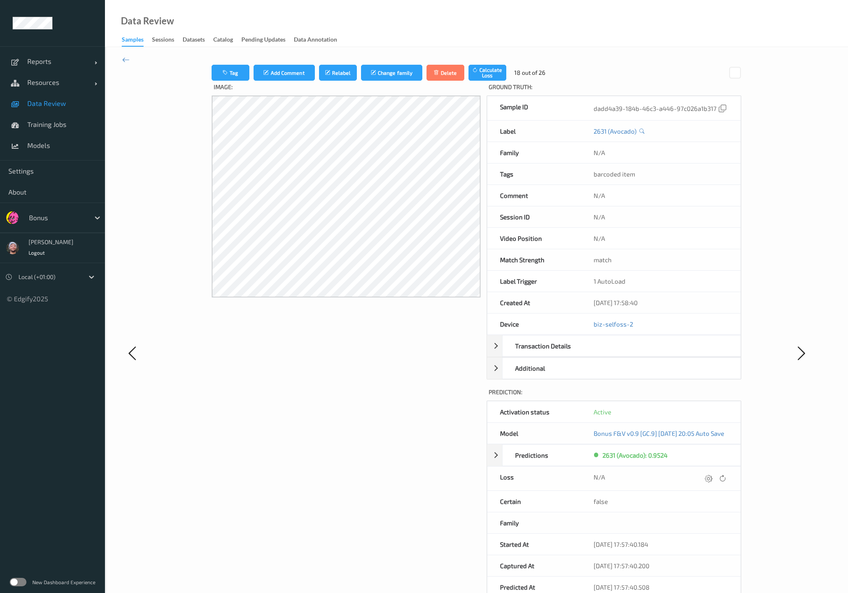
click at [713, 474] on icon at bounding box center [709, 478] width 8 height 8
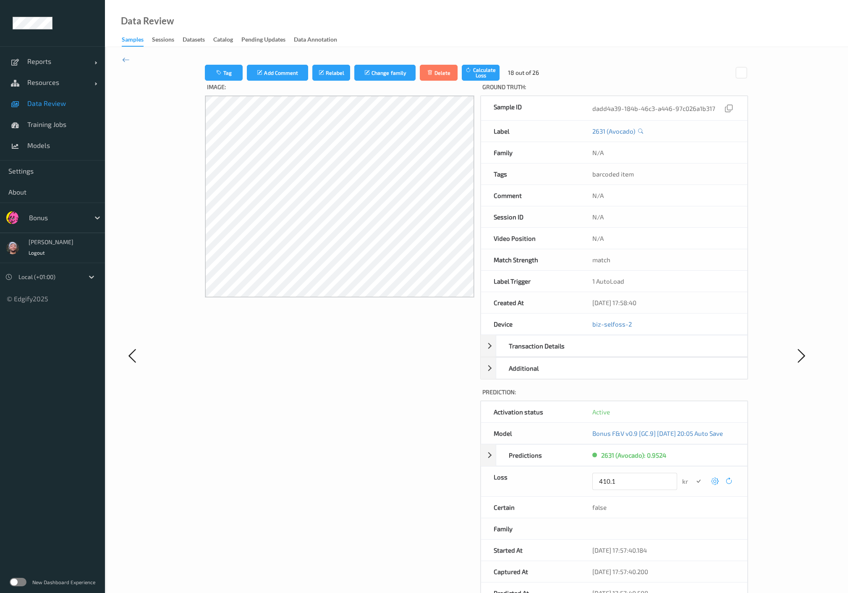
click at [693, 475] on button "submit" at bounding box center [698, 480] width 11 height 11
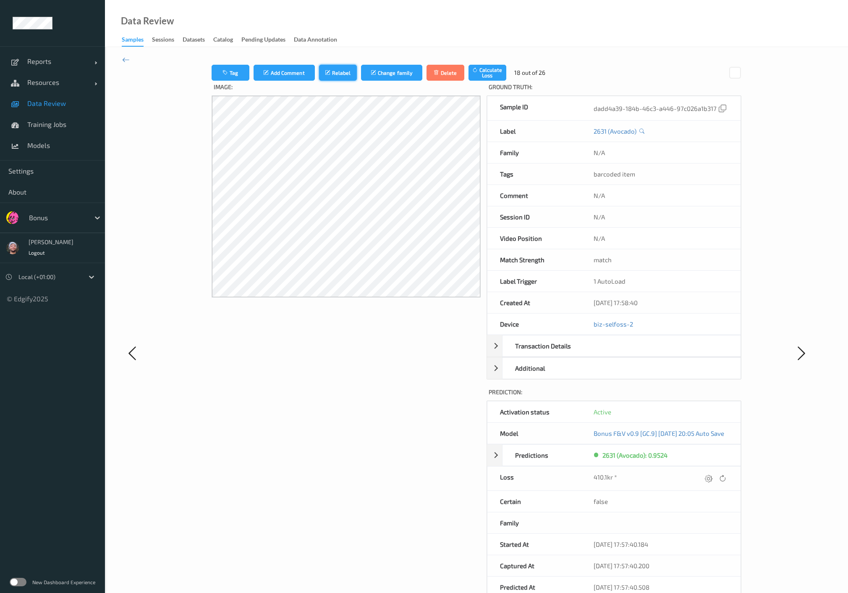
click at [334, 67] on button "Relabel" at bounding box center [338, 73] width 38 height 16
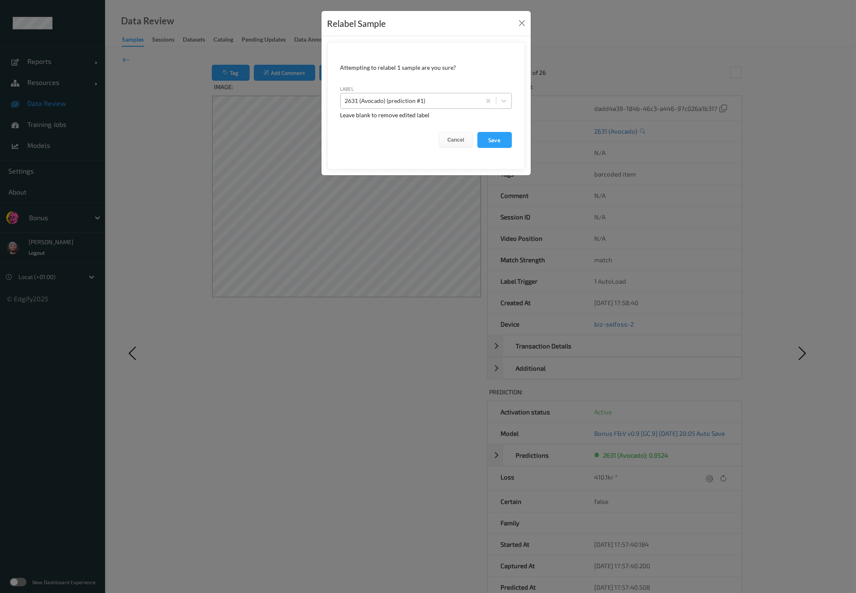
click at [428, 104] on div at bounding box center [410, 101] width 131 height 10
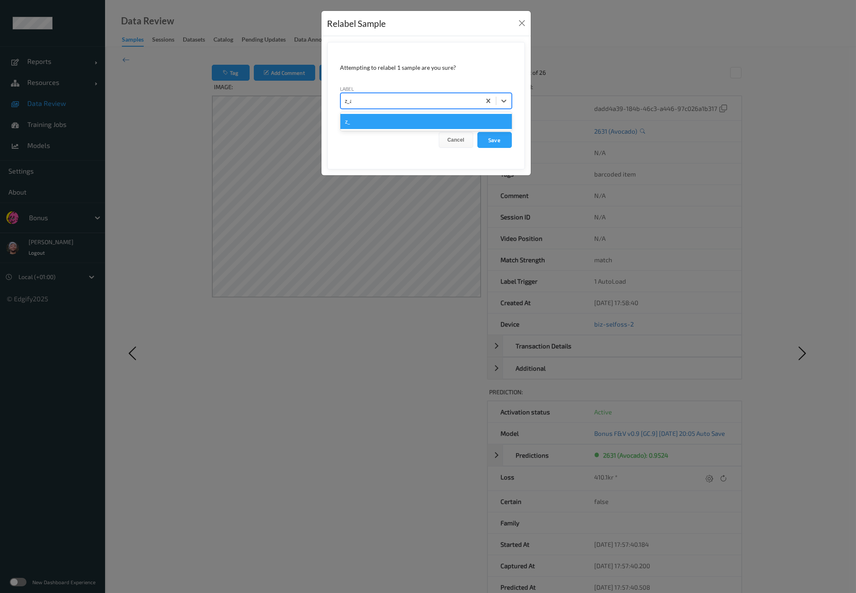
type input "z_avo"
click at [477, 132] on button "Save" at bounding box center [494, 140] width 34 height 16
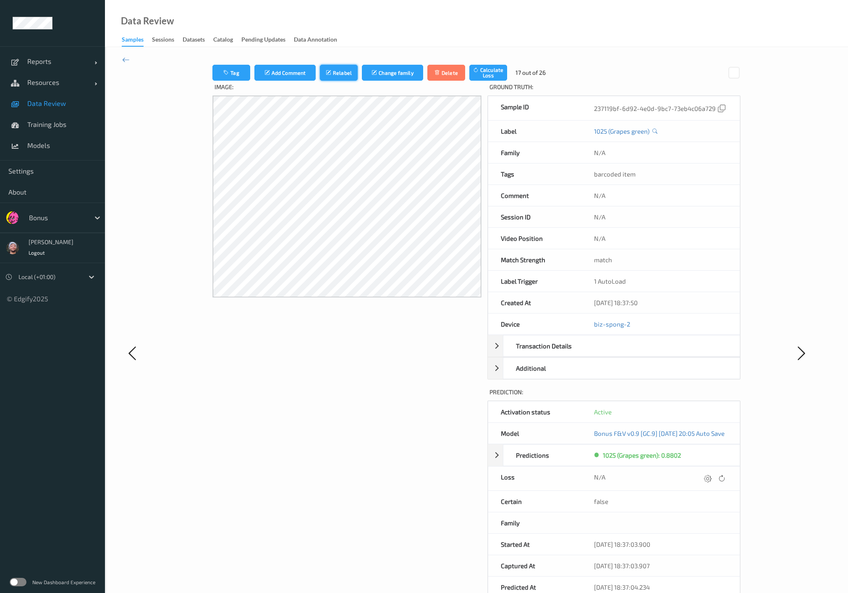
click at [334, 66] on button "Relabel" at bounding box center [339, 73] width 38 height 16
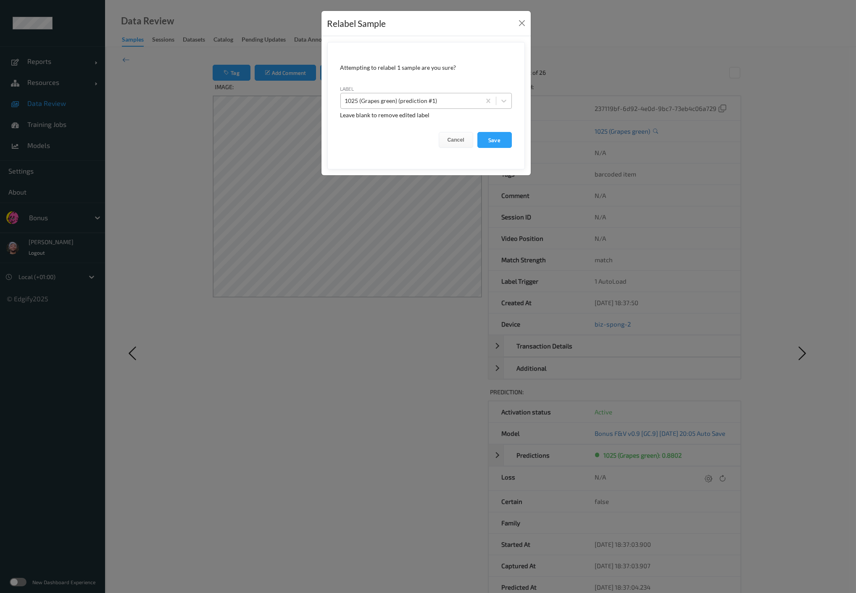
click at [446, 107] on div "1025 (Grapes green) (prediction #1)" at bounding box center [411, 100] width 140 height 13
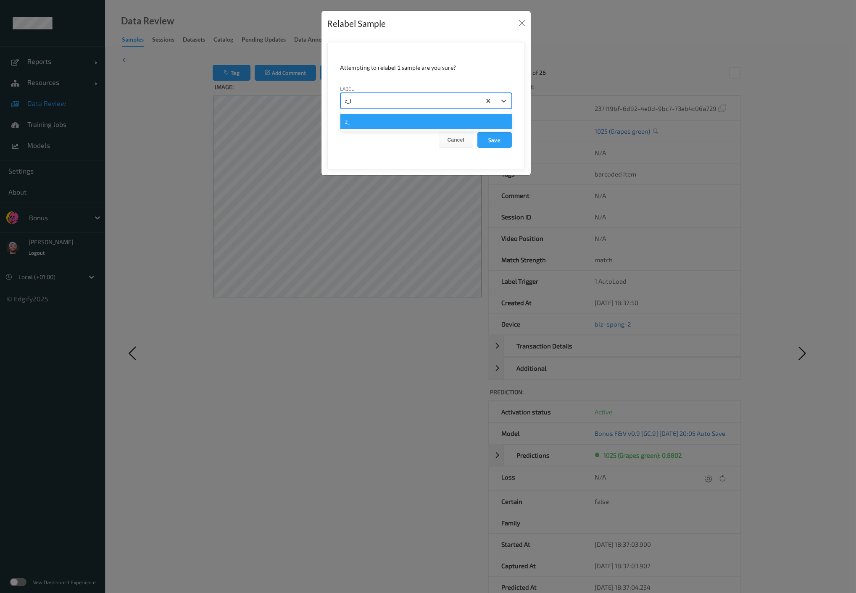
type input "z_blm"
click at [477, 132] on button "Save" at bounding box center [494, 140] width 34 height 16
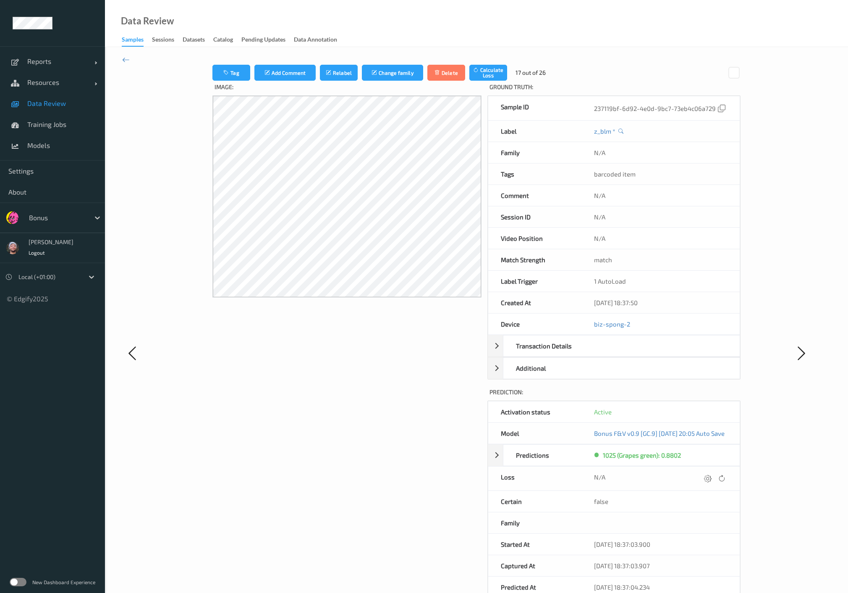
click at [410, 389] on div "Image:" at bounding box center [347, 361] width 269 height 560
click at [712, 474] on icon at bounding box center [708, 478] width 8 height 8
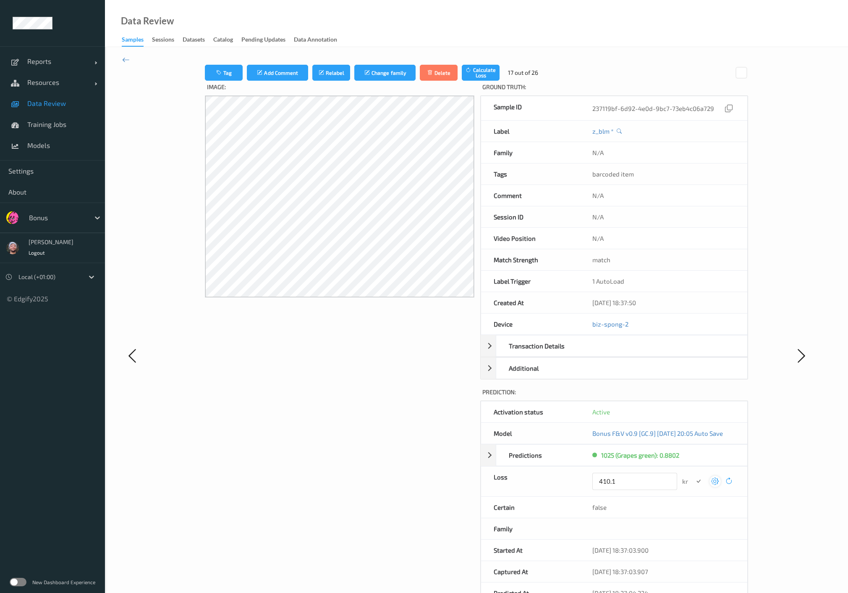
click at [693, 475] on button "submit" at bounding box center [698, 480] width 11 height 11
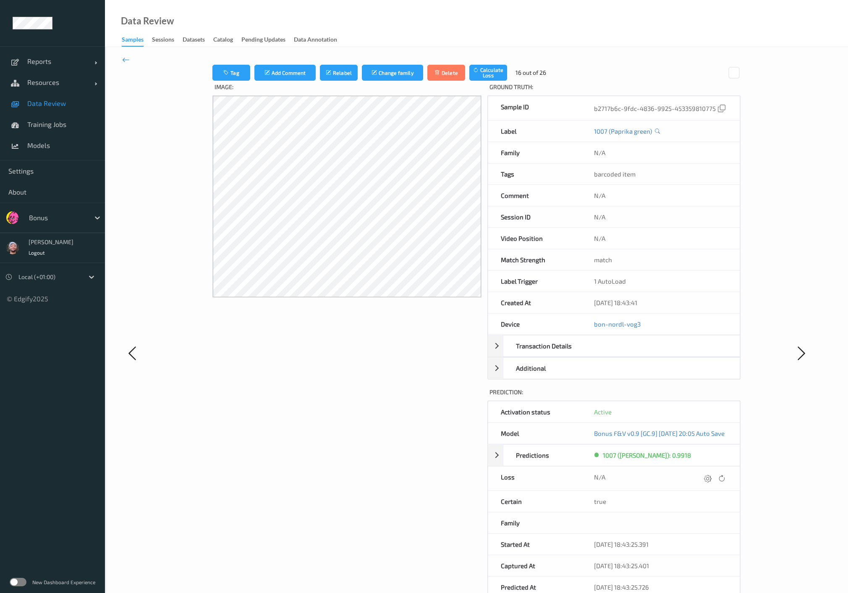
click at [712, 474] on icon at bounding box center [708, 478] width 8 height 8
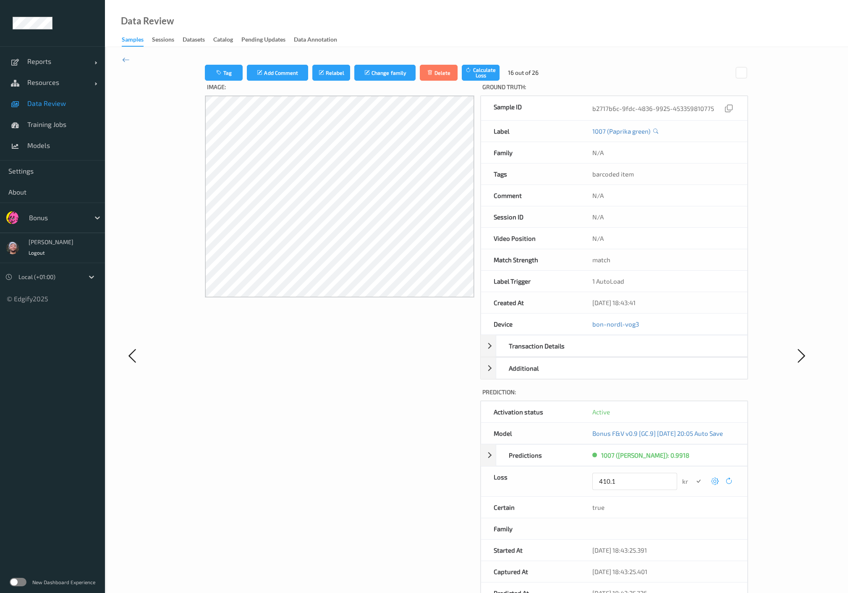
click at [693, 475] on button "submit" at bounding box center [698, 480] width 11 height 11
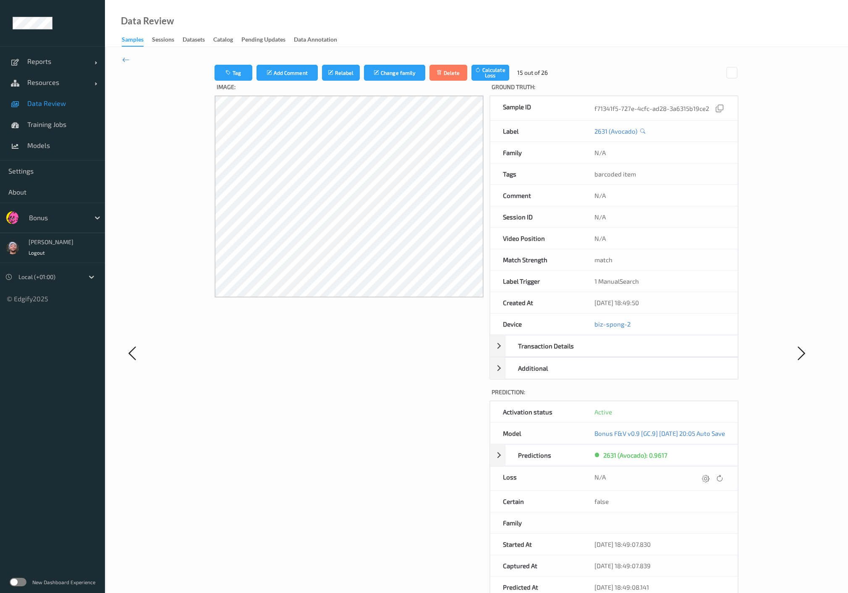
click at [710, 474] on icon at bounding box center [706, 478] width 8 height 8
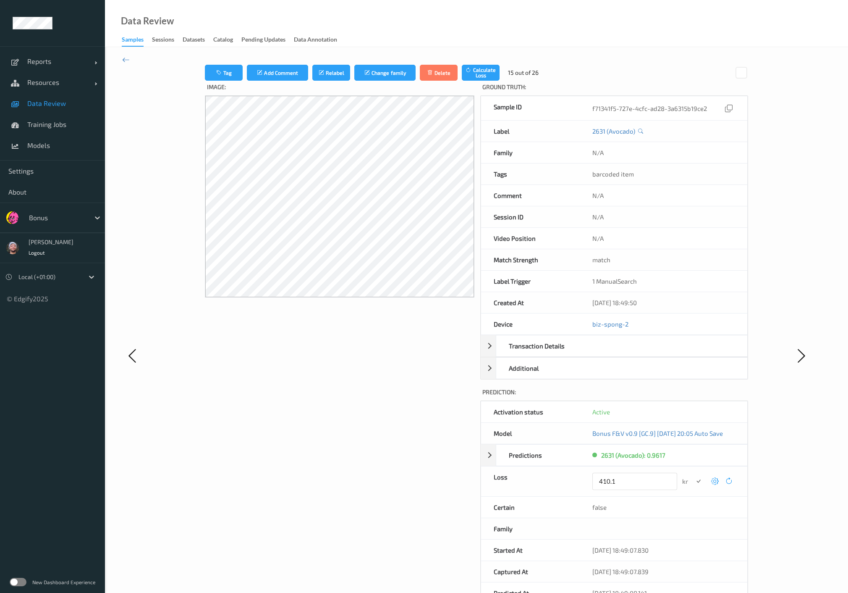
click at [693, 475] on button "submit" at bounding box center [698, 480] width 11 height 11
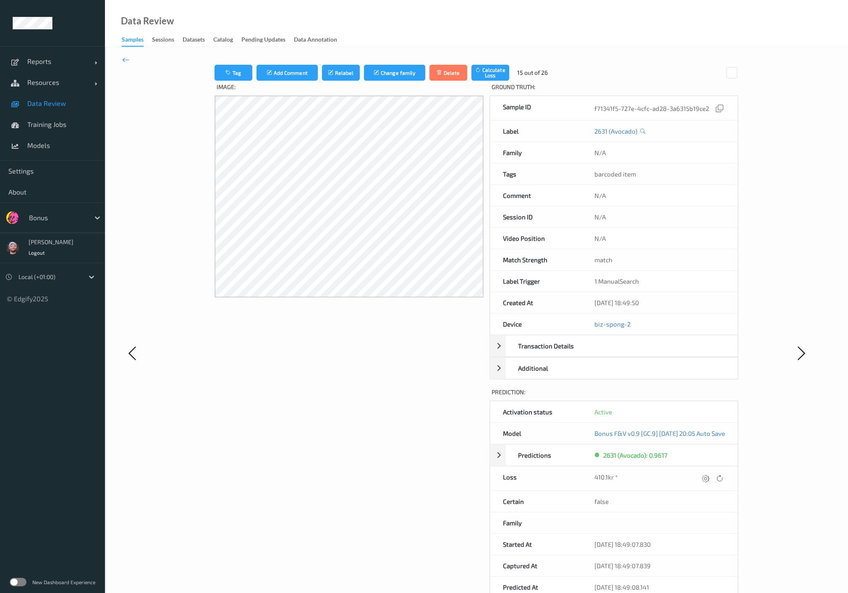
click at [341, 81] on label "Image:" at bounding box center [349, 88] width 269 height 15
click at [339, 76] on button "Relabel" at bounding box center [341, 73] width 38 height 16
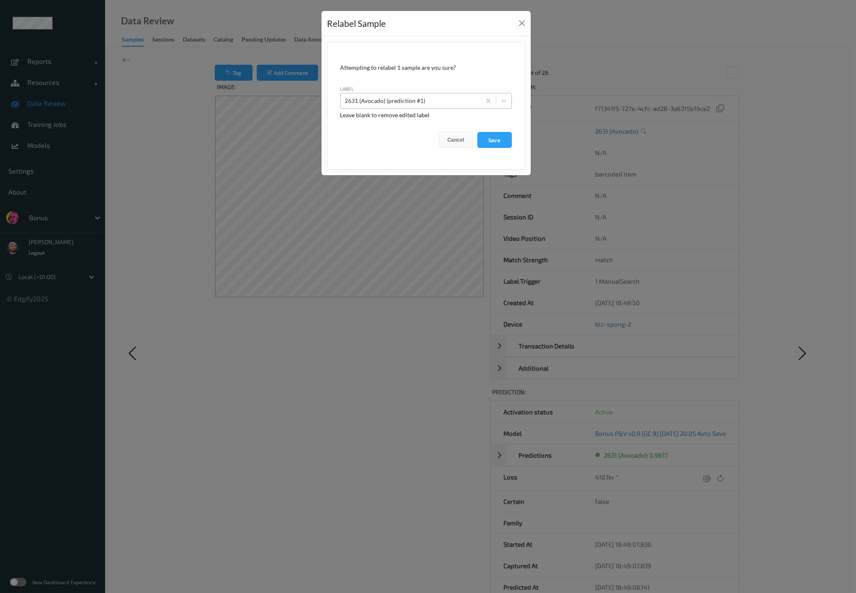
click at [434, 97] on div at bounding box center [410, 101] width 131 height 10
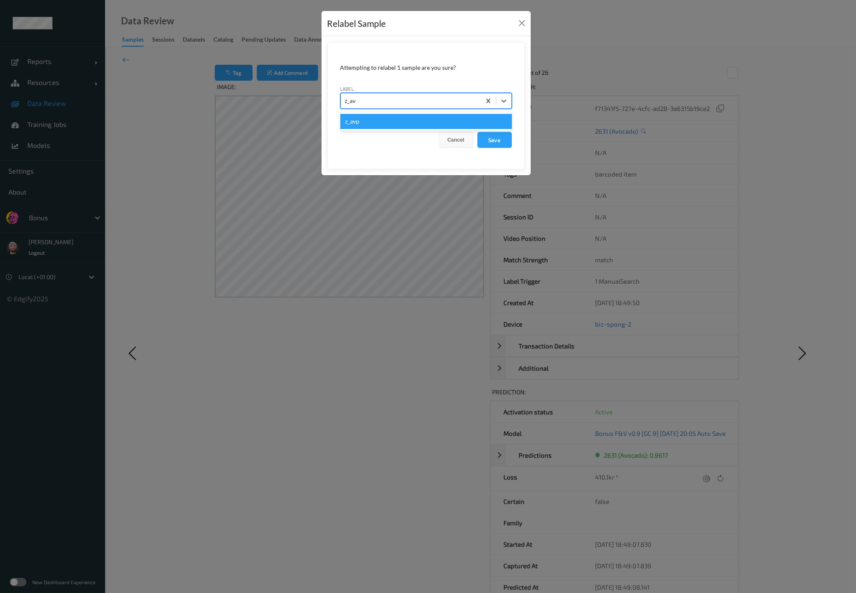
type input "z_avo"
click at [477, 132] on button "Save" at bounding box center [494, 140] width 34 height 16
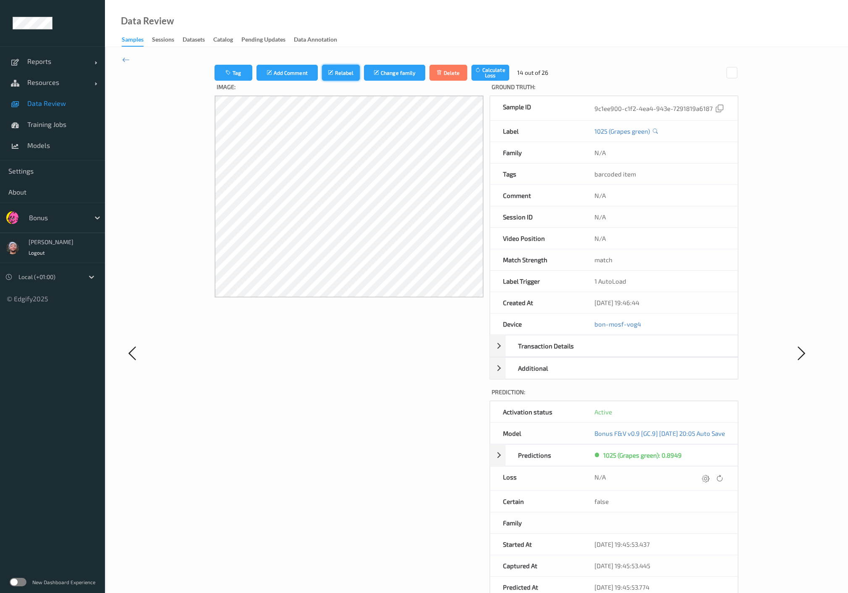
click at [329, 67] on button "Relabel" at bounding box center [341, 73] width 38 height 16
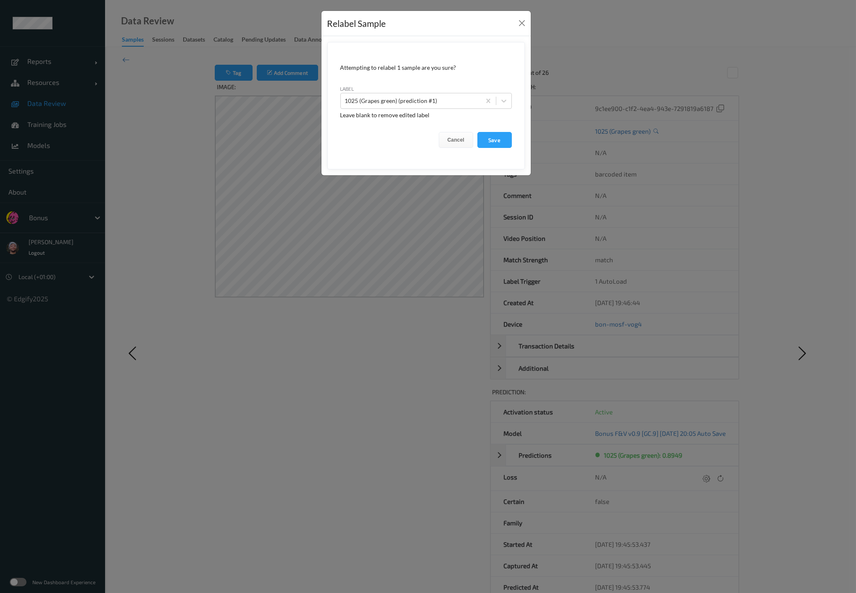
click at [390, 186] on div "Relabel Sample Attempting to relabel 1 sample are you sure? label 1025 (Grapes …" at bounding box center [428, 296] width 856 height 593
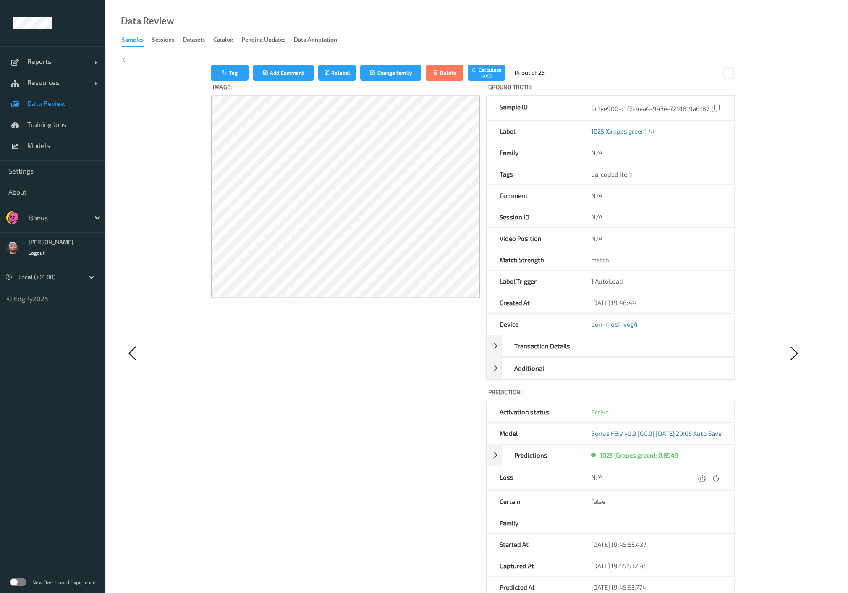
click at [439, 365] on div "Image:" at bounding box center [345, 361] width 269 height 560
click at [710, 477] on icon at bounding box center [706, 478] width 8 height 8
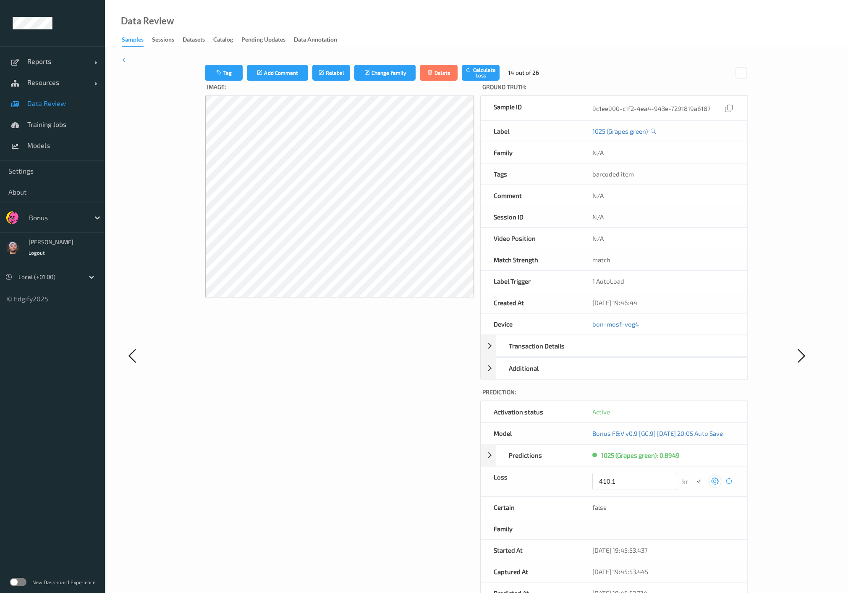
click at [693, 475] on button "submit" at bounding box center [698, 480] width 11 height 11
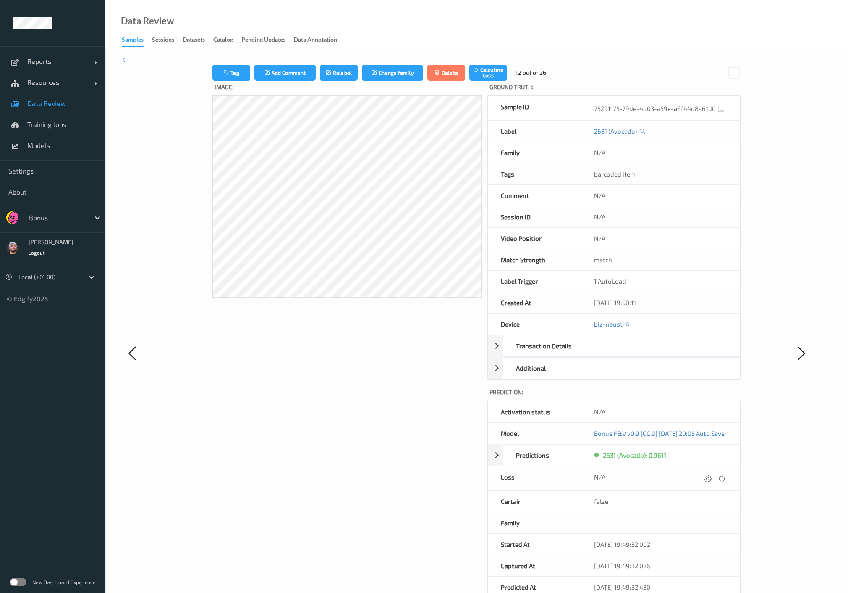
click at [712, 477] on icon at bounding box center [708, 478] width 8 height 8
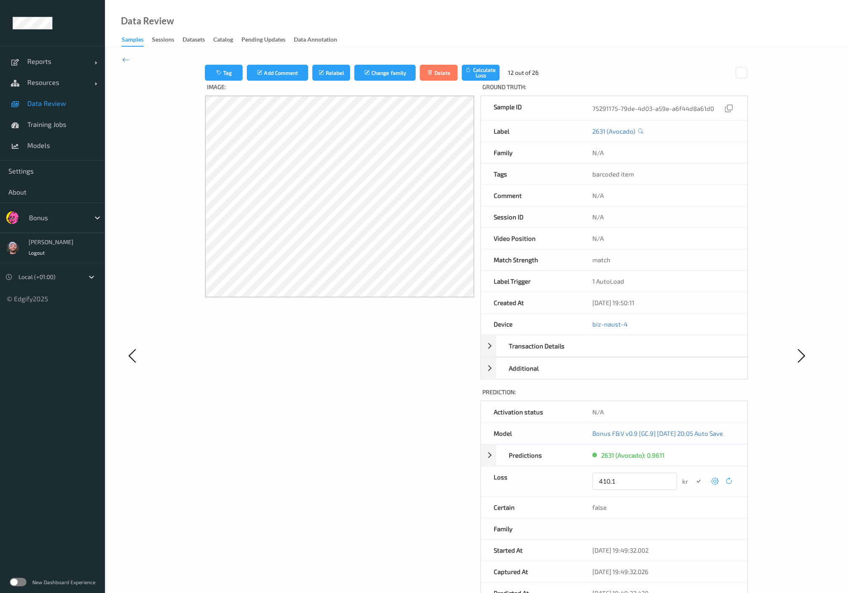
click at [693, 475] on button "submit" at bounding box center [698, 480] width 11 height 11
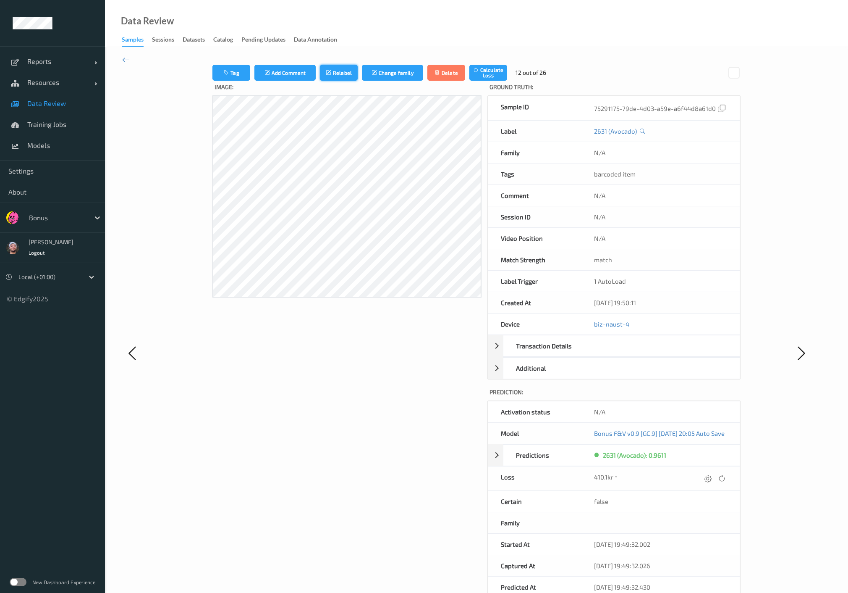
click at [326, 73] on icon "submit" at bounding box center [329, 73] width 7 height 6
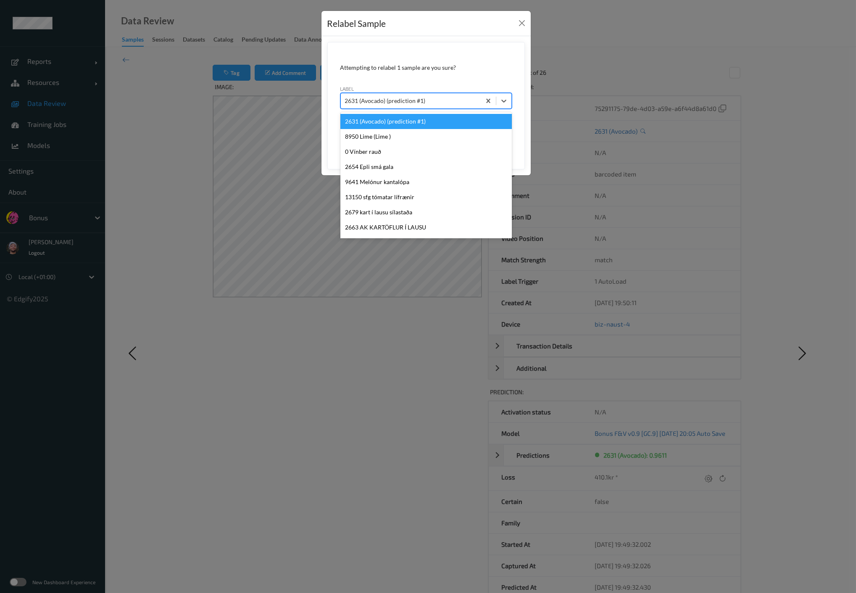
click at [420, 96] on div at bounding box center [410, 101] width 131 height 10
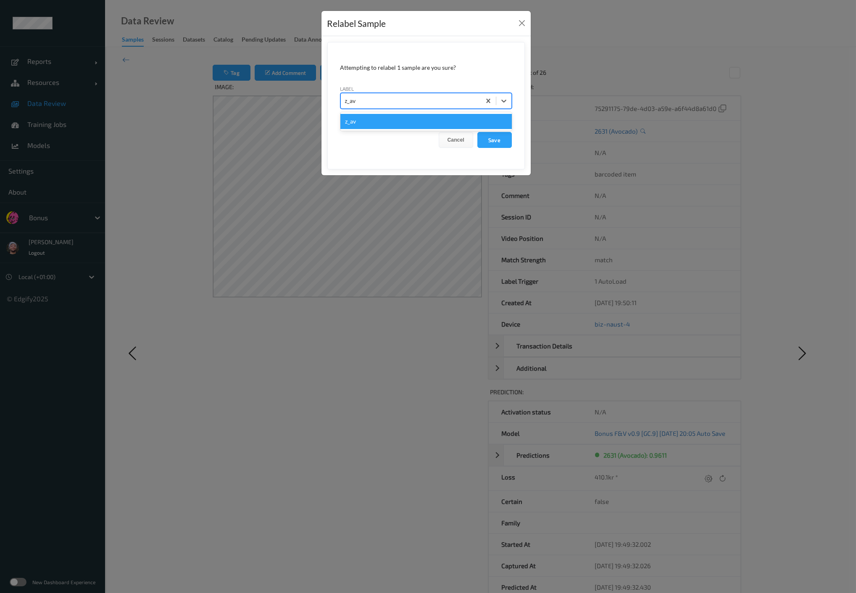
type input "z_avo"
click at [477, 132] on button "Save" at bounding box center [494, 140] width 34 height 16
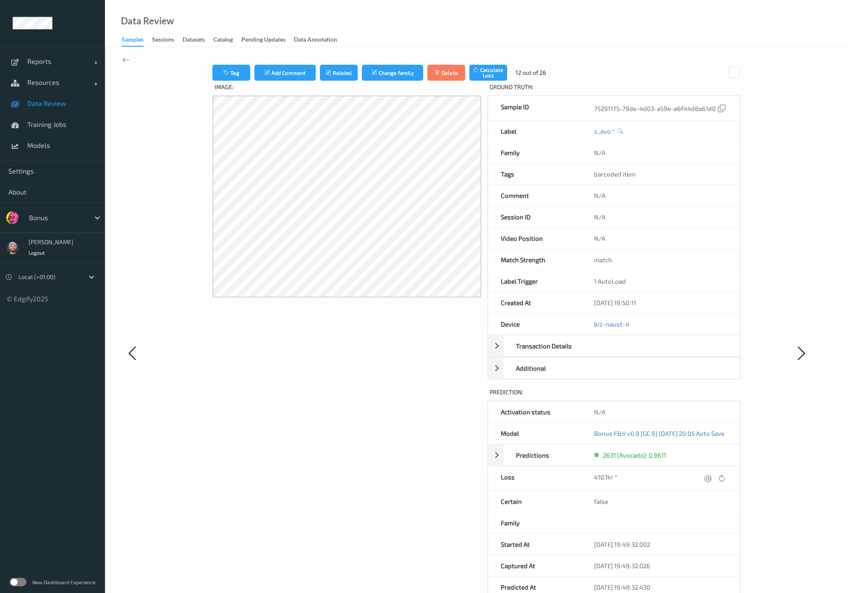
click at [296, 366] on div "Image:" at bounding box center [347, 361] width 269 height 560
click at [711, 474] on icon at bounding box center [708, 478] width 8 height 8
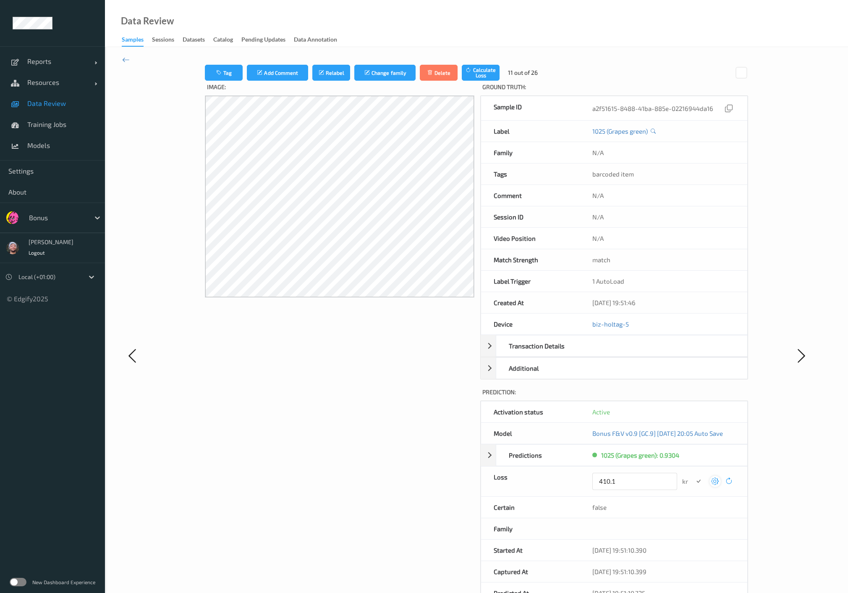
click at [693, 475] on button "submit" at bounding box center [698, 480] width 11 height 11
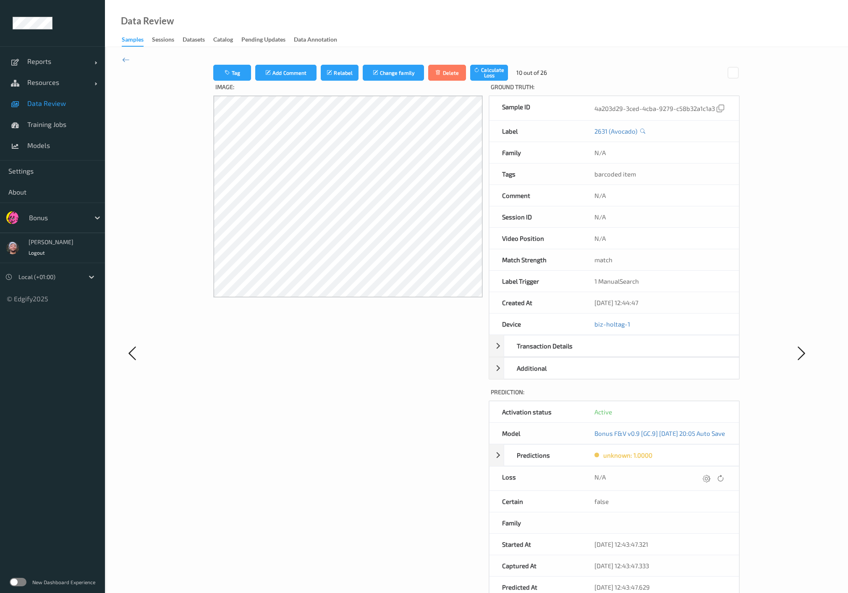
click at [711, 474] on icon at bounding box center [707, 478] width 8 height 8
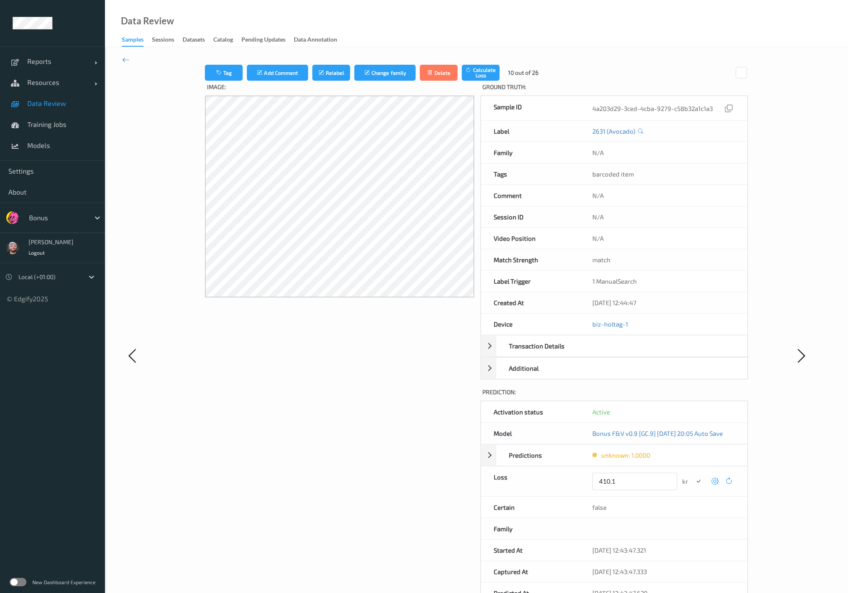
click at [693, 475] on button "submit" at bounding box center [698, 480] width 11 height 11
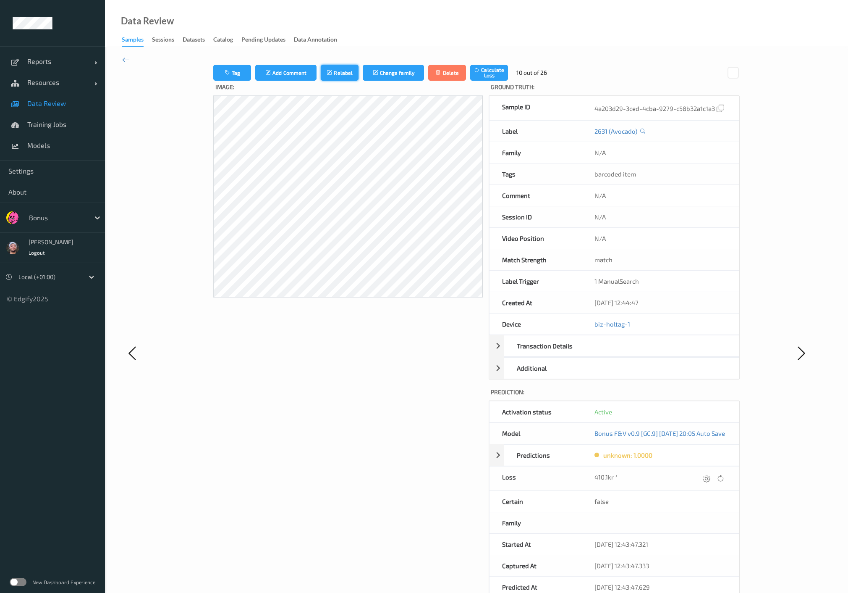
click at [336, 77] on button "Relabel" at bounding box center [340, 73] width 38 height 16
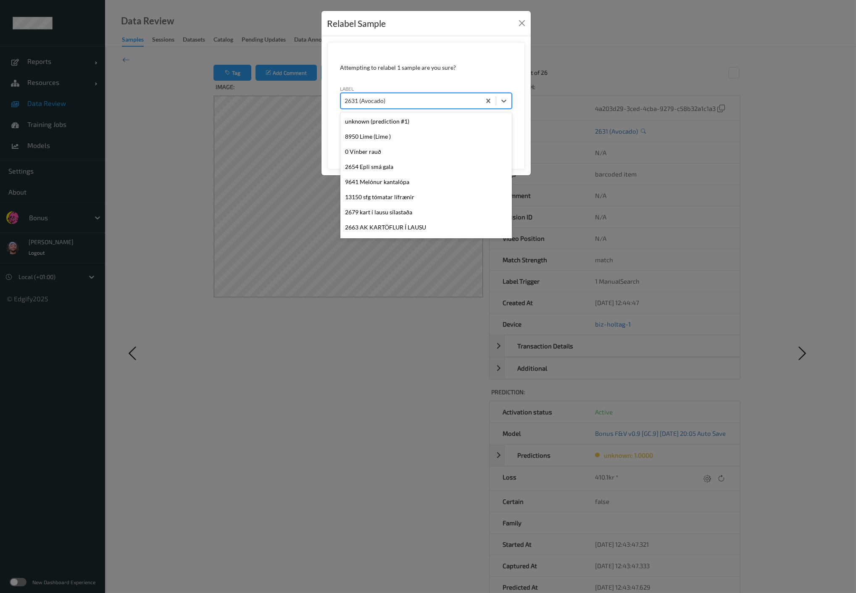
click at [441, 96] on div at bounding box center [410, 101] width 131 height 10
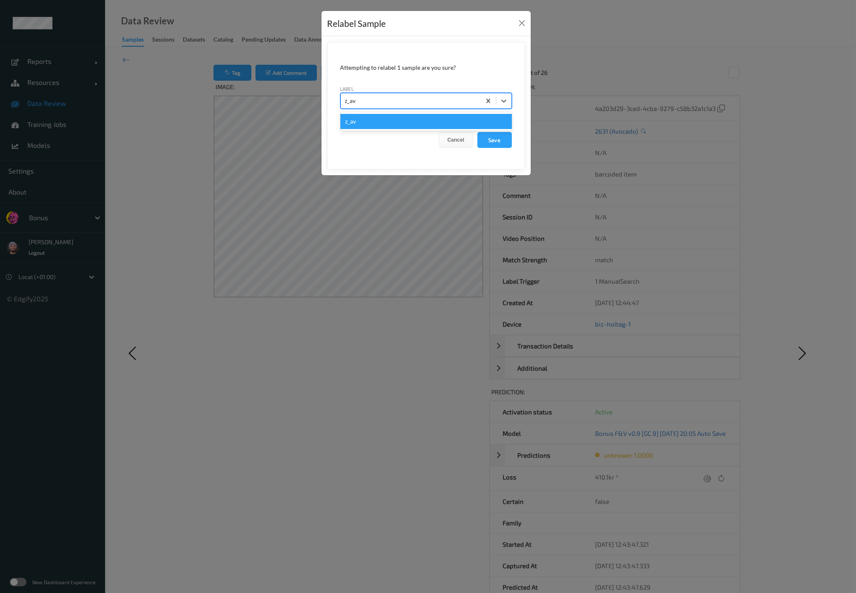
type input "z_avo"
click at [477, 132] on button "Save" at bounding box center [494, 140] width 34 height 16
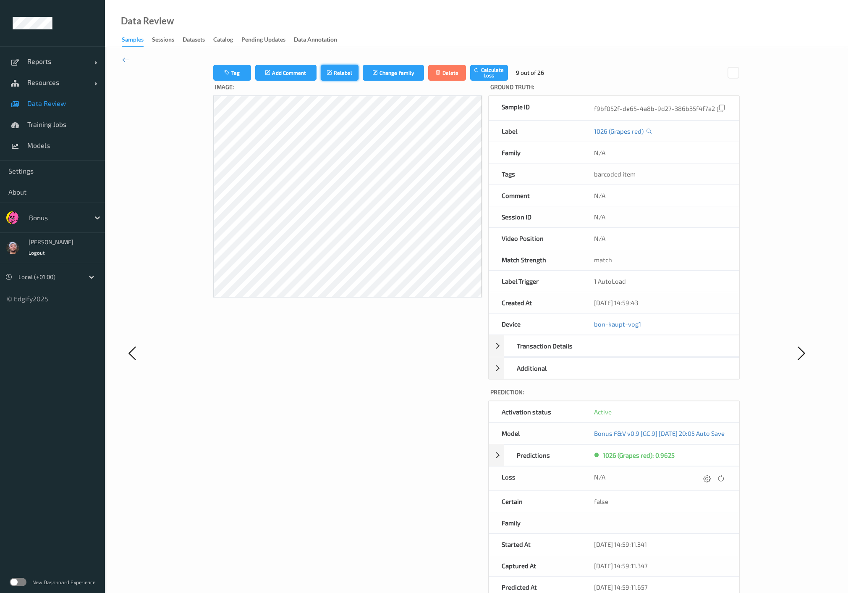
click at [331, 72] on button "Relabel" at bounding box center [340, 73] width 38 height 16
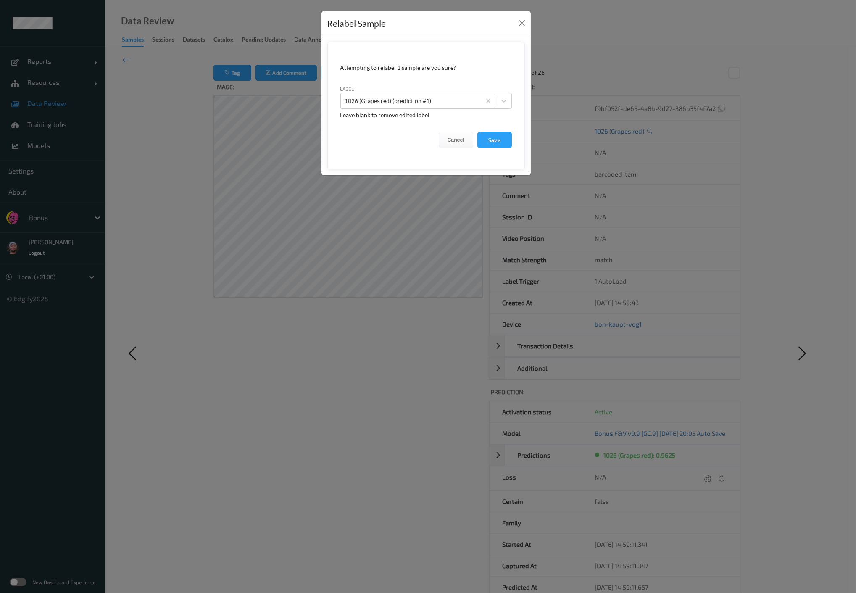
click at [440, 129] on form "Attempting to relabel 1 sample are you sure? label 1026 (Grapes red) (predictio…" at bounding box center [425, 105] width 197 height 127
click at [462, 140] on button "Cancel" at bounding box center [455, 140] width 34 height 16
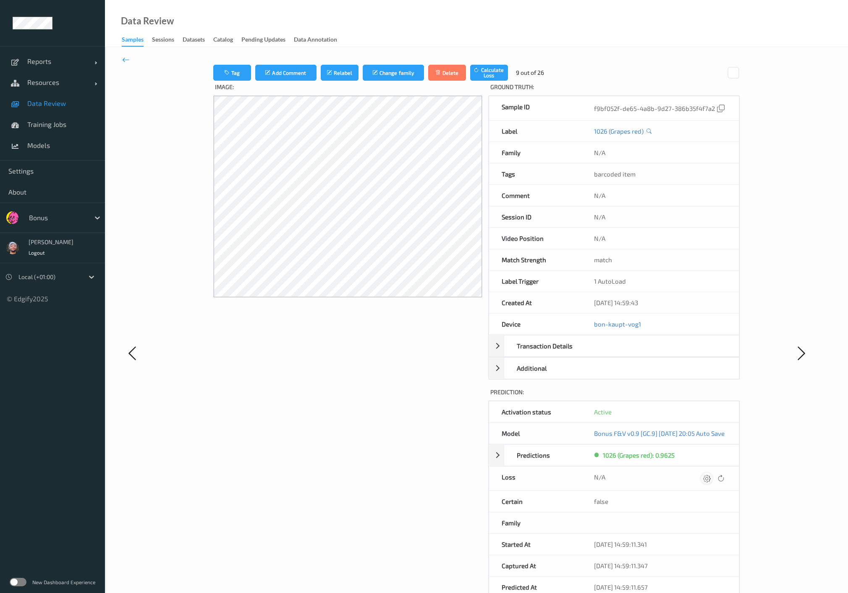
click at [711, 474] on icon at bounding box center [708, 478] width 8 height 8
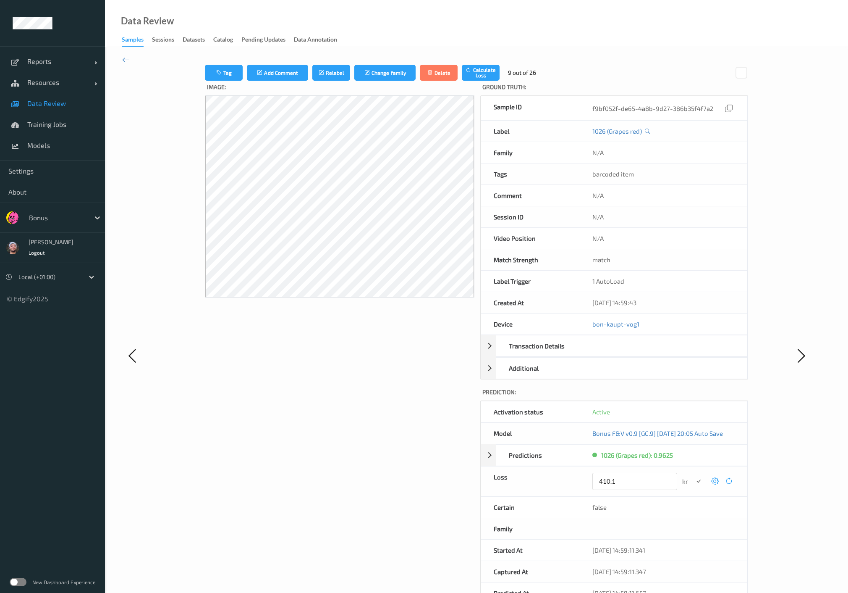
click at [693, 475] on button "submit" at bounding box center [698, 480] width 11 height 11
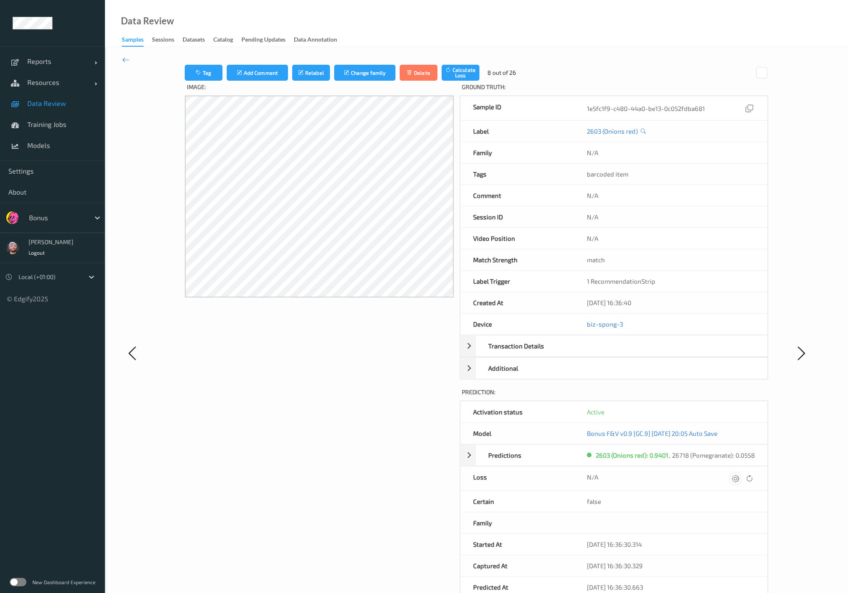
click at [732, 473] on div at bounding box center [735, 478] width 11 height 11
click at [714, 475] on button "submit" at bounding box center [719, 480] width 11 height 11
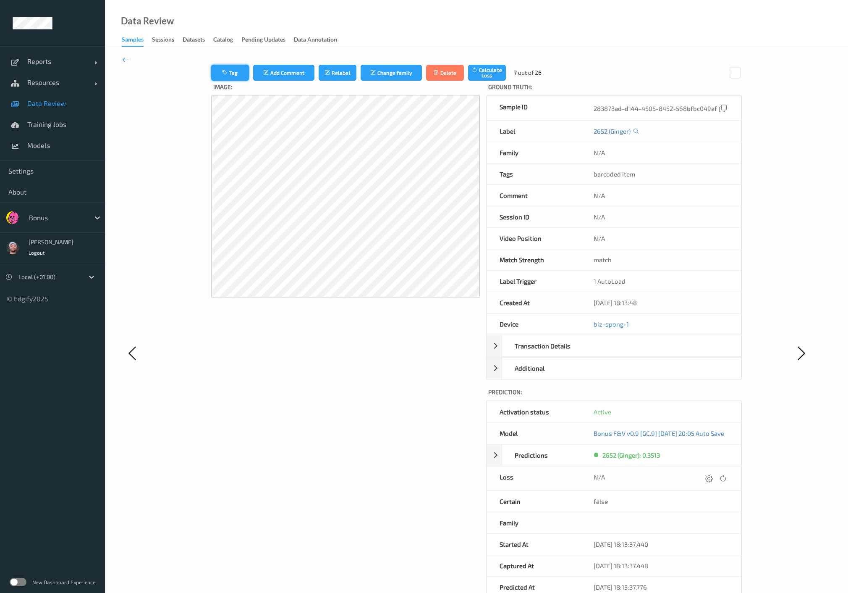
click at [222, 71] on icon "button" at bounding box center [225, 73] width 7 height 6
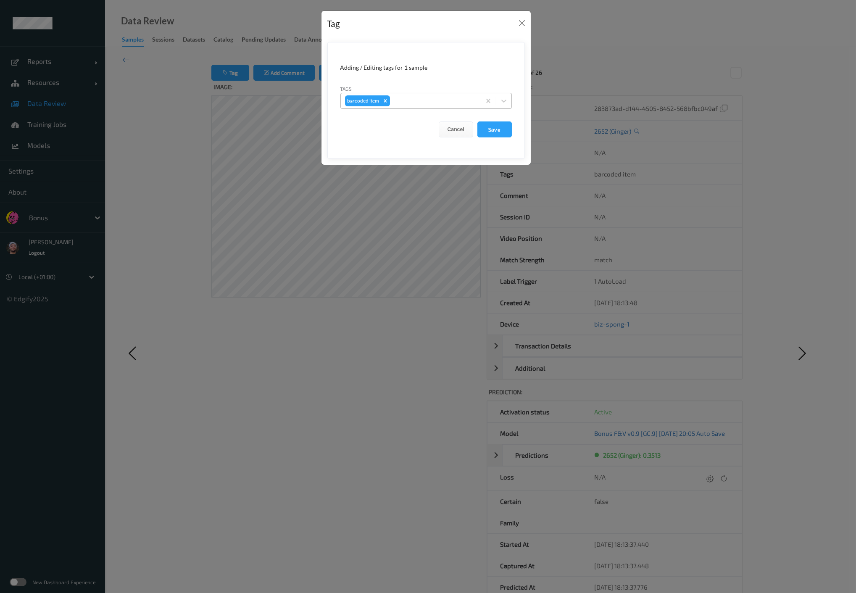
click at [420, 94] on div "barcoded item" at bounding box center [411, 101] width 140 height 14
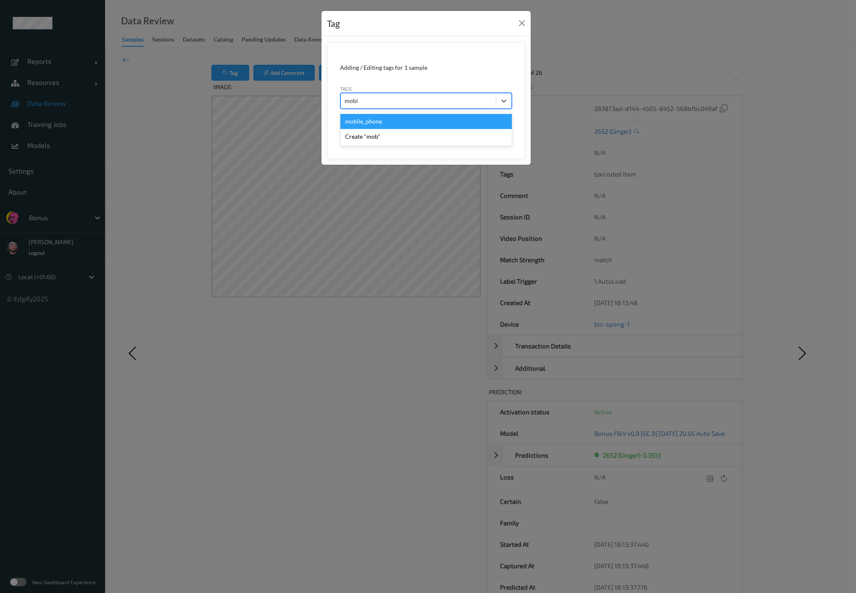
type input "mobile"
click at [477, 121] on button "Save" at bounding box center [494, 129] width 34 height 16
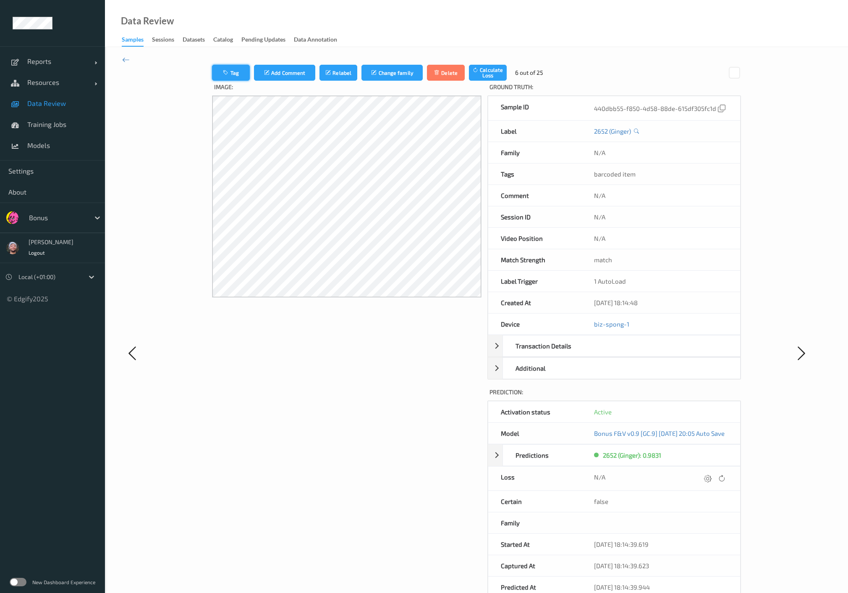
click at [211, 64] on div "Tag Add Comment Relabel Change family Delete Calculate Loss 6 out of 25 Image: …" at bounding box center [476, 352] width 743 height 611
click at [222, 81] on label "Image:" at bounding box center [346, 88] width 269 height 15
click at [226, 68] on button "Tag" at bounding box center [231, 73] width 38 height 16
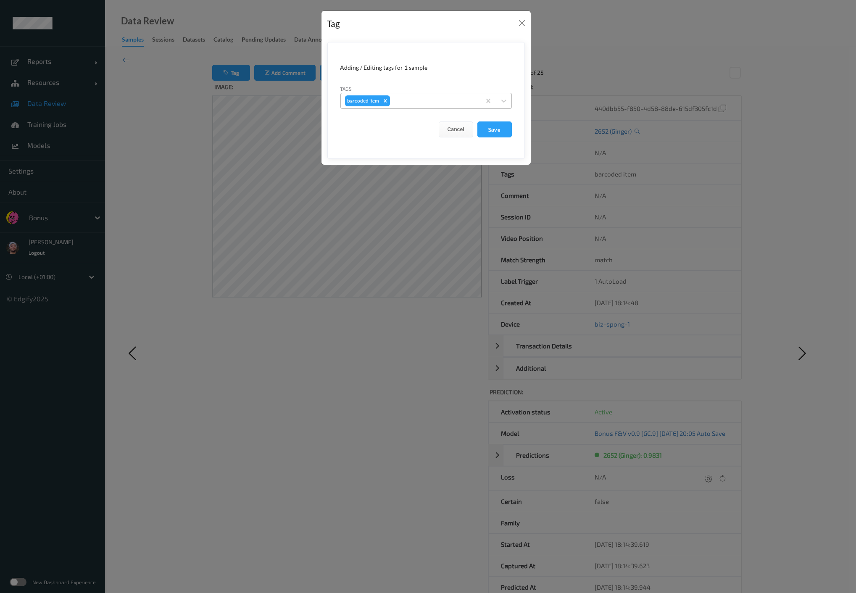
click at [401, 101] on div at bounding box center [433, 101] width 85 height 10
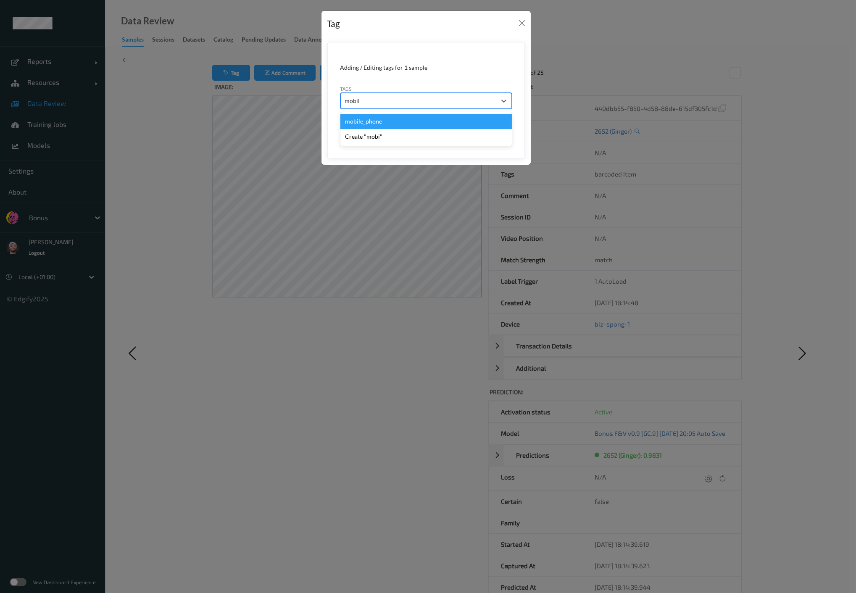
type input "mobile"
click at [477, 121] on button "Save" at bounding box center [494, 129] width 34 height 16
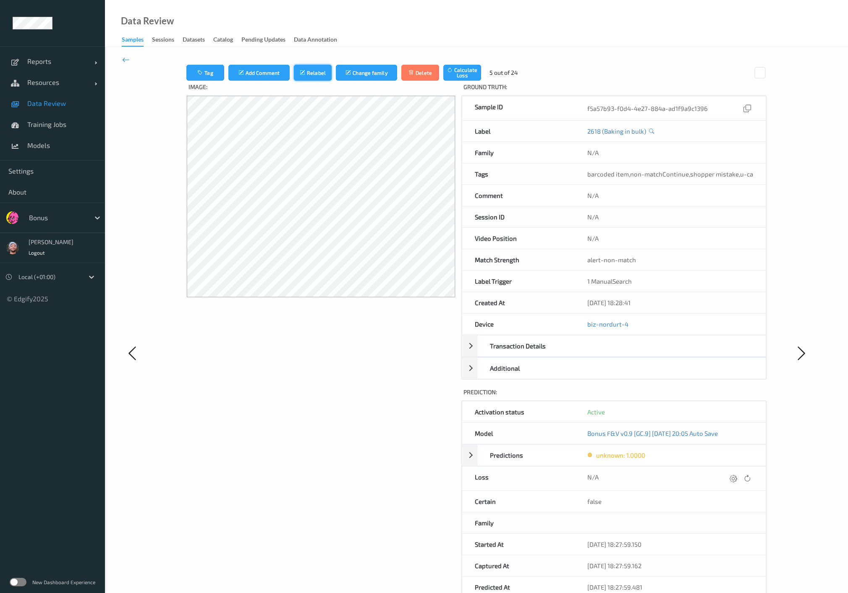
click at [318, 79] on button "Relabel" at bounding box center [313, 73] width 38 height 16
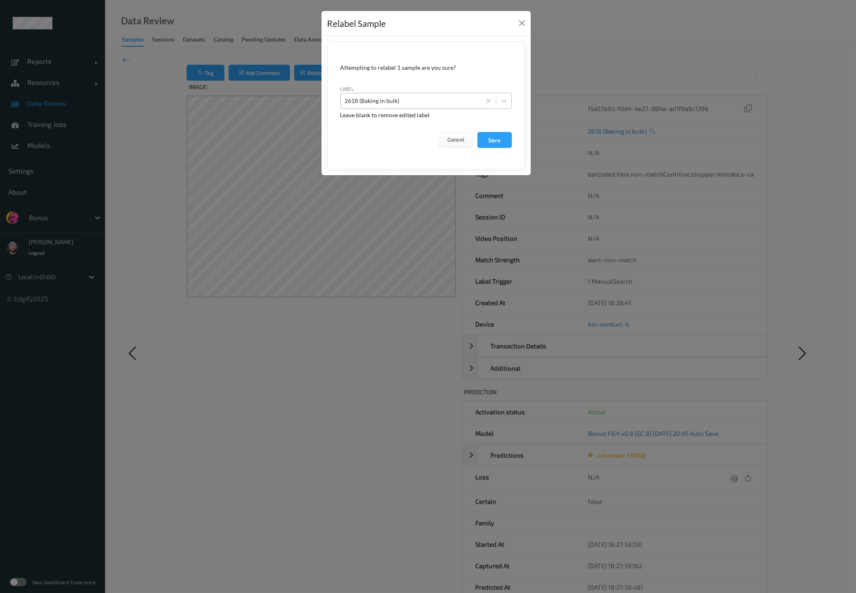
click at [432, 102] on div at bounding box center [410, 101] width 131 height 10
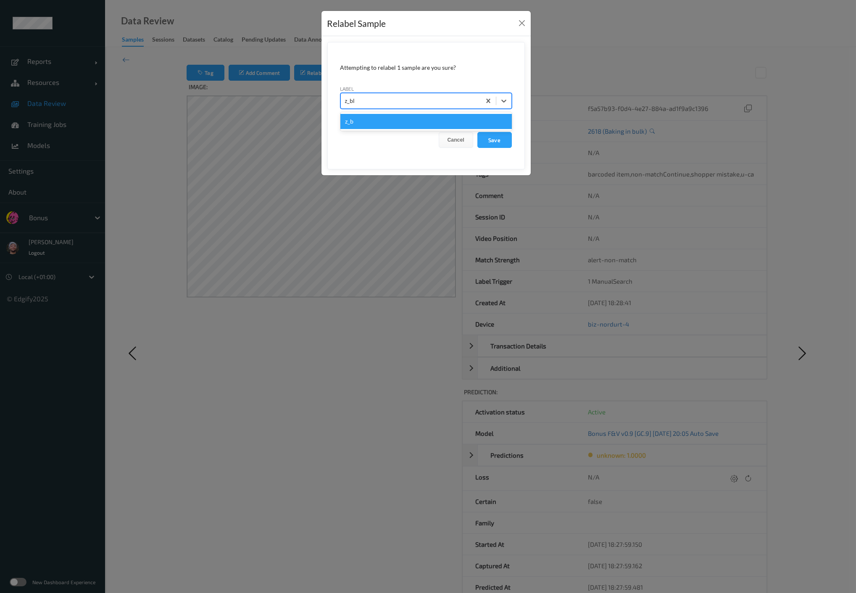
type input "z_blm"
click at [477, 132] on button "Save" at bounding box center [494, 140] width 34 height 16
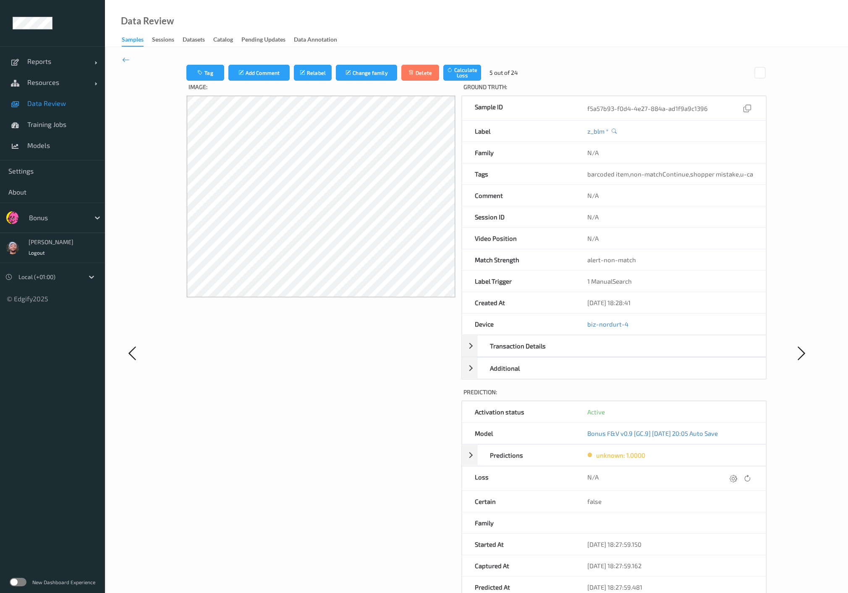
click at [728, 478] on div at bounding box center [740, 478] width 25 height 11
click at [730, 474] on icon at bounding box center [734, 478] width 8 height 8
click at [712, 475] on button "submit" at bounding box center [717, 480] width 11 height 11
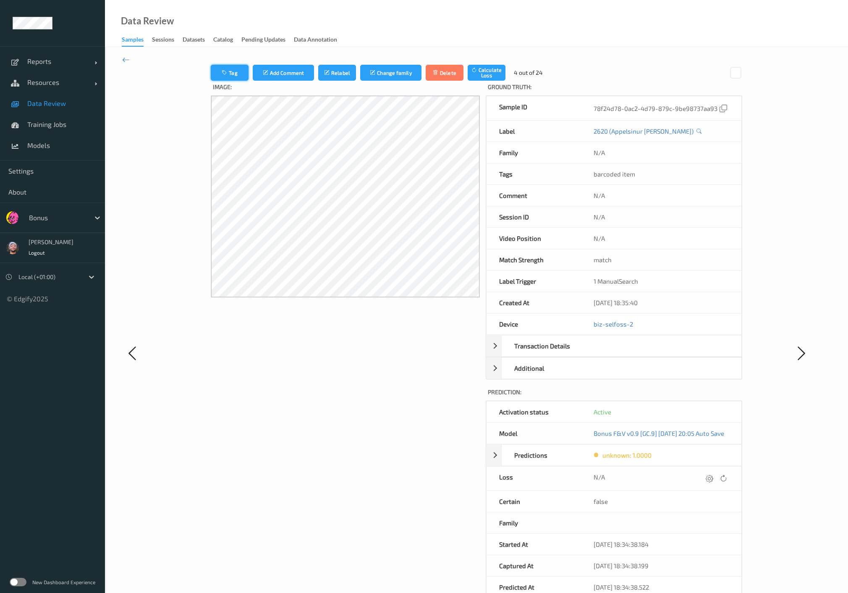
click at [219, 68] on button "Tag" at bounding box center [230, 73] width 38 height 16
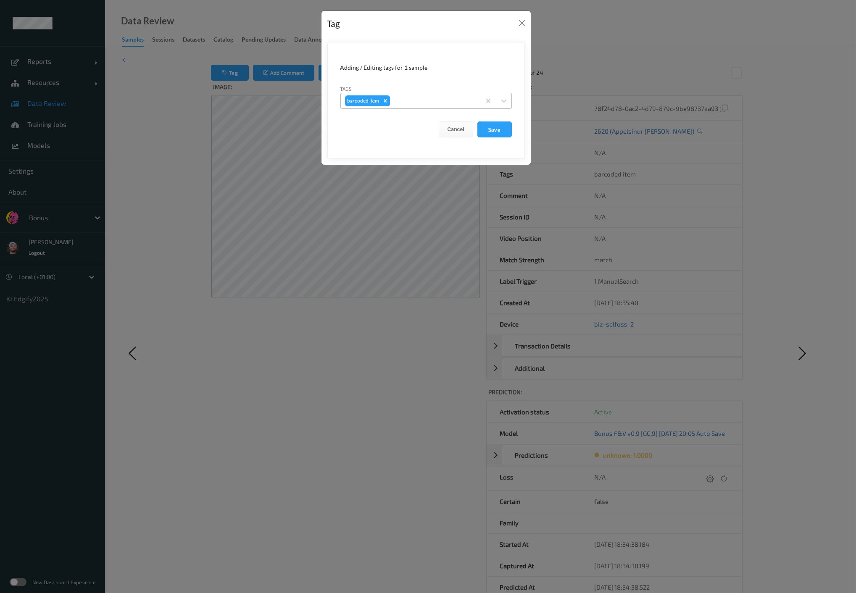
click at [382, 100] on icon "Remove barcoded item" at bounding box center [385, 101] width 6 height 6
click at [490, 124] on button "Save" at bounding box center [494, 129] width 34 height 16
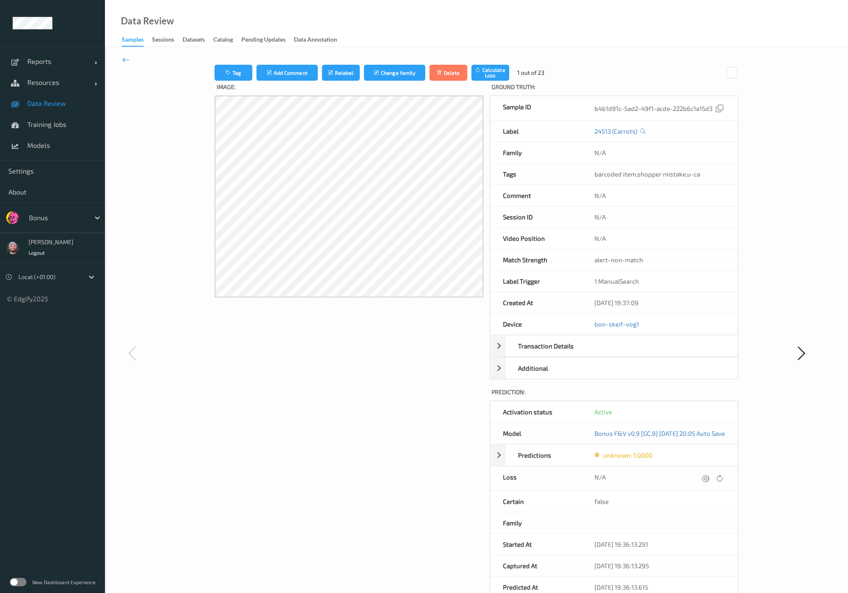
click at [352, 72] on div "Tag Add Comment Relabel Change family Delete Calculate Loss" at bounding box center [362, 73] width 295 height 16
click at [343, 72] on button "Relabel" at bounding box center [341, 73] width 38 height 16
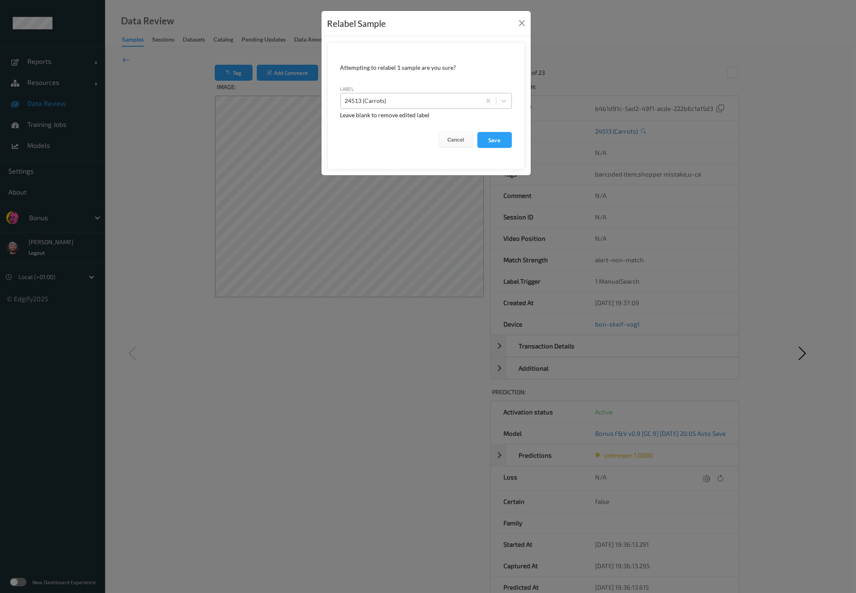
click at [439, 97] on div at bounding box center [410, 101] width 131 height 10
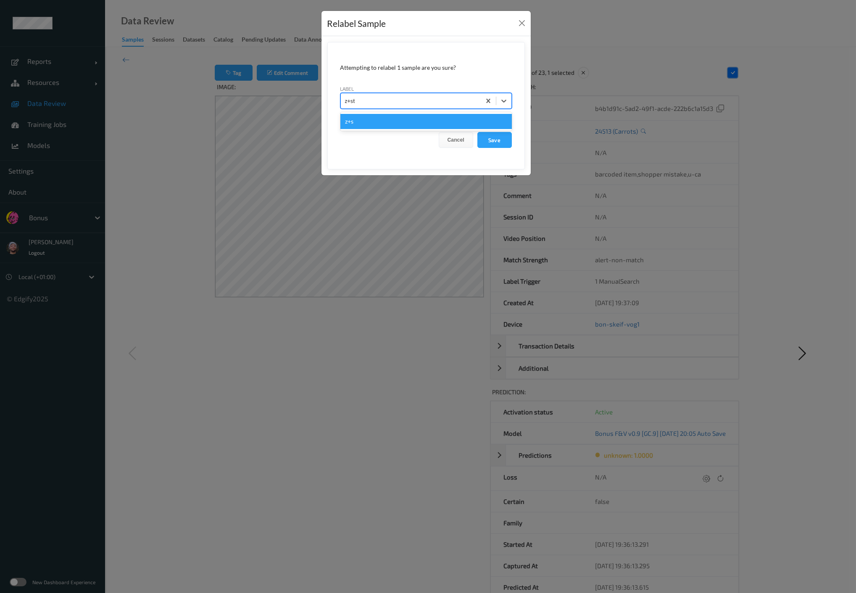
type input "z+str"
type input "z_str"
click at [477, 132] on button "Save" at bounding box center [494, 140] width 34 height 16
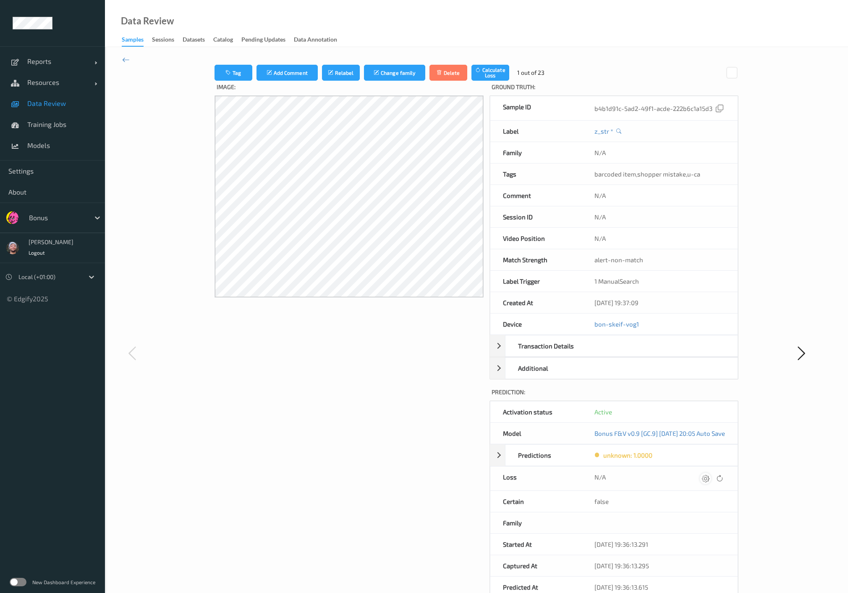
click at [710, 476] on icon at bounding box center [706, 478] width 8 height 8
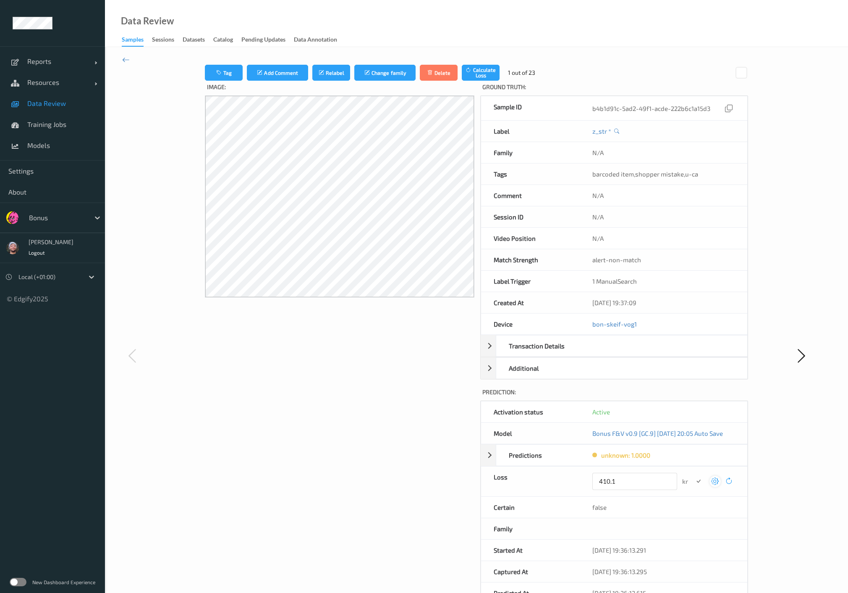
click at [693, 475] on button "submit" at bounding box center [698, 480] width 11 height 11
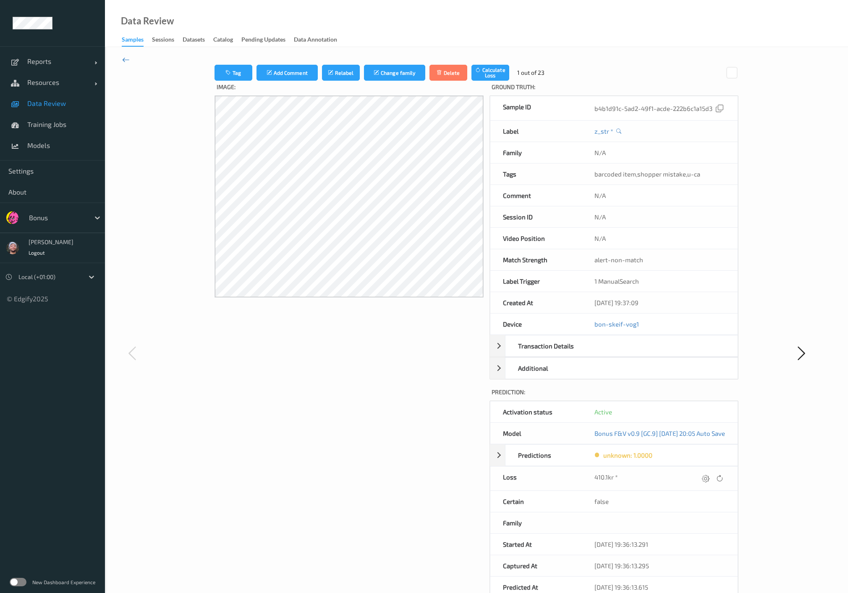
click at [129, 58] on icon at bounding box center [126, 59] width 8 height 9
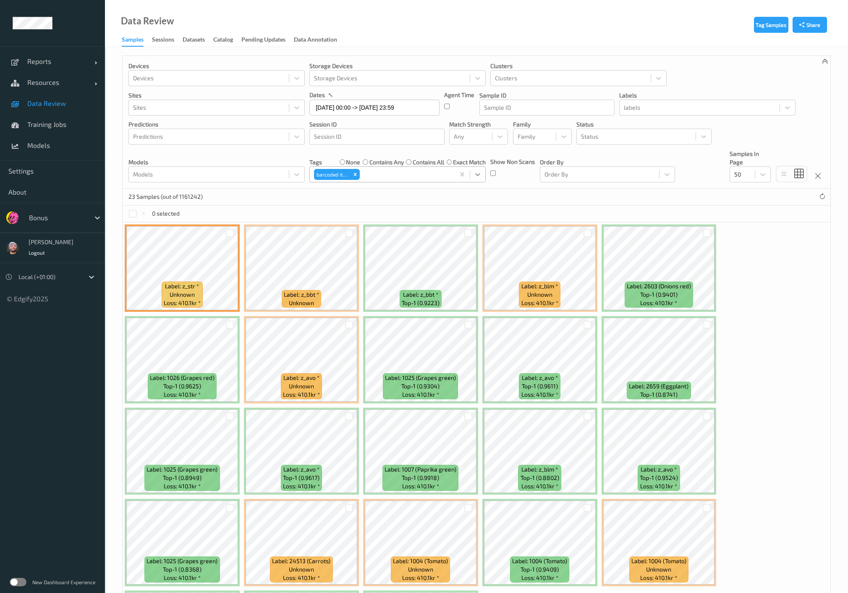
scroll to position [120, 0]
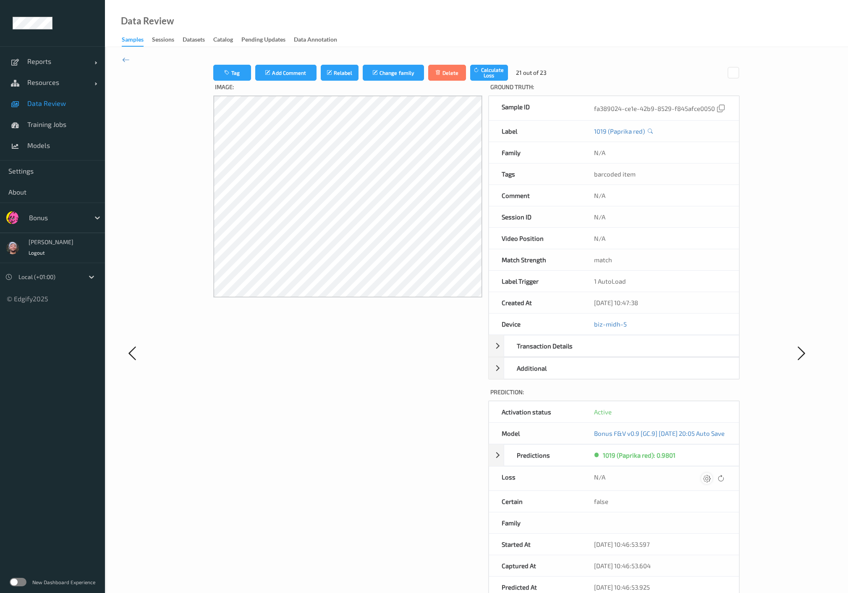
click at [713, 473] on div at bounding box center [706, 478] width 11 height 11
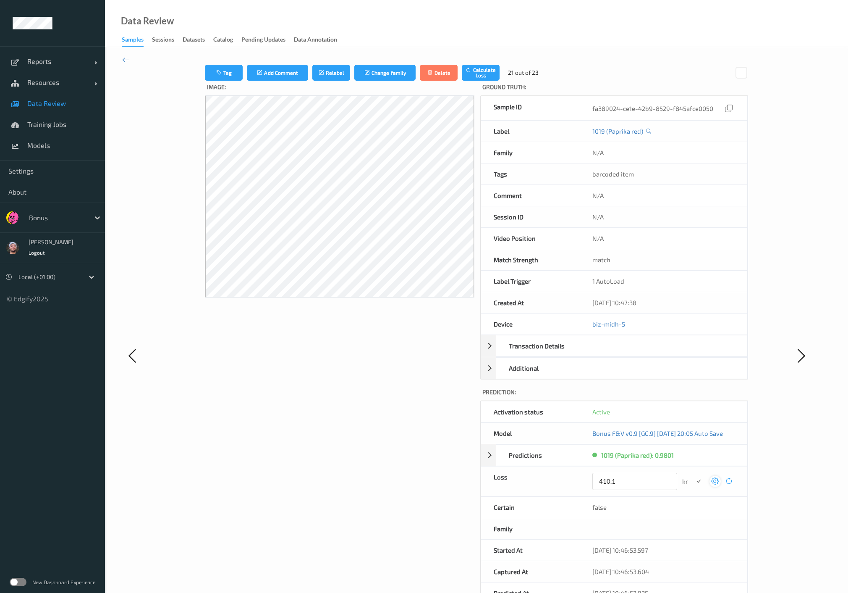
type input "410.1"
click at [693, 475] on button "submit" at bounding box center [698, 480] width 11 height 11
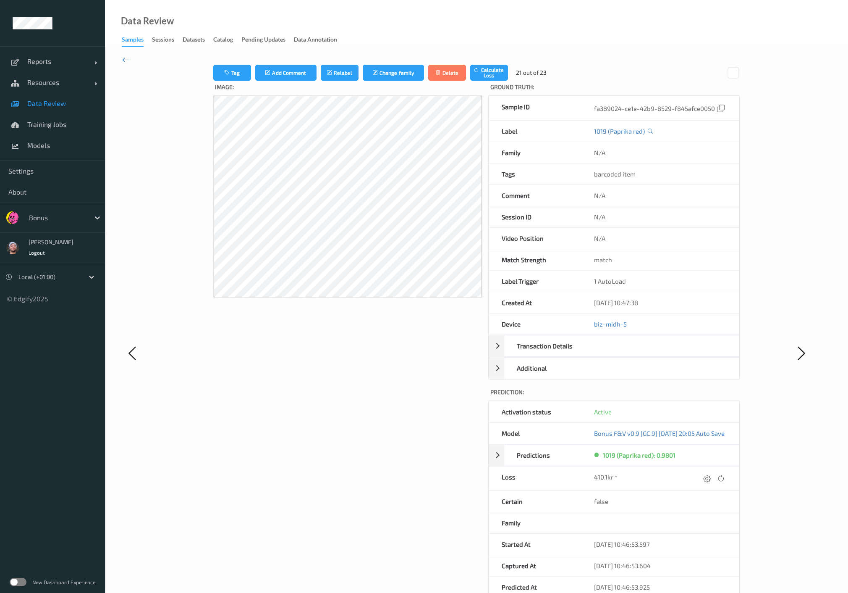
click at [126, 60] on icon at bounding box center [126, 59] width 8 height 9
click at [710, 477] on icon at bounding box center [706, 478] width 8 height 8
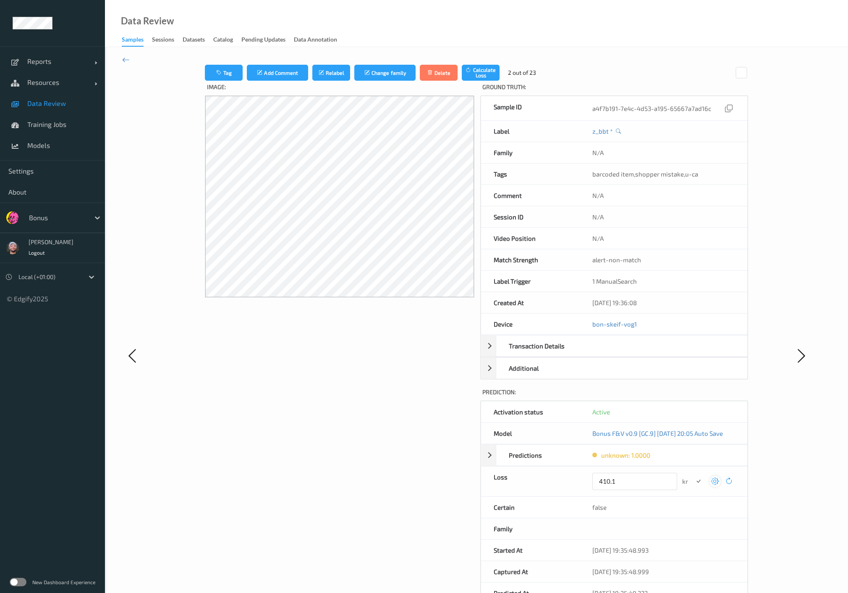
type input "410.1"
click at [693, 475] on button "submit" at bounding box center [698, 480] width 11 height 11
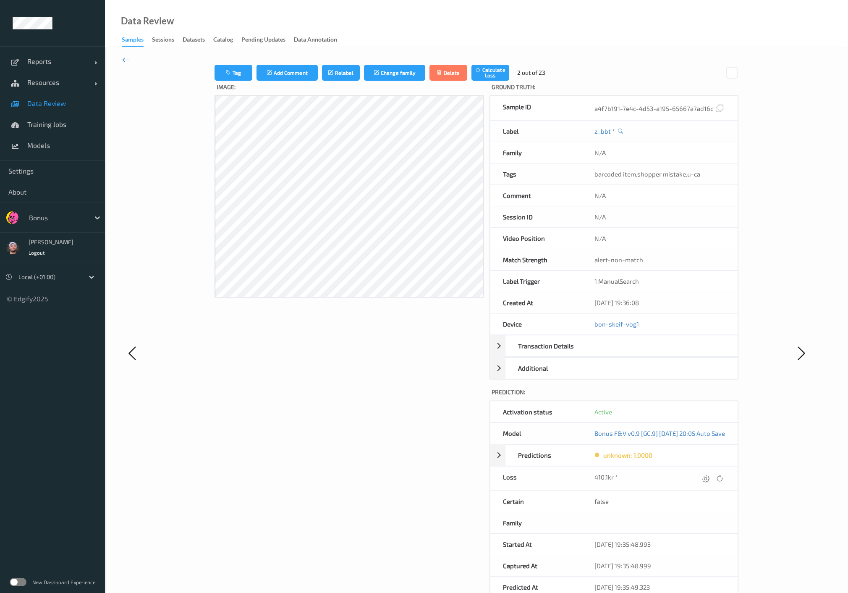
click at [125, 58] on icon at bounding box center [126, 59] width 8 height 9
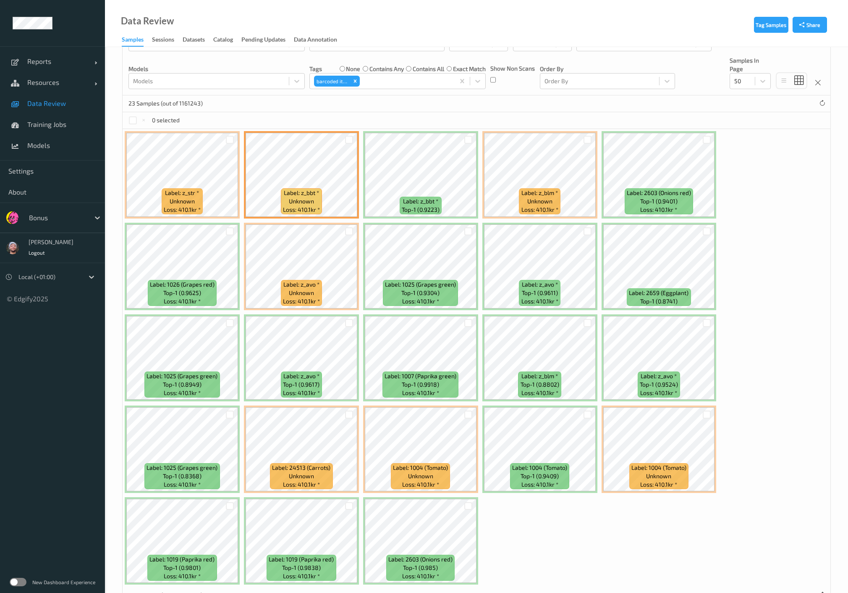
scroll to position [120, 0]
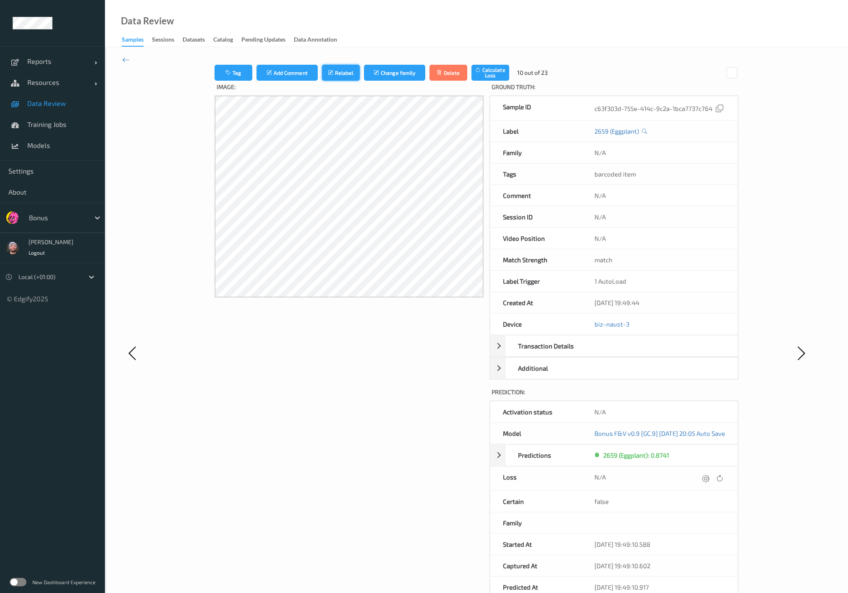
click at [331, 79] on button "Relabel" at bounding box center [341, 73] width 38 height 16
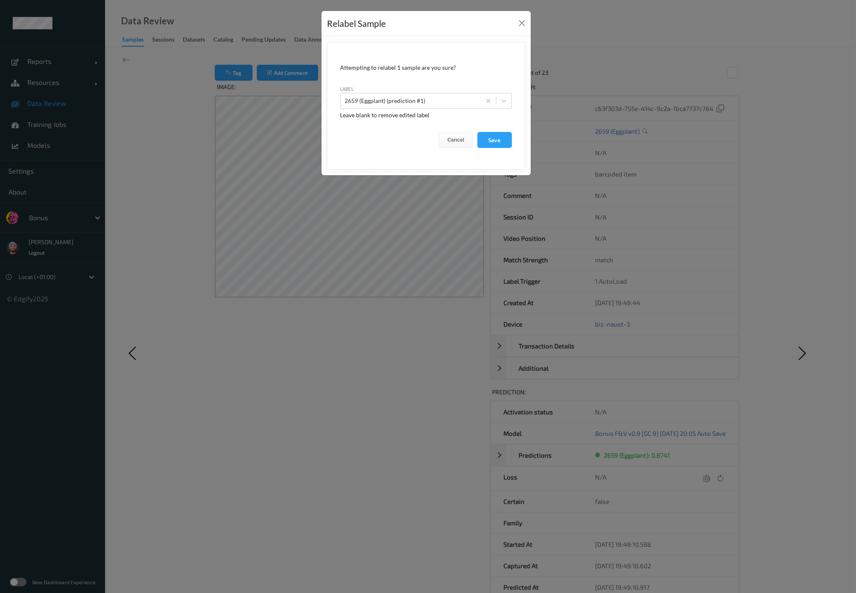
click at [572, 309] on div "Relabel Sample Attempting to relabel 1 sample are you sure? label 2659 (Eggplan…" at bounding box center [428, 296] width 856 height 593
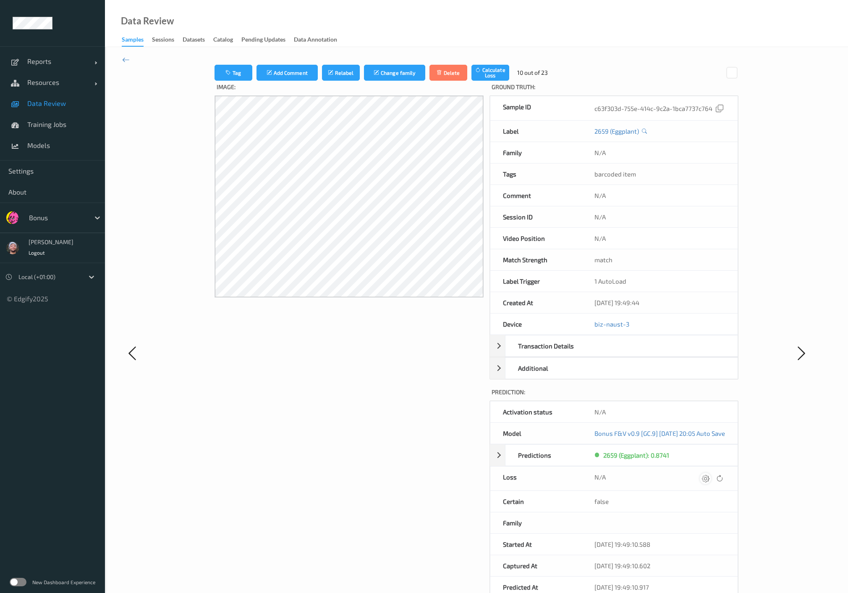
click at [711, 473] on div at bounding box center [705, 478] width 11 height 11
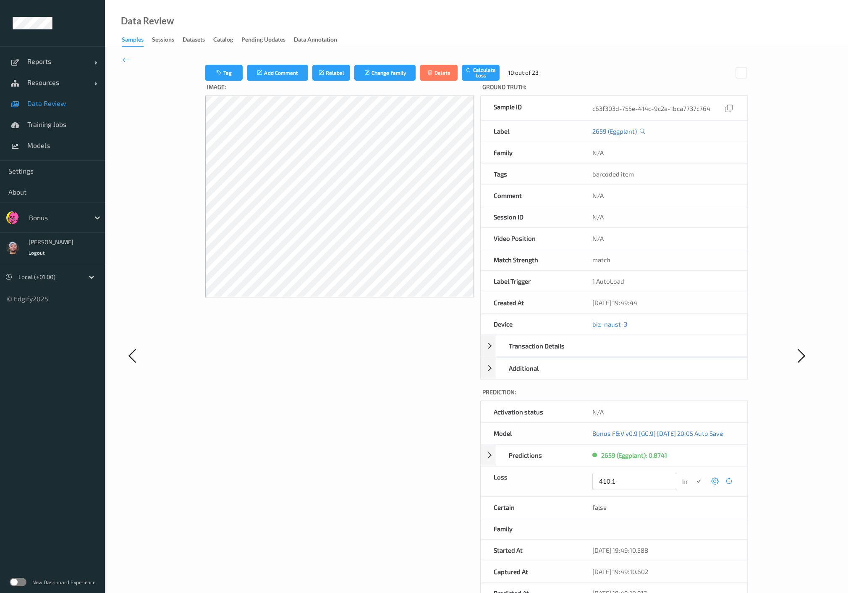
type input "410.1"
click at [693, 475] on button "submit" at bounding box center [698, 480] width 11 height 11
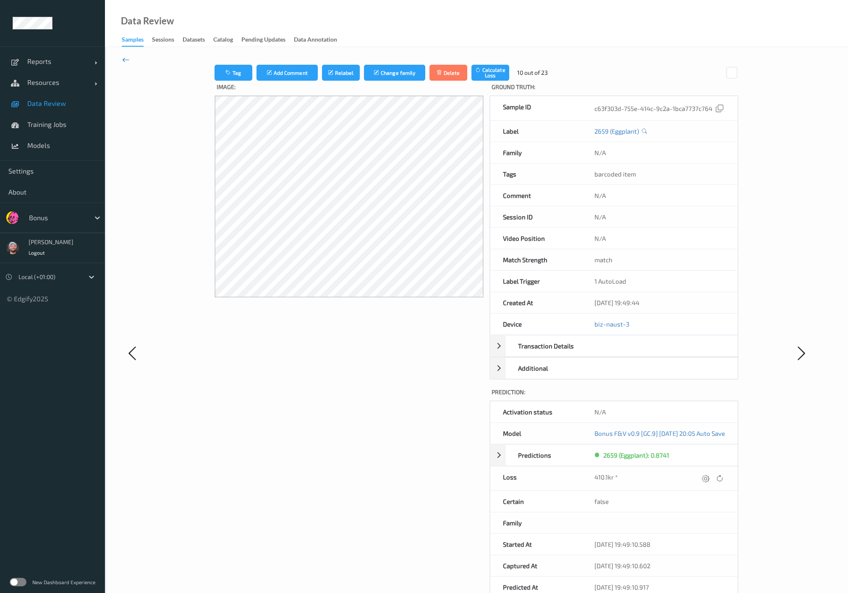
click at [123, 61] on icon at bounding box center [126, 59] width 8 height 9
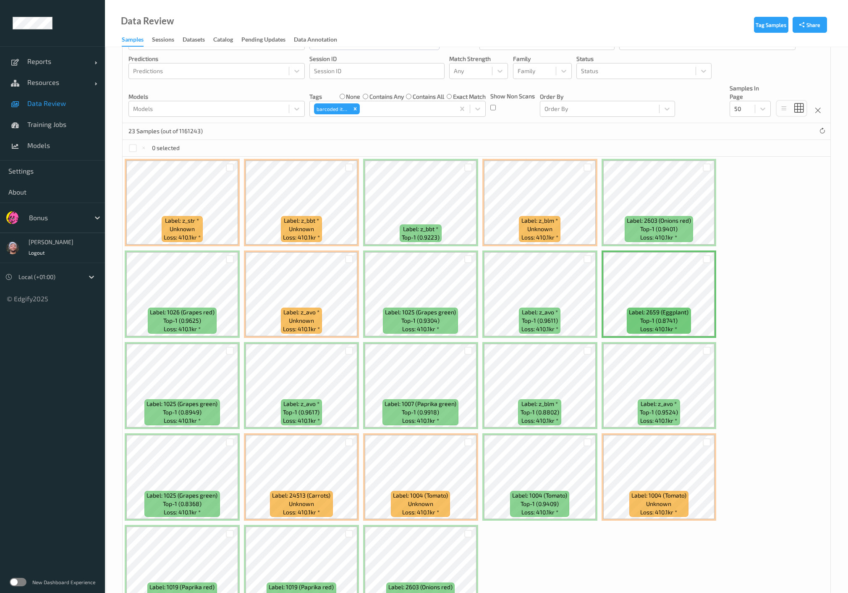
scroll to position [120, 0]
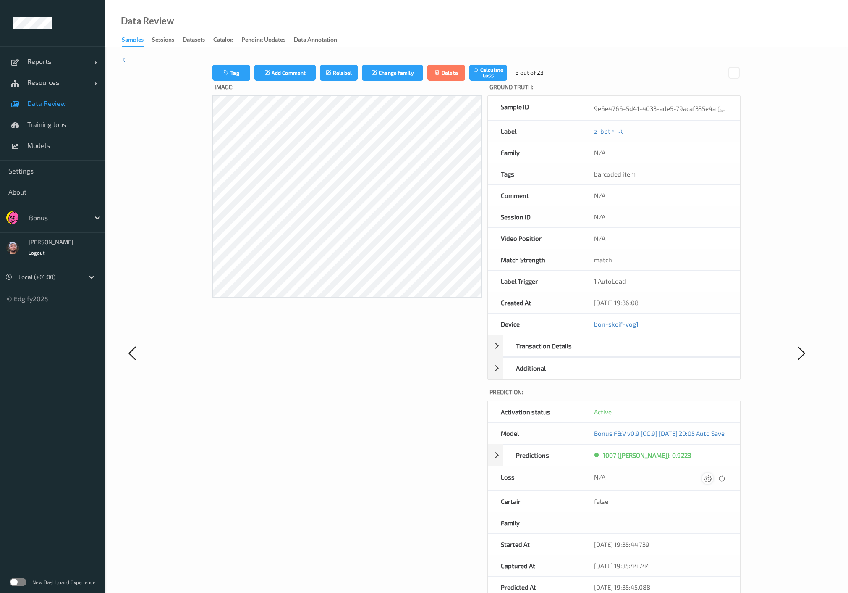
click at [712, 477] on icon at bounding box center [708, 478] width 8 height 8
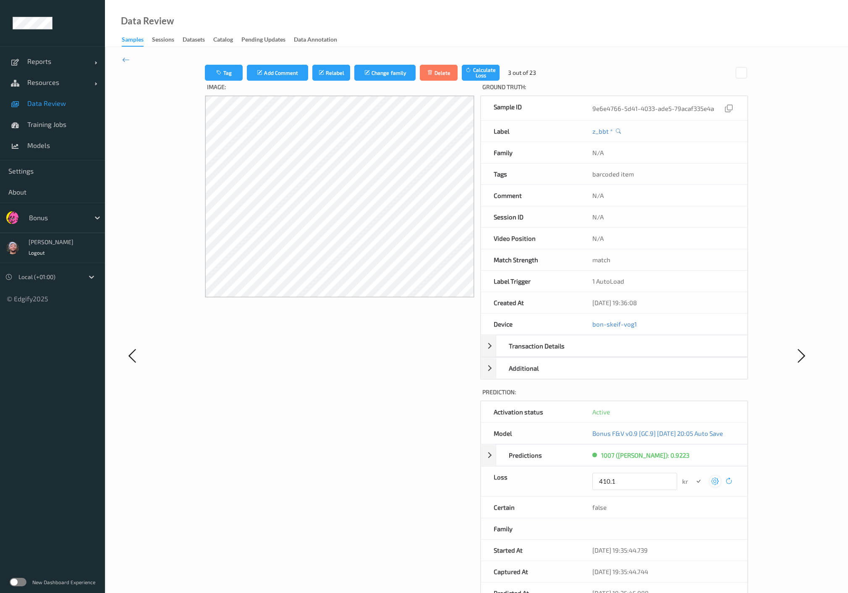
type input "410.1"
click at [693, 475] on button "submit" at bounding box center [698, 480] width 11 height 11
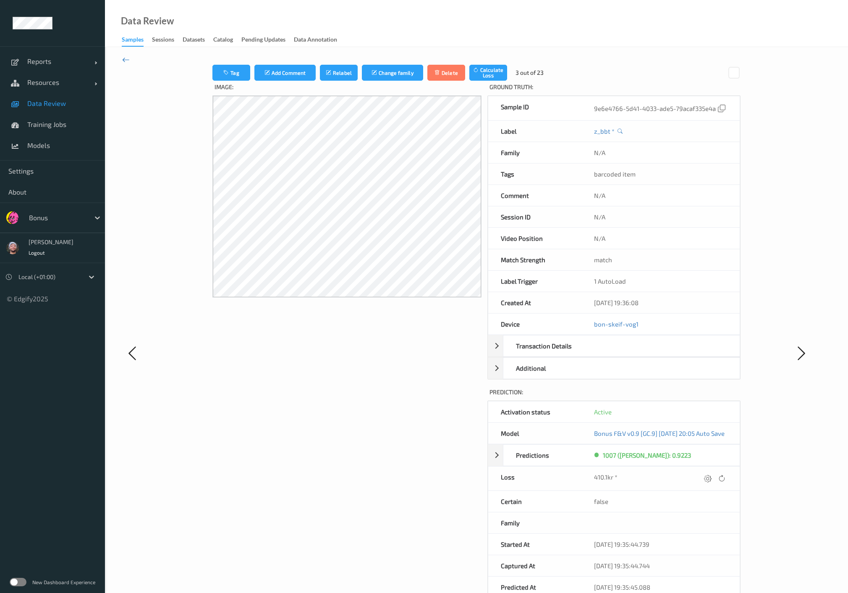
click at [123, 60] on icon at bounding box center [126, 59] width 8 height 9
